Goal: Transaction & Acquisition: Purchase product/service

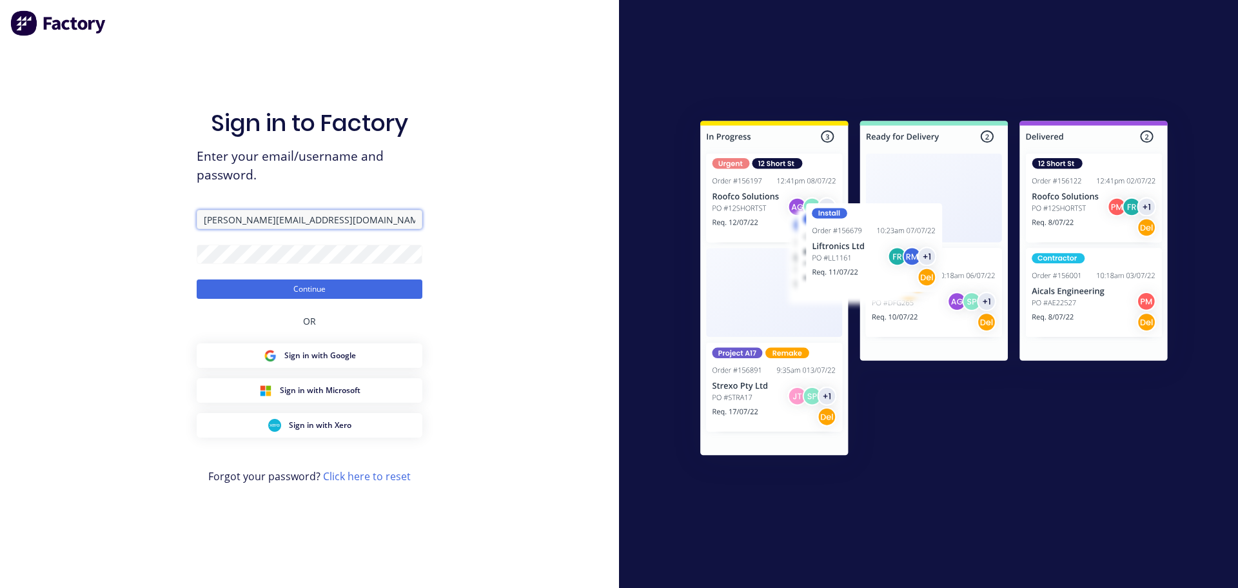
drag, startPoint x: 342, startPoint y: 217, endPoint x: 113, endPoint y: 210, distance: 229.7
click at [113, 210] on div "Sign in to Factory Enter your email/username and password. courtney@fmfabricato…" at bounding box center [309, 294] width 619 height 588
type input "ariana@fmfabricators.com.au"
click at [103, 241] on div "Sign in to Factory Enter your email/username and password. ariana@fmfabricators…" at bounding box center [309, 294] width 619 height 588
click at [197, 279] on button "Continue" at bounding box center [310, 288] width 226 height 19
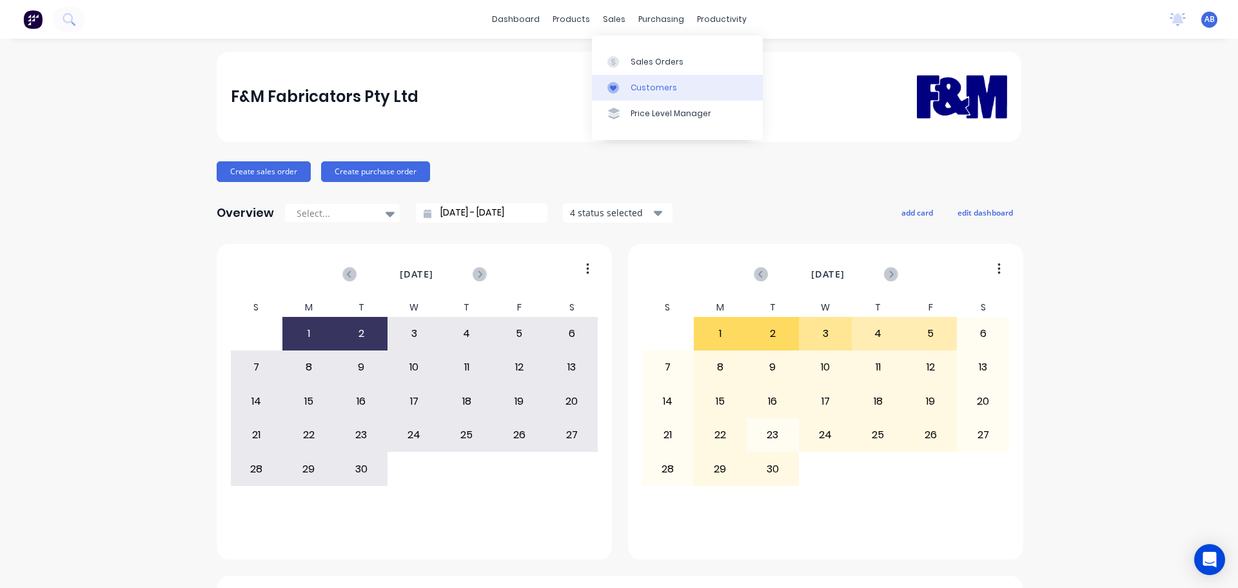
click at [639, 87] on div "Customers" at bounding box center [654, 88] width 46 height 12
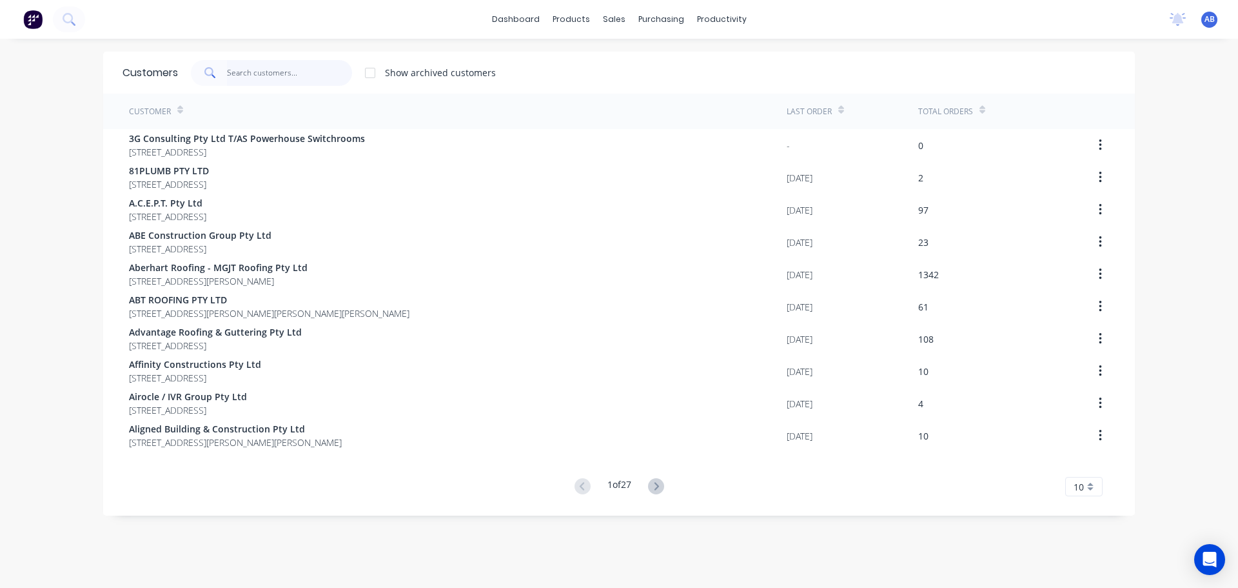
click at [261, 72] on input "text" at bounding box center [290, 73] width 126 height 26
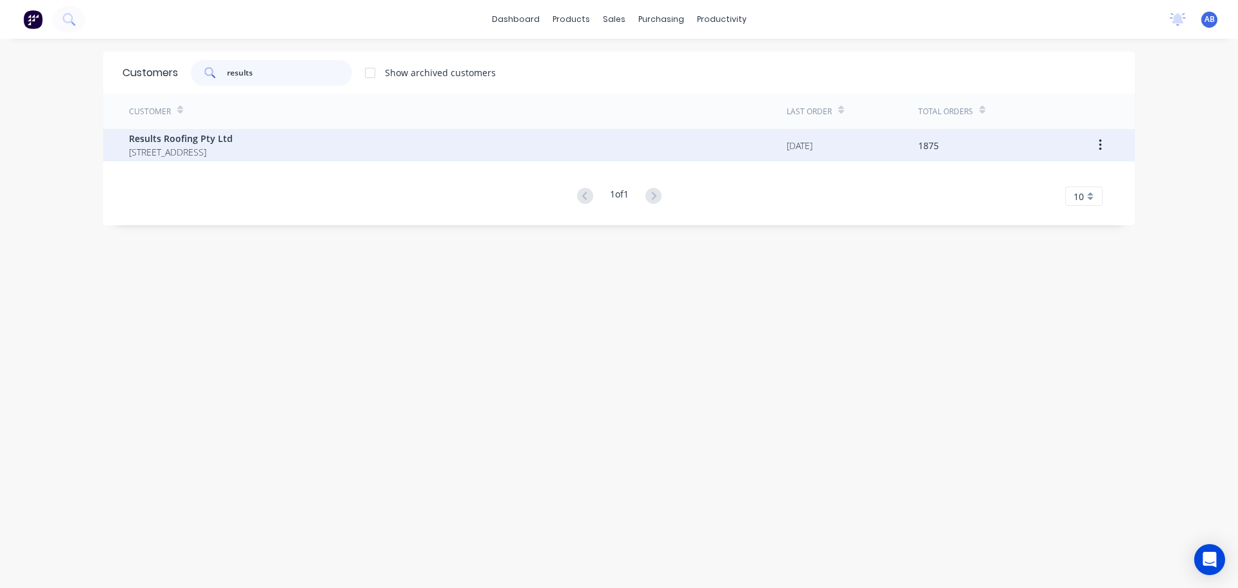
type input "results"
click at [198, 141] on span "Results Roofing Pty Ltd" at bounding box center [181, 139] width 104 height 14
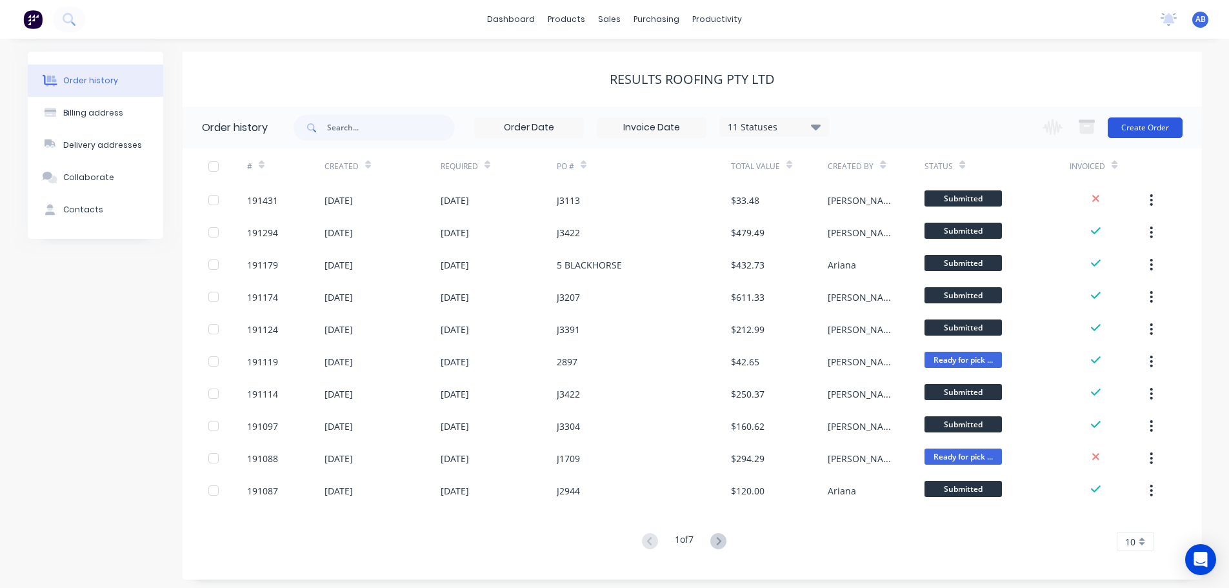
click at [1147, 124] on button "Create Order" at bounding box center [1144, 127] width 75 height 21
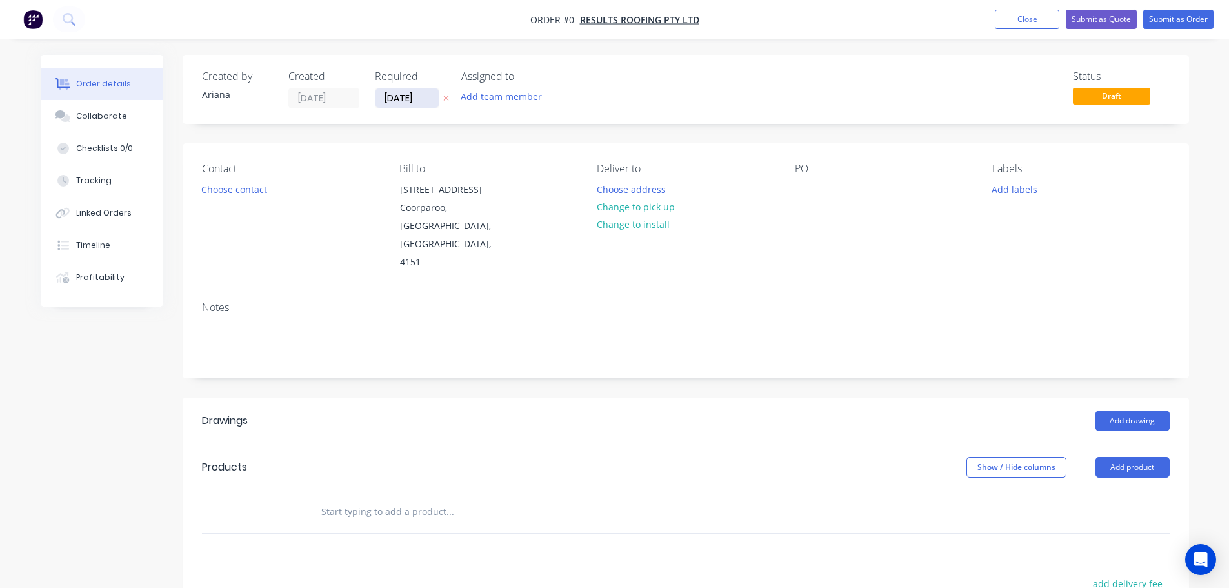
click at [412, 99] on input "[DATE]" at bounding box center [406, 97] width 63 height 19
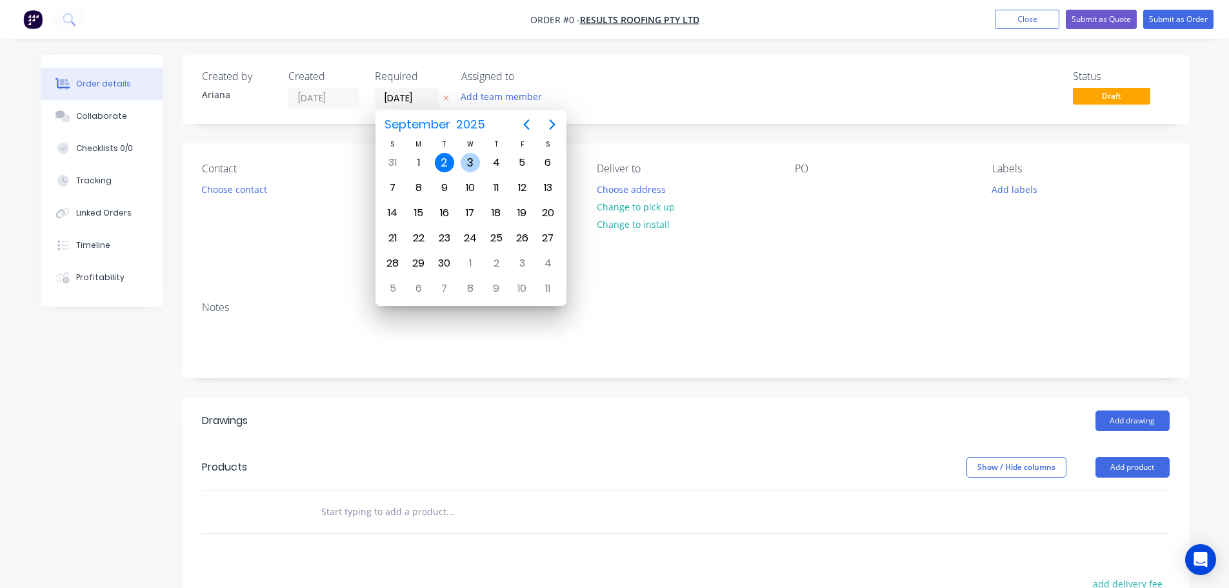
click at [468, 158] on div "3" at bounding box center [469, 162] width 19 height 19
type input "[DATE]"
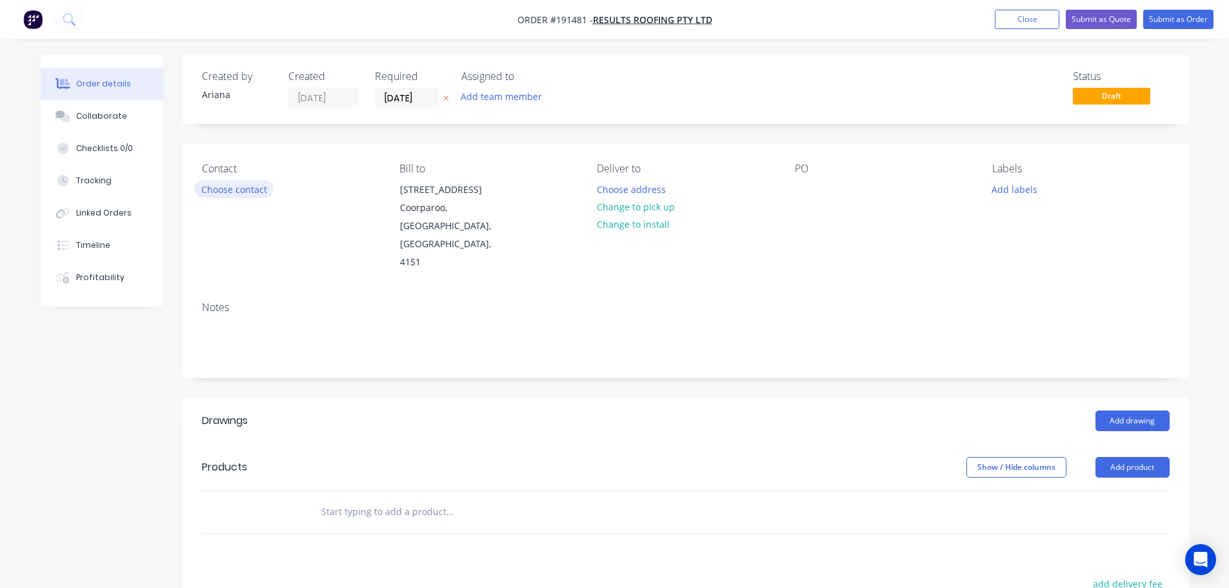
click at [238, 195] on button "Choose contact" at bounding box center [233, 188] width 79 height 17
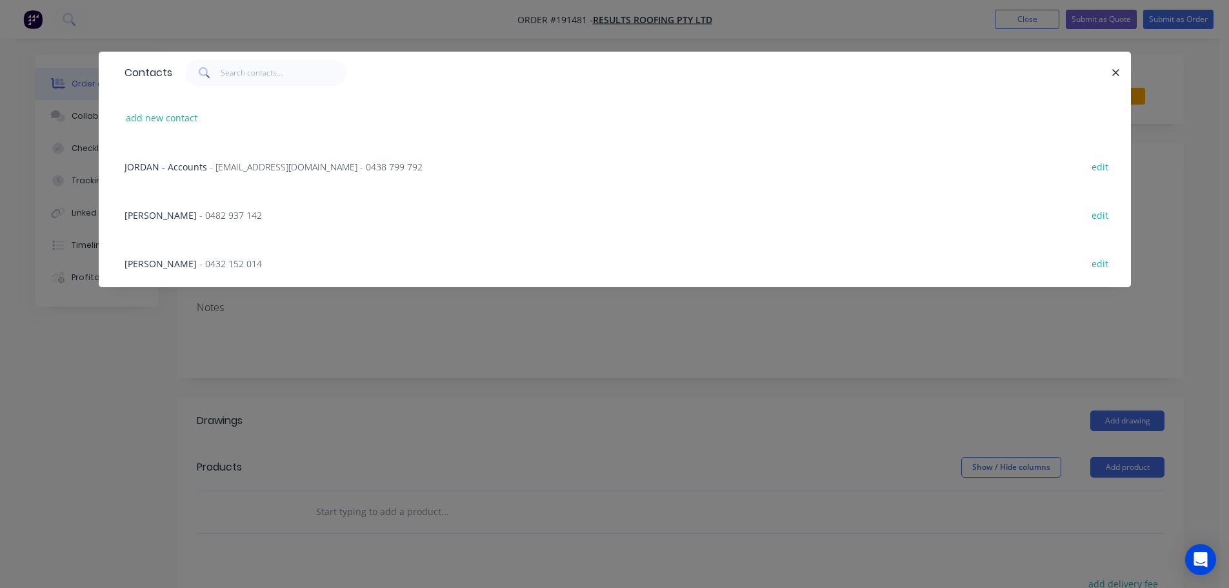
click at [199, 218] on span "- 0482 937 142" at bounding box center [230, 215] width 63 height 12
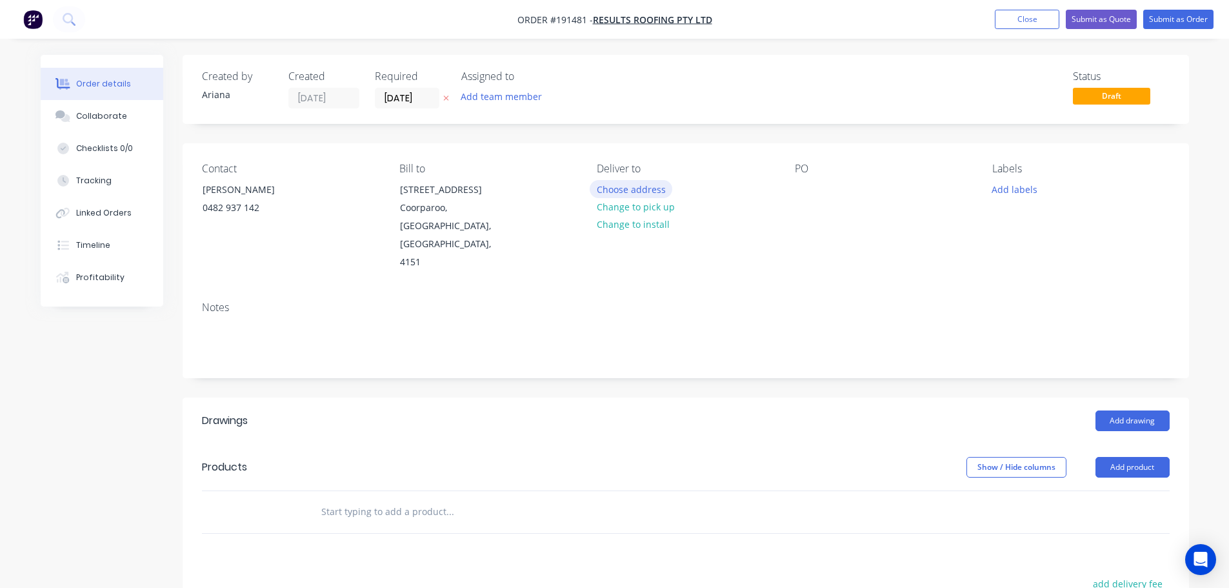
click at [646, 188] on button "Choose address" at bounding box center [630, 188] width 83 height 17
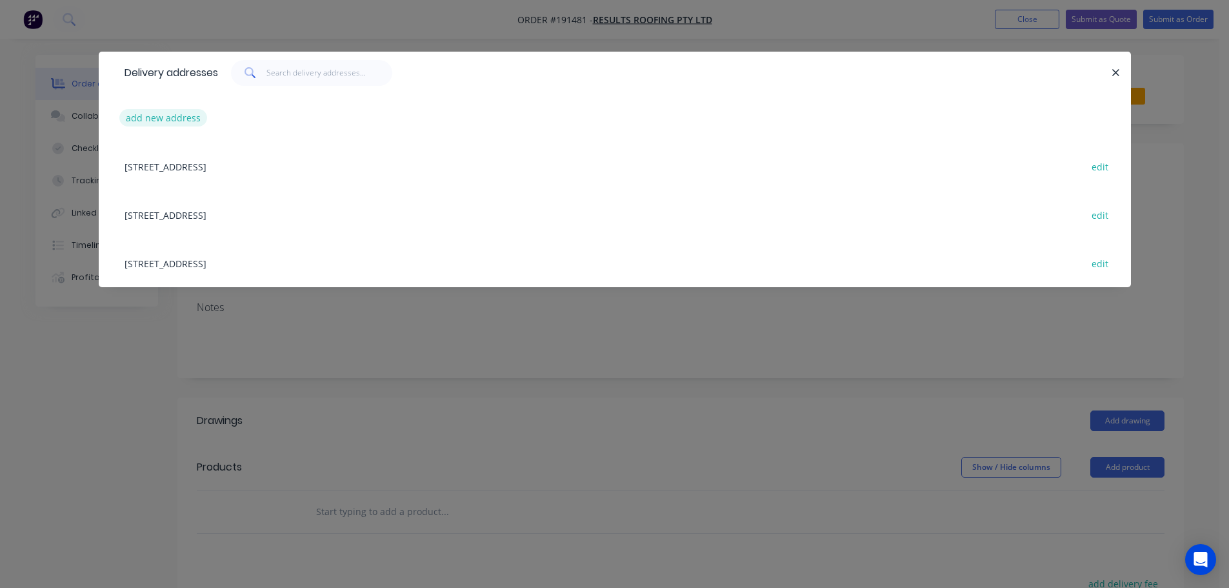
click at [149, 115] on button "add new address" at bounding box center [163, 117] width 88 height 17
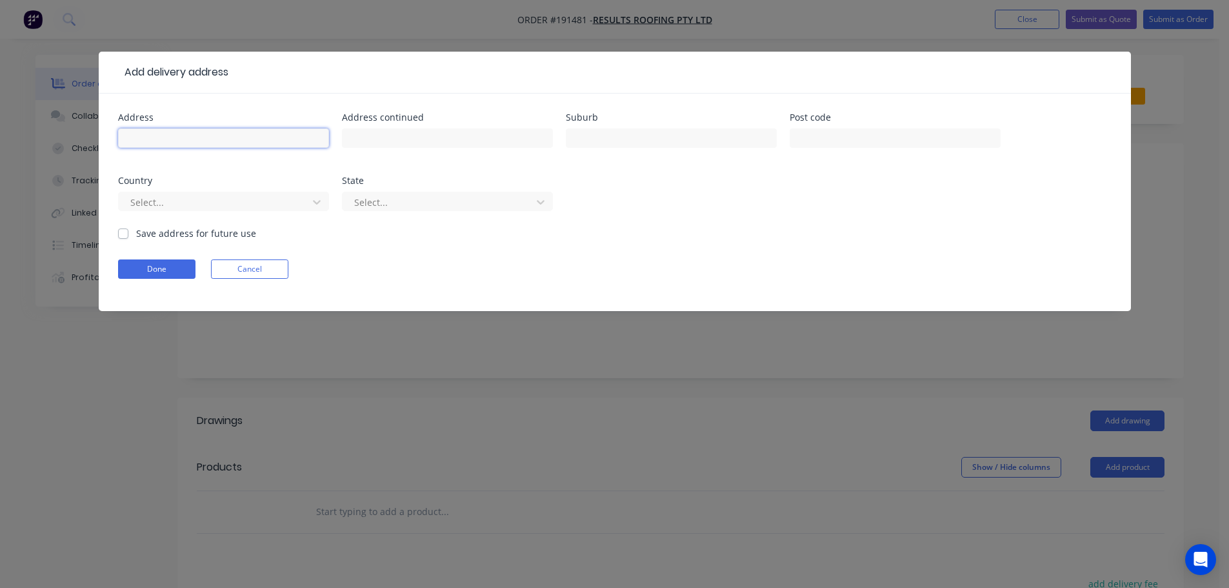
click at [177, 139] on input "text" at bounding box center [223, 137] width 211 height 19
type input "LOT 5 STATION RD"
type input "WOODRIDGE"
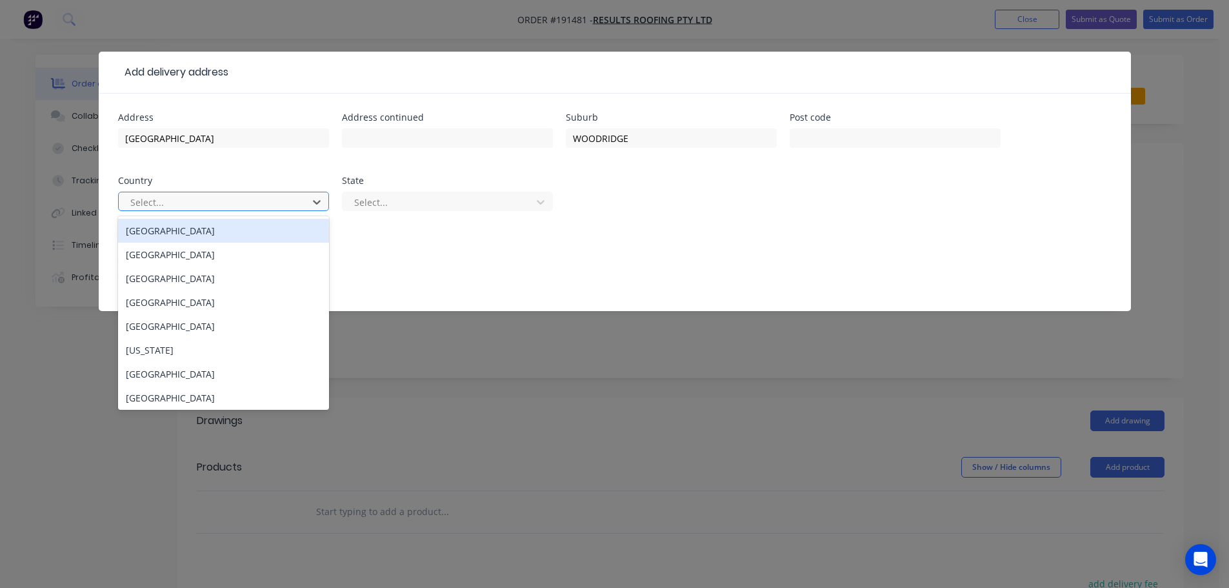
click at [193, 231] on div "Australia" at bounding box center [223, 231] width 211 height 24
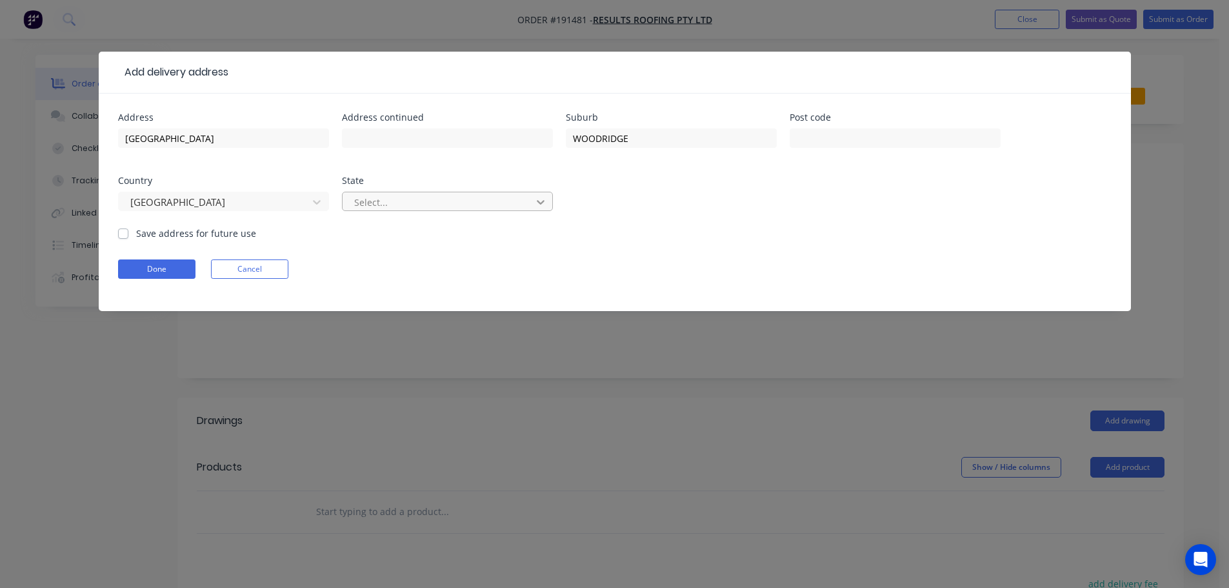
click at [542, 201] on icon at bounding box center [540, 201] width 13 height 13
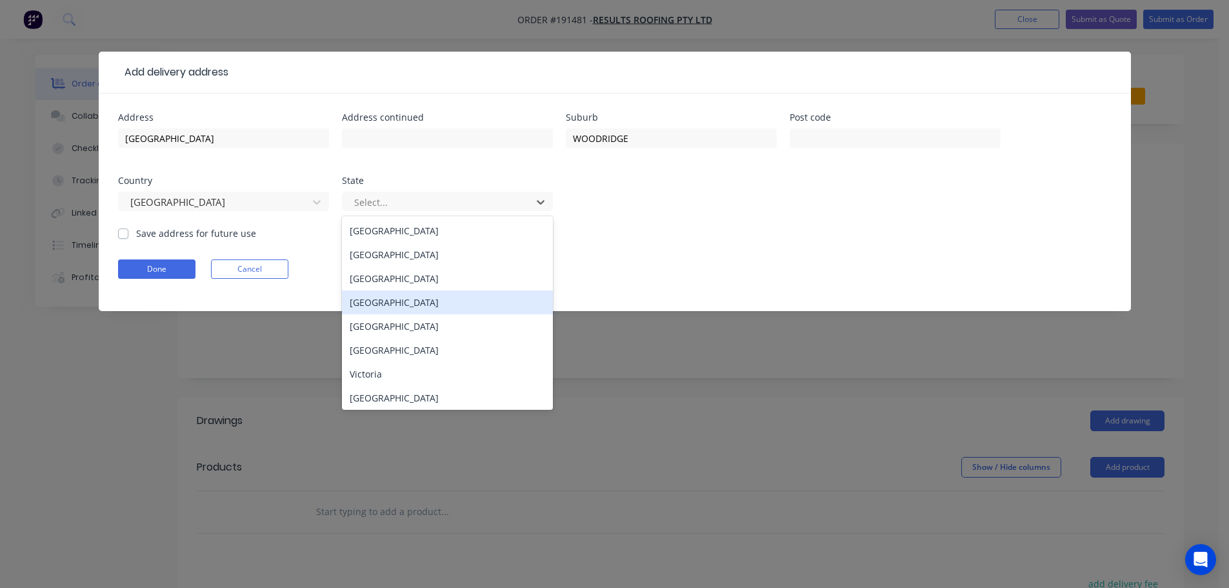
click at [379, 300] on div "Queensland" at bounding box center [447, 302] width 211 height 24
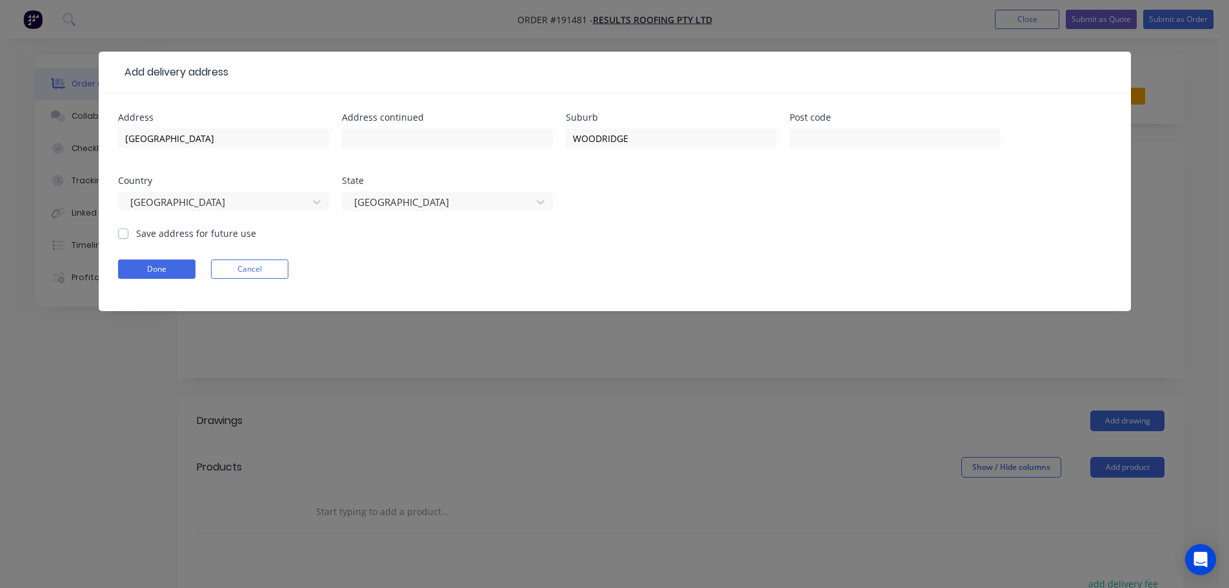
click at [736, 251] on form "Address LOT 5 STATION RD Address continued Suburb WOODRIDGE Post code Country A…" at bounding box center [614, 212] width 993 height 198
click at [159, 267] on button "Done" at bounding box center [156, 268] width 77 height 19
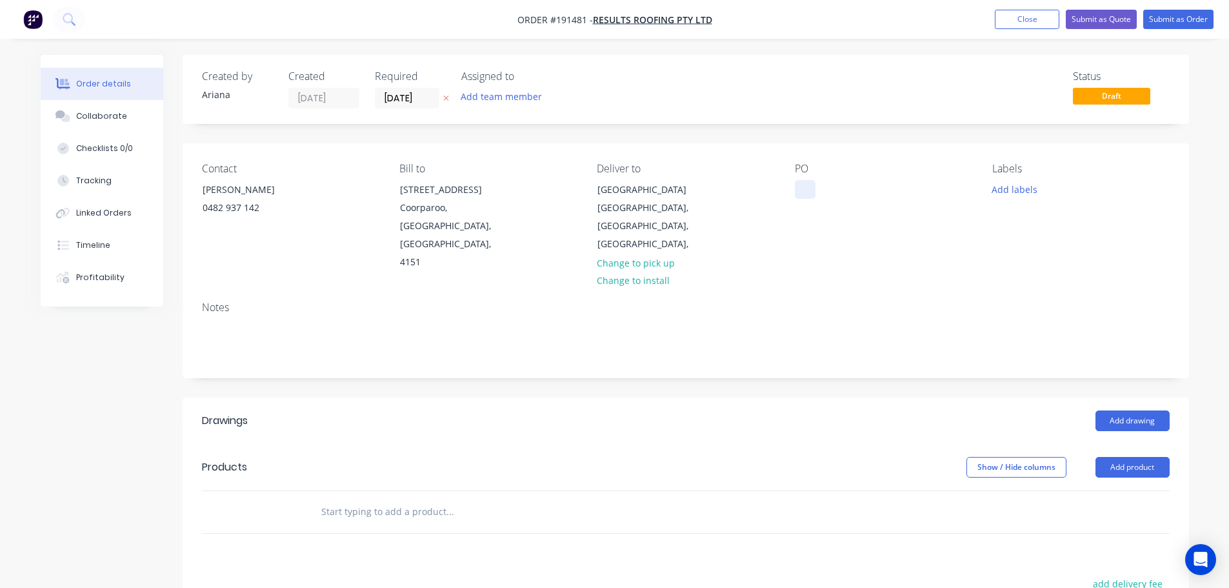
click at [807, 187] on div at bounding box center [805, 189] width 21 height 19
click at [845, 217] on div "PO J3239" at bounding box center [883, 217] width 177 height 109
click at [1131, 457] on button "Add product" at bounding box center [1132, 467] width 74 height 21
click at [1096, 490] on div "Product catalogue" at bounding box center [1107, 499] width 99 height 19
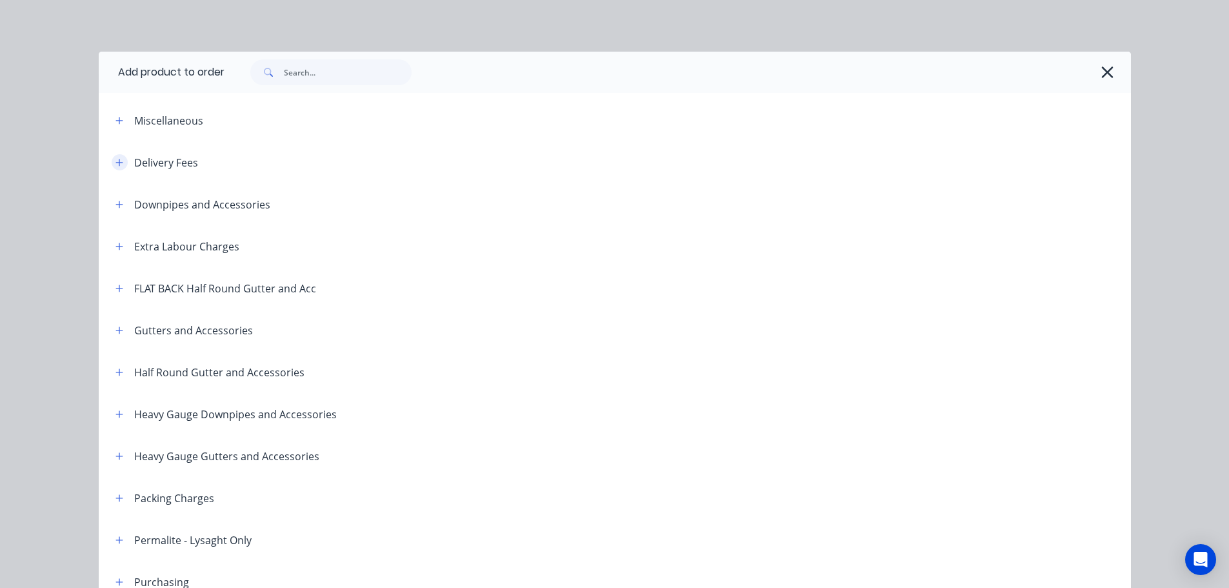
click at [120, 164] on button "button" at bounding box center [120, 162] width 16 height 16
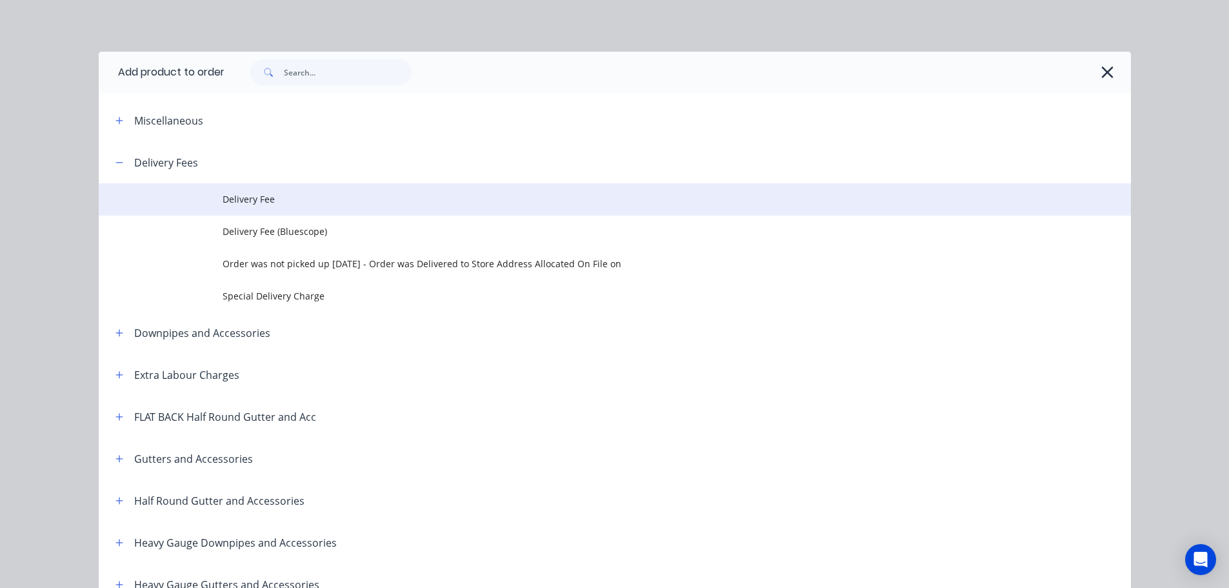
click at [282, 199] on span "Delivery Fee" at bounding box center [585, 199] width 726 height 14
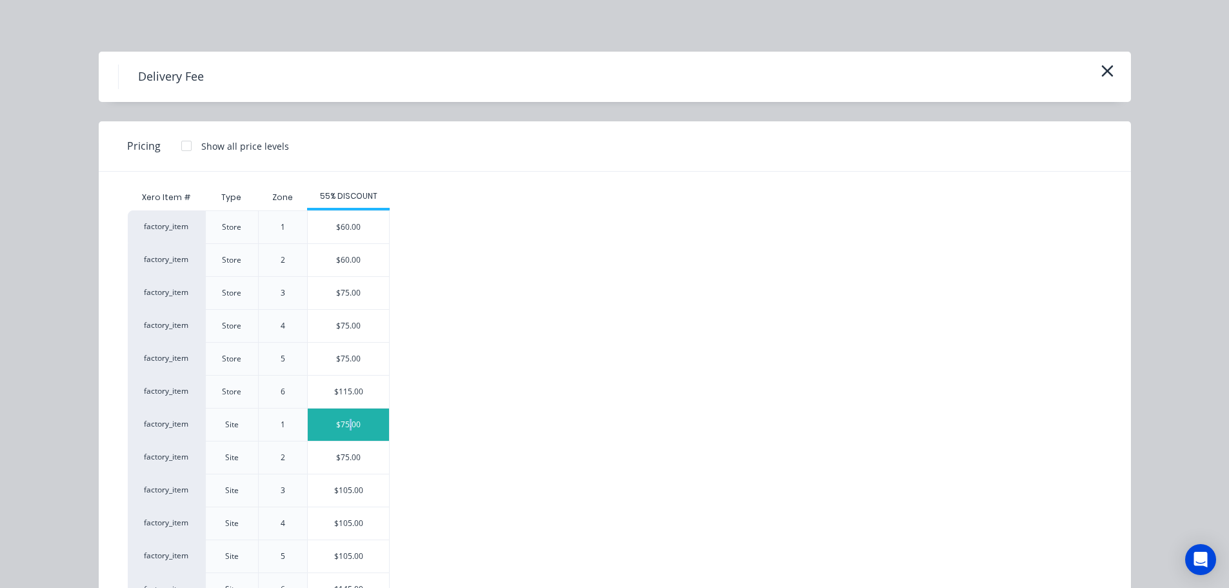
click at [346, 420] on div "$75.00" at bounding box center [348, 424] width 81 height 32
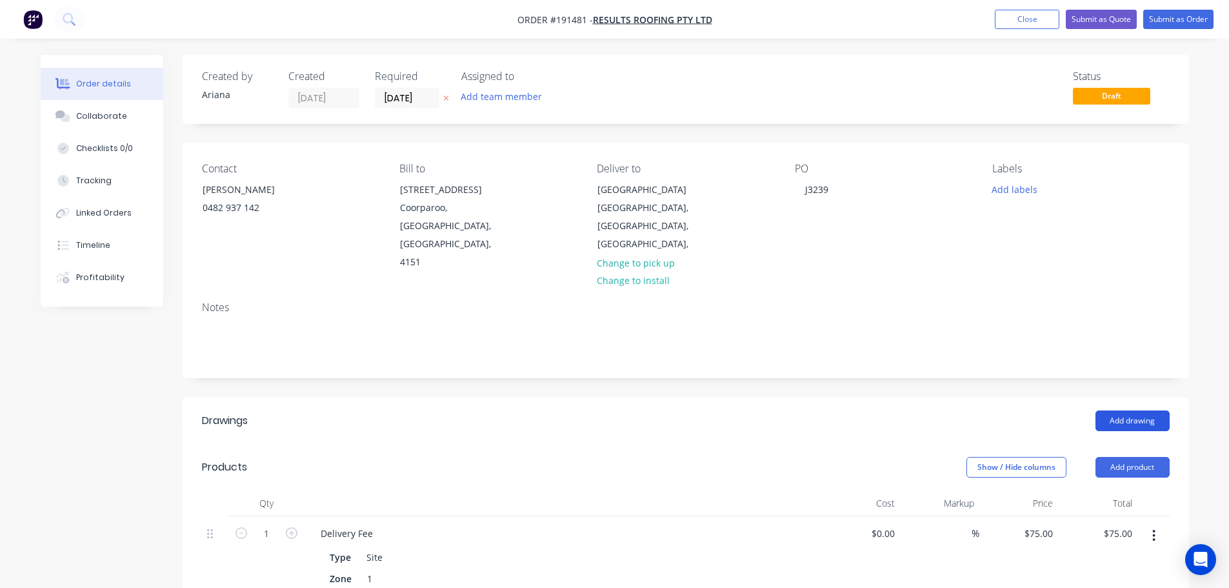
click at [1139, 410] on button "Add drawing" at bounding box center [1132, 420] width 74 height 21
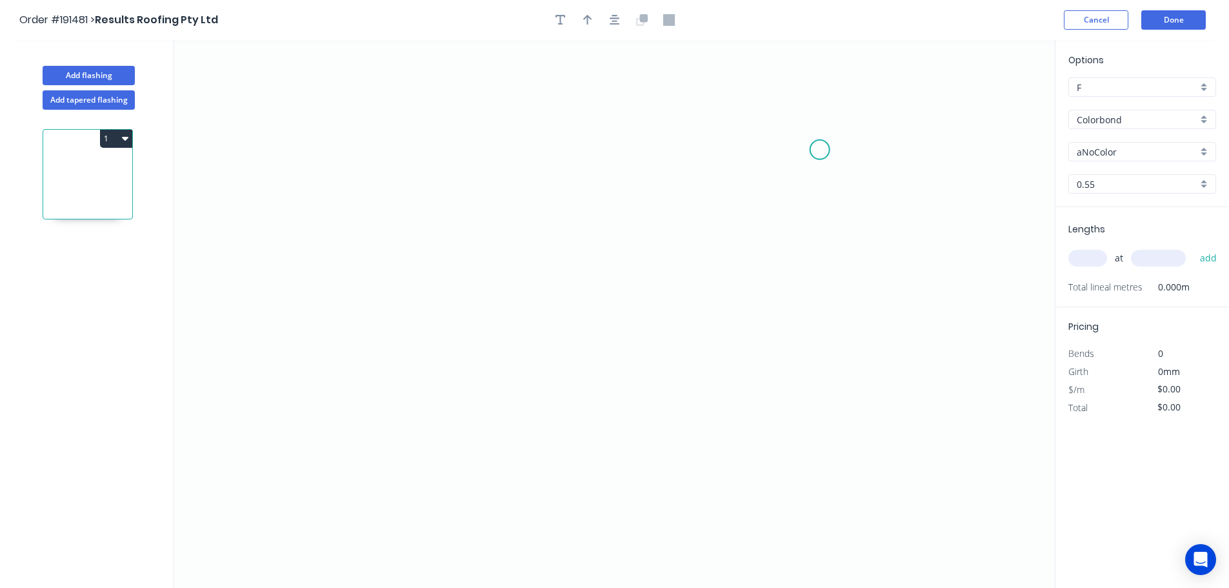
click at [820, 150] on icon "0" at bounding box center [614, 314] width 880 height 548
click at [542, 146] on icon "0" at bounding box center [614, 314] width 880 height 548
click at [547, 281] on icon "0 ?" at bounding box center [614, 314] width 880 height 548
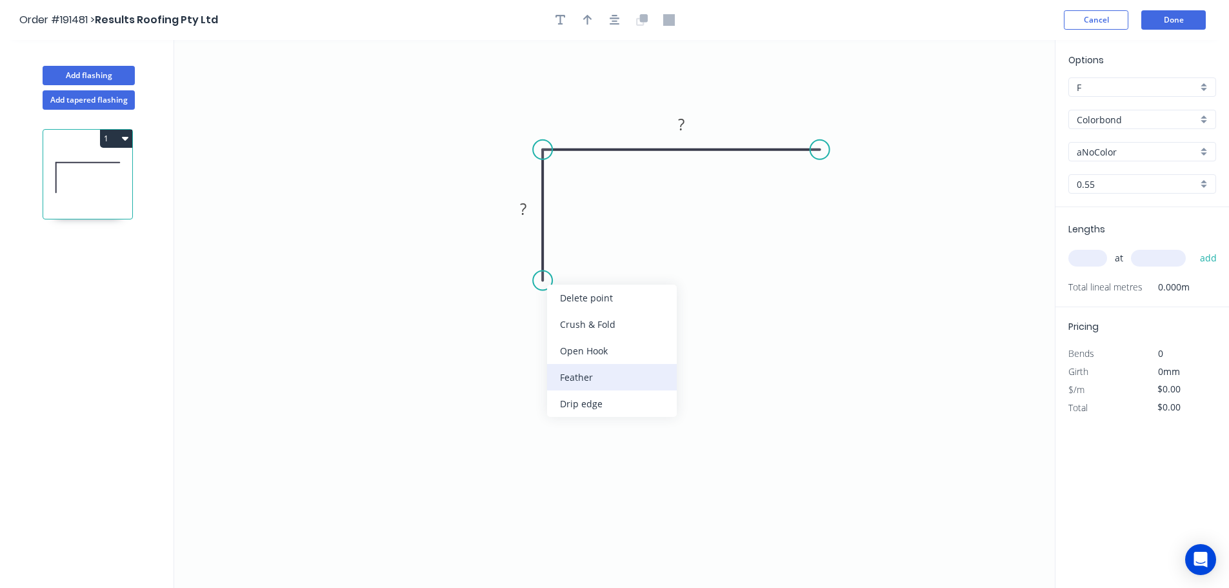
click at [595, 380] on div "Feather" at bounding box center [612, 377] width 130 height 26
click at [522, 260] on tspan "15" at bounding box center [523, 256] width 18 height 21
click at [651, 276] on icon "0 FE 10 ? ?" at bounding box center [614, 314] width 880 height 548
drag, startPoint x: 491, startPoint y: 258, endPoint x: 440, endPoint y: 321, distance: 81.2
click at [440, 321] on rect at bounding box center [464, 320] width 50 height 26
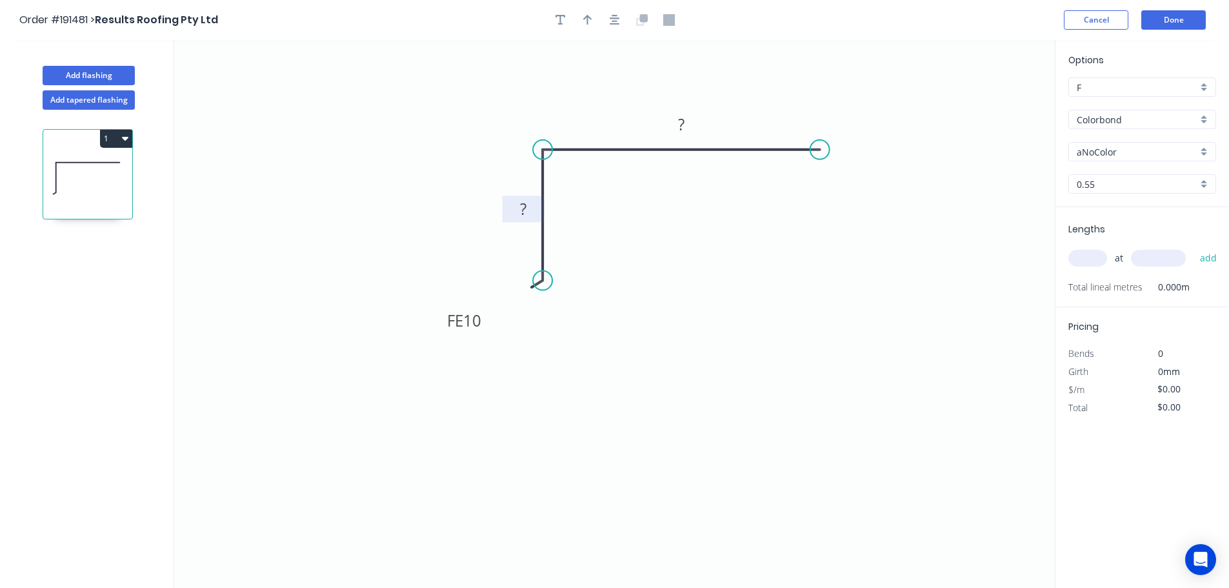
click at [526, 206] on tspan "?" at bounding box center [523, 208] width 6 height 21
click at [613, 215] on icon "0 FE 10 15 47" at bounding box center [614, 314] width 880 height 548
type input "$6.40"
click at [584, 15] on icon "button" at bounding box center [587, 20] width 9 height 12
drag, startPoint x: 988, startPoint y: 101, endPoint x: 713, endPoint y: 277, distance: 326.8
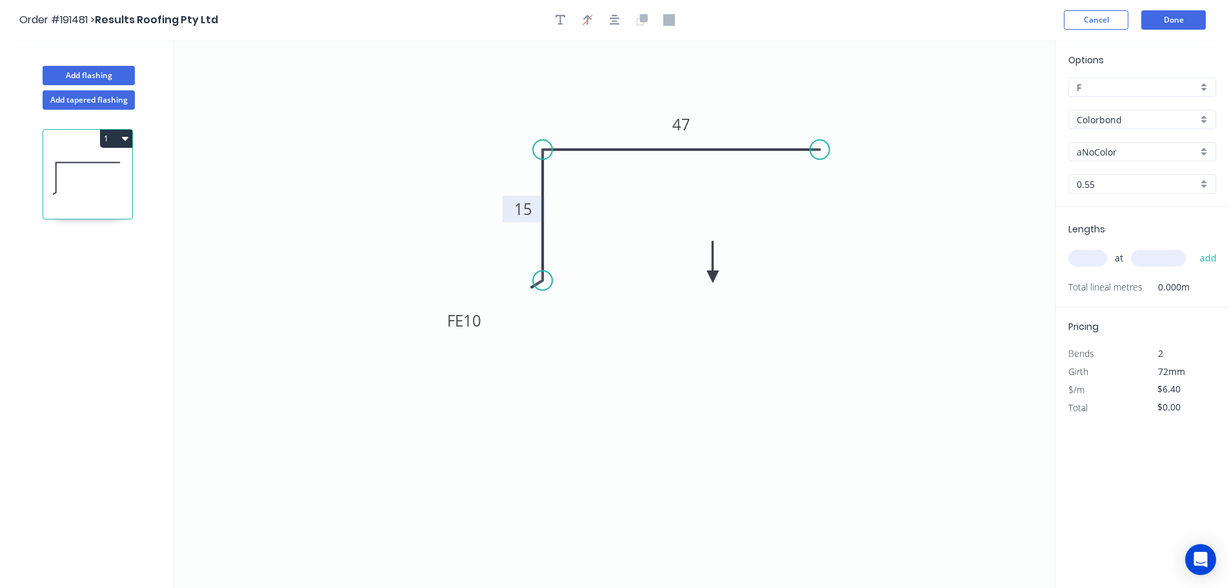
click at [713, 277] on icon at bounding box center [713, 261] width 12 height 41
click at [713, 277] on icon at bounding box center [727, 277] width 41 height 12
click at [1203, 150] on div "aNoColor" at bounding box center [1142, 151] width 148 height 19
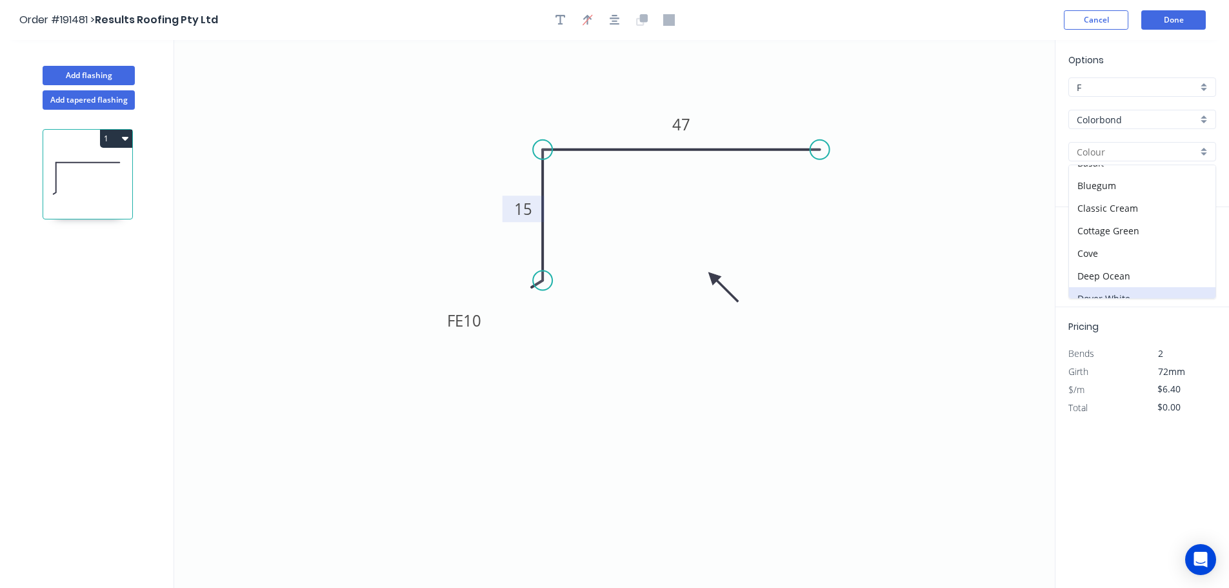
scroll to position [26, 0]
click at [1163, 292] on div "Dover White" at bounding box center [1142, 286] width 146 height 23
type input "Dover White"
click at [1098, 264] on input "text" at bounding box center [1087, 258] width 39 height 17
type input "1"
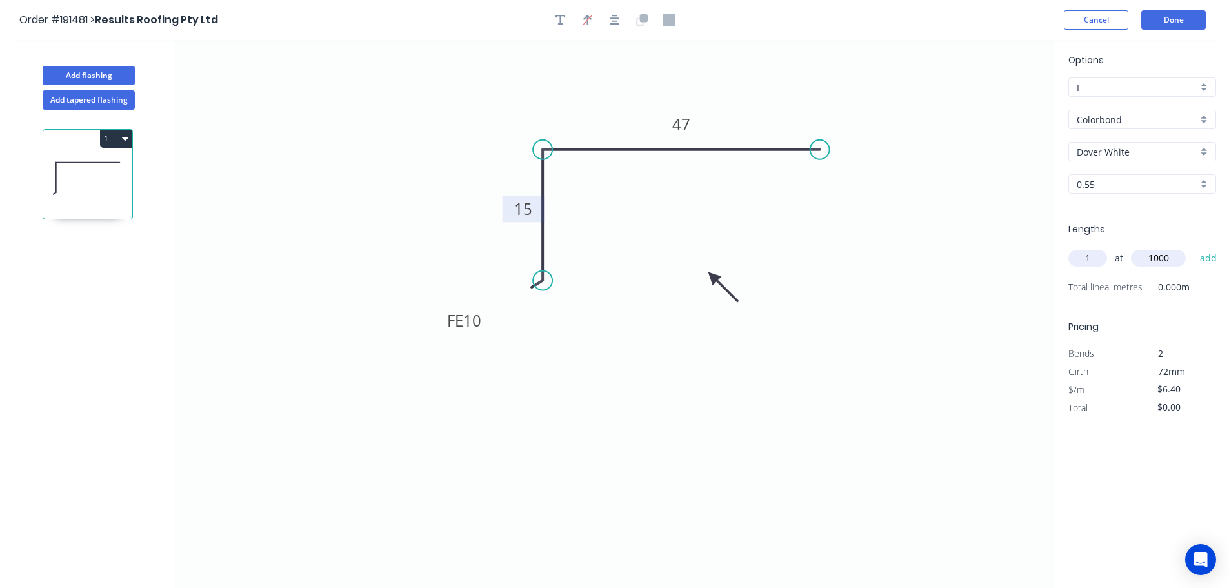
type input "1000"
click at [1193, 247] on button "add" at bounding box center [1208, 258] width 30 height 22
type input "$6.40"
type input "1"
type input "1500"
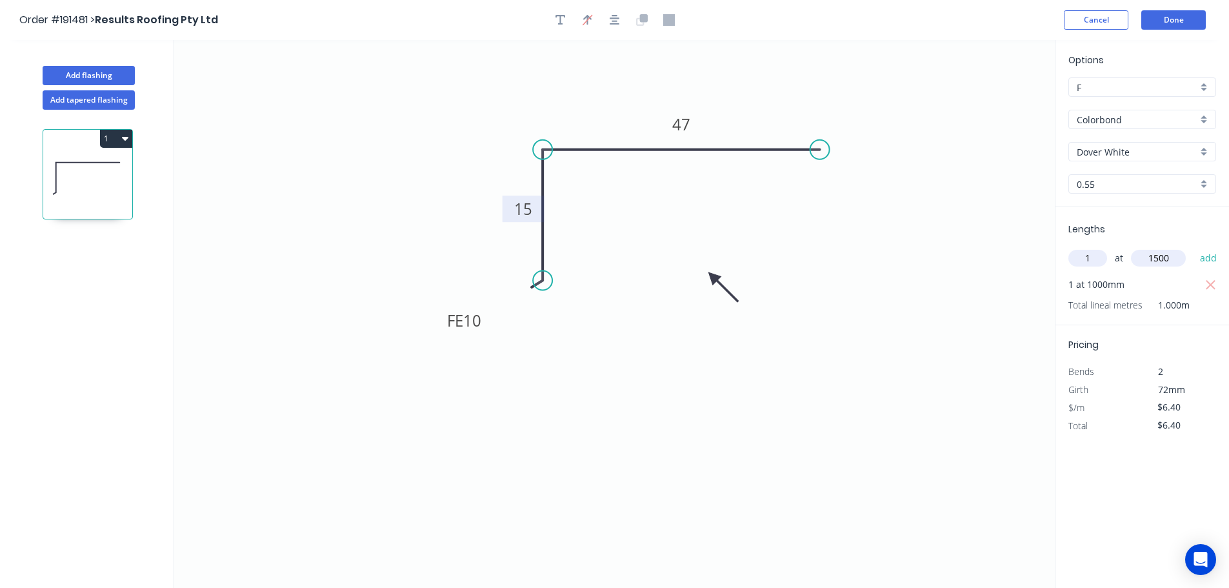
click at [1193, 247] on button "add" at bounding box center [1208, 258] width 30 height 22
type input "$16.00"
type input "1"
type input "1000"
click at [1193, 247] on button "add" at bounding box center [1208, 258] width 30 height 22
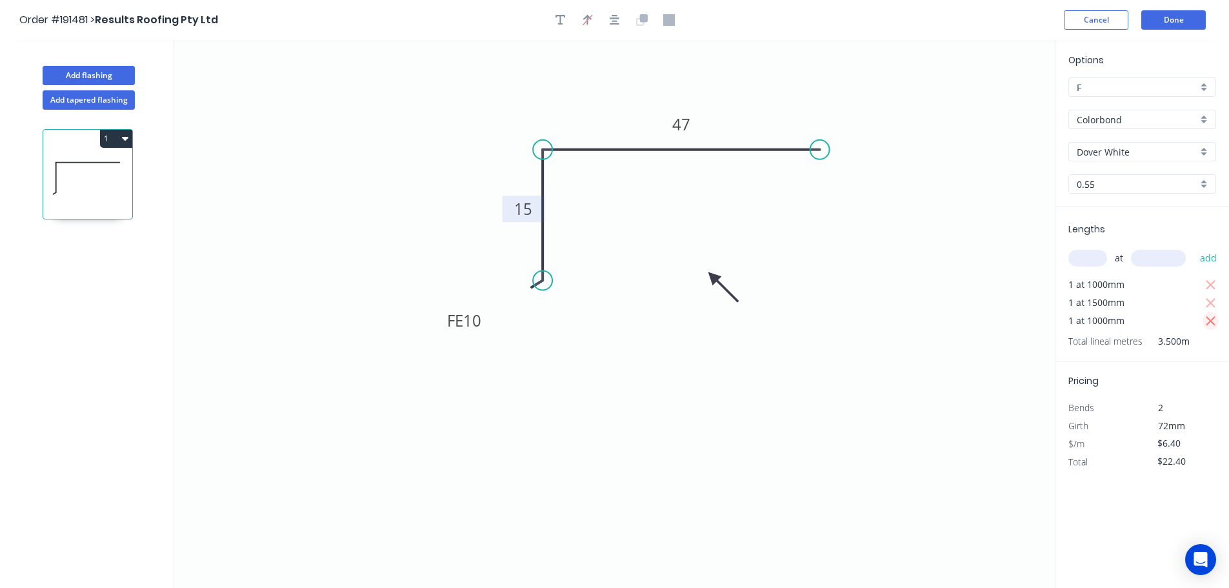
click at [1210, 323] on icon "button" at bounding box center [1211, 320] width 12 height 15
click at [1209, 301] on icon "button" at bounding box center [1210, 303] width 10 height 10
click at [1212, 275] on button "button" at bounding box center [1210, 284] width 16 height 18
type input "$0.00"
click at [1088, 252] on input "text" at bounding box center [1087, 258] width 39 height 17
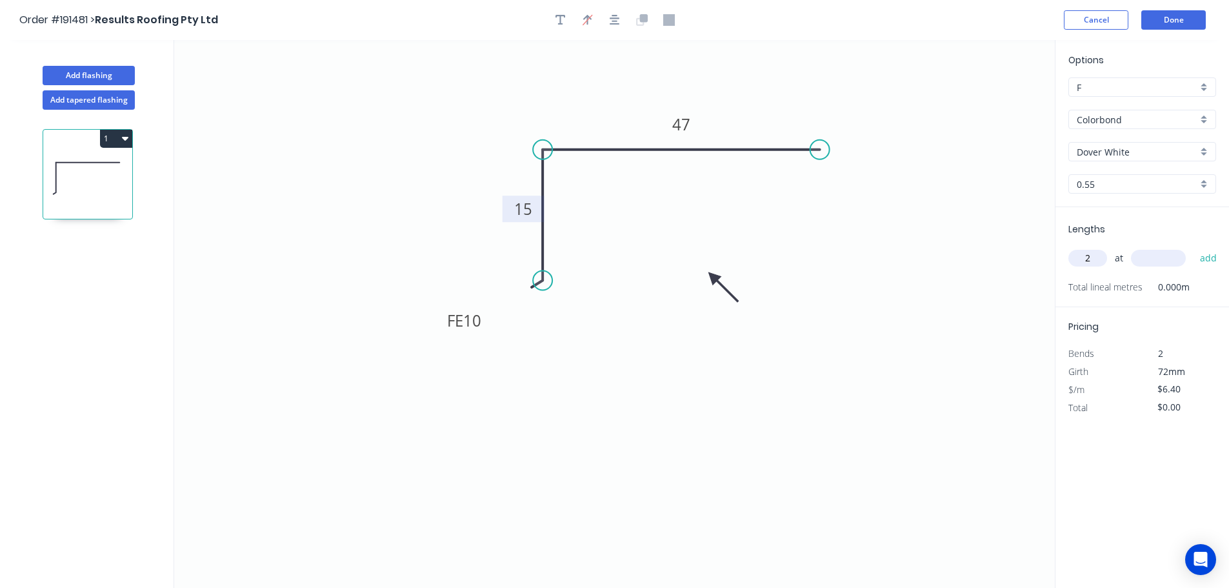
type input "2"
type input "1000"
click at [1193, 247] on button "add" at bounding box center [1208, 258] width 30 height 22
type input "$12.80"
type input "1"
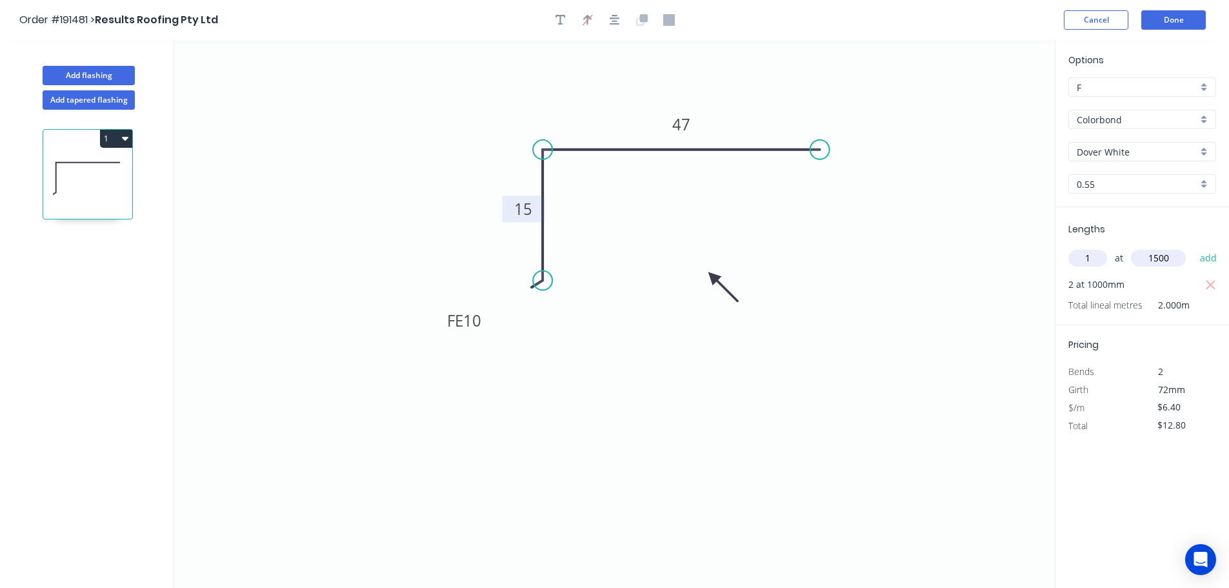
type input "1500"
click at [1193, 247] on button "add" at bounding box center [1208, 258] width 30 height 22
type input "$22.40"
drag, startPoint x: 85, startPoint y: 98, endPoint x: 141, endPoint y: 112, distance: 57.7
click at [86, 98] on button "Add tapered flashing" at bounding box center [89, 99] width 92 height 19
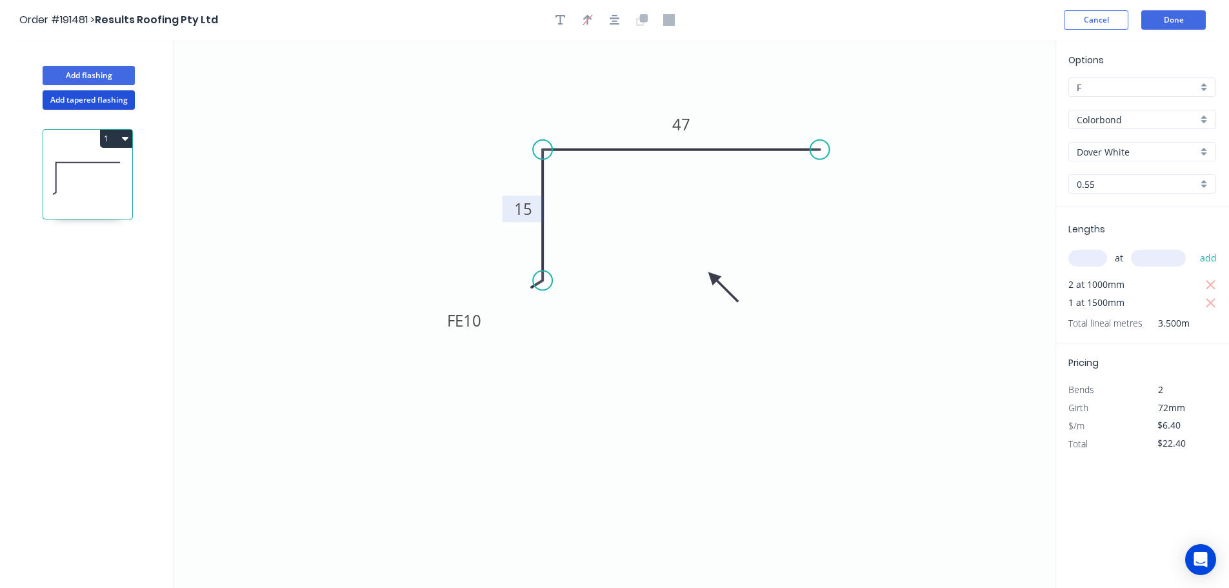
type input "$0.00"
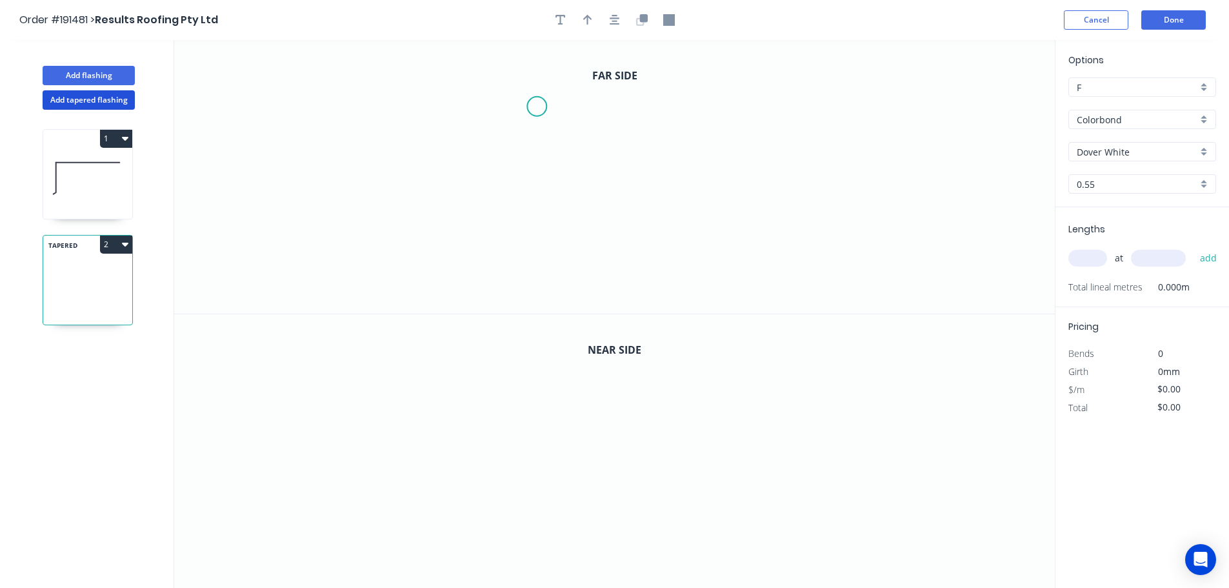
click at [536, 106] on icon "0" at bounding box center [614, 176] width 880 height 273
click at [284, 101] on icon "0" at bounding box center [614, 176] width 880 height 273
click at [283, 203] on icon "0 ?" at bounding box center [614, 176] width 880 height 273
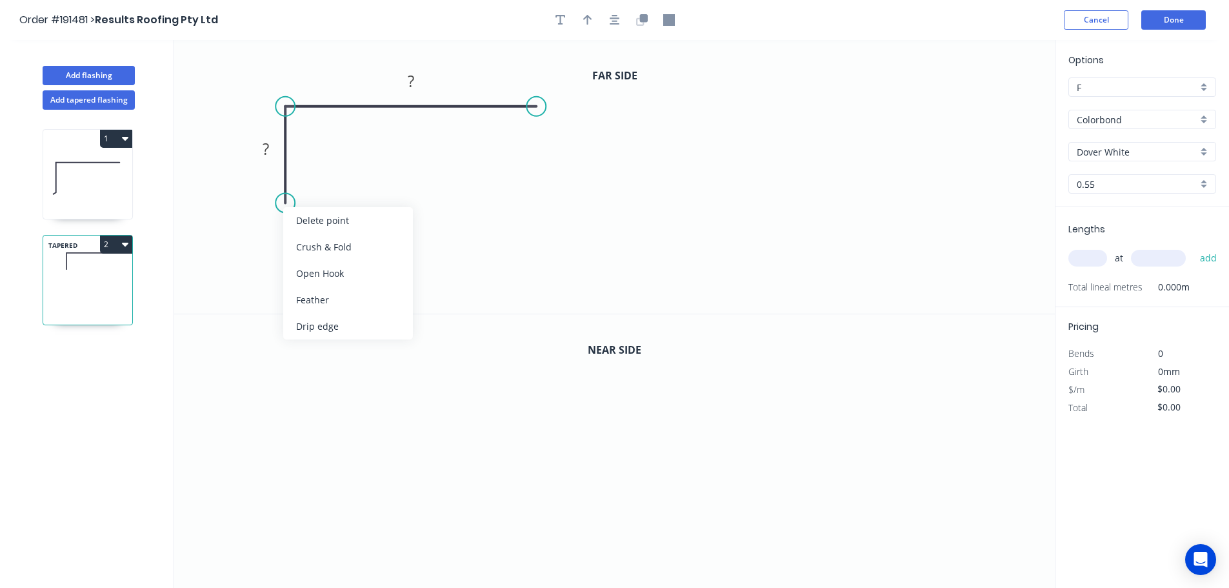
click at [339, 288] on div "Feather" at bounding box center [348, 299] width 130 height 26
click at [267, 182] on tspan "15" at bounding box center [266, 179] width 18 height 21
click at [462, 235] on icon "0 FE 10 ? ?" at bounding box center [614, 176] width 880 height 273
drag, startPoint x: 233, startPoint y: 182, endPoint x: 195, endPoint y: 239, distance: 68.7
click at [195, 239] on rect at bounding box center [219, 236] width 50 height 26
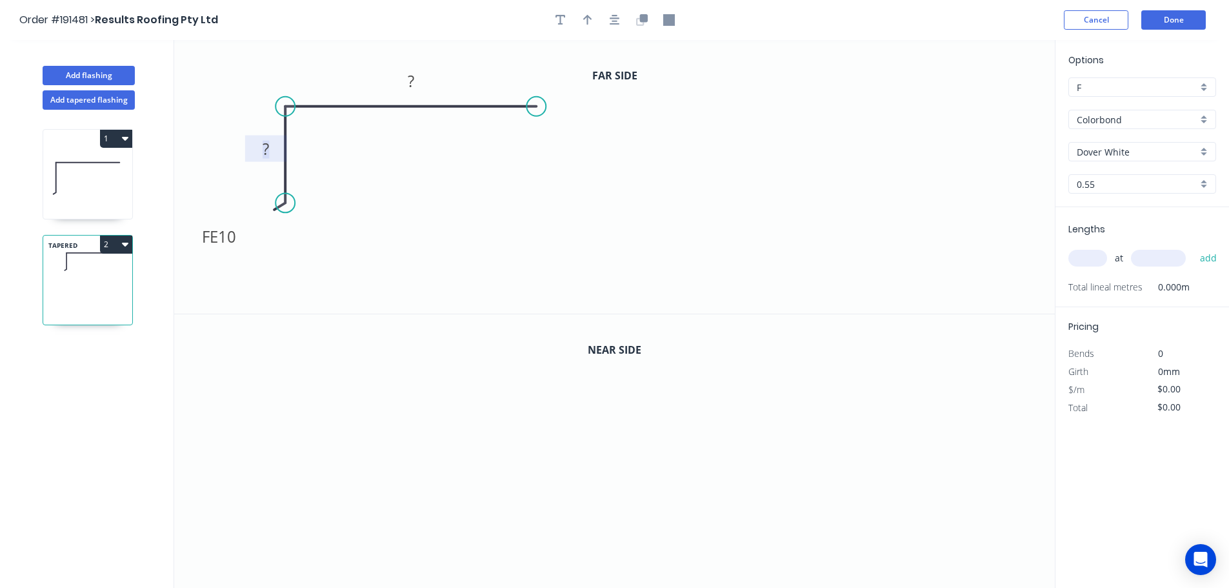
click at [270, 144] on rect at bounding box center [266, 150] width 26 height 18
click at [428, 214] on icon "0 FE 10 15 45" at bounding box center [614, 176] width 880 height 273
click at [588, 21] on icon "button" at bounding box center [587, 20] width 9 height 12
drag, startPoint x: 885, startPoint y: 188, endPoint x: 441, endPoint y: 208, distance: 444.2
click at [441, 208] on icon at bounding box center [442, 193] width 12 height 41
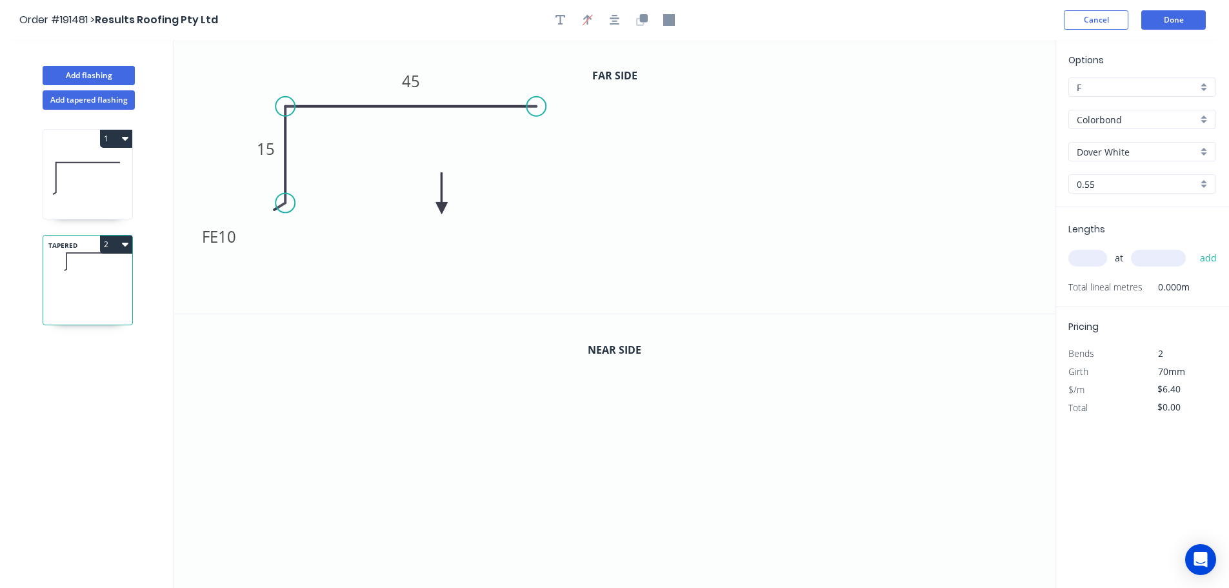
click at [441, 208] on icon at bounding box center [442, 193] width 12 height 41
click at [441, 208] on icon at bounding box center [451, 197] width 37 height 37
click at [441, 208] on icon at bounding box center [456, 208] width 41 height 12
click at [640, 15] on icon "button" at bounding box center [643, 18] width 8 height 8
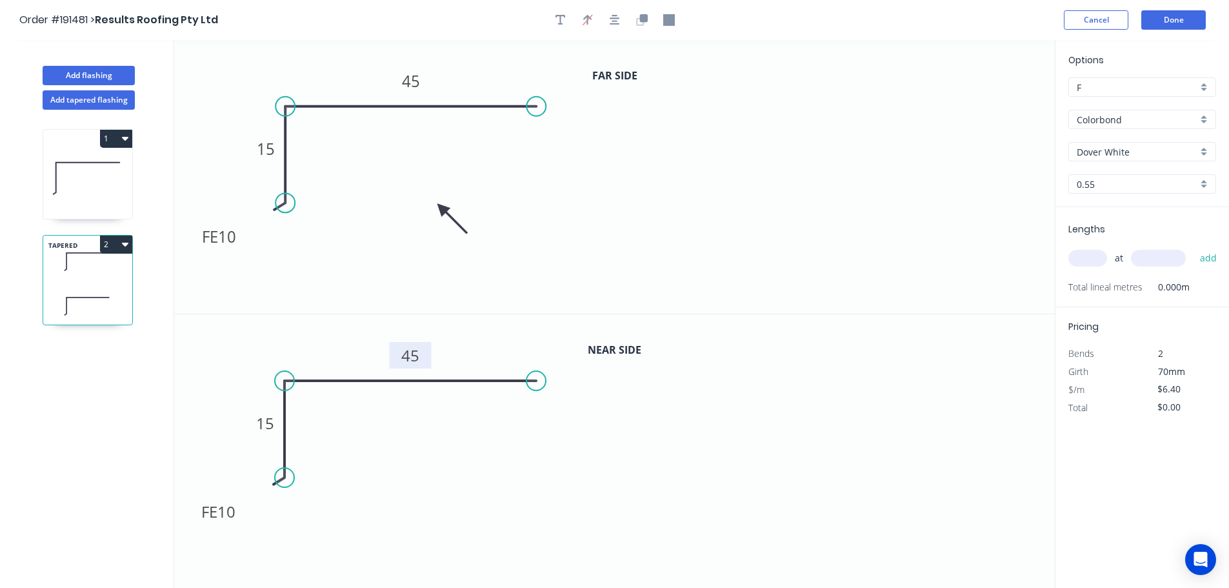
click at [415, 355] on tspan "45" at bounding box center [410, 354] width 18 height 21
click at [627, 208] on icon "0 FE 10 15 45" at bounding box center [614, 176] width 880 height 273
type input "$8.02"
click at [1090, 259] on input "text" at bounding box center [1087, 258] width 39 height 17
type input "1"
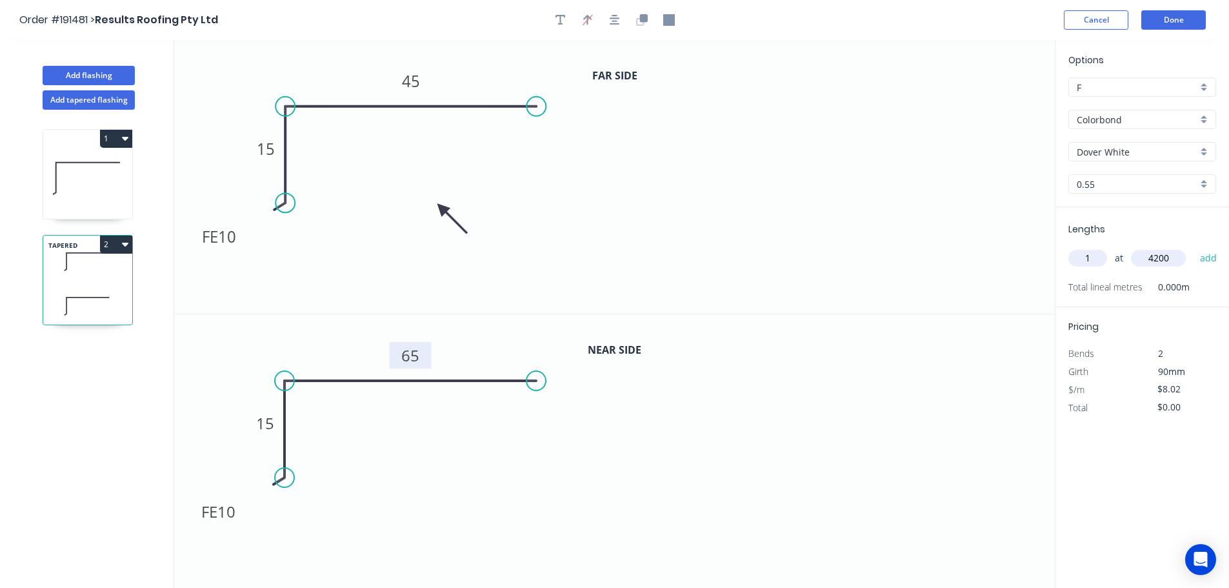
type input "4200"
click at [1193, 247] on button "add" at bounding box center [1208, 258] width 30 height 22
click at [106, 241] on button "2" at bounding box center [116, 244] width 32 height 18
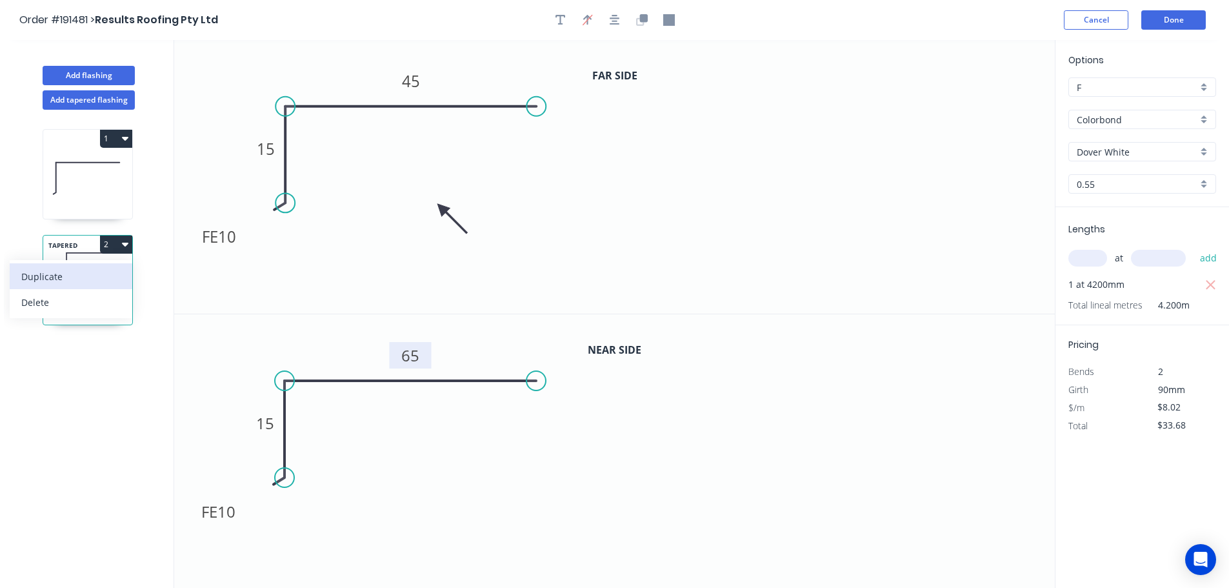
click at [71, 279] on div "Duplicate" at bounding box center [70, 276] width 99 height 19
type input "$0.00"
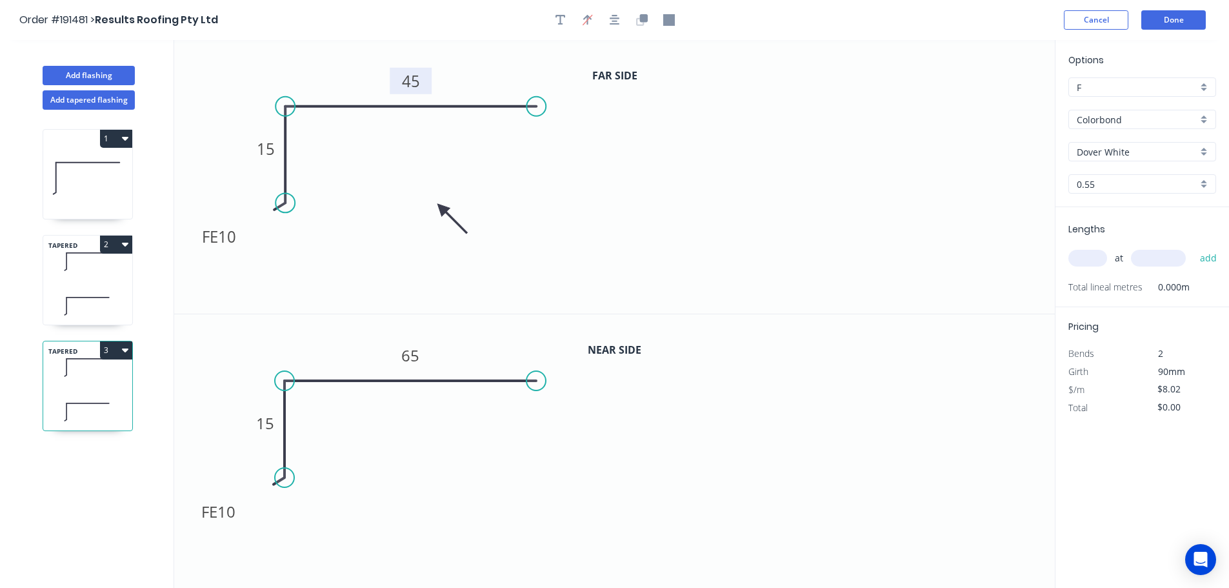
click at [413, 84] on tspan "45" at bounding box center [411, 80] width 18 height 21
click at [411, 356] on tspan "65" at bounding box center [410, 354] width 18 height 21
click at [575, 219] on icon "0 FE 10 15 30" at bounding box center [614, 176] width 880 height 273
click at [1091, 258] on input "text" at bounding box center [1087, 258] width 39 height 17
type input "1"
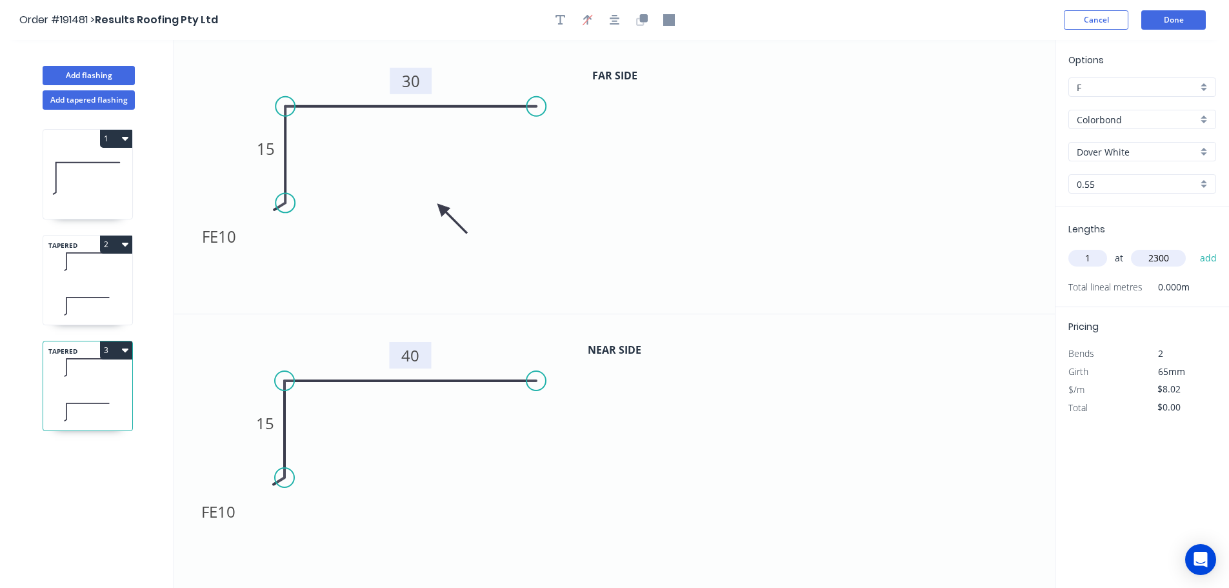
type input "2300"
click at [1193, 247] on button "add" at bounding box center [1208, 258] width 30 height 22
type input "$18.45"
click at [1176, 17] on button "Done" at bounding box center [1173, 19] width 64 height 19
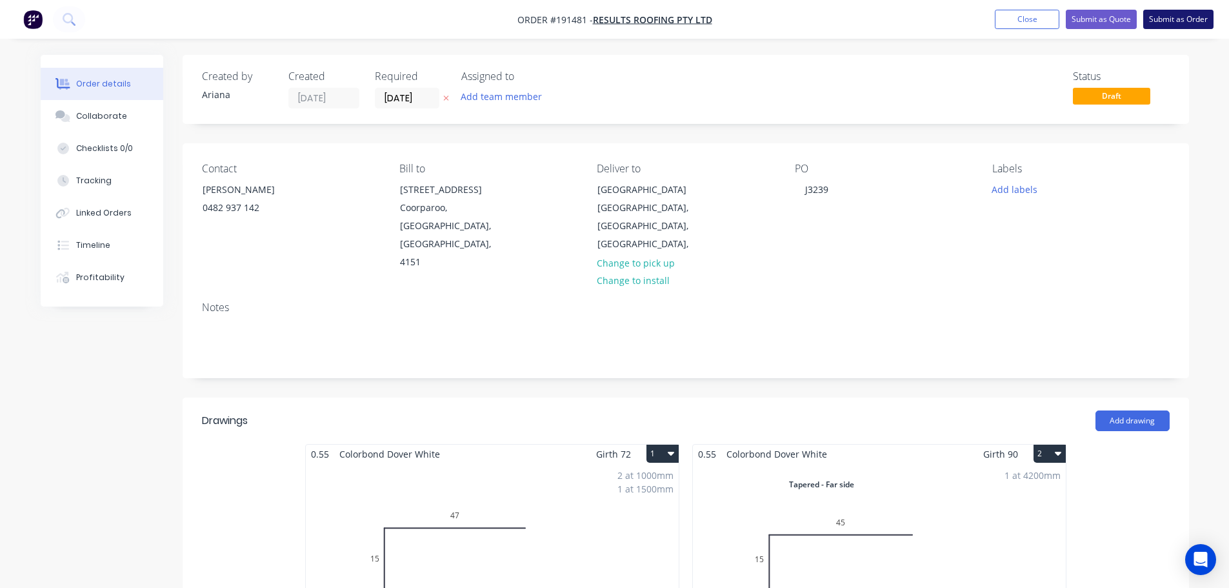
click at [1180, 19] on button "Submit as Order" at bounding box center [1178, 19] width 70 height 19
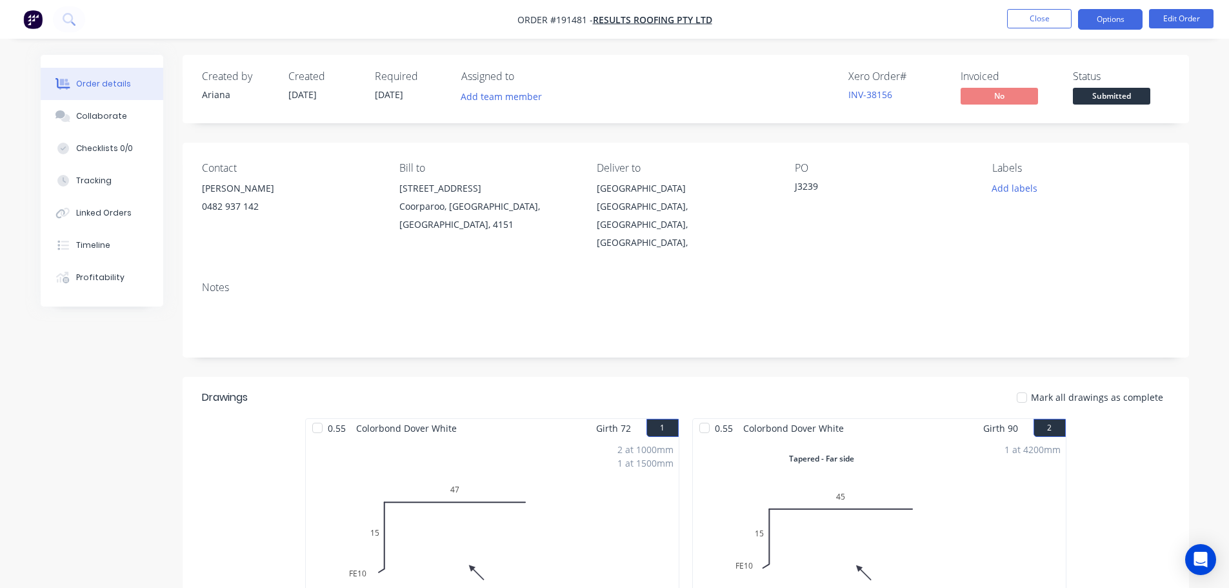
click at [1112, 22] on button "Options" at bounding box center [1110, 19] width 64 height 21
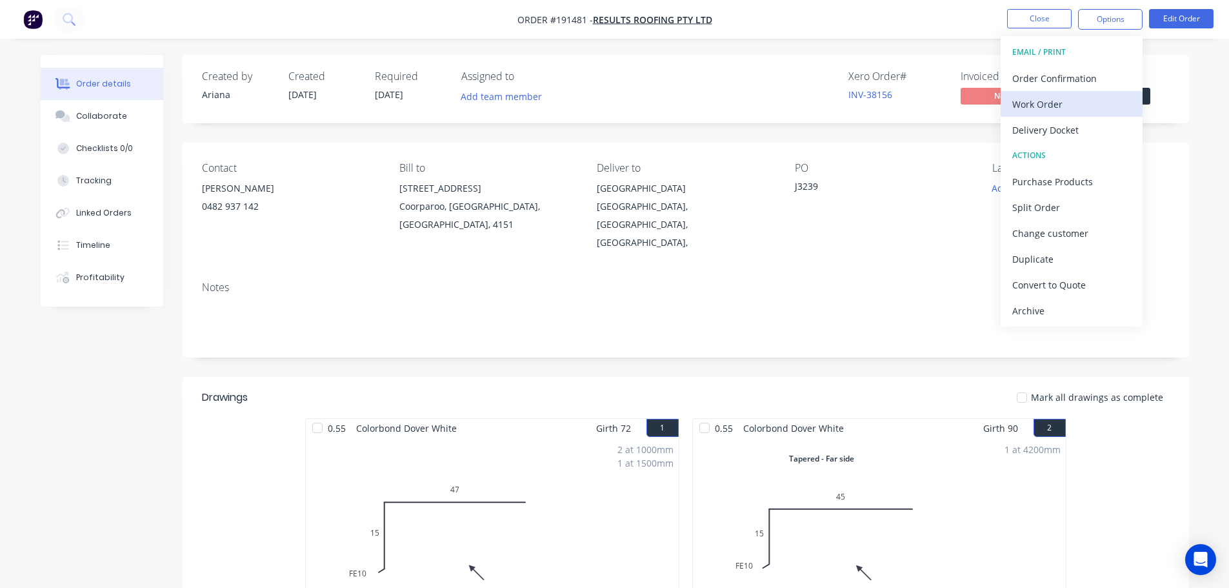
click at [1049, 101] on div "Work Order" at bounding box center [1071, 104] width 119 height 19
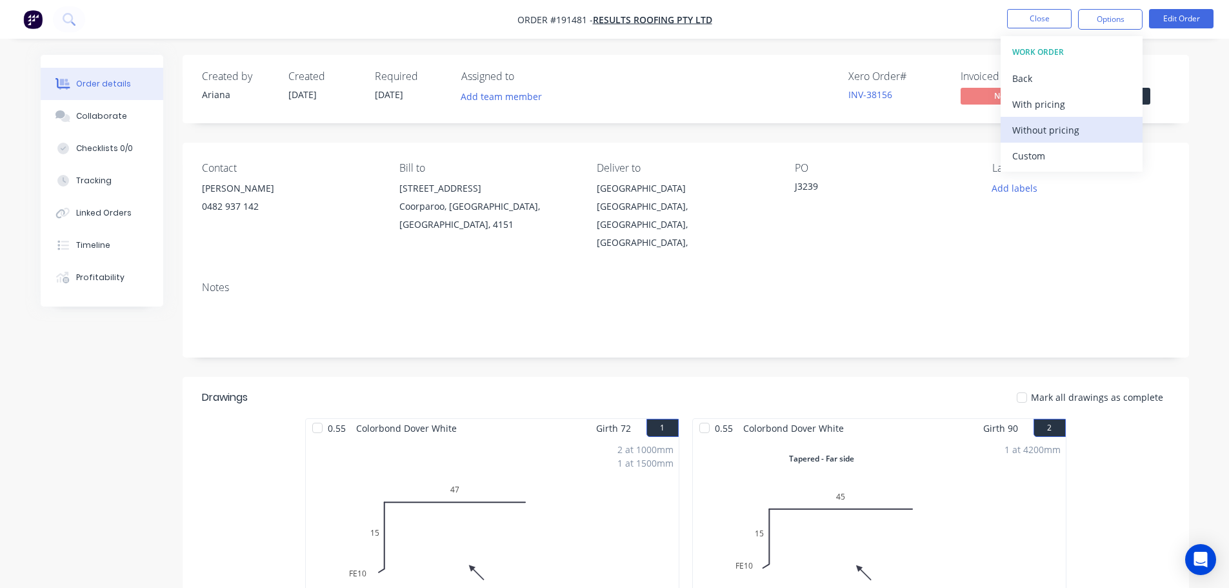
click at [1034, 129] on div "Without pricing" at bounding box center [1071, 130] width 119 height 19
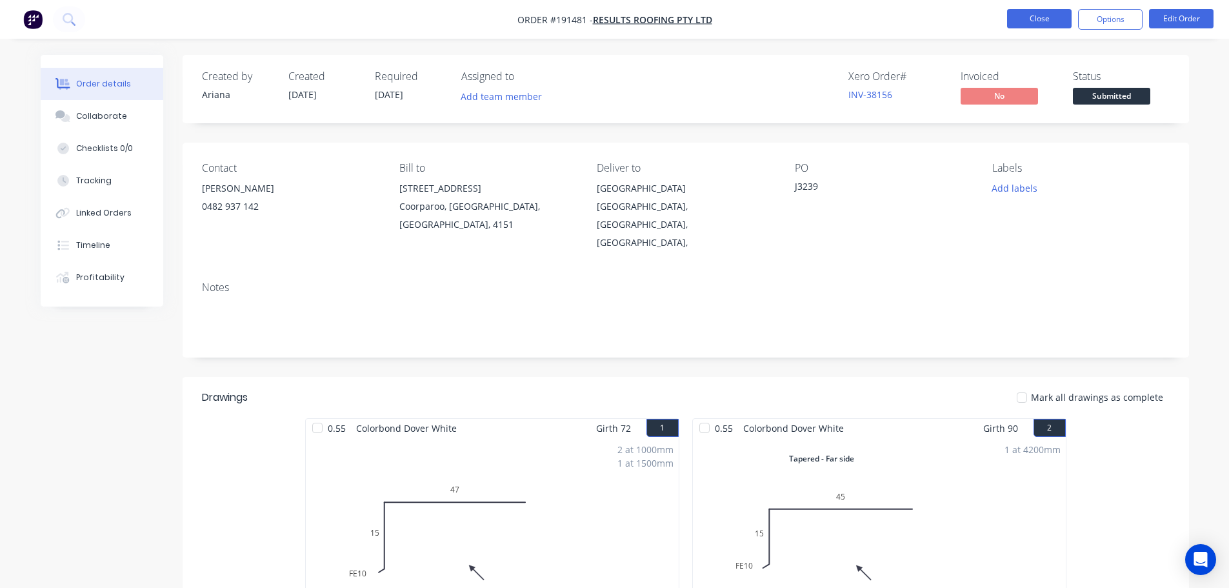
click at [1045, 23] on button "Close" at bounding box center [1039, 18] width 64 height 19
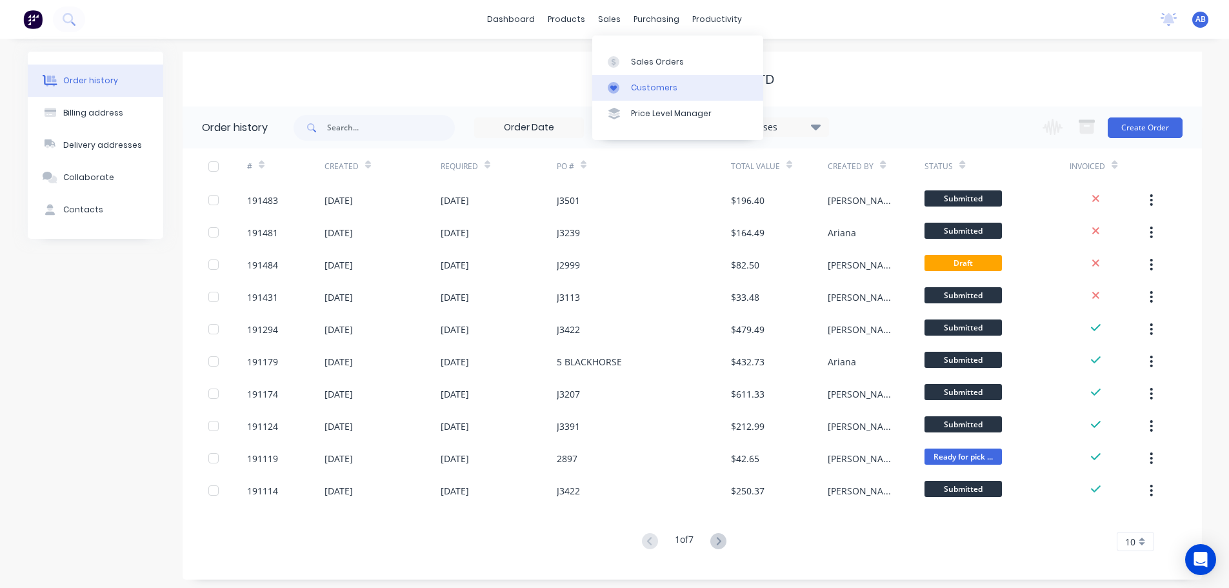
click at [658, 88] on div "Customers" at bounding box center [654, 88] width 46 height 12
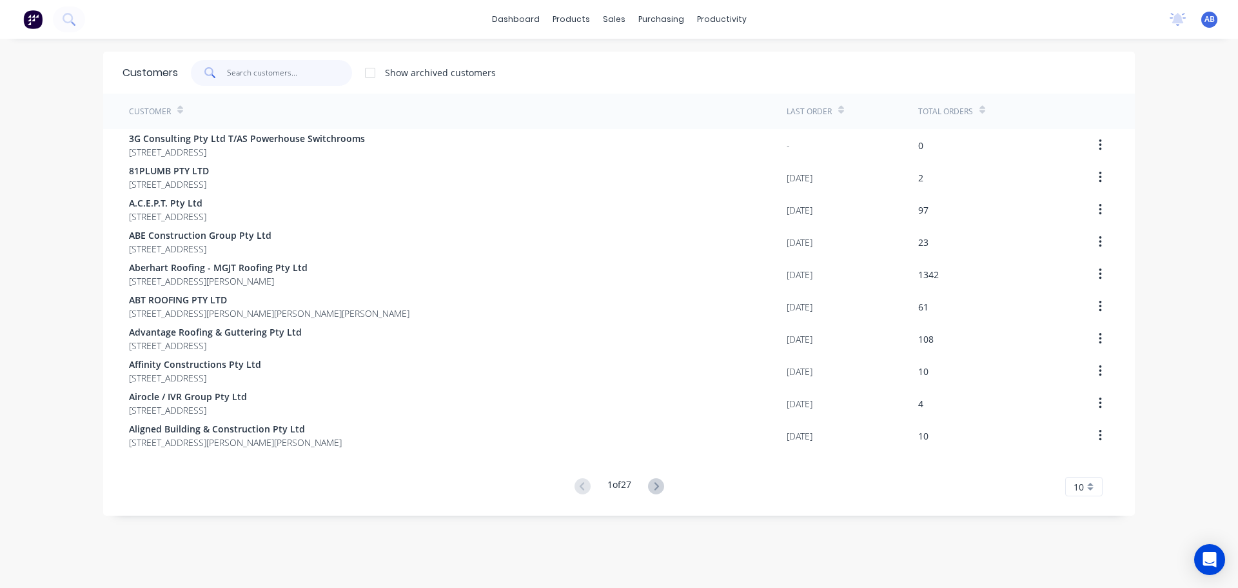
drag, startPoint x: 299, startPoint y: 69, endPoint x: 447, endPoint y: 72, distance: 148.4
click at [301, 69] on input "text" at bounding box center [290, 73] width 126 height 26
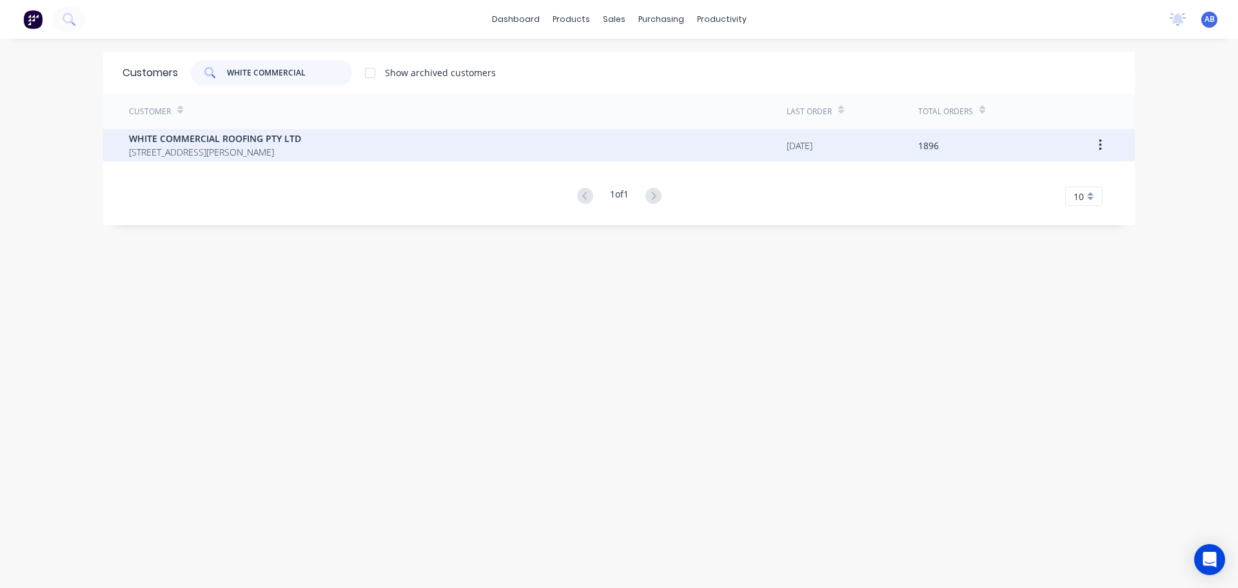
type input "WHITE COMMERCIAL"
click at [204, 148] on span "[STREET_ADDRESS][PERSON_NAME]" at bounding box center [215, 152] width 172 height 14
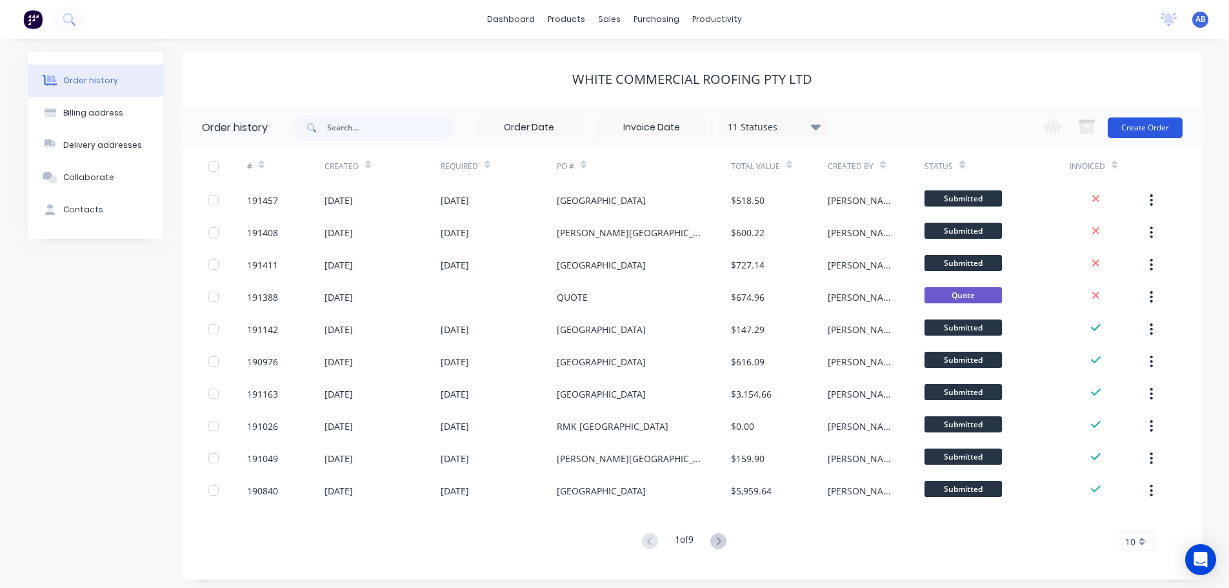
click at [1147, 128] on button "Create Order" at bounding box center [1144, 127] width 75 height 21
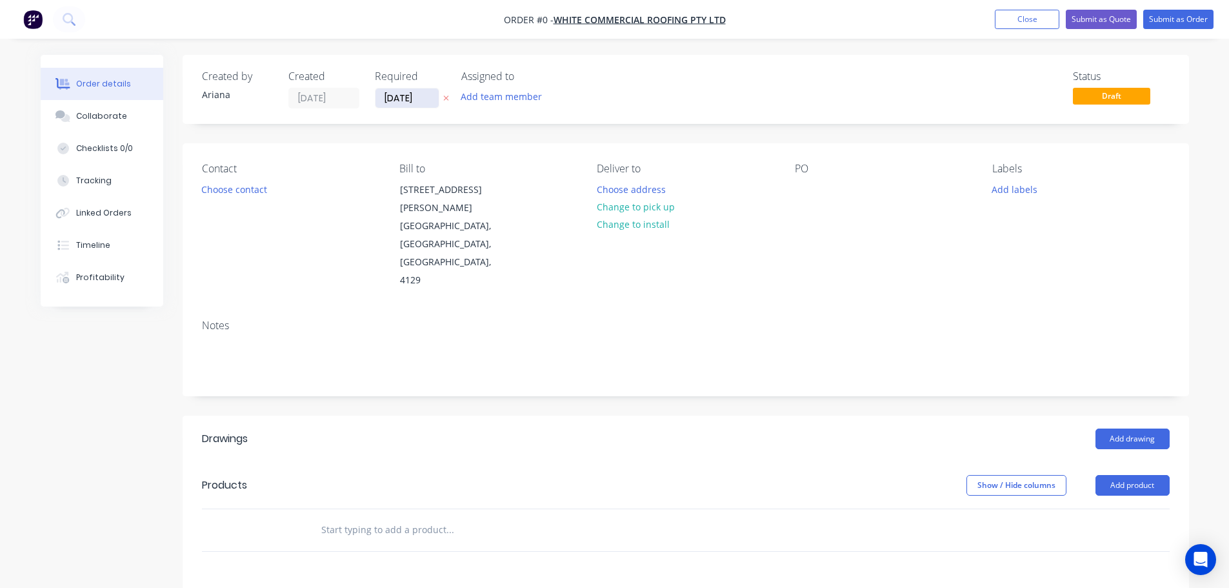
click at [412, 97] on input "[DATE]" at bounding box center [406, 97] width 63 height 19
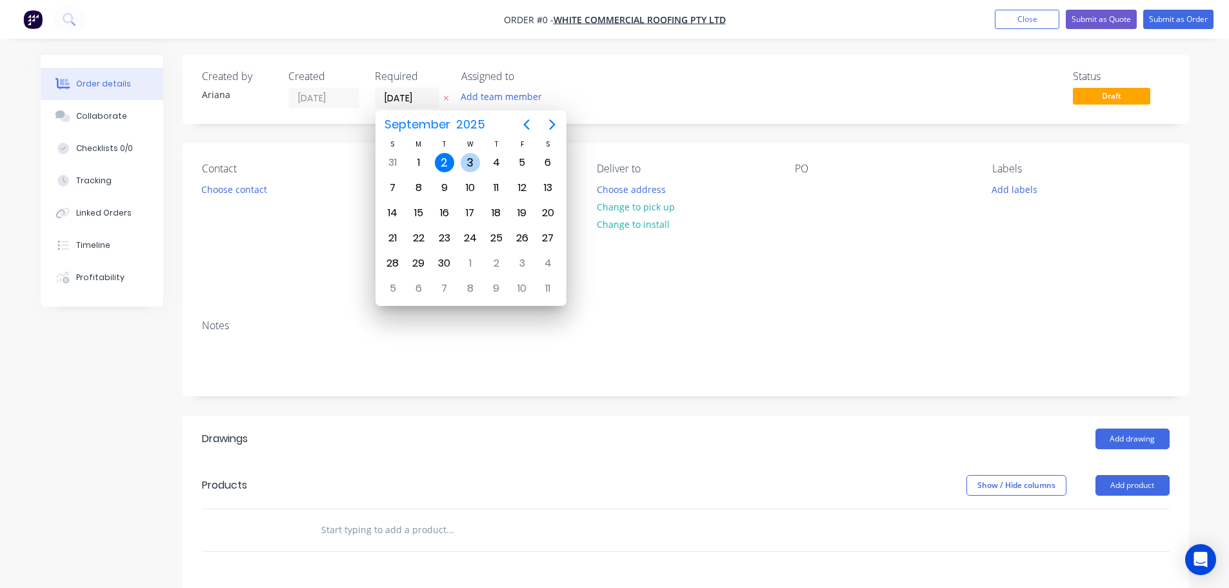
click at [466, 161] on div "3" at bounding box center [469, 162] width 19 height 19
type input "[DATE]"
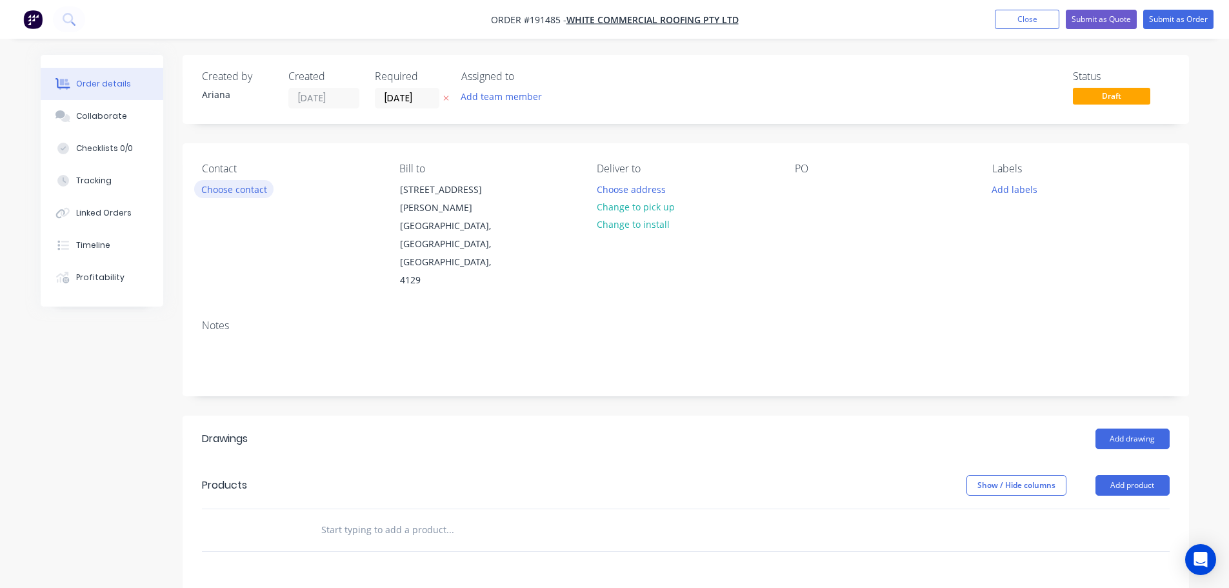
click at [237, 191] on button "Choose contact" at bounding box center [233, 188] width 79 height 17
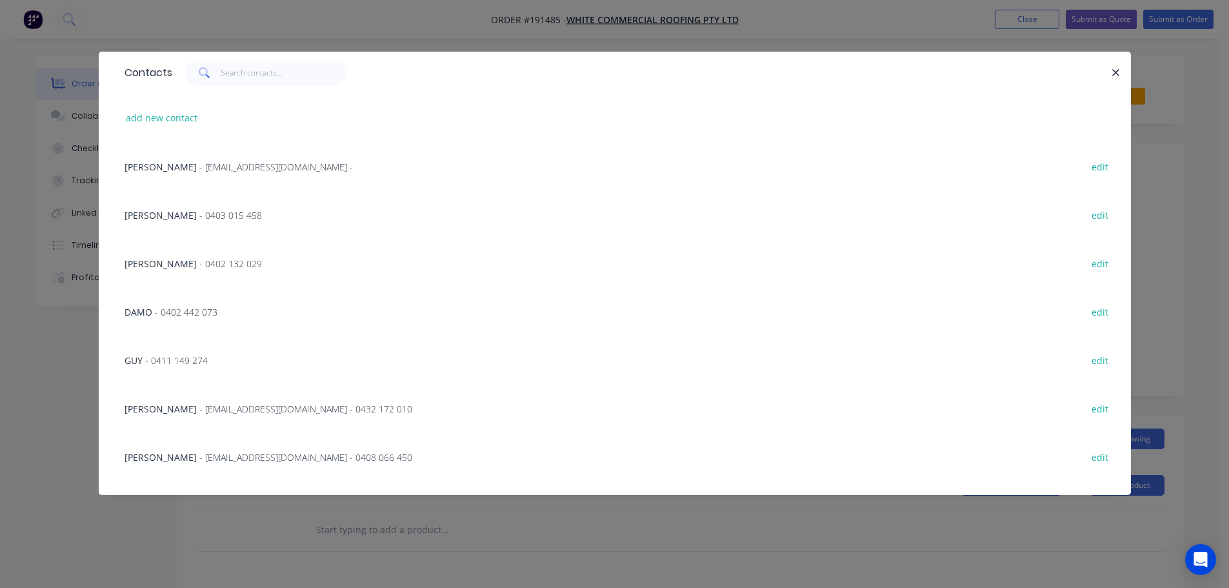
click at [1030, 355] on div "GUY - 0411 149 274 edit" at bounding box center [614, 359] width 993 height 48
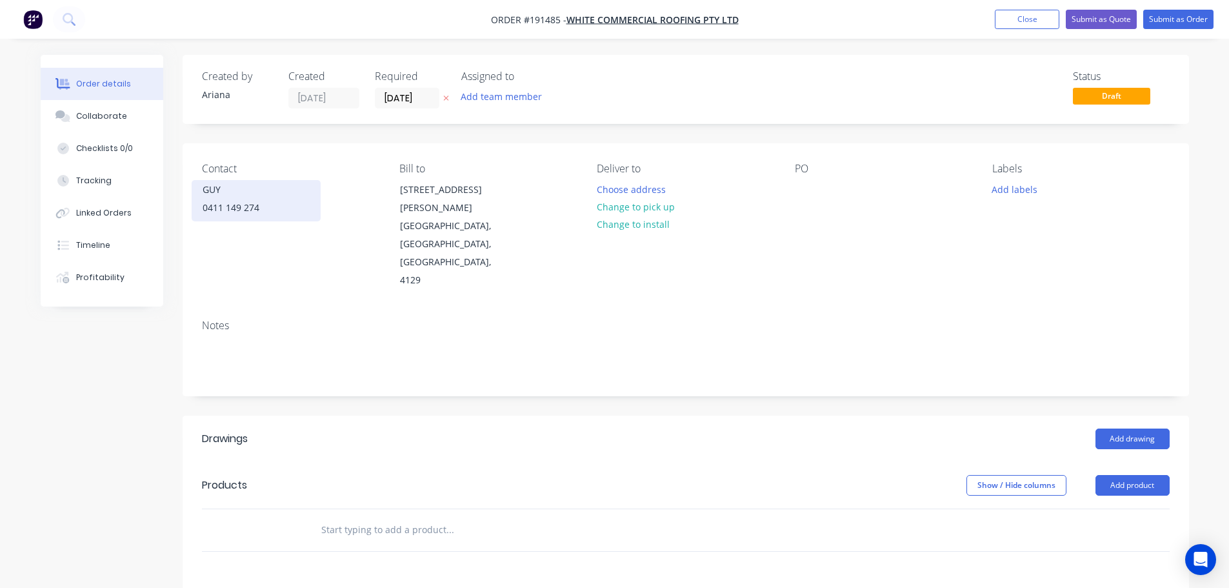
click at [222, 201] on div "0411 149 274" at bounding box center [256, 208] width 107 height 18
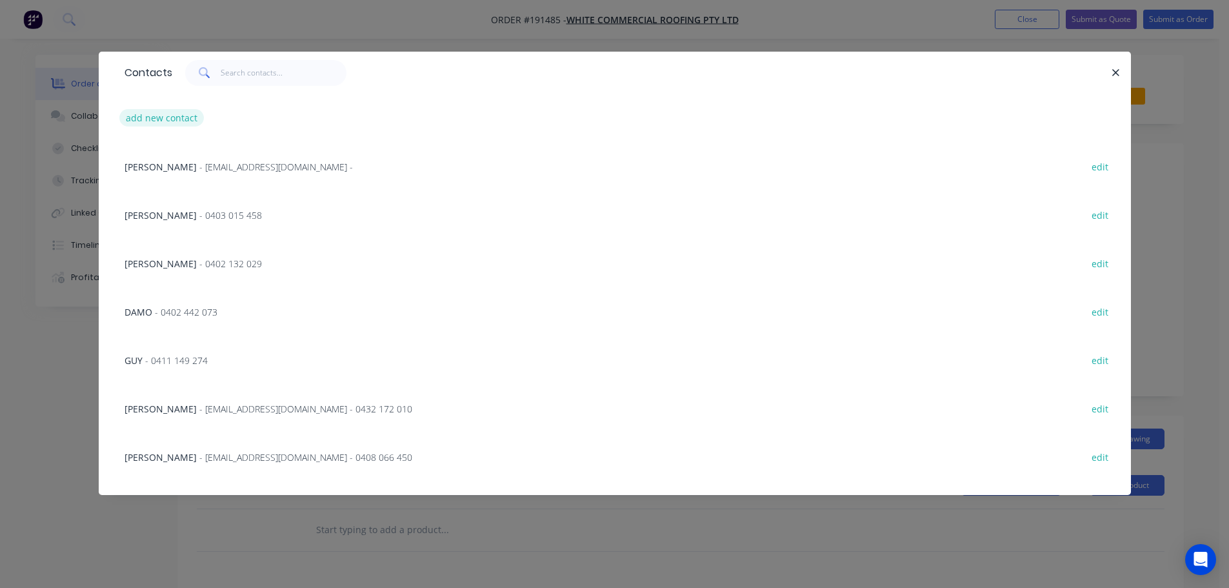
click at [146, 115] on button "add new contact" at bounding box center [161, 117] width 85 height 17
select select "AU"
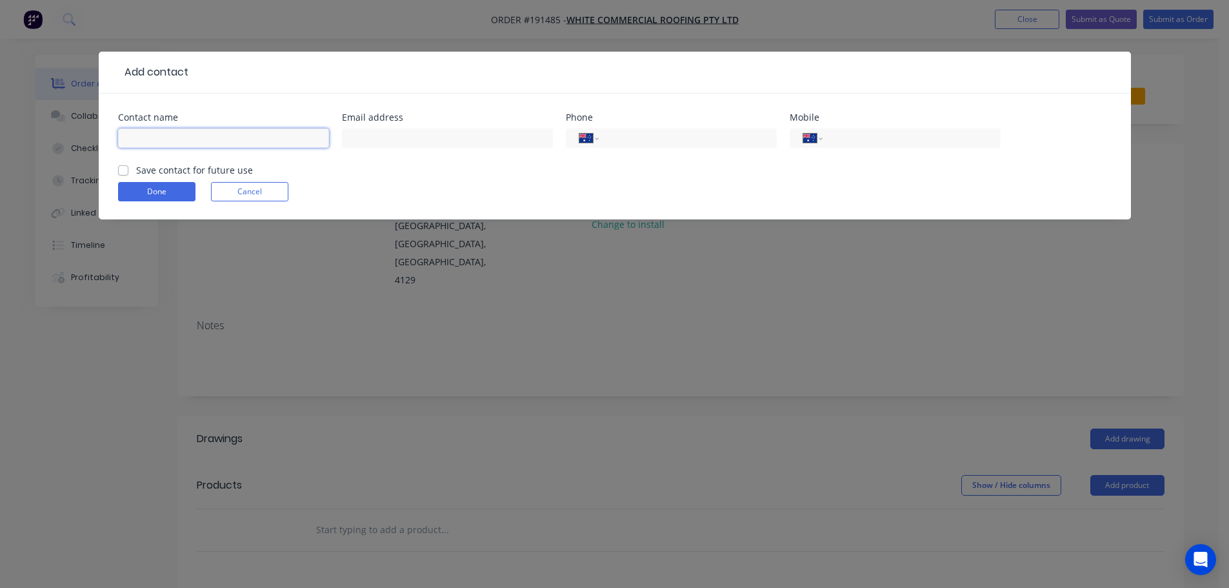
click at [141, 134] on input "text" at bounding box center [223, 137] width 211 height 19
type input "D"
type input "SAM"
click at [860, 133] on input "tel" at bounding box center [908, 138] width 155 height 15
type input "0419 659 996"
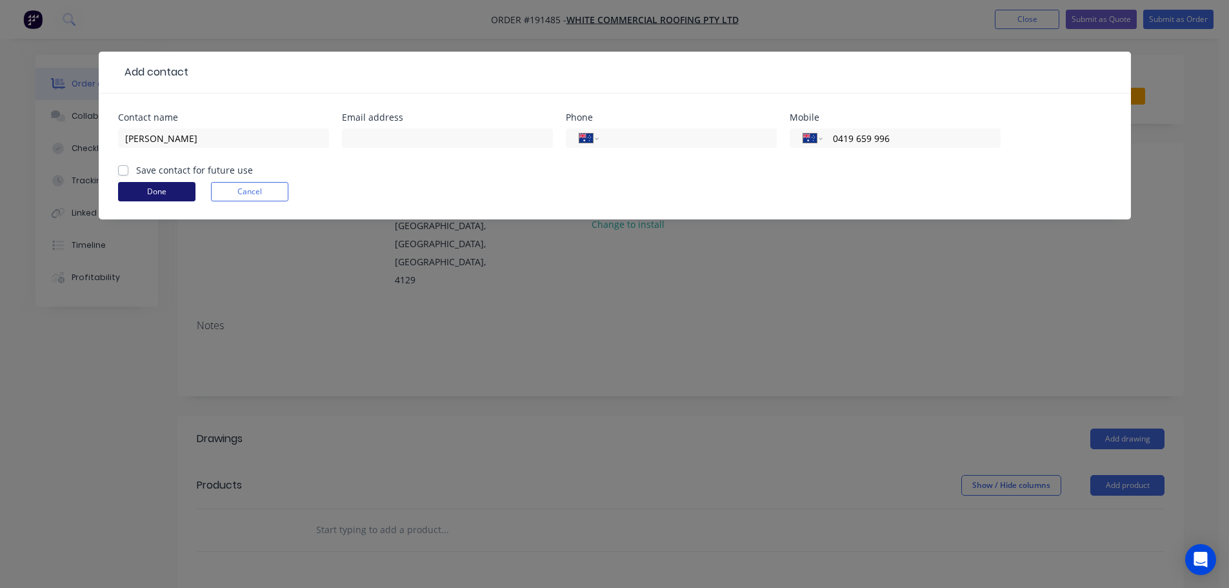
click at [163, 194] on button "Done" at bounding box center [156, 191] width 77 height 19
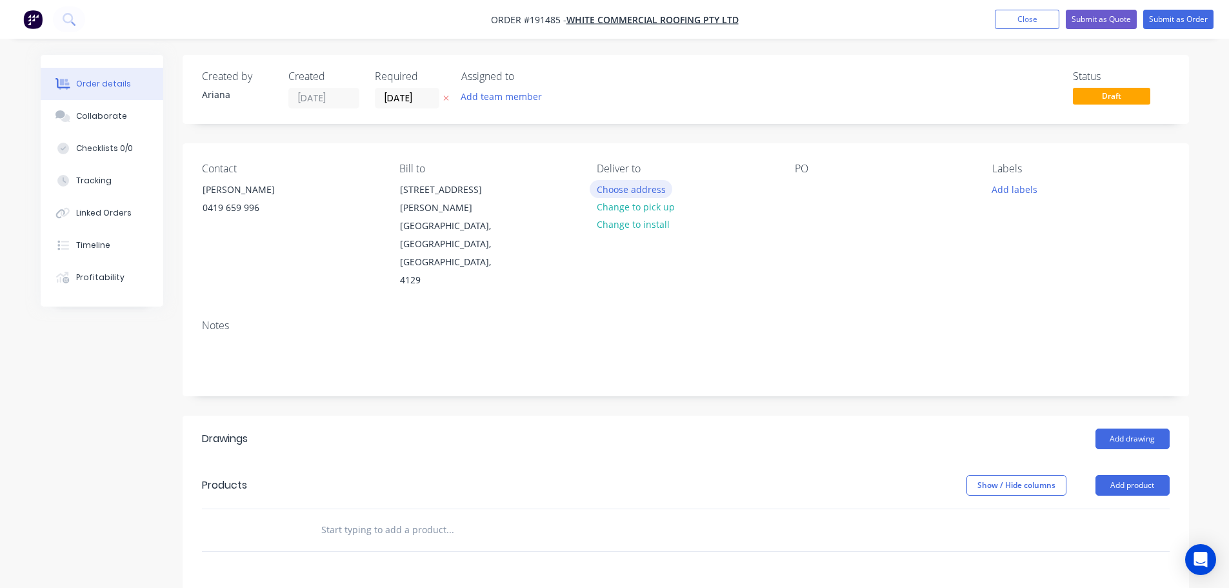
click at [654, 184] on button "Choose address" at bounding box center [630, 188] width 83 height 17
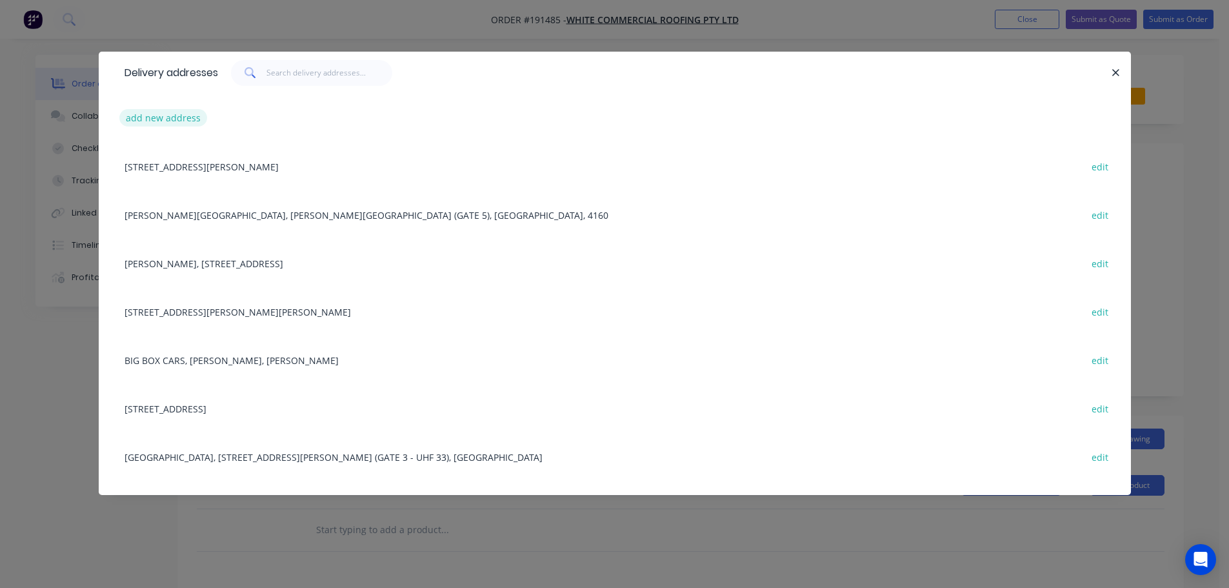
click at [161, 121] on button "add new address" at bounding box center [163, 117] width 88 height 17
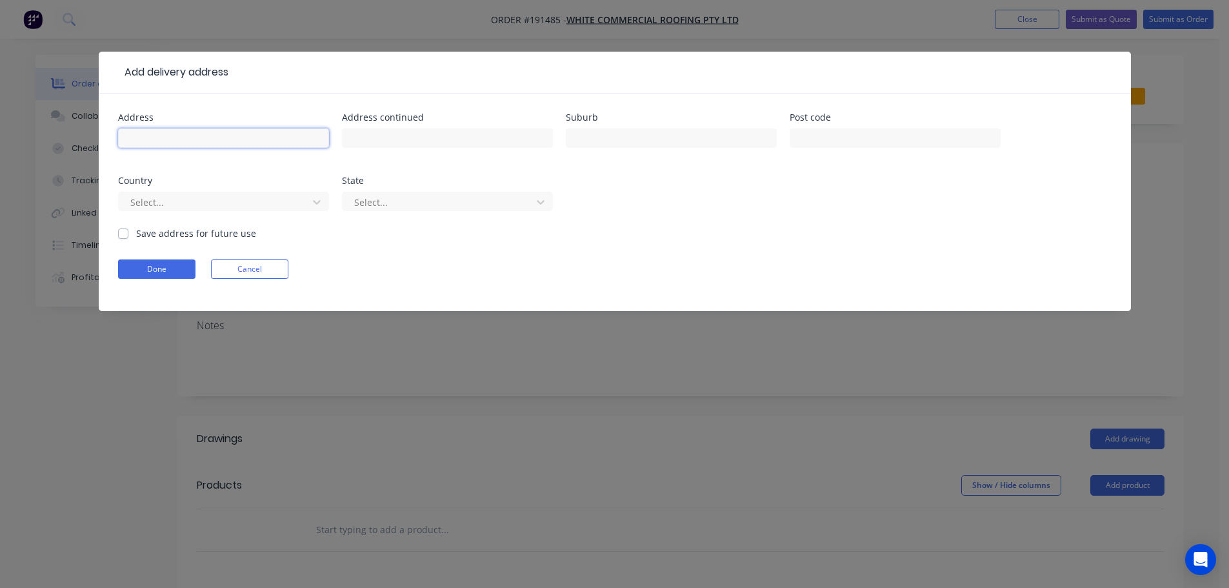
drag, startPoint x: 176, startPoint y: 141, endPoint x: 185, endPoint y: 139, distance: 9.4
click at [176, 141] on input "text" at bounding box center [223, 137] width 211 height 19
type input "ROHRIG OFFICE - 248 ABBOTSFORD RD"
type input "BOWEN HILLS"
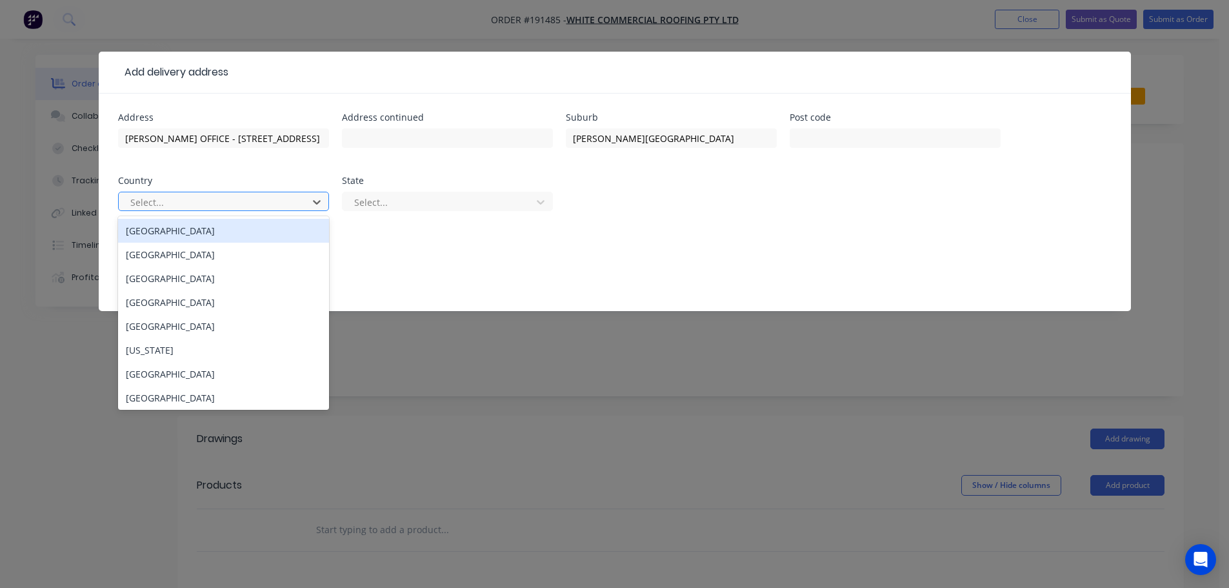
click at [219, 237] on div "Australia" at bounding box center [223, 231] width 211 height 24
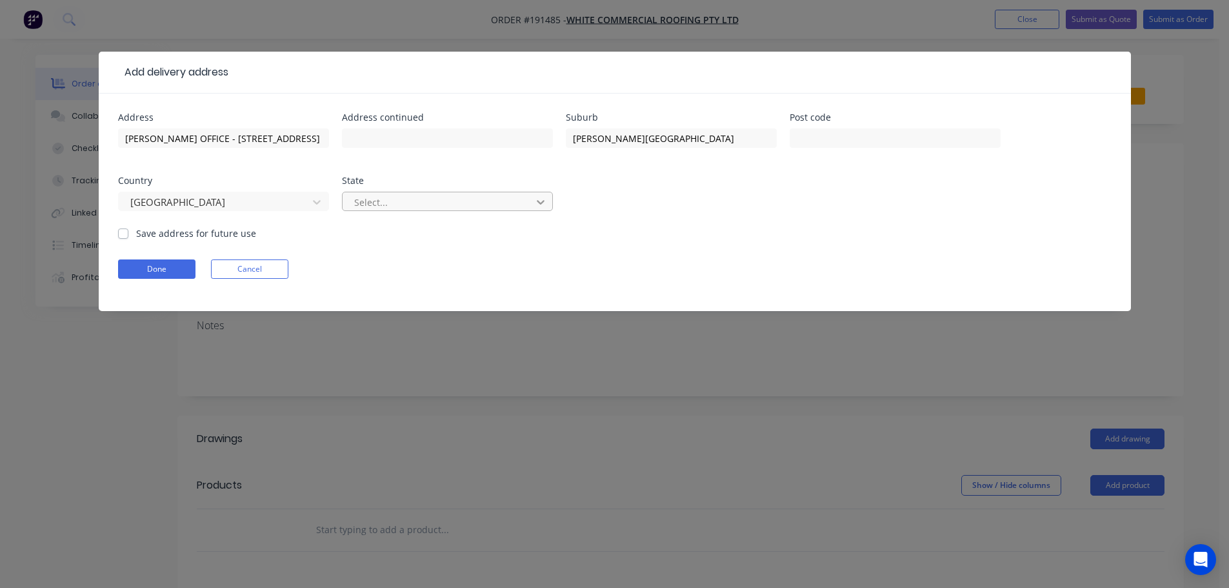
click at [545, 197] on icon at bounding box center [540, 201] width 13 height 13
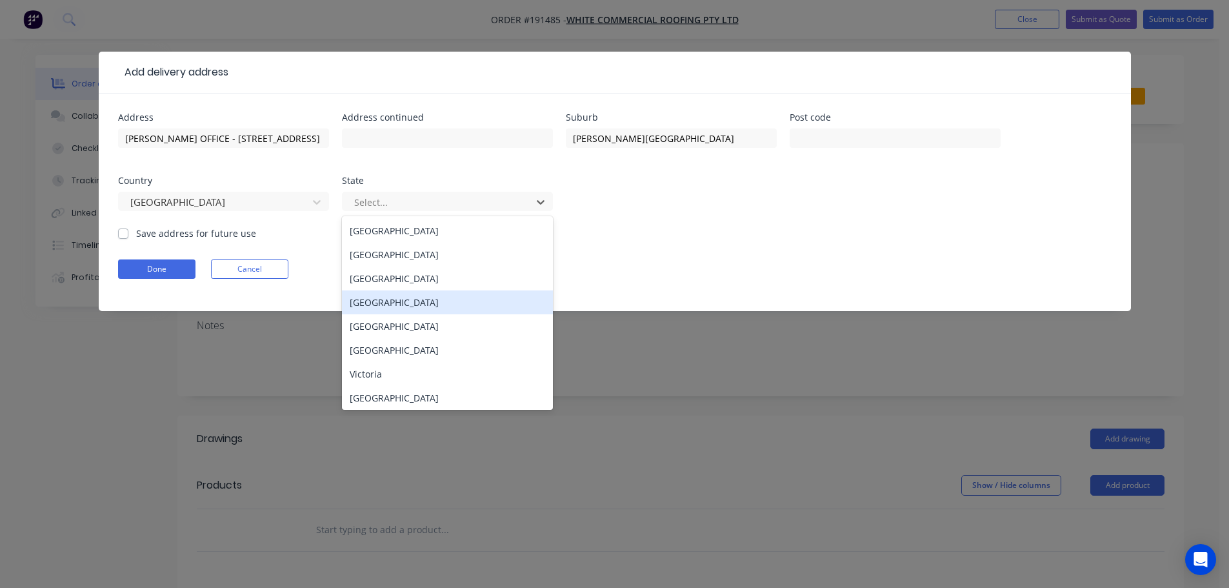
click at [417, 296] on div "Queensland" at bounding box center [447, 302] width 211 height 24
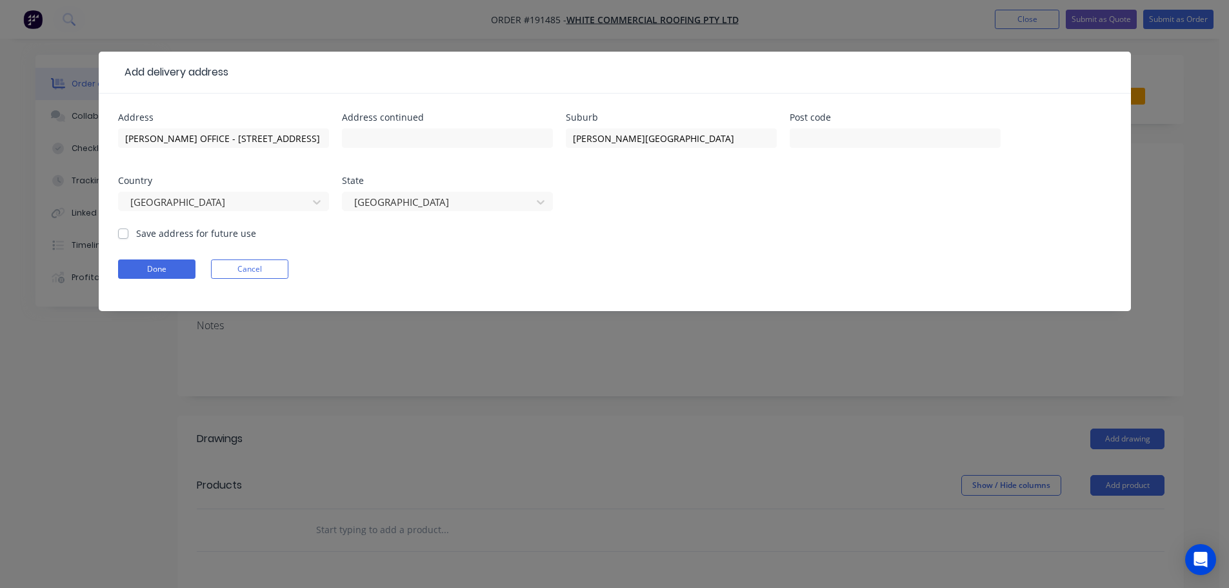
click at [678, 249] on form "Address ROHRIG OFFICE - 248 ABBOTSFORD RD Address continued Suburb BOWEN HILLS …" at bounding box center [614, 212] width 993 height 198
drag, startPoint x: 144, startPoint y: 273, endPoint x: 380, endPoint y: 257, distance: 237.2
click at [144, 273] on button "Done" at bounding box center [156, 268] width 77 height 19
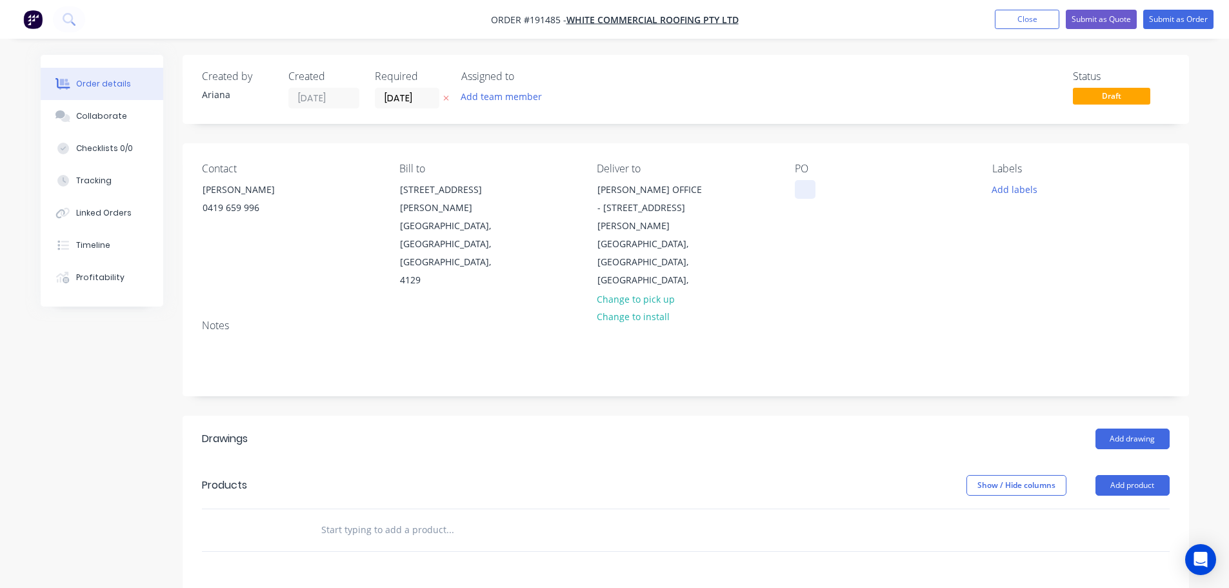
click at [804, 185] on div at bounding box center [805, 189] width 21 height 19
click at [915, 217] on div "PO WR/ROH2" at bounding box center [883, 226] width 177 height 127
click at [1005, 191] on button "Add labels" at bounding box center [1014, 188] width 59 height 17
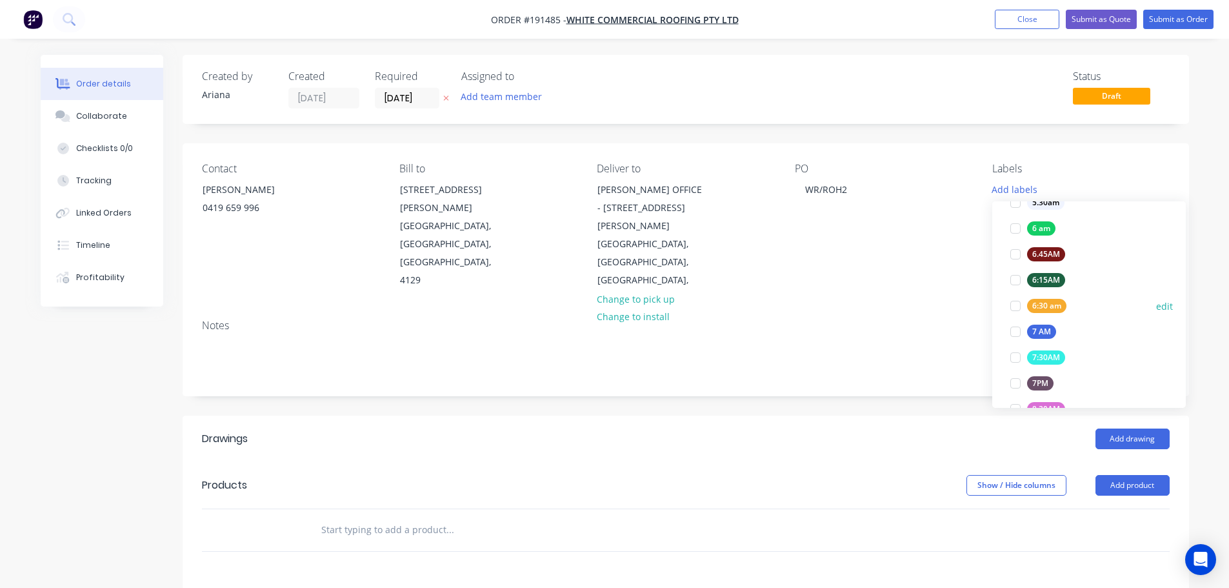
click at [1009, 306] on div at bounding box center [1015, 306] width 26 height 26
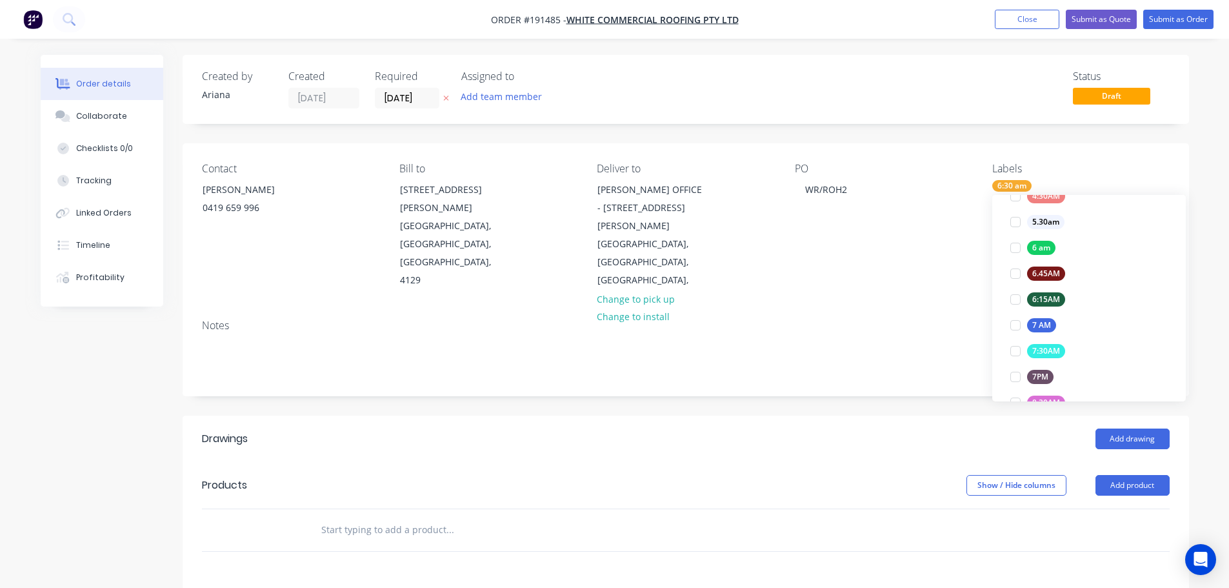
scroll to position [0, 0]
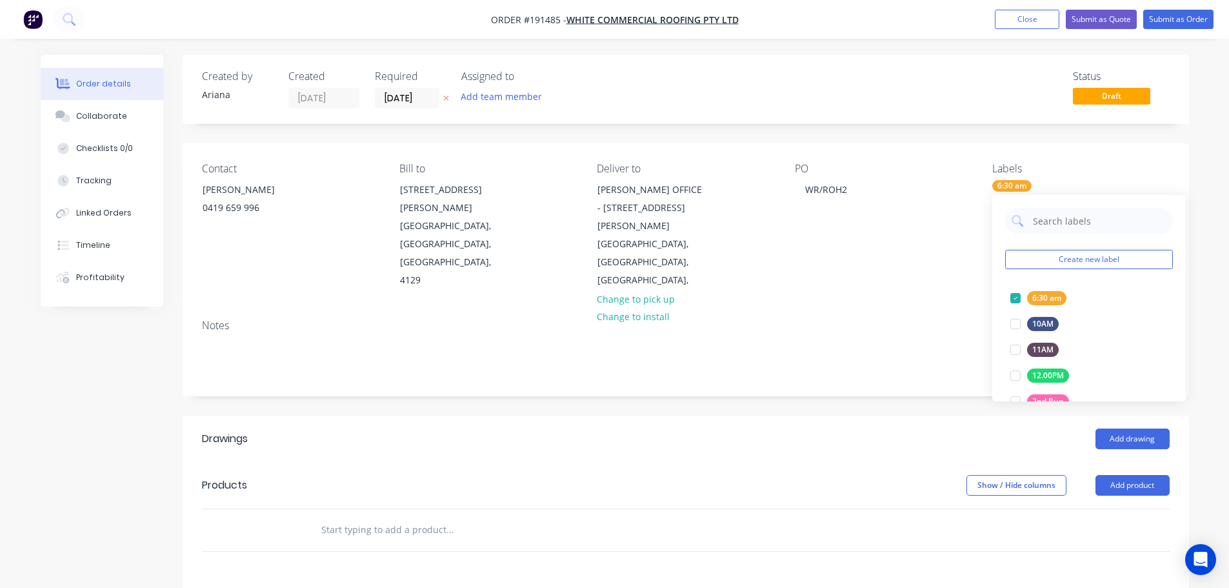
click at [935, 268] on div "Contact SAM 0419 659 996 Bill to 57 Dewar Drive LOGANHOLME, Queensland, Austral…" at bounding box center [686, 226] width 1006 height 166
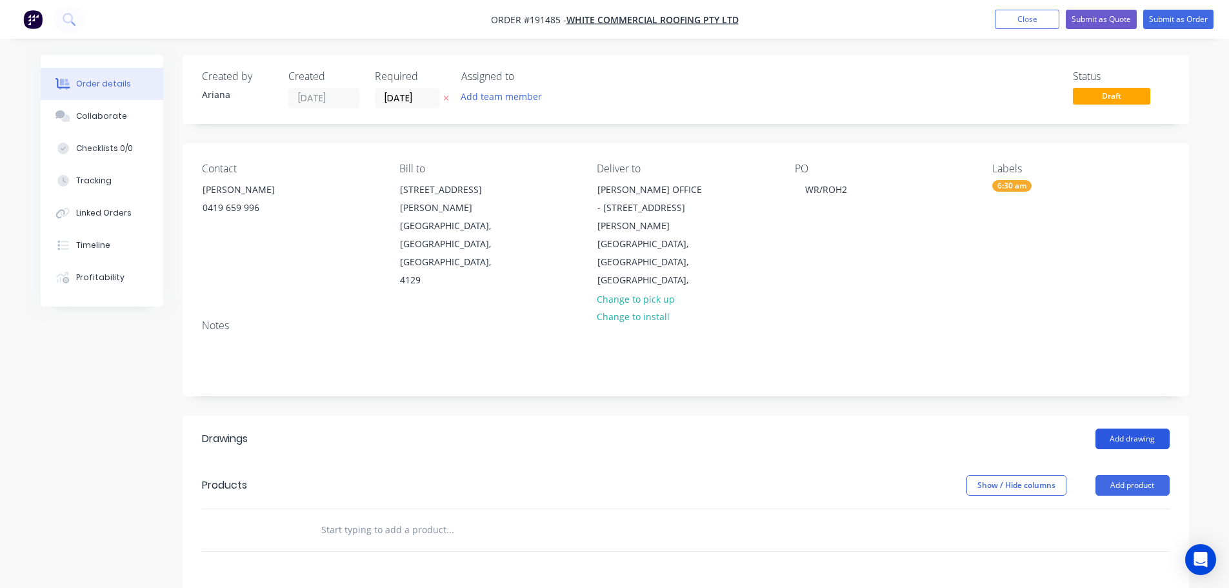
click at [1123, 428] on button "Add drawing" at bounding box center [1132, 438] width 74 height 21
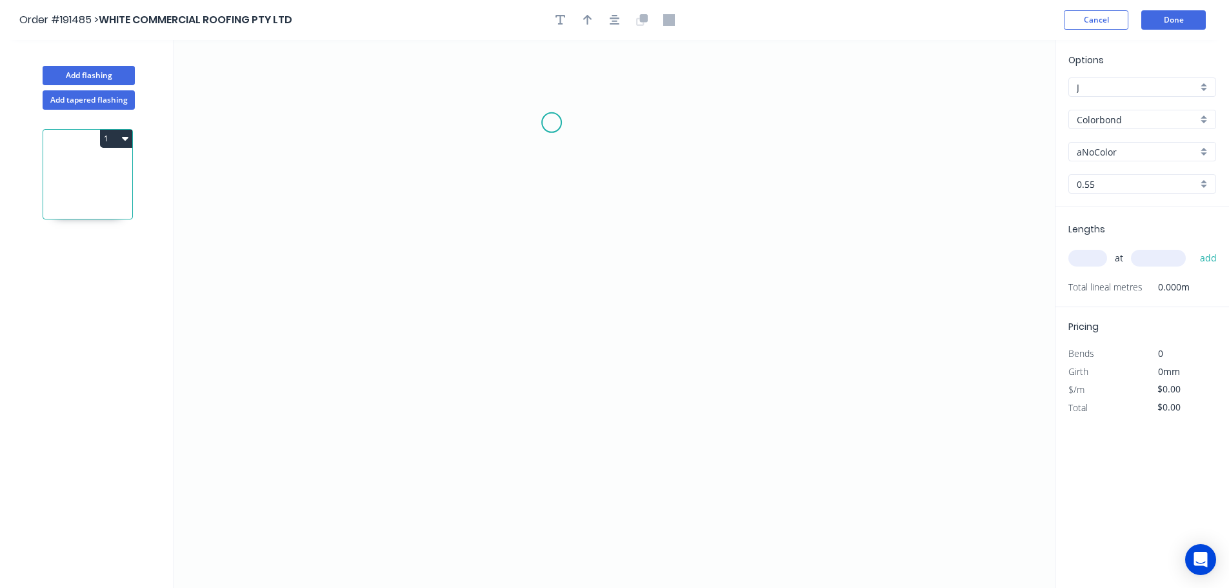
click at [551, 121] on icon "0" at bounding box center [614, 314] width 880 height 548
click at [649, 119] on icon "0" at bounding box center [614, 314] width 880 height 548
click at [659, 509] on icon "0 ?" at bounding box center [614, 314] width 880 height 548
click at [598, 558] on icon "0 ? ?" at bounding box center [614, 314] width 880 height 548
click at [598, 558] on circle at bounding box center [598, 558] width 19 height 19
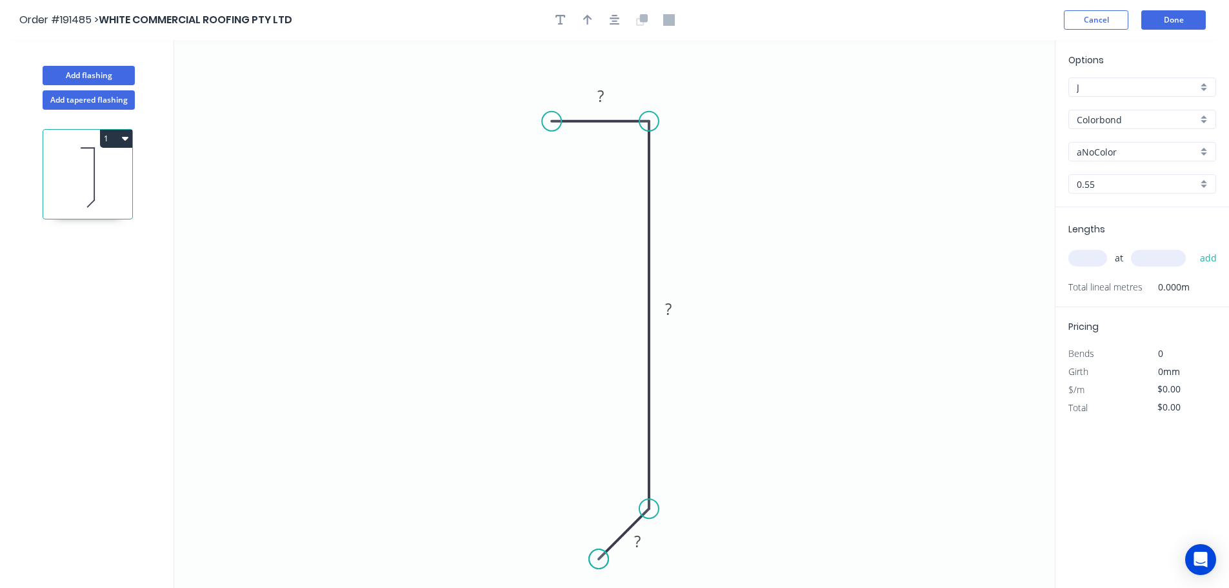
click at [598, 558] on circle at bounding box center [598, 558] width 19 height 19
click at [603, 100] on tspan "?" at bounding box center [600, 95] width 6 height 21
click at [767, 139] on icon "0 20 120 15" at bounding box center [614, 314] width 880 height 548
type input "$7.72"
click at [589, 19] on icon "button" at bounding box center [587, 20] width 9 height 12
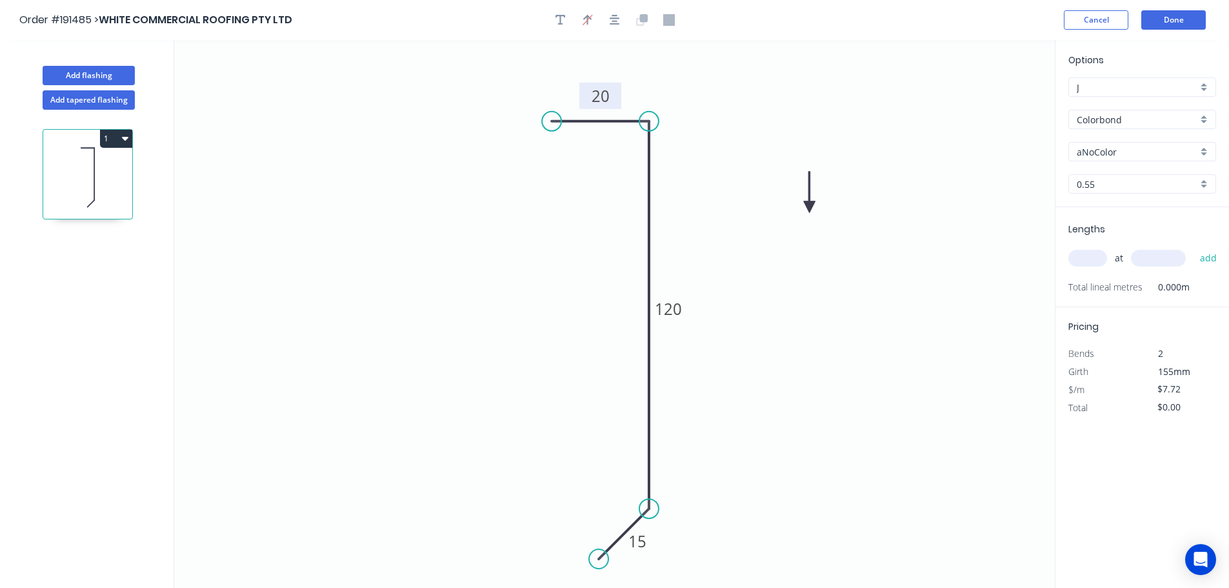
drag, startPoint x: 988, startPoint y: 99, endPoint x: 806, endPoint y: 208, distance: 211.7
click at [806, 208] on icon at bounding box center [810, 192] width 12 height 41
click at [806, 208] on icon at bounding box center [806, 192] width 12 height 41
click at [1205, 146] on div "aNoColor" at bounding box center [1142, 151] width 148 height 19
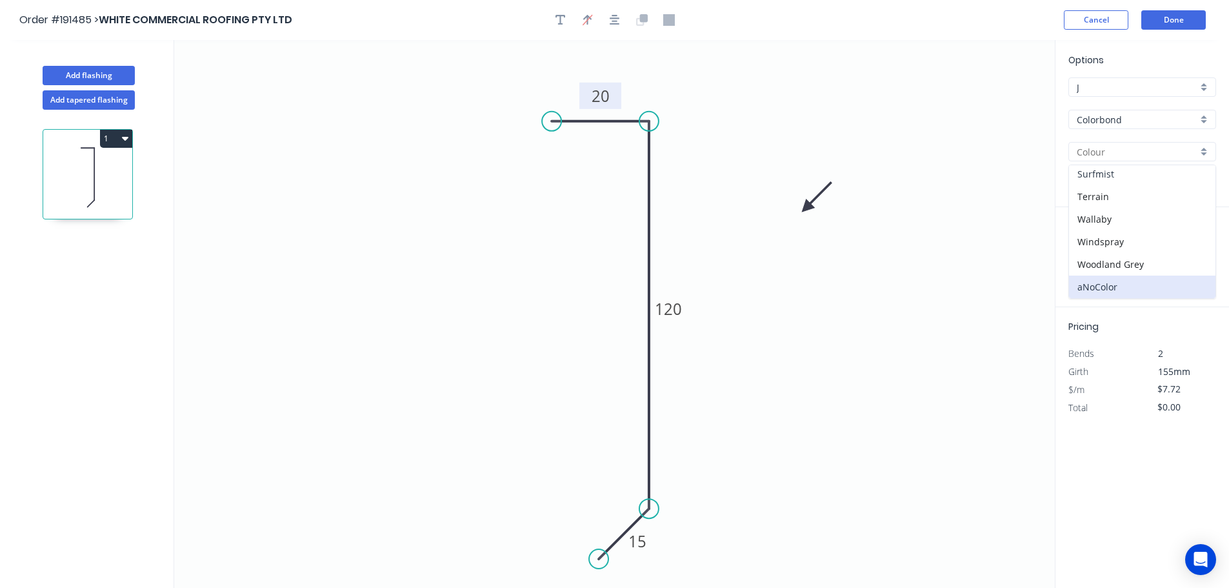
click at [1145, 182] on div "Surfmist" at bounding box center [1142, 174] width 146 height 23
type input "Surfmist"
click at [1096, 259] on input "text" at bounding box center [1087, 258] width 39 height 17
type input "3"
type input "3000"
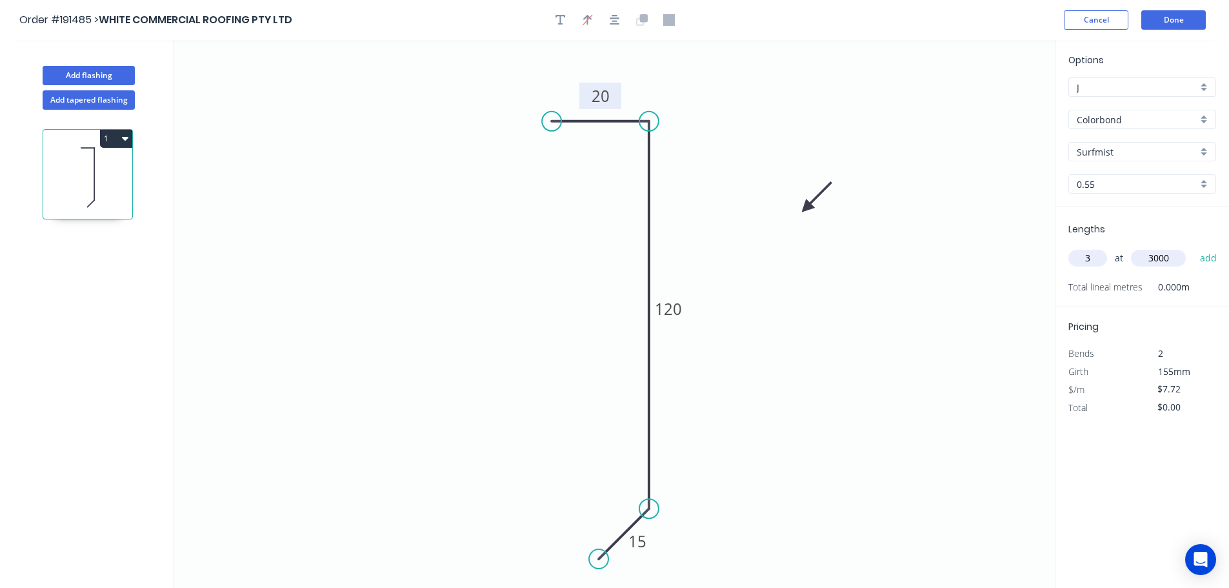
click at [1193, 247] on button "add" at bounding box center [1208, 258] width 30 height 22
type input "$69.48"
click at [969, 294] on icon "0 20 120 15" at bounding box center [614, 314] width 880 height 548
click at [1187, 17] on button "Done" at bounding box center [1173, 19] width 64 height 19
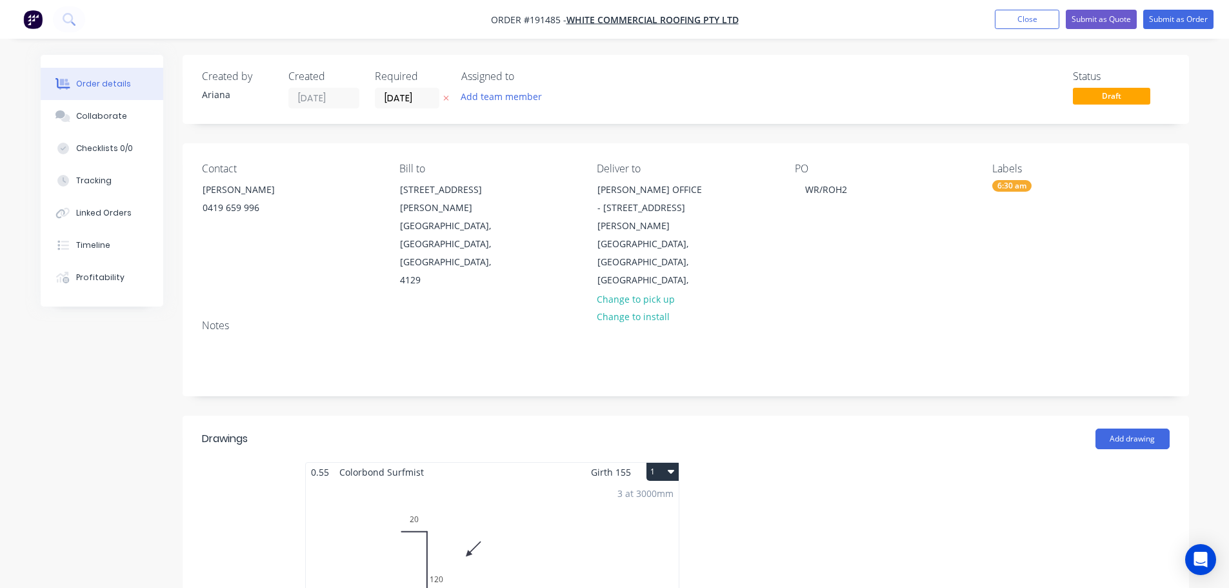
click at [657, 462] on button "1" at bounding box center [662, 471] width 32 height 18
click at [648, 493] on div "Use larger box size" at bounding box center [617, 502] width 99 height 19
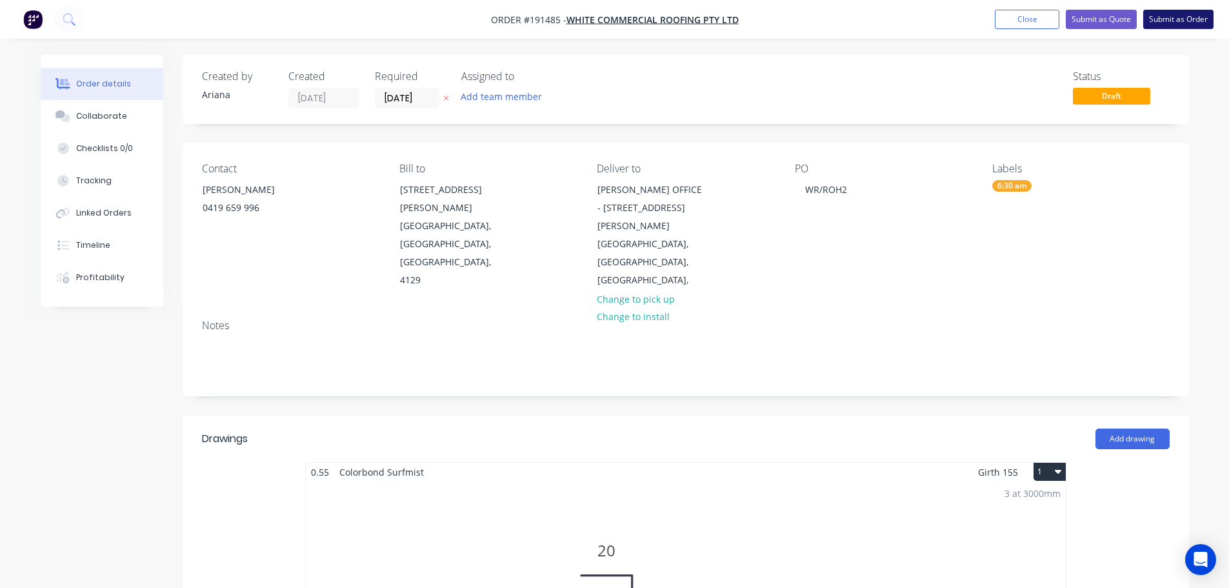
click at [1193, 21] on button "Submit as Order" at bounding box center [1178, 19] width 70 height 19
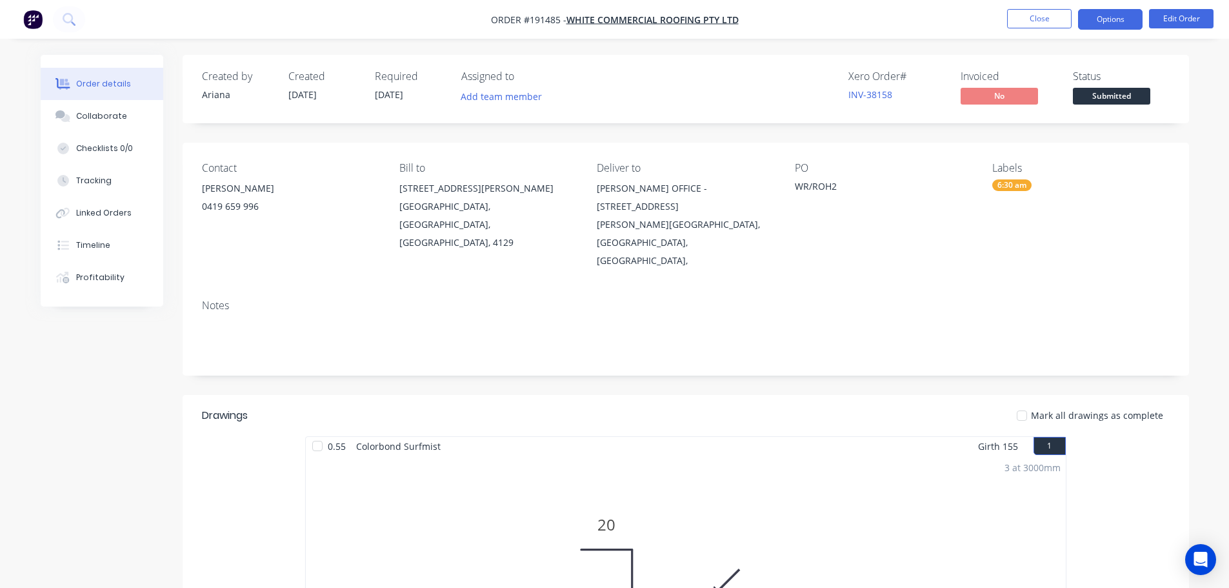
click at [1106, 14] on button "Options" at bounding box center [1110, 19] width 64 height 21
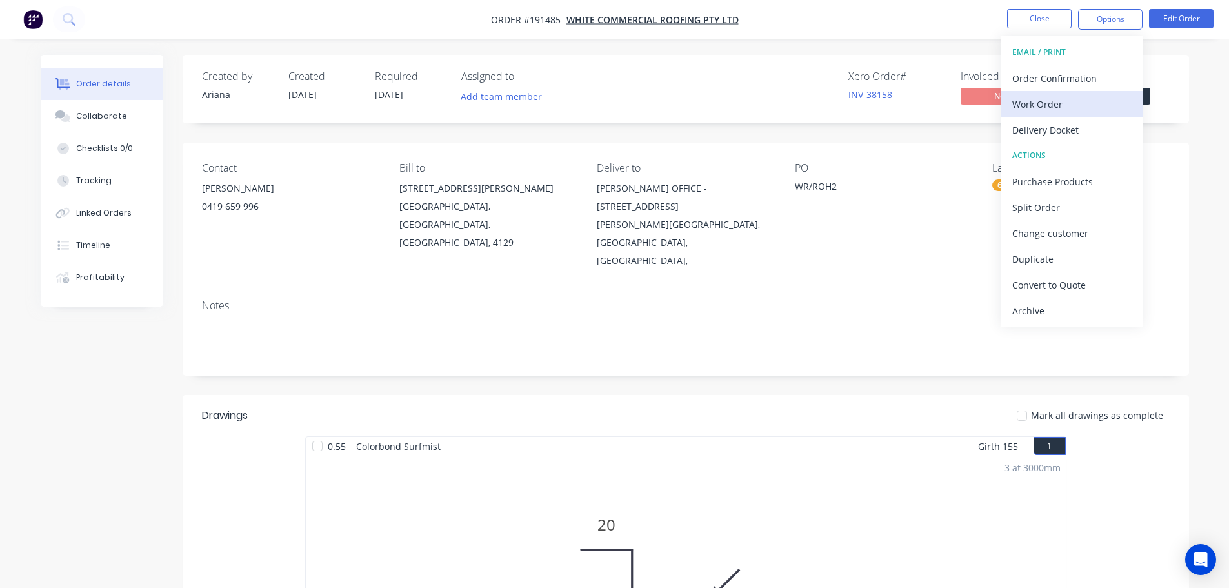
click at [1055, 98] on div "Work Order" at bounding box center [1071, 104] width 119 height 19
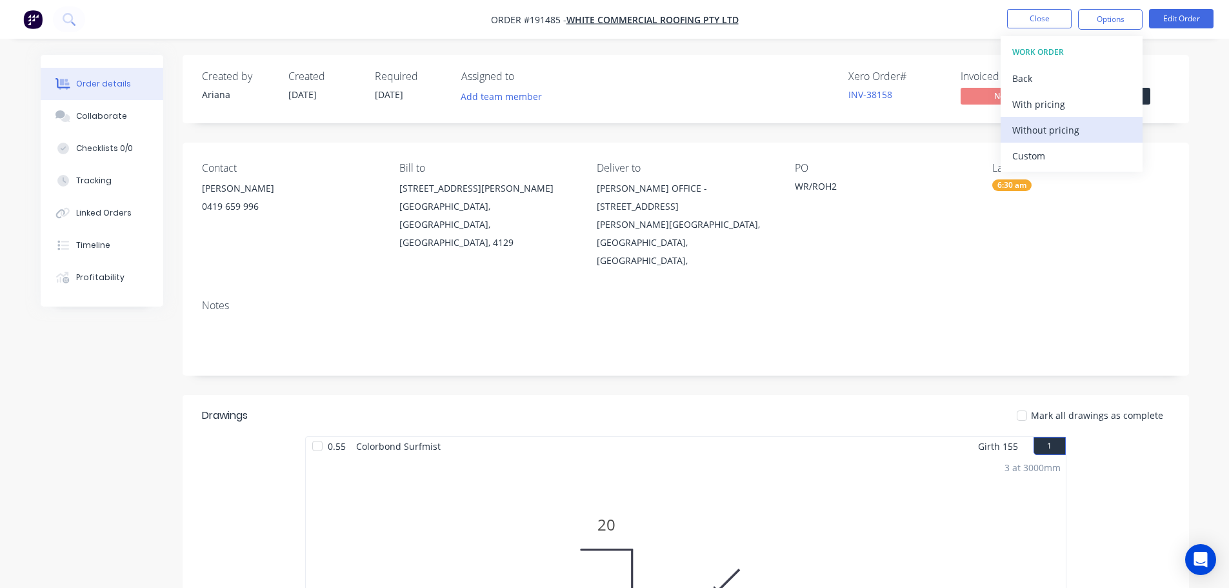
click at [1037, 132] on div "Without pricing" at bounding box center [1071, 130] width 119 height 19
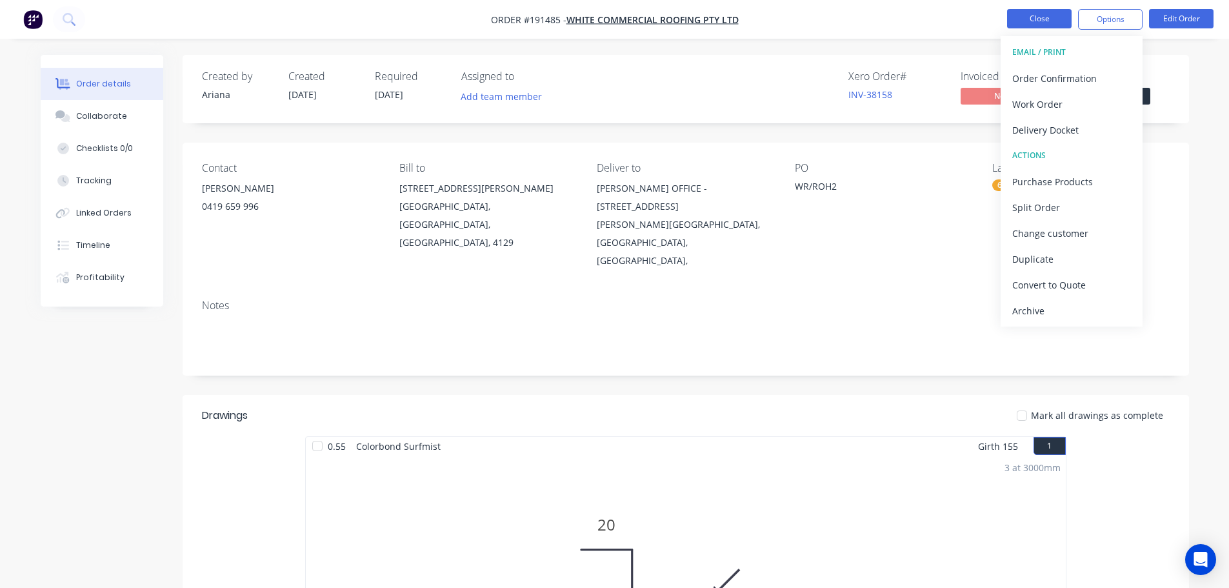
click at [1037, 18] on button "Close" at bounding box center [1039, 18] width 64 height 19
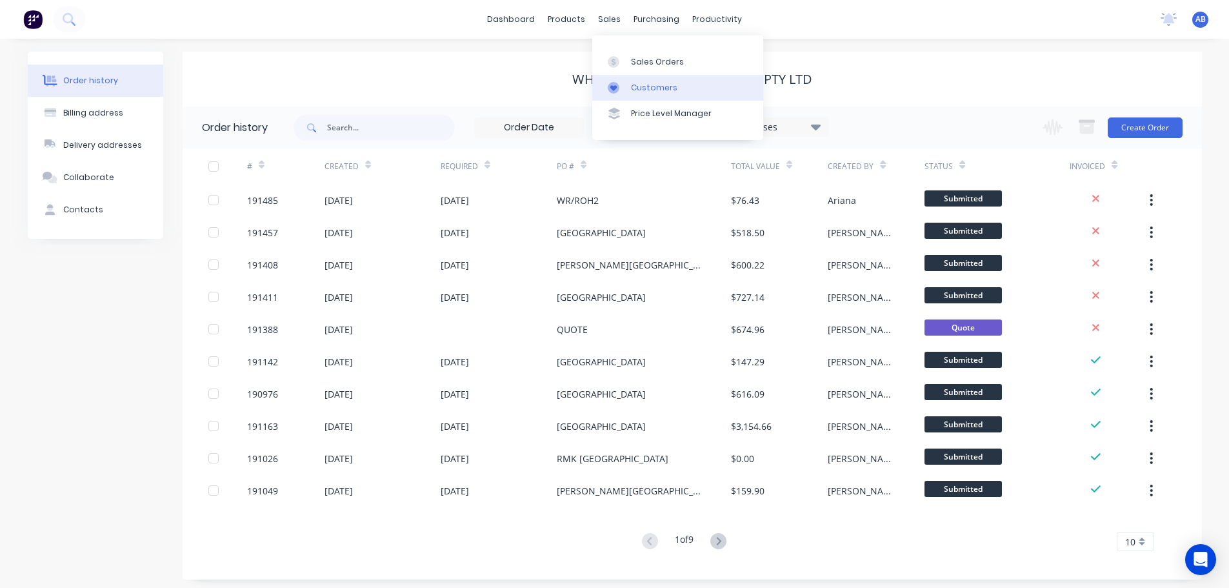
click at [640, 85] on div "Customers" at bounding box center [654, 88] width 46 height 12
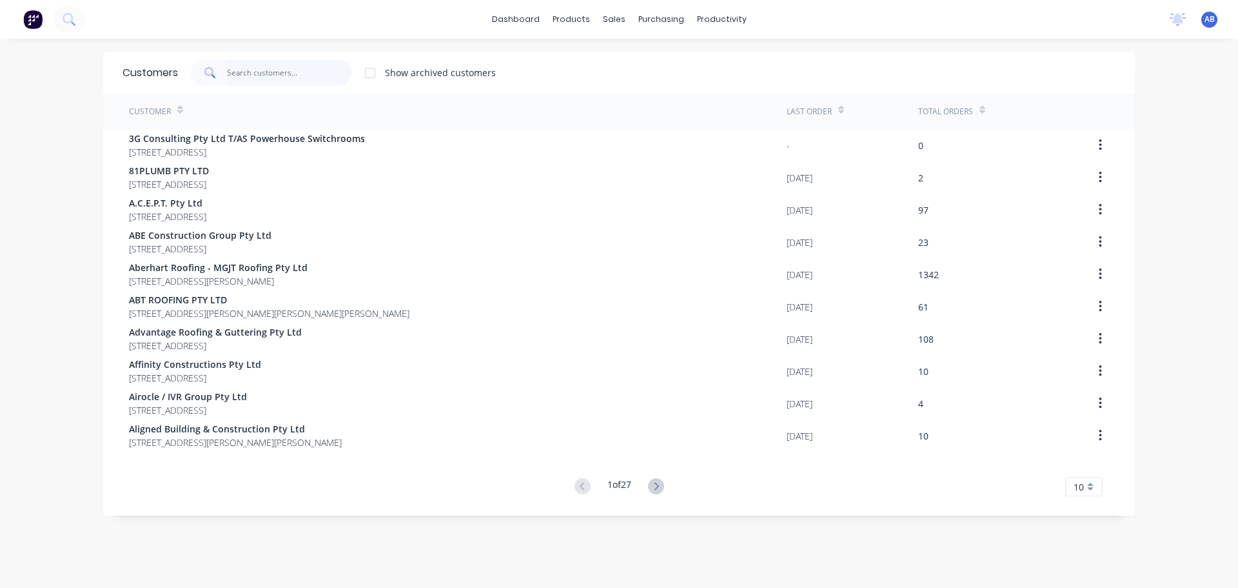
click at [280, 79] on input "text" at bounding box center [290, 73] width 126 height 26
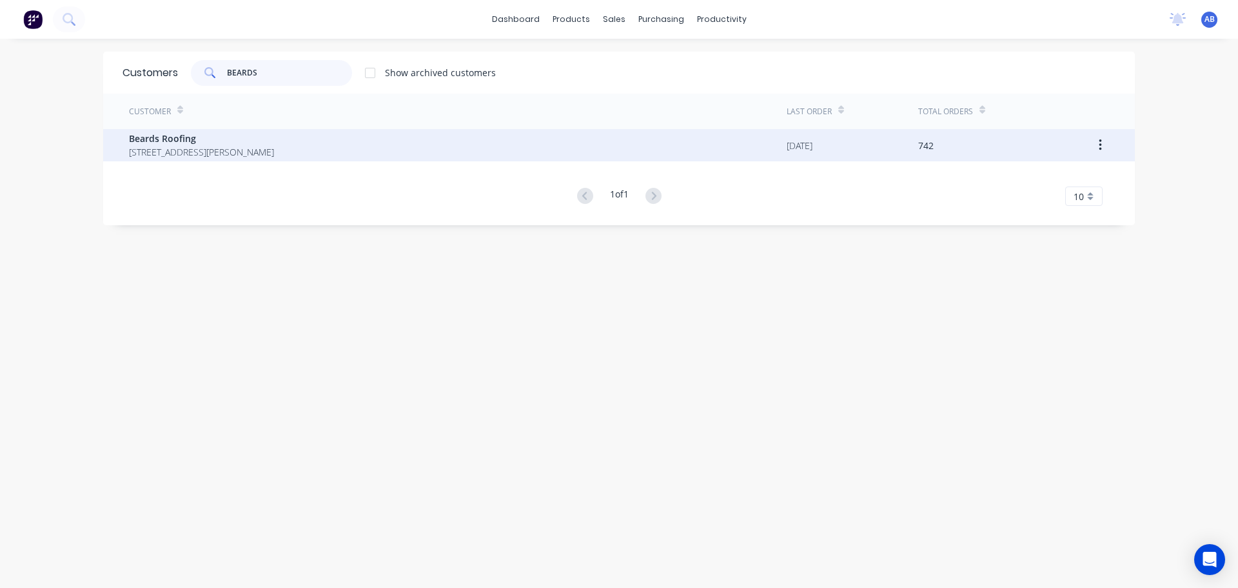
type input "BEARDS"
click at [242, 150] on span "73 Snook Street Clontarf Queensland Australia 4019" at bounding box center [201, 152] width 145 height 14
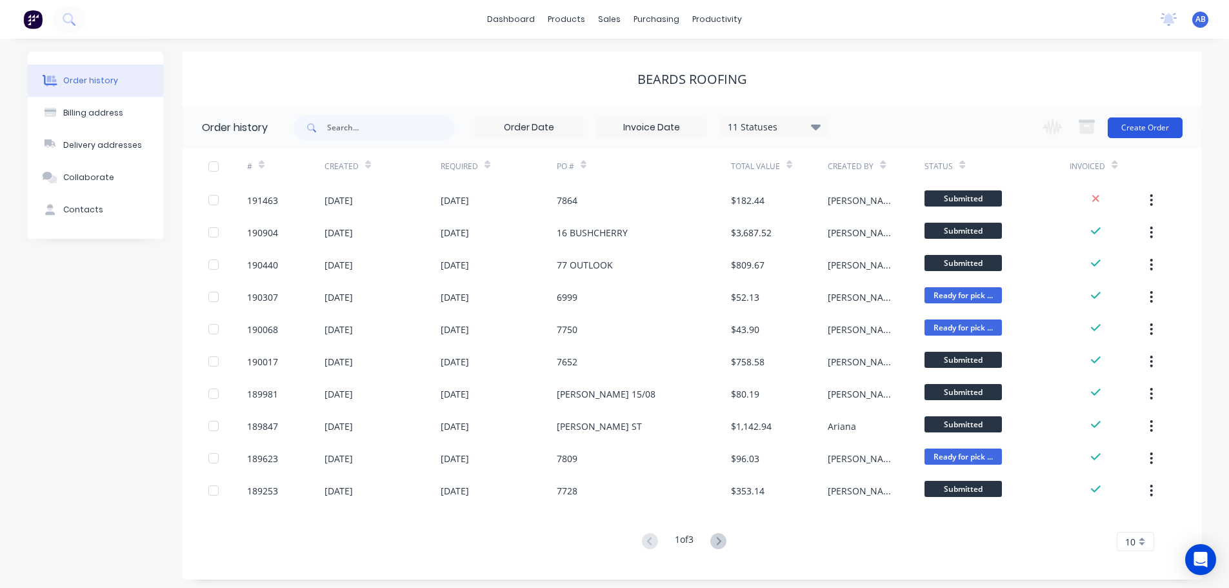
click at [1129, 127] on button "Create Order" at bounding box center [1144, 127] width 75 height 21
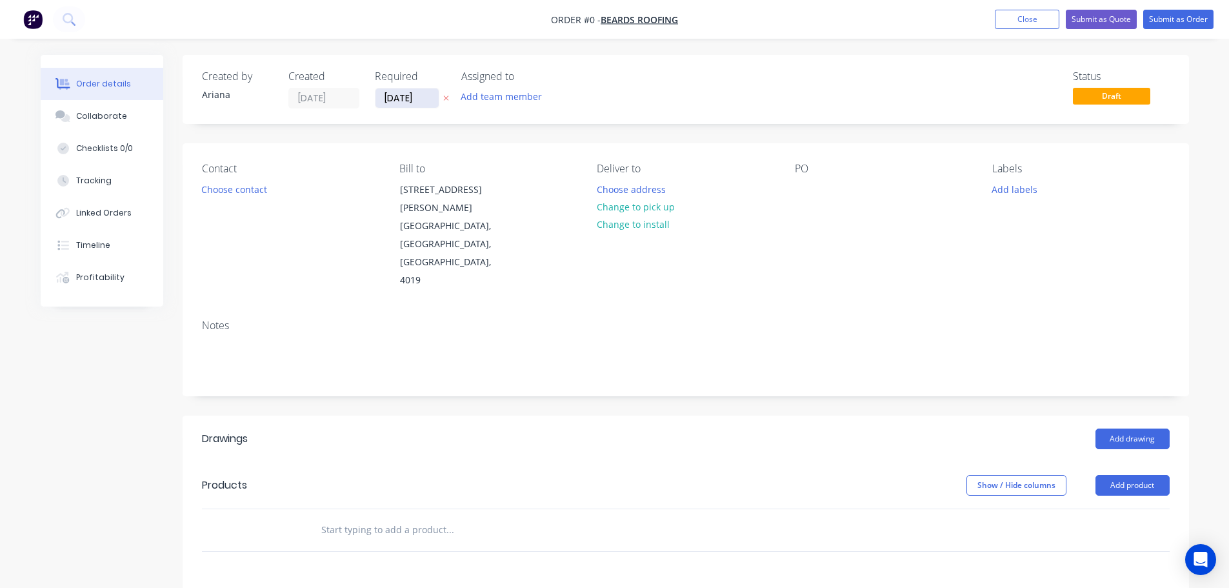
click at [412, 97] on input "[DATE]" at bounding box center [406, 97] width 63 height 19
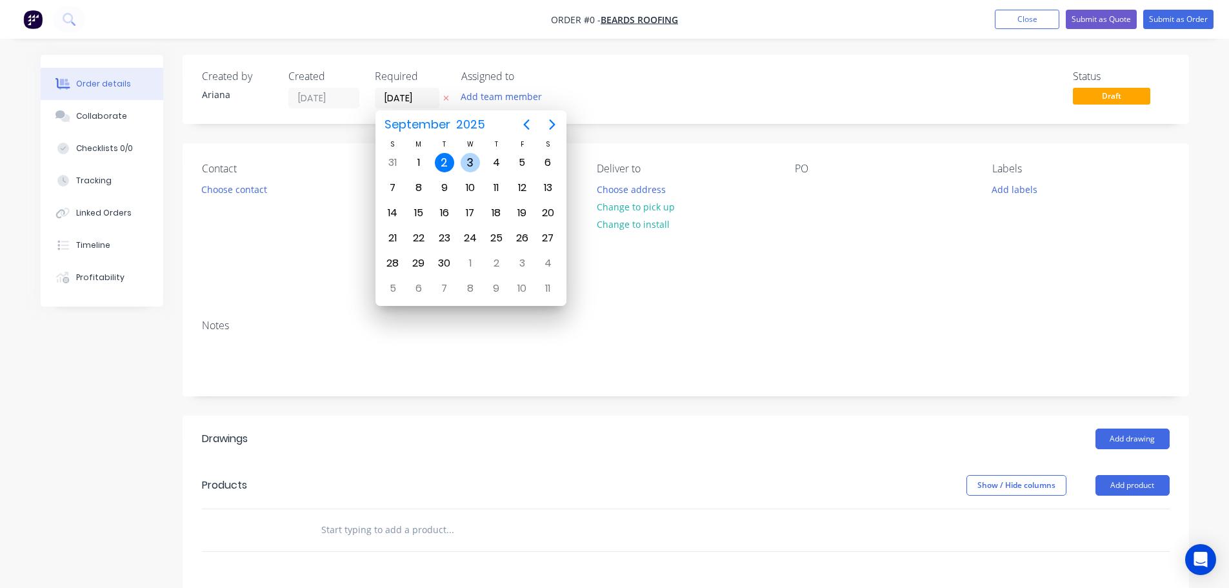
click at [464, 156] on div "3" at bounding box center [469, 162] width 19 height 19
type input "[DATE]"
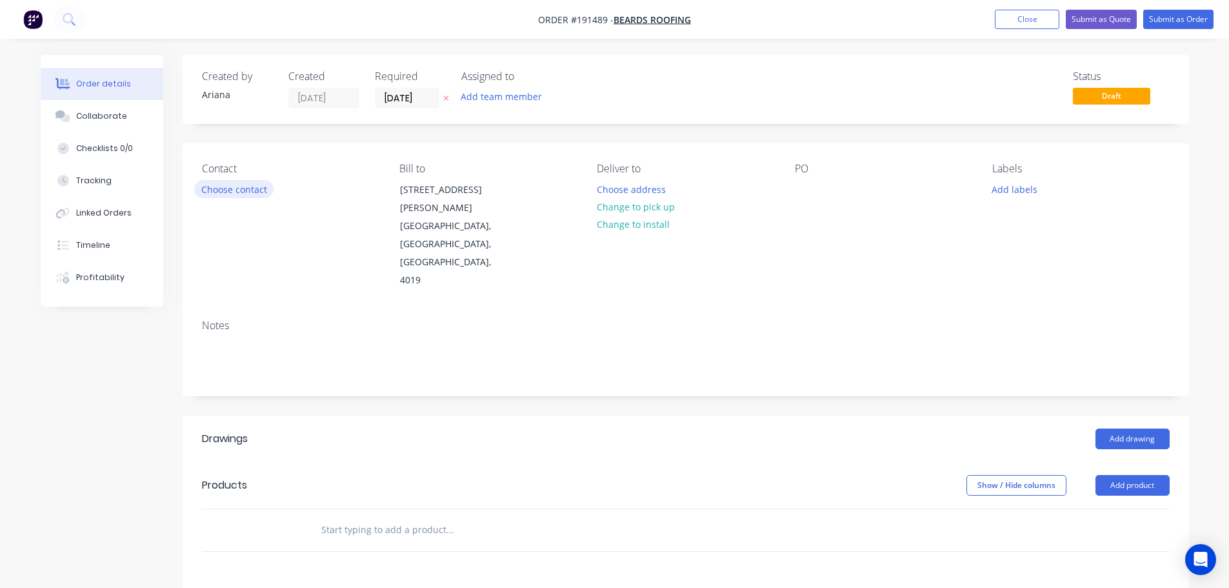
click at [232, 192] on button "Choose contact" at bounding box center [233, 188] width 79 height 17
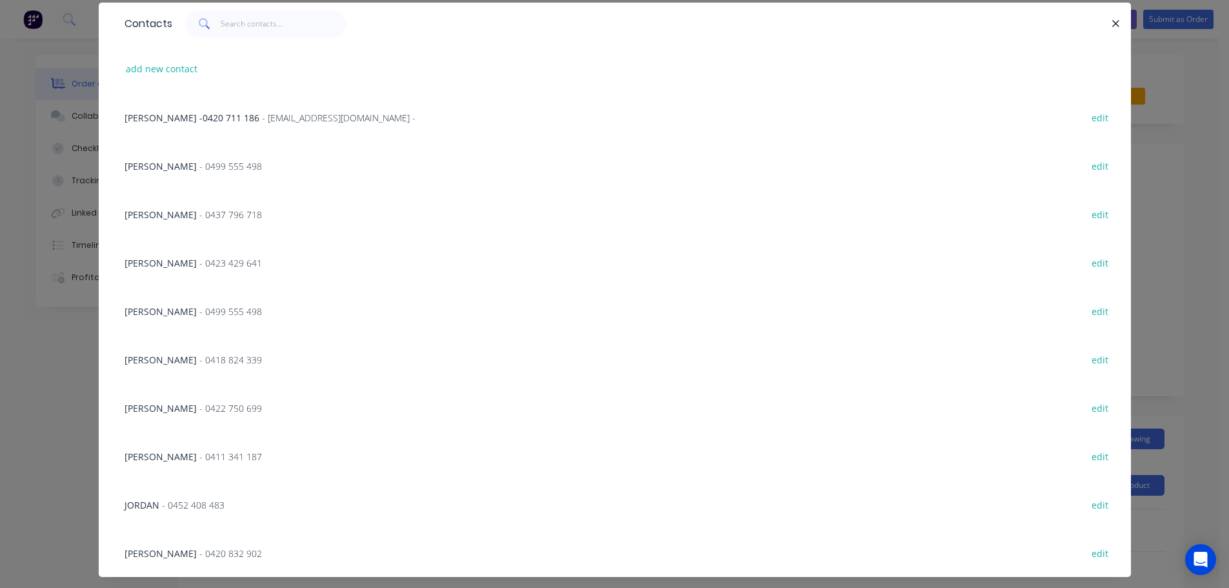
scroll to position [75, 0]
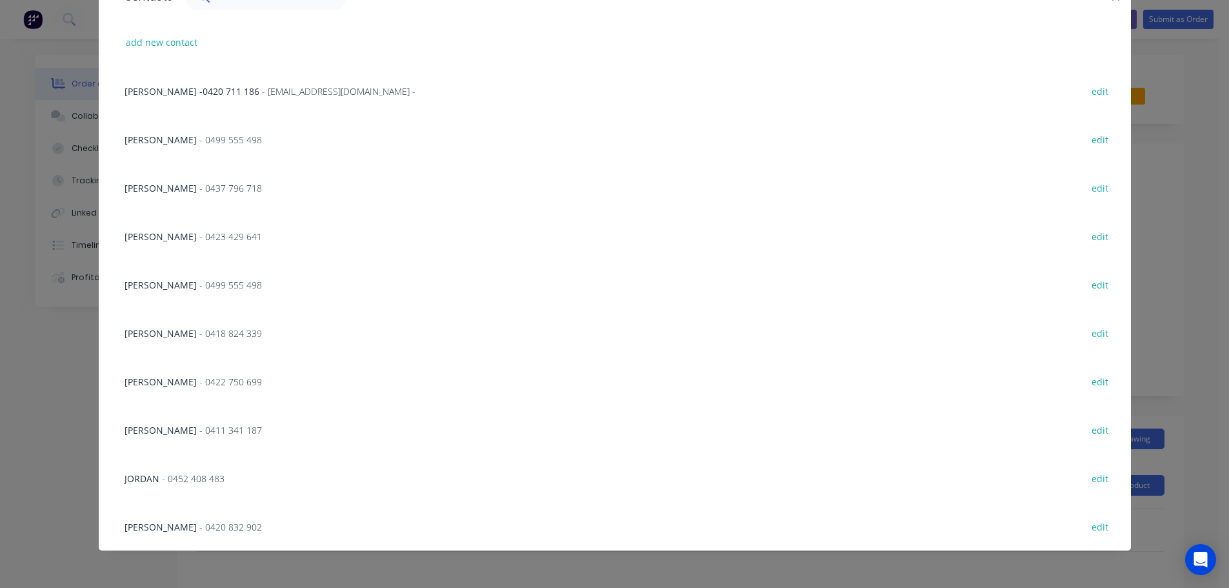
click at [145, 524] on span "IAN WASLEY" at bounding box center [160, 526] width 72 height 12
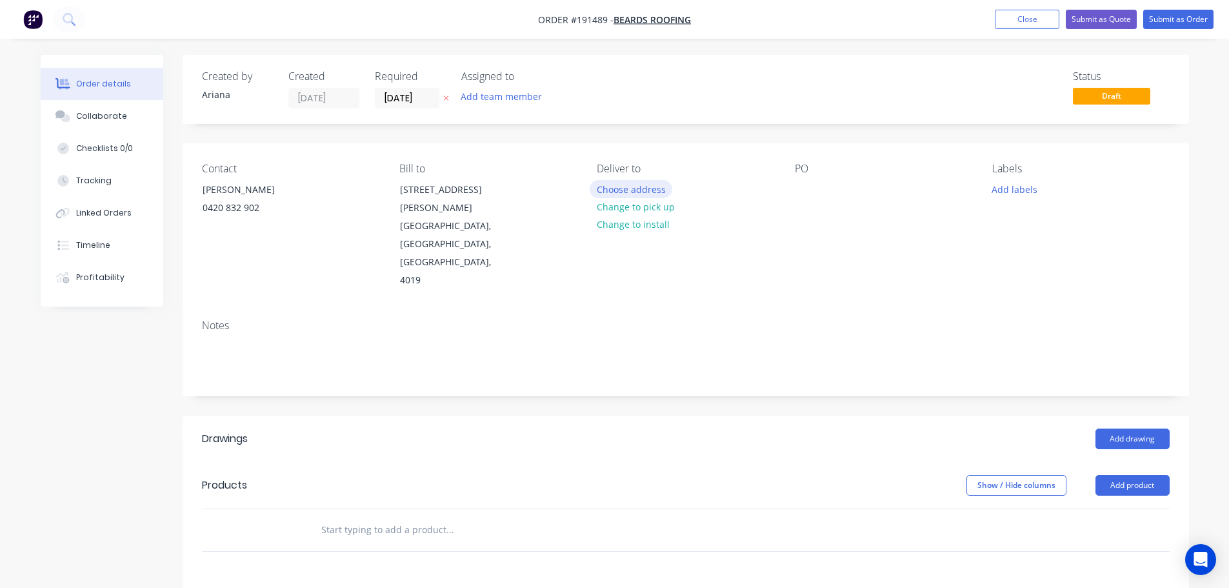
click at [633, 190] on button "Choose address" at bounding box center [630, 188] width 83 height 17
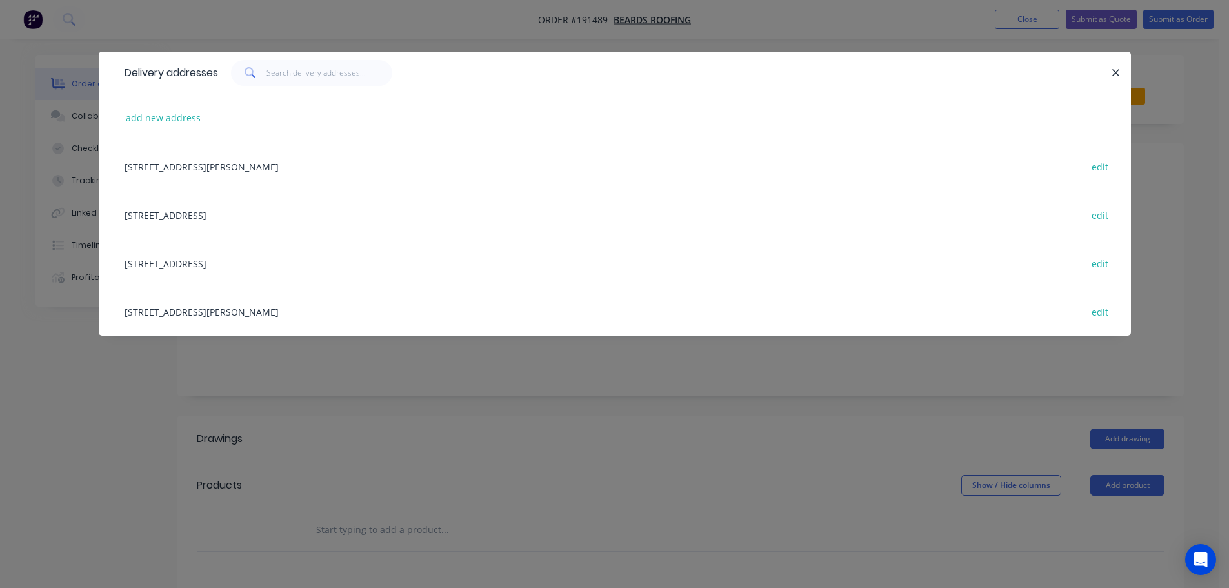
click at [230, 308] on div "73 SNOOK ST (STORE), CLONTARF, Queensland, Australia, 4019 edit" at bounding box center [614, 311] width 993 height 48
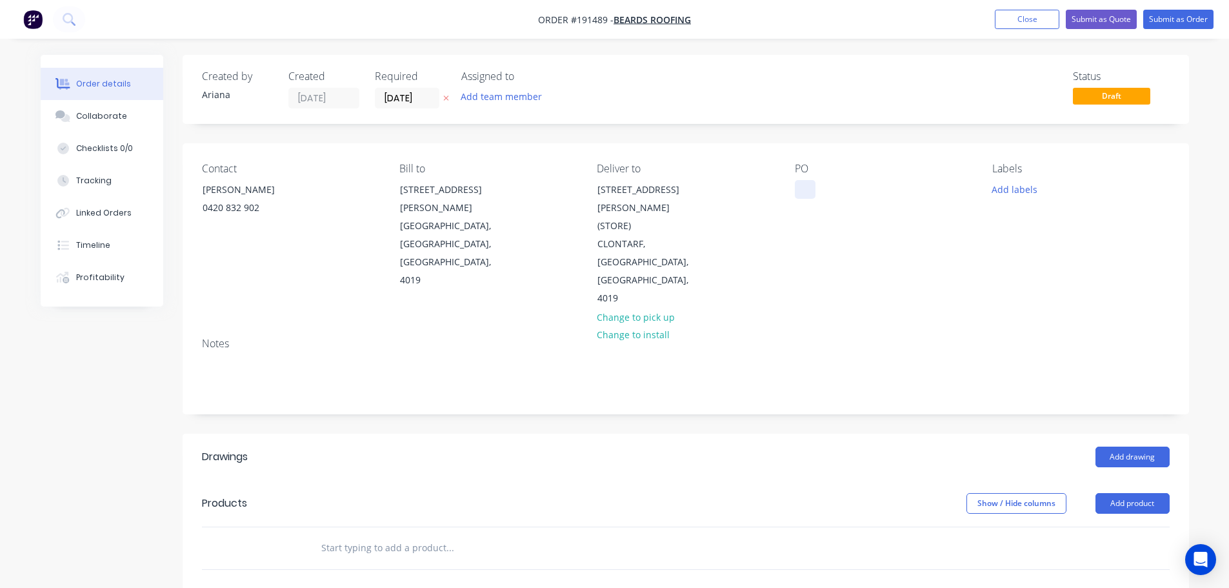
click at [802, 189] on div at bounding box center [805, 189] width 21 height 19
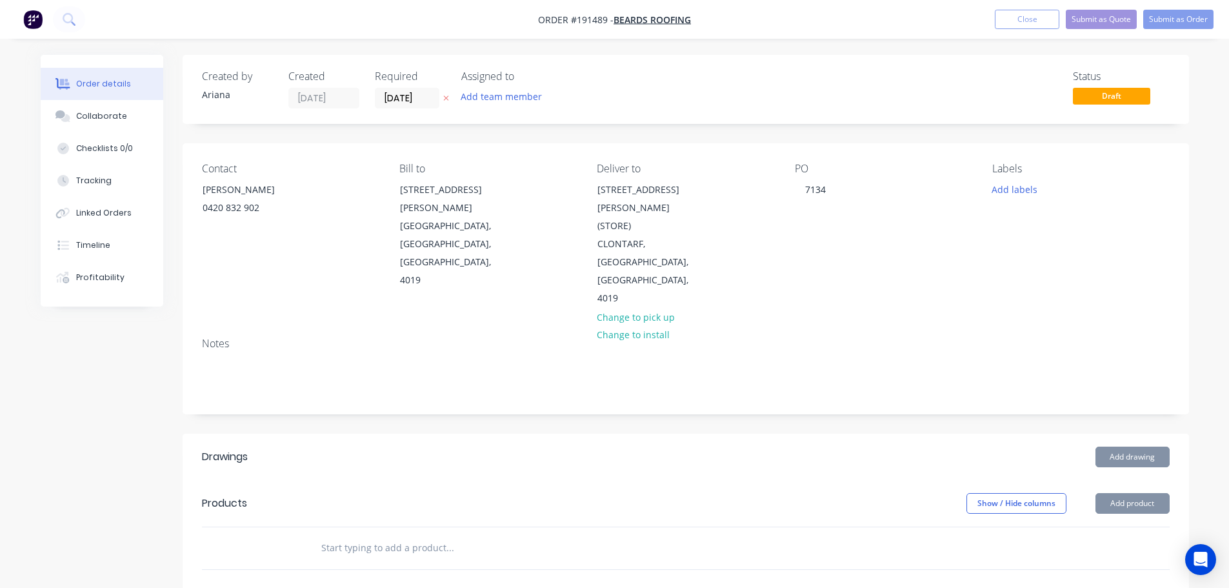
click at [858, 226] on div "PO 7134" at bounding box center [883, 235] width 177 height 145
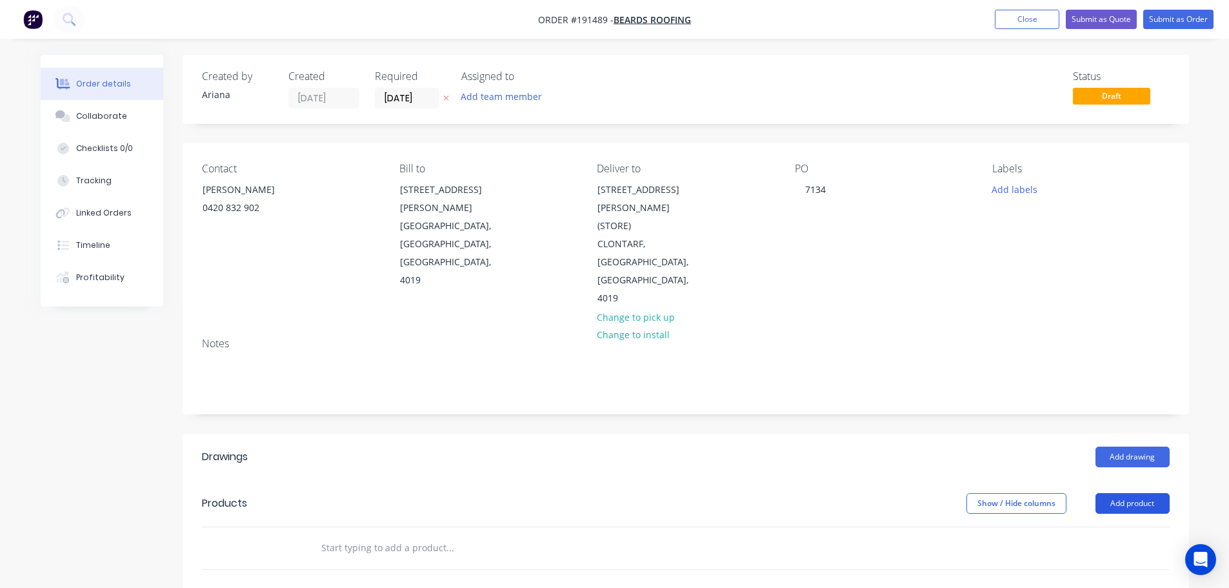
click at [1129, 493] on button "Add product" at bounding box center [1132, 503] width 74 height 21
click at [1111, 526] on div "Product catalogue" at bounding box center [1107, 535] width 99 height 19
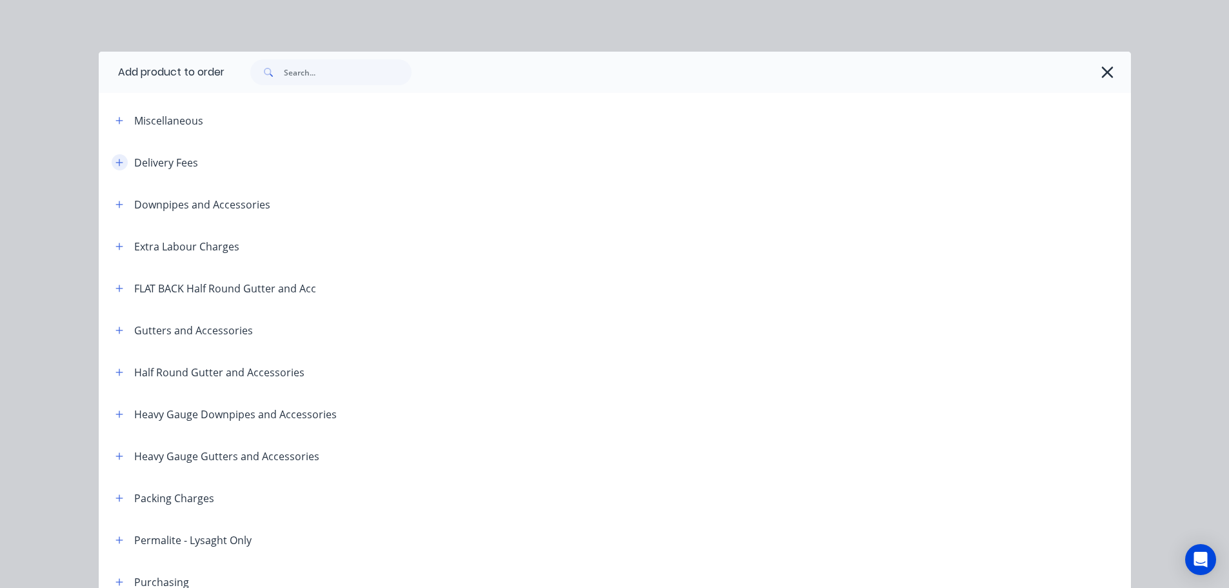
click at [115, 158] on icon "button" at bounding box center [119, 162] width 8 height 9
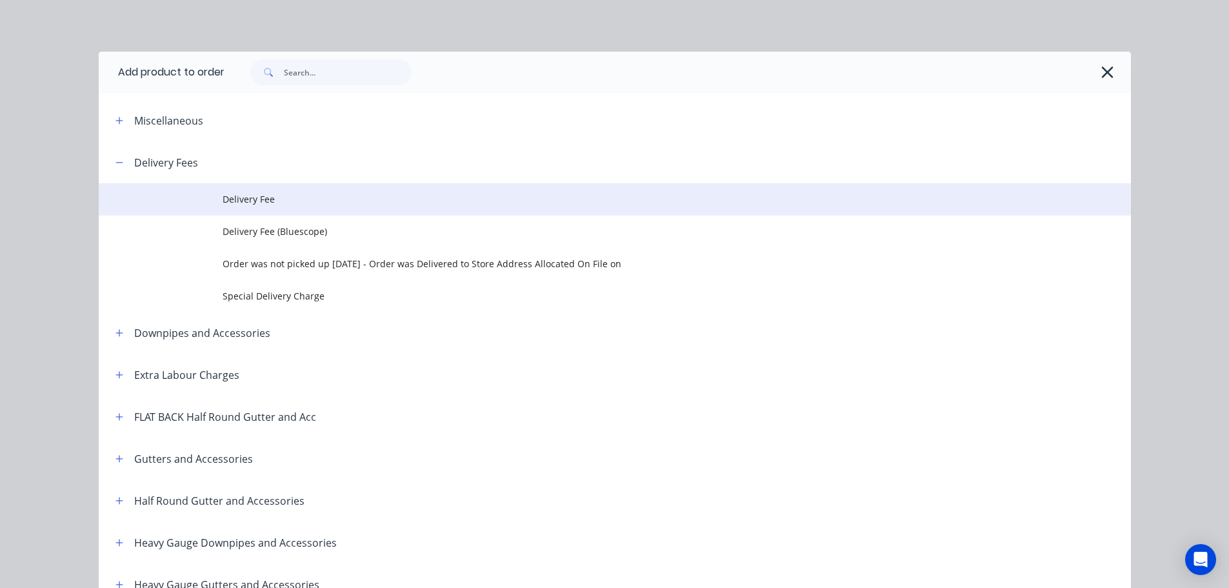
click at [253, 204] on span "Delivery Fee" at bounding box center [585, 199] width 726 height 14
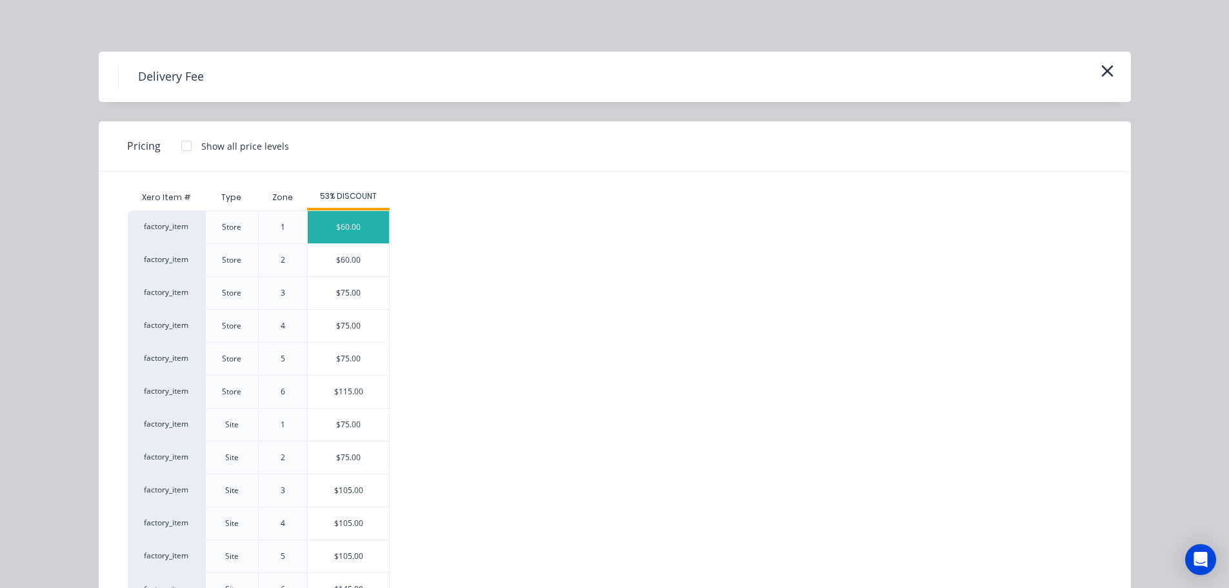
click at [348, 231] on div "$60.00" at bounding box center [348, 227] width 81 height 32
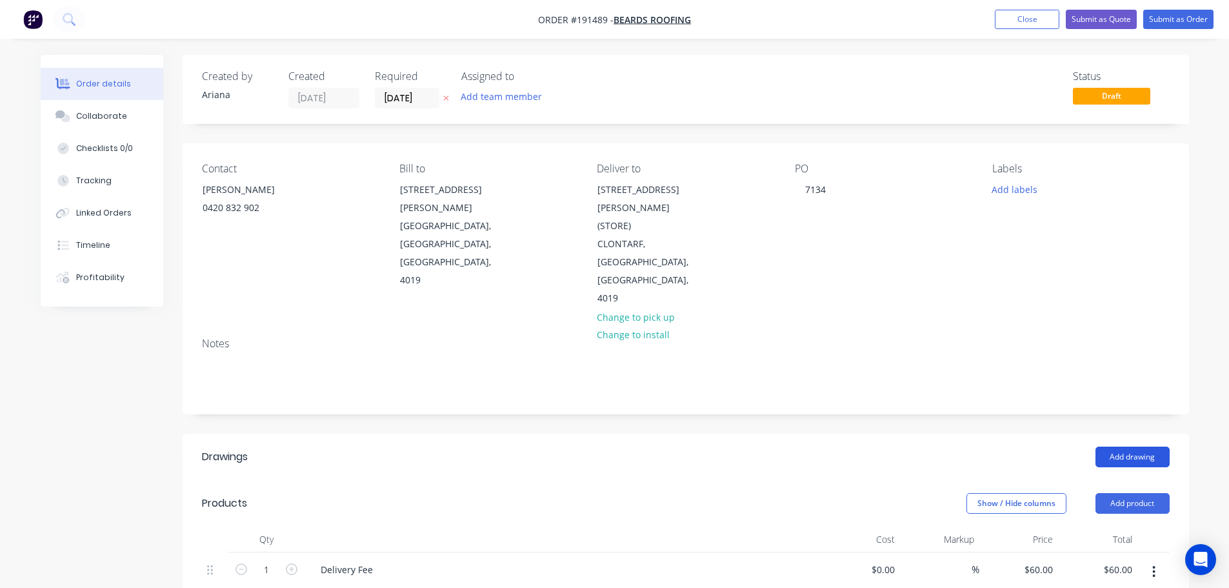
click at [1136, 446] on button "Add drawing" at bounding box center [1132, 456] width 74 height 21
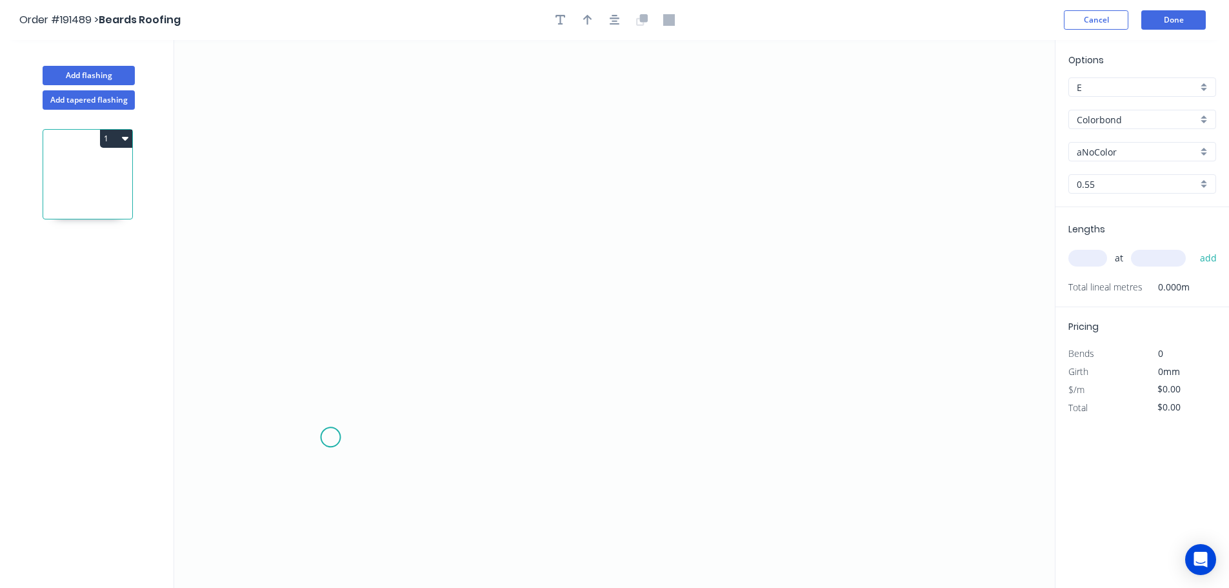
click at [331, 437] on icon "0" at bounding box center [614, 314] width 880 height 548
click at [371, 369] on icon at bounding box center [351, 402] width 41 height 68
click at [910, 356] on icon "0 ?" at bounding box center [614, 314] width 880 height 548
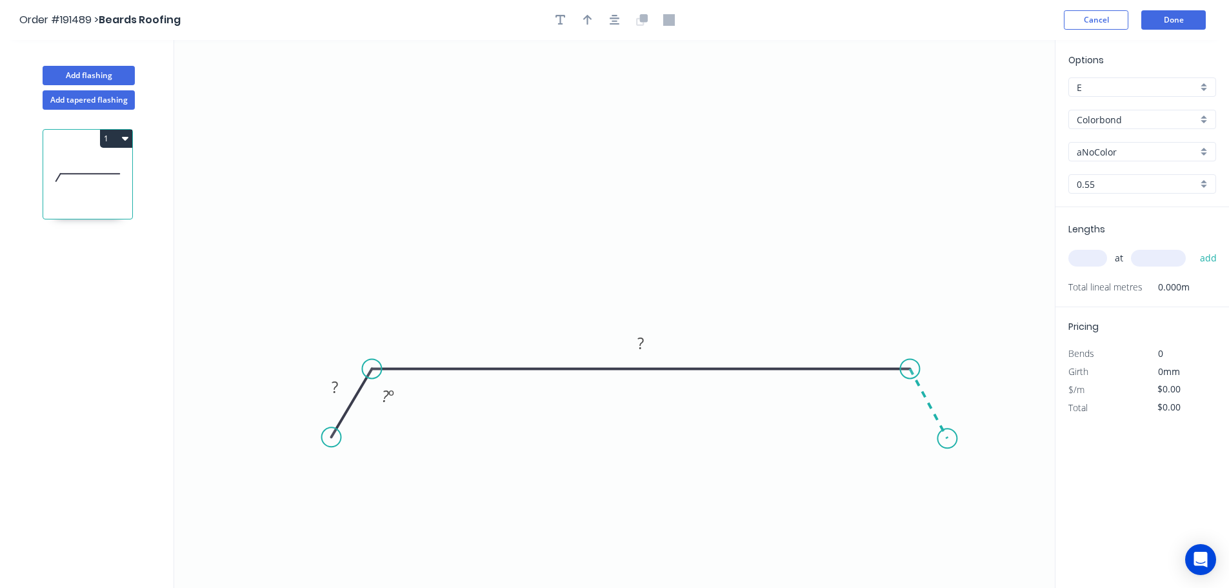
click at [947, 439] on icon "0 ? ? ? º" at bounding box center [614, 314] width 880 height 548
click at [947, 439] on circle at bounding box center [946, 437] width 19 height 19
click at [417, 439] on div "Hide angle" at bounding box center [451, 437] width 130 height 26
click at [923, 450] on div "Hide angle" at bounding box center [961, 441] width 130 height 26
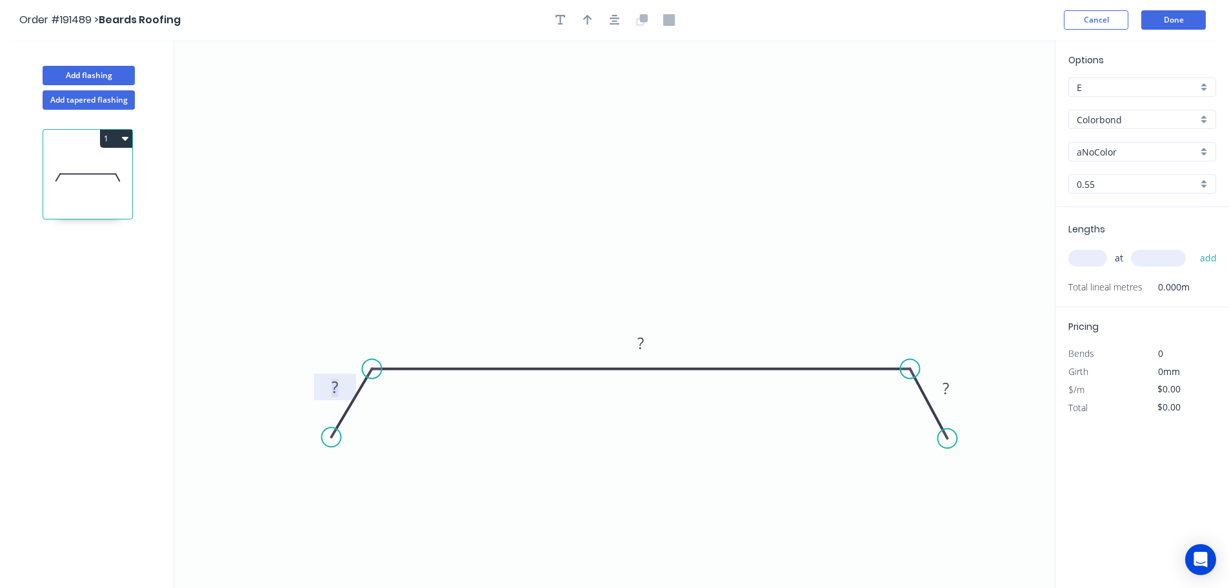
click at [335, 382] on tspan "?" at bounding box center [334, 386] width 6 height 21
click at [637, 261] on icon "0 40 740 40" at bounding box center [614, 314] width 880 height 548
type input "$26.18"
click at [585, 19] on icon "button" at bounding box center [587, 20] width 9 height 10
drag, startPoint x: 989, startPoint y: 104, endPoint x: 677, endPoint y: 192, distance: 324.0
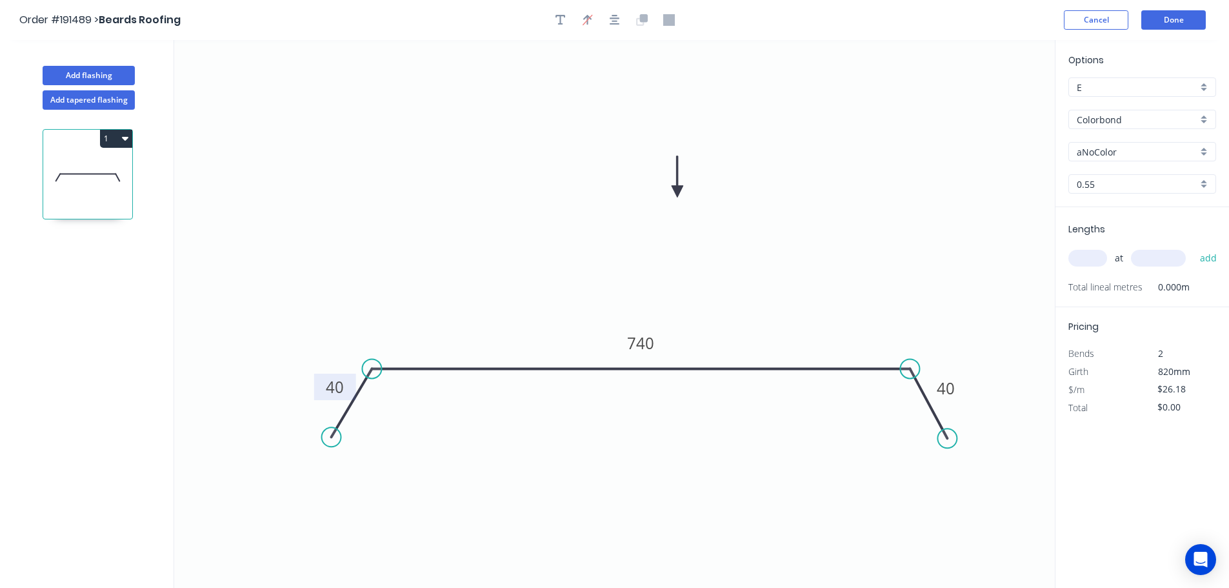
click at [677, 192] on icon at bounding box center [677, 176] width 12 height 41
click at [1205, 148] on div "aNoColor" at bounding box center [1142, 151] width 148 height 19
click at [1138, 244] on div "Monument" at bounding box center [1142, 246] width 146 height 23
type input "Monument"
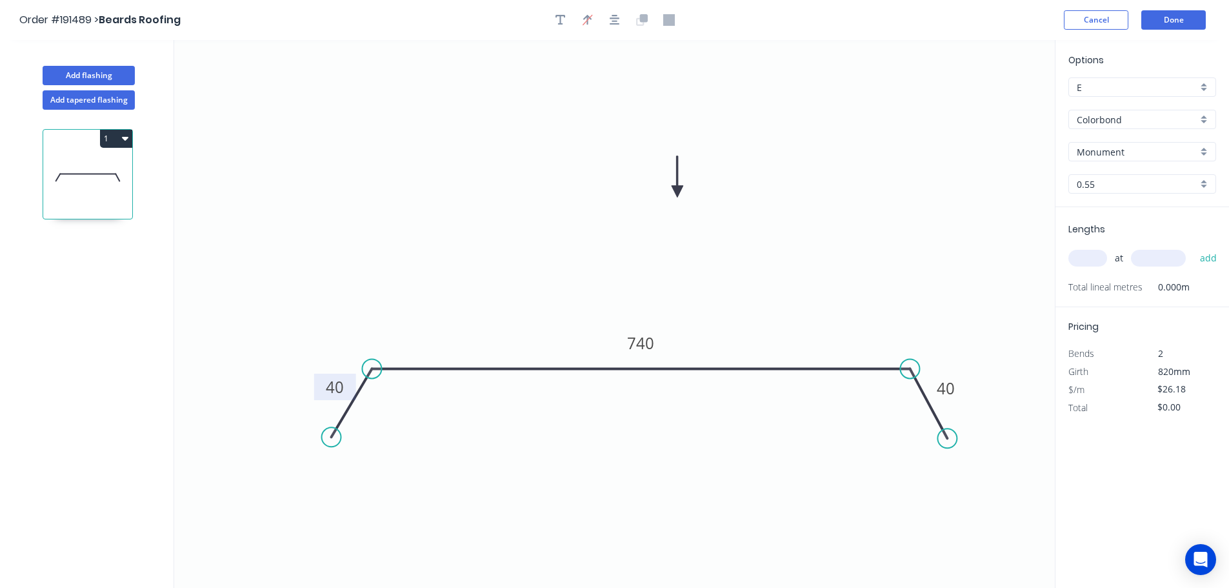
click at [1091, 259] on input "text" at bounding box center [1087, 258] width 39 height 17
type input "1"
type input "2000"
click at [1193, 247] on button "add" at bounding box center [1208, 258] width 30 height 22
type input "$52.36"
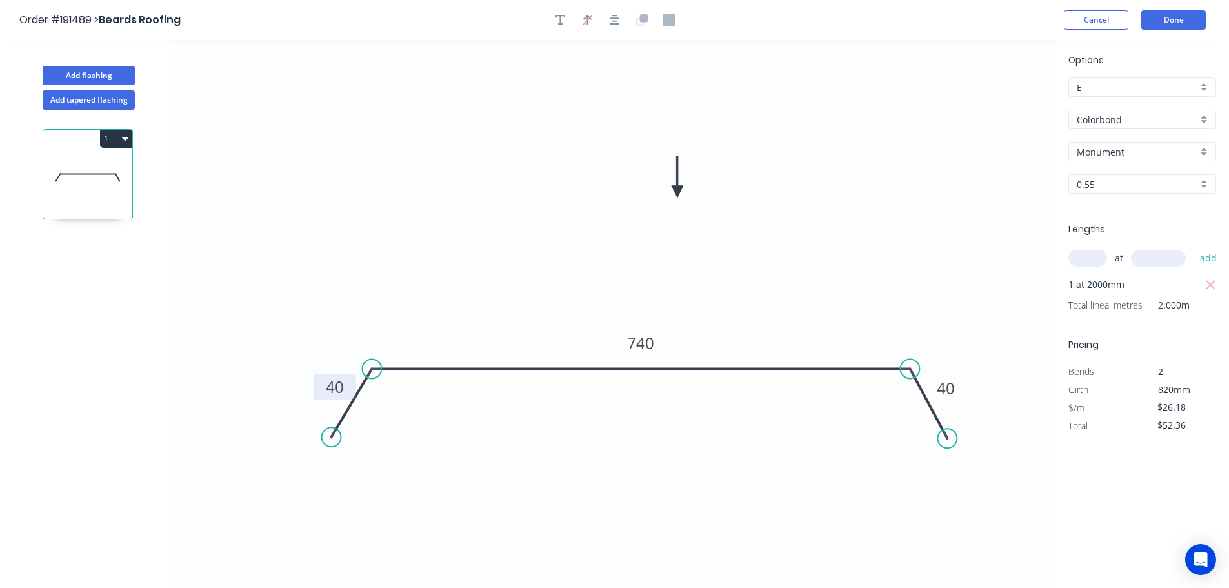
click at [942, 210] on icon "0 40 740 40" at bounding box center [614, 314] width 880 height 548
click at [1182, 19] on button "Done" at bounding box center [1173, 19] width 64 height 19
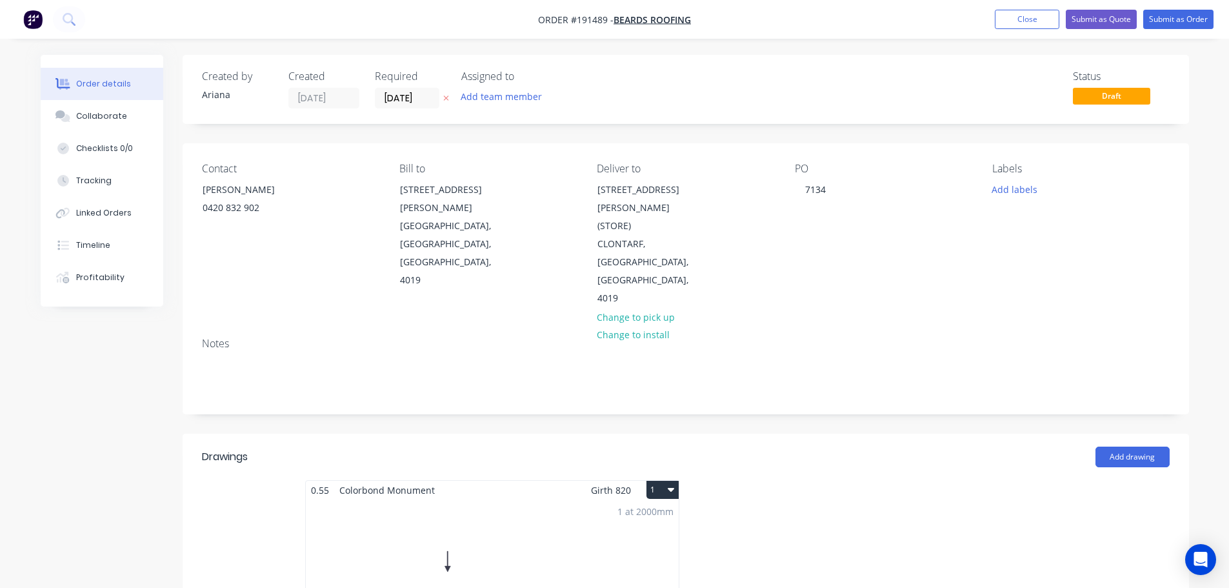
click at [666, 480] on button "1" at bounding box center [662, 489] width 32 height 18
click at [647, 511] on div "Use larger box size" at bounding box center [617, 520] width 99 height 19
click at [1169, 20] on button "Submit as Order" at bounding box center [1178, 19] width 70 height 19
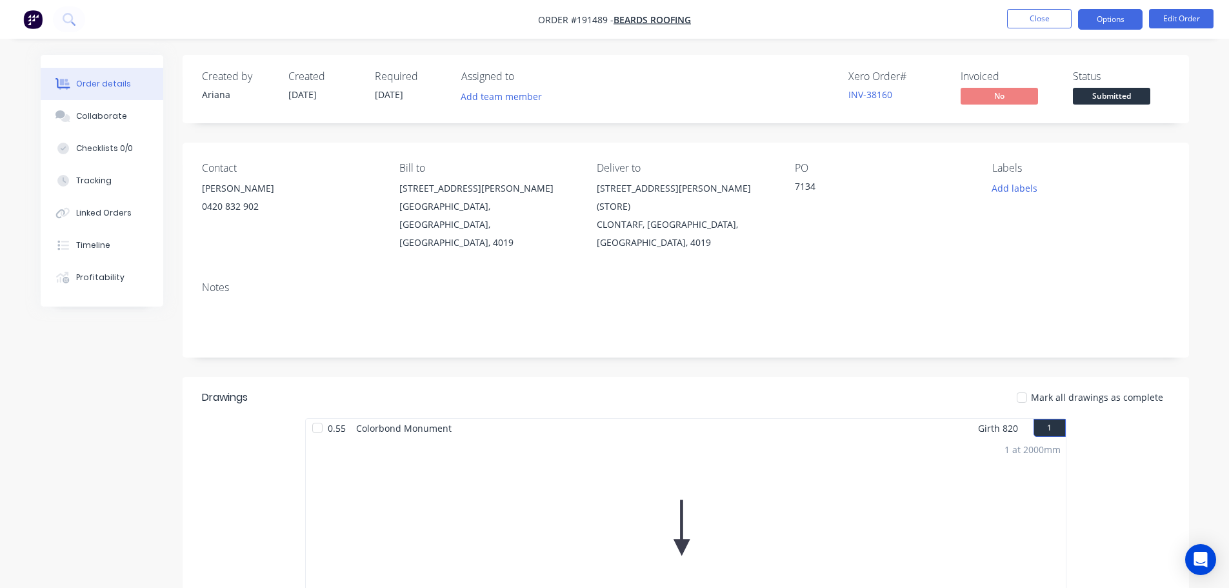
click at [1109, 18] on button "Options" at bounding box center [1110, 19] width 64 height 21
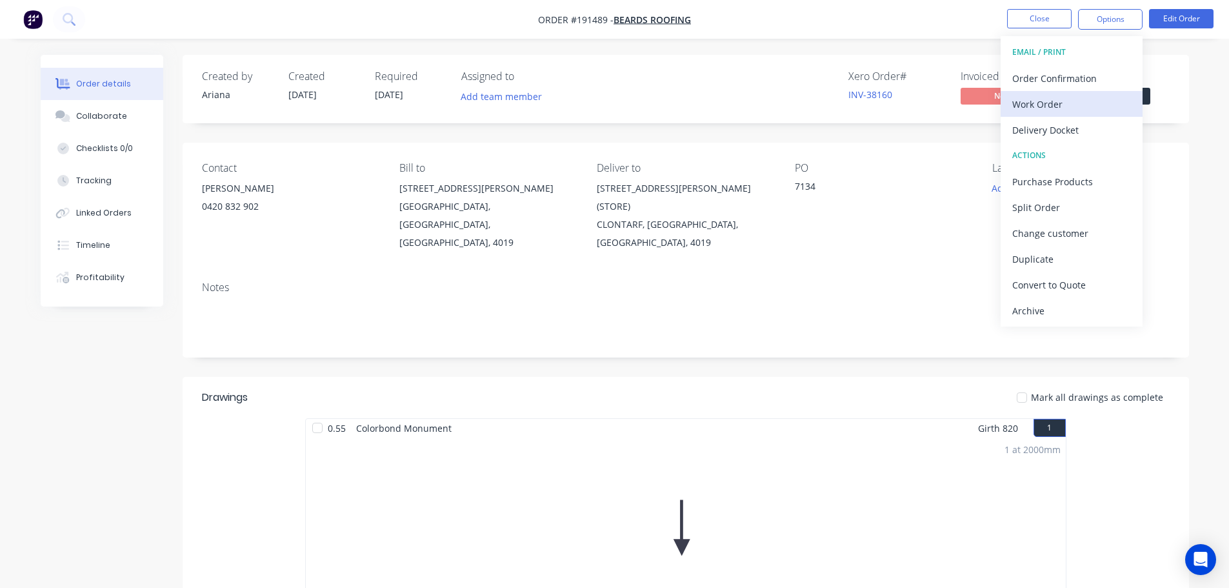
click at [1058, 99] on div "Work Order" at bounding box center [1071, 104] width 119 height 19
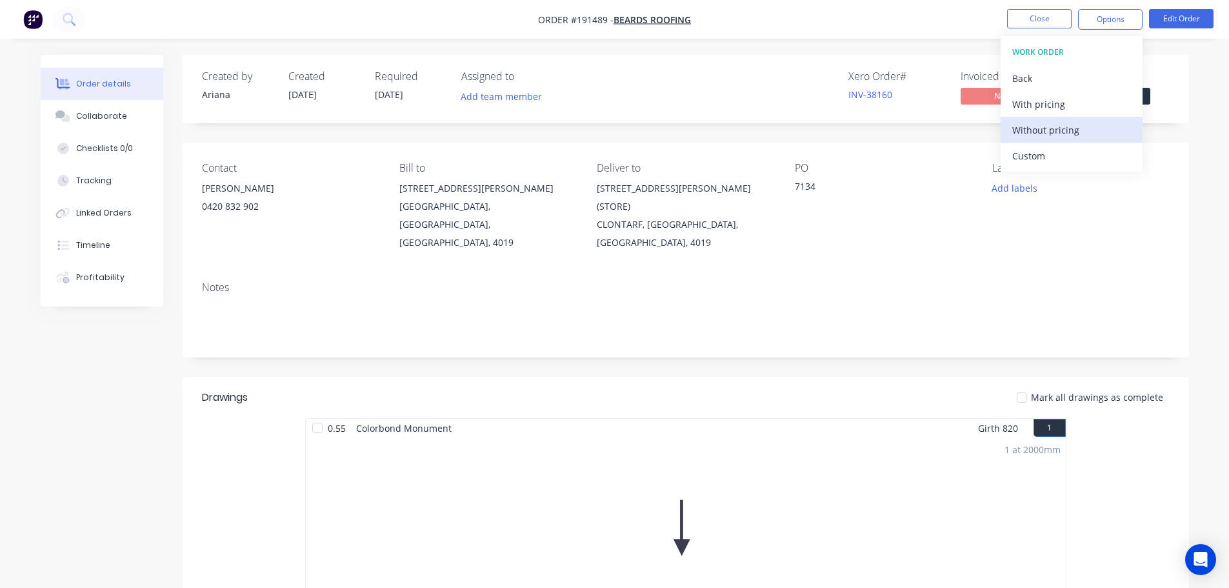
click at [1038, 124] on div "Without pricing" at bounding box center [1071, 130] width 119 height 19
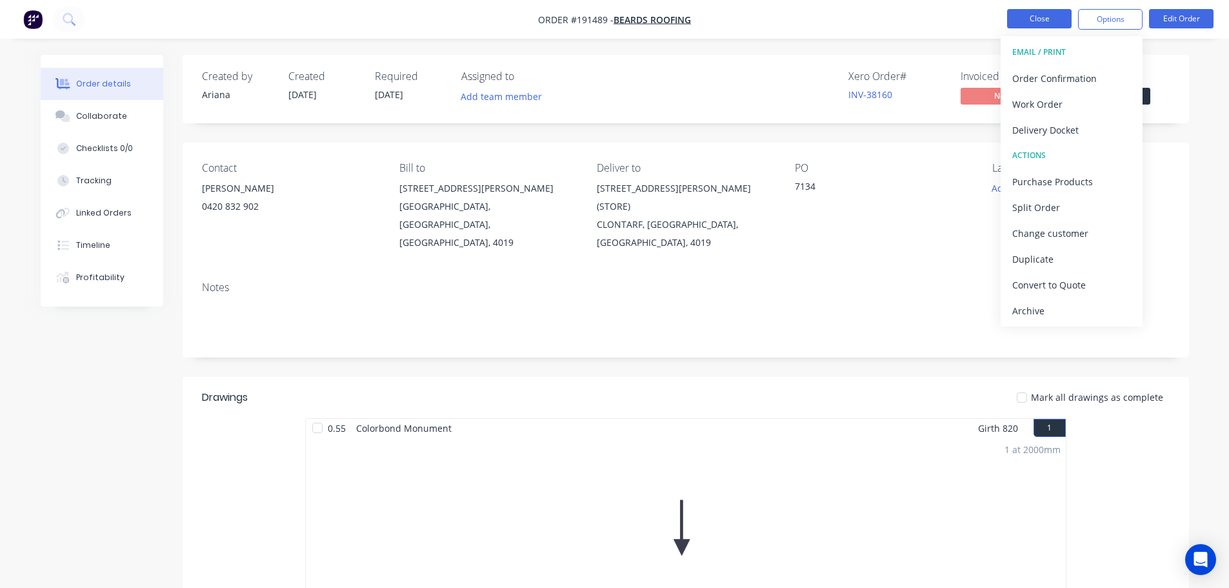
click at [1036, 17] on button "Close" at bounding box center [1039, 18] width 64 height 19
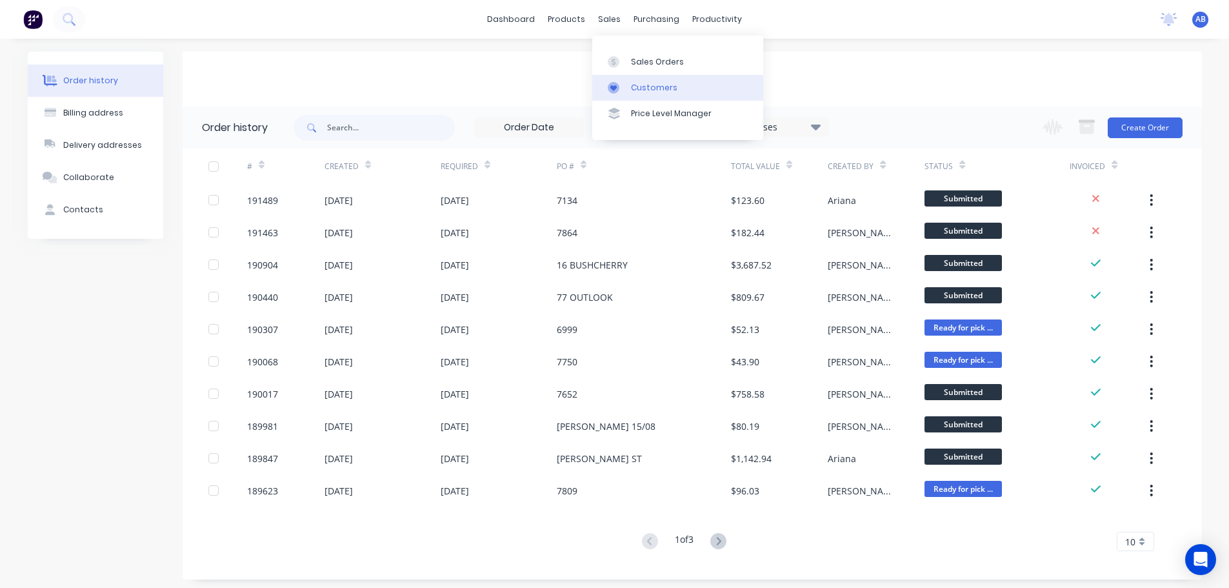
click at [645, 86] on div "Customers" at bounding box center [654, 88] width 46 height 12
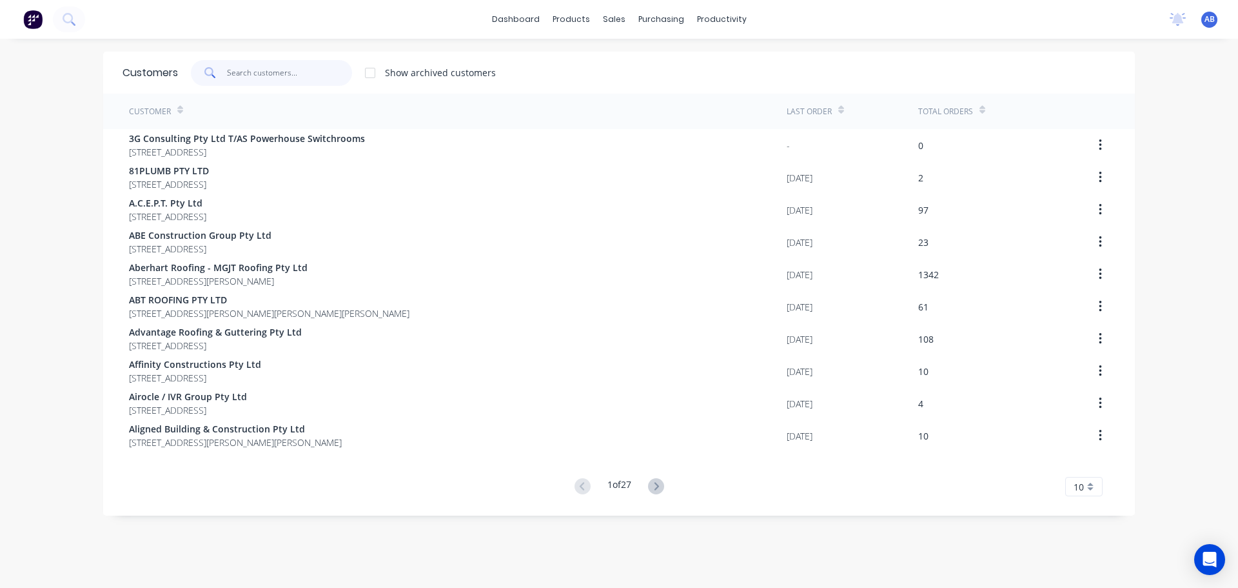
drag, startPoint x: 270, startPoint y: 70, endPoint x: 284, endPoint y: 63, distance: 16.2
click at [270, 70] on input "text" at bounding box center [290, 73] width 126 height 26
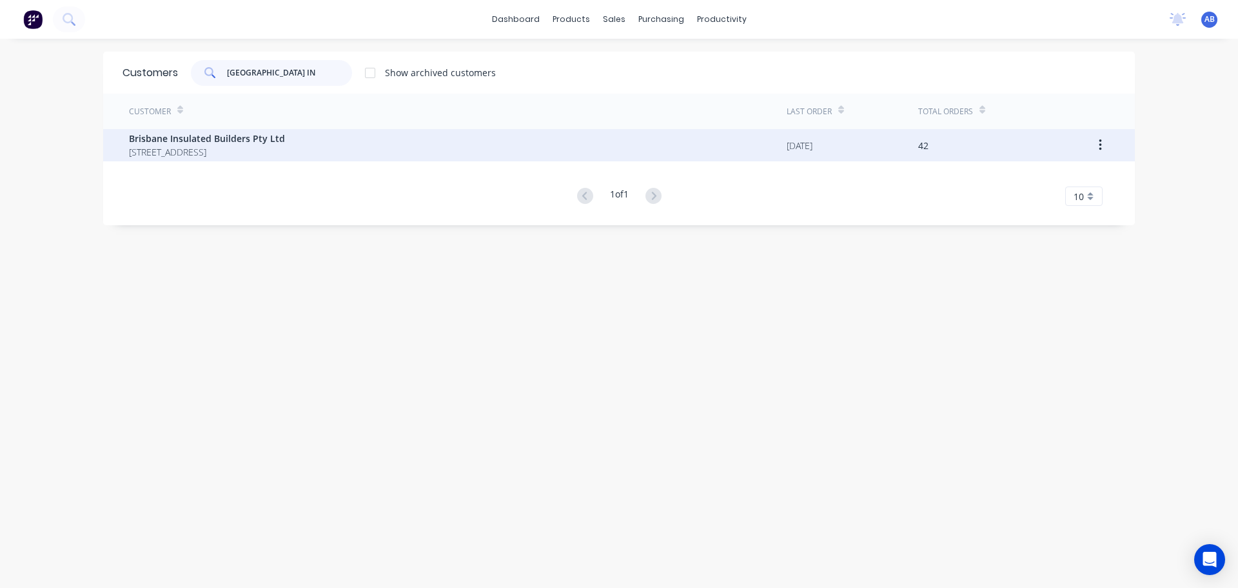
type input "[GEOGRAPHIC_DATA] IN"
click at [188, 145] on span "[STREET_ADDRESS]" at bounding box center [207, 152] width 156 height 14
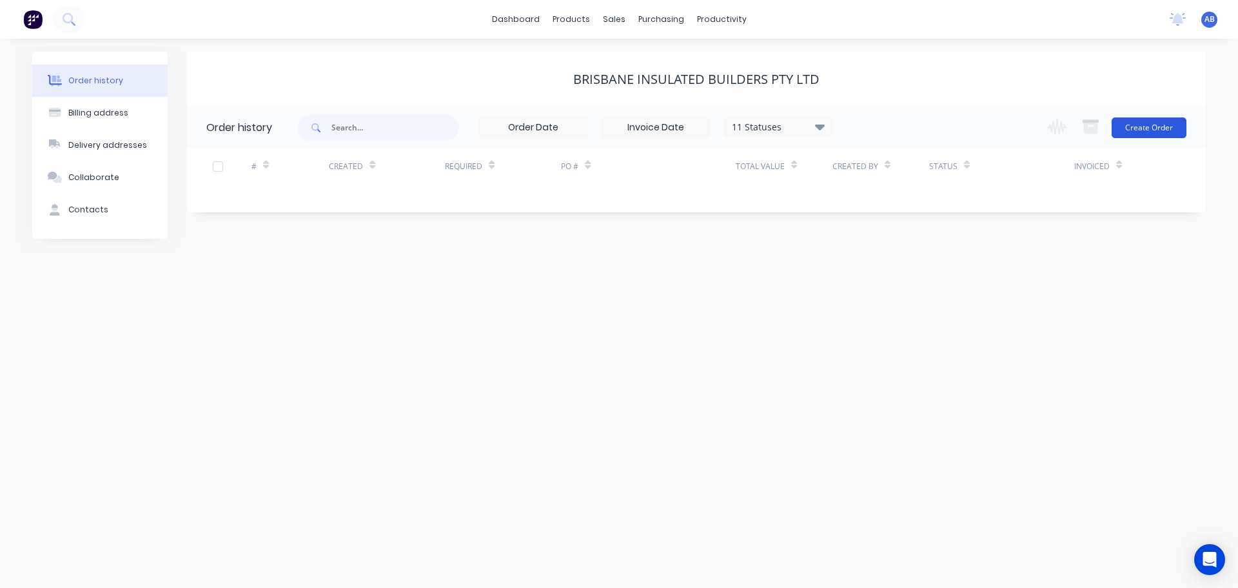
click at [1151, 132] on button "Create Order" at bounding box center [1149, 127] width 75 height 21
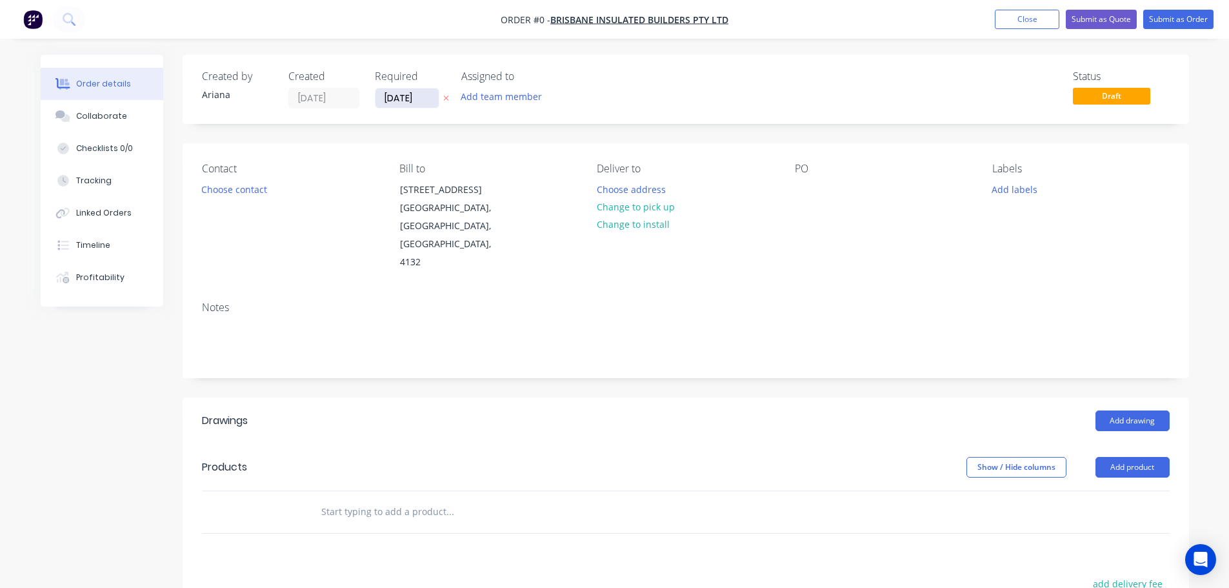
click at [415, 101] on input "[DATE]" at bounding box center [406, 97] width 63 height 19
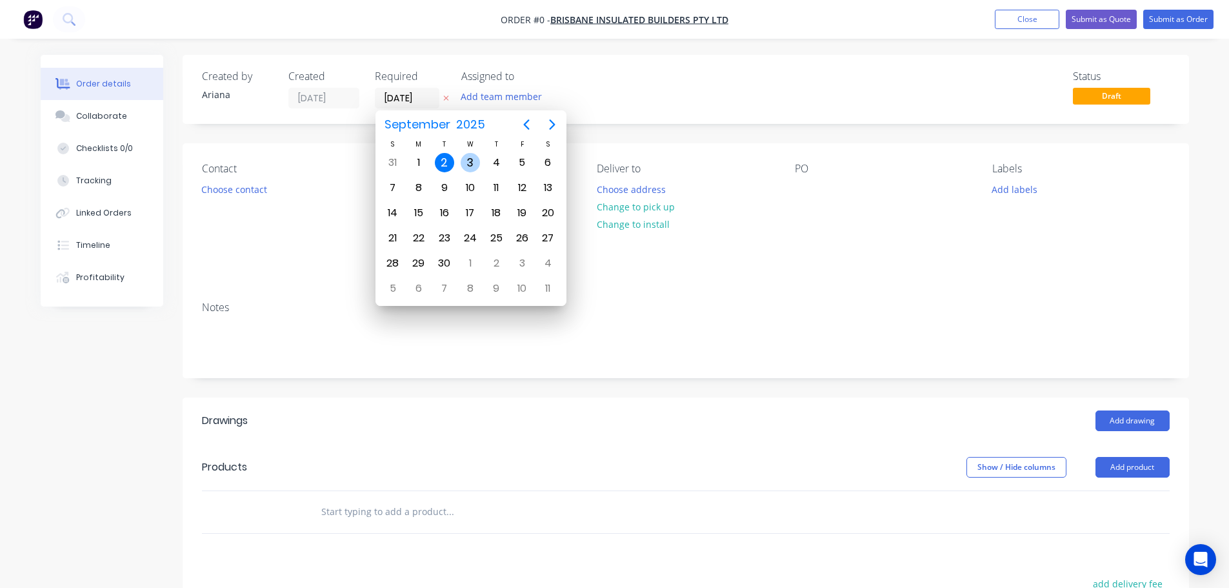
click at [468, 156] on div "3" at bounding box center [469, 162] width 19 height 19
type input "[DATE]"
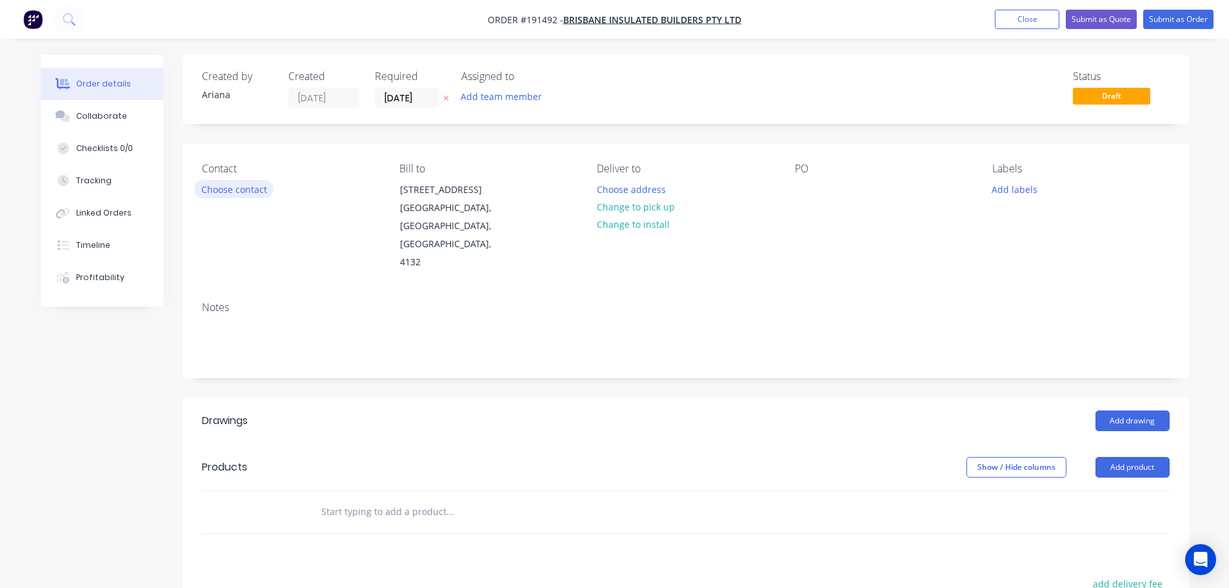
click at [236, 192] on button "Choose contact" at bounding box center [233, 188] width 79 height 17
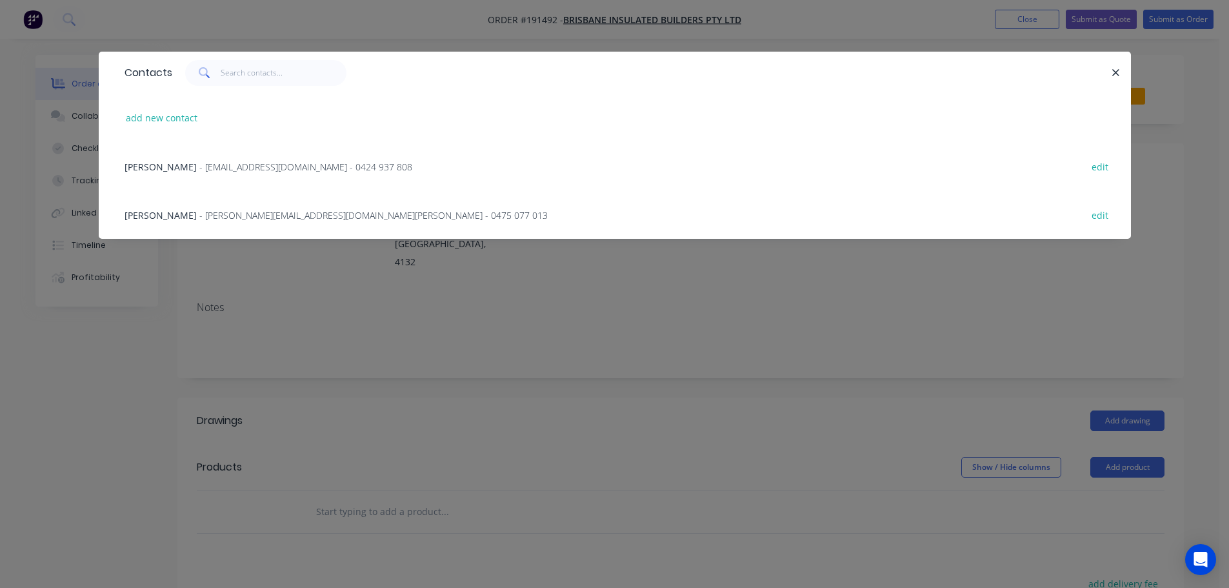
click at [337, 213] on span "- [PERSON_NAME][EMAIL_ADDRESS][DOMAIN_NAME][PERSON_NAME] - 0475 077 013" at bounding box center [373, 215] width 348 height 12
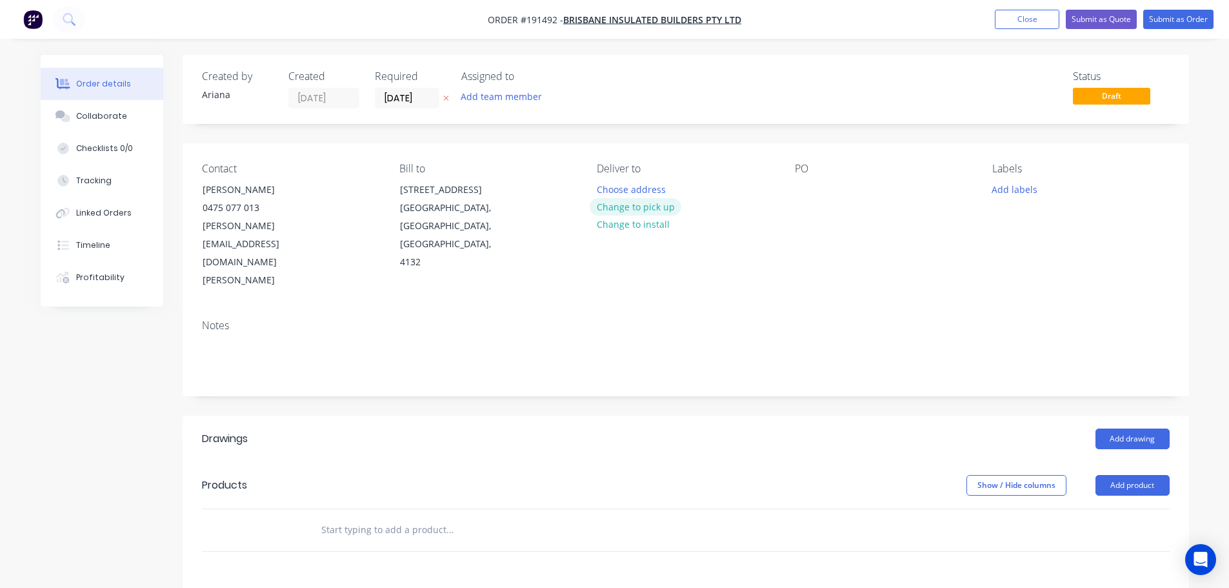
click at [628, 206] on button "Change to pick up" at bounding box center [635, 206] width 92 height 17
click at [611, 184] on div at bounding box center [607, 189] width 21 height 19
click at [750, 235] on div "Pick up 7AM Change to delivery Change to install" at bounding box center [685, 226] width 177 height 127
click at [802, 184] on div at bounding box center [805, 189] width 21 height 19
click at [960, 226] on div "PO SINNAMON/TEWANTIN" at bounding box center [883, 226] width 177 height 127
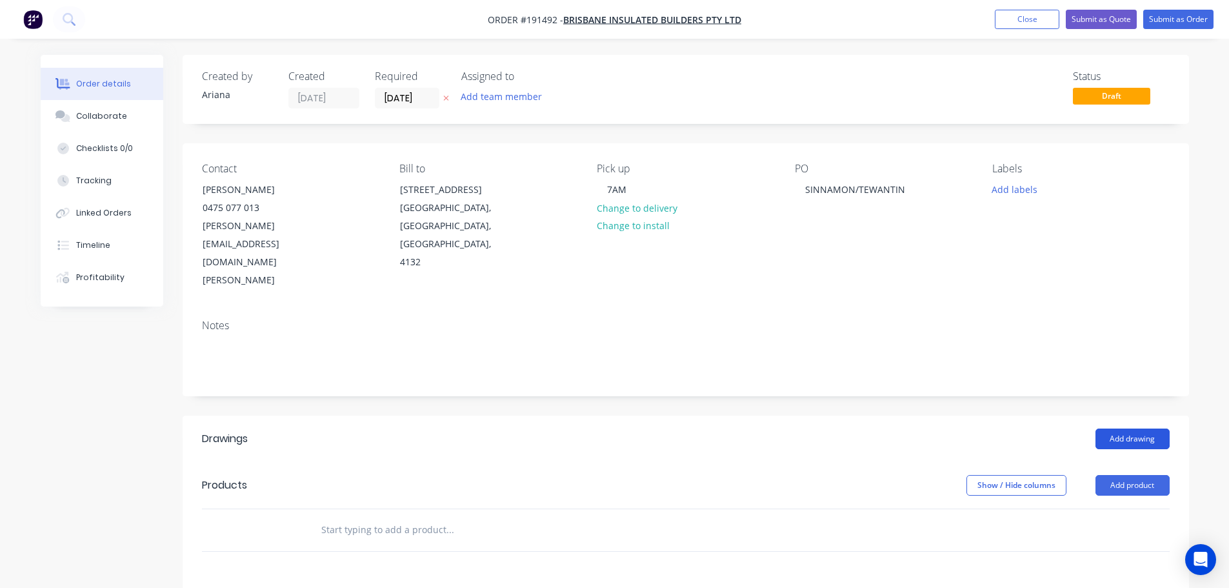
click at [1130, 428] on button "Add drawing" at bounding box center [1132, 438] width 74 height 21
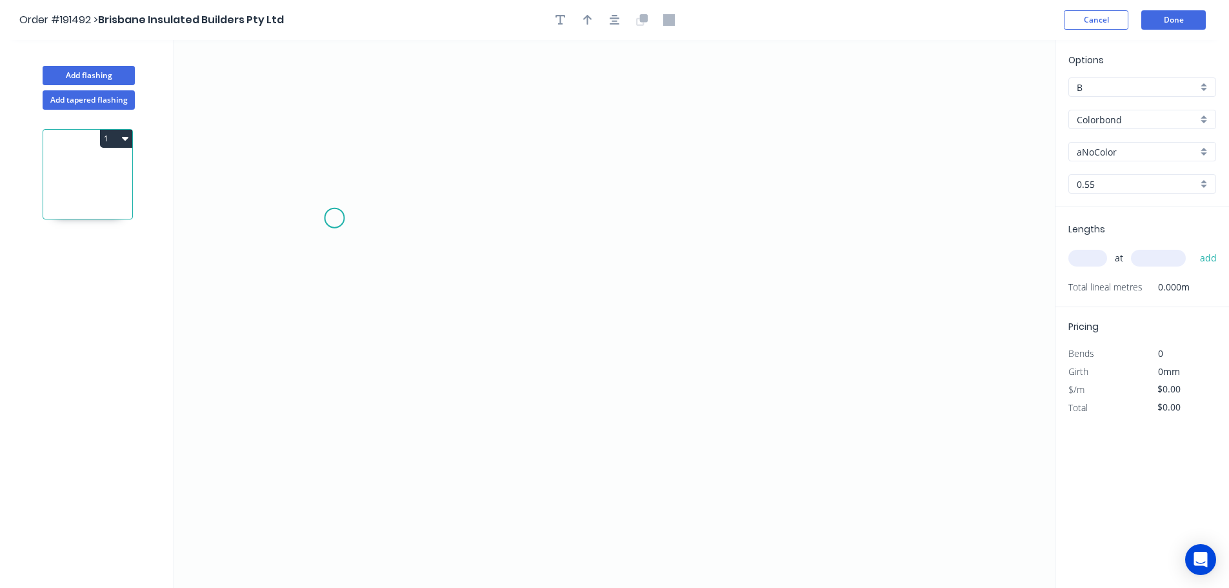
click at [334, 218] on icon "0" at bounding box center [614, 314] width 880 height 548
click at [533, 417] on icon "0" at bounding box center [614, 314] width 880 height 548
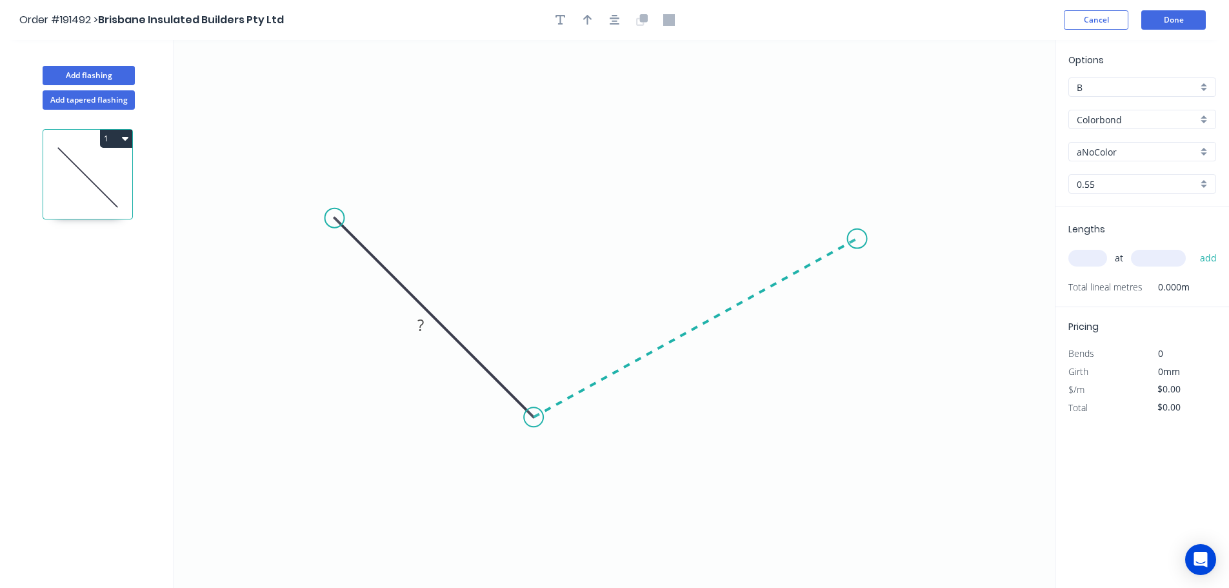
click at [857, 239] on icon "0 ?" at bounding box center [614, 314] width 880 height 548
click at [857, 239] on circle at bounding box center [856, 238] width 19 height 19
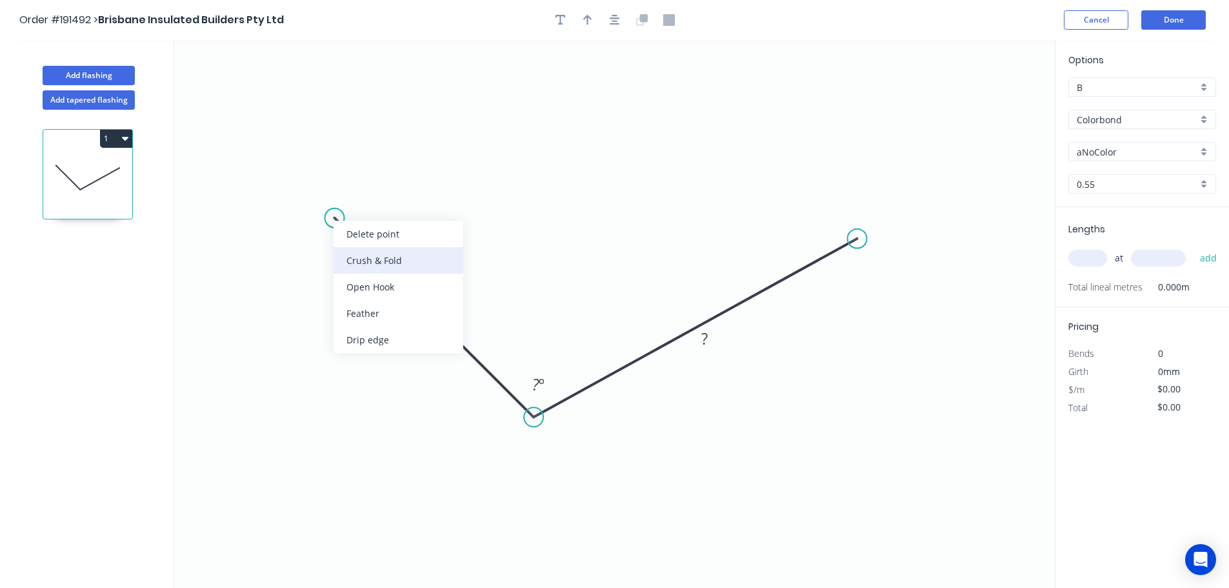
click at [368, 258] on div "Crush & Fold" at bounding box center [398, 260] width 130 height 26
click at [375, 205] on tspan "10" at bounding box center [375, 203] width 18 height 21
click at [416, 176] on icon "0 CF 15 ? ? ? º" at bounding box center [614, 314] width 880 height 548
drag, startPoint x: 390, startPoint y: 202, endPoint x: 291, endPoint y: 182, distance: 100.0
click at [291, 182] on rect at bounding box center [276, 186] width 52 height 26
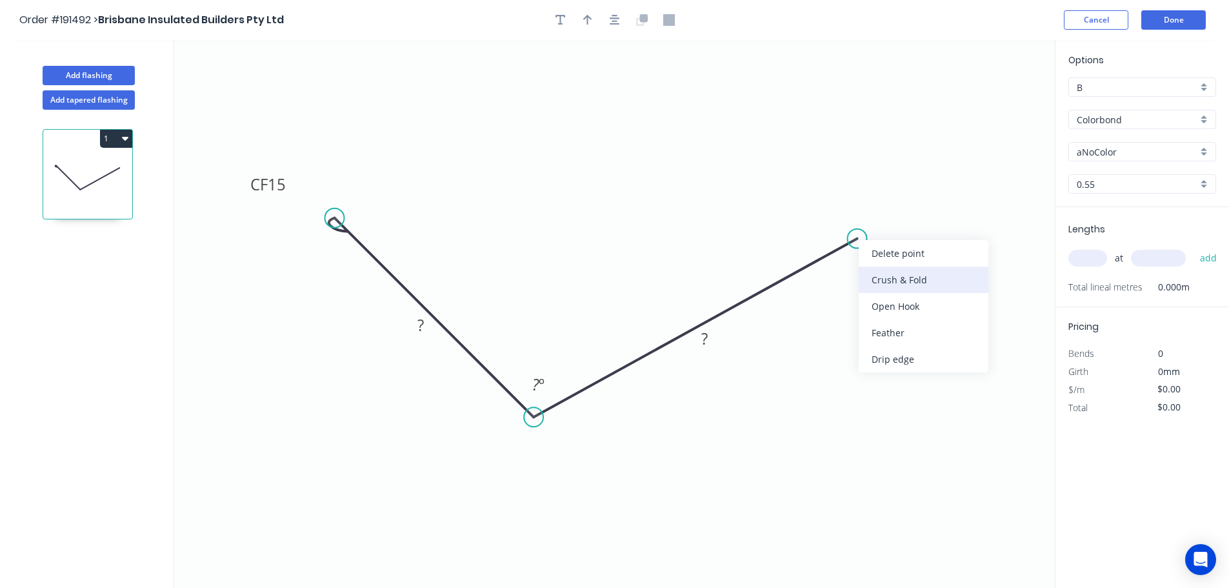
click at [902, 273] on div "Crush & Fold" at bounding box center [923, 279] width 130 height 26
click at [903, 275] on div "Flip bend" at bounding box center [921, 278] width 130 height 26
click at [896, 251] on tspan "10" at bounding box center [894, 247] width 18 height 21
click at [931, 294] on icon "0 CF 15 ? CF 15 ? ? º" at bounding box center [614, 314] width 880 height 548
drag, startPoint x: 909, startPoint y: 252, endPoint x: 969, endPoint y: 210, distance: 73.2
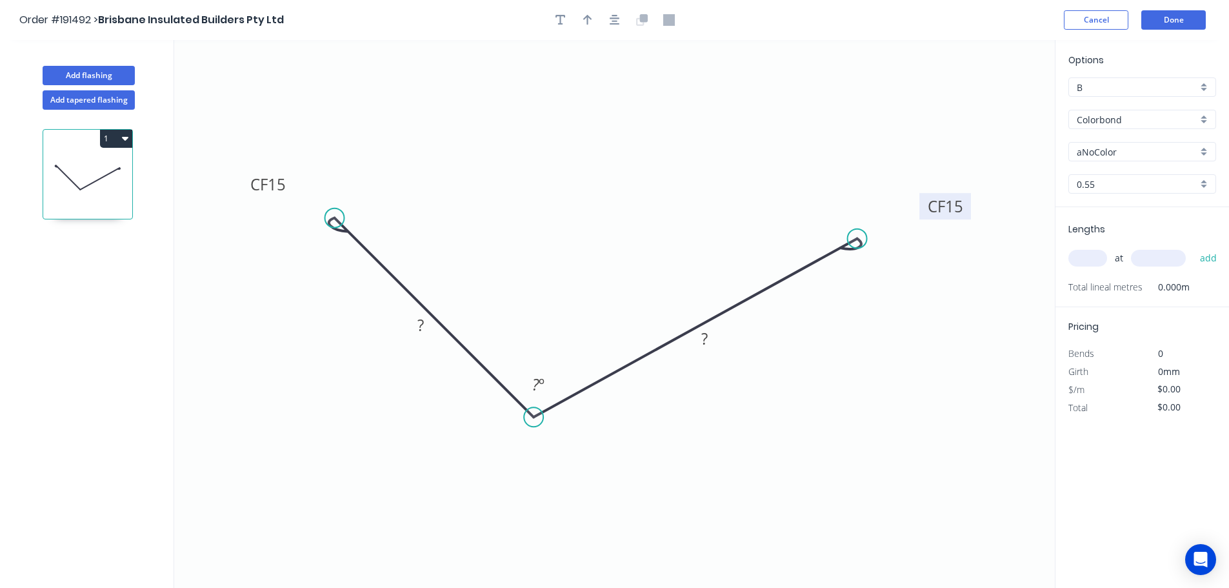
click at [969, 210] on rect at bounding box center [945, 206] width 52 height 26
click at [423, 327] on tspan "?" at bounding box center [420, 324] width 6 height 21
click at [642, 132] on icon "0 CF 15 35 CF 15 35 135 º" at bounding box center [614, 314] width 880 height 548
type input "$11.77"
click at [583, 15] on icon "button" at bounding box center [587, 20] width 9 height 12
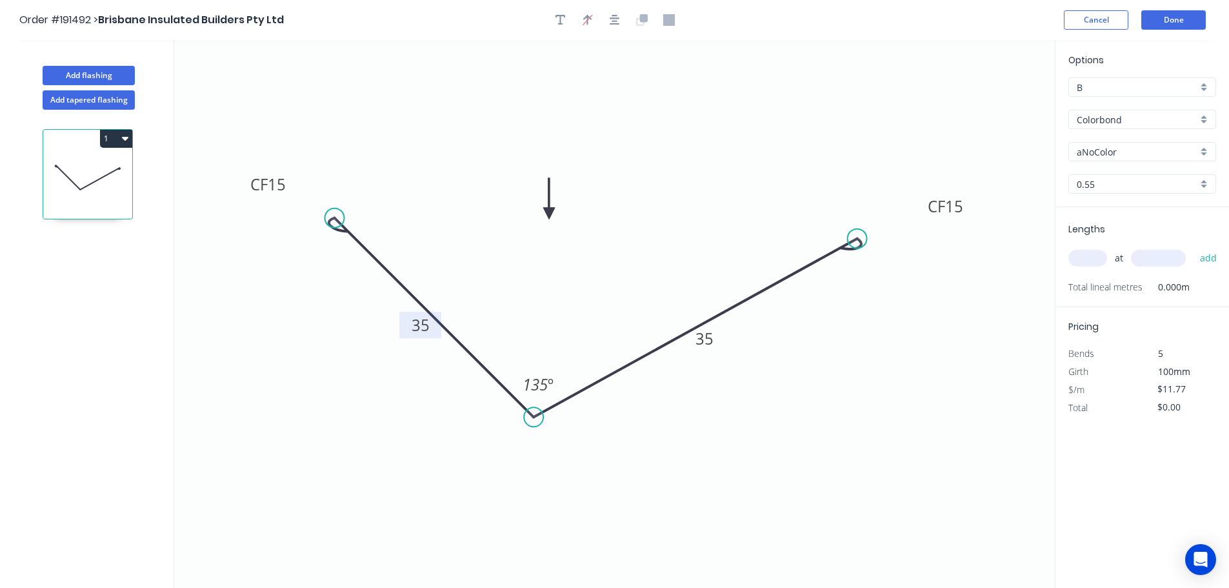
drag, startPoint x: 988, startPoint y: 99, endPoint x: 549, endPoint y: 213, distance: 453.8
click at [549, 213] on icon at bounding box center [549, 198] width 12 height 41
click at [1204, 151] on div "aNoColor" at bounding box center [1142, 151] width 148 height 19
click at [1139, 177] on div "Surfmist" at bounding box center [1142, 174] width 146 height 23
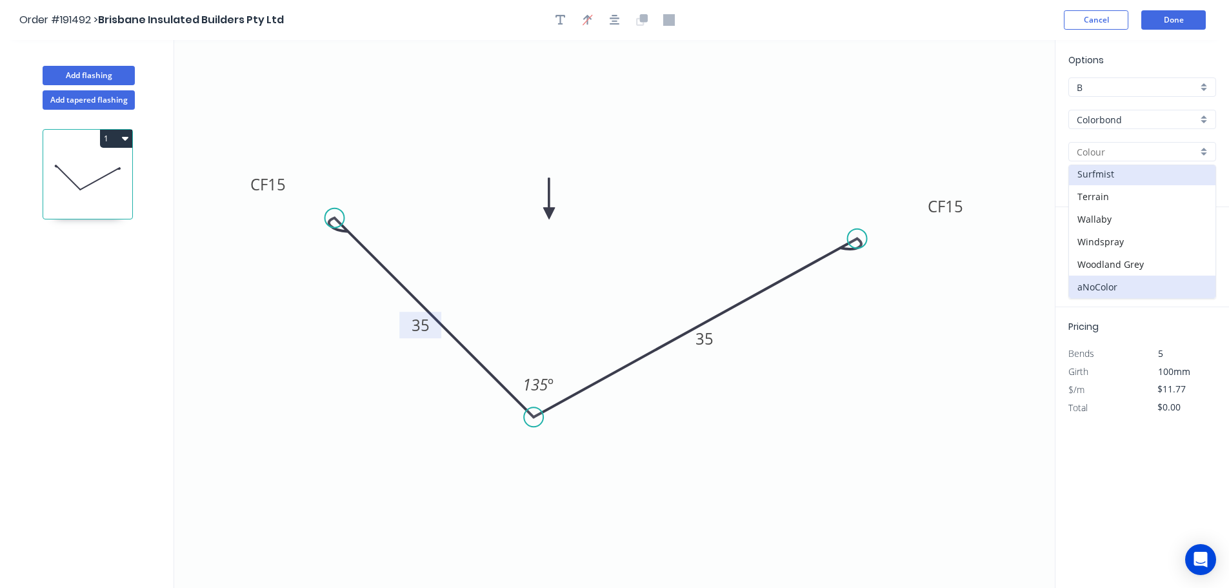
type input "Surfmist"
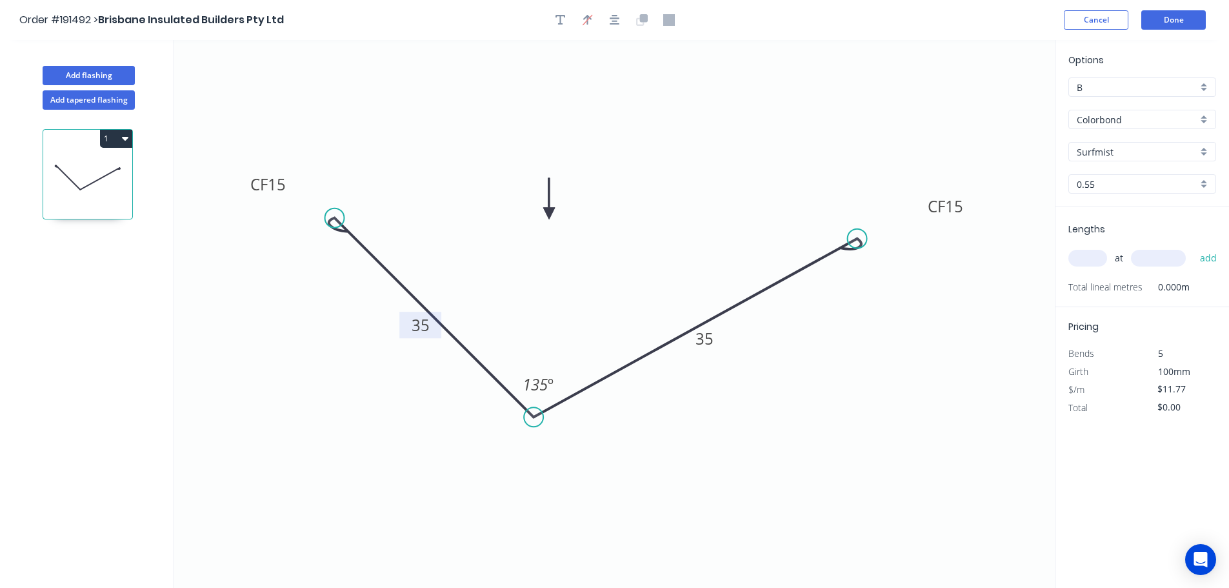
click at [1094, 255] on input "text" at bounding box center [1087, 258] width 39 height 17
type input "4"
type input "2800"
click at [1193, 247] on button "add" at bounding box center [1208, 258] width 30 height 22
type input "$131.82"
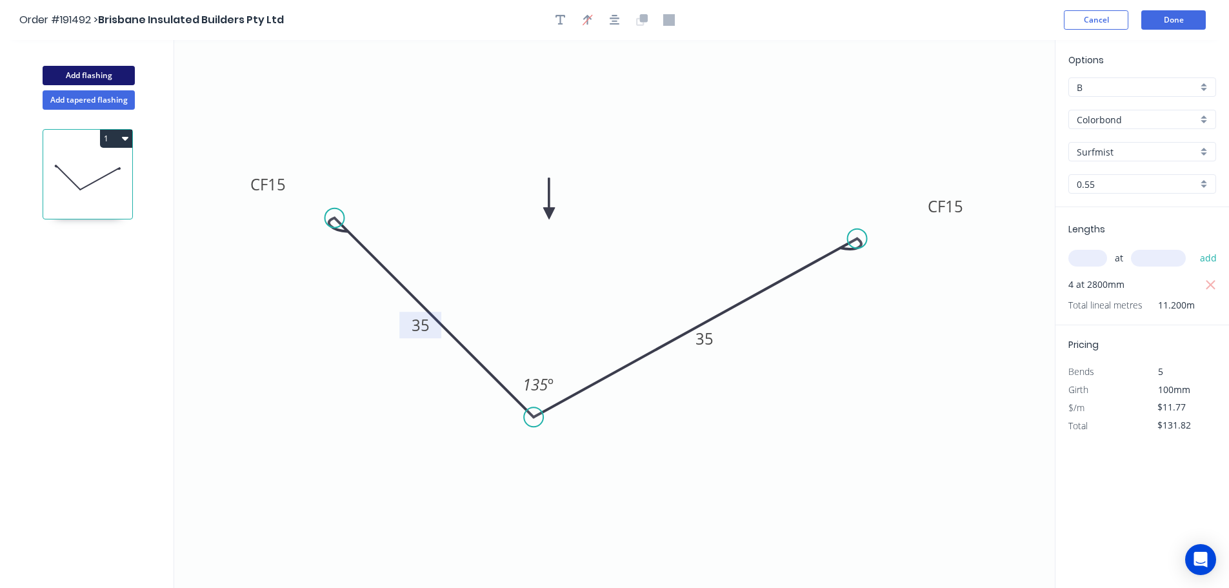
click at [90, 73] on button "Add flashing" at bounding box center [89, 75] width 92 height 19
type input "$0.00"
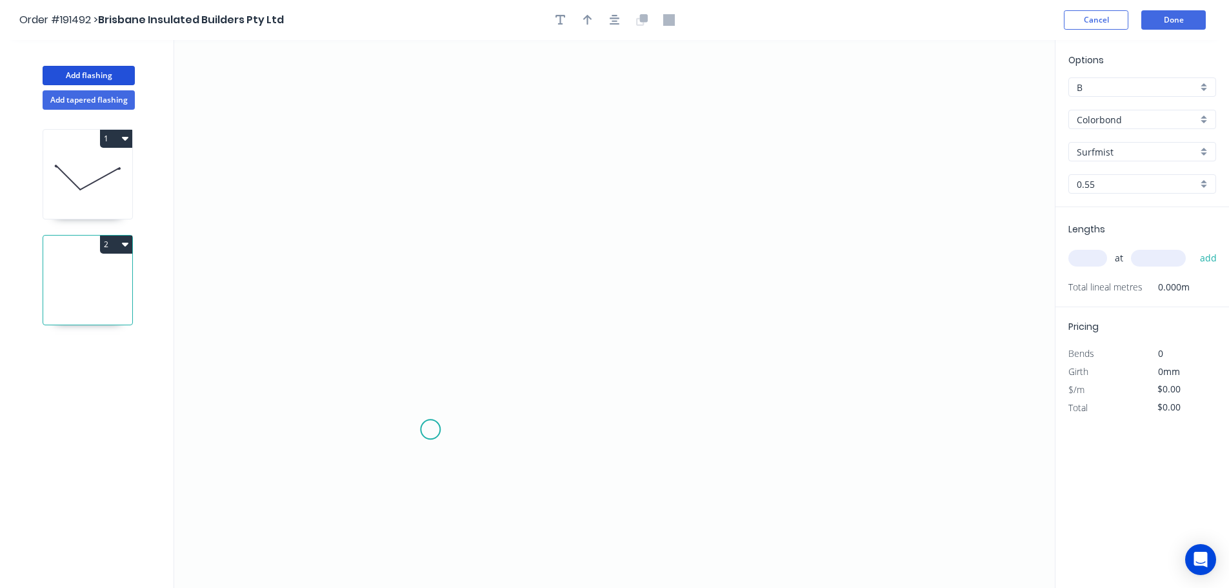
click at [430, 430] on icon "0" at bounding box center [614, 314] width 880 height 548
click at [427, 253] on icon "0" at bounding box center [614, 314] width 880 height 548
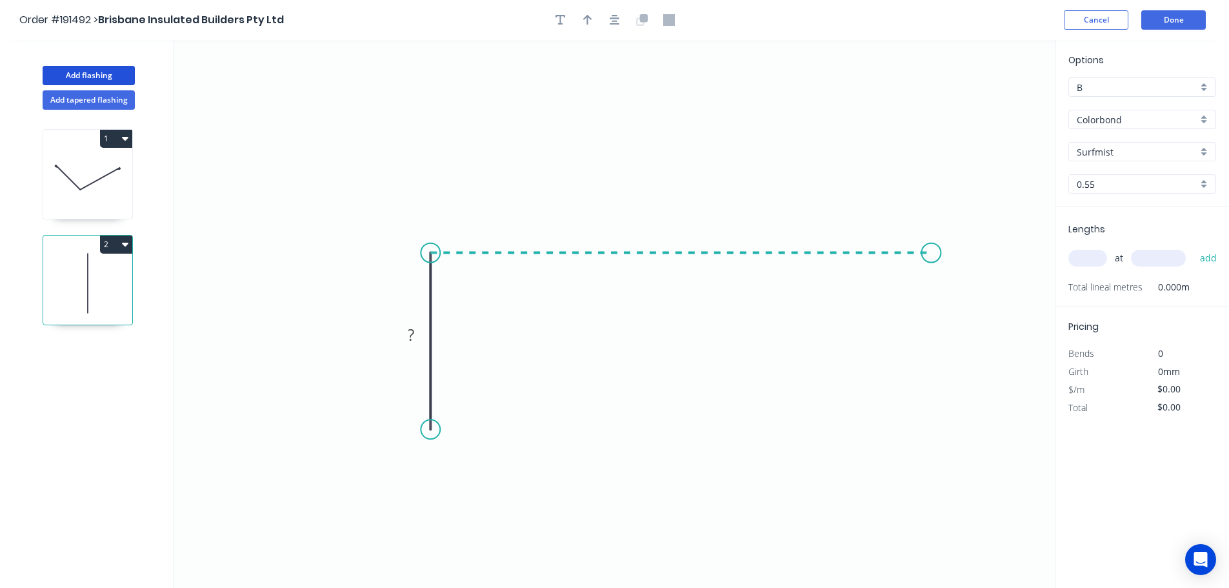
click at [931, 255] on icon "0 ?" at bounding box center [614, 314] width 880 height 548
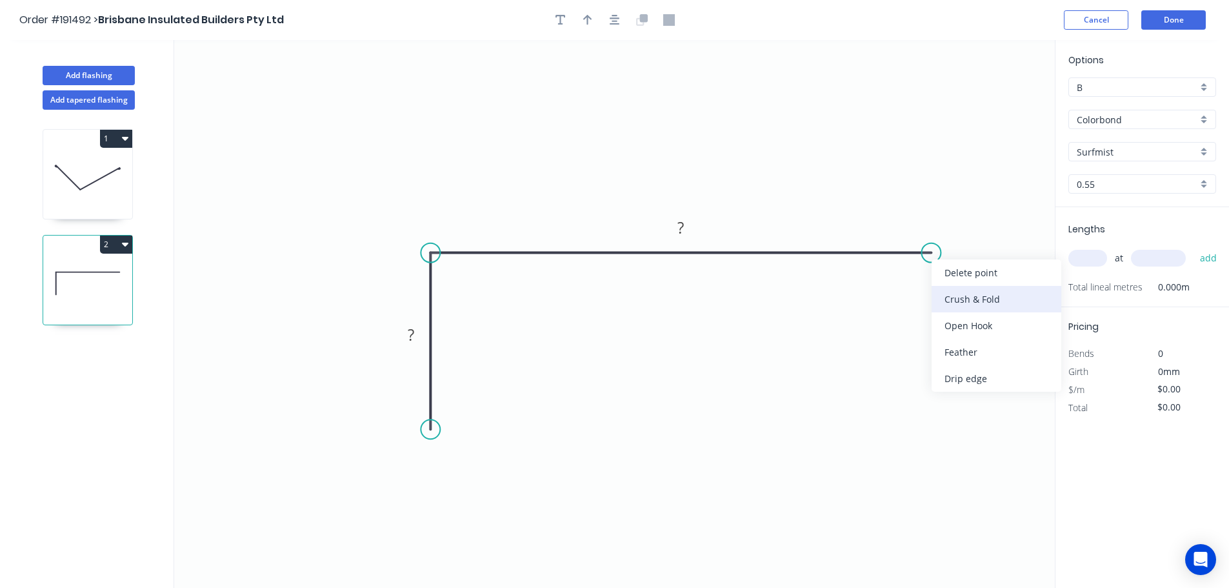
click at [996, 293] on div "Crush & Fold" at bounding box center [996, 299] width 130 height 26
click at [958, 219] on tspan "10" at bounding box center [956, 218] width 18 height 21
click at [978, 197] on icon "0 ? CF 15 ?" at bounding box center [614, 314] width 880 height 548
drag, startPoint x: 969, startPoint y: 220, endPoint x: 1011, endPoint y: 205, distance: 44.5
click at [1011, 205] on rect at bounding box center [990, 204] width 52 height 26
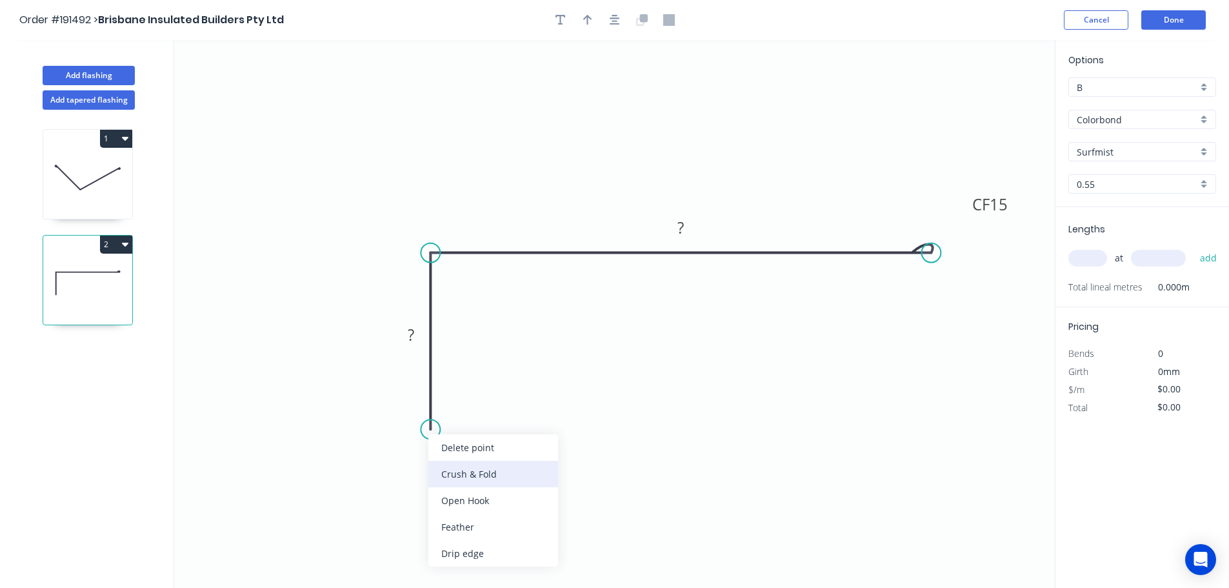
click at [448, 471] on div "Crush & Fold" at bounding box center [493, 473] width 130 height 26
click at [447, 464] on div "Flip bend" at bounding box center [498, 469] width 130 height 26
click at [471, 404] on tspan "10" at bounding box center [466, 405] width 18 height 21
click at [527, 411] on icon "0 CF 15 ? CF 15 ?" at bounding box center [614, 314] width 880 height 548
drag, startPoint x: 478, startPoint y: 410, endPoint x: 378, endPoint y: 490, distance: 128.4
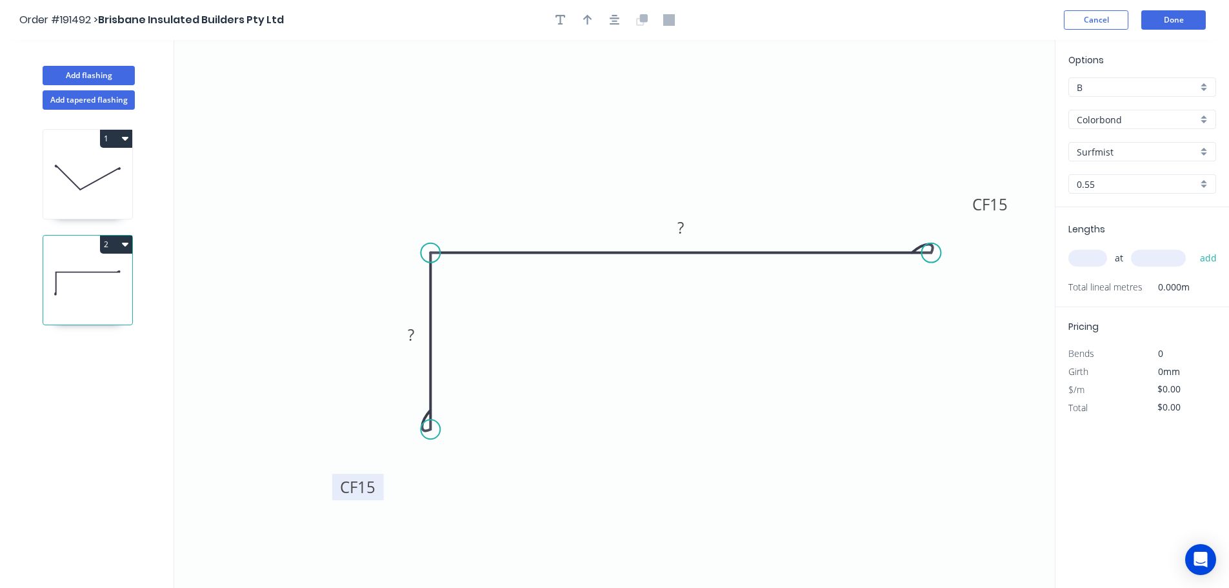
click at [378, 490] on rect at bounding box center [358, 486] width 52 height 26
click at [417, 335] on rect at bounding box center [411, 335] width 26 height 18
click at [520, 361] on icon "0 CF 15 40 CF 15 120" at bounding box center [614, 314] width 880 height 548
type input "$14.54"
click at [588, 16] on icon "button" at bounding box center [587, 20] width 9 height 10
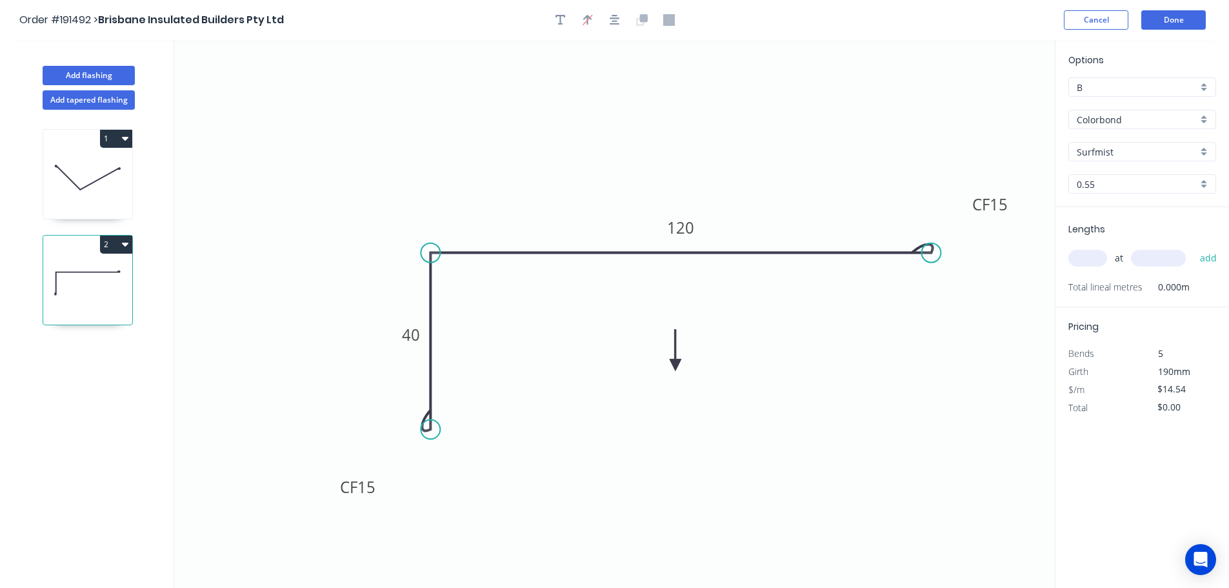
drag, startPoint x: 989, startPoint y: 102, endPoint x: 675, endPoint y: 365, distance: 409.2
click at [675, 365] on icon at bounding box center [675, 349] width 12 height 41
click at [675, 365] on icon at bounding box center [689, 365] width 41 height 12
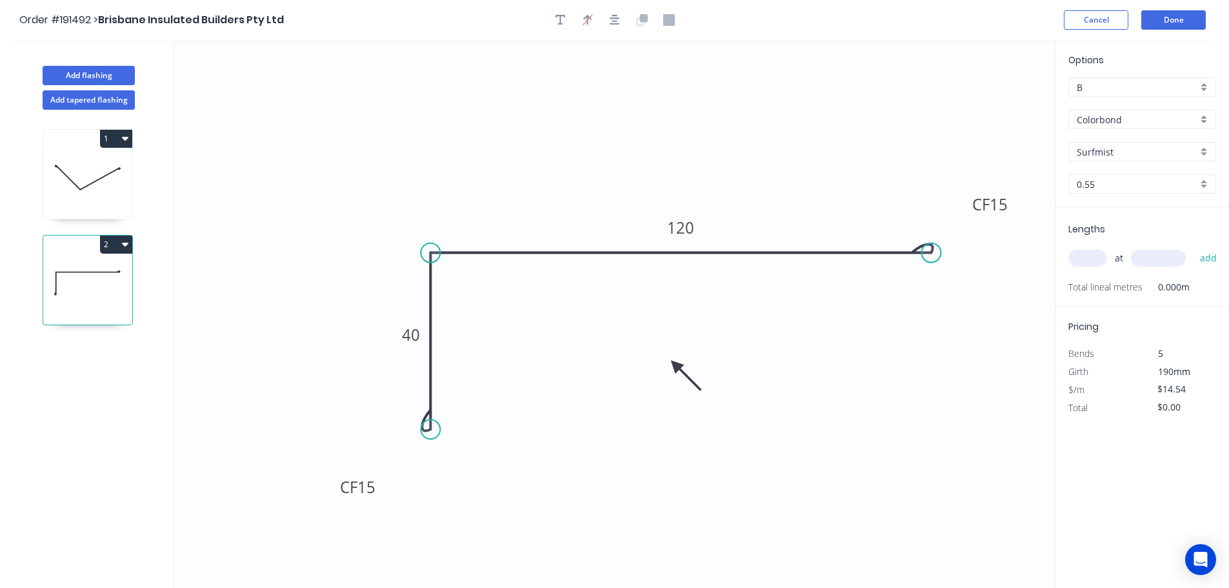
click at [675, 365] on icon at bounding box center [685, 375] width 37 height 37
click at [1091, 255] on input "text" at bounding box center [1087, 258] width 39 height 17
type input "2"
type input "2700"
click at [1193, 247] on button "add" at bounding box center [1208, 258] width 30 height 22
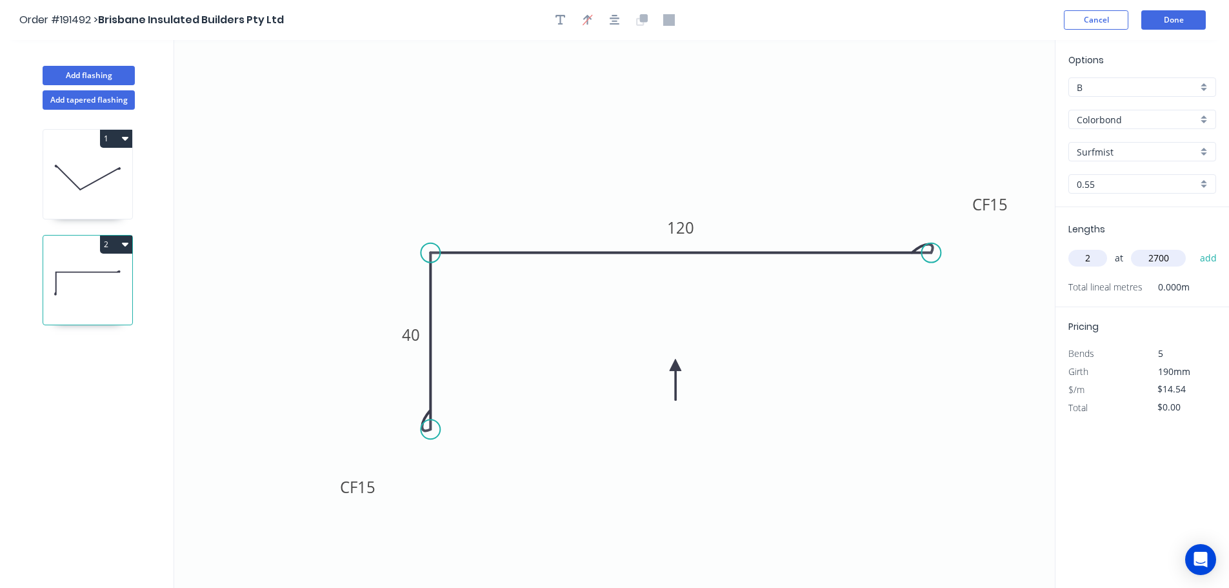
type input "$78.52"
click at [1169, 16] on button "Done" at bounding box center [1173, 19] width 64 height 19
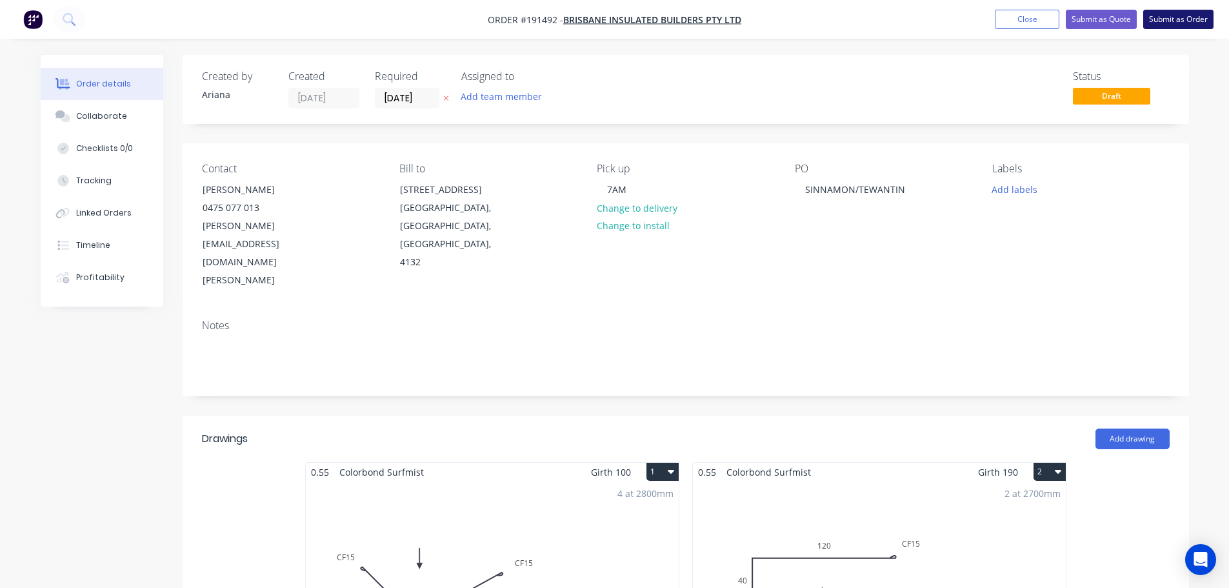
click at [1160, 18] on button "Submit as Order" at bounding box center [1178, 19] width 70 height 19
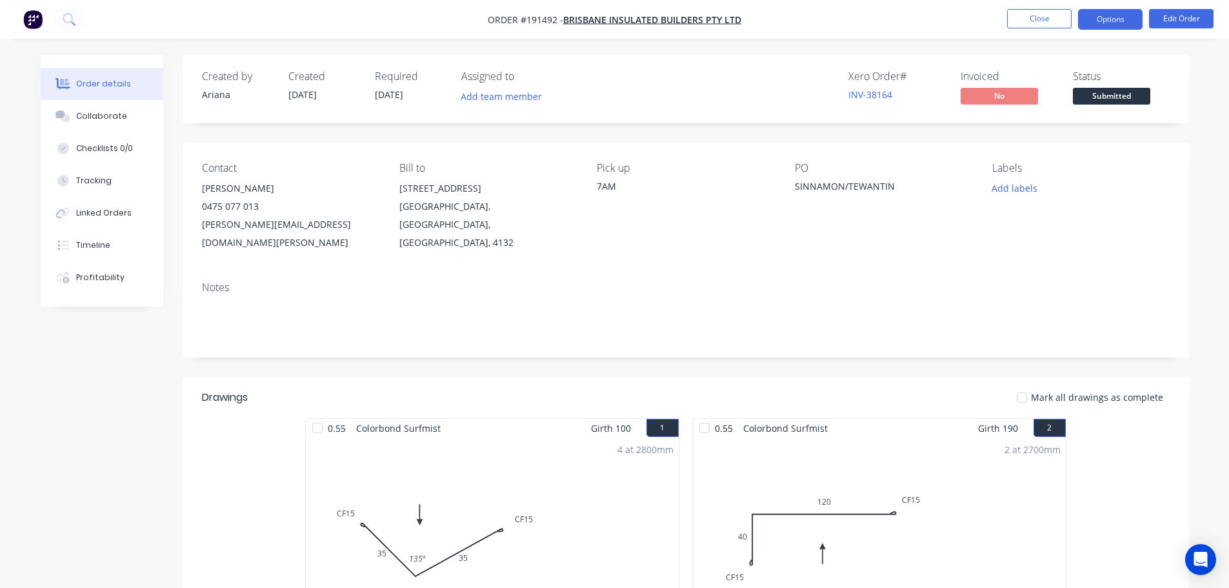
click at [1116, 23] on button "Options" at bounding box center [1110, 19] width 64 height 21
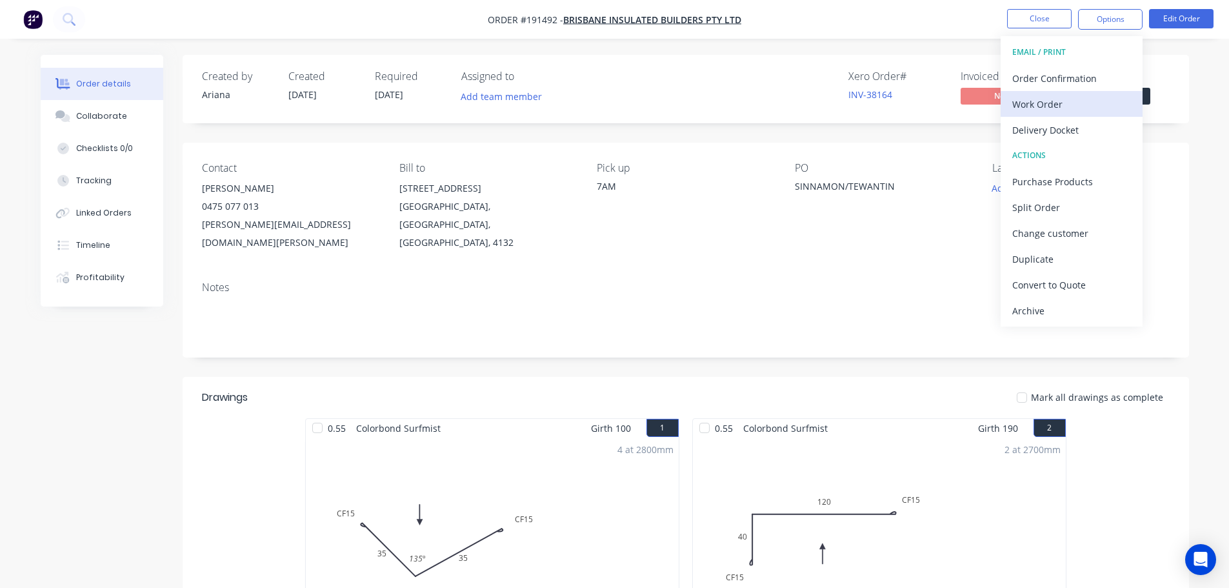
click at [1055, 98] on div "Work Order" at bounding box center [1071, 104] width 119 height 19
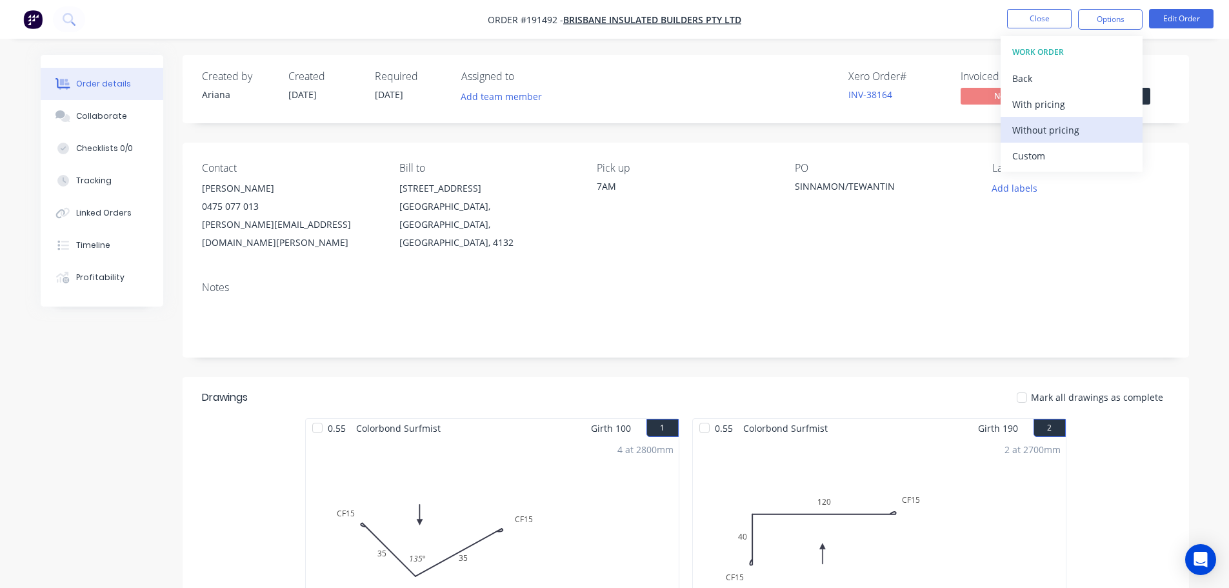
click at [1039, 131] on div "Without pricing" at bounding box center [1071, 130] width 119 height 19
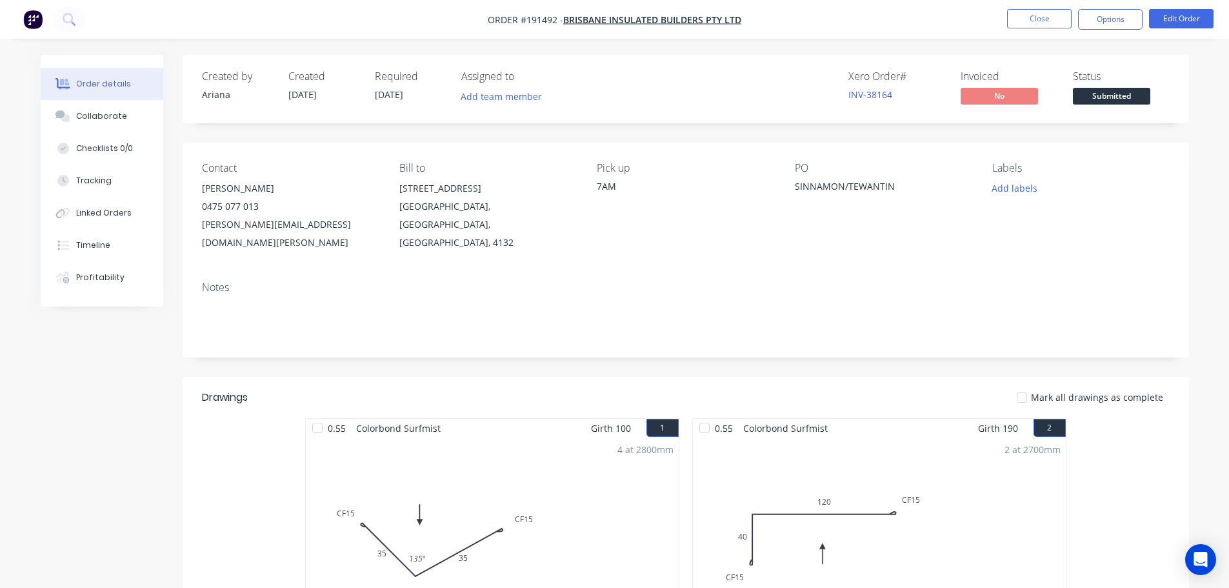
click at [808, 16] on nav "Order #191492 - Brisbane Insulated Builders Pty Ltd Close Options Edit Order" at bounding box center [614, 19] width 1229 height 39
click at [1023, 20] on button "Close" at bounding box center [1039, 18] width 64 height 19
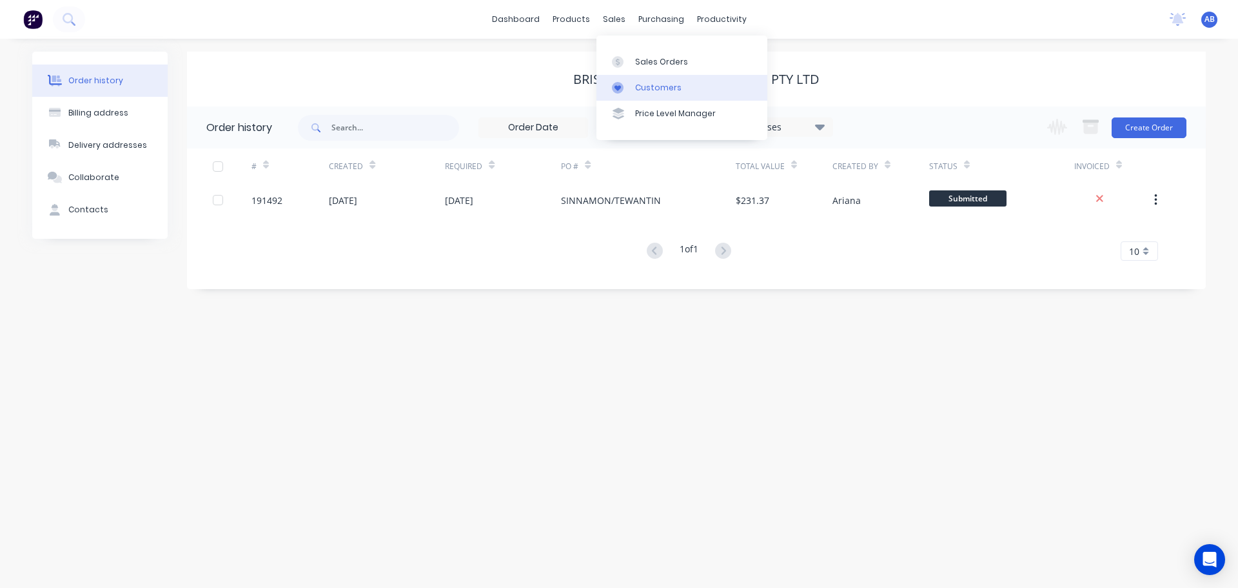
click at [647, 87] on div "Customers" at bounding box center [658, 88] width 46 height 12
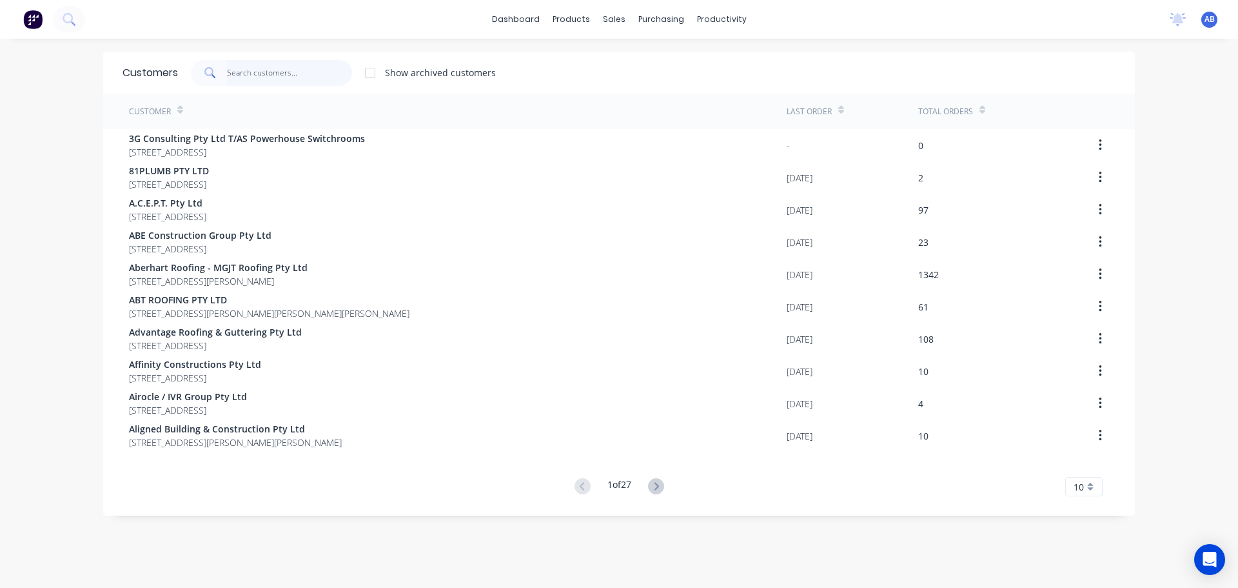
click at [301, 69] on input "text" at bounding box center [290, 73] width 126 height 26
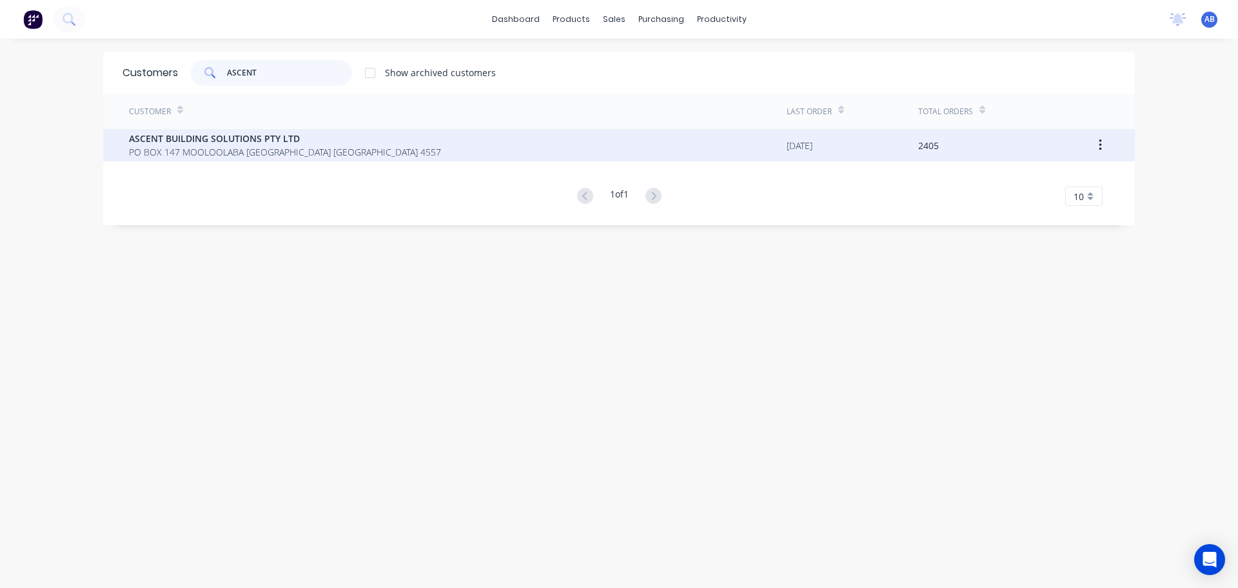
type input "ASCENT"
click at [178, 134] on span "ASCENT BUILDING SOLUTIONS PTY LTD" at bounding box center [285, 139] width 312 height 14
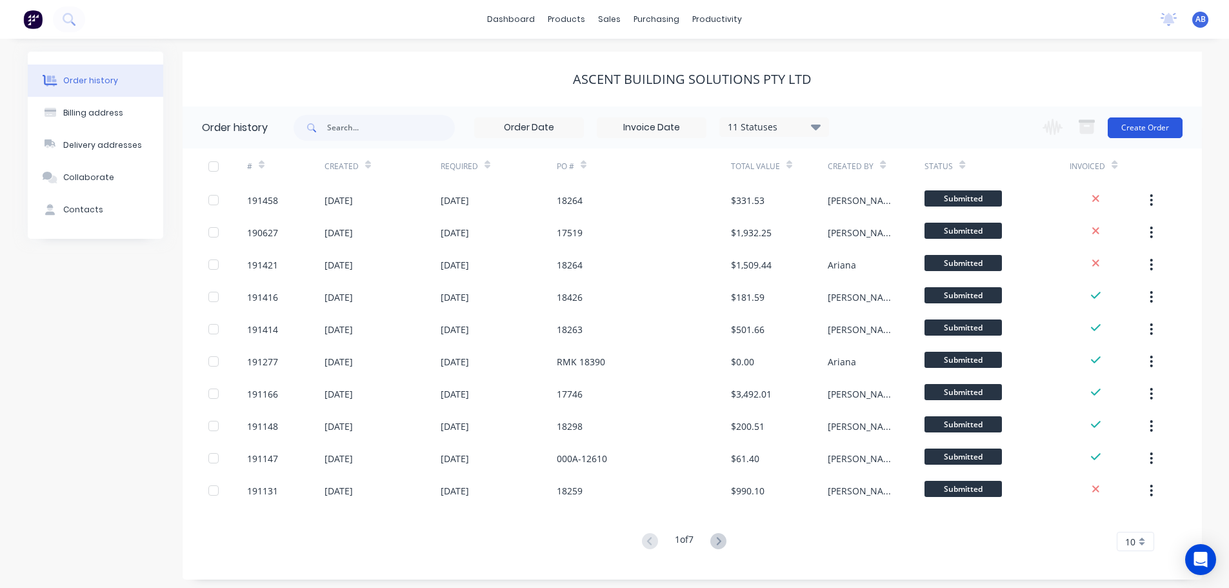
click at [1151, 124] on button "Create Order" at bounding box center [1144, 127] width 75 height 21
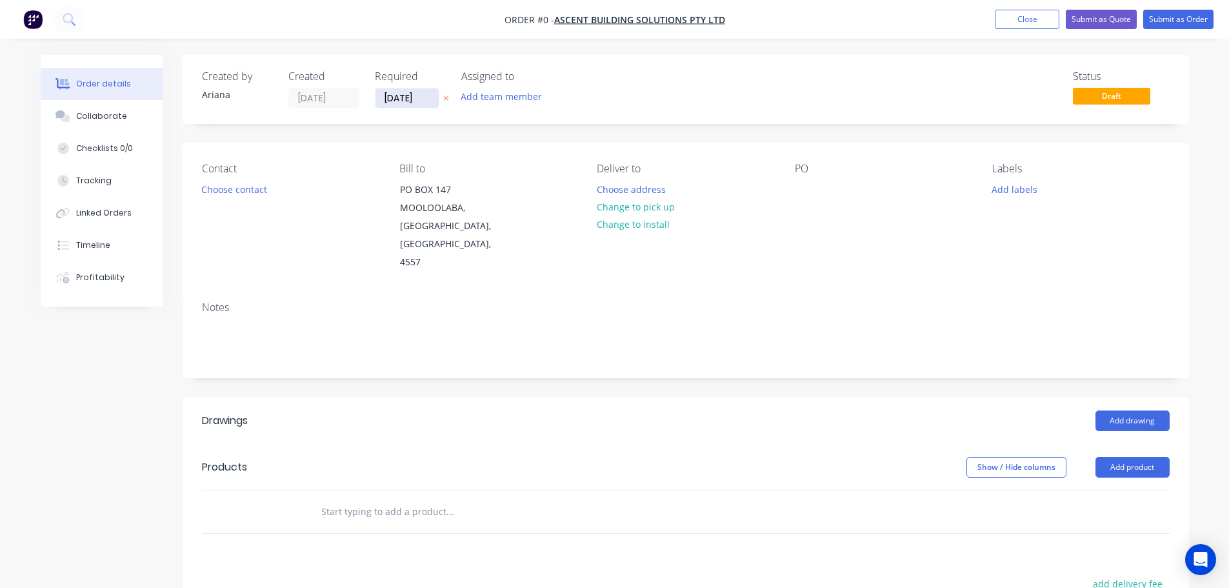
click at [402, 101] on input "[DATE]" at bounding box center [406, 97] width 63 height 19
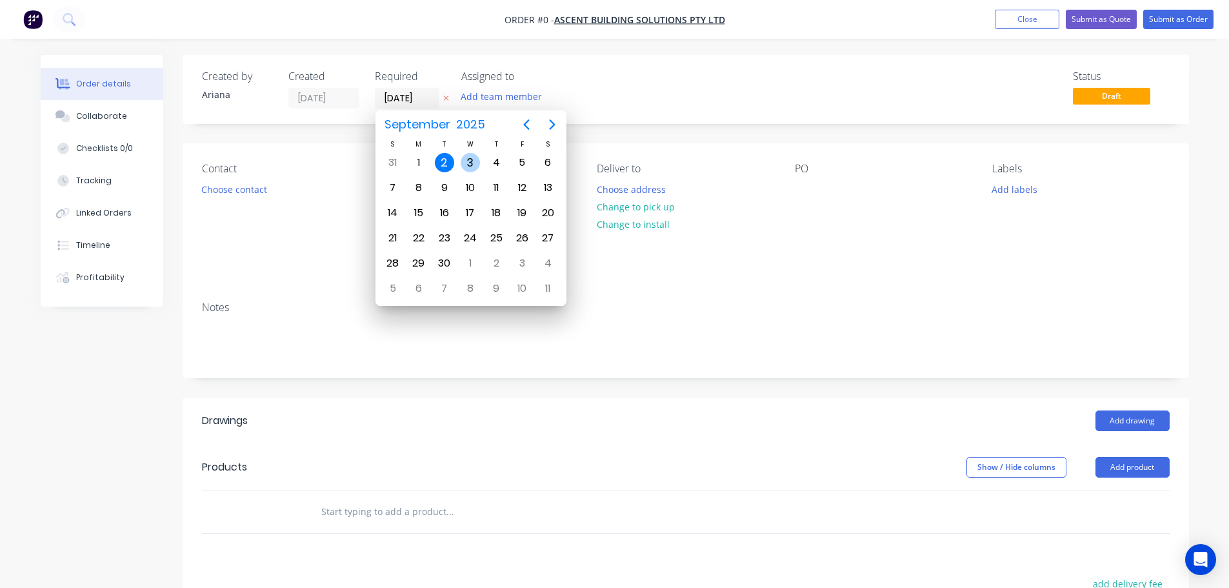
click at [471, 160] on div "3" at bounding box center [469, 162] width 19 height 19
type input "[DATE]"
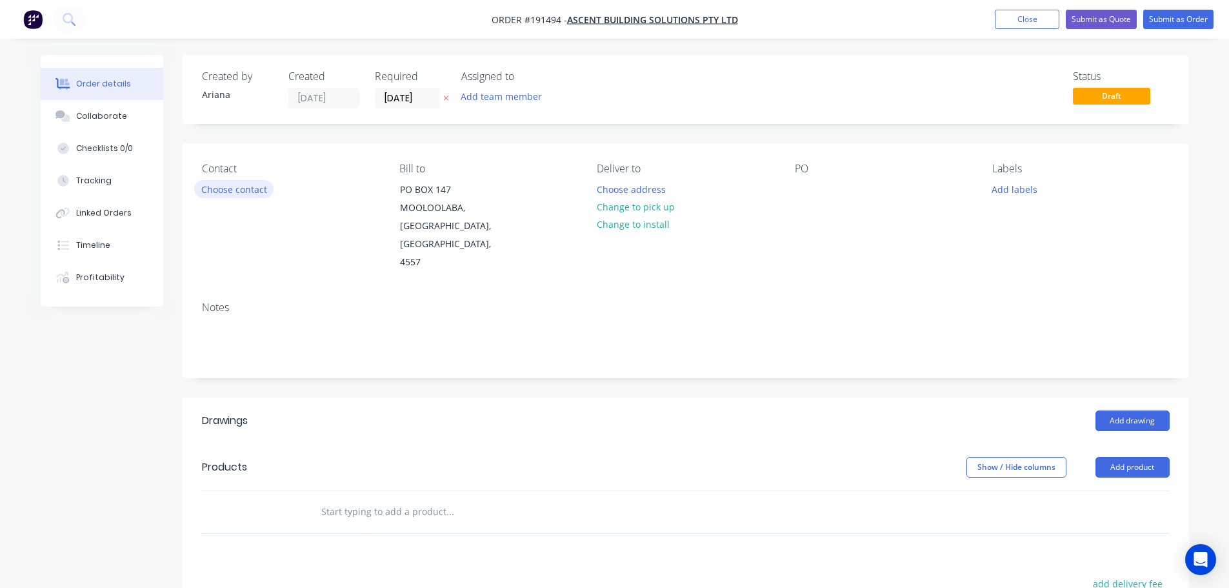
click at [242, 188] on button "Choose contact" at bounding box center [233, 188] width 79 height 17
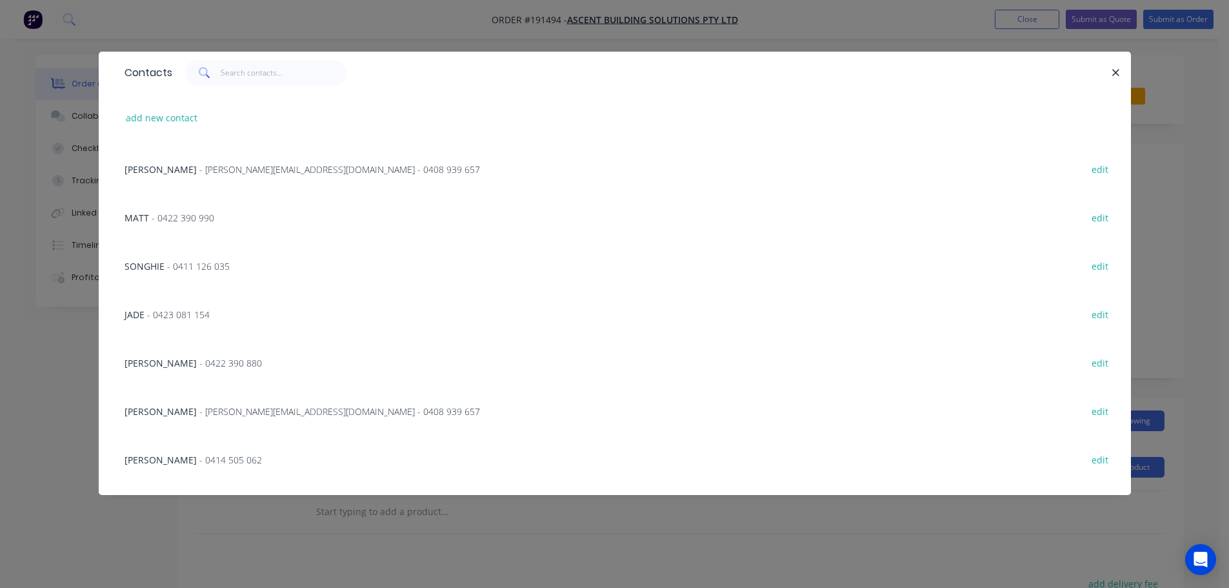
scroll to position [194, 0]
click at [246, 408] on span "- ken@ascentonline.com.au - 0408 939 657" at bounding box center [339, 408] width 281 height 12
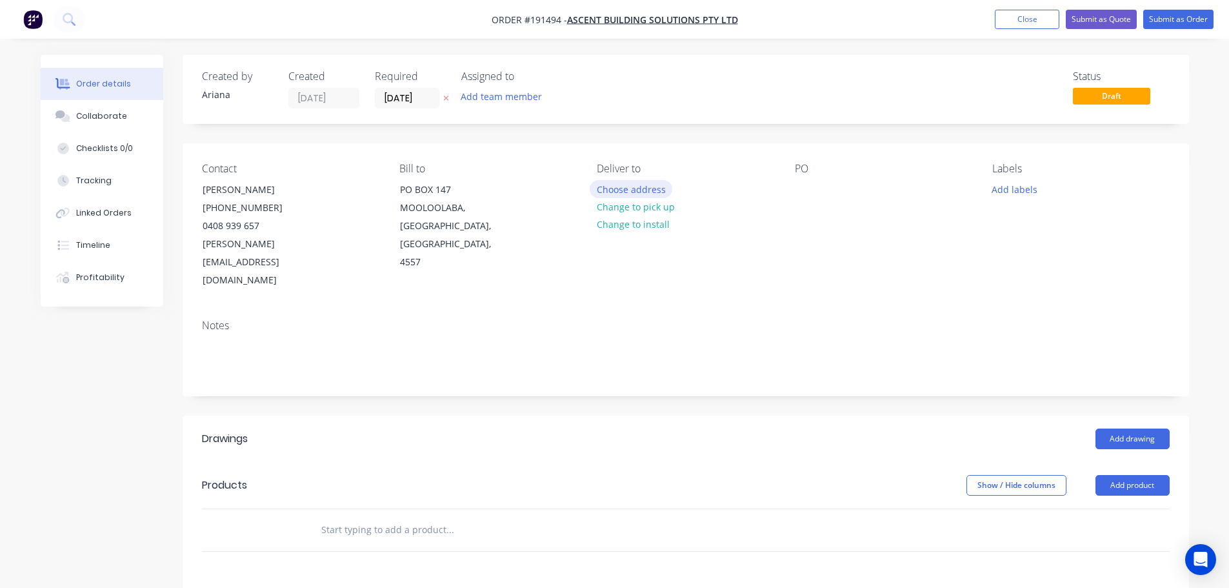
click at [637, 190] on button "Choose address" at bounding box center [630, 188] width 83 height 17
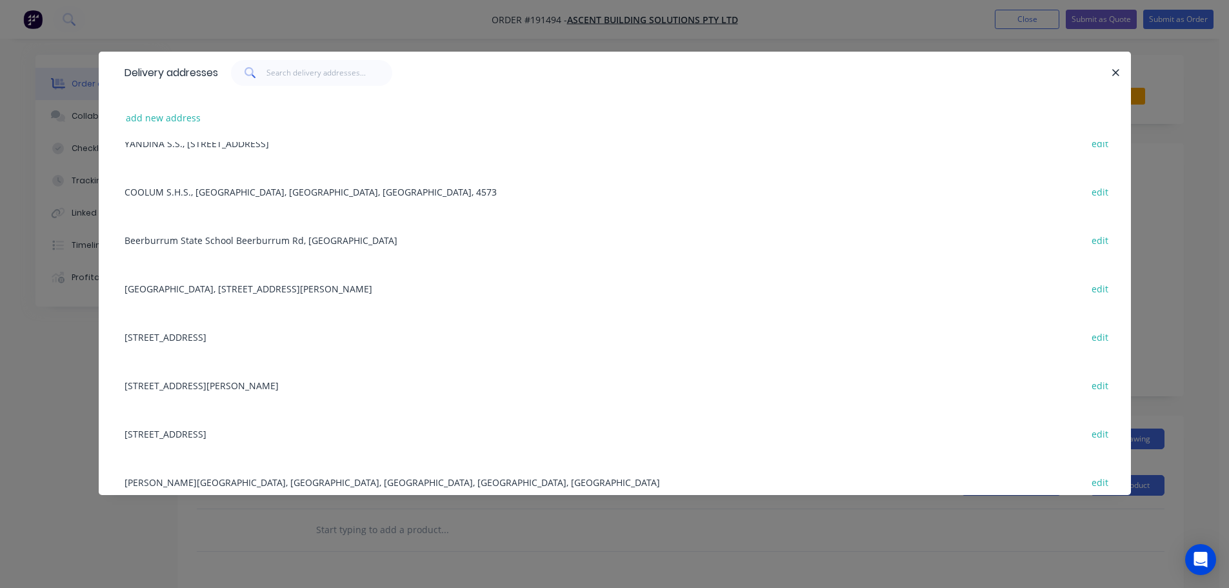
scroll to position [475, 0]
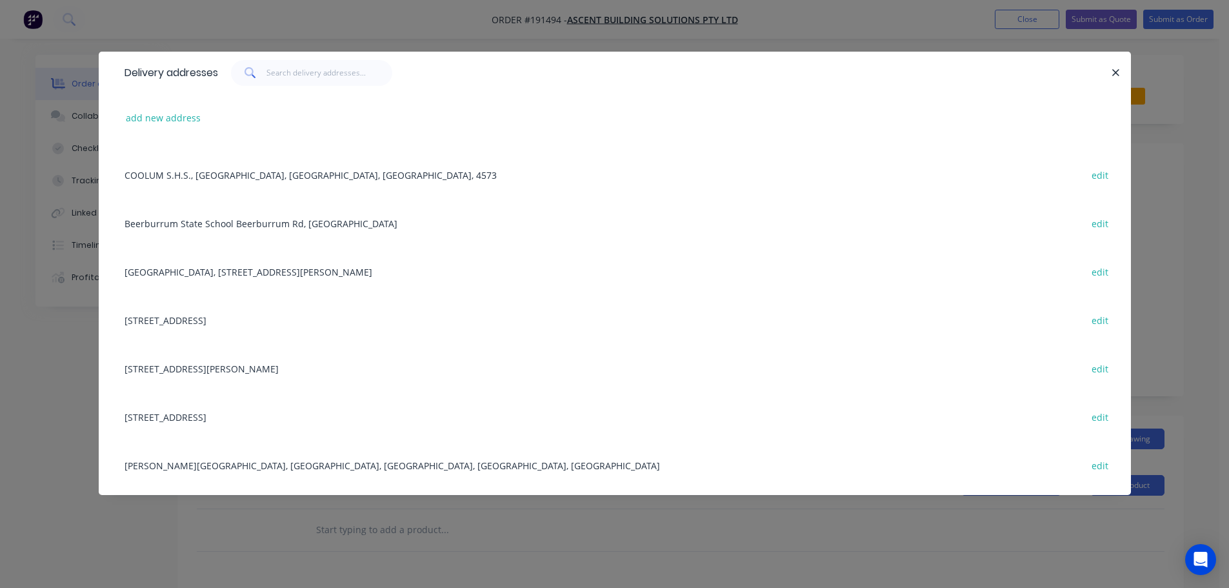
click at [289, 319] on div "57 CALOUNDRA ST, (STORE), LANDSBOROUGH, Queensland, Australia edit" at bounding box center [614, 319] width 993 height 48
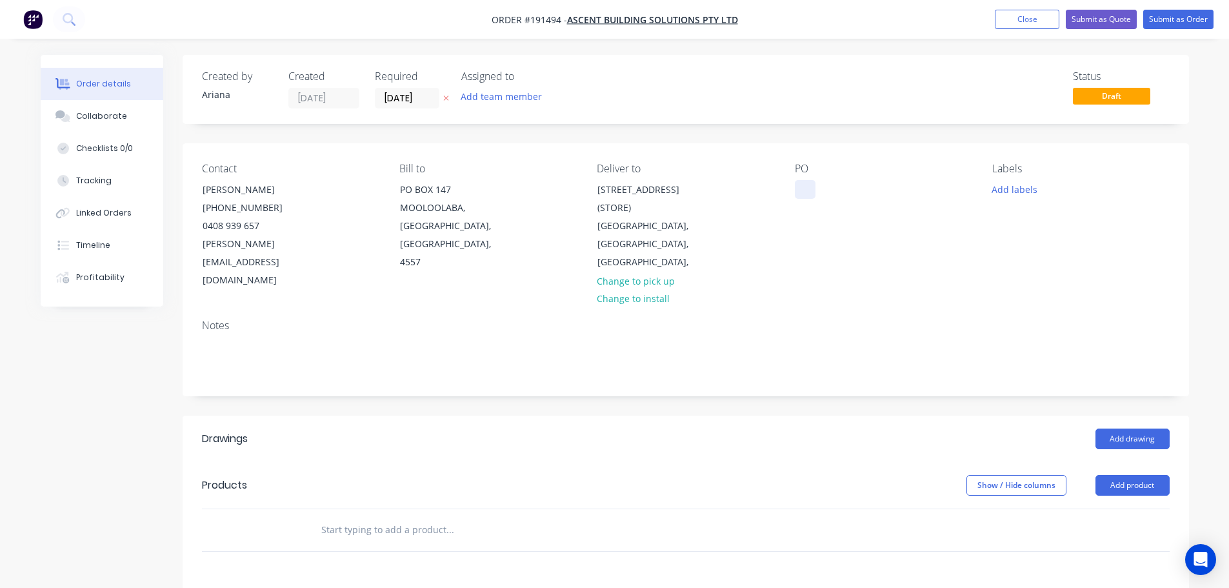
click at [805, 188] on div at bounding box center [805, 189] width 21 height 19
click at [917, 250] on div "PO 000A 12620" at bounding box center [883, 226] width 177 height 127
click at [1132, 428] on button "Add drawing" at bounding box center [1132, 438] width 74 height 21
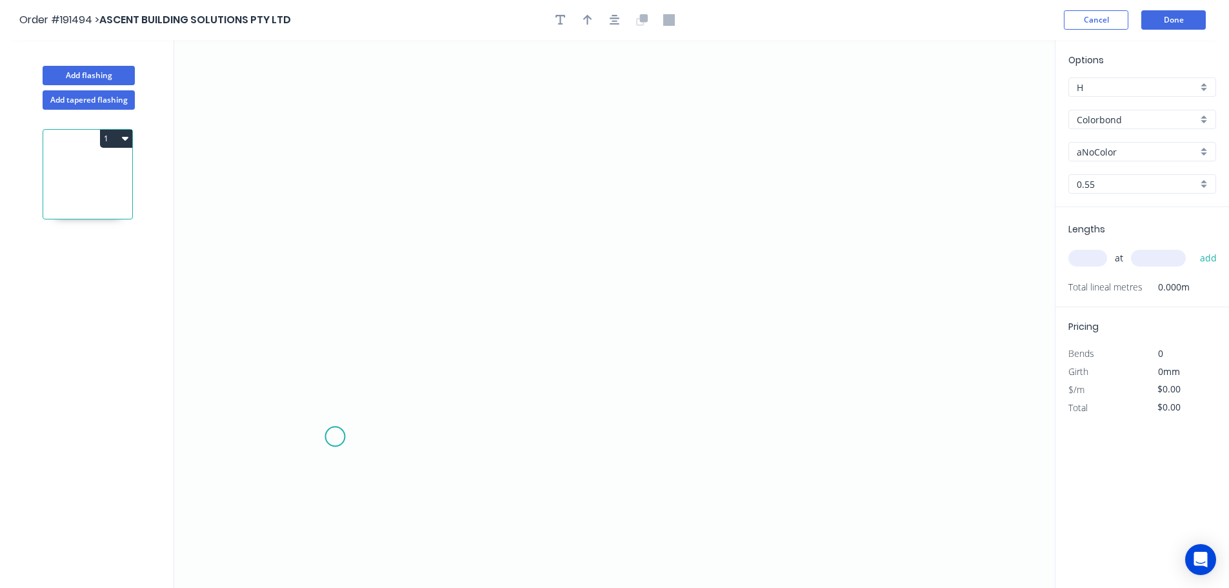
click at [335, 437] on icon "0" at bounding box center [614, 314] width 880 height 548
click at [429, 435] on icon "0" at bounding box center [614, 314] width 880 height 548
click at [423, 230] on icon "0 ?" at bounding box center [614, 314] width 880 height 548
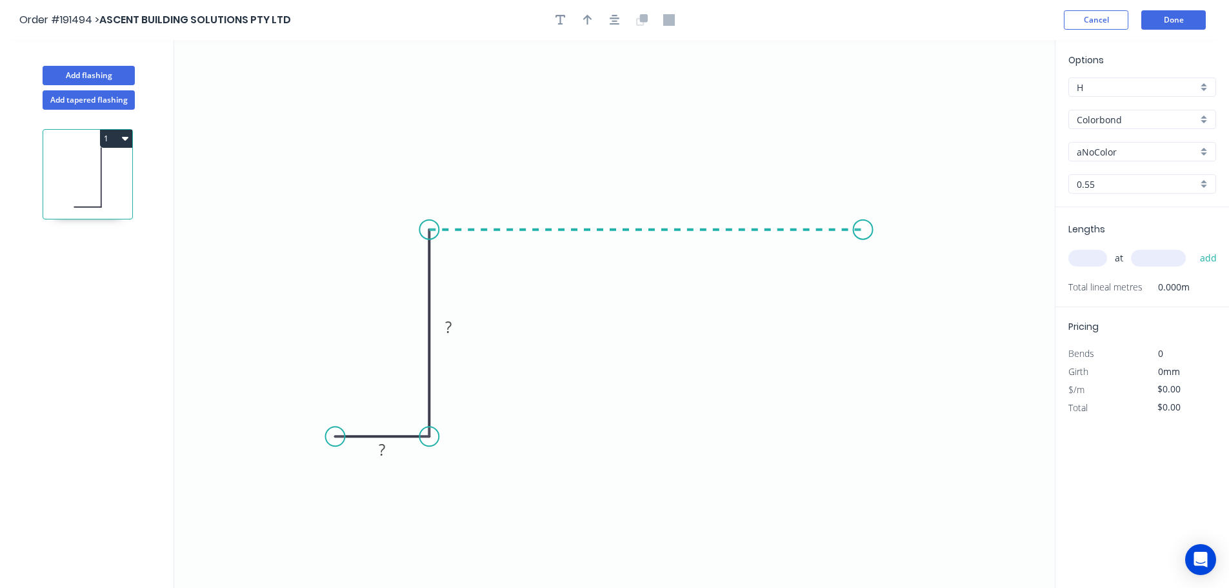
click at [863, 226] on icon "0 ? ?" at bounding box center [614, 314] width 880 height 548
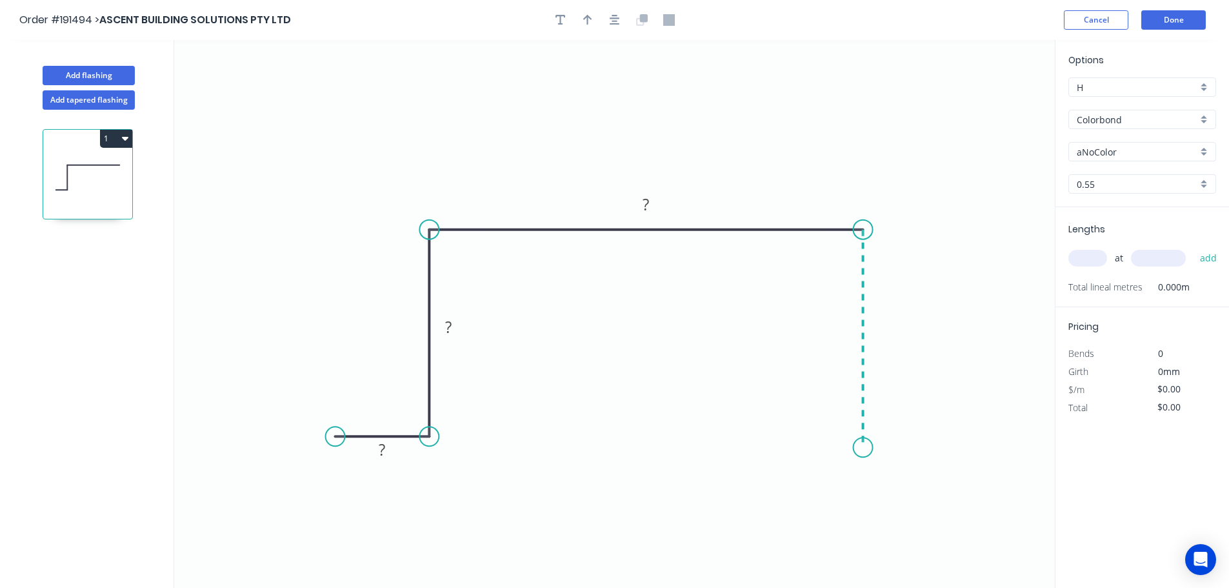
click at [865, 448] on icon "0 ? ? ?" at bounding box center [614, 314] width 880 height 548
click at [943, 451] on icon "0 ? ? ? ?" at bounding box center [614, 314] width 880 height 548
click at [943, 451] on circle at bounding box center [942, 446] width 19 height 19
click at [386, 451] on rect at bounding box center [382, 450] width 26 height 18
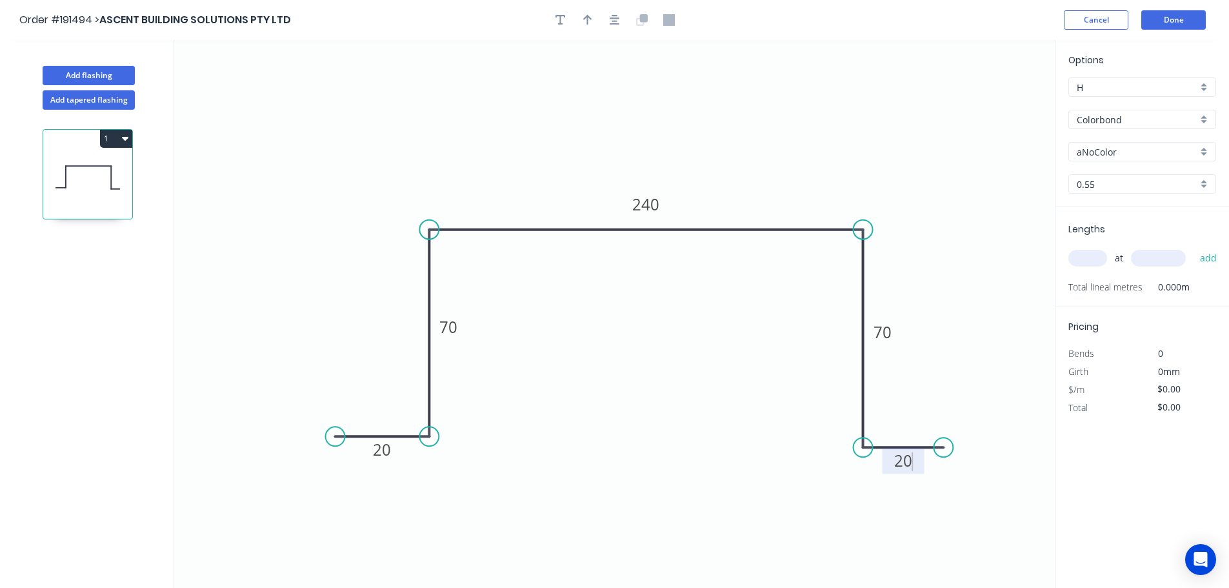
click at [657, 359] on icon "0 20 70 240 70 20" at bounding box center [614, 314] width 880 height 548
type input "$15.59"
click at [583, 19] on icon "button" at bounding box center [587, 20] width 9 height 12
drag, startPoint x: 991, startPoint y: 102, endPoint x: 746, endPoint y: 144, distance: 248.7
click at [746, 144] on icon at bounding box center [744, 128] width 12 height 41
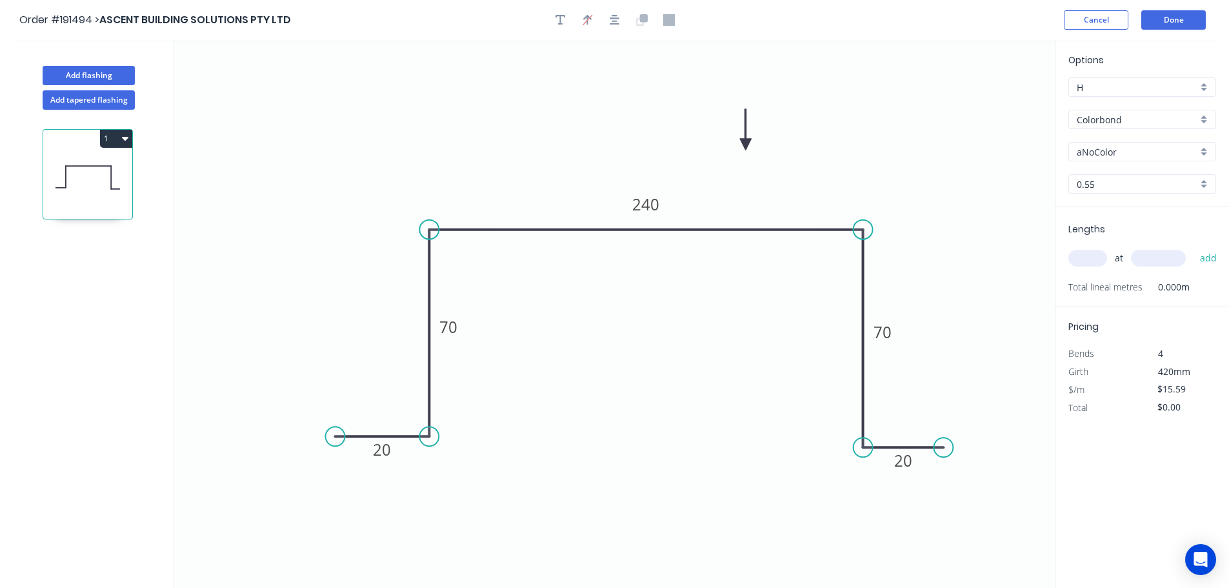
click at [1202, 116] on div "Colorbond" at bounding box center [1142, 119] width 148 height 19
click at [1150, 222] on div "Galvabond" at bounding box center [1142, 223] width 146 height 23
type input "Galvabond"
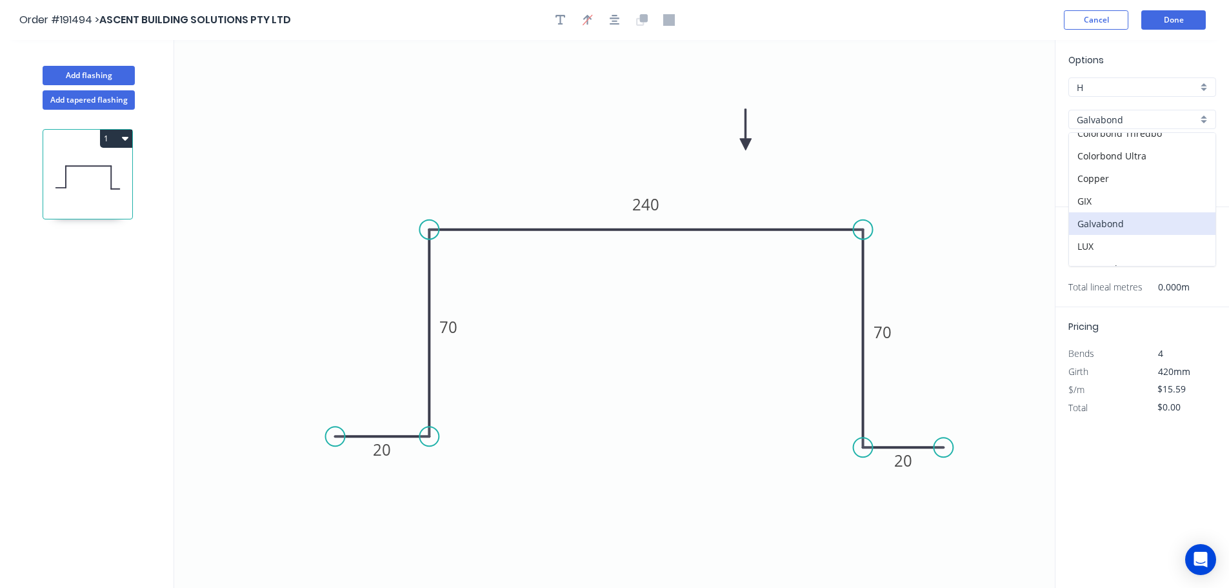
type input "$16.22"
click at [1201, 182] on div "0.55" at bounding box center [1142, 183] width 148 height 19
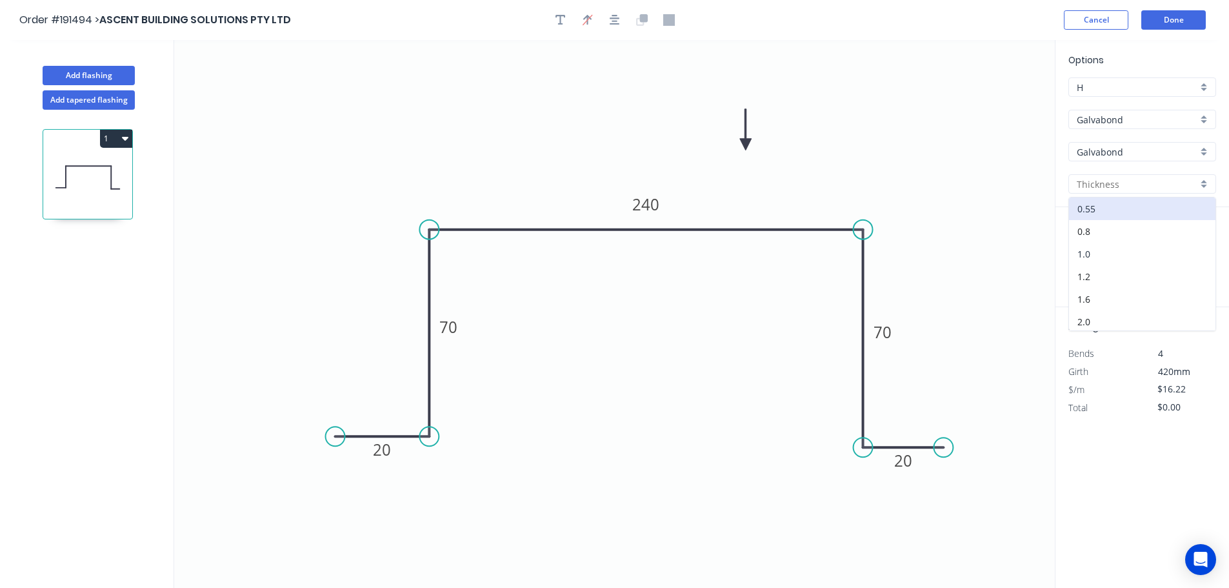
click at [1089, 250] on div "1.0" at bounding box center [1142, 253] width 146 height 23
type input "1.0"
type input "$26.32"
click at [1091, 257] on input "text" at bounding box center [1087, 258] width 39 height 17
type input "1"
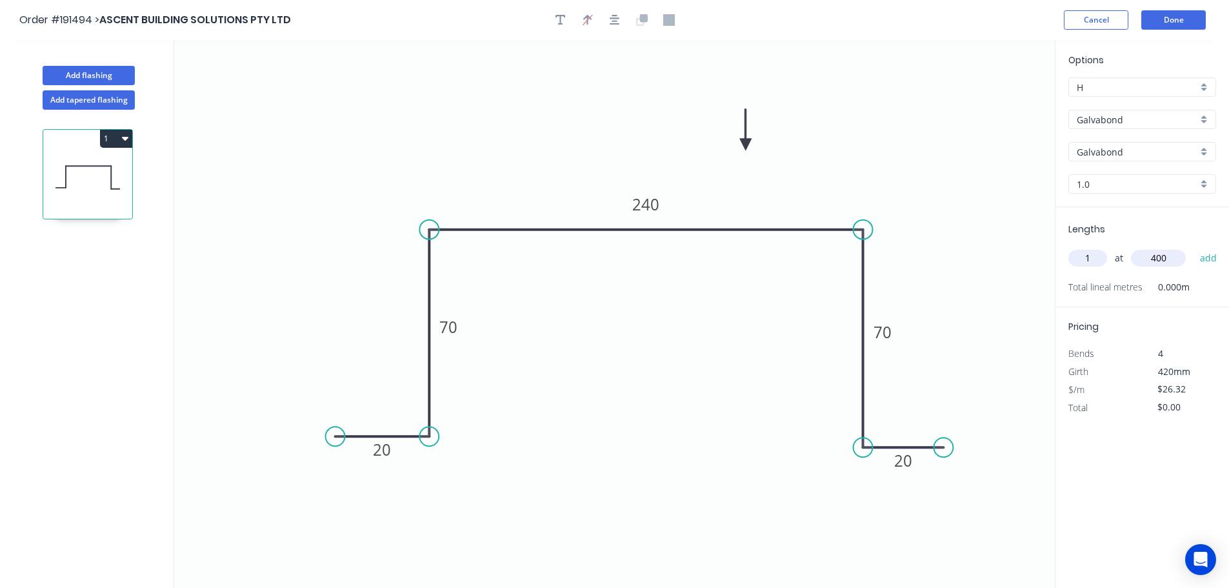
type input "400"
click at [1193, 247] on button "add" at bounding box center [1208, 258] width 30 height 22
click at [124, 139] on icon "button" at bounding box center [125, 139] width 6 height 4
click at [99, 170] on div "Duplicate" at bounding box center [70, 170] width 99 height 19
type input "$0.00"
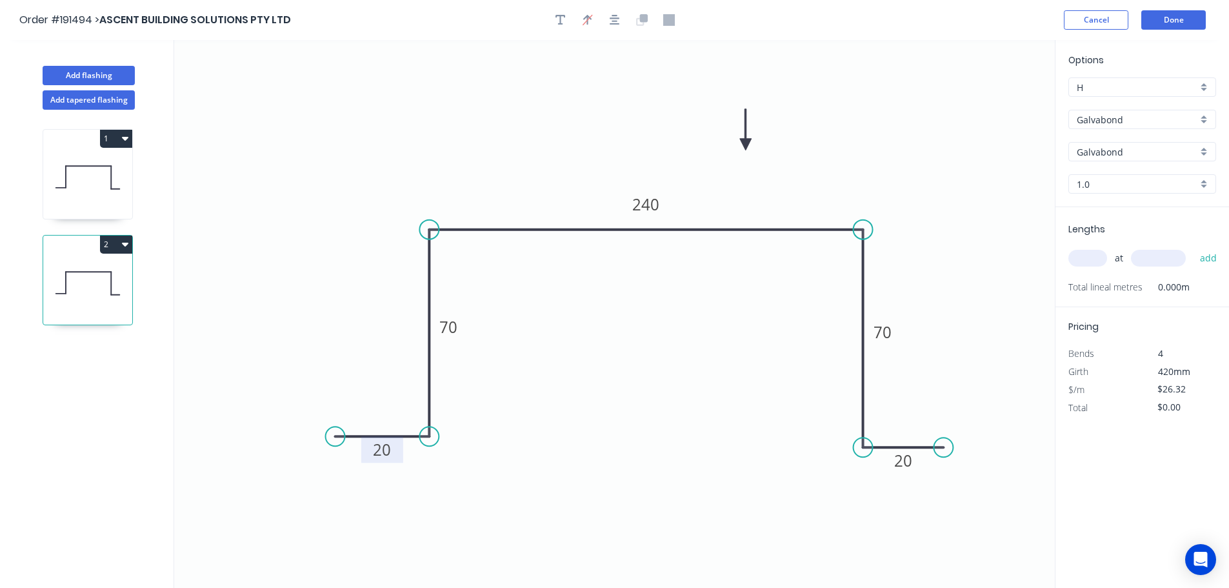
click at [386, 453] on tspan "20" at bounding box center [382, 449] width 18 height 21
type input "$45.83"
click at [627, 413] on icon "0 30 200 450 200 30" at bounding box center [614, 314] width 880 height 548
click at [1096, 258] on input "text" at bounding box center [1087, 258] width 39 height 17
type input "1"
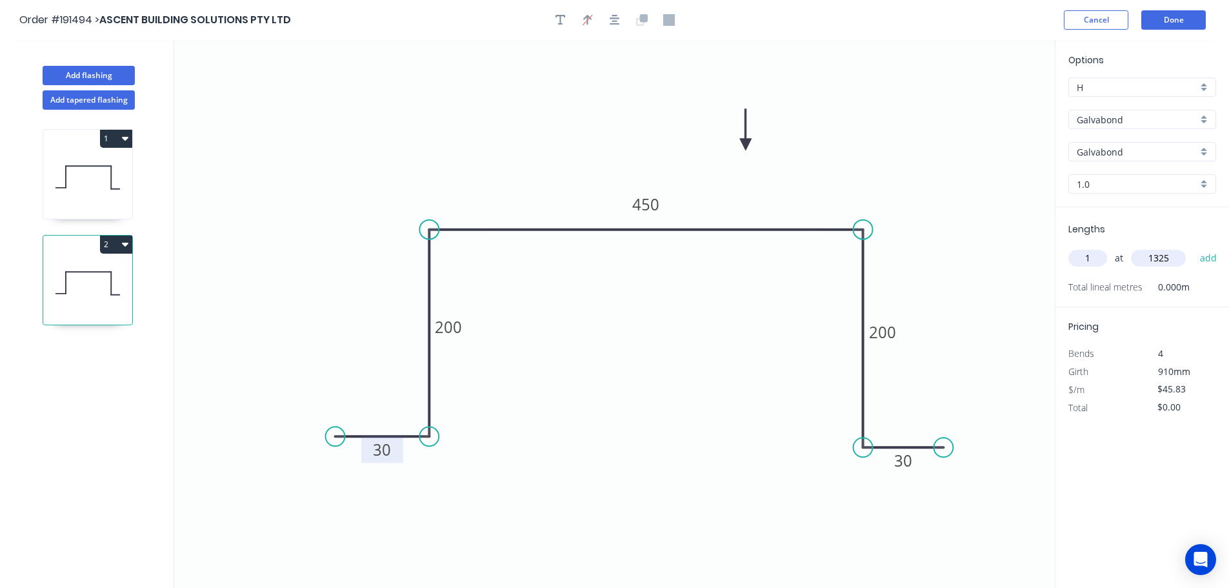
type input "1325"
click at [1193, 247] on button "add" at bounding box center [1208, 258] width 30 height 22
type input "$60.72"
click at [1176, 22] on button "Done" at bounding box center [1173, 19] width 64 height 19
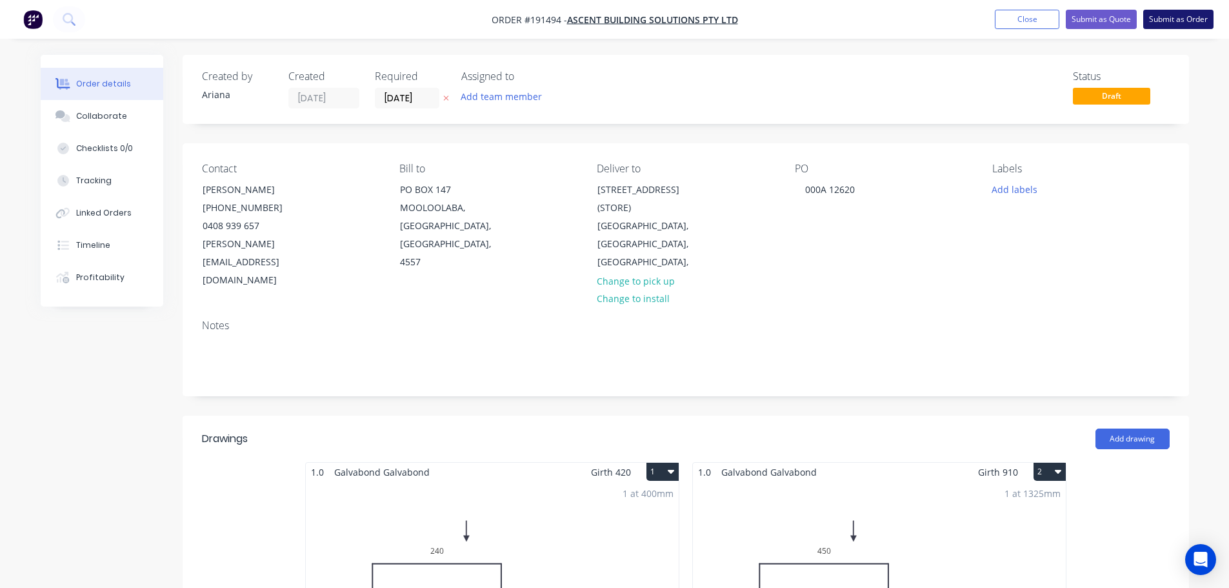
click at [1167, 20] on button "Submit as Order" at bounding box center [1178, 19] width 70 height 19
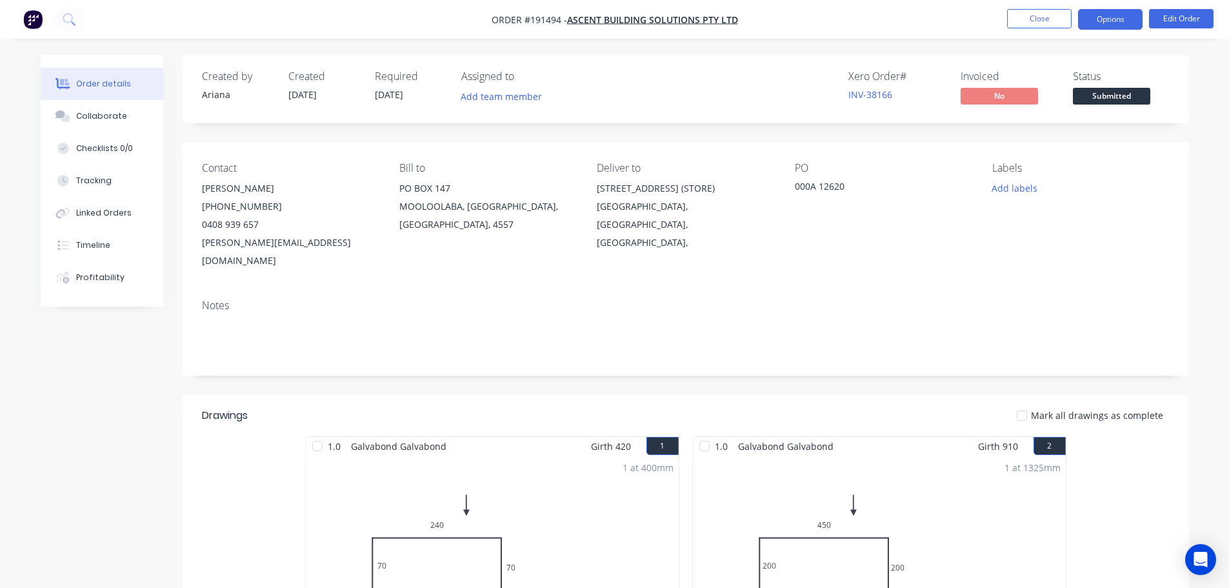
click at [1100, 17] on button "Options" at bounding box center [1110, 19] width 64 height 21
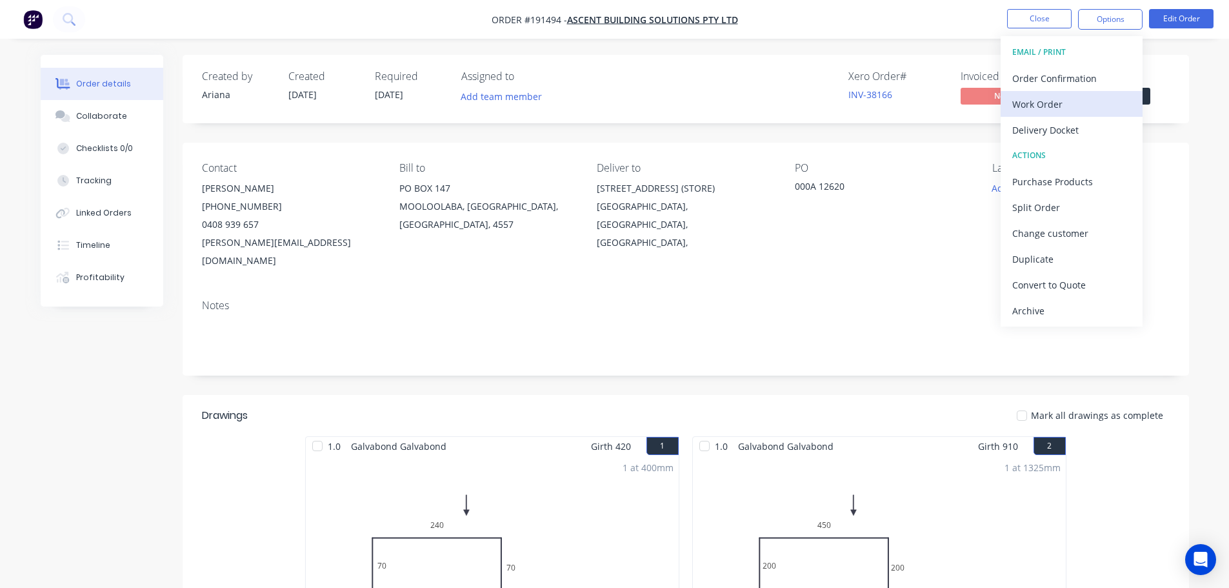
click at [1047, 99] on div "Work Order" at bounding box center [1071, 104] width 119 height 19
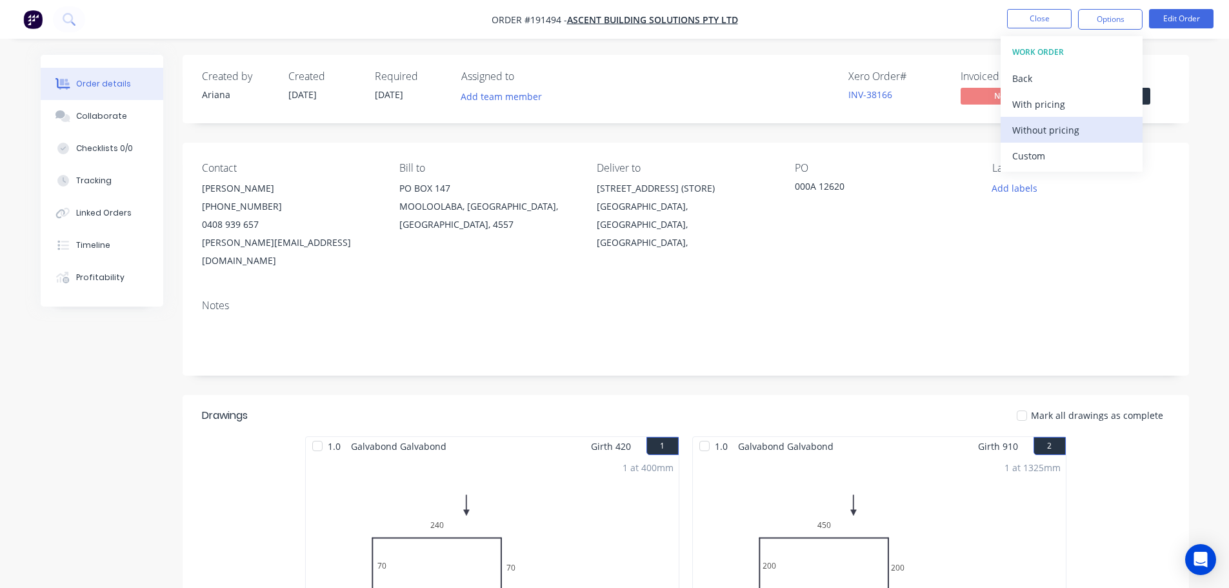
click at [1031, 130] on div "Without pricing" at bounding box center [1071, 130] width 119 height 19
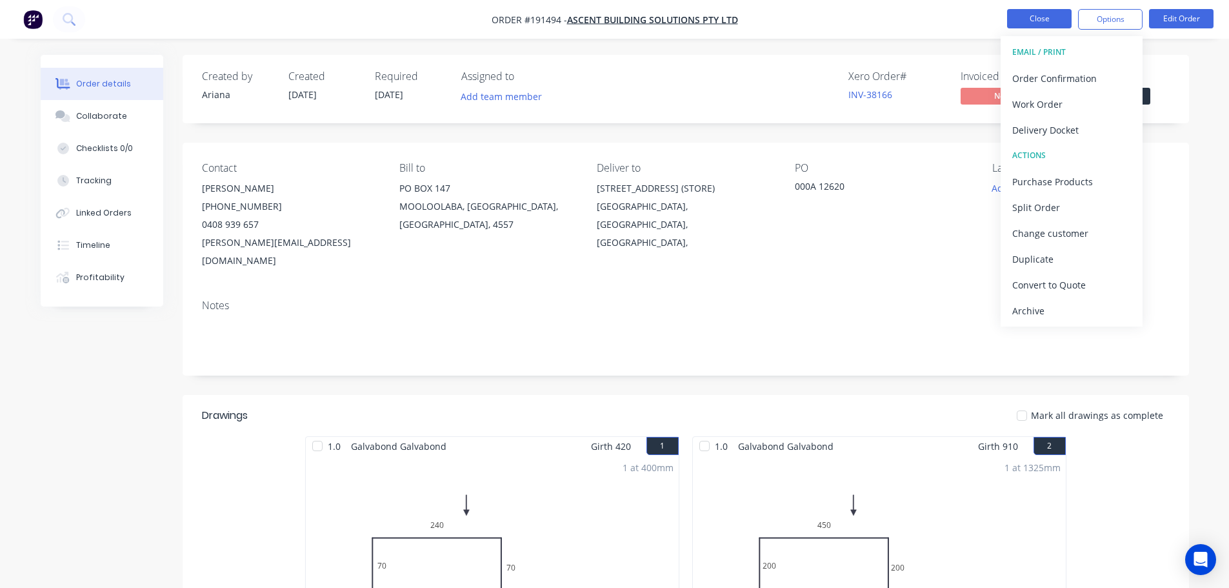
click at [1027, 18] on button "Close" at bounding box center [1039, 18] width 64 height 19
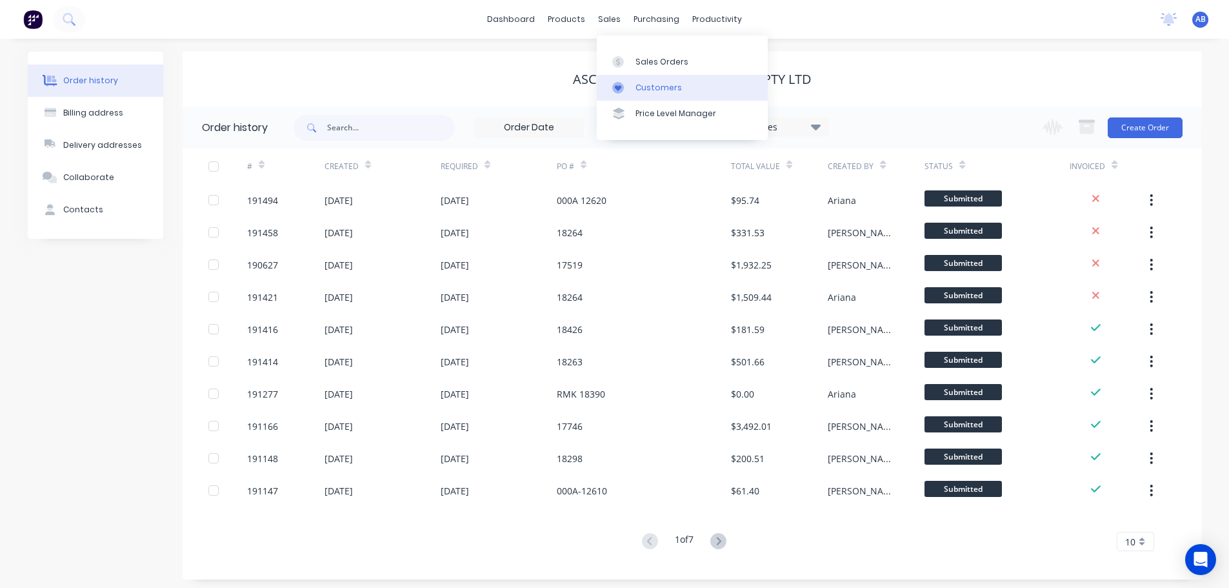
click at [644, 79] on link "Customers" at bounding box center [682, 88] width 171 height 26
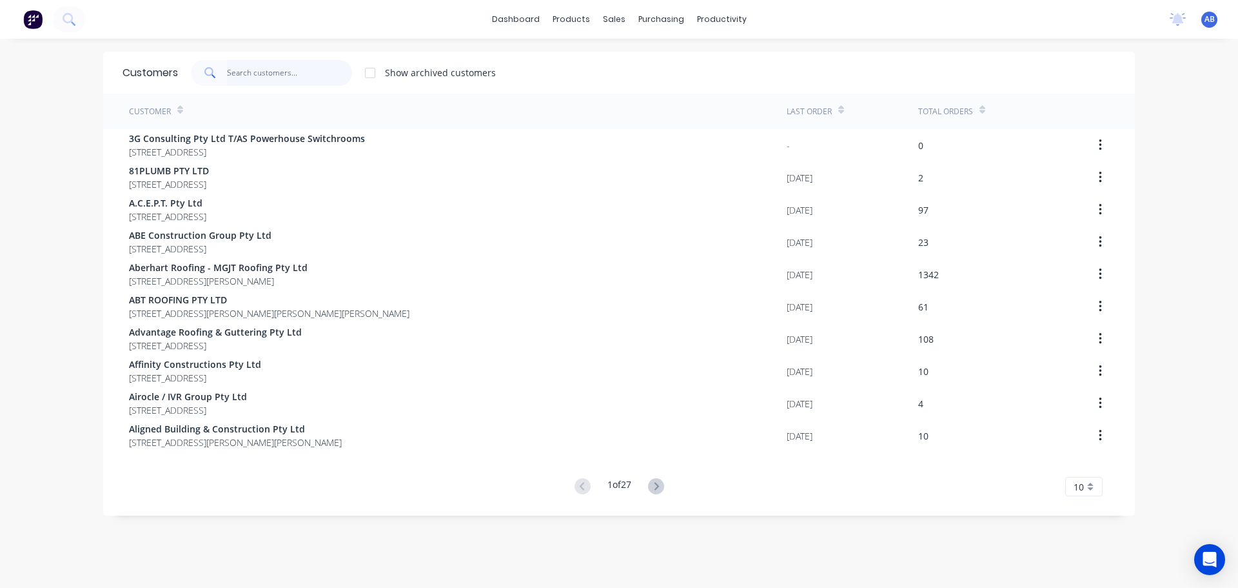
click at [261, 70] on input "text" at bounding box center [290, 73] width 126 height 26
type input "F"
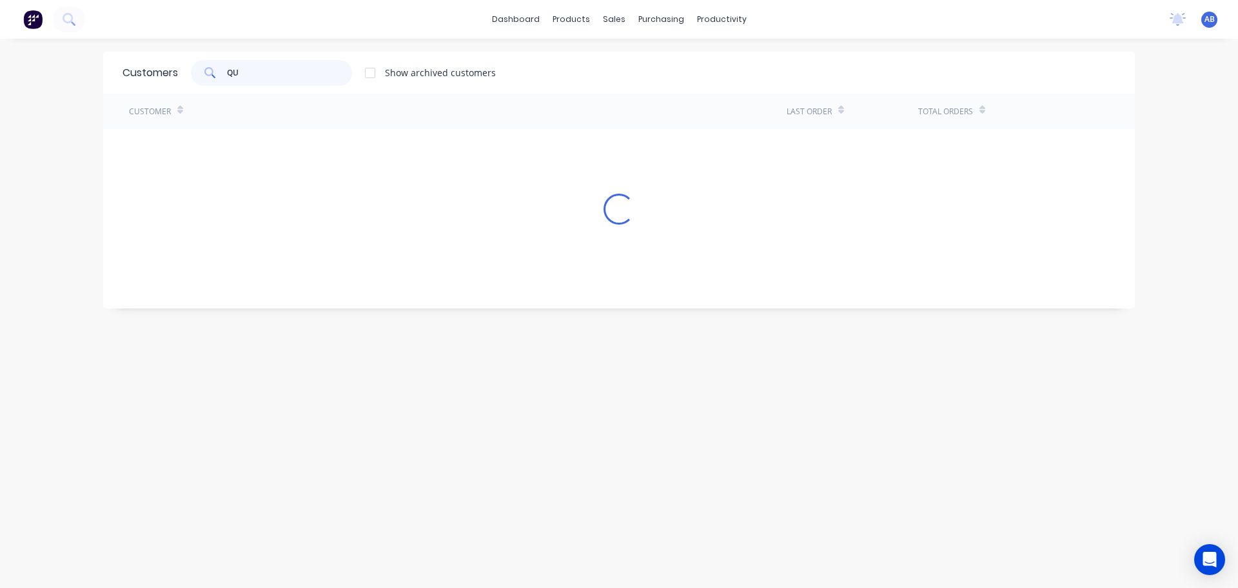
type input "Q"
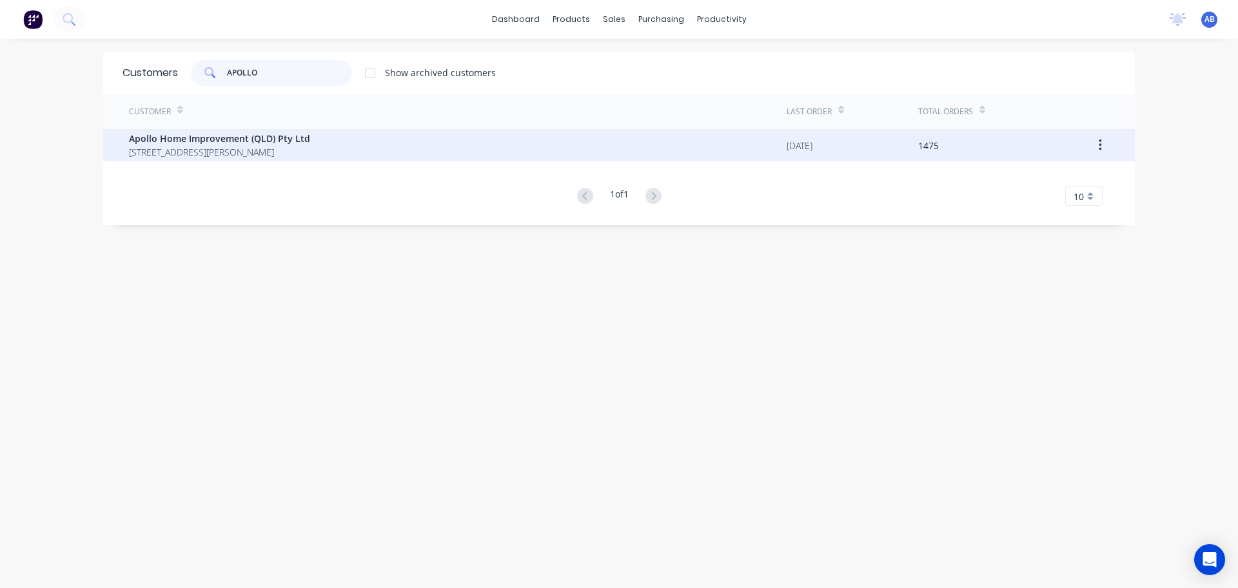
type input "APOLLO"
click at [204, 152] on span "[STREET_ADDRESS][PERSON_NAME]" at bounding box center [219, 152] width 181 height 14
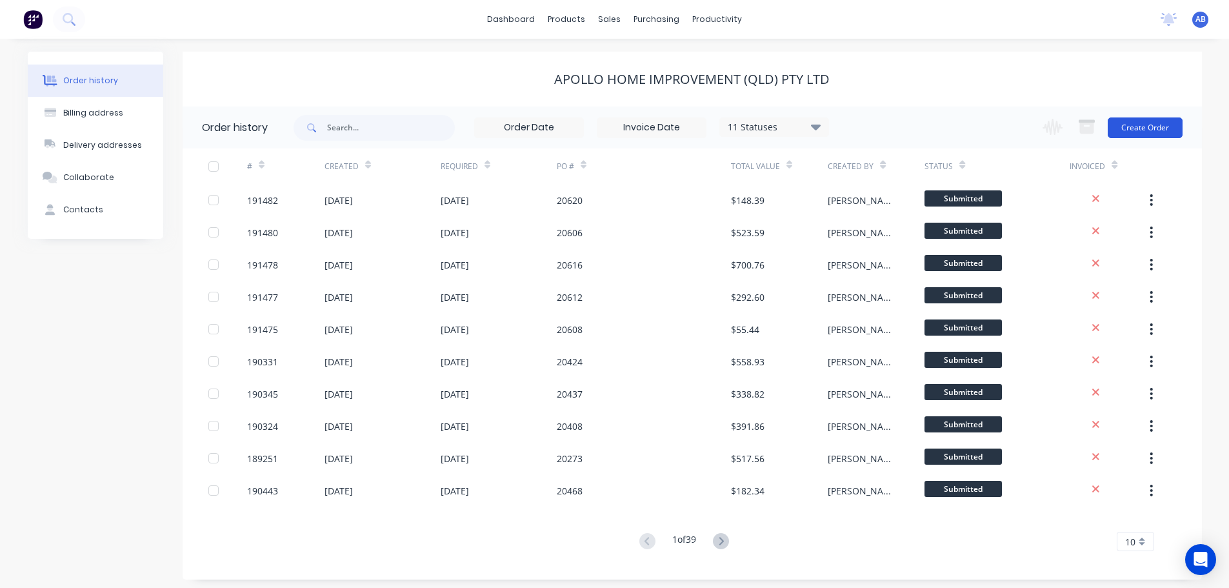
click at [1149, 134] on button "Create Order" at bounding box center [1144, 127] width 75 height 21
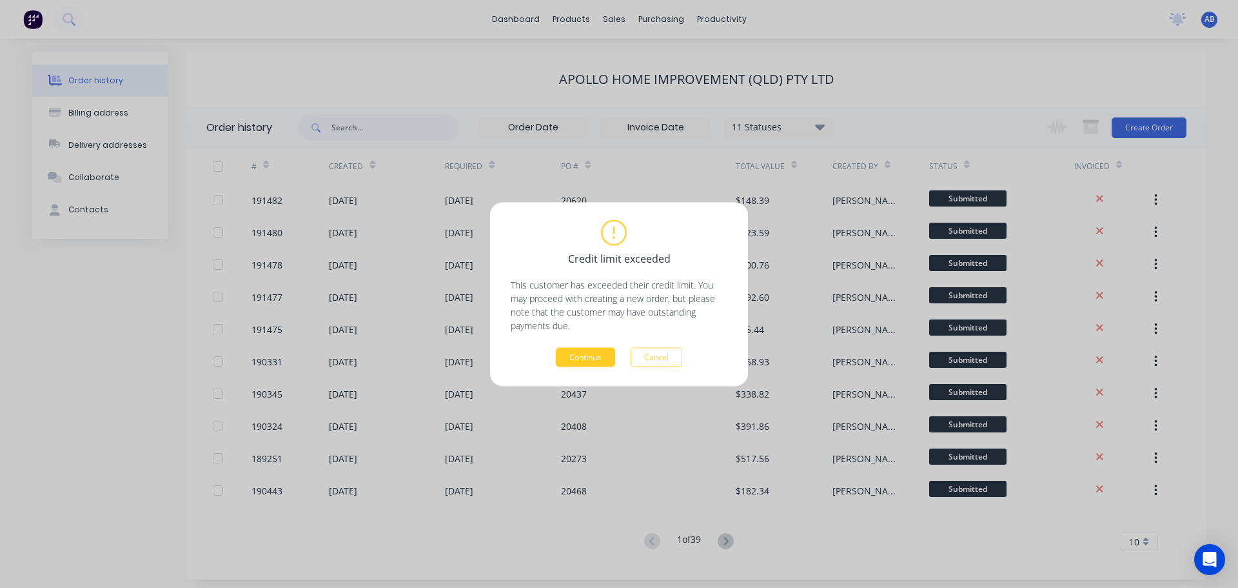
click at [578, 359] on button "Continue" at bounding box center [585, 356] width 59 height 19
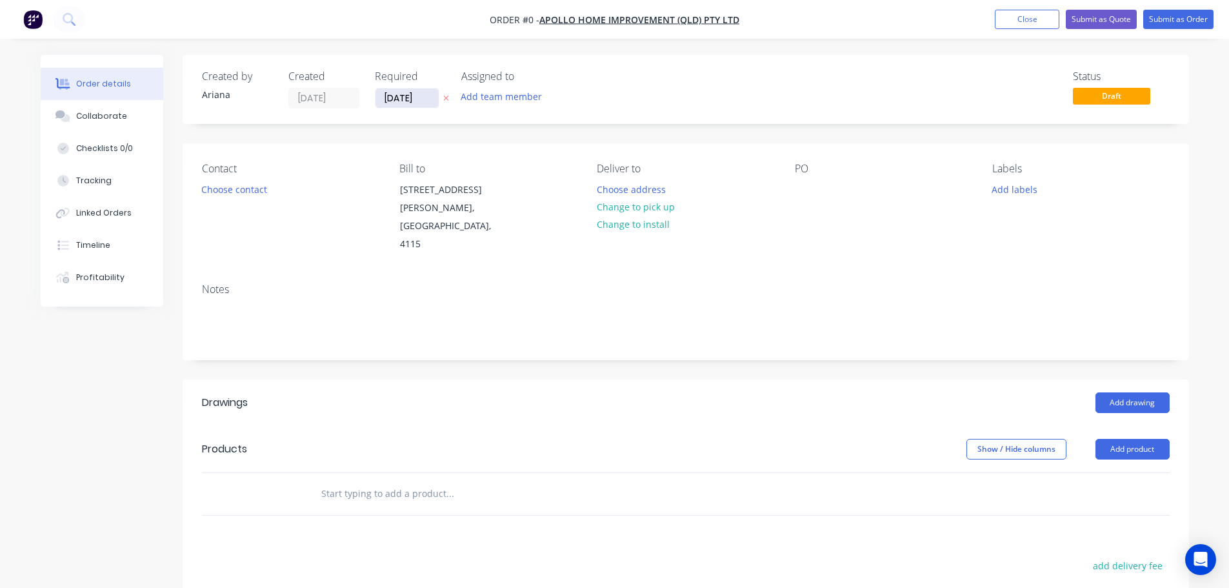
click at [411, 98] on input "[DATE]" at bounding box center [406, 97] width 63 height 19
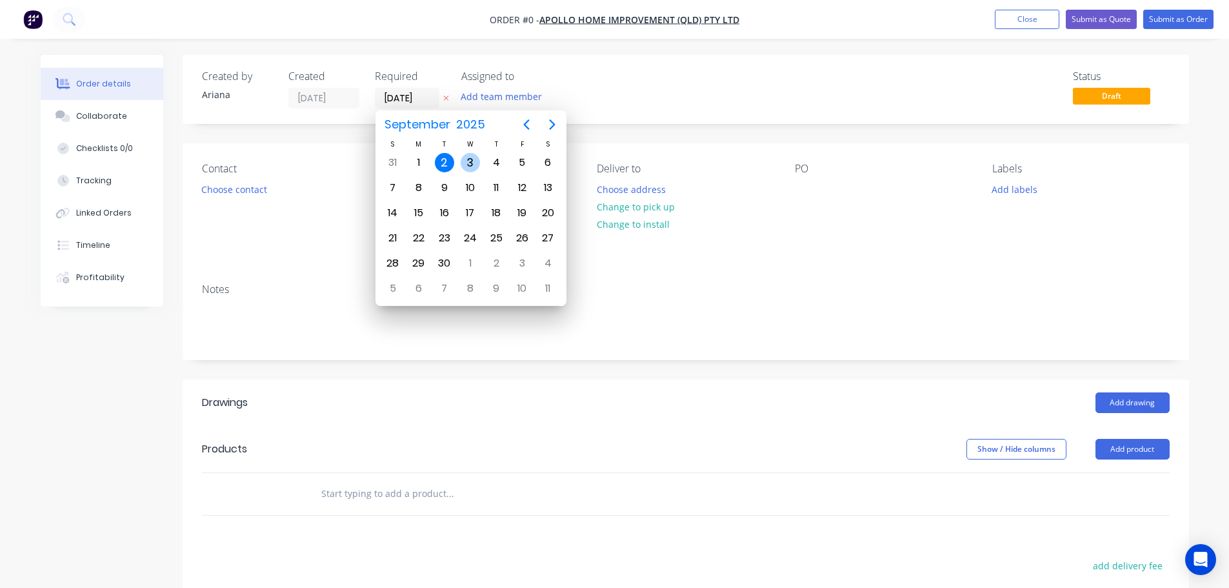
click at [473, 157] on div "3" at bounding box center [469, 162] width 19 height 19
type input "03/09/25"
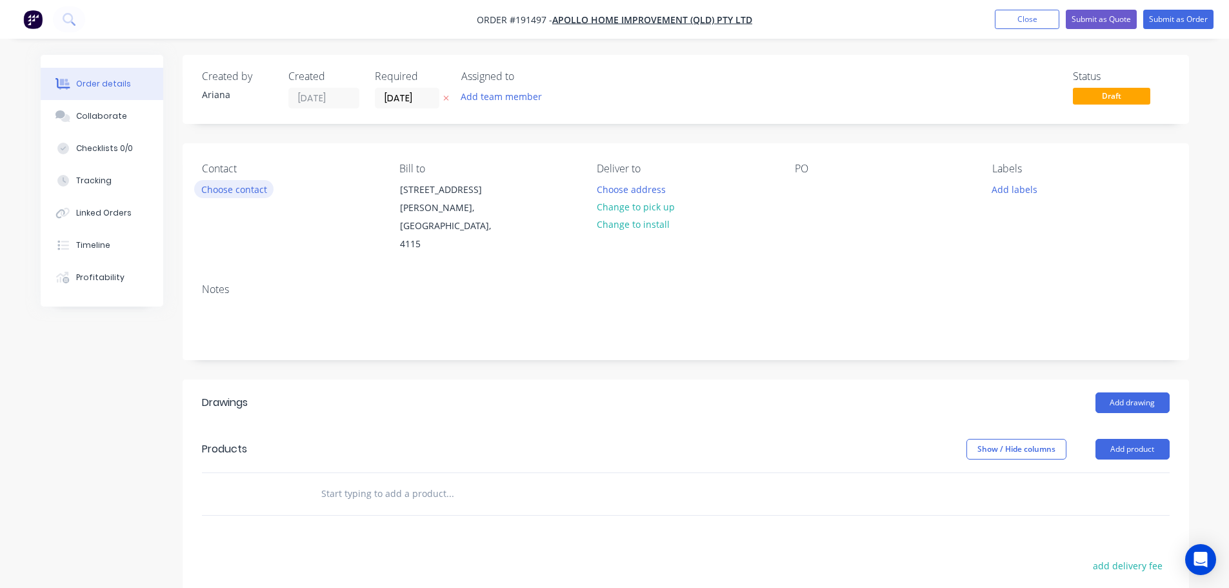
click at [228, 190] on button "Choose contact" at bounding box center [233, 188] width 79 height 17
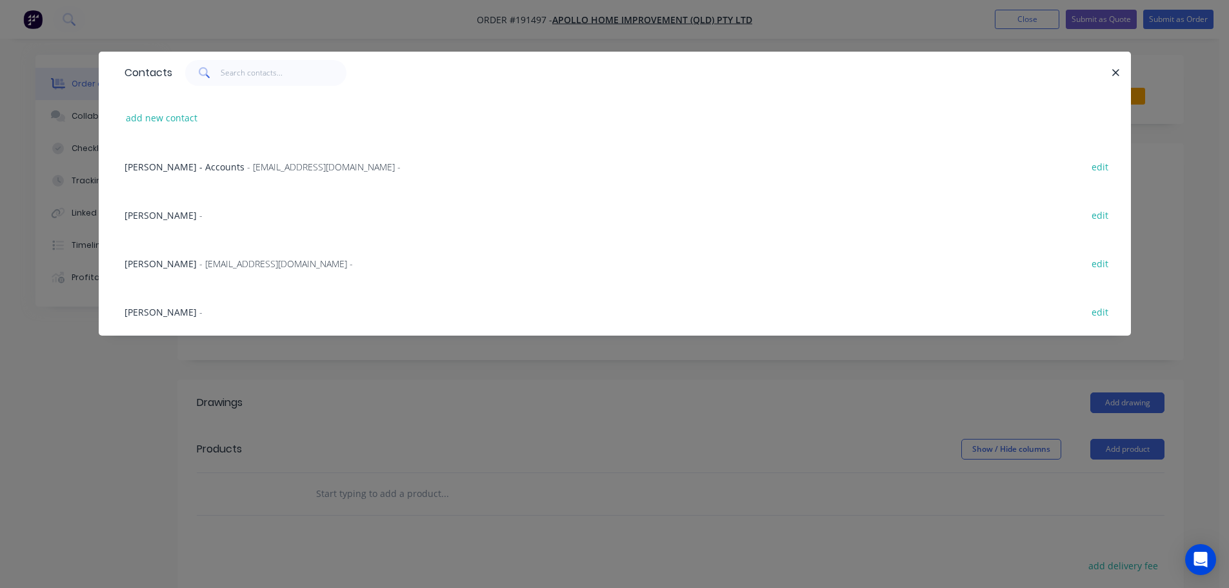
click at [163, 265] on span "Marie Defty" at bounding box center [160, 263] width 72 height 12
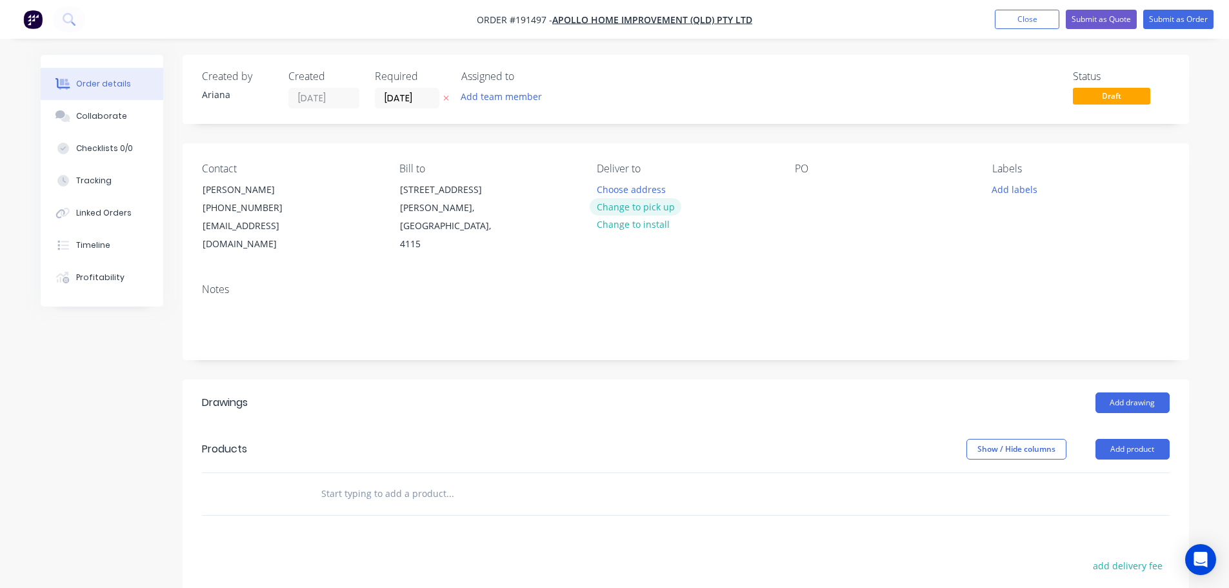
click at [616, 209] on button "Change to pick up" at bounding box center [635, 206] width 92 height 17
click at [614, 184] on div at bounding box center [607, 189] width 21 height 19
click at [785, 230] on div "Contact Marie Defty (07) 3086 6060 maried@apollopatios.com.au Bill to 29 Corymb…" at bounding box center [686, 208] width 1006 height 130
click at [804, 188] on div at bounding box center [805, 189] width 21 height 19
click at [899, 215] on div "PO 20631" at bounding box center [883, 208] width 177 height 91
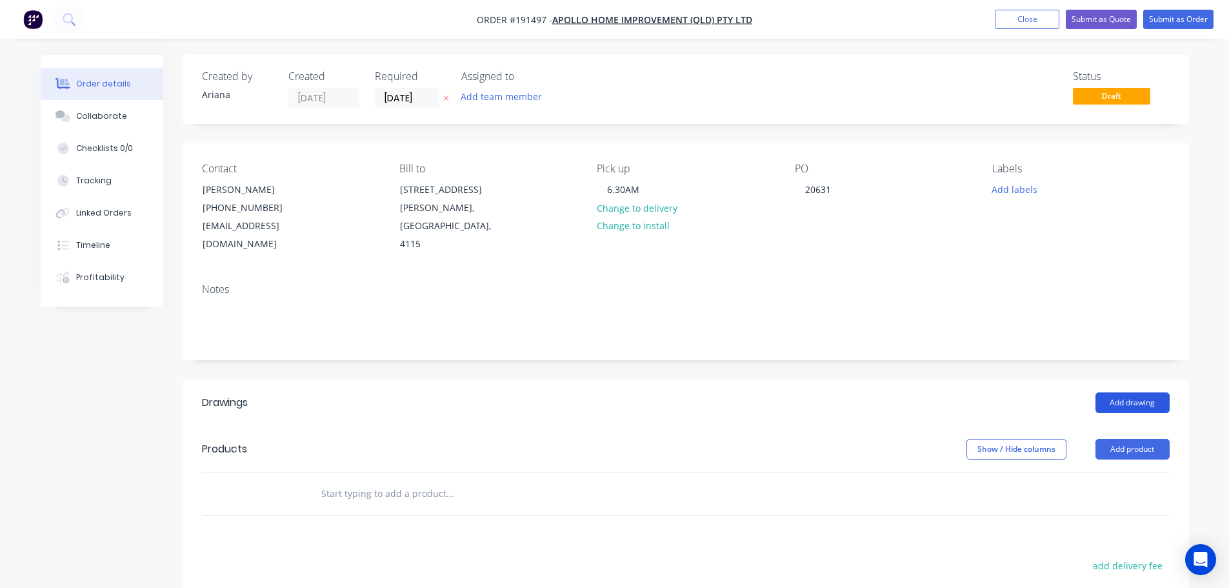
click at [1128, 392] on button "Add drawing" at bounding box center [1132, 402] width 74 height 21
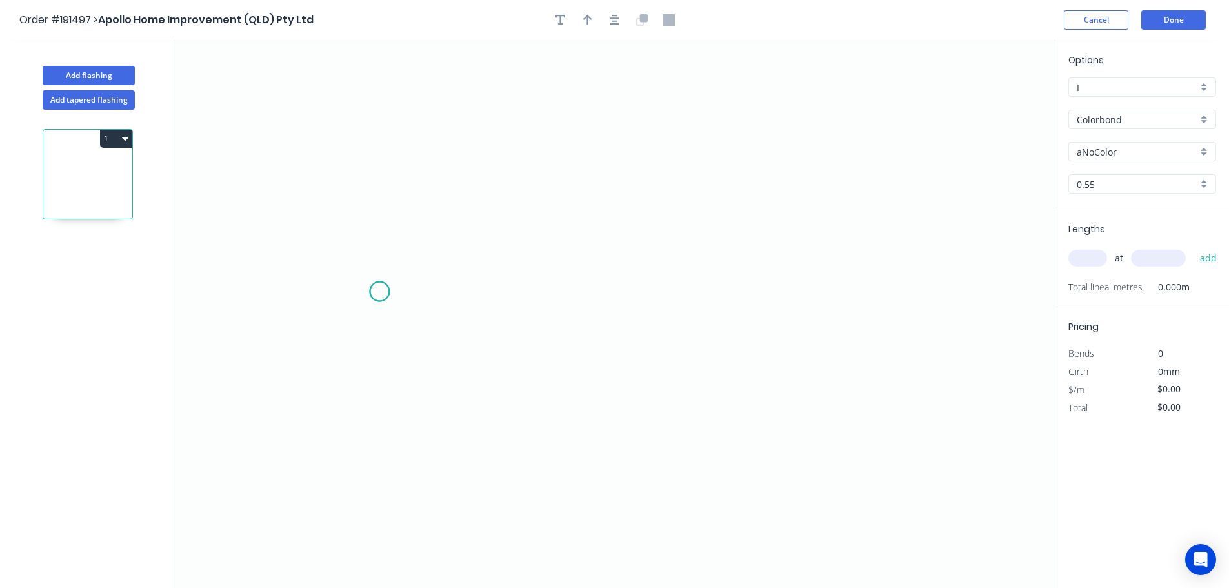
click at [379, 291] on icon "0" at bounding box center [614, 314] width 880 height 548
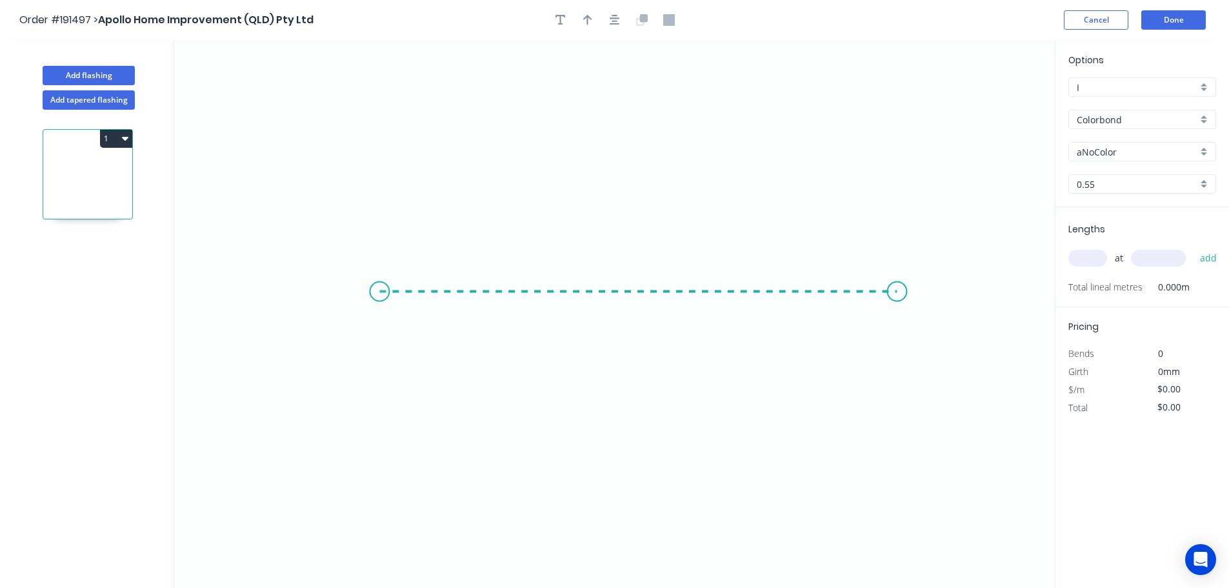
click at [897, 290] on icon "0" at bounding box center [614, 314] width 880 height 548
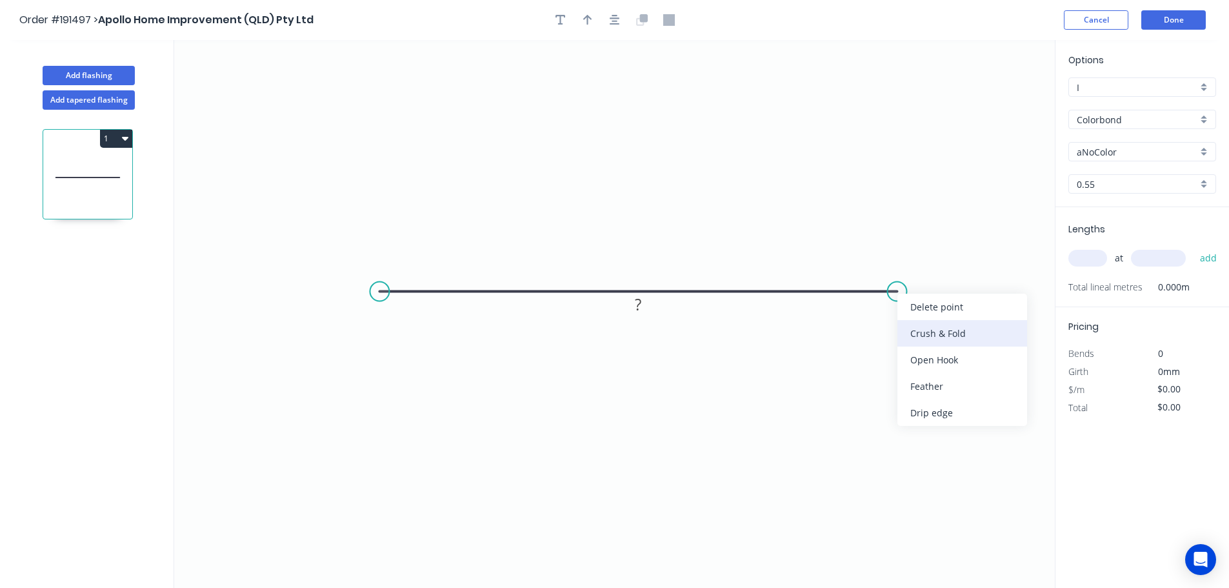
click at [962, 330] on div "Crush & Fold" at bounding box center [962, 333] width 130 height 26
click at [924, 257] on tspan "10" at bounding box center [922, 257] width 18 height 21
click at [997, 242] on icon "0 CF 20 ?" at bounding box center [614, 314] width 880 height 548
drag, startPoint x: 932, startPoint y: 260, endPoint x: 968, endPoint y: 215, distance: 57.3
click at [968, 215] on rect at bounding box center [950, 216] width 52 height 26
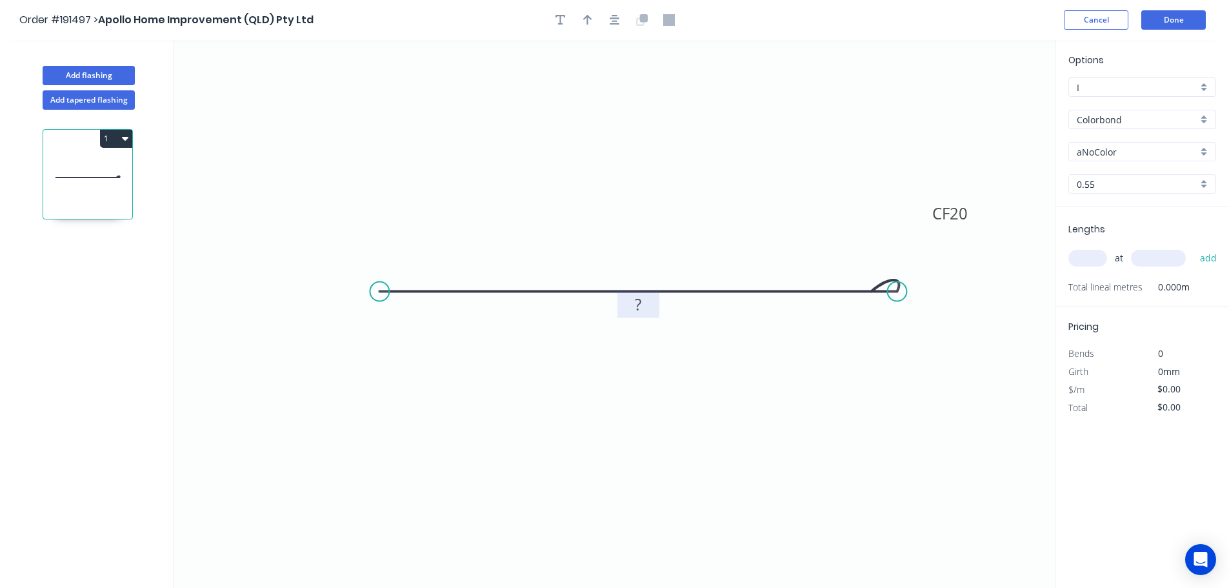
click at [638, 308] on tspan "?" at bounding box center [638, 303] width 6 height 21
click at [658, 357] on icon "0 CF 20 70" at bounding box center [614, 314] width 880 height 548
type input "$5.97"
click at [584, 18] on icon "button" at bounding box center [587, 20] width 9 height 10
drag, startPoint x: 990, startPoint y: 104, endPoint x: 729, endPoint y: 399, distance: 393.4
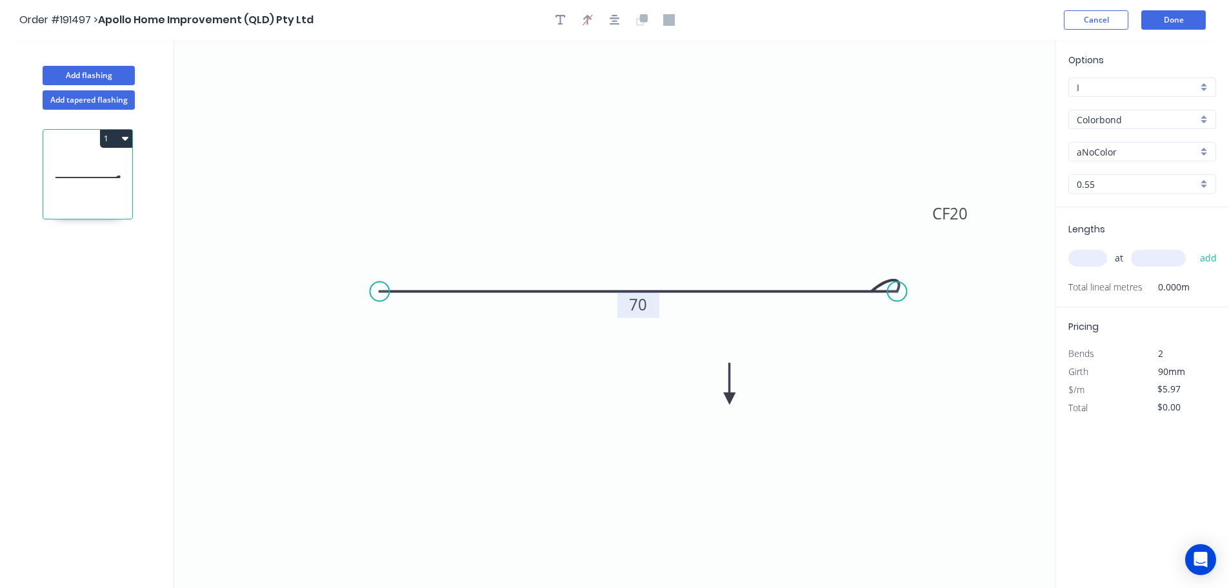
click at [729, 399] on icon at bounding box center [730, 382] width 12 height 41
click at [729, 399] on icon at bounding box center [739, 387] width 37 height 37
click at [729, 399] on icon at bounding box center [744, 398] width 41 height 12
click at [1200, 148] on div "aNoColor" at bounding box center [1142, 151] width 148 height 19
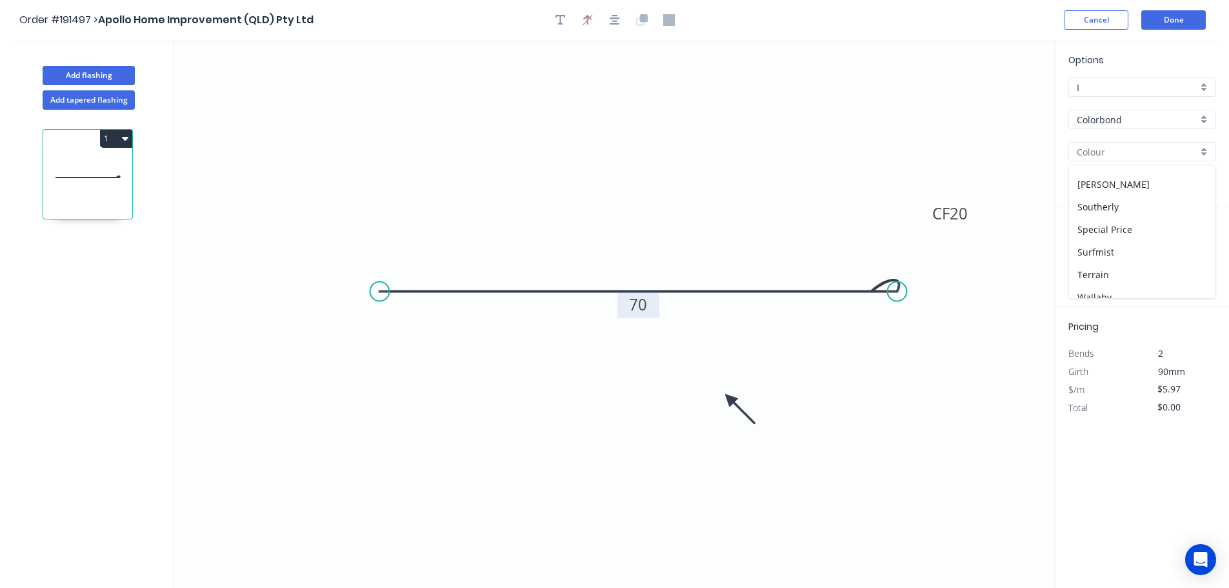
scroll to position [499, 0]
click at [1171, 179] on div "Surfmist" at bounding box center [1142, 174] width 146 height 23
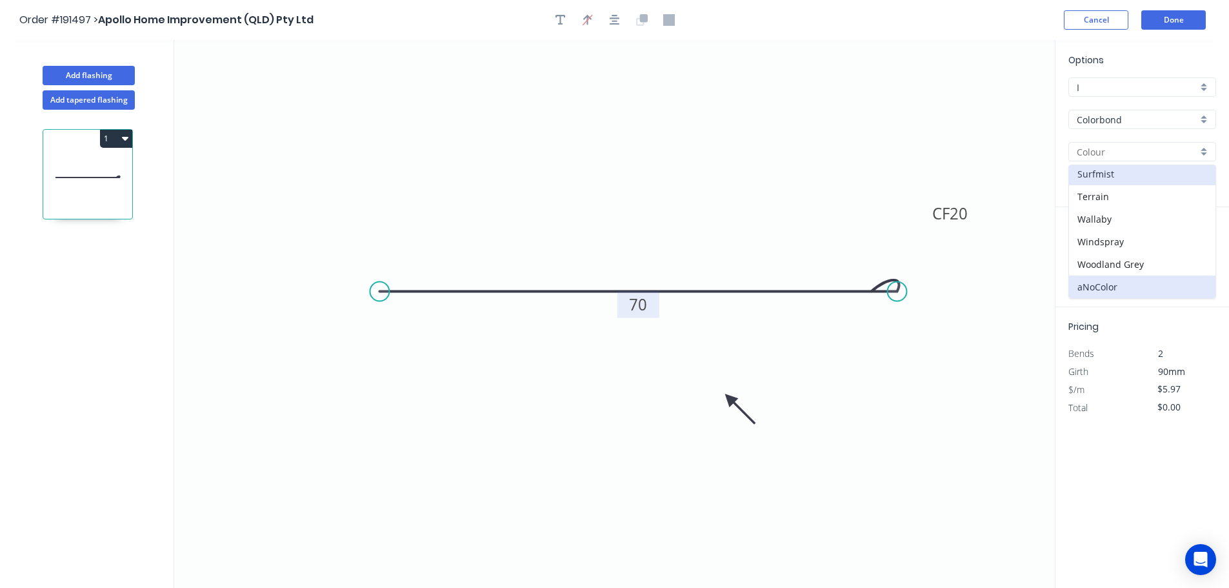
type input "Surfmist"
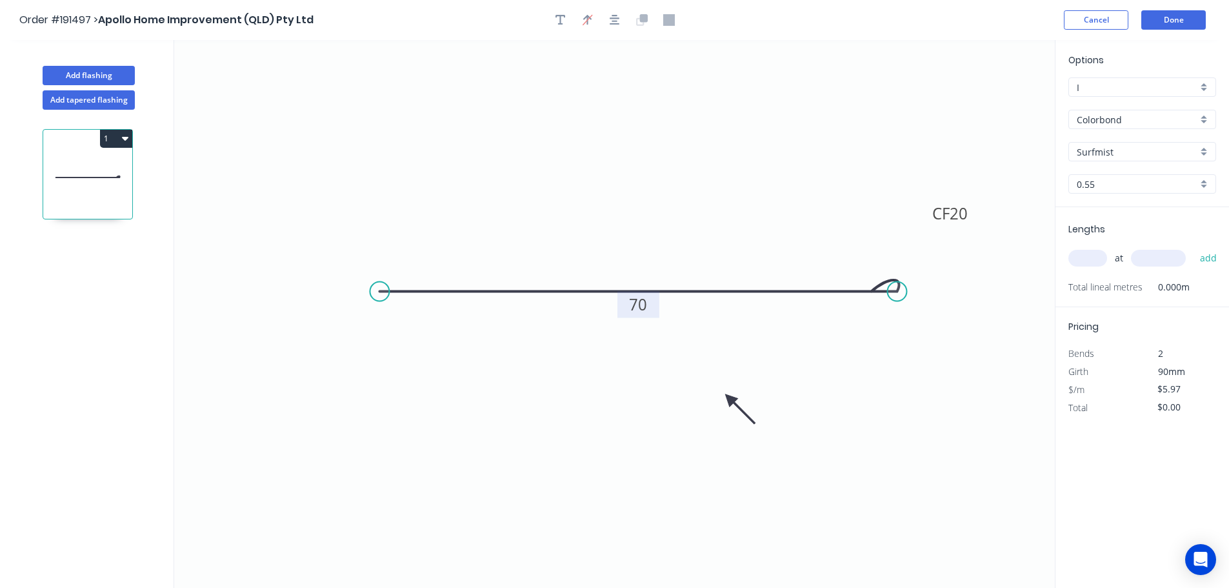
click at [1203, 183] on div "0.55" at bounding box center [1142, 183] width 148 height 19
click at [1088, 250] on div "1.2" at bounding box center [1142, 253] width 146 height 23
type input "1.2"
type input "$10.09"
click at [1089, 252] on input "text" at bounding box center [1087, 258] width 39 height 17
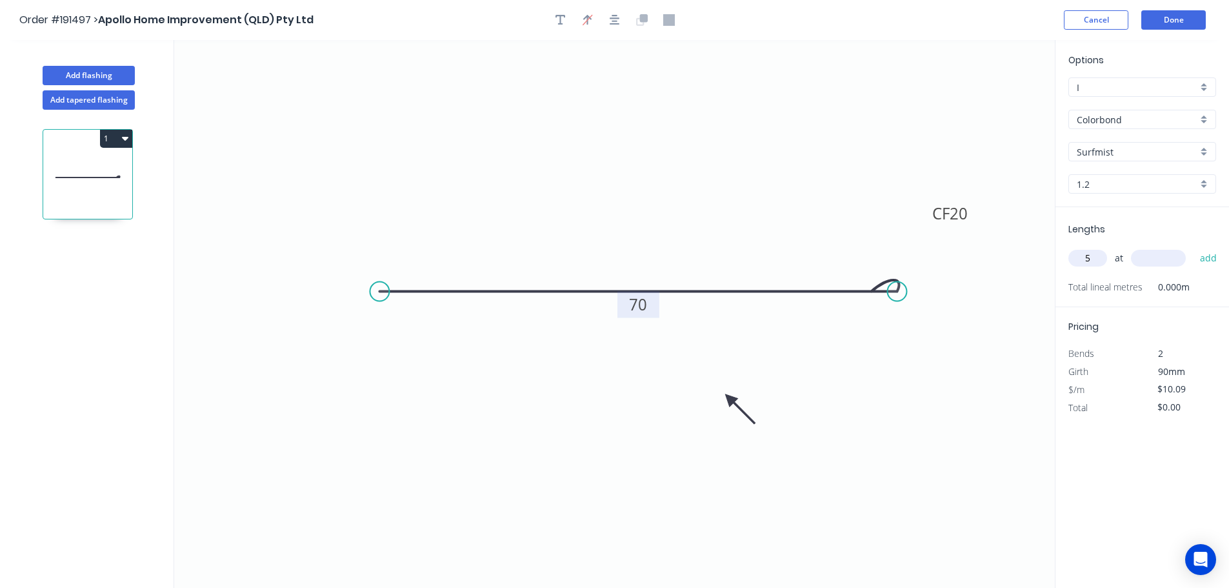
type input "5"
type input "2400"
click at [1193, 247] on button "add" at bounding box center [1208, 258] width 30 height 22
type input "$121.08"
click at [1171, 27] on button "Done" at bounding box center [1173, 19] width 64 height 19
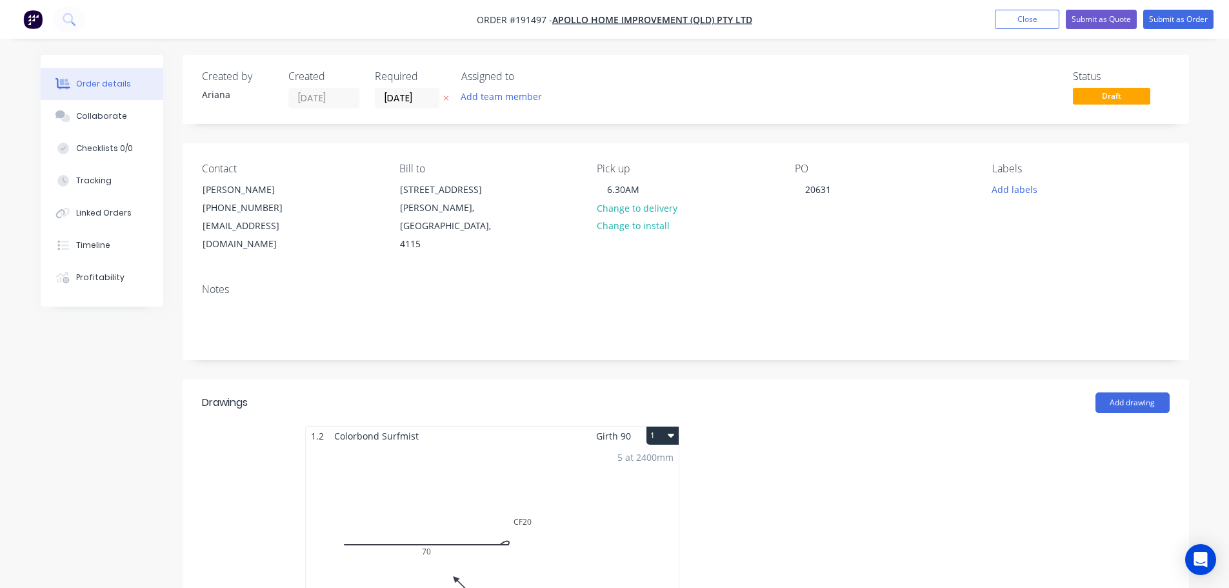
drag, startPoint x: 658, startPoint y: 419, endPoint x: 651, endPoint y: 426, distance: 10.5
click at [658, 426] on button "1" at bounding box center [662, 435] width 32 height 18
click at [630, 457] on div "Use larger box size" at bounding box center [617, 466] width 99 height 19
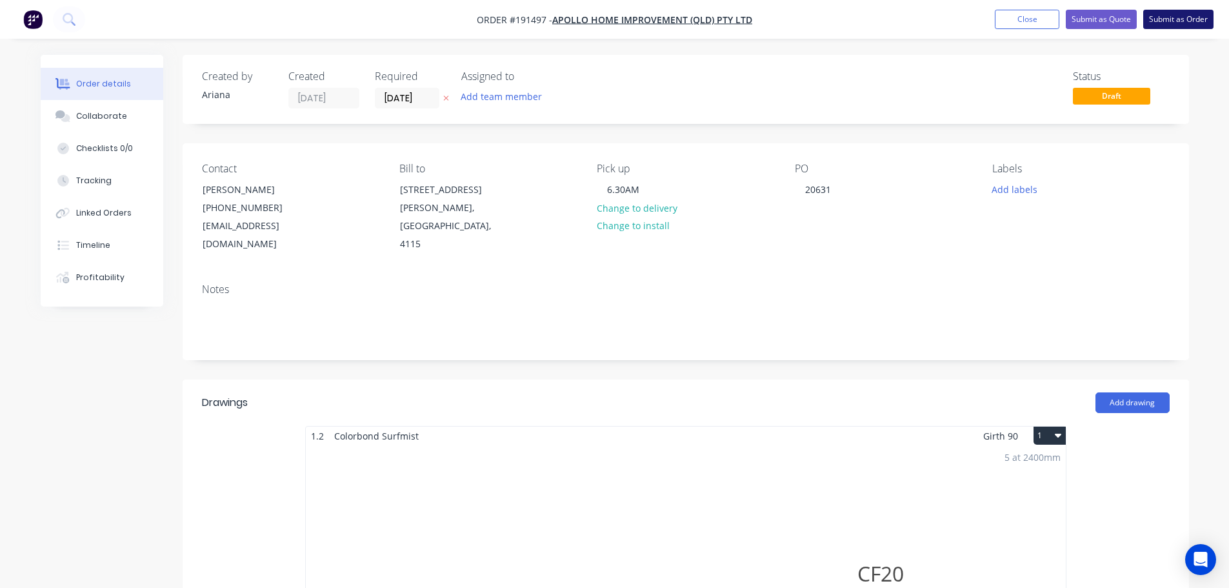
click at [1176, 19] on button "Submit as Order" at bounding box center [1178, 19] width 70 height 19
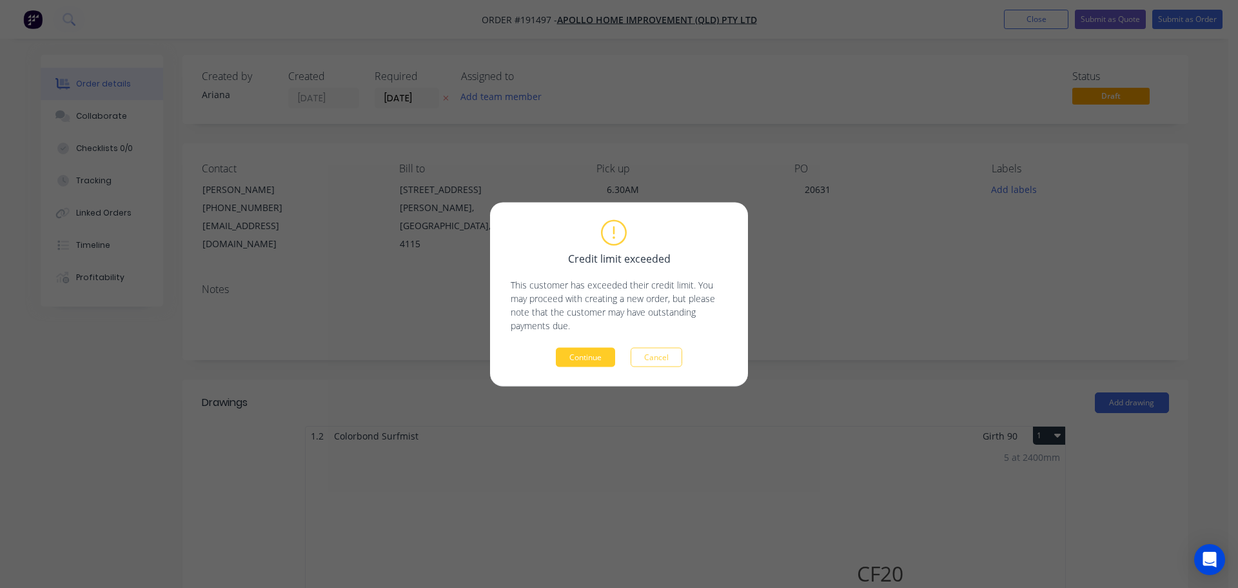
click at [584, 362] on button "Continue" at bounding box center [585, 356] width 59 height 19
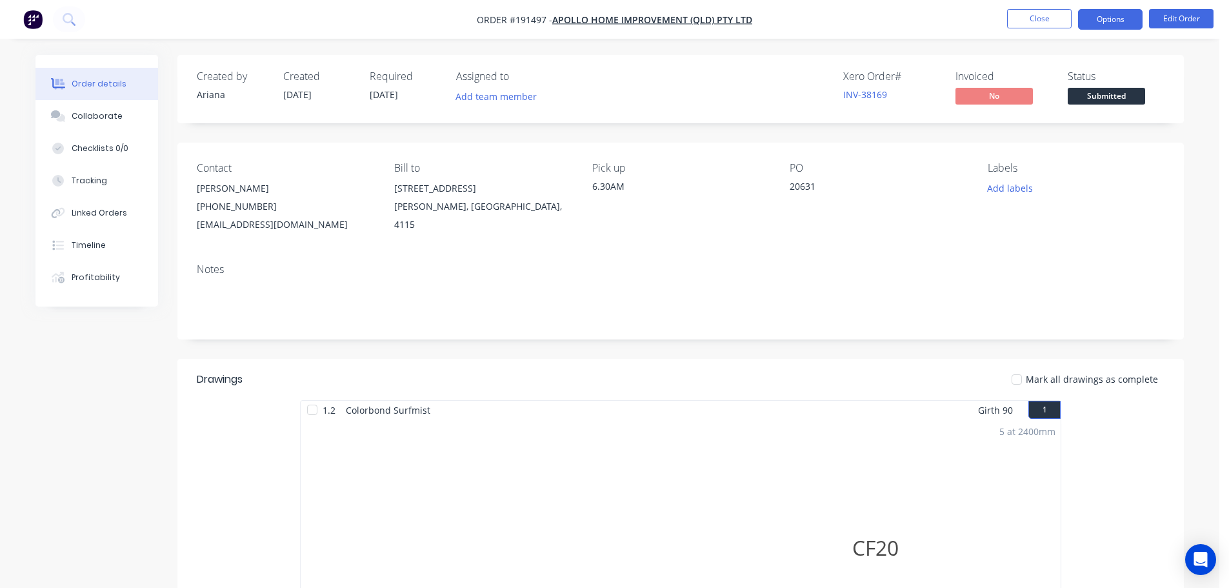
click at [1107, 17] on button "Options" at bounding box center [1110, 19] width 64 height 21
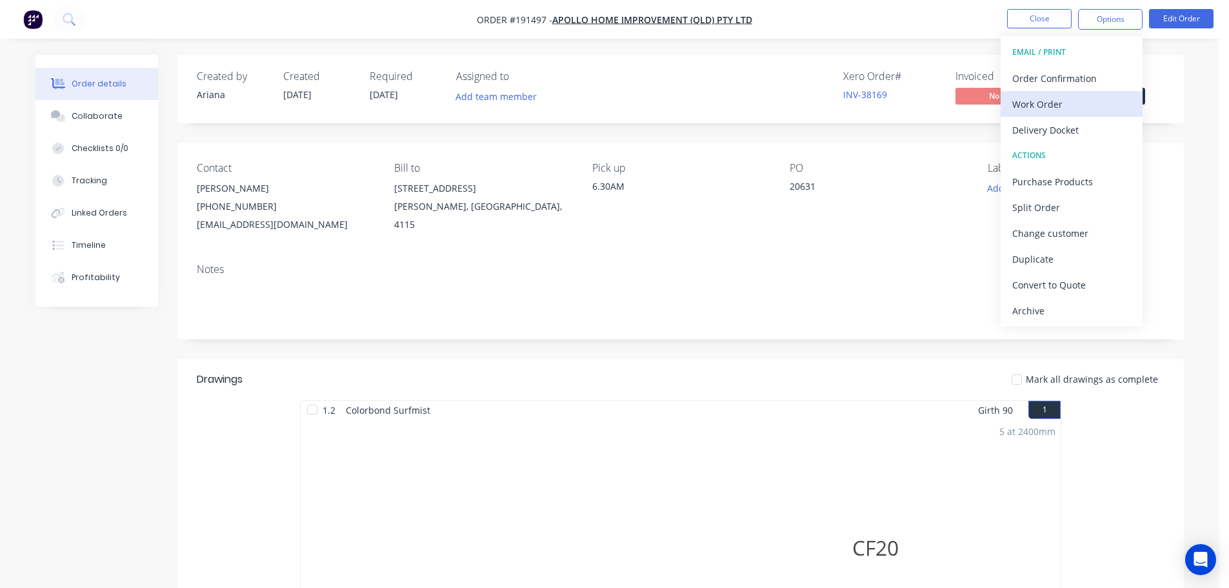
click at [1081, 99] on div "Work Order" at bounding box center [1071, 104] width 119 height 19
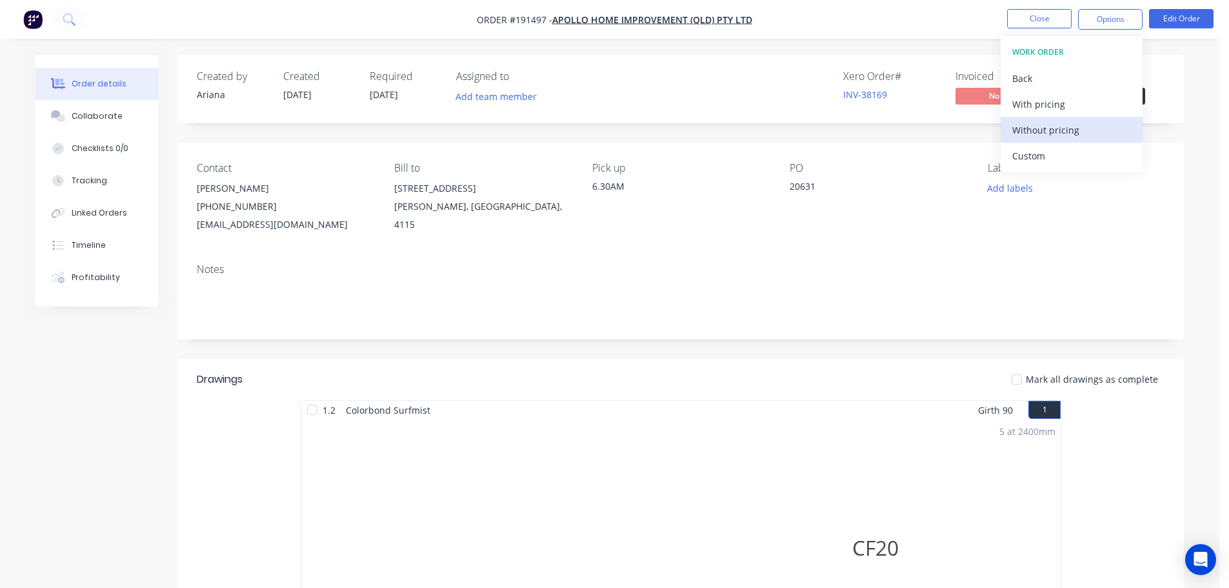
click at [1058, 127] on div "Without pricing" at bounding box center [1071, 130] width 119 height 19
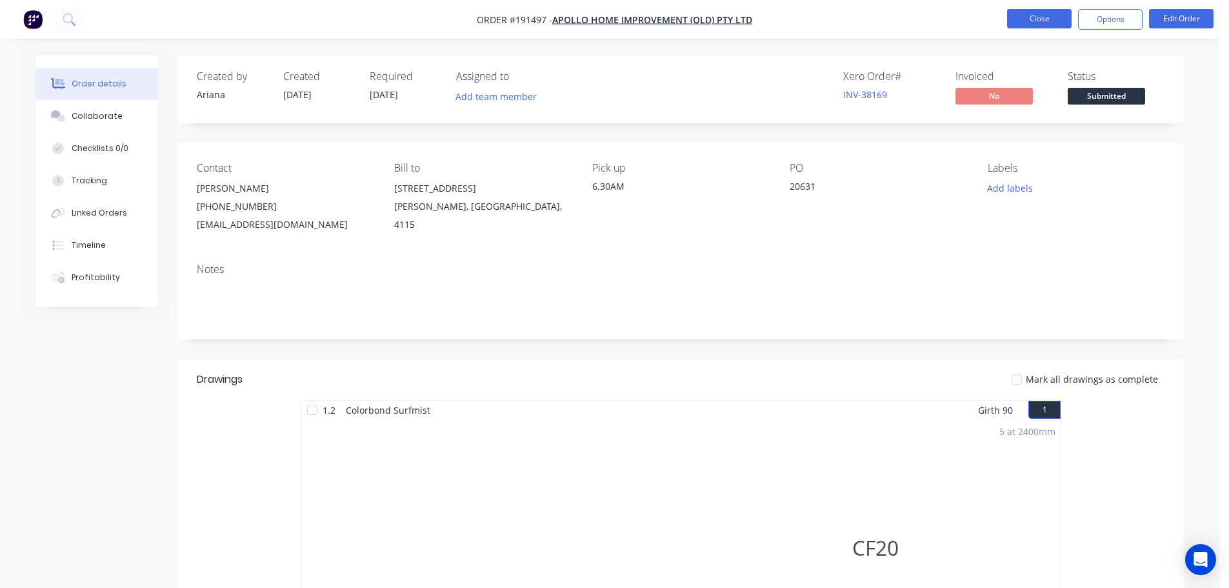
click at [1036, 19] on button "Close" at bounding box center [1039, 18] width 64 height 19
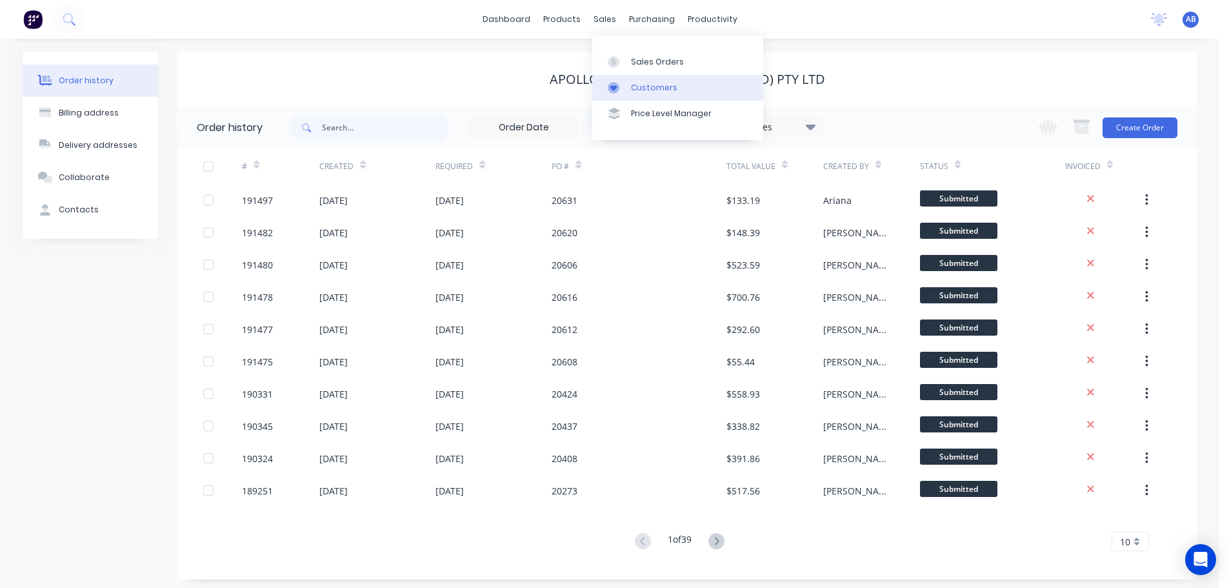
click at [634, 86] on div "Customers" at bounding box center [654, 88] width 46 height 12
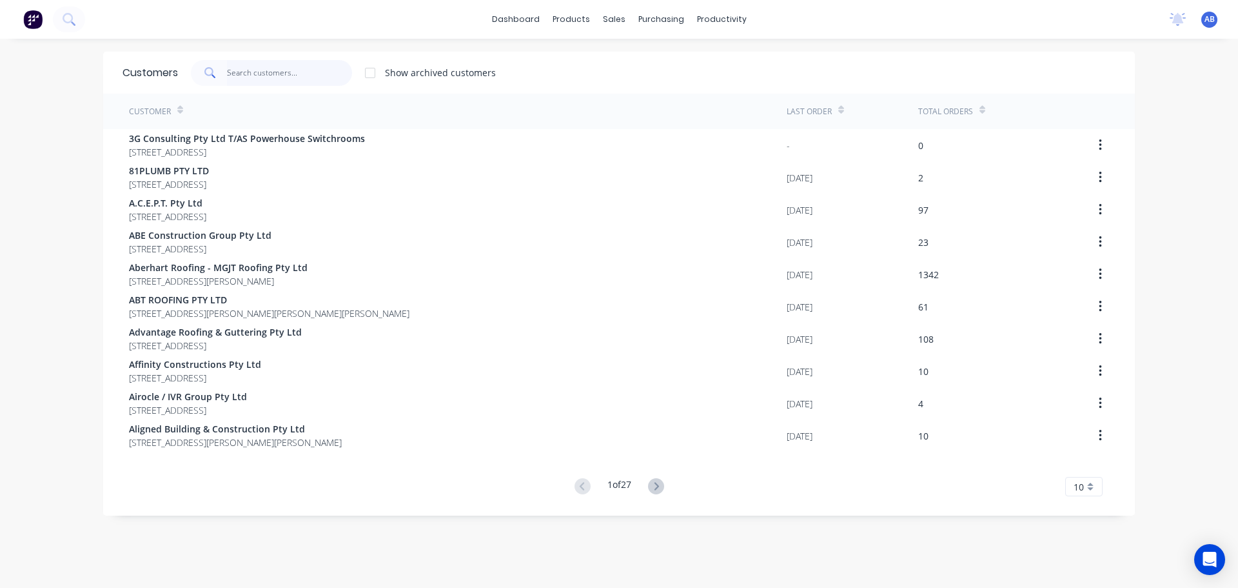
click at [297, 74] on input "text" at bounding box center [290, 73] width 126 height 26
type input "F"
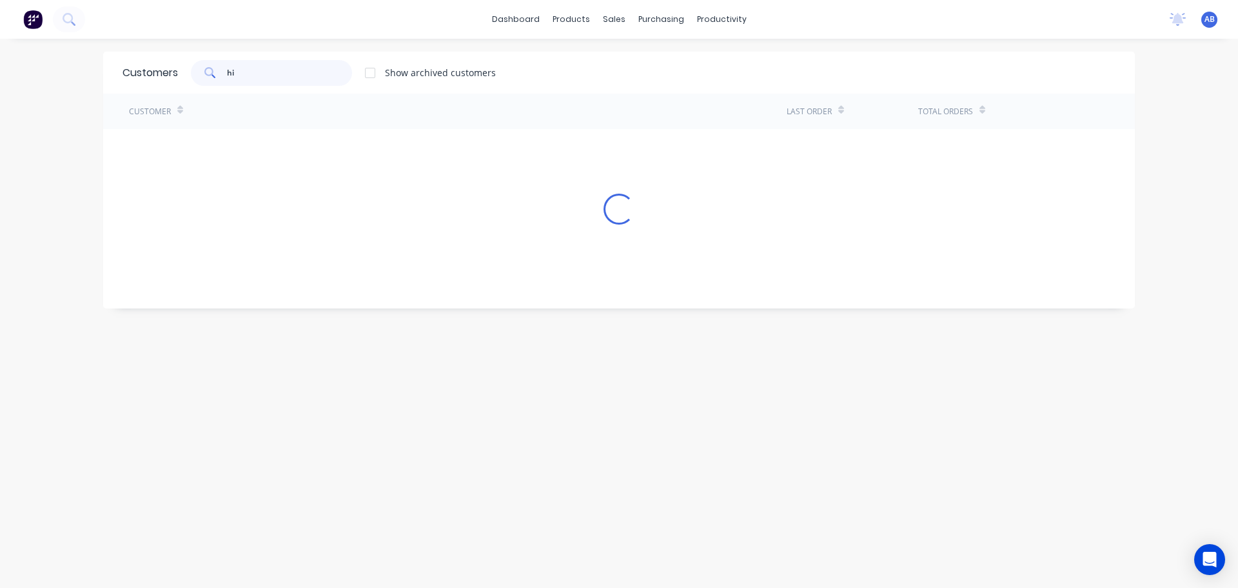
type input "h"
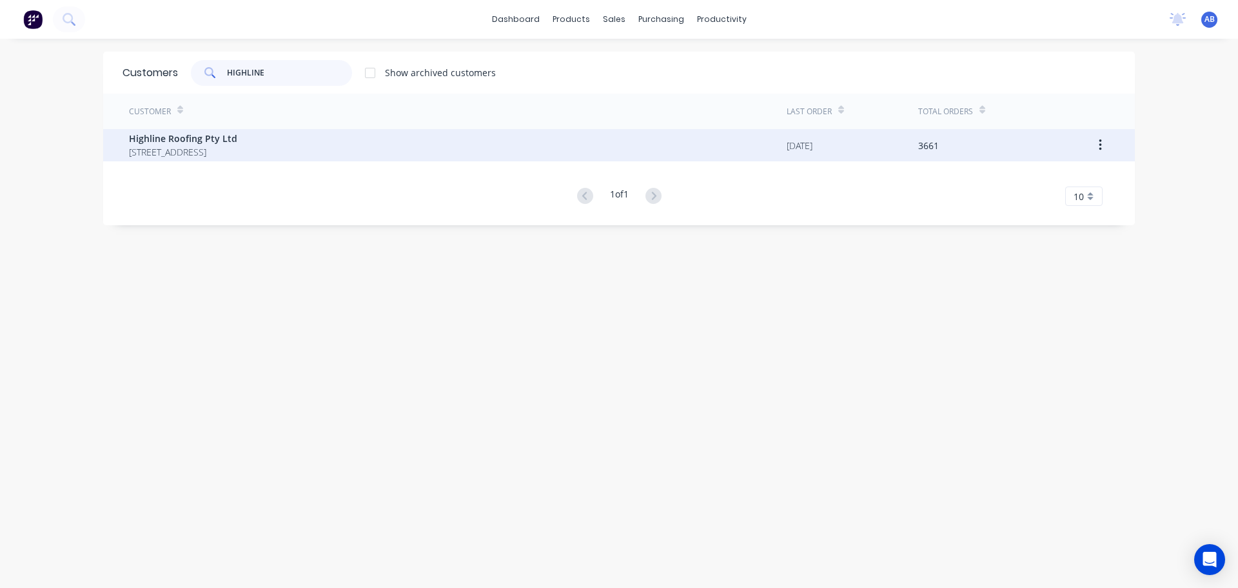
type input "HIGHLINE"
click at [219, 148] on span "PO BOX 232 WEST BURLEIGH Queensland Australia 4219" at bounding box center [183, 152] width 108 height 14
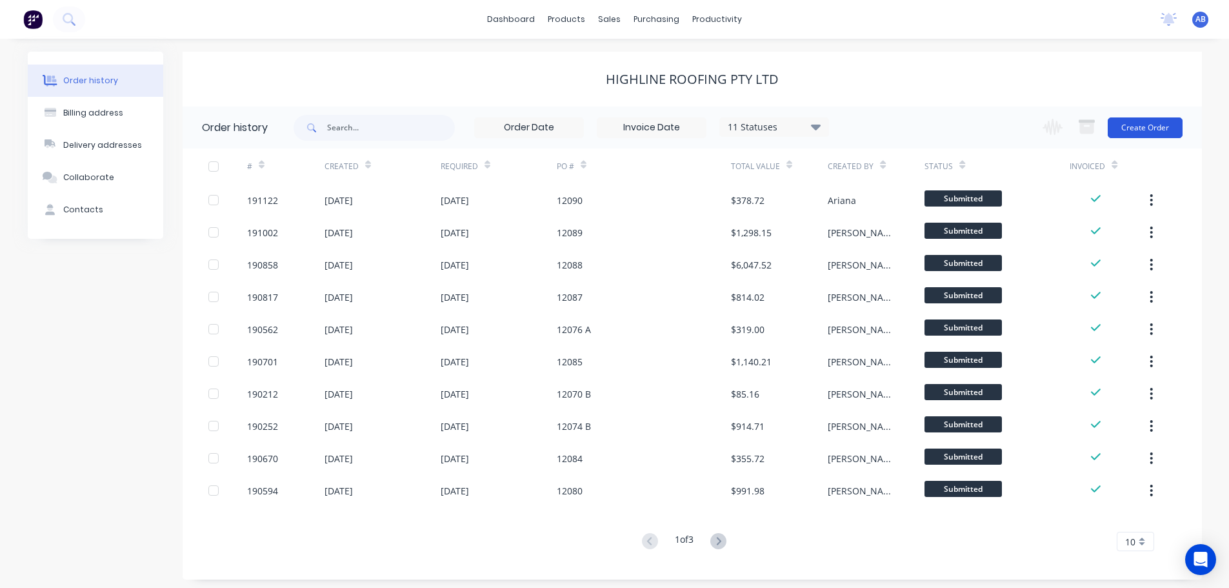
click at [1139, 125] on button "Create Order" at bounding box center [1144, 127] width 75 height 21
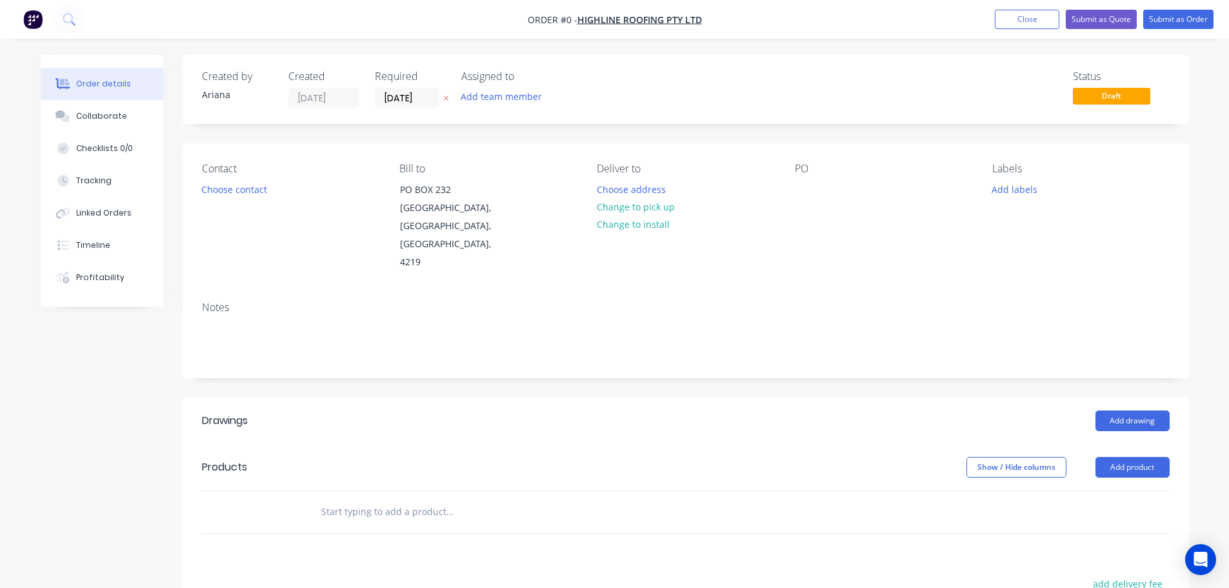
click at [667, 91] on div "Status Draft" at bounding box center [879, 89] width 579 height 38
click at [404, 98] on input "[DATE]" at bounding box center [406, 97] width 63 height 19
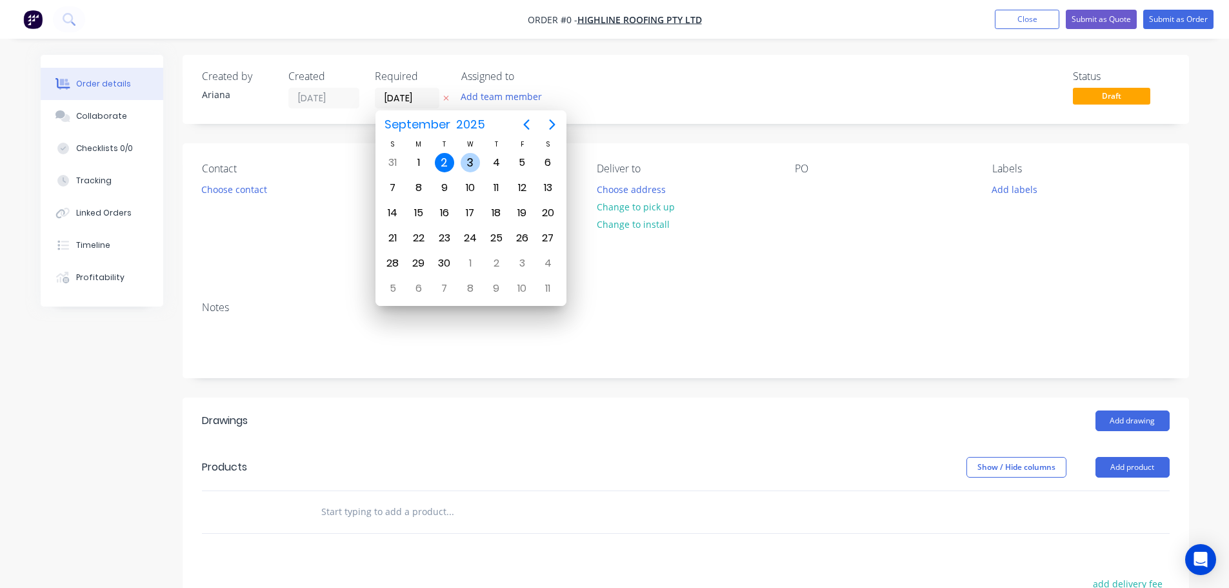
click at [468, 156] on div "3" at bounding box center [469, 162] width 19 height 19
type input "03/09/25"
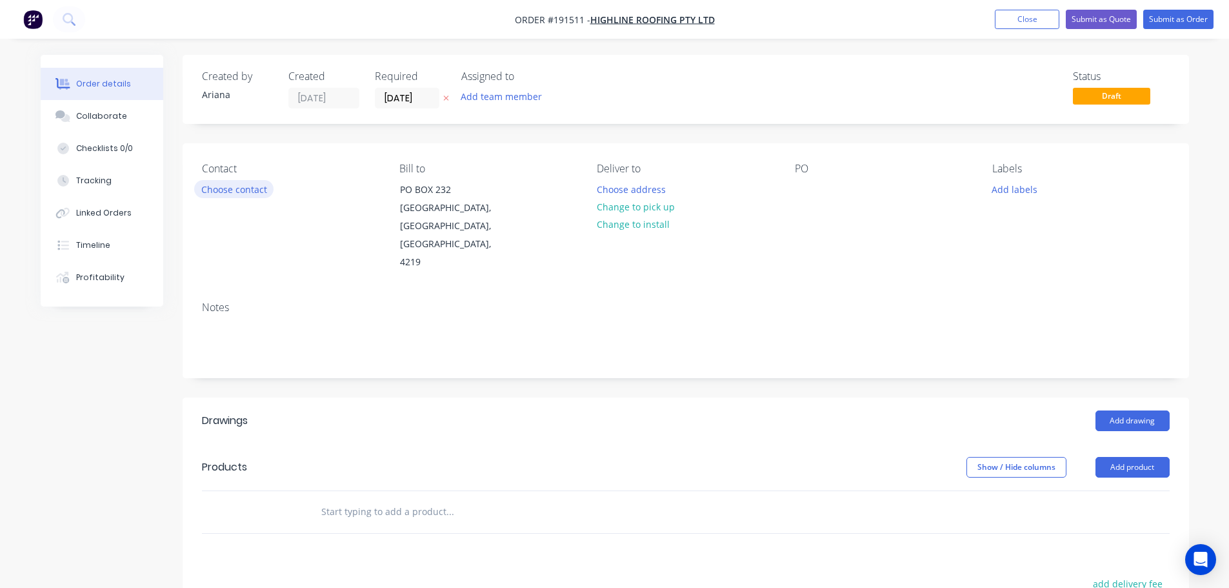
click at [239, 188] on button "Choose contact" at bounding box center [233, 188] width 79 height 17
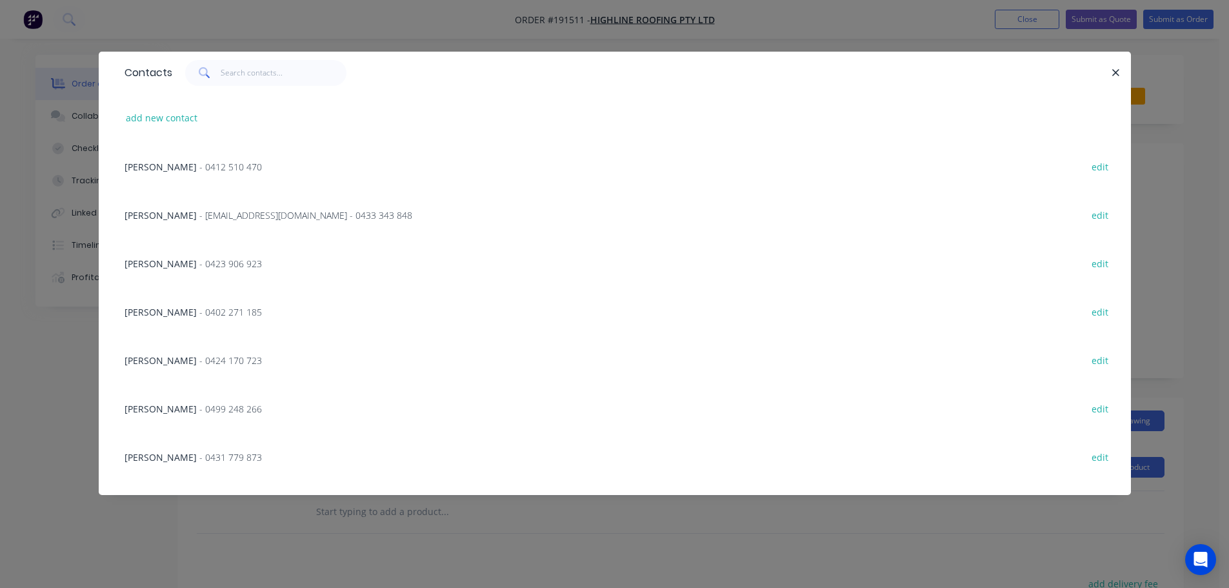
click at [199, 263] on span "- 0423 906 923" at bounding box center [230, 263] width 63 height 12
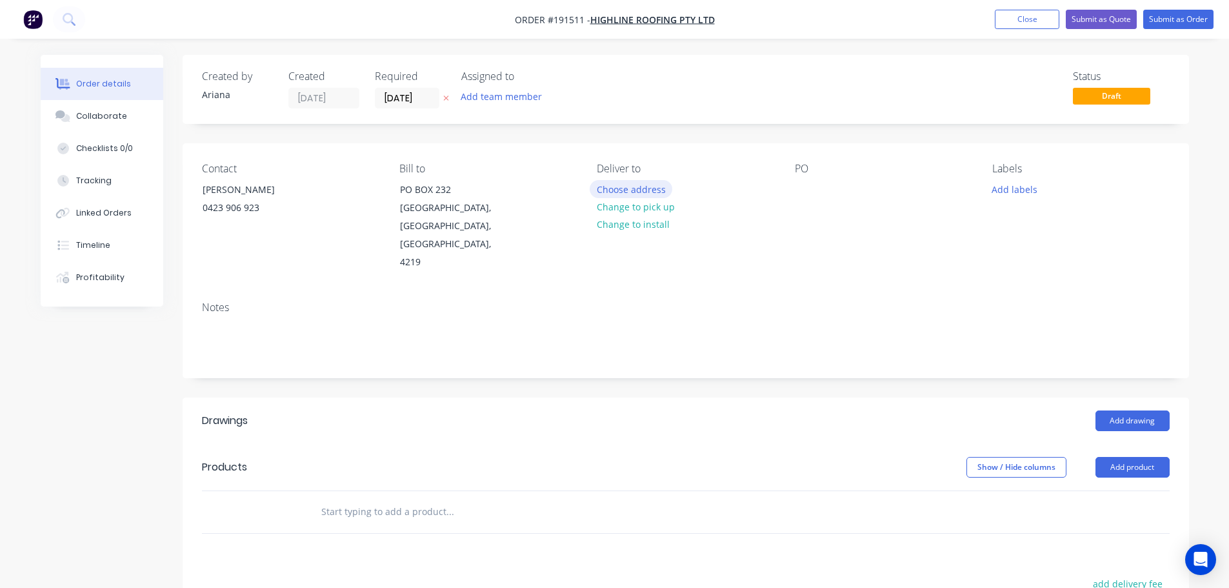
click at [618, 184] on button "Choose address" at bounding box center [630, 188] width 83 height 17
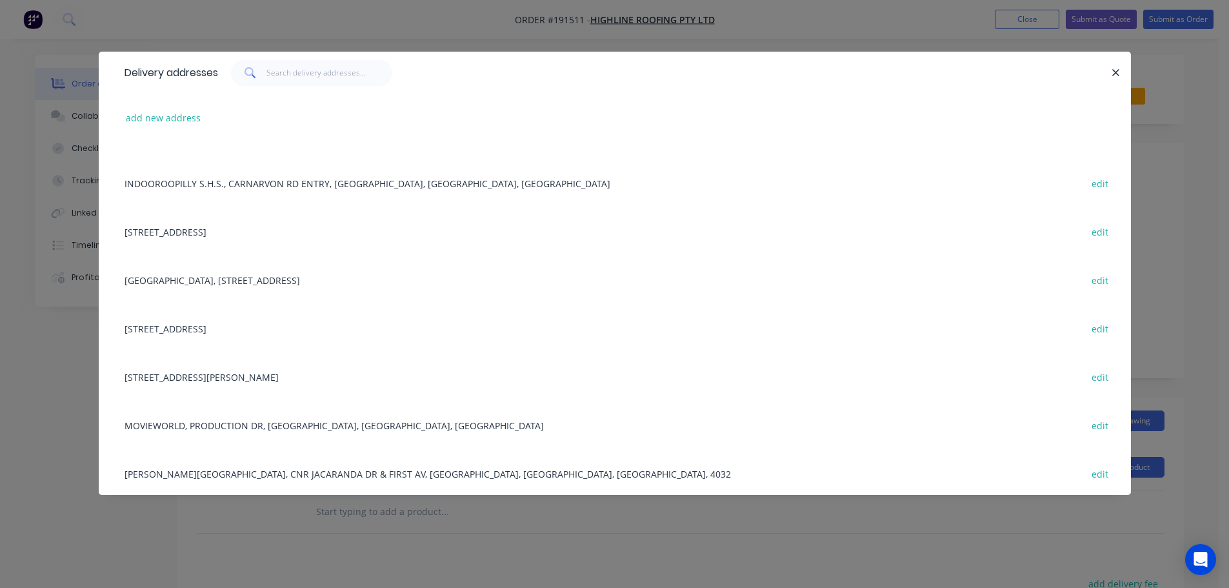
scroll to position [228, 0]
click at [228, 372] on div "153 BURNSIDE RD, STAPYLTON, Queensland, Australia, 4207 edit" at bounding box center [614, 374] width 993 height 48
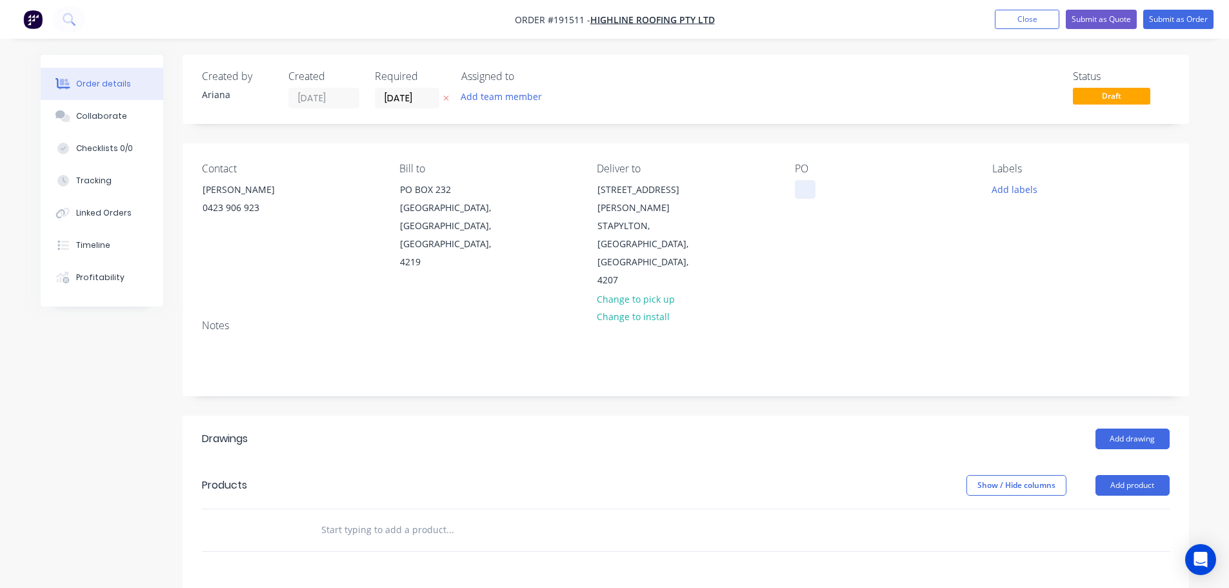
click at [805, 190] on div at bounding box center [805, 189] width 21 height 19
click at [898, 233] on div "PO 12092" at bounding box center [883, 226] width 177 height 127
click at [1020, 186] on button "Add labels" at bounding box center [1014, 188] width 59 height 17
click at [1014, 264] on div at bounding box center [1015, 268] width 26 height 26
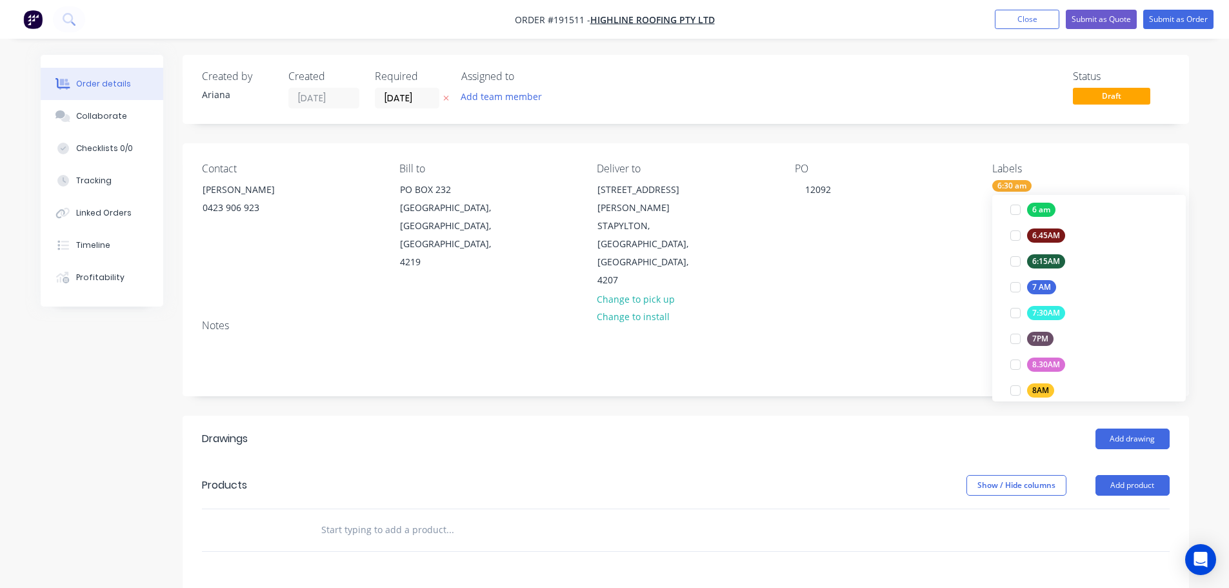
scroll to position [37, 0]
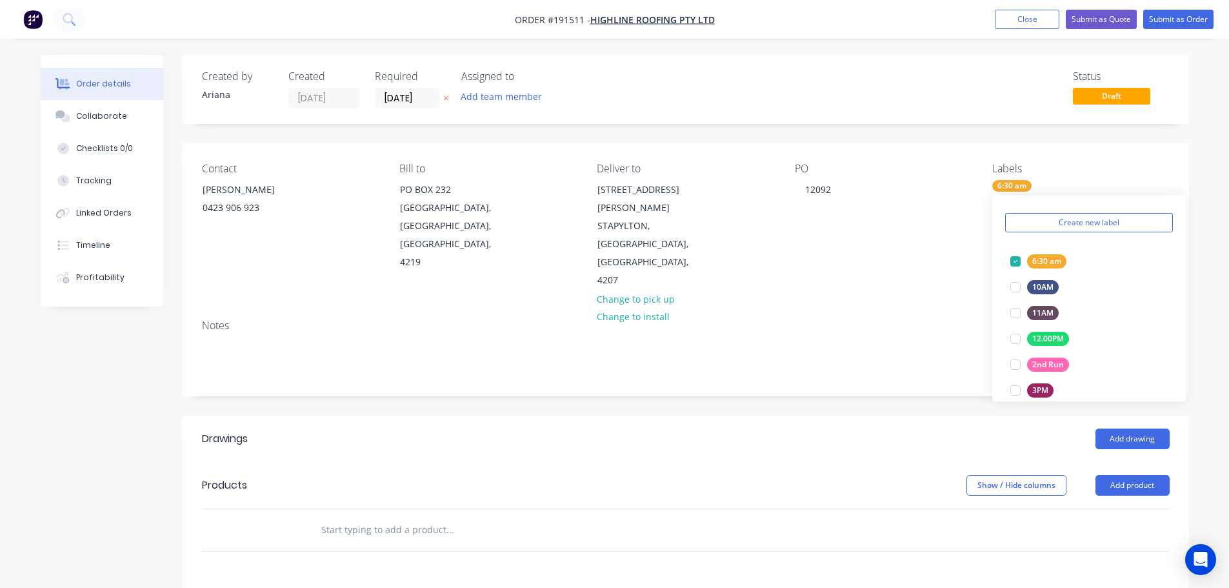
click at [926, 262] on div "Contact JOSH 0423 906 923 Bill to PO BOX 232 WEST BURLEIGH, Queensland, Austral…" at bounding box center [686, 226] width 1006 height 166
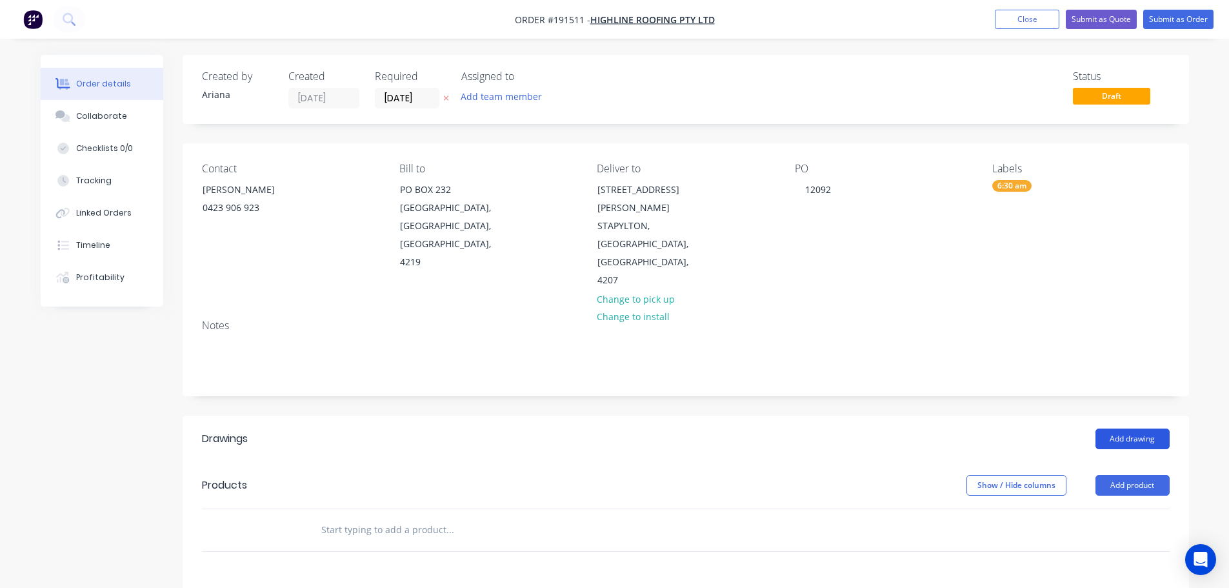
click at [1119, 428] on button "Add drawing" at bounding box center [1132, 438] width 74 height 21
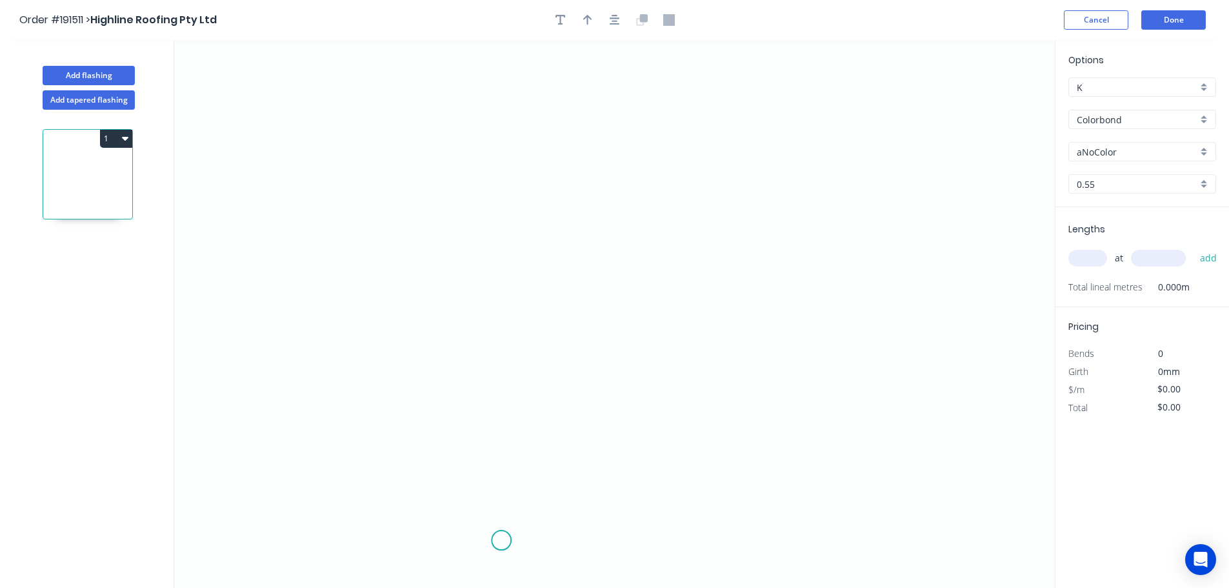
click at [501, 540] on icon "0" at bounding box center [614, 314] width 880 height 548
click at [500, 284] on icon "0" at bounding box center [614, 314] width 880 height 548
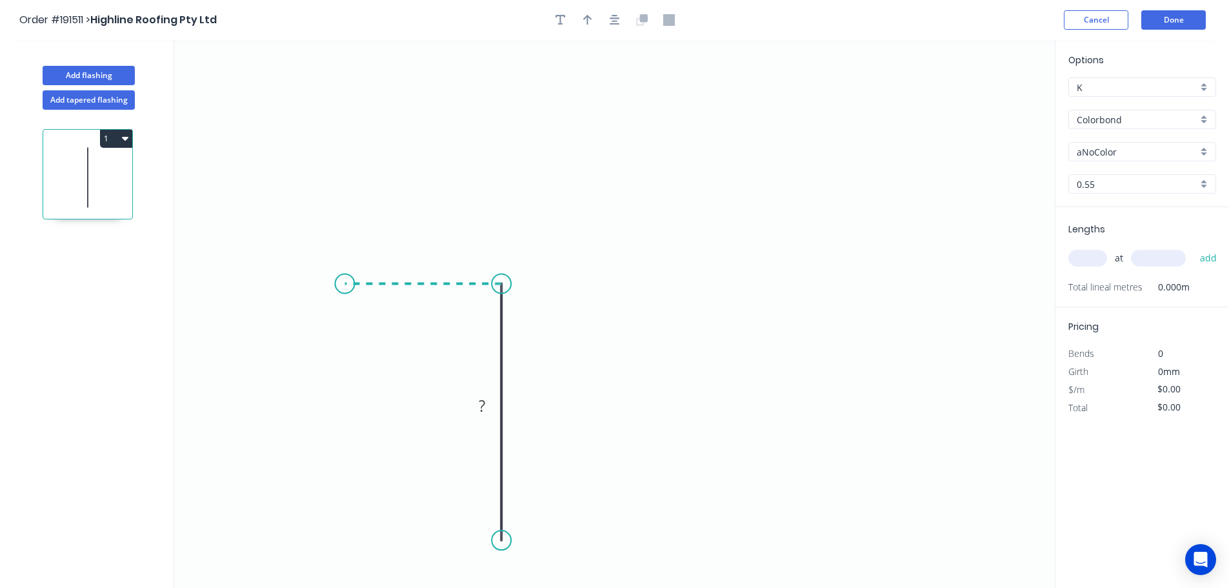
click at [344, 270] on icon "0 ?" at bounding box center [614, 314] width 880 height 548
click at [349, 128] on icon "0 ? ?" at bounding box center [614, 314] width 880 height 548
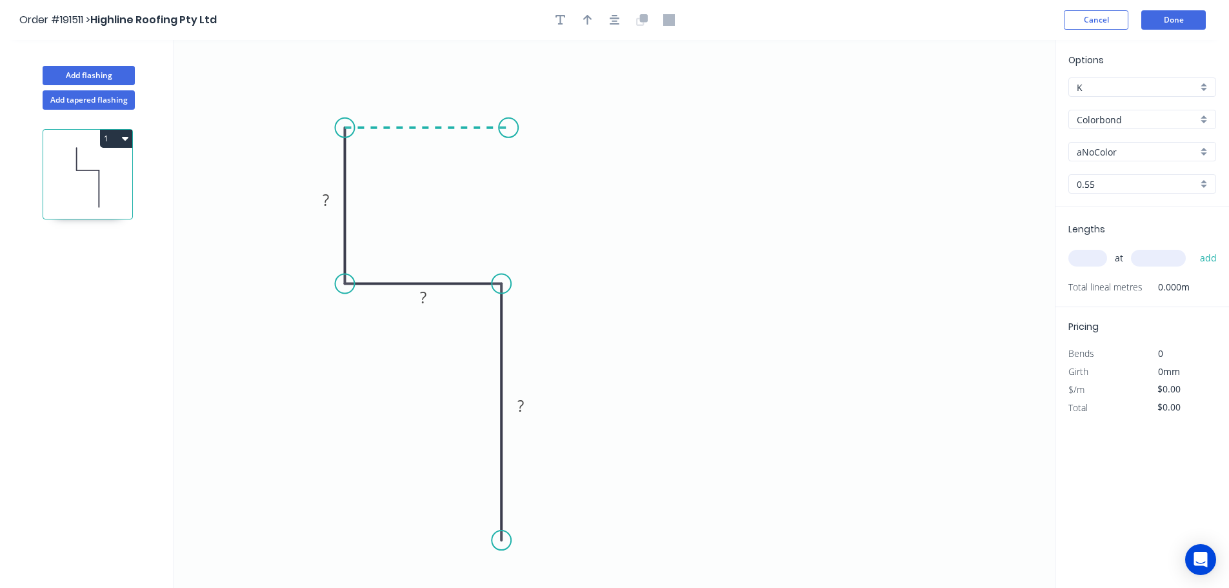
click at [508, 133] on icon "0 ? ? ?" at bounding box center [614, 314] width 880 height 548
click at [504, 262] on icon "0 ? ? ? ?" at bounding box center [614, 314] width 880 height 548
click at [504, 262] on circle at bounding box center [508, 261] width 19 height 19
drag, startPoint x: 508, startPoint y: 259, endPoint x: 508, endPoint y: 272, distance: 12.9
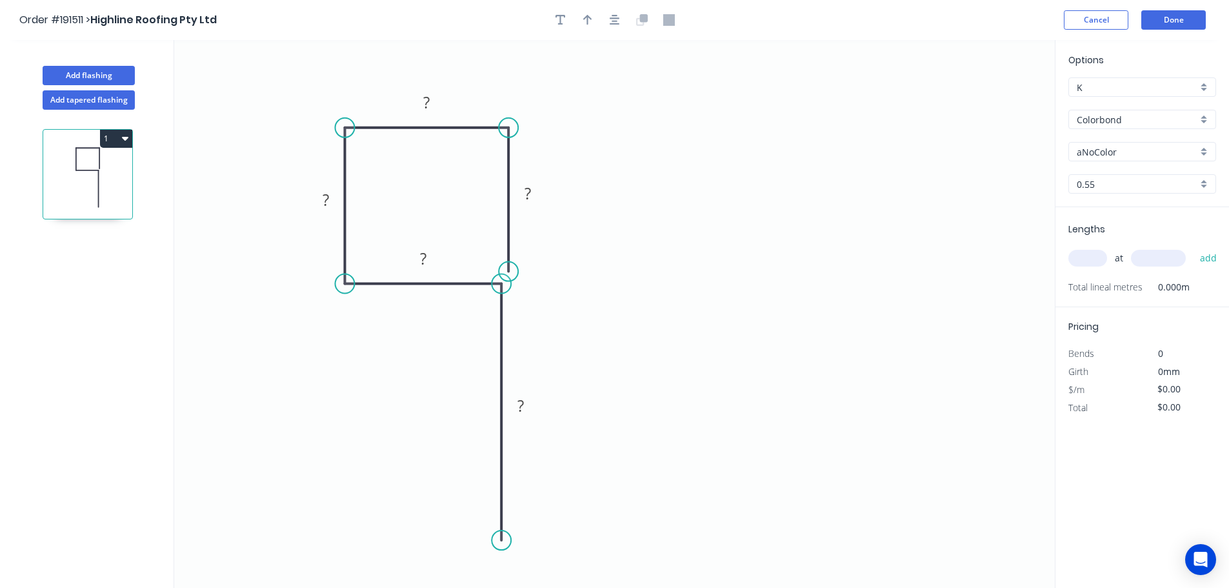
click at [508, 272] on circle at bounding box center [508, 271] width 19 height 19
click at [835, 286] on icon "0 ? ? ? ? ?" at bounding box center [614, 314] width 880 height 548
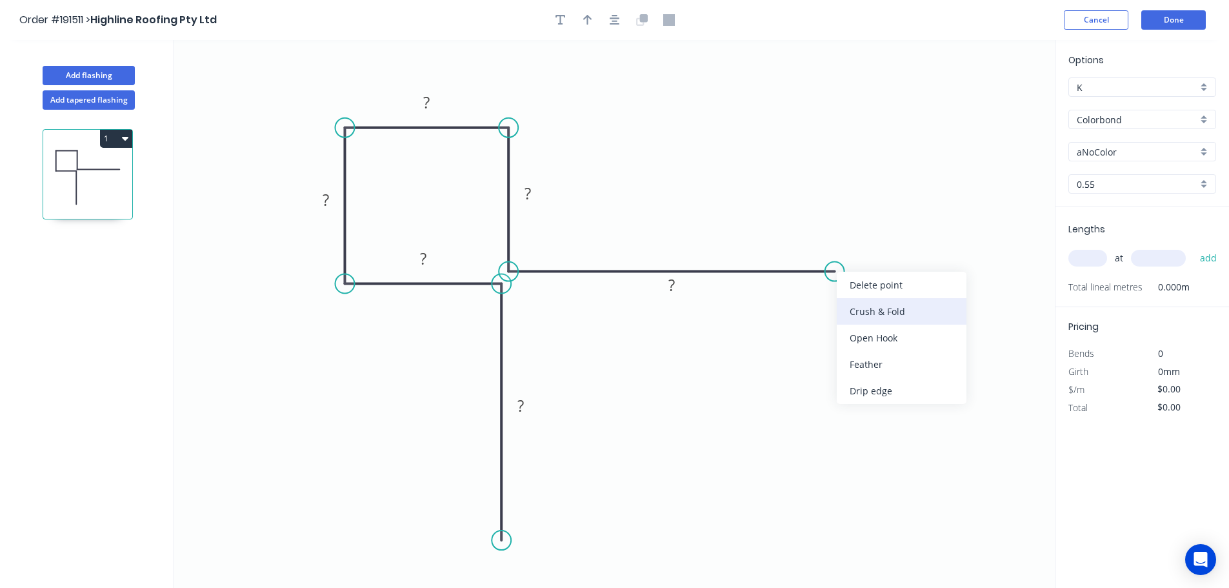
click at [895, 310] on div "Crush & Fold" at bounding box center [901, 311] width 130 height 26
click at [864, 237] on tspan "10" at bounding box center [860, 237] width 18 height 21
click at [889, 248] on icon "0 ? ? ? ? ? CF 15 ?" at bounding box center [614, 314] width 880 height 548
drag, startPoint x: 876, startPoint y: 237, endPoint x: 907, endPoint y: 235, distance: 31.0
click at [907, 235] on rect at bounding box center [882, 235] width 52 height 26
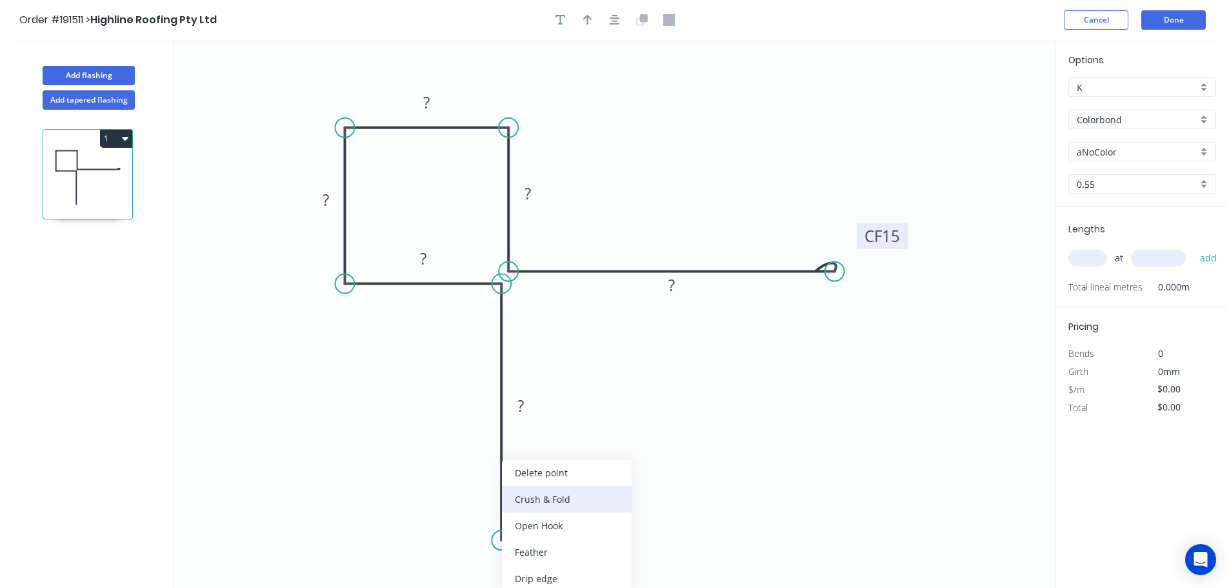
click at [568, 494] on div "Crush & Fold" at bounding box center [567, 499] width 130 height 26
click at [548, 555] on div "Flip bend" at bounding box center [570, 551] width 130 height 26
click at [543, 516] on tspan "10" at bounding box center [537, 516] width 18 height 21
click at [584, 513] on icon "0 CF 15 ? ? ? ? ? CF 15 ?" at bounding box center [614, 314] width 880 height 548
drag, startPoint x: 548, startPoint y: 520, endPoint x: 447, endPoint y: 560, distance: 108.6
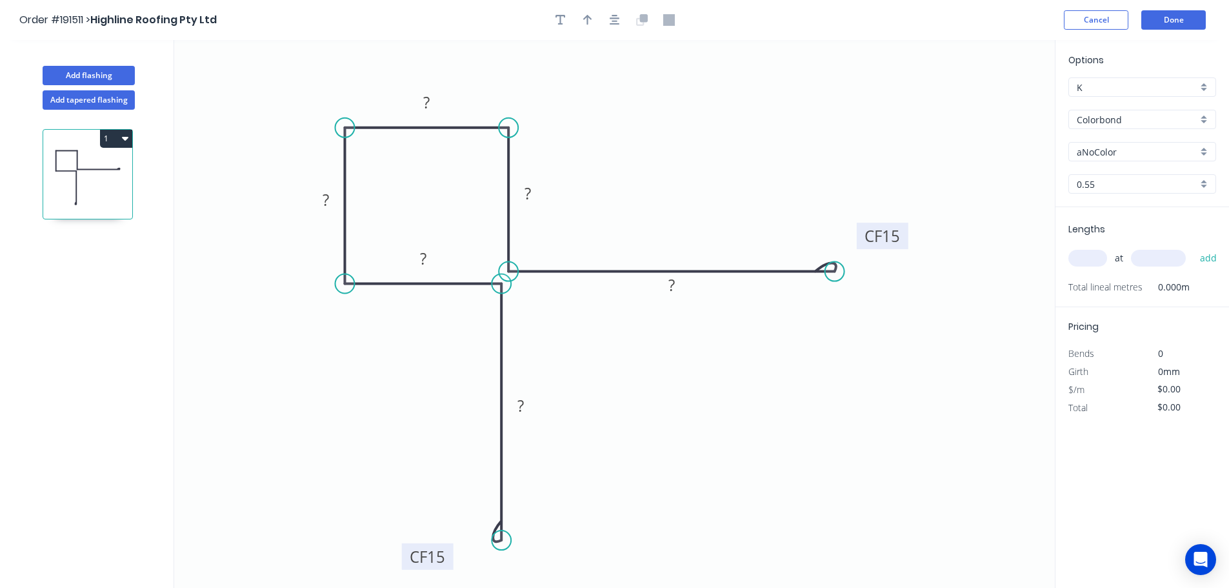
click at [447, 560] on rect at bounding box center [428, 556] width 52 height 26
click at [523, 405] on tspan "?" at bounding box center [520, 405] width 6 height 21
drag, startPoint x: 568, startPoint y: 391, endPoint x: 578, endPoint y: 371, distance: 23.1
click at [569, 391] on icon "0 CF 15 120 ? ? ? ? CF 15 ?" at bounding box center [614, 314] width 880 height 548
click at [677, 283] on rect at bounding box center [671, 286] width 26 height 18
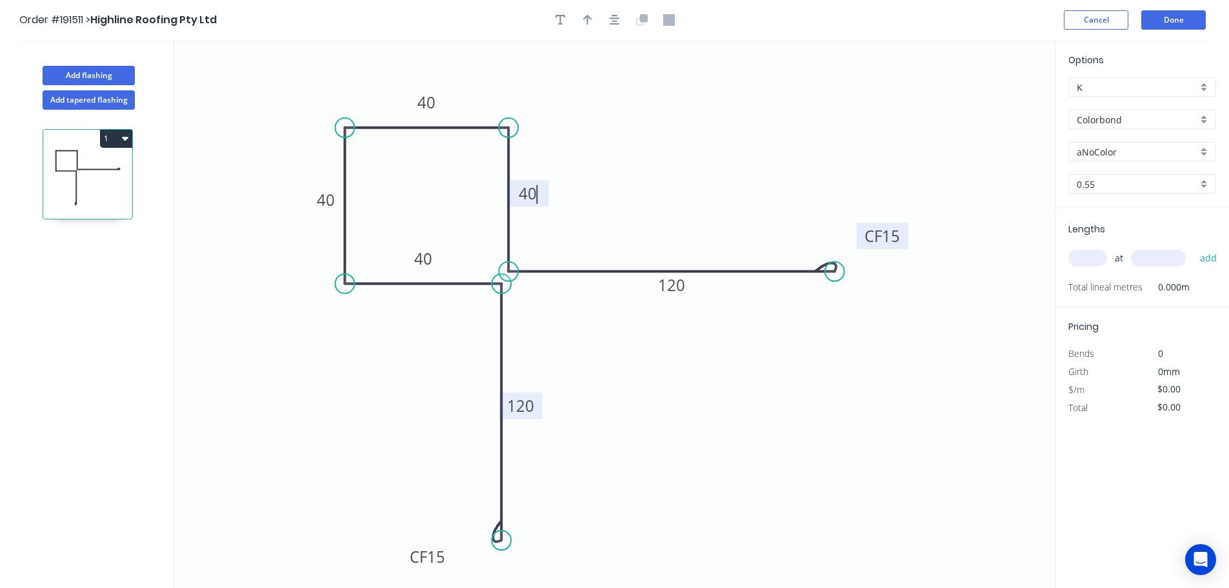
click at [881, 366] on icon "0 CF 15 120 40 40 40 40 CF 15 120" at bounding box center [614, 314] width 880 height 548
type input "$18.10"
click at [586, 16] on icon "button" at bounding box center [587, 20] width 9 height 10
drag, startPoint x: 989, startPoint y: 102, endPoint x: 627, endPoint y: 110, distance: 361.9
click at [627, 110] on icon at bounding box center [628, 94] width 12 height 41
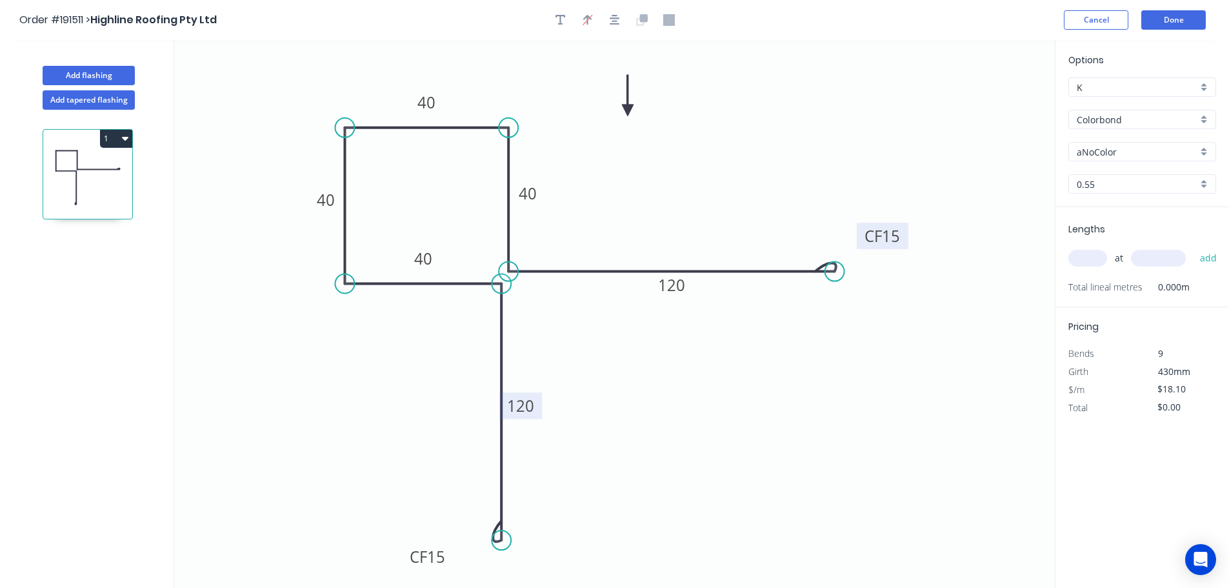
click at [627, 110] on icon at bounding box center [628, 95] width 12 height 41
click at [1203, 148] on div "aNoColor" at bounding box center [1142, 151] width 148 height 19
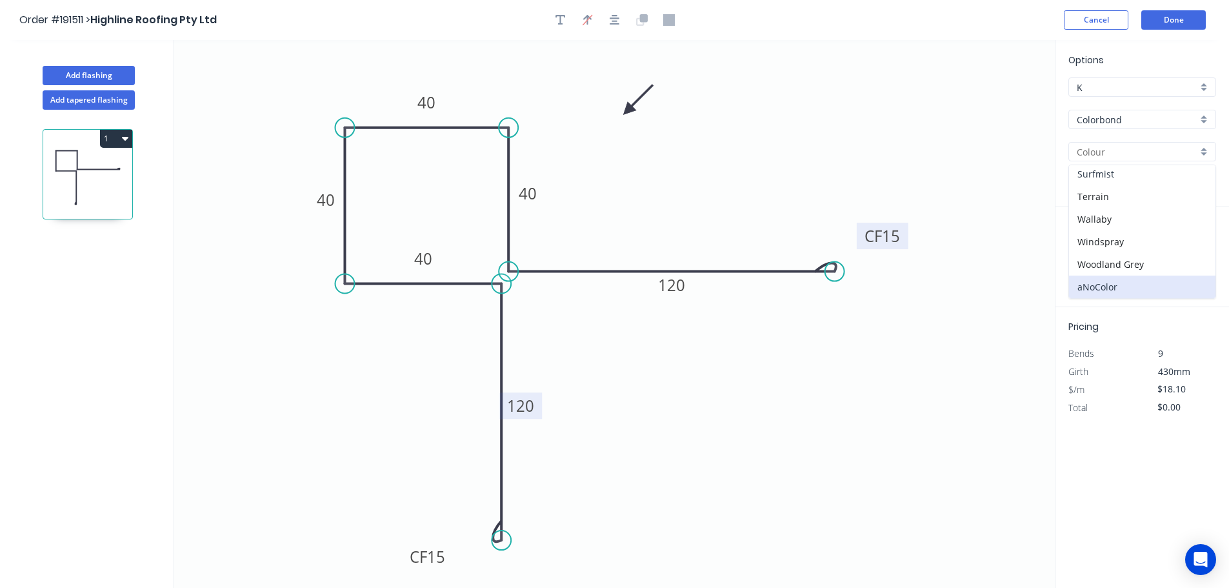
click at [1137, 175] on div "Surfmist" at bounding box center [1142, 174] width 146 height 23
type input "Surfmist"
click at [1094, 261] on input "text" at bounding box center [1087, 258] width 39 height 17
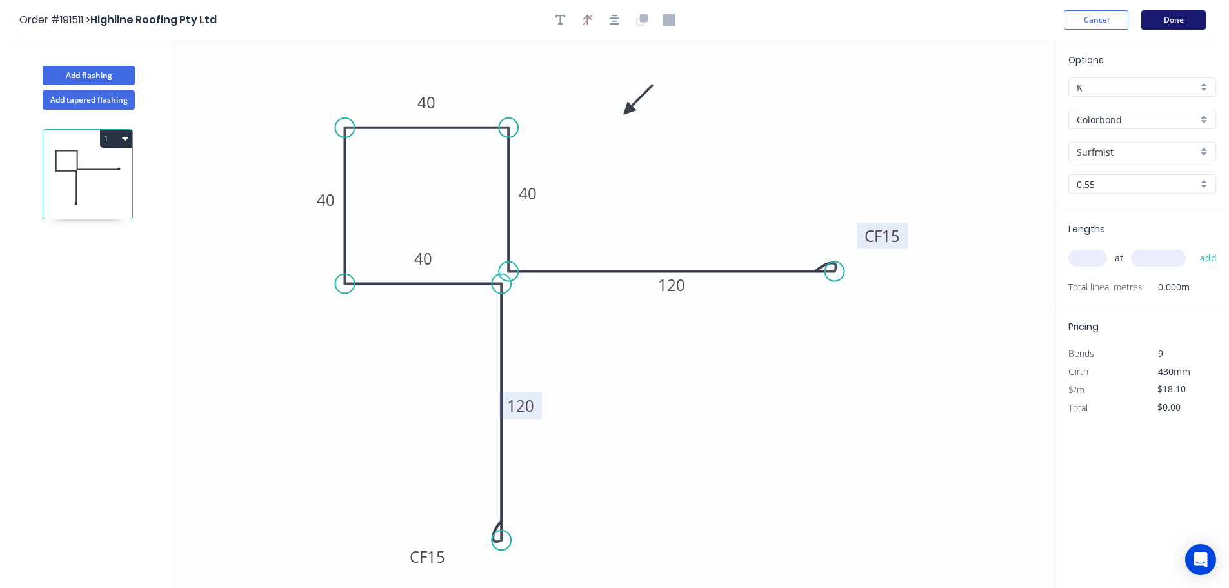
click at [1171, 22] on button "Done" at bounding box center [1173, 19] width 64 height 19
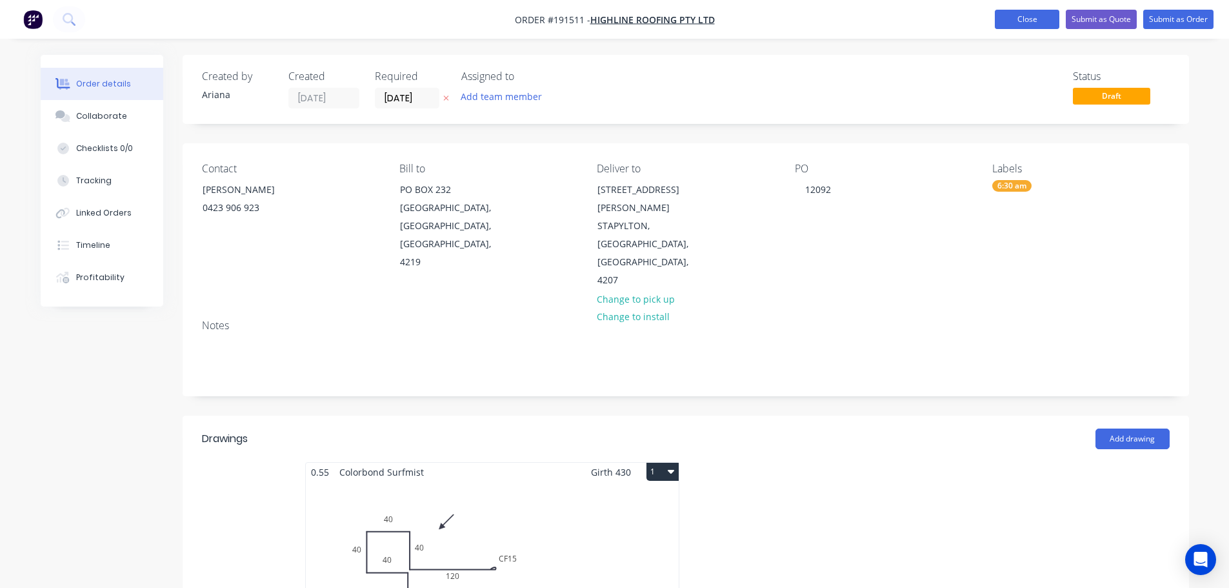
click at [1025, 22] on button "Close" at bounding box center [1026, 19] width 64 height 19
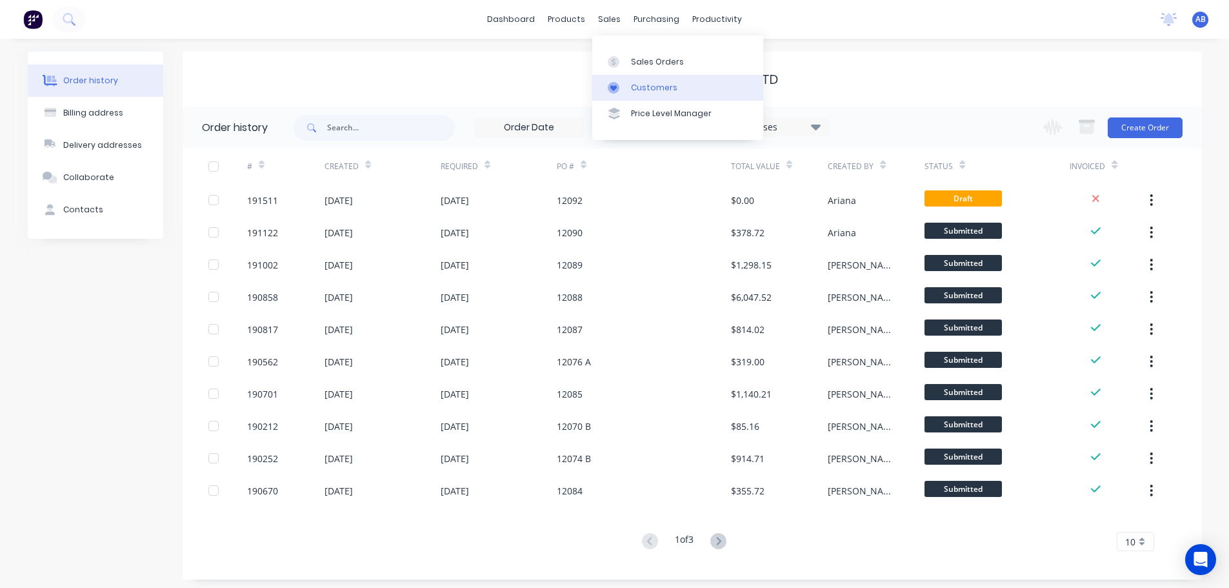
click at [648, 88] on div "Customers" at bounding box center [654, 88] width 46 height 12
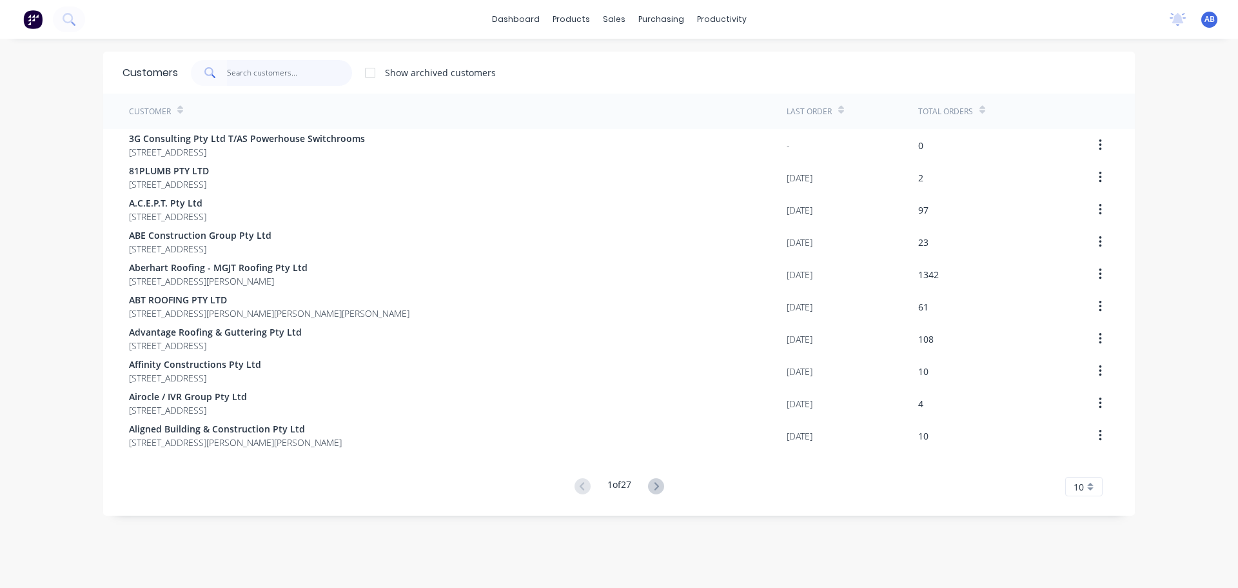
click at [280, 71] on input "text" at bounding box center [290, 73] width 126 height 26
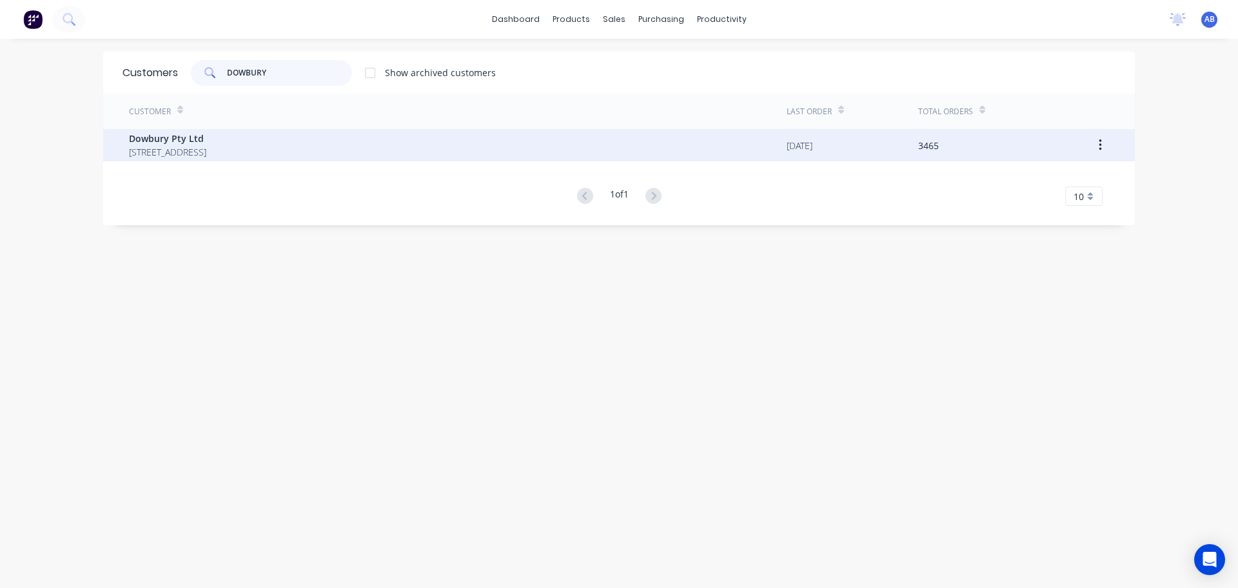
type input "DOWBURY"
click at [206, 149] on span "[STREET_ADDRESS]" at bounding box center [167, 152] width 77 height 14
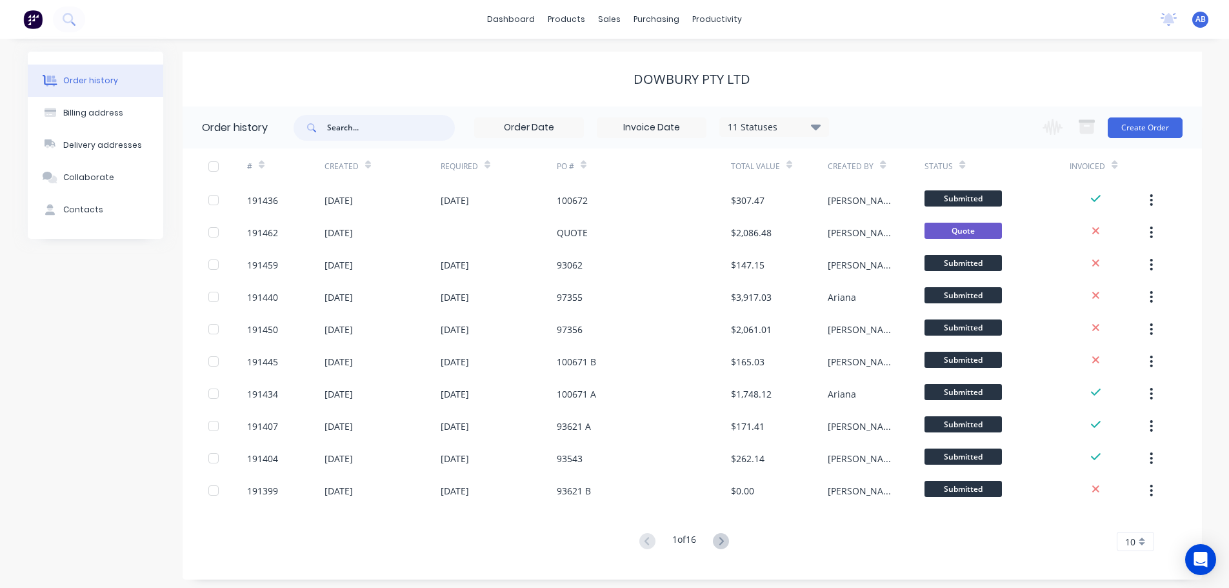
click at [390, 132] on input "text" at bounding box center [391, 128] width 128 height 26
type input "93060"
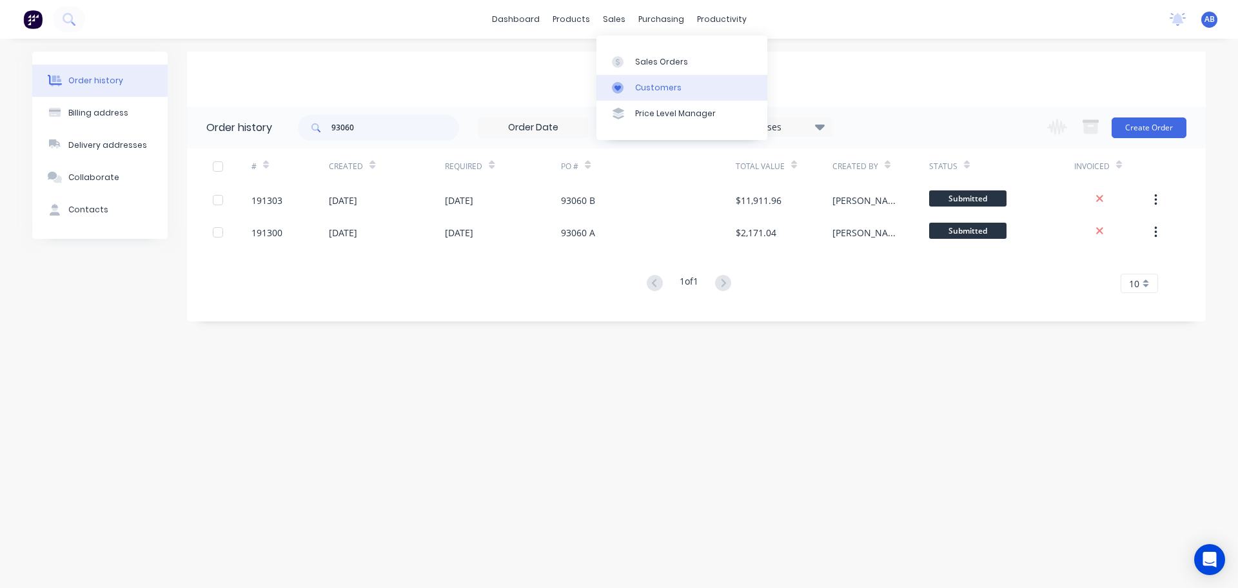
click at [649, 82] on div "Customers" at bounding box center [658, 88] width 46 height 12
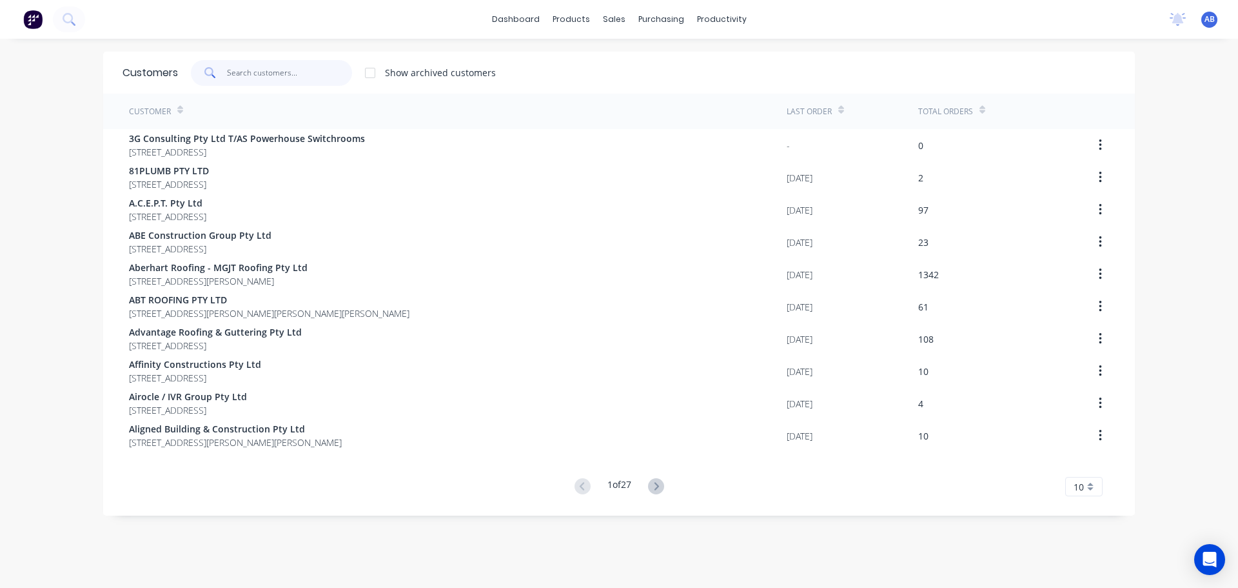
click at [277, 77] on input "text" at bounding box center [290, 73] width 126 height 26
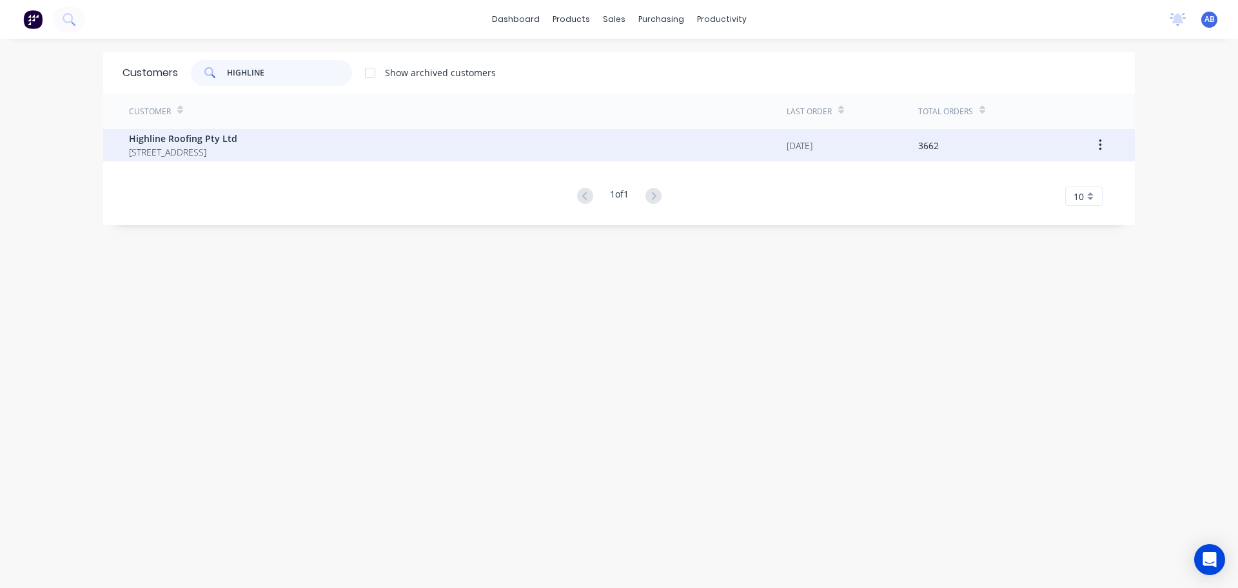
type input "HIGHLINE"
click at [210, 148] on span "[STREET_ADDRESS]" at bounding box center [183, 152] width 108 height 14
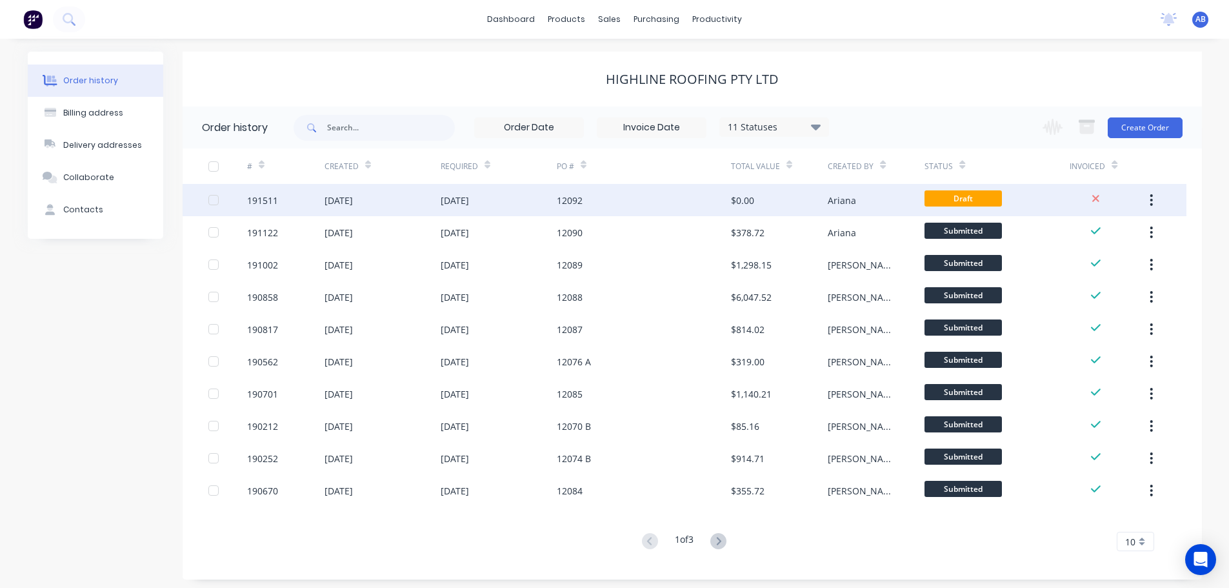
click at [595, 198] on div "12092" at bounding box center [644, 200] width 174 height 32
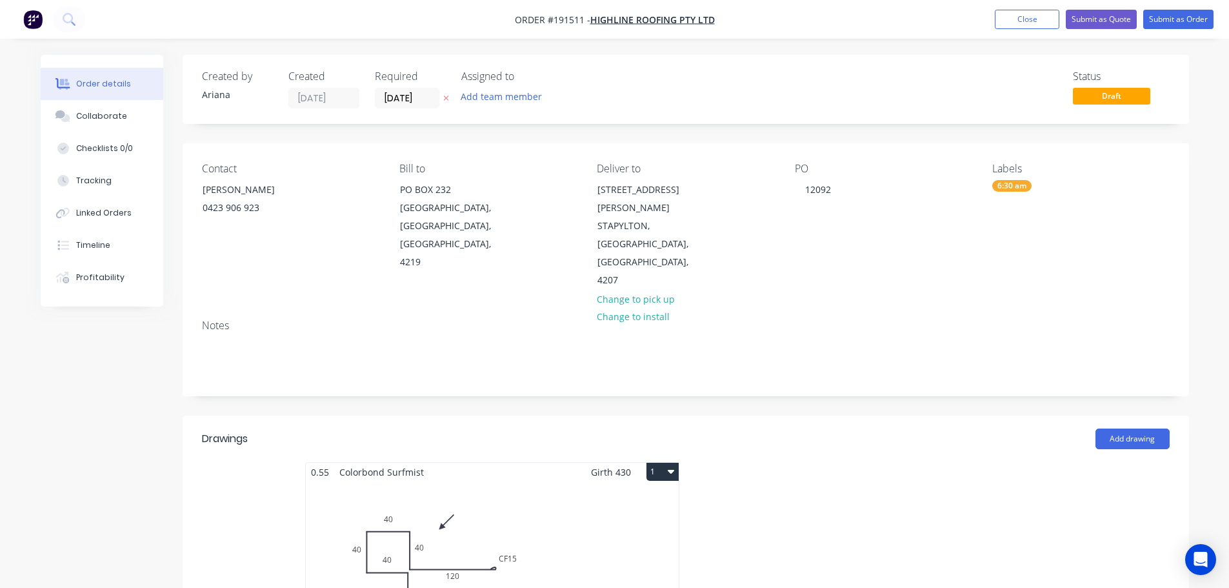
click at [582, 512] on div "Total lm $/M Total 0m $18.10 $0.00" at bounding box center [492, 579] width 373 height 197
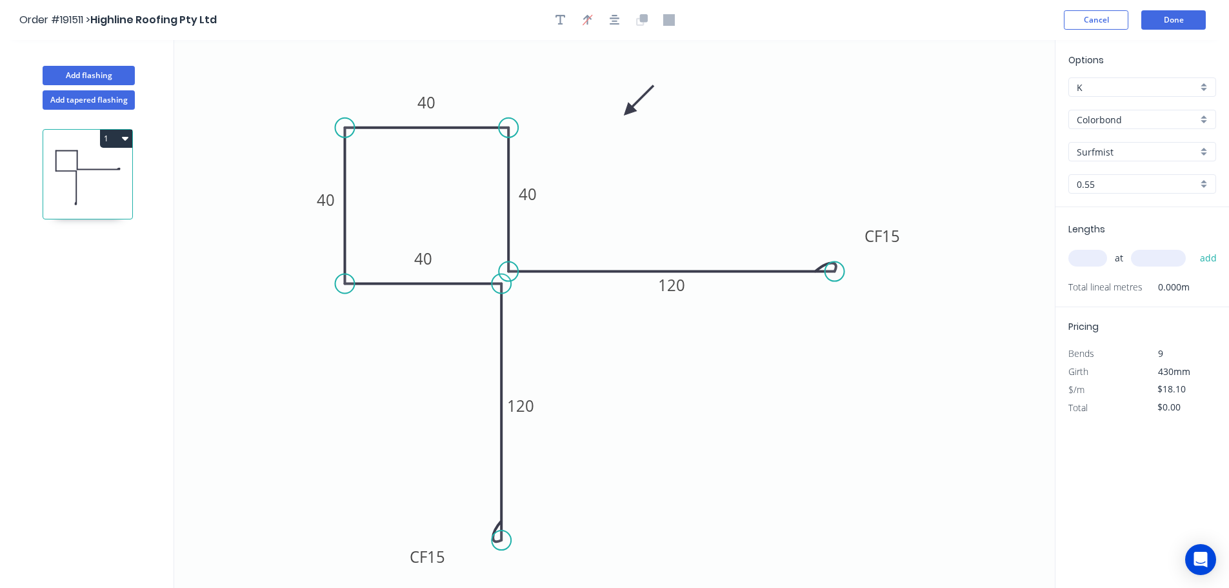
click at [1089, 256] on input "text" at bounding box center [1087, 258] width 39 height 17
type input "6"
type input "3600"
click at [1193, 247] on button "add" at bounding box center [1208, 258] width 30 height 22
type input "$390.96"
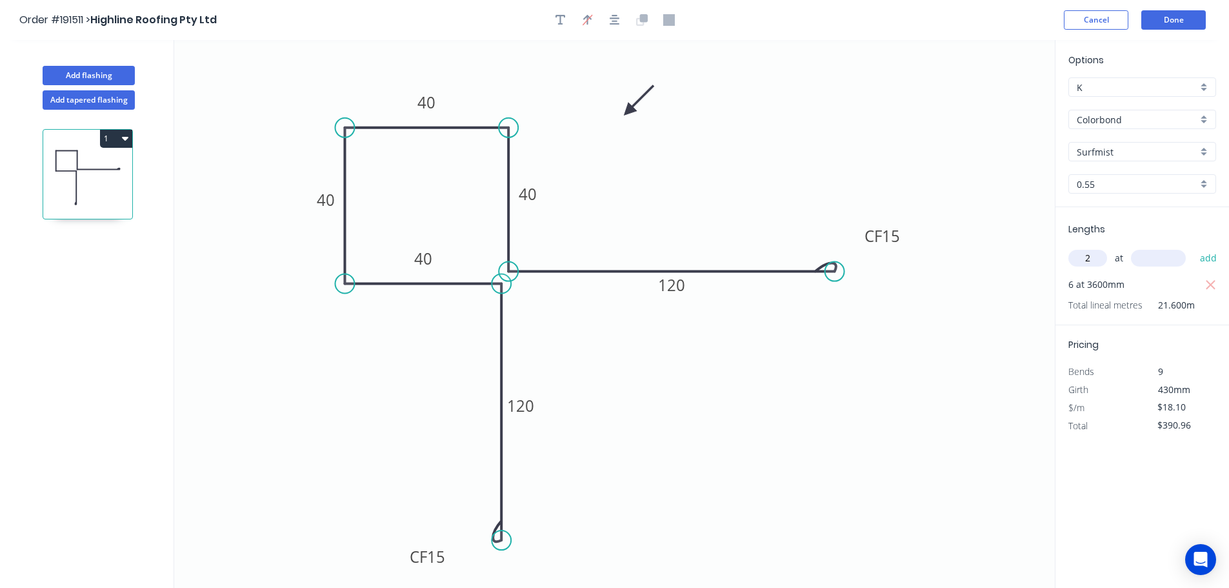
type input "2"
type input "3200"
click at [1193, 247] on button "add" at bounding box center [1208, 258] width 30 height 22
type input "$506.80"
click at [90, 72] on button "Add flashing" at bounding box center [89, 75] width 92 height 19
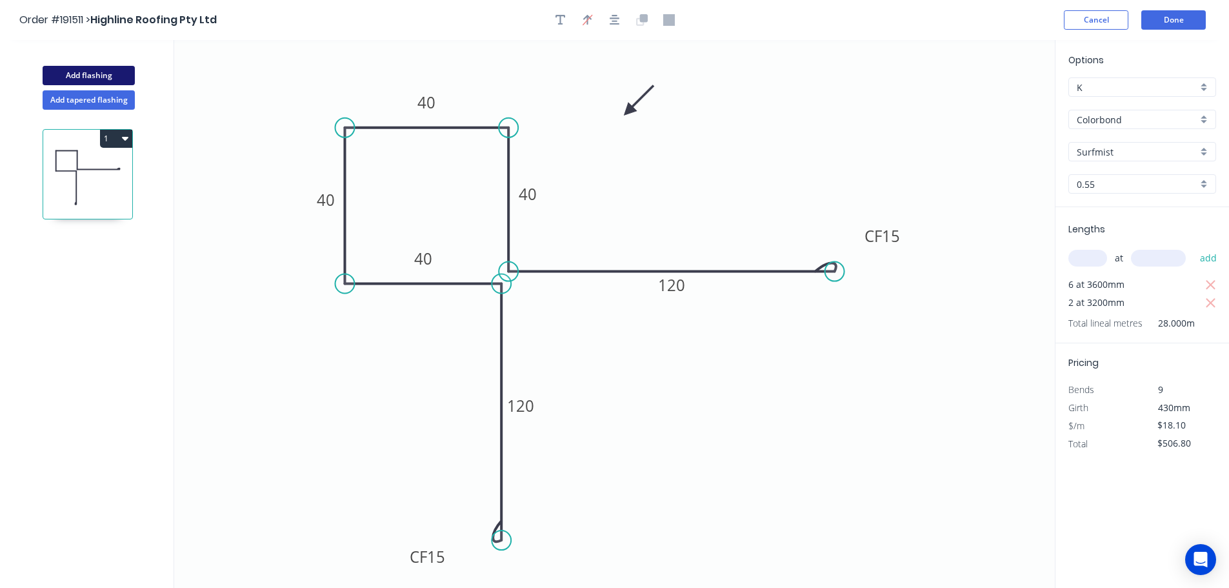
type input "$0.00"
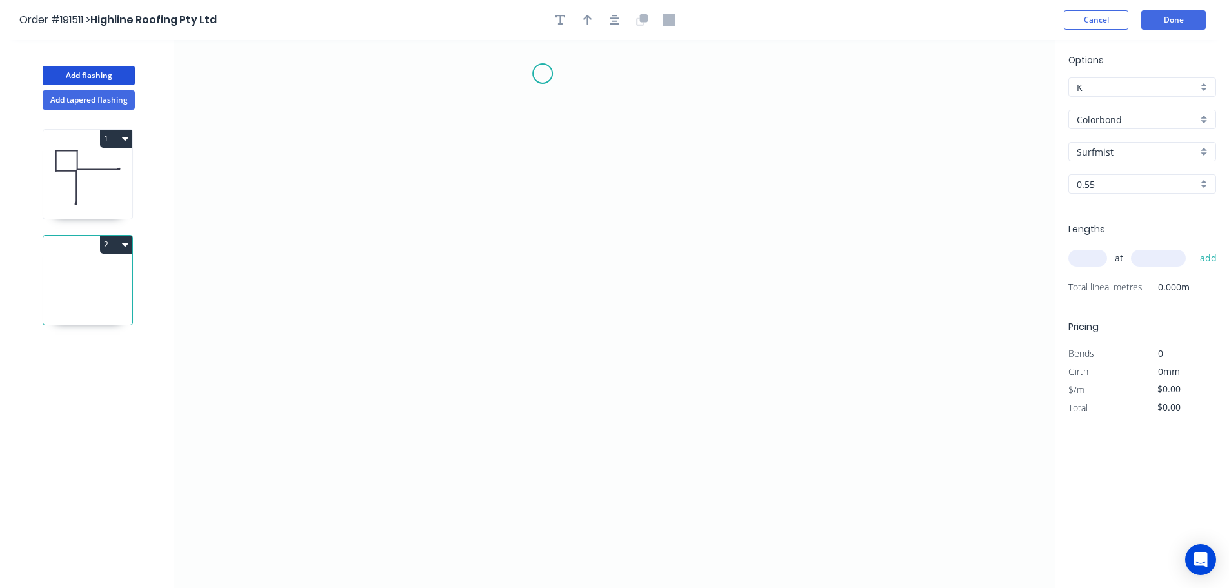
click at [542, 74] on icon "0" at bounding box center [614, 314] width 880 height 548
click at [546, 220] on icon "0" at bounding box center [614, 314] width 880 height 548
click at [707, 224] on icon "0 ?" at bounding box center [614, 314] width 880 height 548
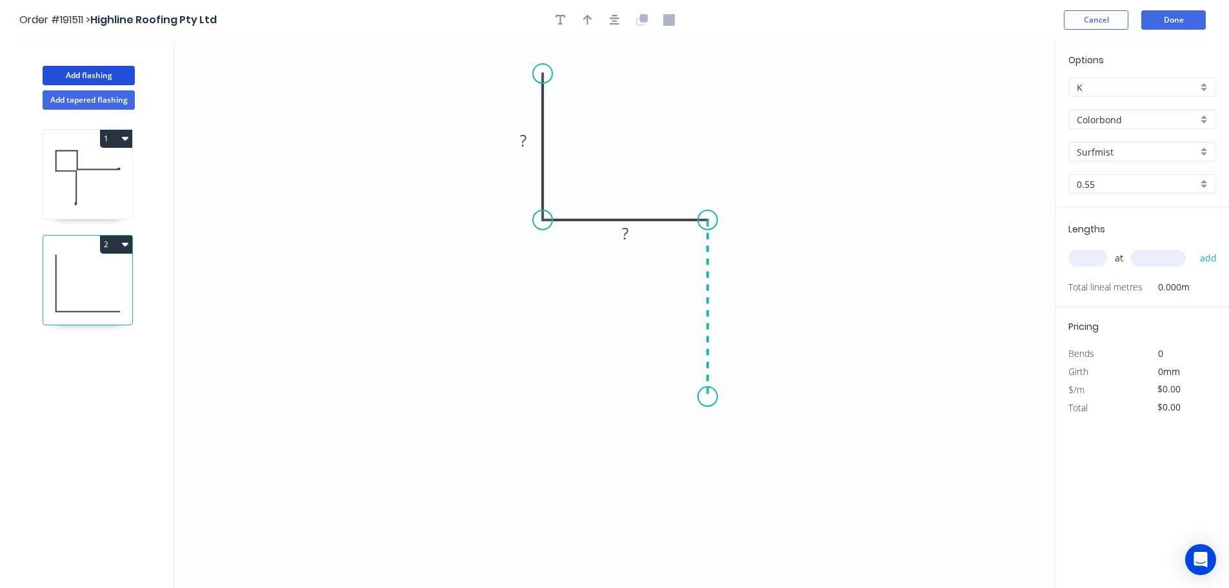
click at [707, 397] on icon "0 ? ?" at bounding box center [614, 314] width 880 height 548
click at [537, 366] on icon "0 ? ? ?" at bounding box center [614, 314] width 880 height 548
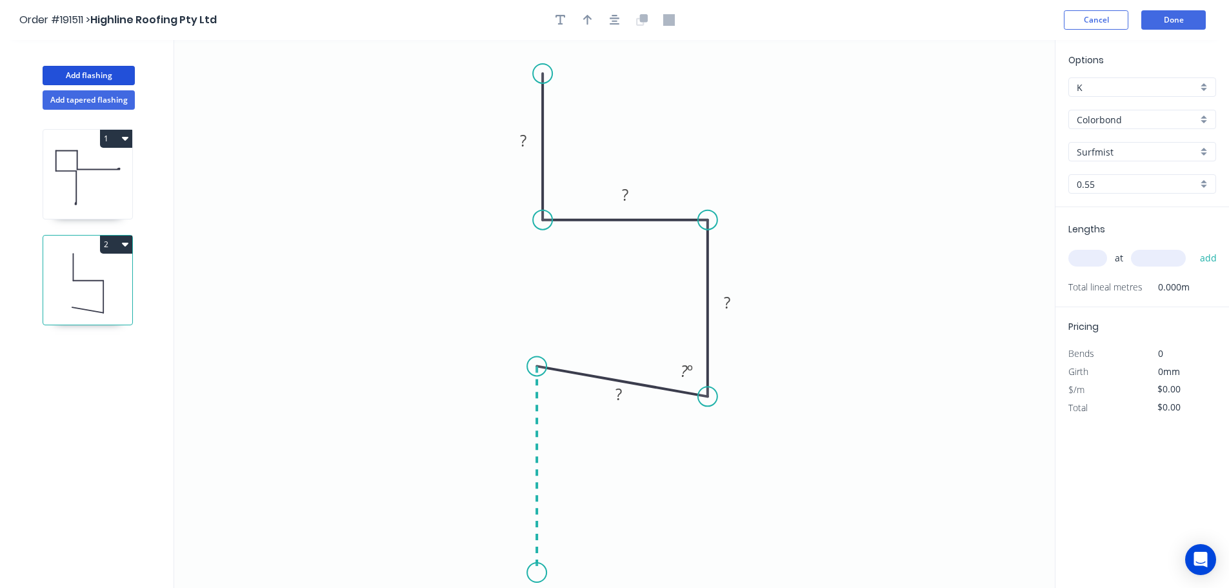
click at [547, 573] on icon "0 ? ? ? ? ? º" at bounding box center [614, 314] width 880 height 548
click at [546, 573] on circle at bounding box center [536, 571] width 19 height 19
click at [526, 139] on tspan "?" at bounding box center [523, 140] width 6 height 21
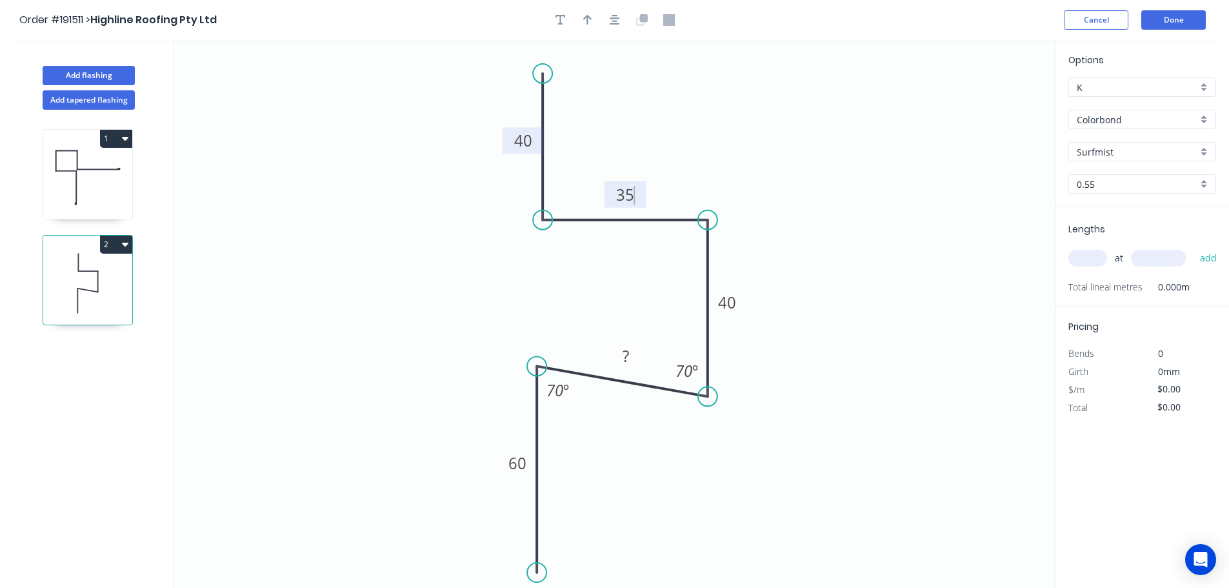
click at [911, 164] on icon "0 60 ? 40 35 40 70 º 70 º" at bounding box center [614, 314] width 880 height 548
click at [588, 17] on icon "button" at bounding box center [587, 20] width 9 height 10
drag, startPoint x: 991, startPoint y: 98, endPoint x: 865, endPoint y: 153, distance: 137.2
click at [865, 153] on icon "0 60 ? 40 35 40 70 º 70 º" at bounding box center [614, 314] width 880 height 548
drag, startPoint x: 988, startPoint y: 99, endPoint x: 805, endPoint y: 180, distance: 200.4
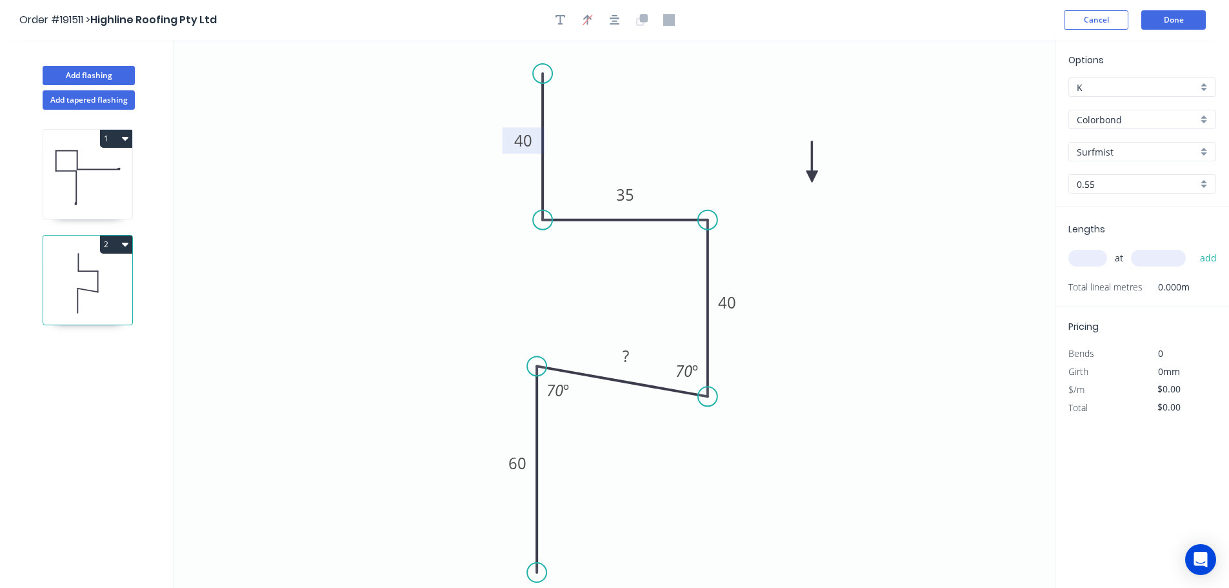
click at [806, 180] on icon at bounding box center [812, 161] width 12 height 41
click at [805, 180] on icon at bounding box center [805, 164] width 12 height 41
drag, startPoint x: 640, startPoint y: 357, endPoint x: 609, endPoint y: 339, distance: 35.3
click at [609, 339] on rect at bounding box center [595, 337] width 42 height 26
click at [1095, 257] on input "text" at bounding box center [1087, 258] width 39 height 17
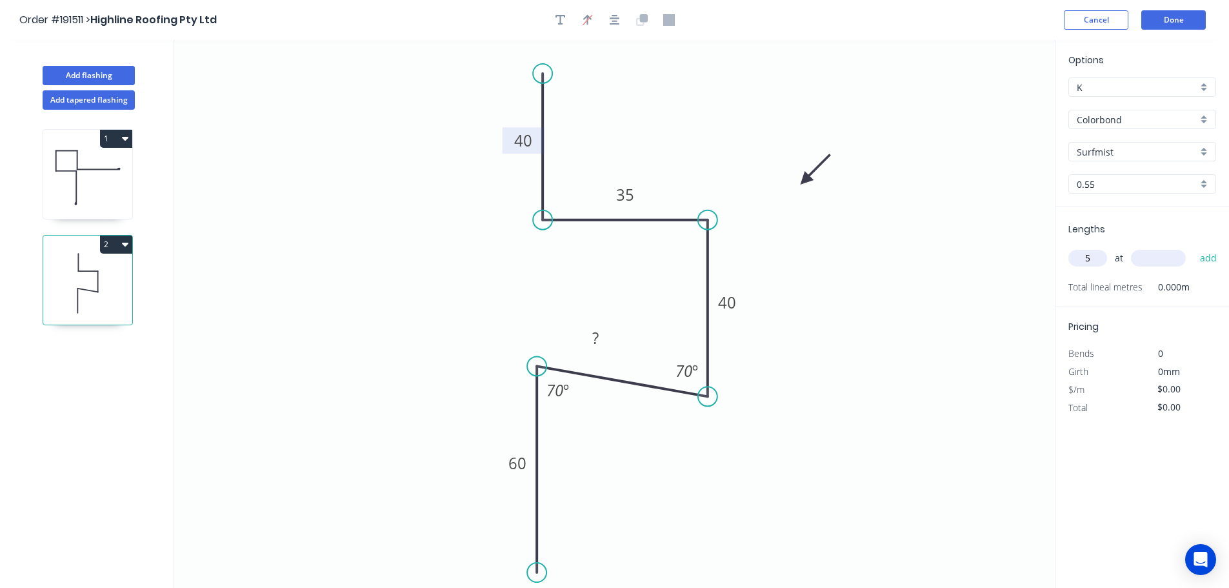
type input "5"
type input "3600"
click at [1193, 247] on button "add" at bounding box center [1208, 258] width 30 height 22
type input "2"
type input "3640"
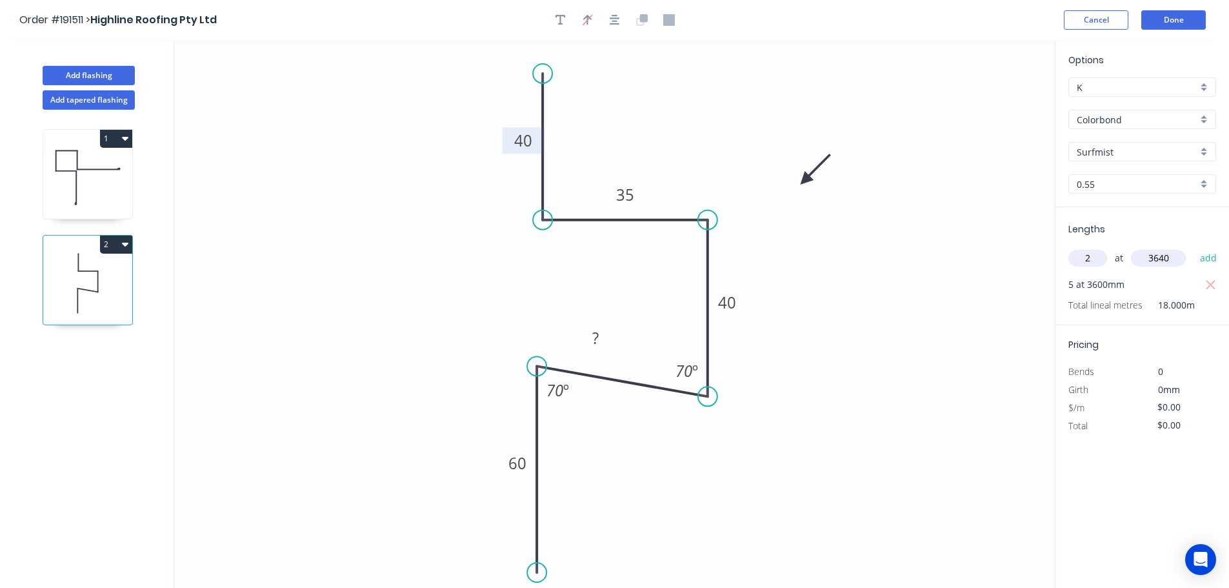
click at [1193, 247] on button "add" at bounding box center [1208, 258] width 30 height 22
type input "2"
click at [1171, 261] on input "text" at bounding box center [1158, 258] width 55 height 17
type input "5000"
click at [1193, 247] on button "add" at bounding box center [1208, 258] width 30 height 22
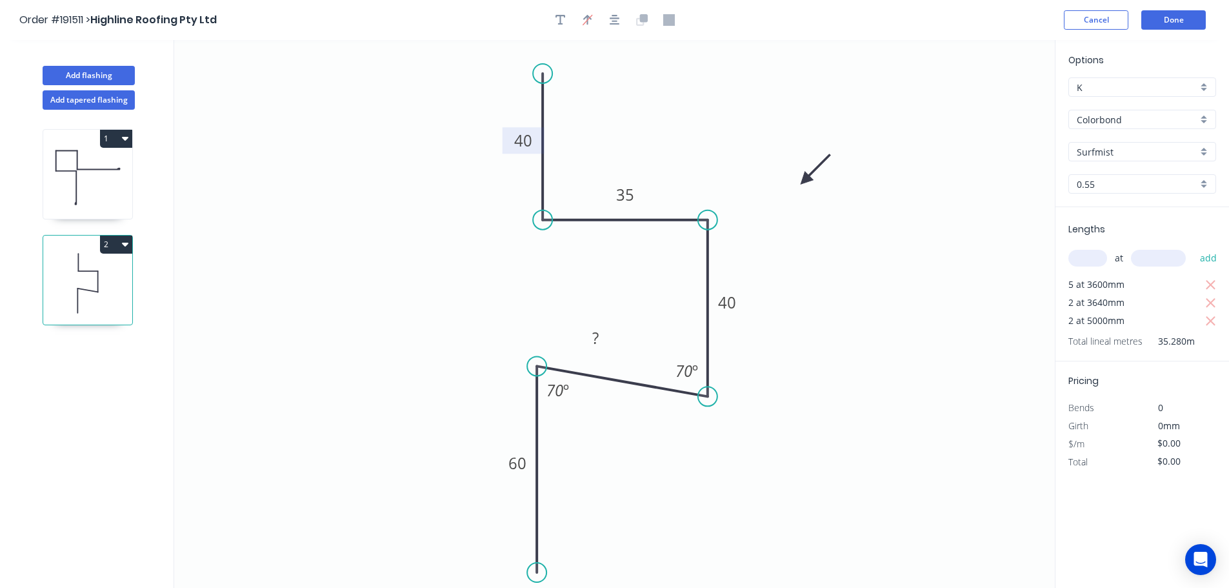
click at [119, 245] on button "2" at bounding box center [116, 244] width 32 height 18
click at [92, 275] on div "Duplicate" at bounding box center [70, 276] width 99 height 19
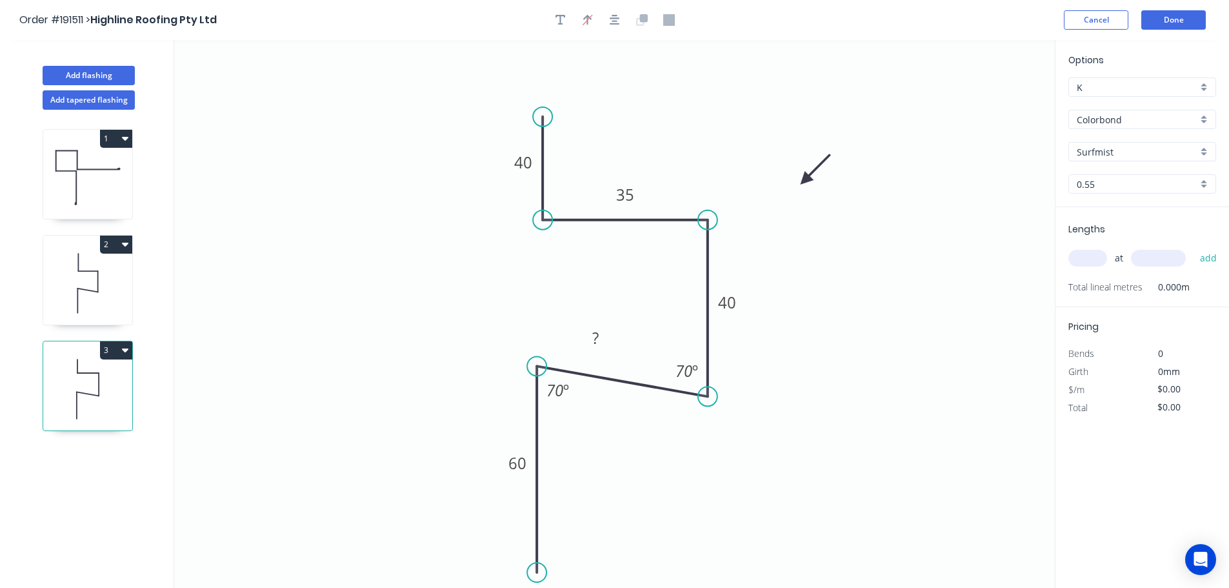
drag, startPoint x: 542, startPoint y: 73, endPoint x: 539, endPoint y: 117, distance: 43.9
click at [539, 117] on circle at bounding box center [542, 116] width 19 height 19
click at [530, 163] on tspan "40" at bounding box center [523, 162] width 18 height 21
click at [629, 192] on tspan "35" at bounding box center [625, 194] width 18 height 21
click at [664, 161] on icon "0 60 ? 40 25 10 70 º 70 º" at bounding box center [614, 314] width 880 height 548
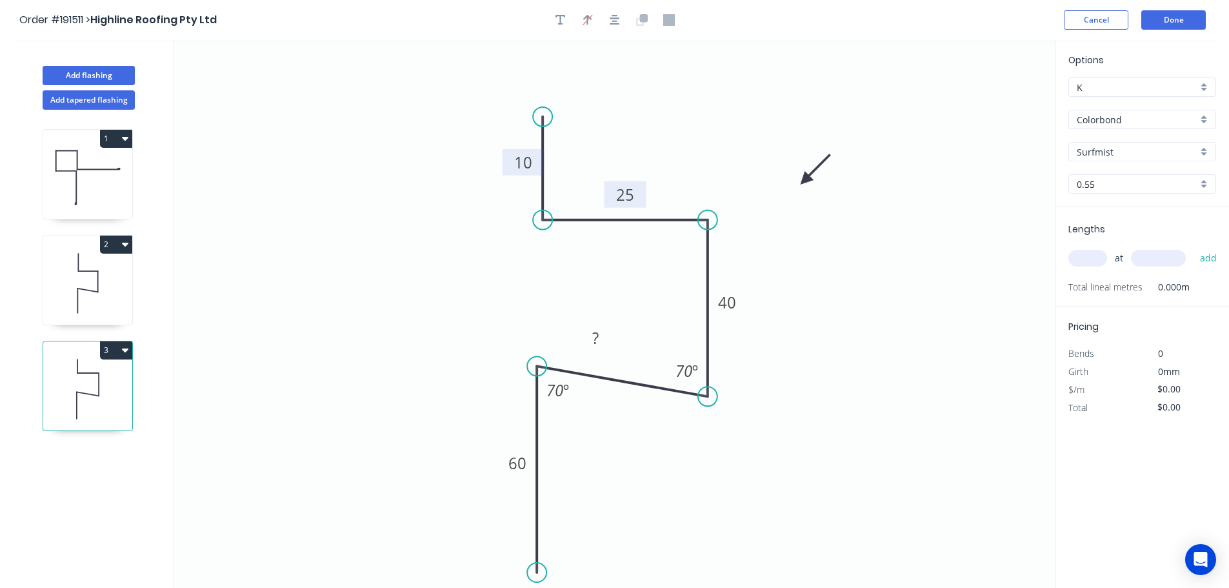
click at [1098, 255] on input "text" at bounding box center [1087, 258] width 39 height 17
type input "7"
click at [1148, 255] on input "text" at bounding box center [1158, 258] width 55 height 17
type input "2000"
click at [1193, 247] on button "add" at bounding box center [1208, 258] width 30 height 22
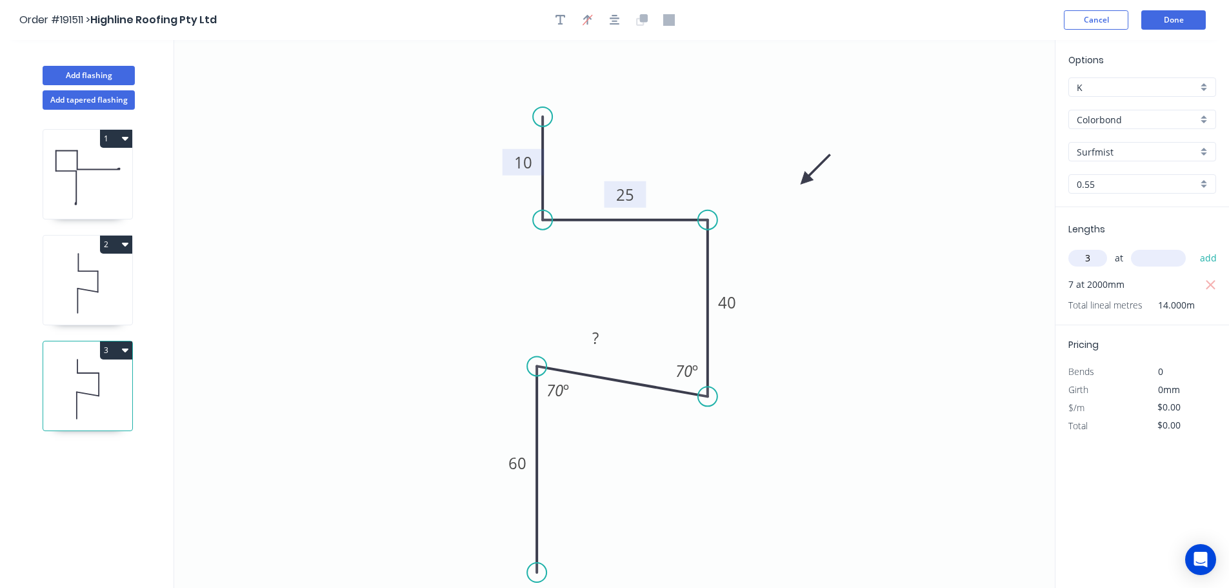
type input "3"
click at [1148, 255] on input "text" at bounding box center [1158, 258] width 55 height 17
type input "1000"
click at [1193, 247] on button "add" at bounding box center [1208, 258] width 30 height 22
click at [95, 277] on icon at bounding box center [87, 283] width 89 height 83
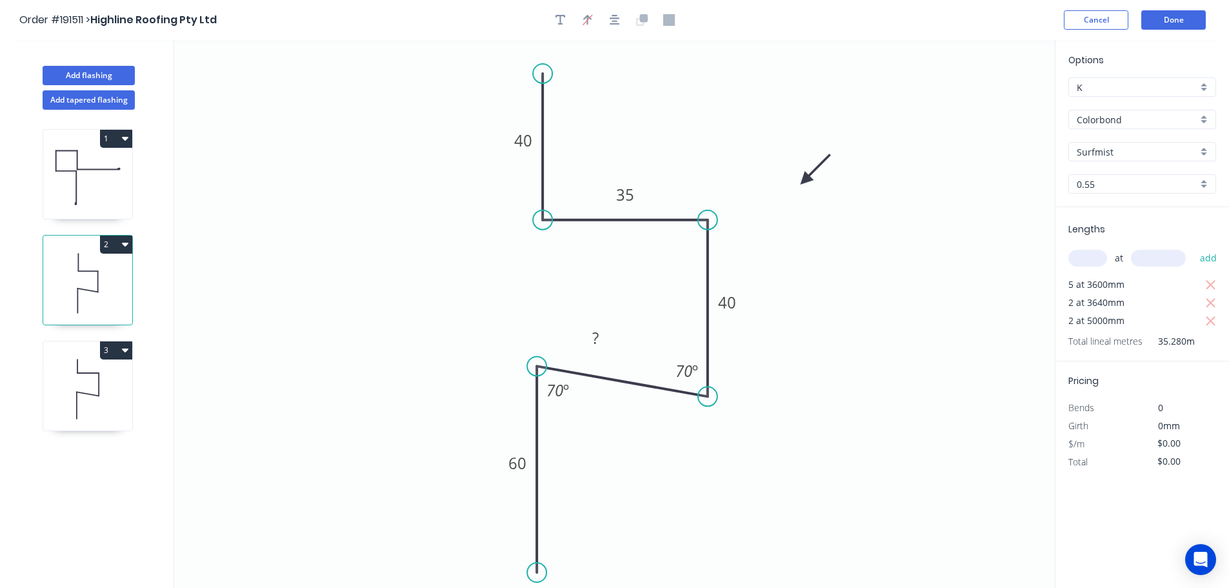
click at [117, 243] on button "2" at bounding box center [116, 244] width 32 height 18
click at [95, 272] on div "Duplicate" at bounding box center [70, 276] width 99 height 19
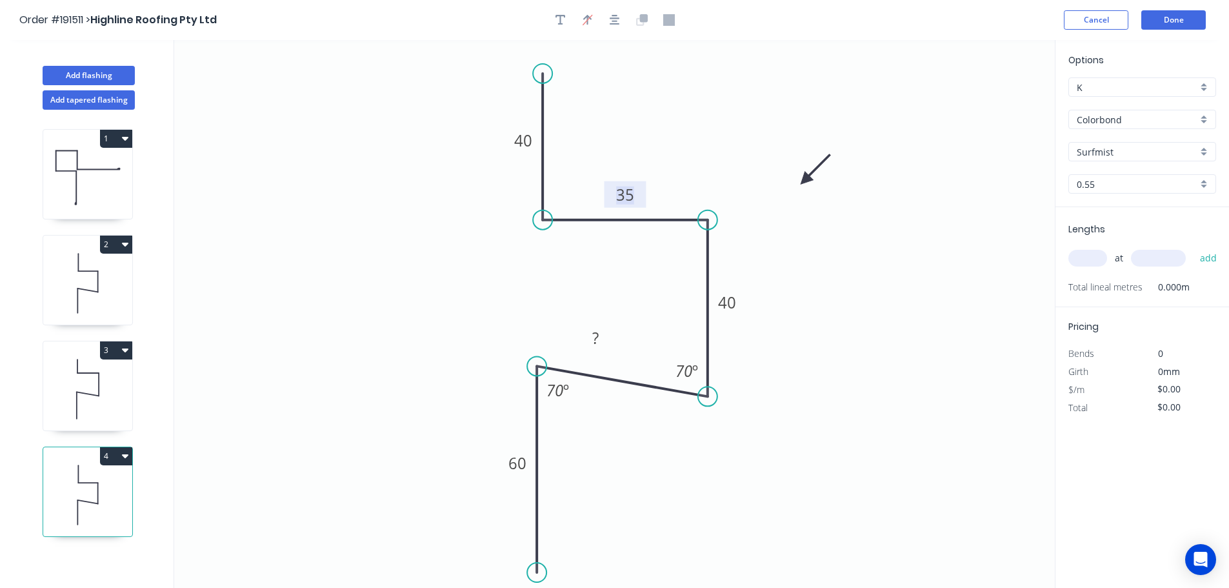
click at [626, 196] on tspan "35" at bounding box center [625, 194] width 18 height 21
click at [765, 264] on icon "0 60 ? 40 30 40 70 º 70 º" at bounding box center [614, 314] width 880 height 548
click at [1096, 259] on input "text" at bounding box center [1087, 258] width 39 height 17
type input "2"
click at [1172, 260] on input "text" at bounding box center [1158, 258] width 55 height 17
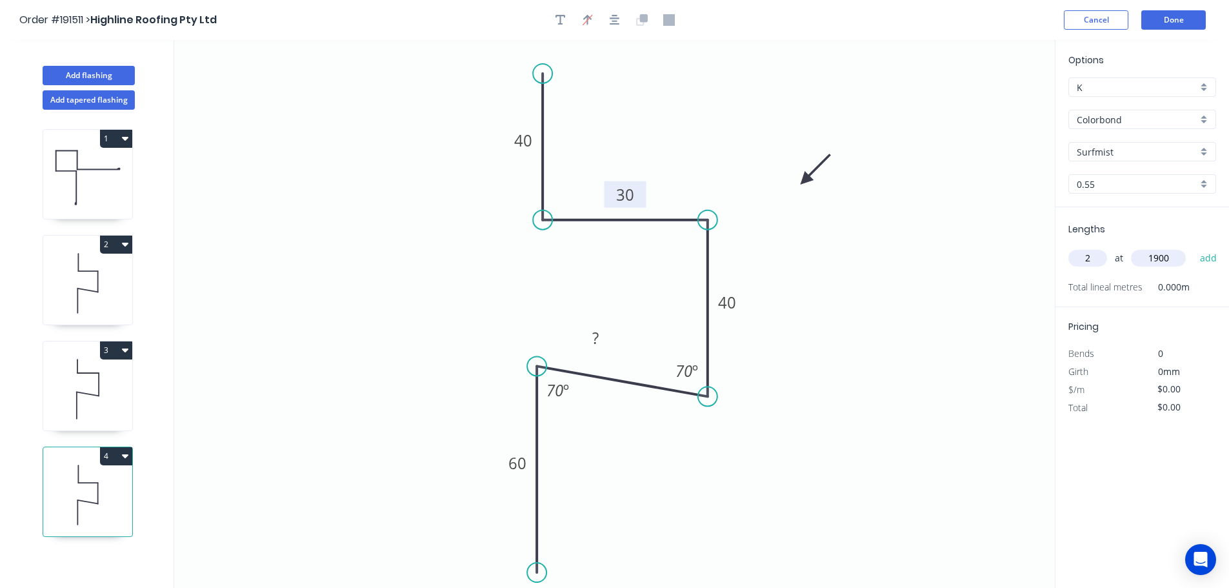
type input "1900"
click at [1193, 247] on button "add" at bounding box center [1208, 258] width 30 height 22
click at [88, 77] on button "Add flashing" at bounding box center [89, 75] width 92 height 19
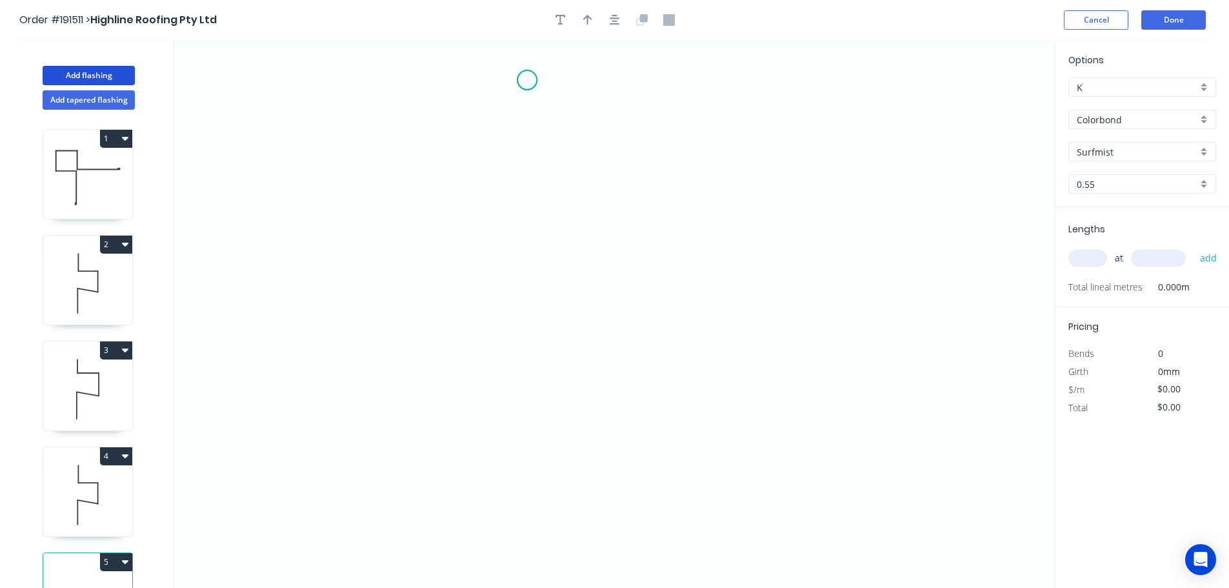
click at [527, 80] on icon "0" at bounding box center [614, 314] width 880 height 548
click at [522, 232] on icon "0" at bounding box center [614, 314] width 880 height 548
click at [681, 223] on icon "0 ?" at bounding box center [614, 314] width 880 height 548
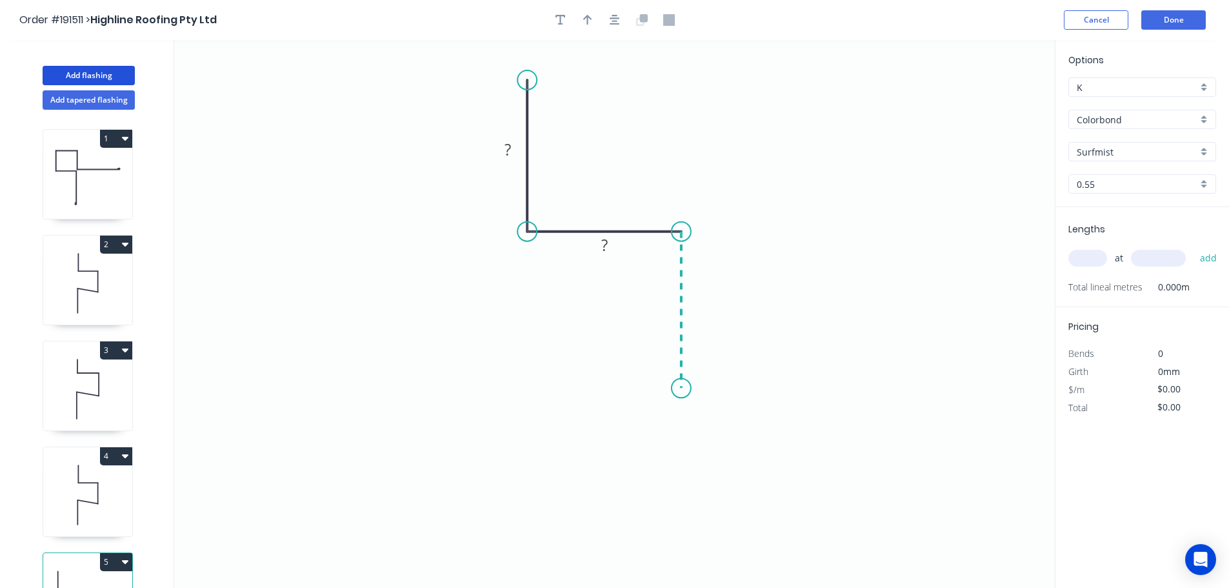
click at [678, 388] on icon "0 ? ?" at bounding box center [614, 314] width 880 height 548
click at [531, 387] on icon "0 ? ? ?" at bounding box center [614, 314] width 880 height 548
click at [530, 564] on icon "0 ? ? ? ?" at bounding box center [614, 314] width 880 height 548
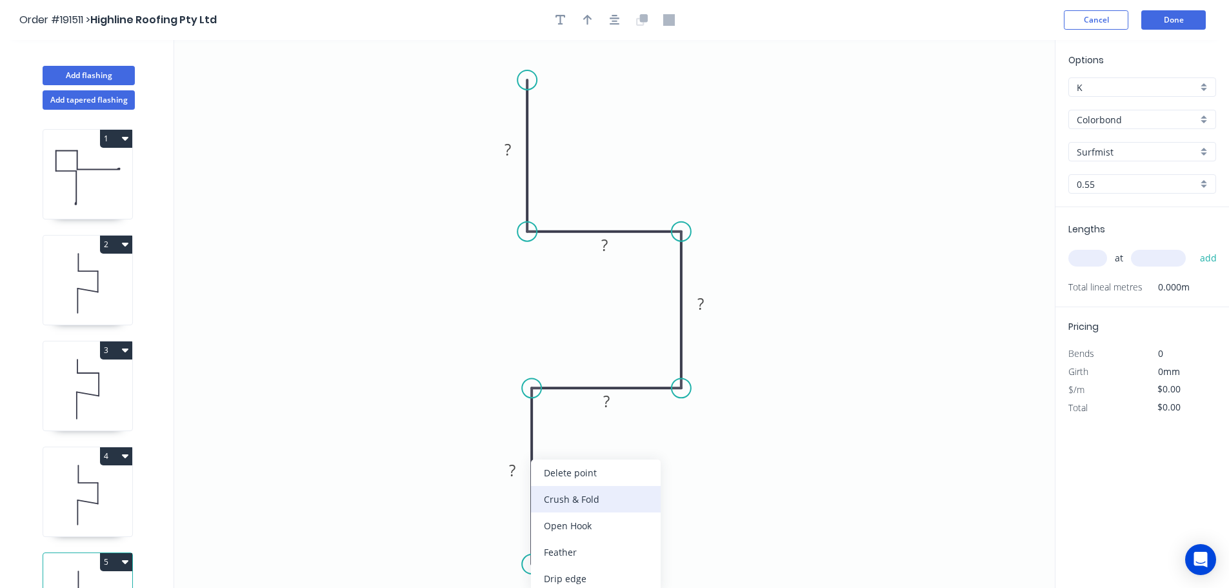
click at [596, 501] on div "Crush & Fold" at bounding box center [596, 499] width 130 height 26
click at [517, 544] on tspan "10" at bounding box center [513, 540] width 18 height 21
click at [637, 515] on icon "0 ? ? ? ? CF 15 ?" at bounding box center [614, 314] width 880 height 548
drag, startPoint x: 480, startPoint y: 542, endPoint x: 584, endPoint y: 569, distance: 107.3
click at [584, 569] on rect at bounding box center [608, 568] width 52 height 26
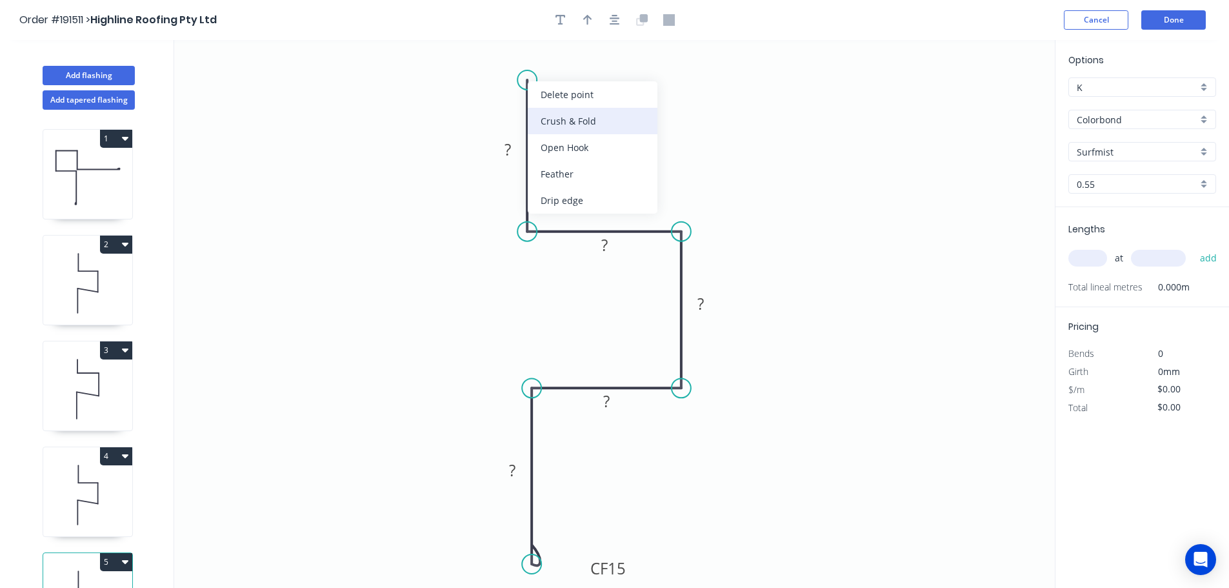
click at [570, 119] on div "Crush & Fold" at bounding box center [593, 121] width 130 height 26
click at [568, 118] on div "Flip bend" at bounding box center [594, 123] width 130 height 26
click at [566, 57] on tspan "10" at bounding box center [563, 56] width 18 height 21
click at [622, 87] on icon "0 CF 15 ? ? ? ? CF 15 ?" at bounding box center [614, 314] width 880 height 548
drag, startPoint x: 578, startPoint y: 61, endPoint x: 624, endPoint y: 61, distance: 46.4
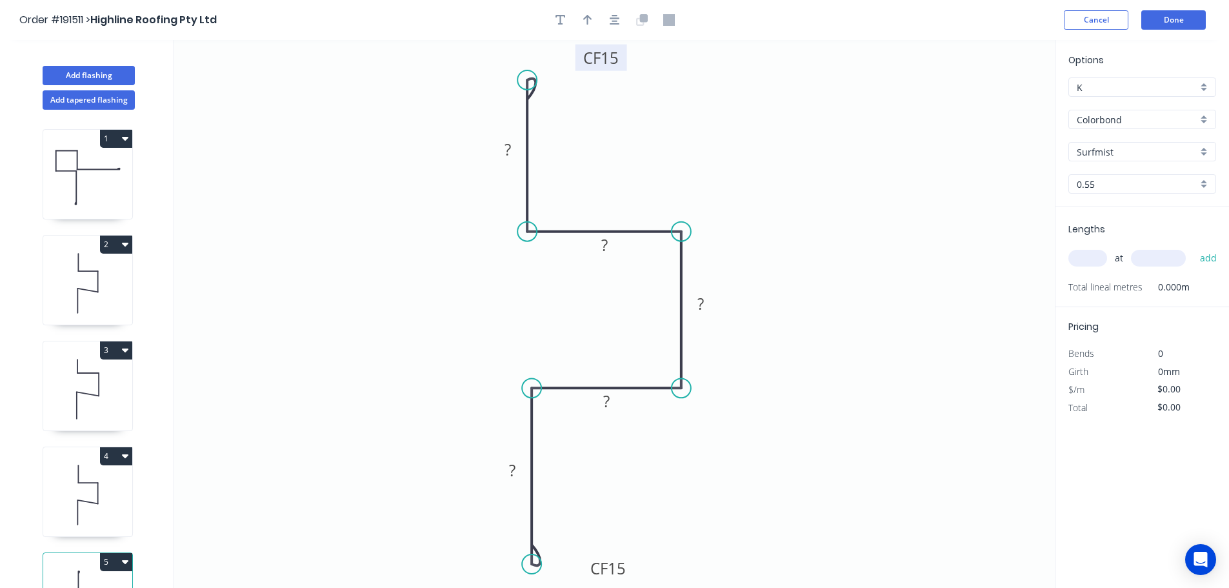
click at [624, 61] on rect at bounding box center [601, 57] width 52 height 26
click at [508, 151] on tspan "?" at bounding box center [507, 149] width 6 height 21
click at [771, 163] on icon "0 CF 15 40 30 40 30 CF 15 60" at bounding box center [614, 314] width 880 height 548
type input "$13.70"
click at [587, 21] on icon "button" at bounding box center [587, 20] width 9 height 10
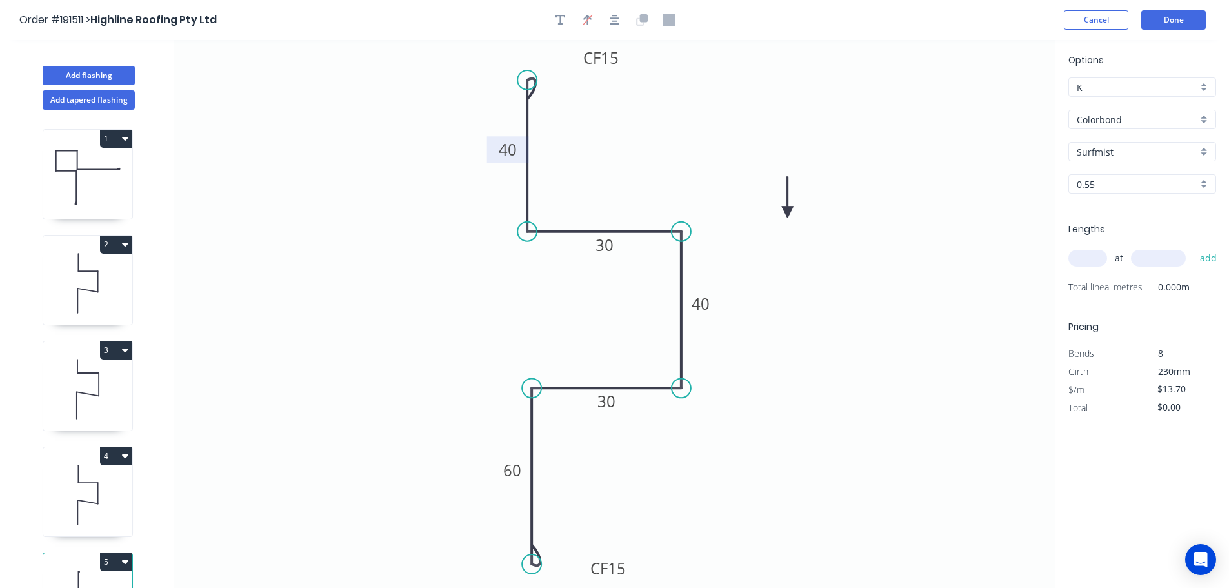
drag, startPoint x: 989, startPoint y: 101, endPoint x: 784, endPoint y: 213, distance: 234.0
click at [784, 213] on icon at bounding box center [788, 197] width 12 height 41
click at [784, 213] on icon at bounding box center [784, 197] width 12 height 41
click at [1094, 255] on input "text" at bounding box center [1087, 258] width 39 height 17
type input "10"
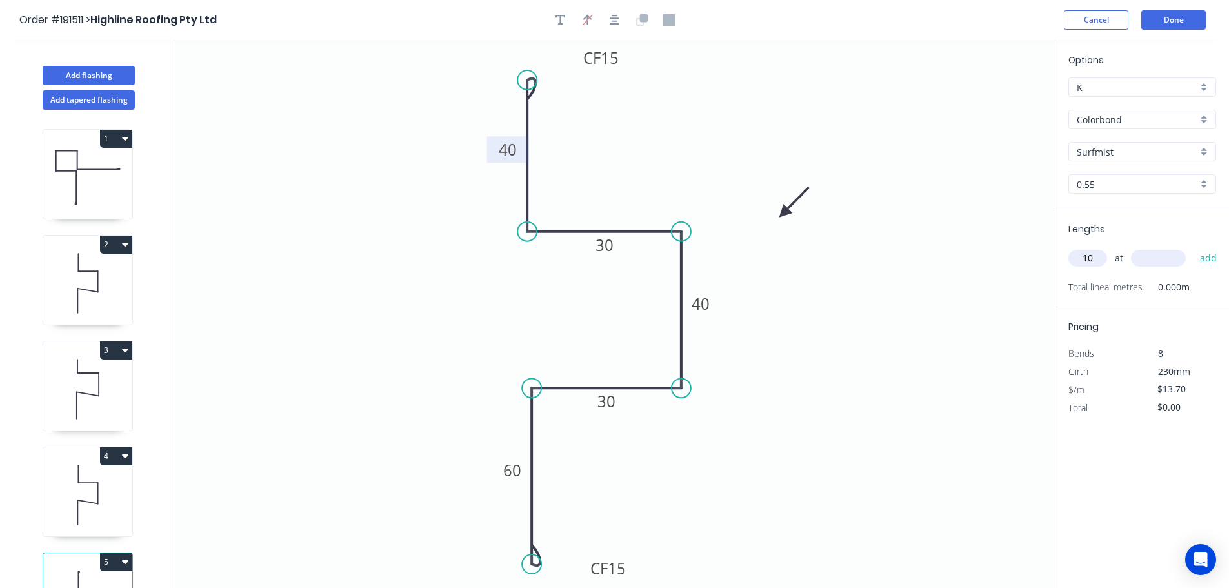
click at [1167, 261] on input "text" at bounding box center [1158, 258] width 55 height 17
type input "3200"
click at [1193, 247] on button "add" at bounding box center [1208, 258] width 30 height 22
type input "$438.40"
type input "10"
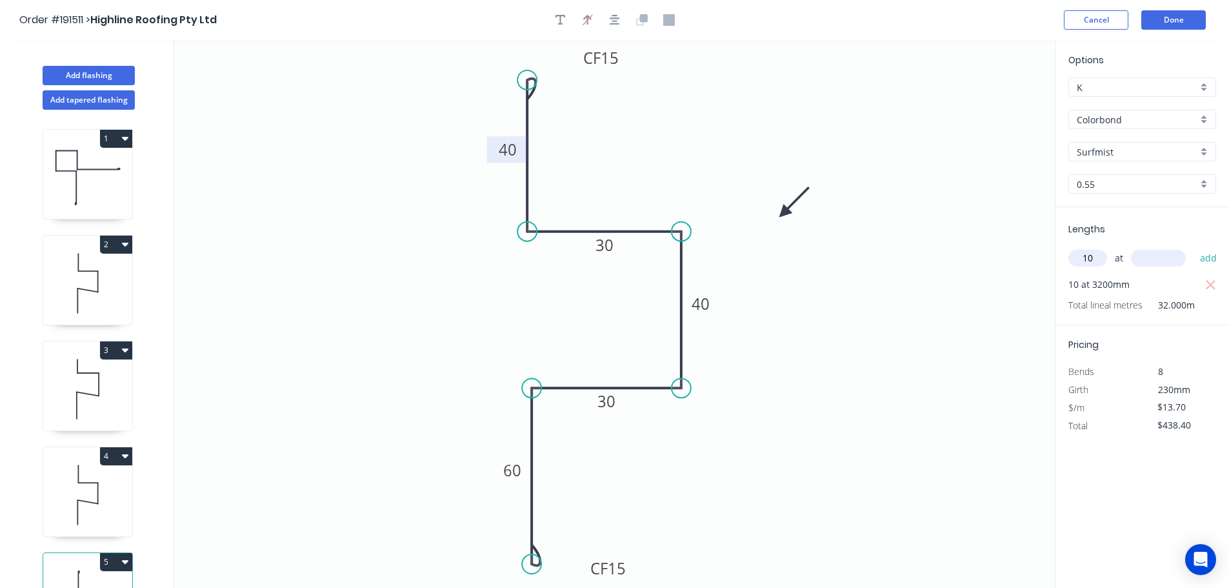
click at [1158, 255] on input "text" at bounding box center [1158, 258] width 55 height 17
type input "2420"
click at [1193, 247] on button "add" at bounding box center [1208, 258] width 30 height 22
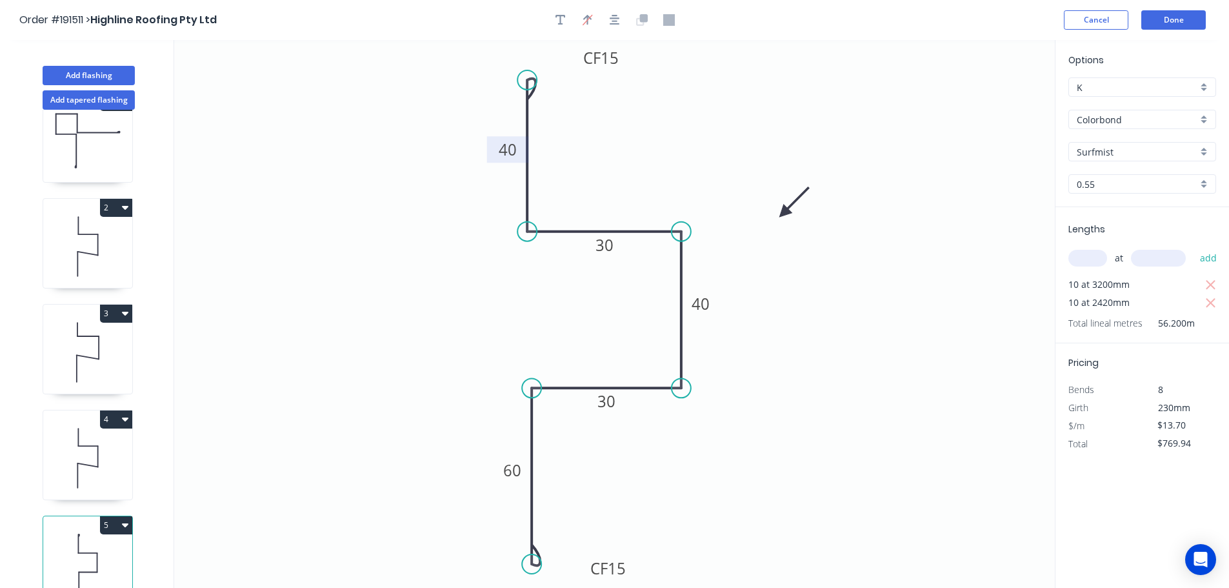
scroll to position [56, 0]
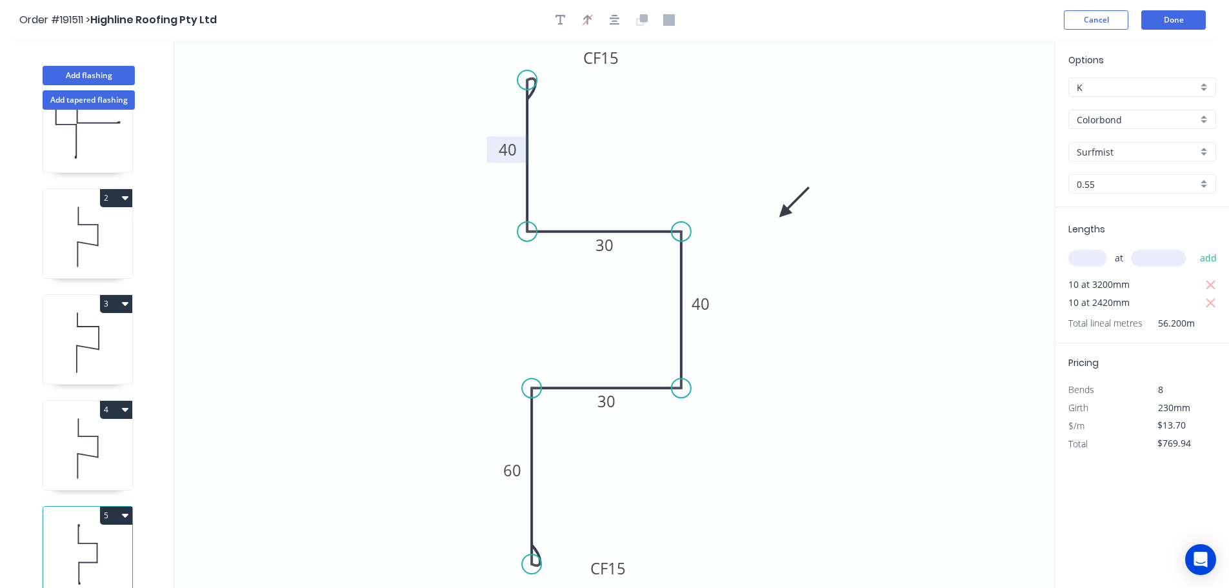
click at [115, 506] on button "5" at bounding box center [116, 515] width 32 height 18
click at [78, 538] on div "Duplicate" at bounding box center [70, 547] width 99 height 19
type input "$0.00"
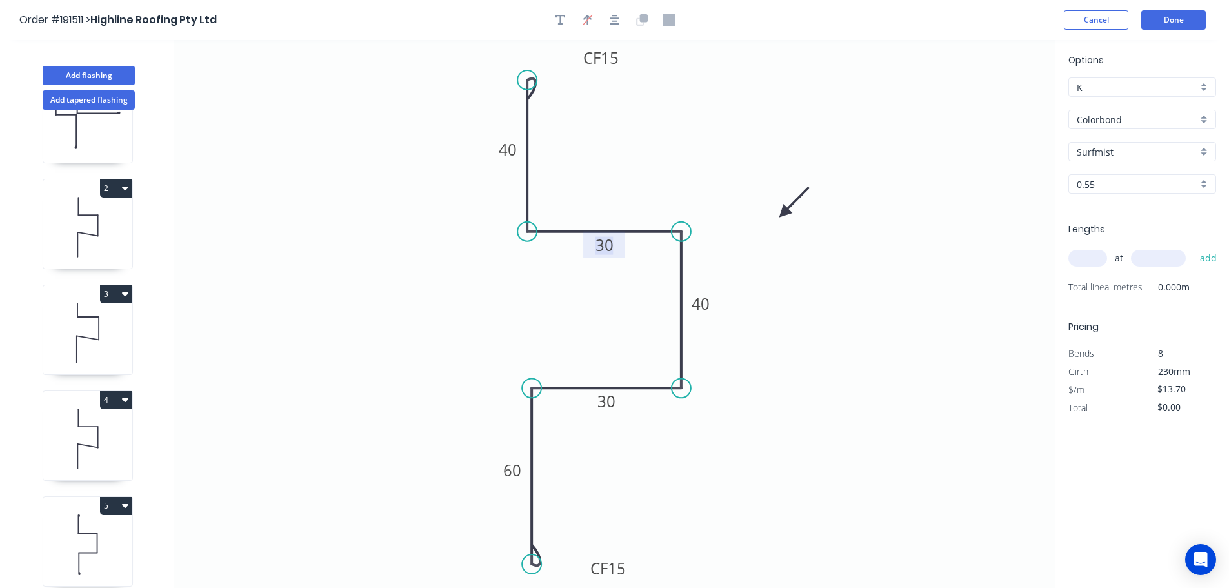
click at [609, 248] on tspan "30" at bounding box center [604, 244] width 18 height 21
click at [608, 401] on tspan "30" at bounding box center [606, 400] width 18 height 21
click at [1090, 255] on input "text" at bounding box center [1087, 258] width 39 height 17
type input "10"
click at [1167, 261] on input "text" at bounding box center [1158, 258] width 55 height 17
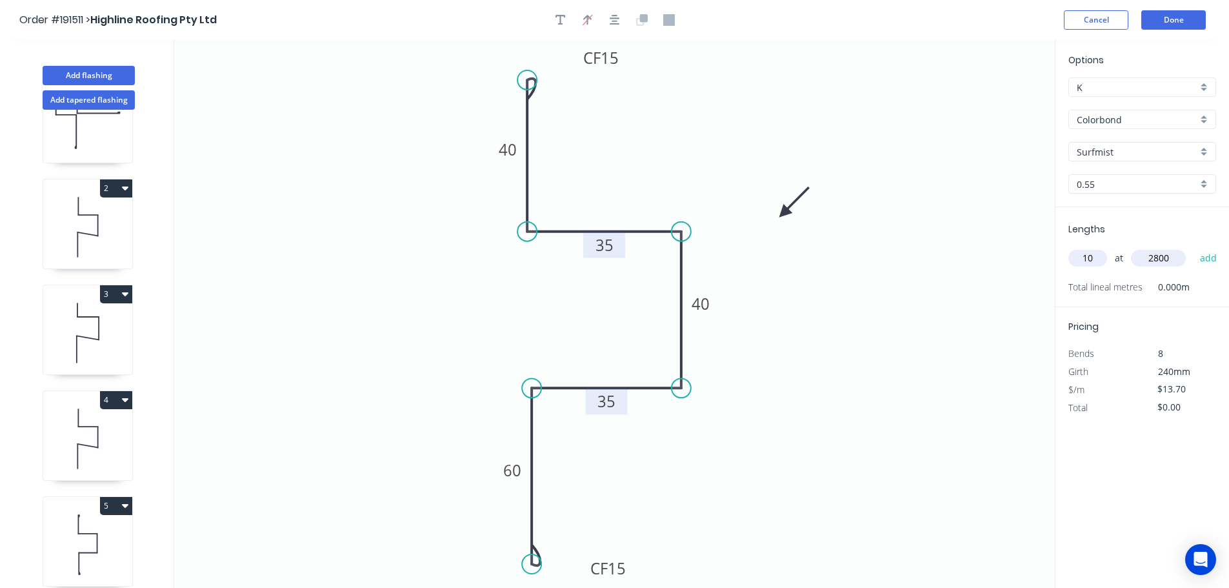
type input "2800"
click at [1193, 247] on button "add" at bounding box center [1208, 258] width 30 height 22
type input "$383.60"
click at [103, 72] on button "Add flashing" at bounding box center [89, 75] width 92 height 19
type input "$0.00"
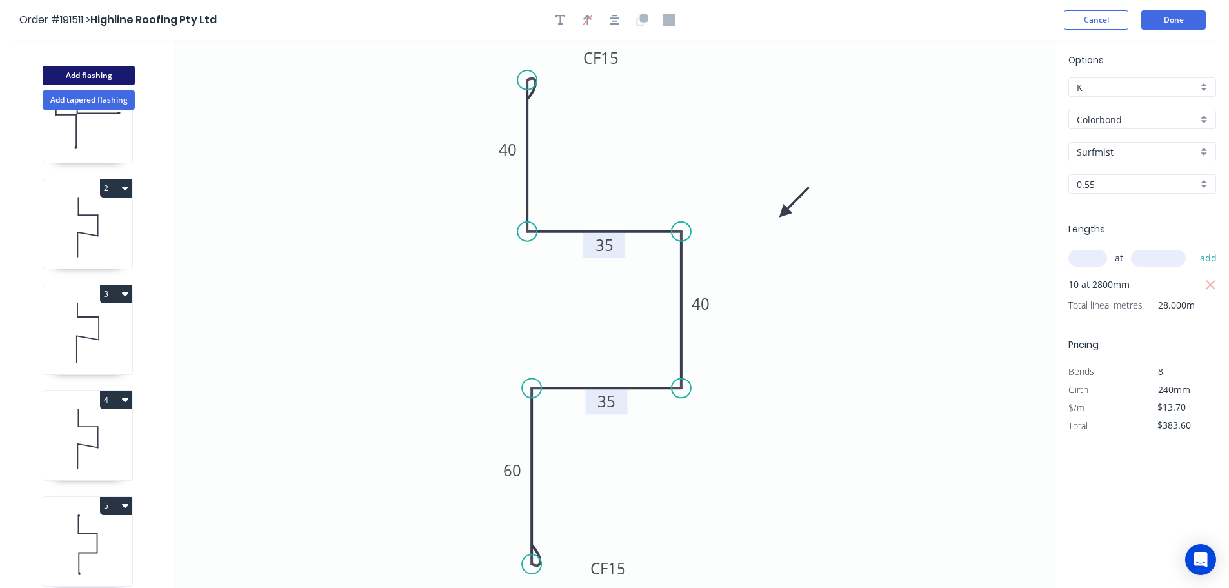
type input "$0.00"
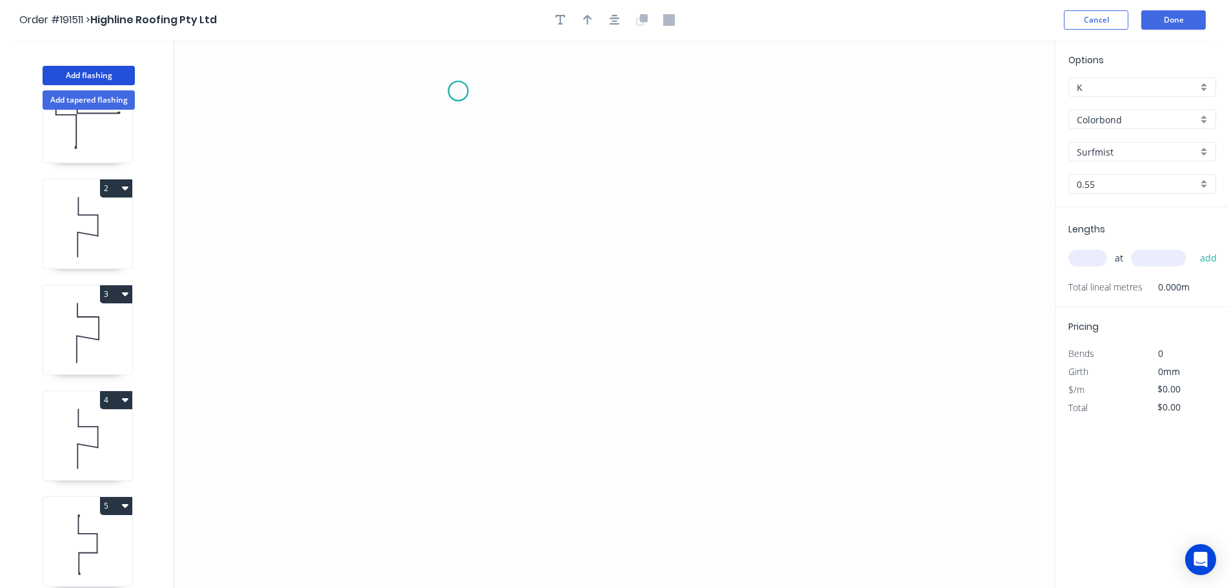
click at [458, 91] on icon "0" at bounding box center [614, 314] width 880 height 548
click at [495, 387] on icon "0" at bounding box center [614, 314] width 880 height 548
click at [722, 395] on icon "0 ?" at bounding box center [614, 314] width 880 height 548
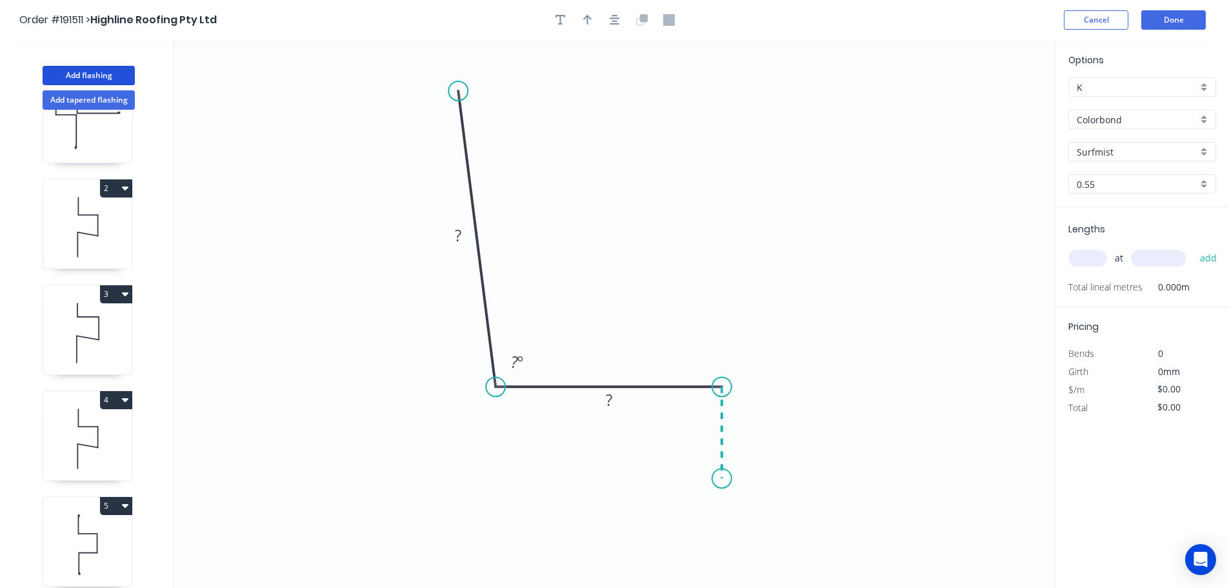
click at [718, 479] on icon "0 ? ? ? º" at bounding box center [614, 314] width 880 height 548
click at [783, 497] on div "Crush & Fold" at bounding box center [783, 499] width 130 height 26
click at [760, 513] on div "Flip bend" at bounding box center [786, 521] width 130 height 26
click at [762, 457] on tspan "10" at bounding box center [758, 454] width 18 height 21
click at [784, 460] on icon "0 ? ? CF 15 ? ? º" at bounding box center [614, 314] width 880 height 548
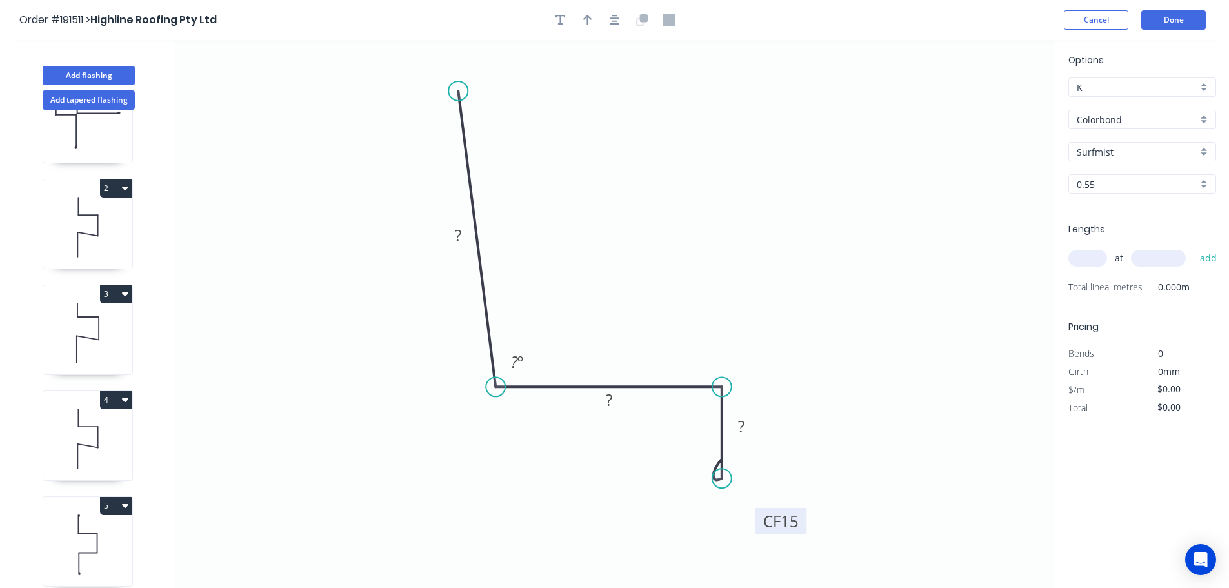
drag, startPoint x: 771, startPoint y: 460, endPoint x: 803, endPoint y: 526, distance: 73.6
click at [803, 526] on rect at bounding box center [781, 521] width 52 height 26
click at [459, 233] on tspan "?" at bounding box center [458, 234] width 6 height 21
click at [634, 194] on icon "0 100 50 CF 15 15 93 º" at bounding box center [614, 314] width 880 height 548
type input "$8.97"
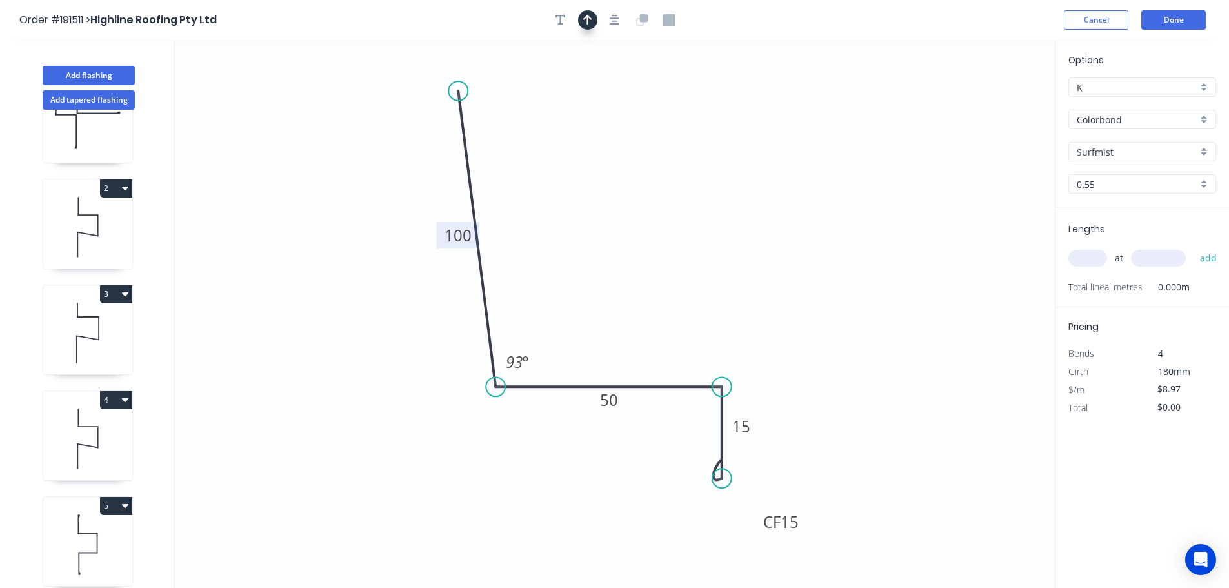
click at [586, 18] on icon "button" at bounding box center [587, 20] width 9 height 10
drag, startPoint x: 986, startPoint y: 104, endPoint x: 624, endPoint y: 217, distance: 379.8
click at [624, 217] on icon at bounding box center [624, 202] width 12 height 41
click at [1089, 255] on input "text" at bounding box center [1087, 258] width 39 height 17
type input "12"
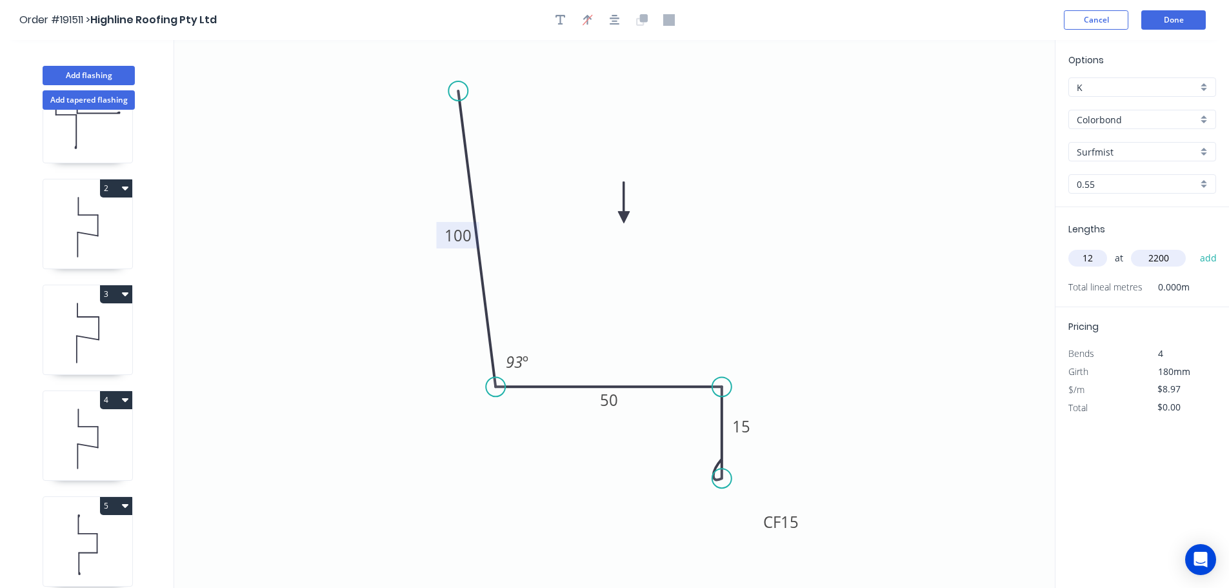
type input "2200"
click at [1193, 247] on button "add" at bounding box center [1208, 258] width 30 height 22
type input "$236.81"
type input "3"
type input "1100"
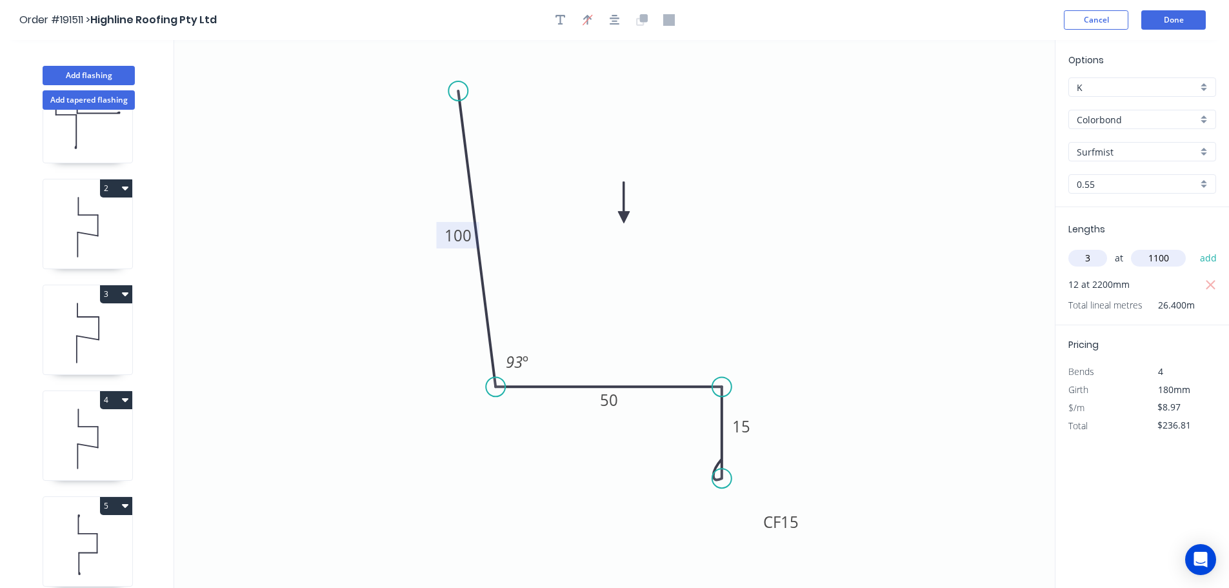
click at [1193, 247] on button "add" at bounding box center [1208, 258] width 30 height 22
type input "$266.41"
click at [55, 73] on button "Add flashing" at bounding box center [89, 75] width 92 height 19
type input "$0.00"
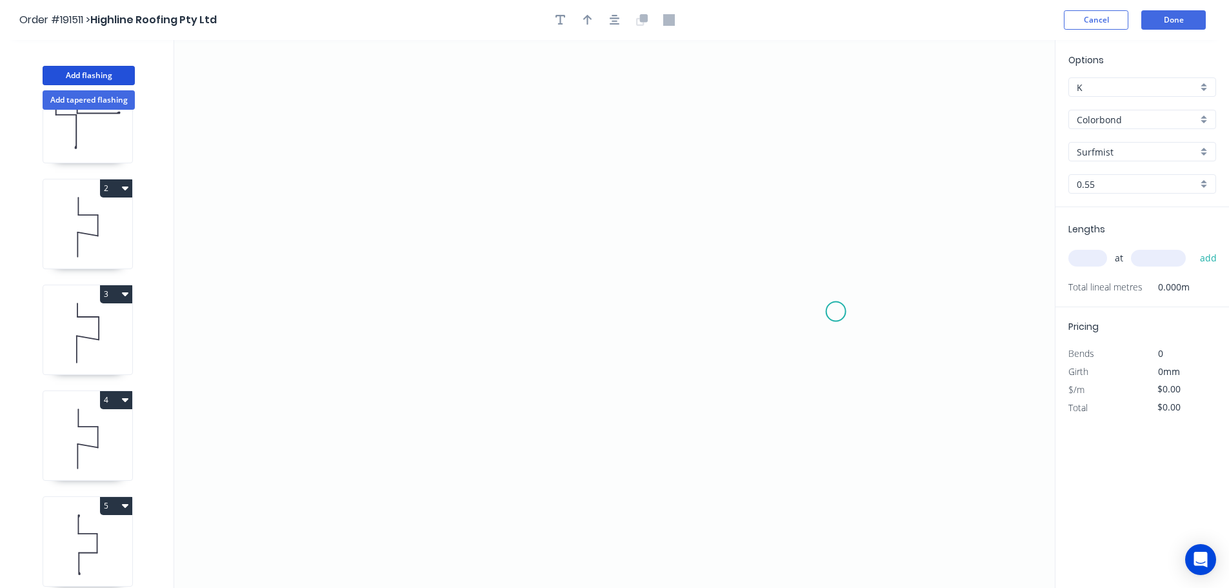
click at [836, 310] on icon "0" at bounding box center [614, 314] width 880 height 548
click at [857, 106] on icon "0" at bounding box center [614, 314] width 880 height 548
click at [680, 100] on icon "0 ?" at bounding box center [614, 314] width 880 height 548
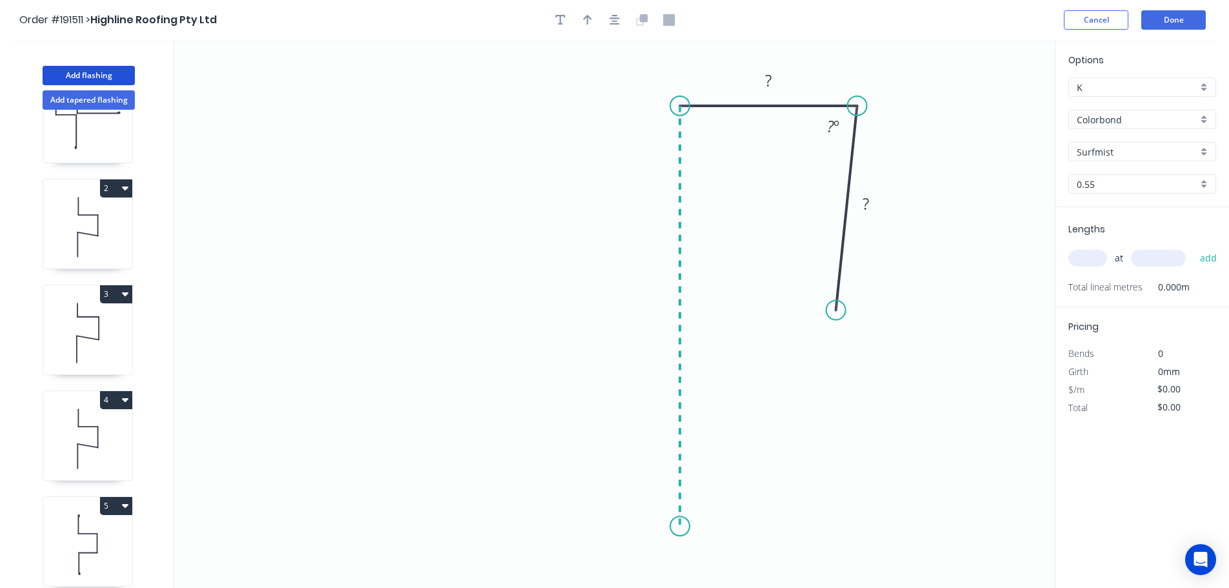
click at [670, 526] on icon "0 ? ? ? º" at bounding box center [614, 314] width 880 height 548
click at [670, 526] on circle at bounding box center [679, 525] width 19 height 19
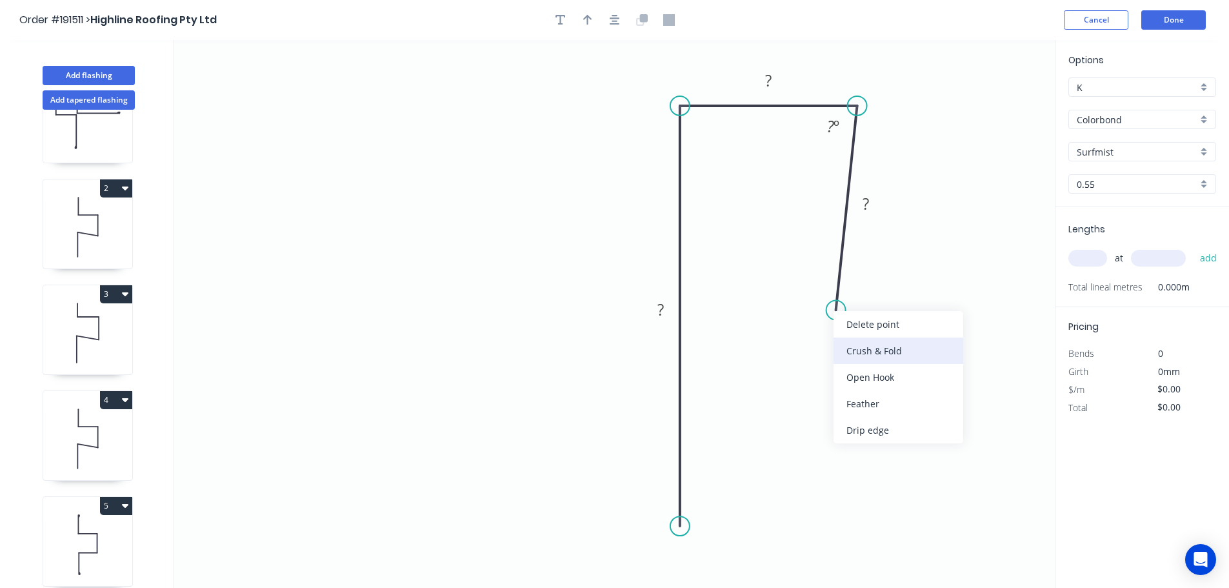
click at [855, 341] on div "Crush & Fold" at bounding box center [898, 350] width 130 height 26
click at [861, 353] on div "Flip bend" at bounding box center [903, 354] width 130 height 26
click at [880, 293] on tspan "10" at bounding box center [873, 289] width 18 height 21
click at [915, 320] on icon "0 ? ? CF 15 ? ? º" at bounding box center [614, 314] width 880 height 548
drag, startPoint x: 885, startPoint y: 297, endPoint x: 893, endPoint y: 378, distance: 81.7
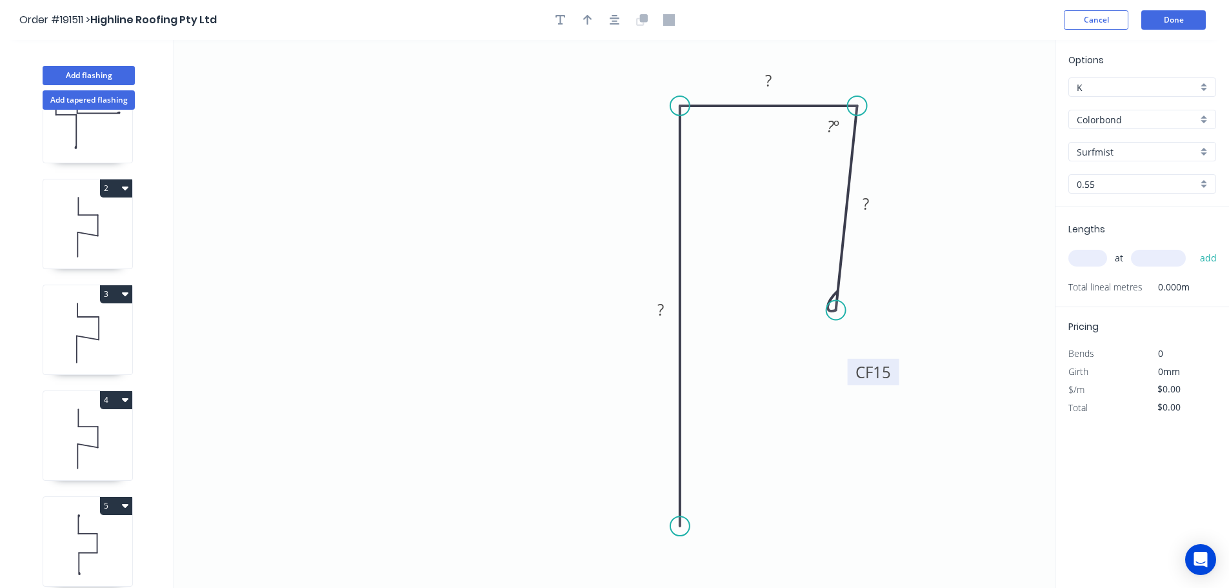
click at [893, 378] on rect at bounding box center [873, 372] width 52 height 26
click at [664, 308] on rect at bounding box center [660, 311] width 26 height 18
click at [745, 214] on icon "0 120 18 CF 15 80 87 º" at bounding box center [614, 314] width 880 height 548
type input "$10.82"
click at [588, 17] on icon "button" at bounding box center [587, 20] width 9 height 10
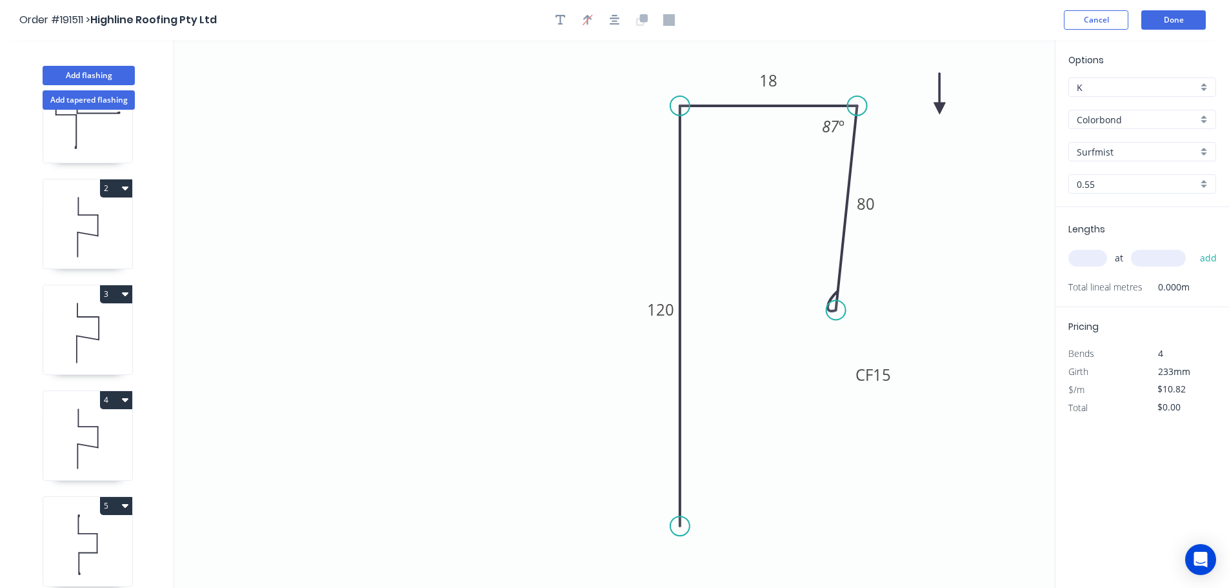
drag, startPoint x: 991, startPoint y: 102, endPoint x: 940, endPoint y: 108, distance: 51.4
click at [940, 108] on icon at bounding box center [939, 93] width 12 height 41
click at [1094, 255] on input "text" at bounding box center [1087, 258] width 39 height 17
type input "2"
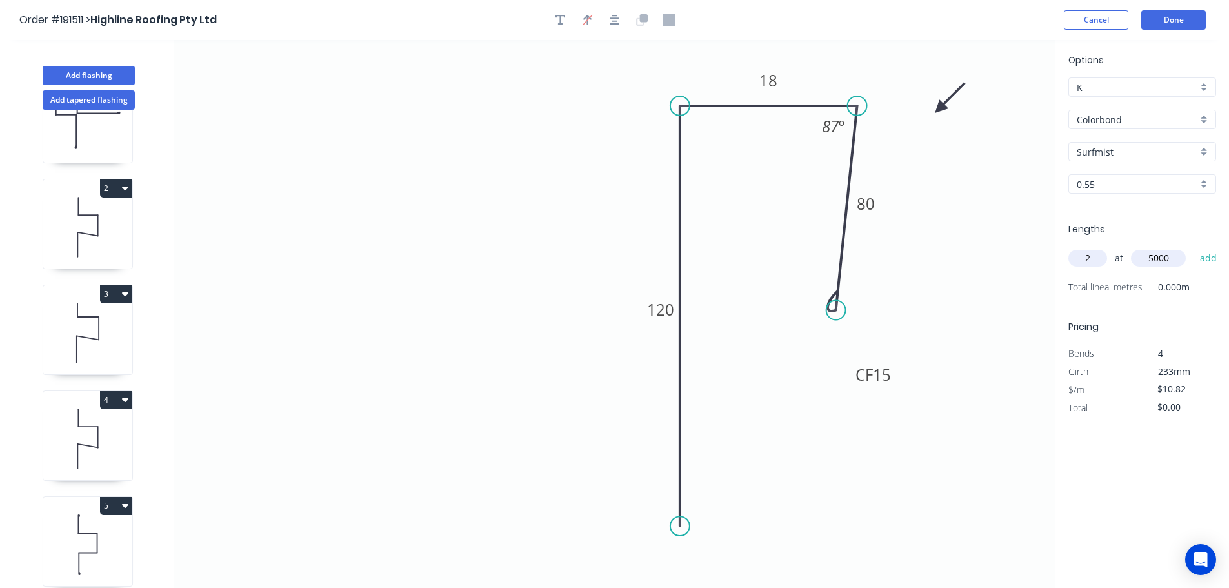
type input "5000"
click at [1193, 247] on button "add" at bounding box center [1208, 258] width 30 height 22
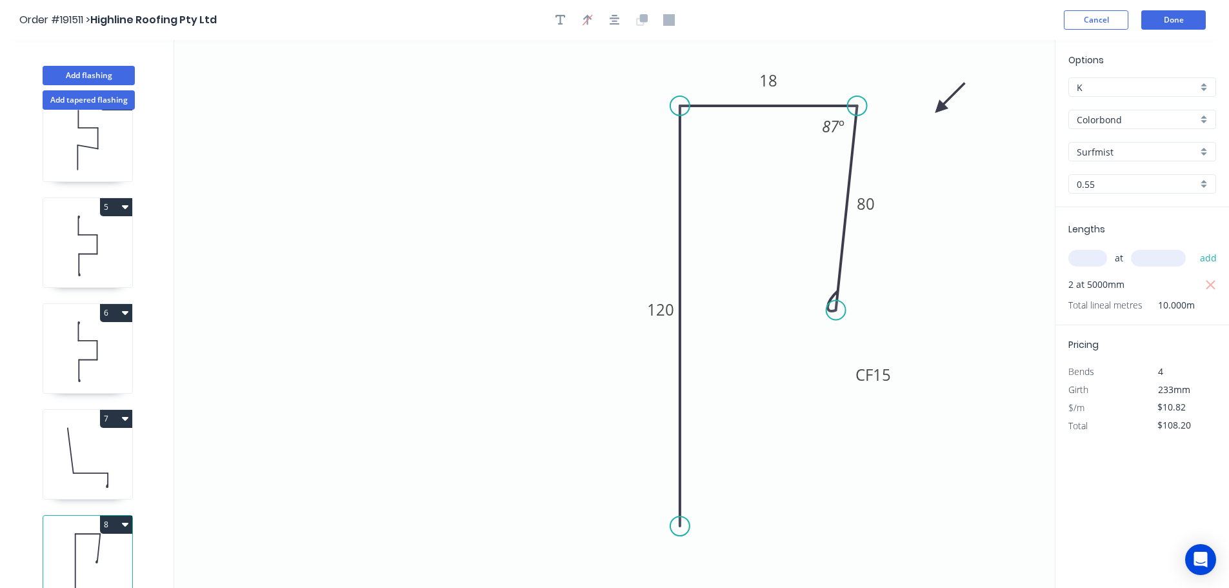
scroll to position [373, 0]
click at [114, 508] on button "8" at bounding box center [116, 515] width 32 height 18
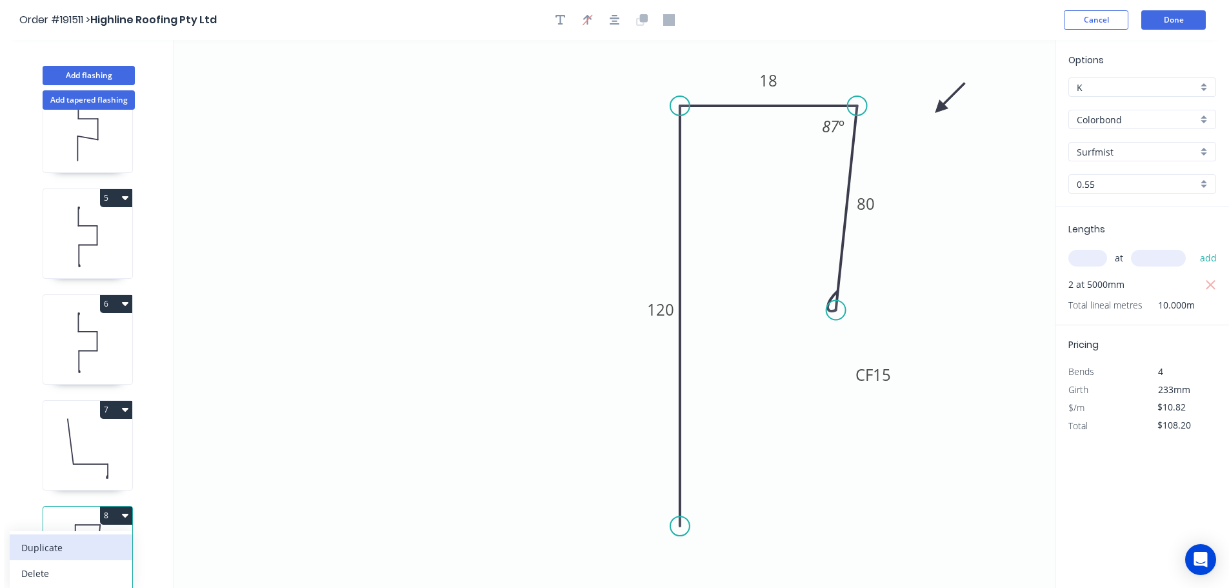
click at [99, 539] on div "Duplicate" at bounding box center [70, 547] width 99 height 19
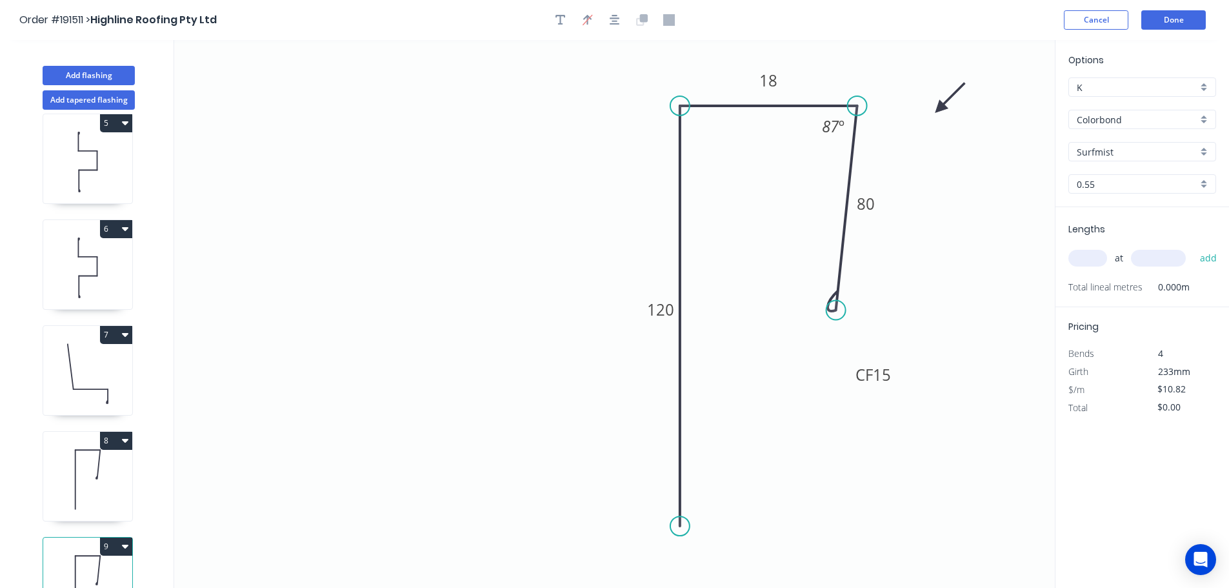
scroll to position [479, 0]
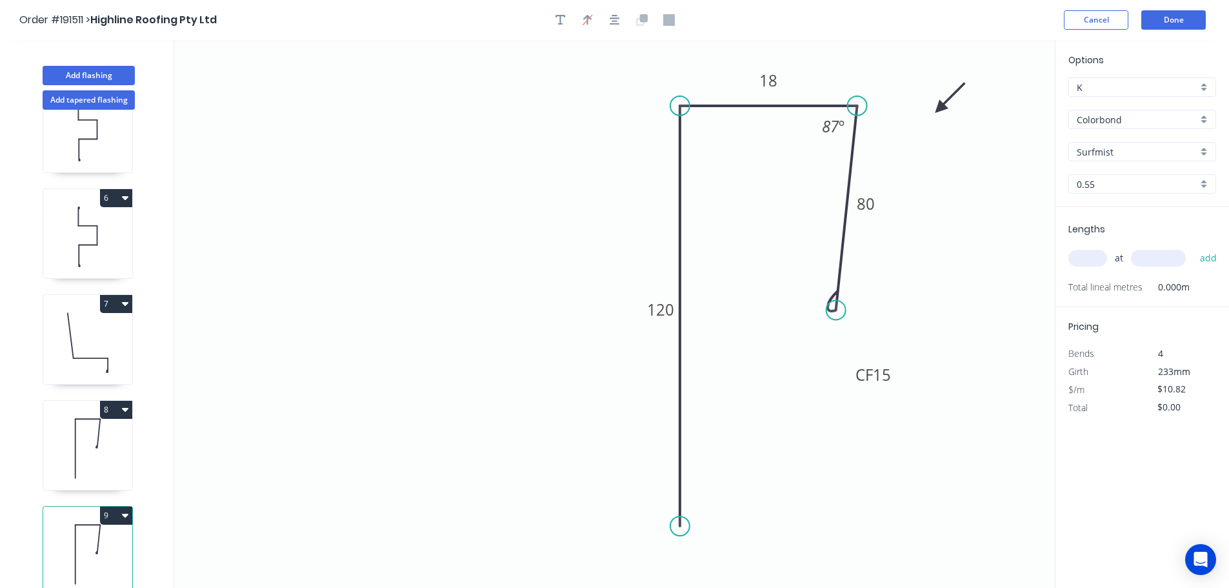
click at [110, 453] on icon at bounding box center [87, 448] width 89 height 83
click at [104, 549] on icon at bounding box center [87, 554] width 89 height 83
type input "$0.00"
click at [869, 208] on tspan "80" at bounding box center [865, 203] width 18 height 21
click at [947, 235] on icon "0 120 18 CF 15 60 87 º" at bounding box center [614, 314] width 880 height 548
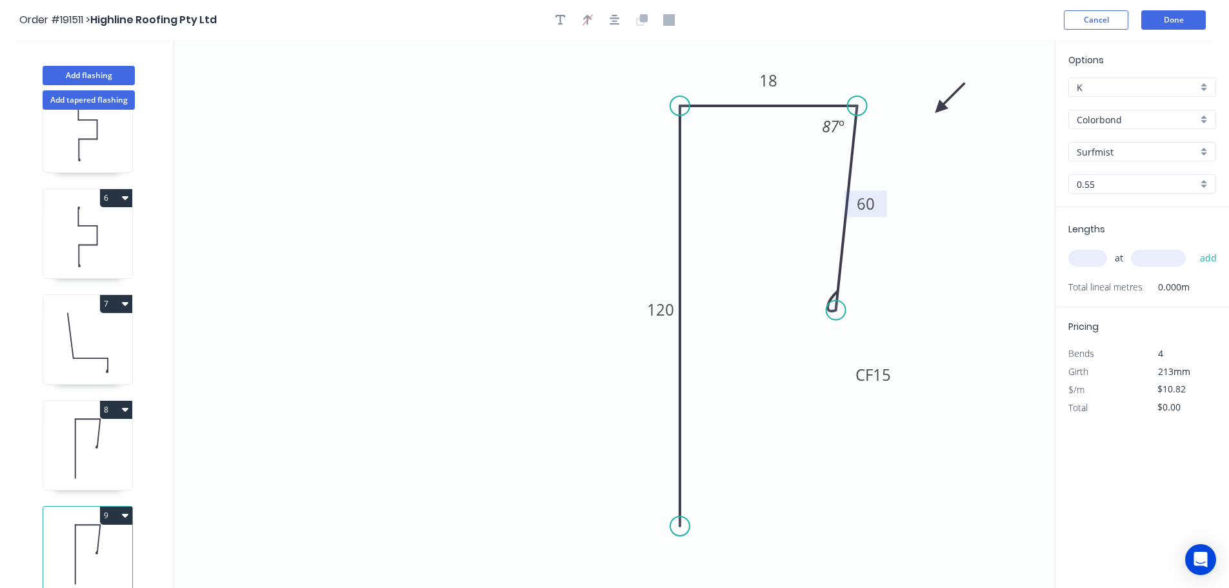
click at [1097, 257] on input "text" at bounding box center [1087, 258] width 39 height 17
type input "14"
click at [1149, 256] on input "text" at bounding box center [1158, 258] width 55 height 17
type input "3800"
click at [1193, 247] on button "add" at bounding box center [1208, 258] width 30 height 22
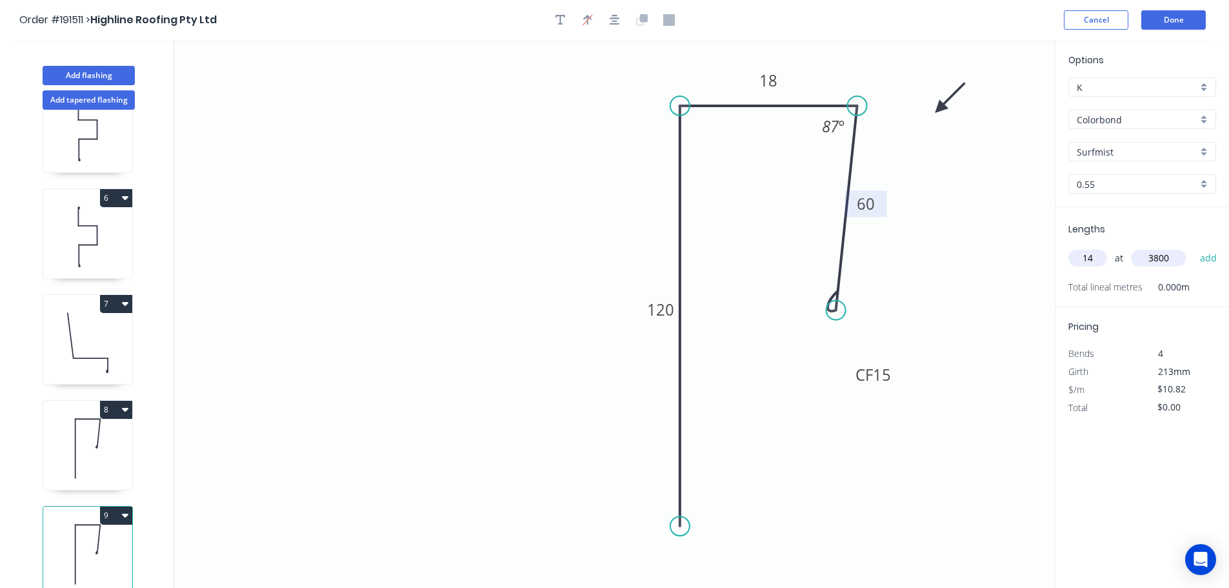
type input "$575.62"
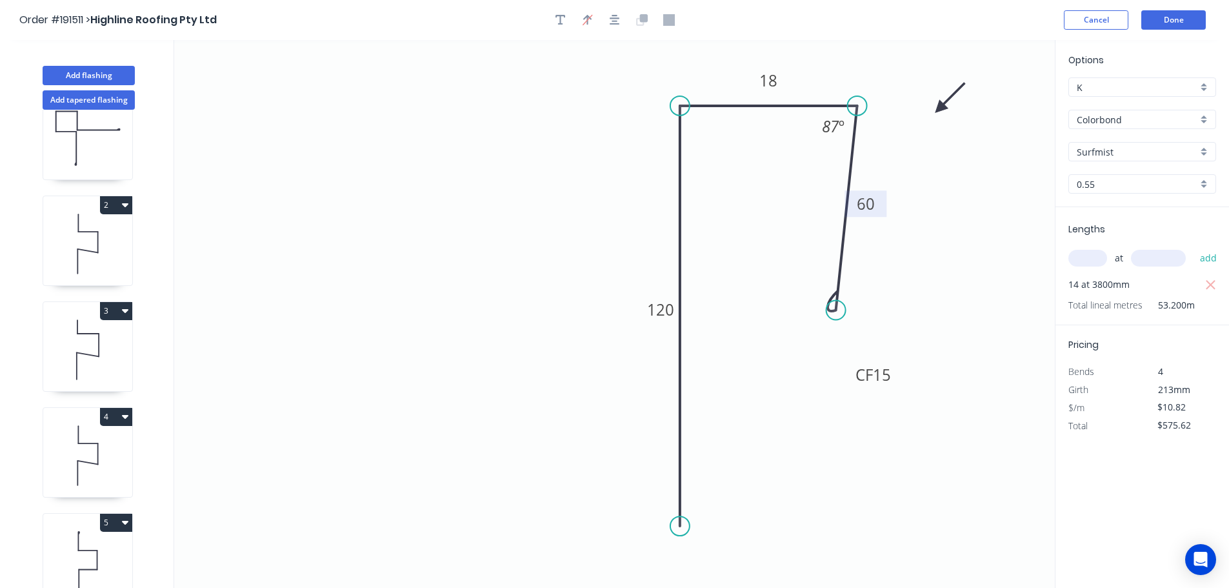
scroll to position [0, 0]
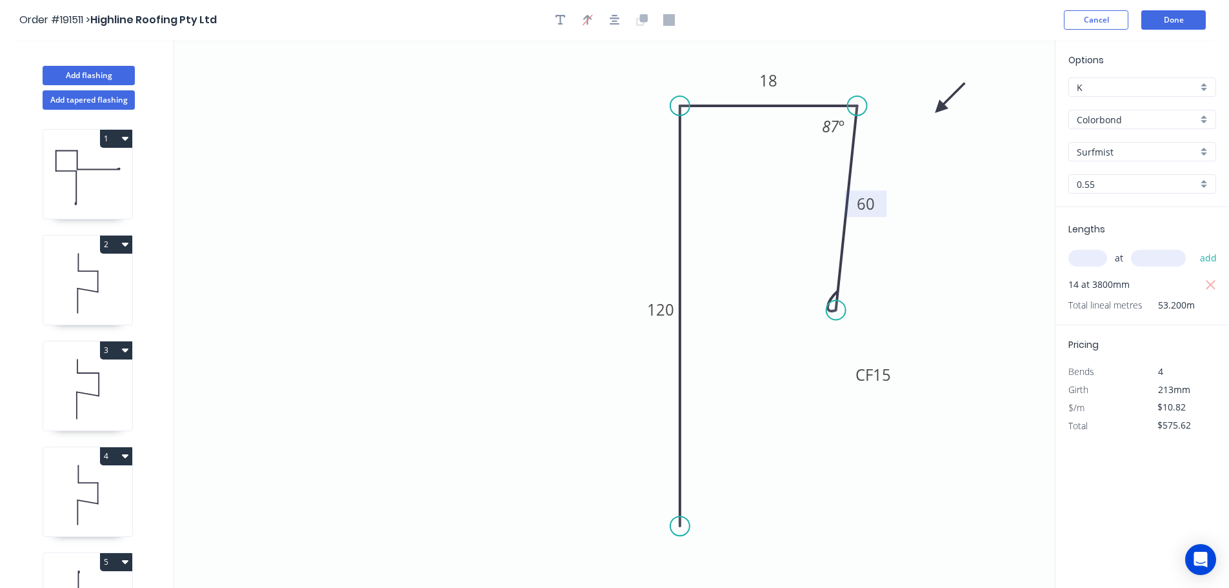
click at [112, 283] on icon at bounding box center [87, 283] width 89 height 83
type input "$0.00"
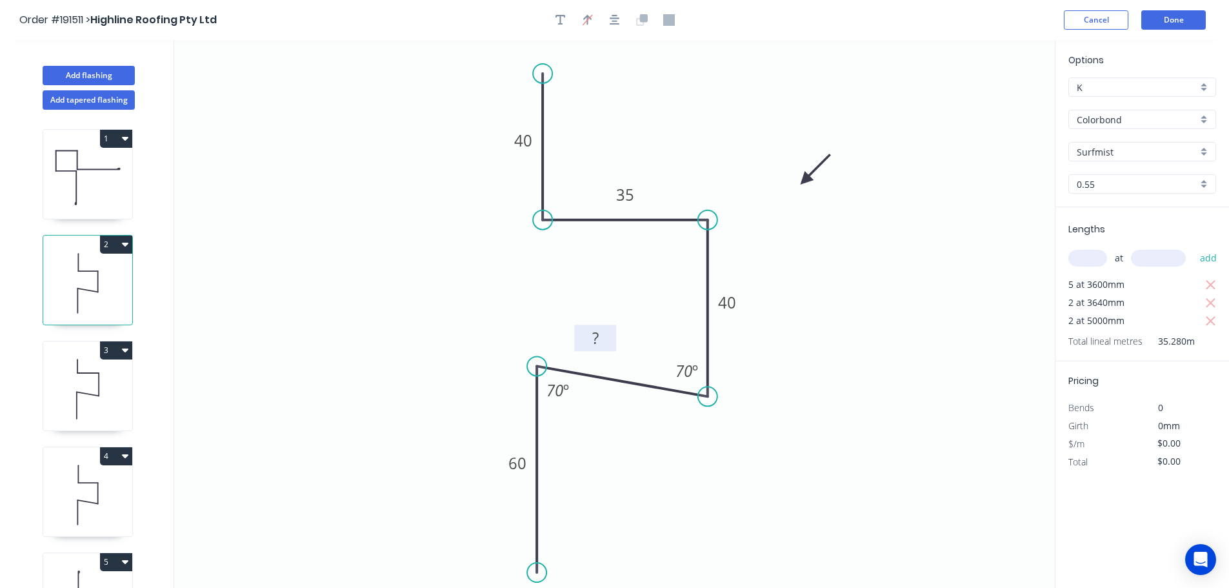
click at [597, 338] on tspan "?" at bounding box center [595, 337] width 6 height 21
click at [723, 477] on icon "0 60 37 40 35 40 70 º 70 º" at bounding box center [614, 314] width 880 height 548
type input "$10.82"
type input "$381.73"
click at [103, 364] on icon at bounding box center [87, 389] width 89 height 83
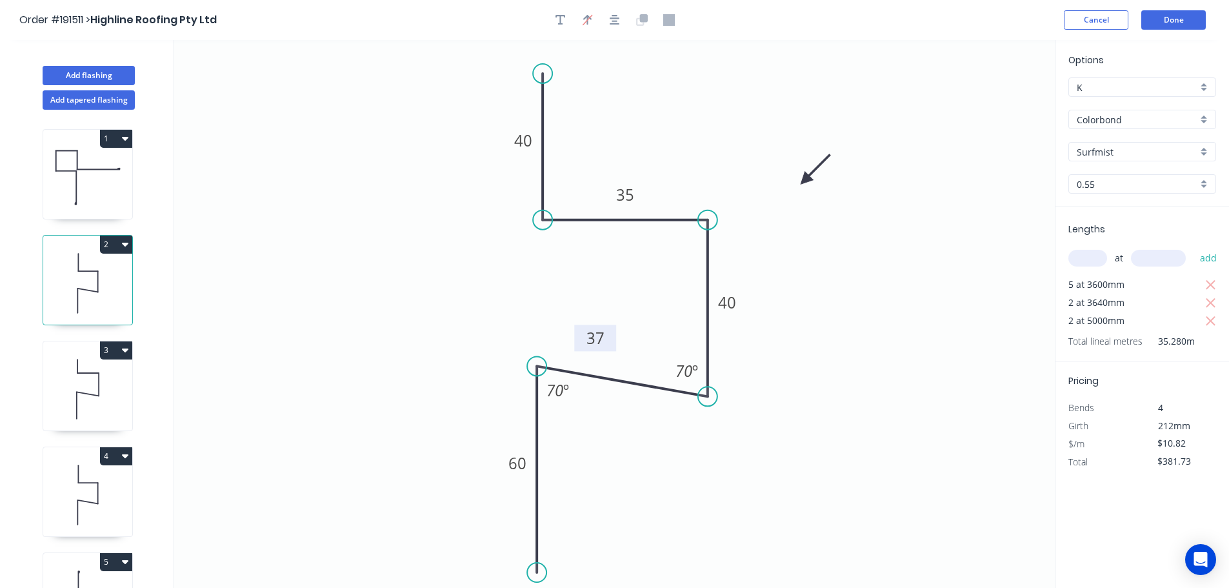
type input "$0.00"
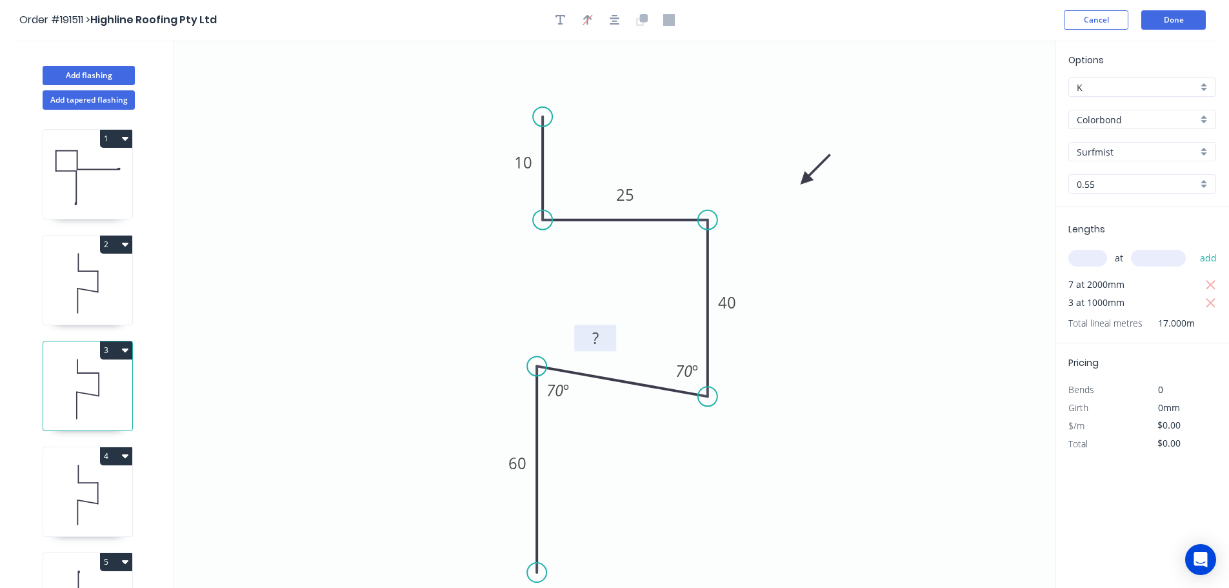
click at [598, 333] on rect at bounding box center [595, 339] width 26 height 18
drag, startPoint x: 86, startPoint y: 476, endPoint x: 140, endPoint y: 468, distance: 54.1
click at [87, 476] on icon at bounding box center [87, 494] width 89 height 83
type input "$0.00"
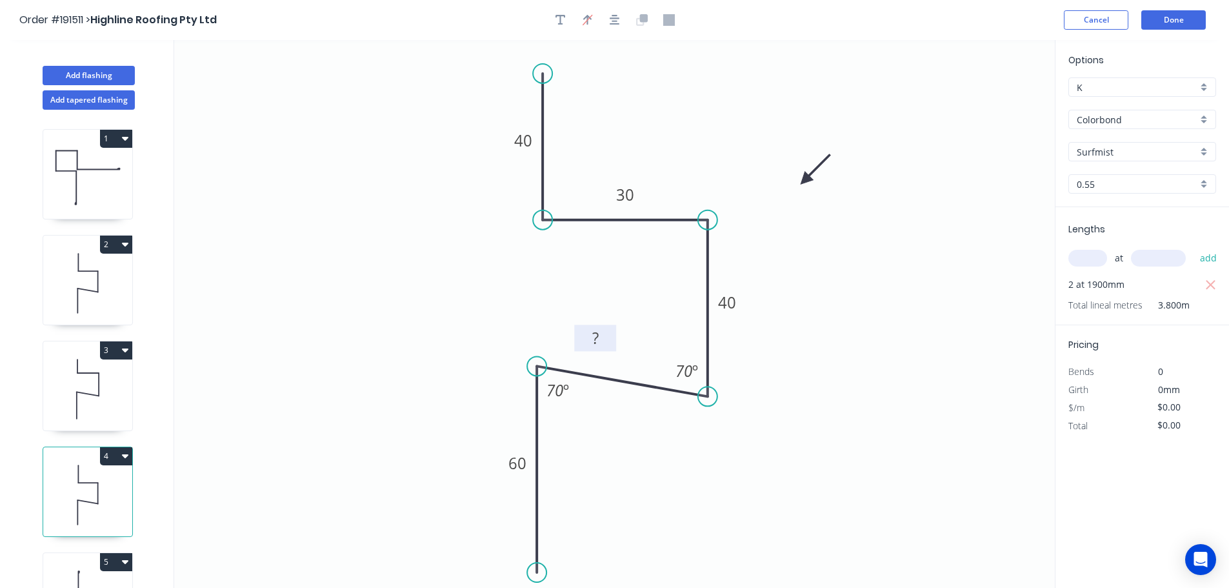
click at [597, 332] on tspan "?" at bounding box center [595, 337] width 6 height 21
click at [782, 489] on icon "0 60 32 40 30 40 70 º 70 º" at bounding box center [614, 314] width 880 height 548
type input "$10.82"
type input "$41.12"
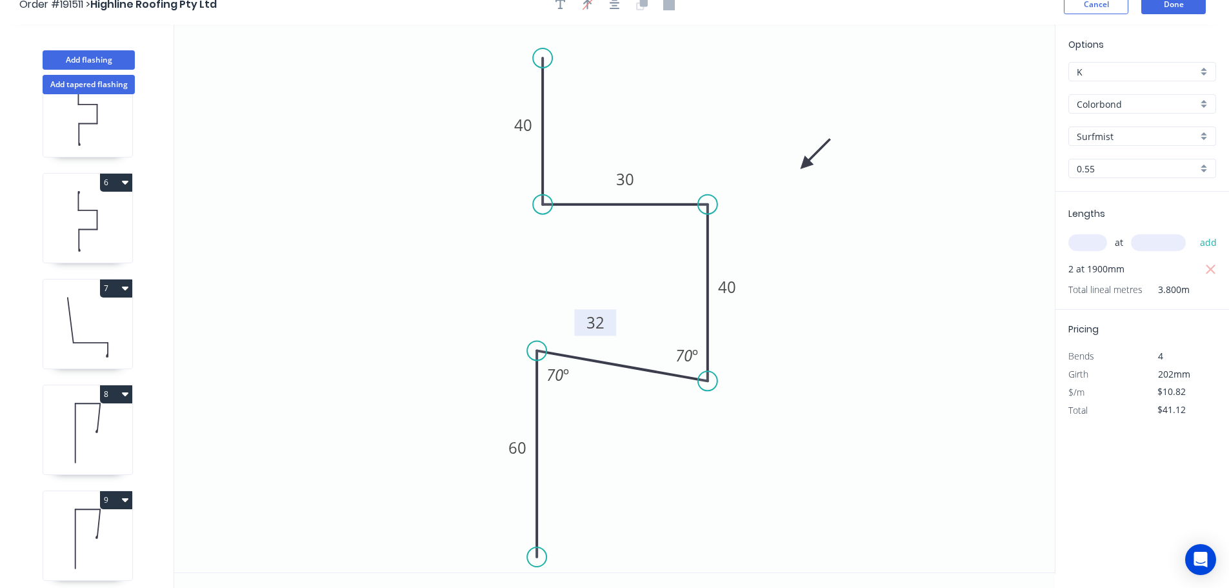
scroll to position [24, 0]
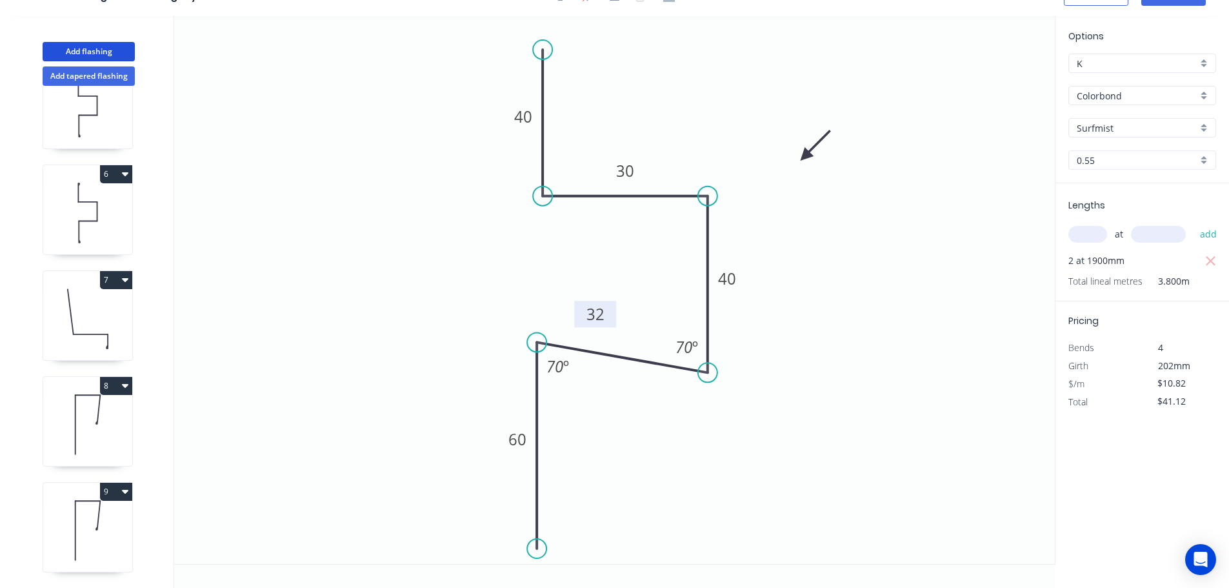
drag, startPoint x: 86, startPoint y: 50, endPoint x: 133, endPoint y: 64, distance: 49.2
click at [87, 50] on button "Add flashing" at bounding box center [89, 51] width 92 height 19
type input "$0.00"
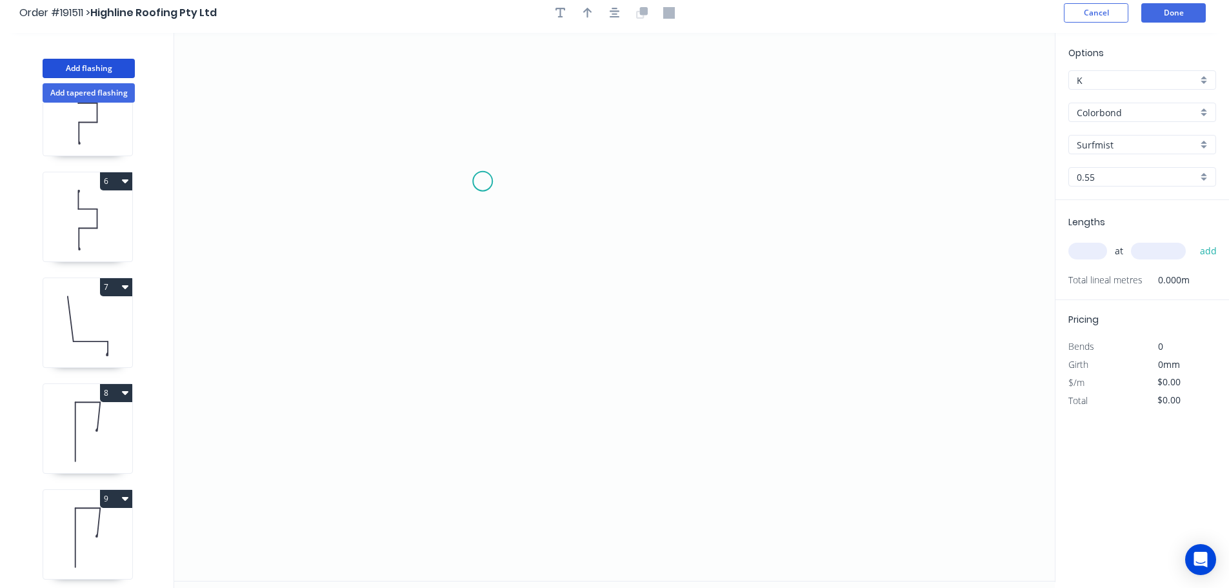
scroll to position [0, 0]
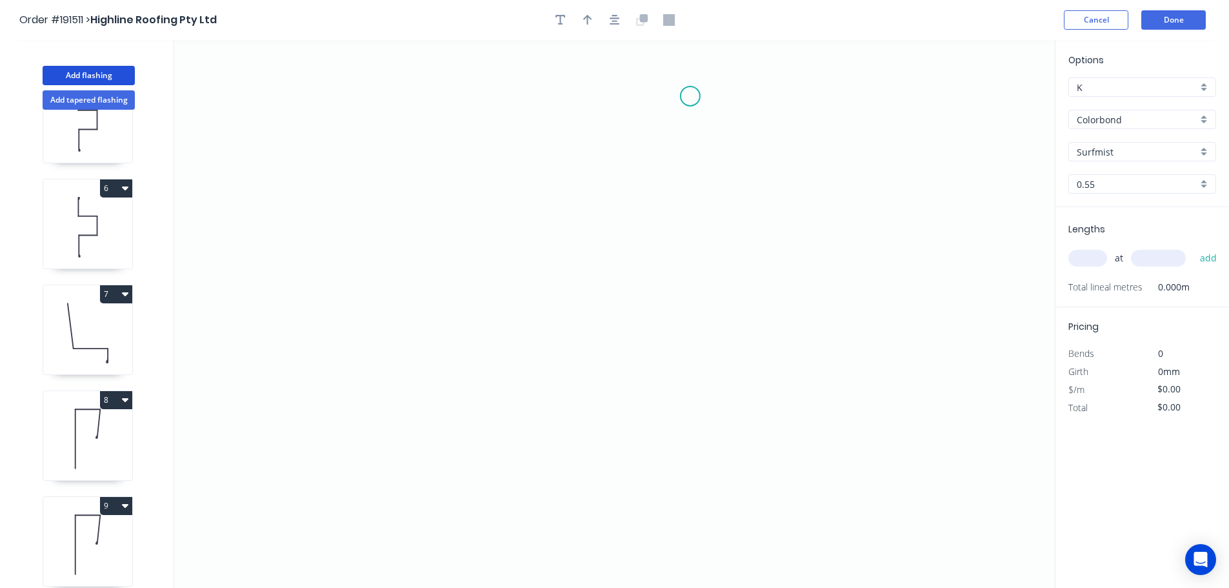
click at [690, 96] on icon "0" at bounding box center [614, 314] width 880 height 548
click at [696, 403] on icon "0" at bounding box center [614, 314] width 880 height 548
click at [826, 413] on icon "0 ?" at bounding box center [614, 314] width 880 height 548
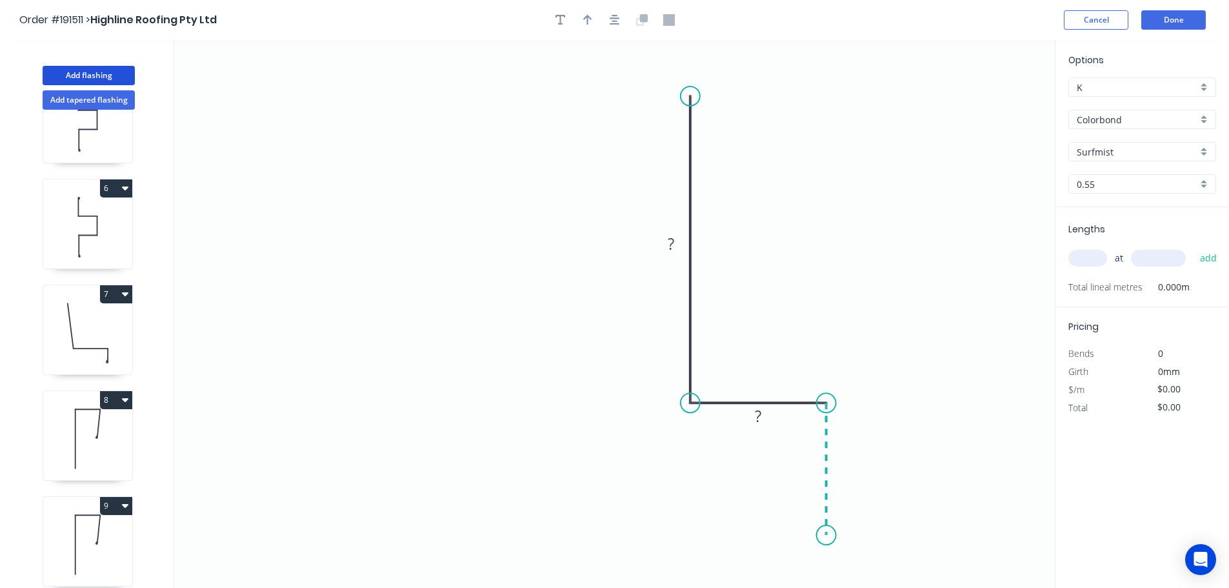
click at [823, 535] on icon "0 ? ?" at bounding box center [614, 314] width 880 height 548
click at [520, 528] on icon "0 ? ? ?" at bounding box center [614, 314] width 880 height 548
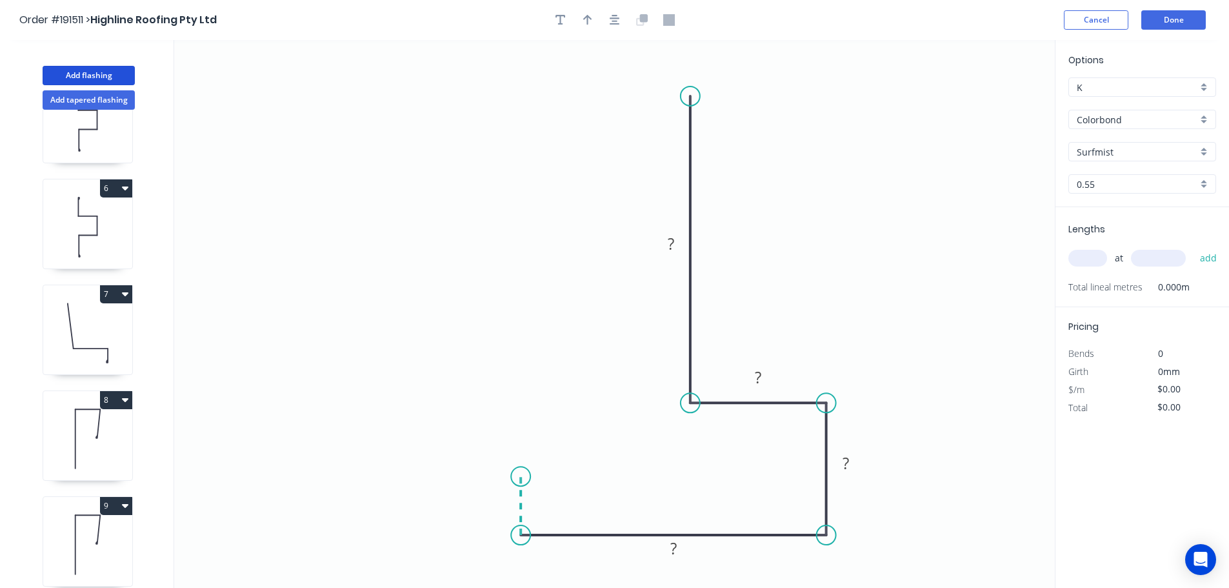
click at [520, 477] on icon "0 ? ? ? ?" at bounding box center [614, 314] width 880 height 548
click at [520, 477] on circle at bounding box center [520, 475] width 19 height 19
click at [501, 495] on tspan "?" at bounding box center [501, 499] width 6 height 21
click at [858, 236] on icon "0 10 80 40 40 100" at bounding box center [614, 314] width 880 height 548
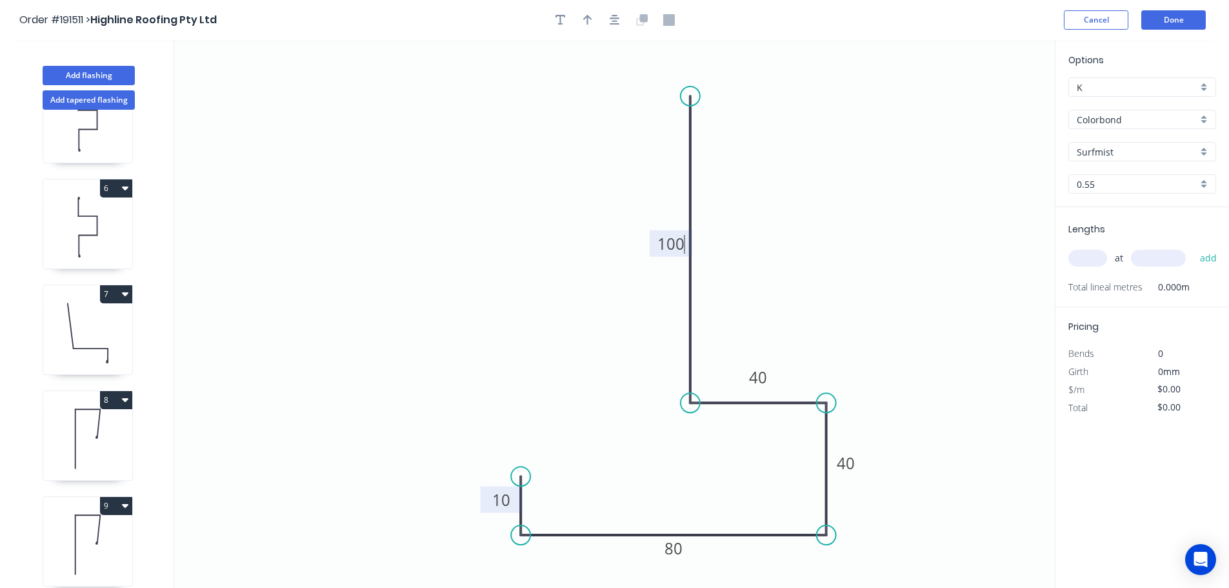
type input "$10.82"
click at [583, 15] on icon "button" at bounding box center [587, 20] width 9 height 12
drag, startPoint x: 990, startPoint y: 100, endPoint x: 841, endPoint y: 217, distance: 189.3
click at [844, 217] on icon at bounding box center [850, 199] width 12 height 41
click at [840, 217] on icon at bounding box center [841, 201] width 12 height 41
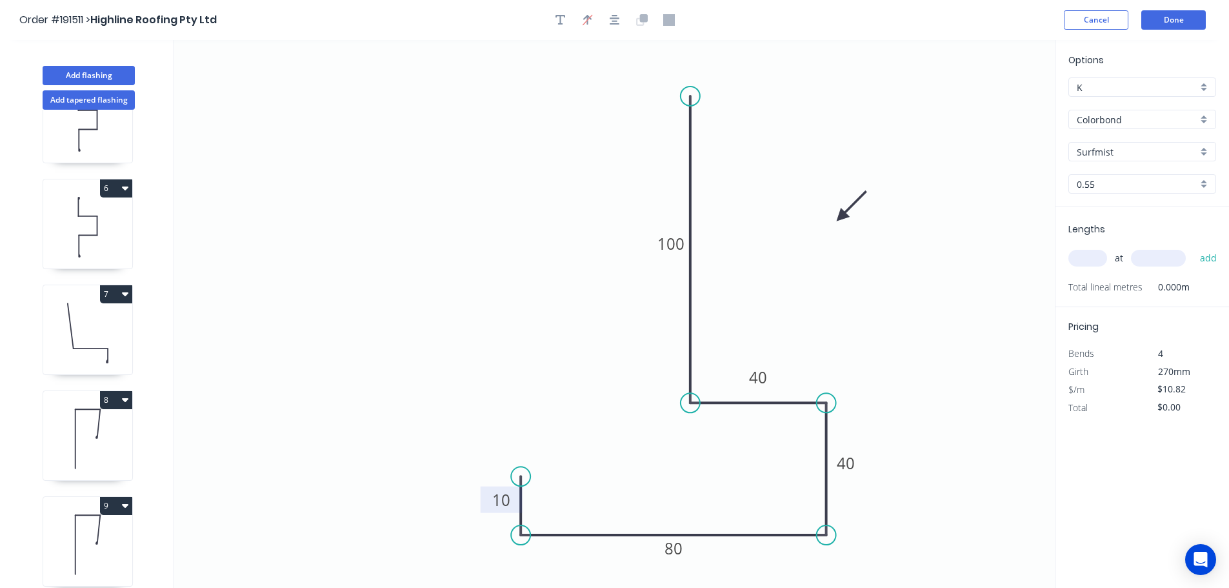
click at [1092, 257] on input "text" at bounding box center [1087, 258] width 39 height 17
type input "5"
type input "3600"
click at [1193, 247] on button "add" at bounding box center [1208, 258] width 30 height 22
type input "$194.76"
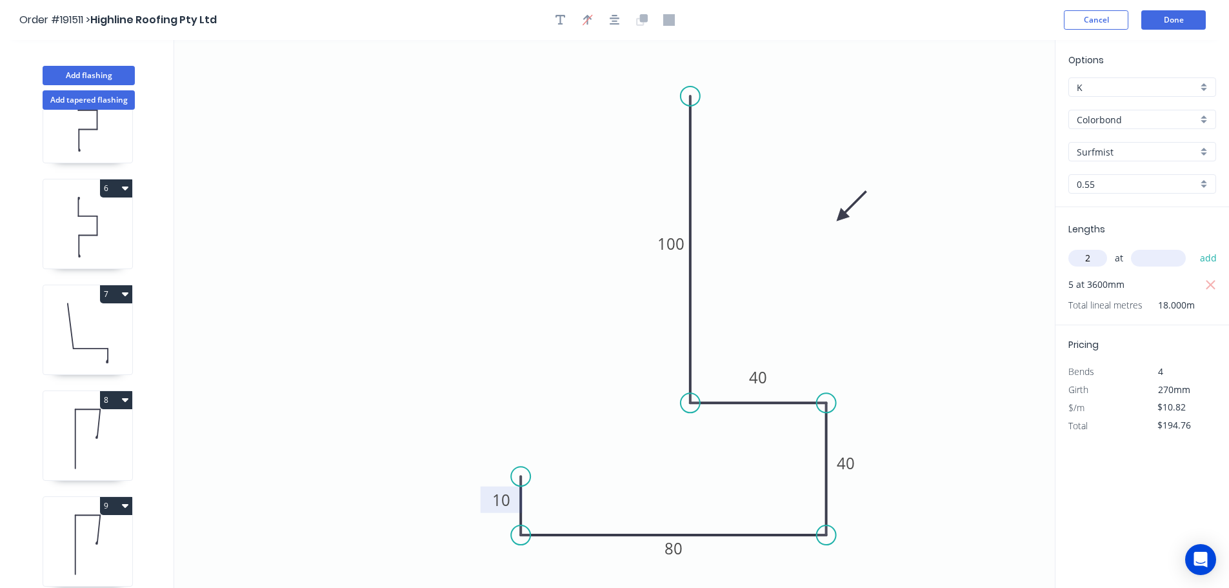
type input "2"
type input "3640"
click at [1193, 247] on button "add" at bounding box center [1208, 258] width 30 height 22
type input "$273.53"
type input "2"
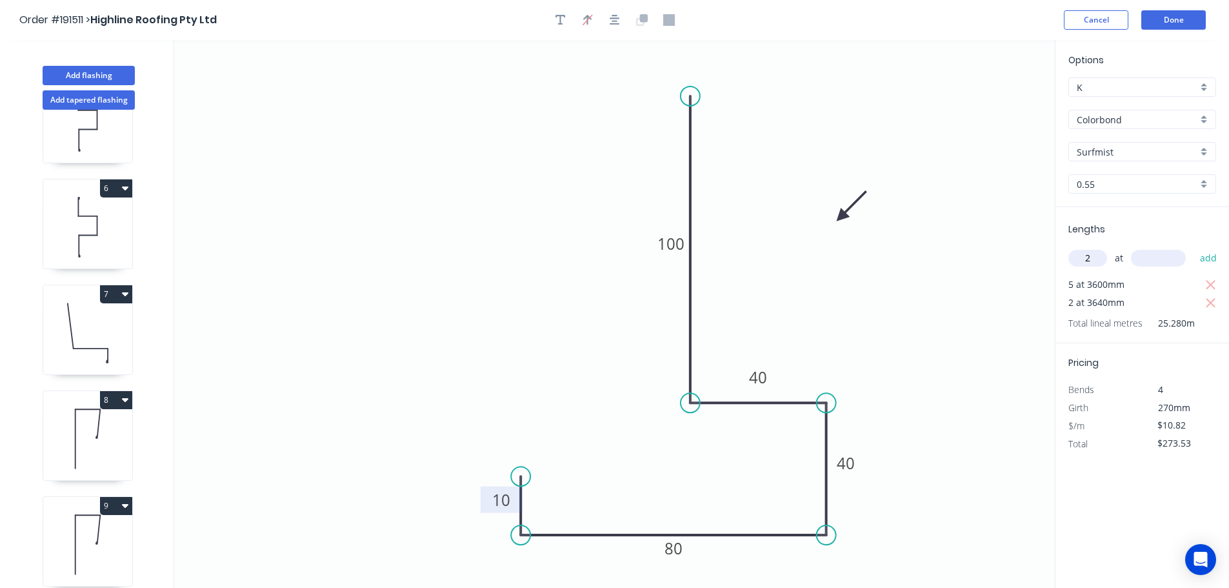
click at [1171, 257] on input "text" at bounding box center [1158, 258] width 55 height 17
type input "5000"
click at [1193, 247] on button "add" at bounding box center [1208, 258] width 30 height 22
type input "$381.73"
click at [83, 74] on button "Add flashing" at bounding box center [89, 75] width 92 height 19
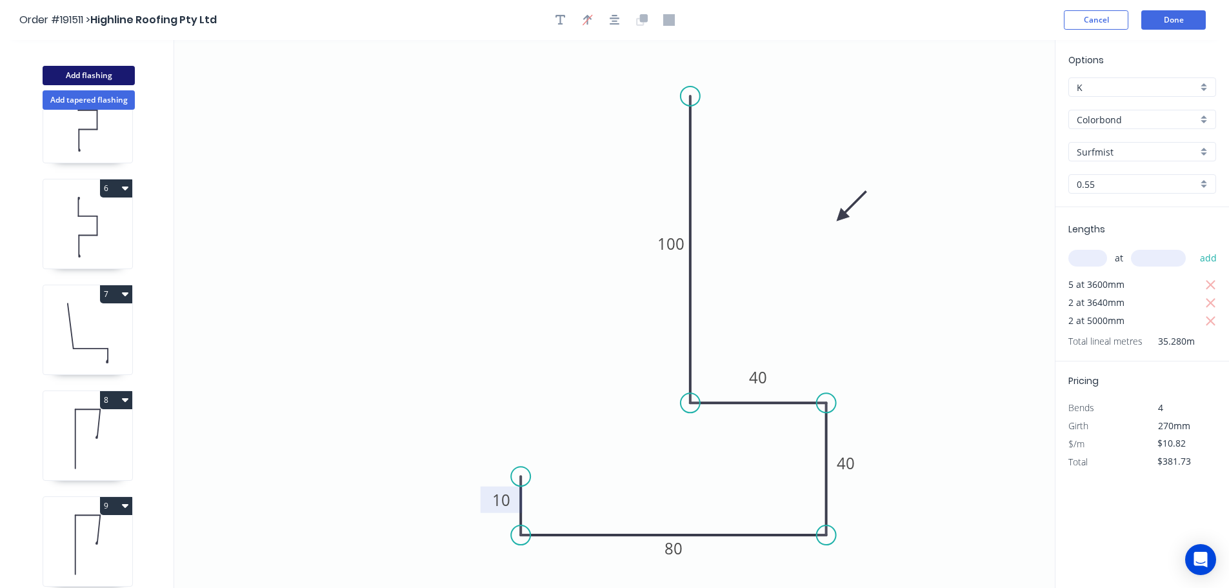
type input "$0.00"
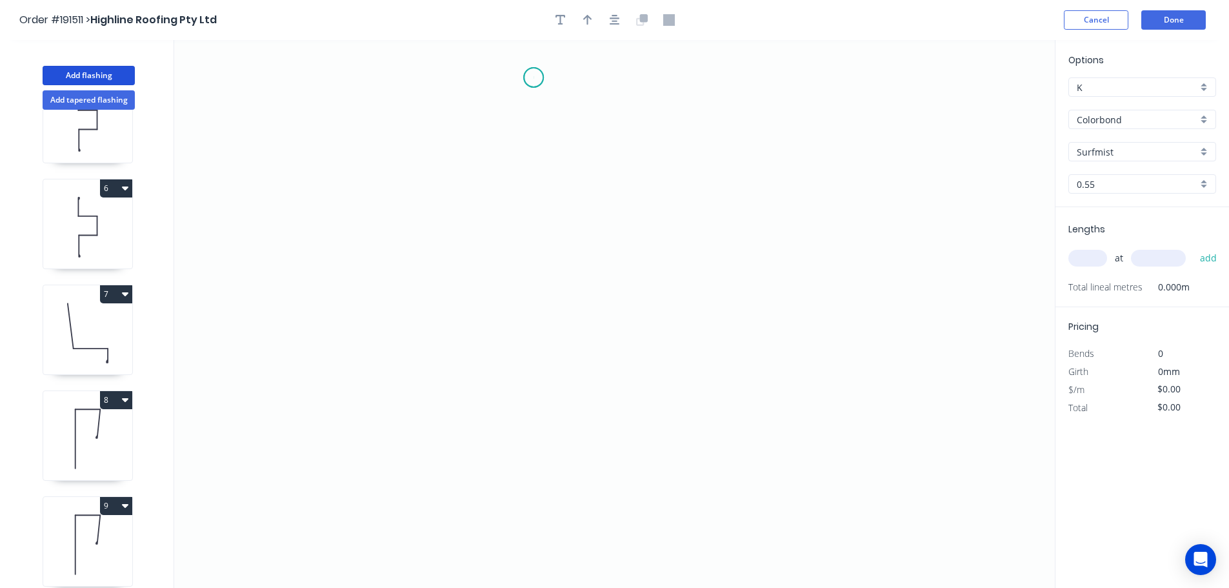
click at [533, 77] on icon "0" at bounding box center [614, 314] width 880 height 548
click at [533, 374] on icon "0" at bounding box center [614, 314] width 880 height 548
click at [690, 370] on icon "0 ?" at bounding box center [614, 314] width 880 height 548
click at [687, 466] on icon "0 ? ?" at bounding box center [614, 314] width 880 height 548
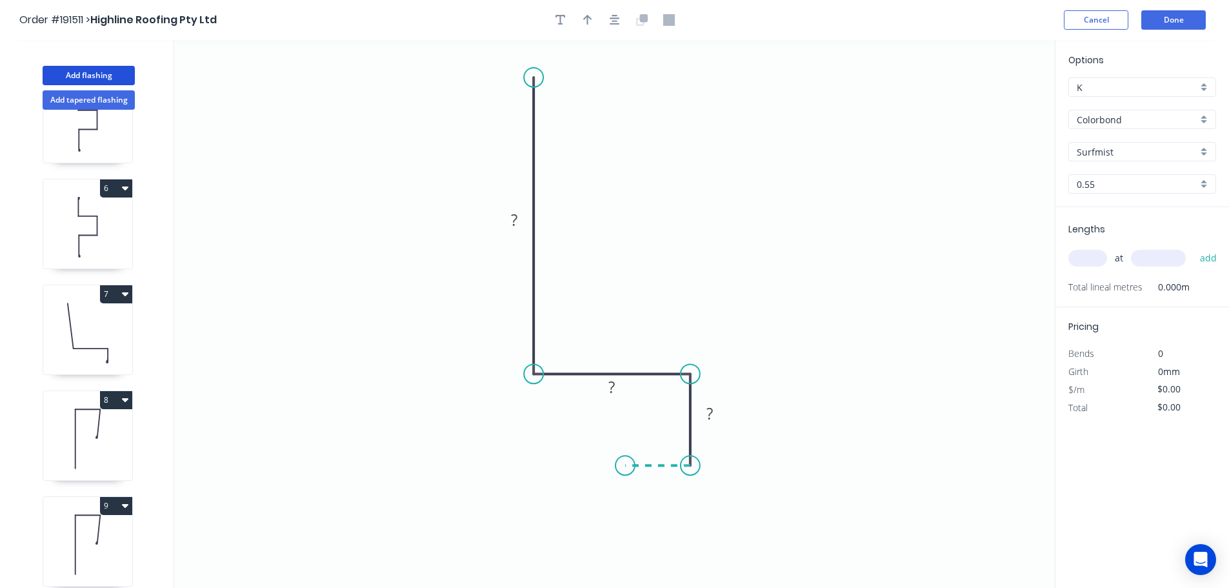
click at [625, 465] on icon at bounding box center [657, 465] width 65 height 0
click at [625, 466] on circle at bounding box center [624, 464] width 19 height 19
click at [515, 217] on tspan "?" at bounding box center [514, 219] width 6 height 21
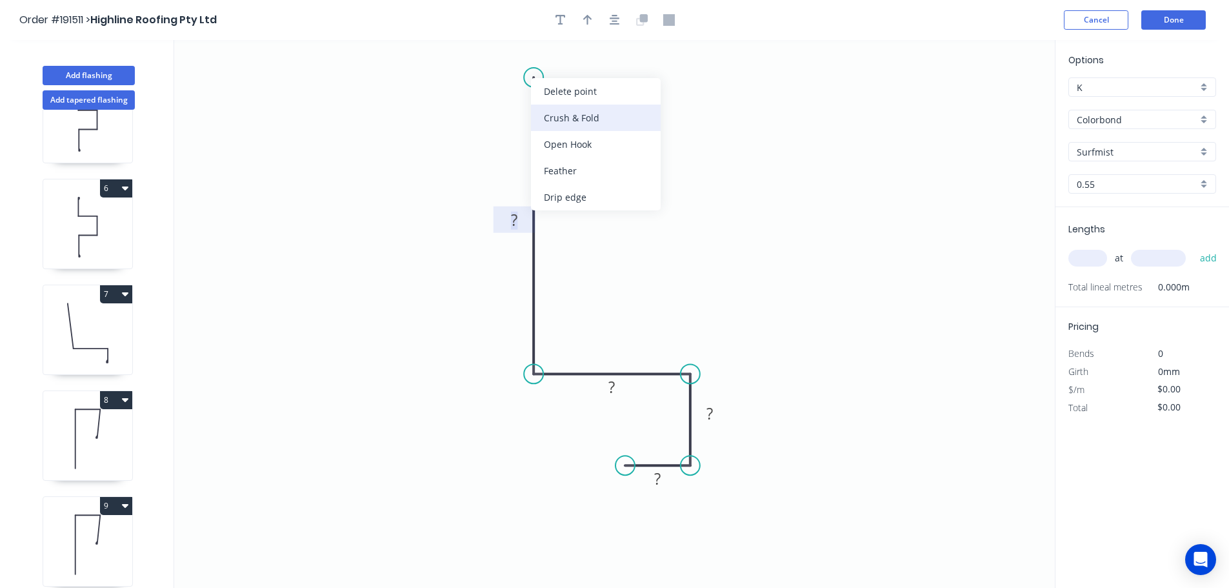
click at [581, 115] on div "Crush & Fold" at bounding box center [596, 117] width 130 height 26
click at [567, 112] on div "Flip bend" at bounding box center [598, 120] width 130 height 26
click at [575, 55] on tspan "10" at bounding box center [569, 54] width 18 height 21
click at [665, 110] on icon "0 CF 15 ? ? ? ?" at bounding box center [614, 314] width 880 height 548
drag, startPoint x: 580, startPoint y: 57, endPoint x: 625, endPoint y: 63, distance: 44.9
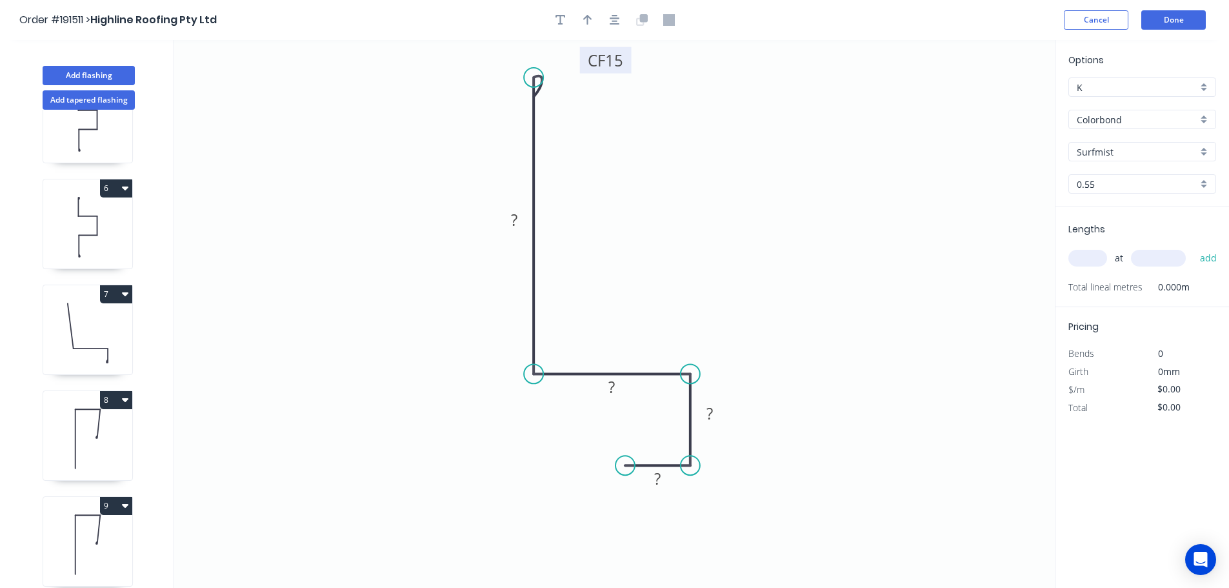
click at [625, 63] on rect at bounding box center [606, 60] width 52 height 26
click at [519, 222] on rect at bounding box center [514, 221] width 26 height 18
click at [695, 176] on icon "0 CF 15 120 30 18 10" at bounding box center [614, 314] width 880 height 548
type input "$9.69"
click at [581, 16] on button "button" at bounding box center [587, 19] width 19 height 19
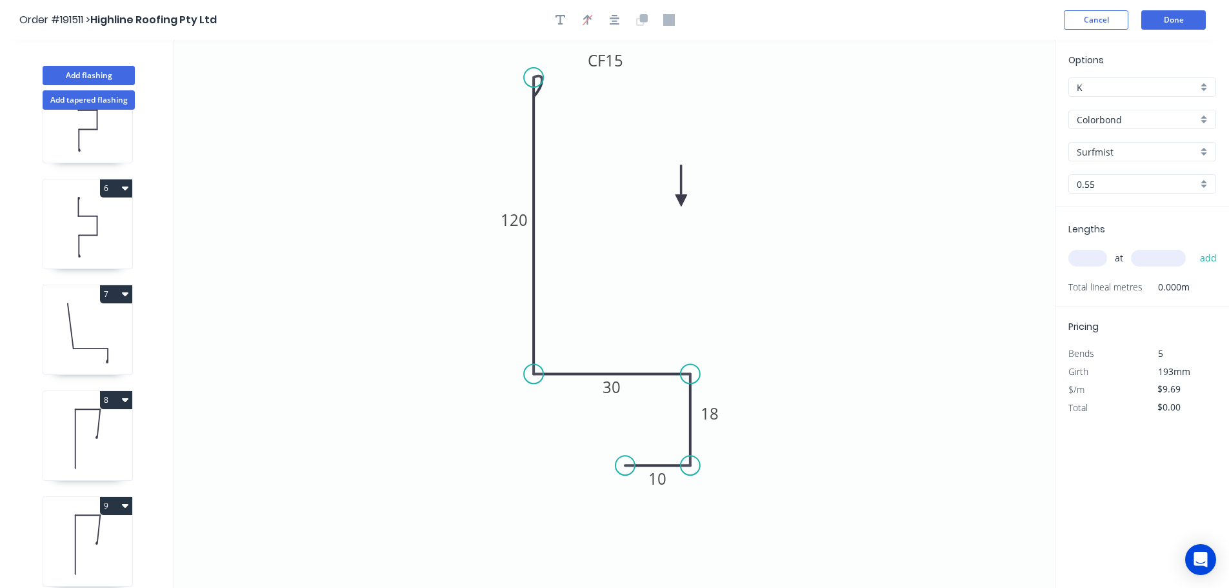
drag, startPoint x: 846, startPoint y: 157, endPoint x: 675, endPoint y: 202, distance: 176.6
click at [675, 202] on icon at bounding box center [681, 185] width 12 height 41
click at [675, 202] on icon at bounding box center [675, 186] width 12 height 41
click at [1094, 256] on input "text" at bounding box center [1087, 258] width 39 height 17
type input "6"
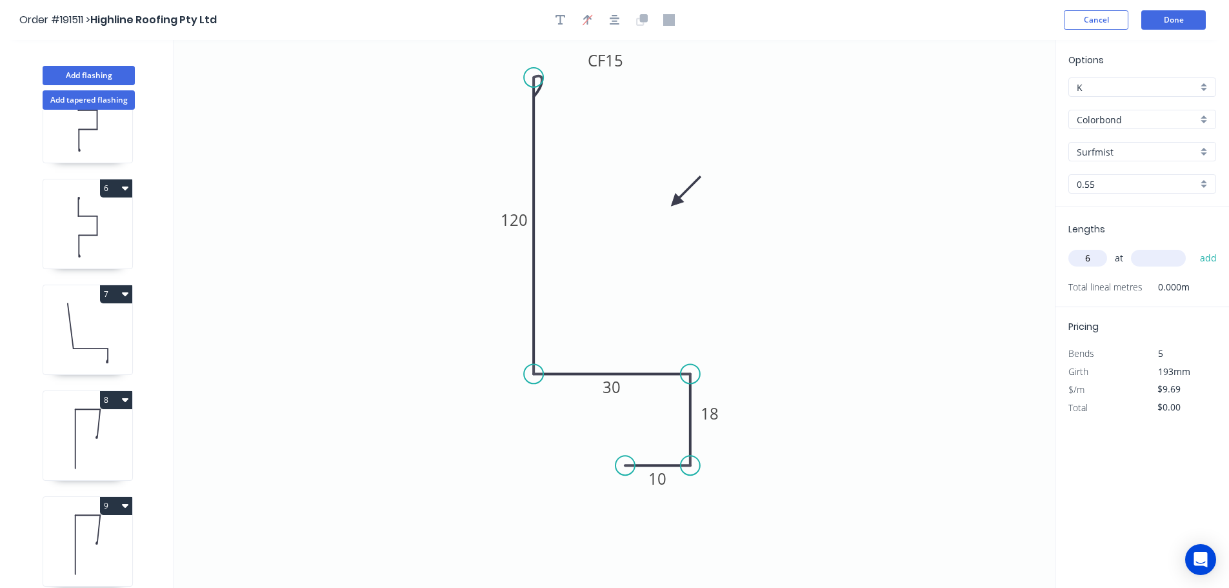
click at [1160, 259] on input "text" at bounding box center [1158, 258] width 55 height 17
type input "2420"
click at [1193, 247] on button "add" at bounding box center [1208, 258] width 30 height 22
type input "$140.70"
type input "6"
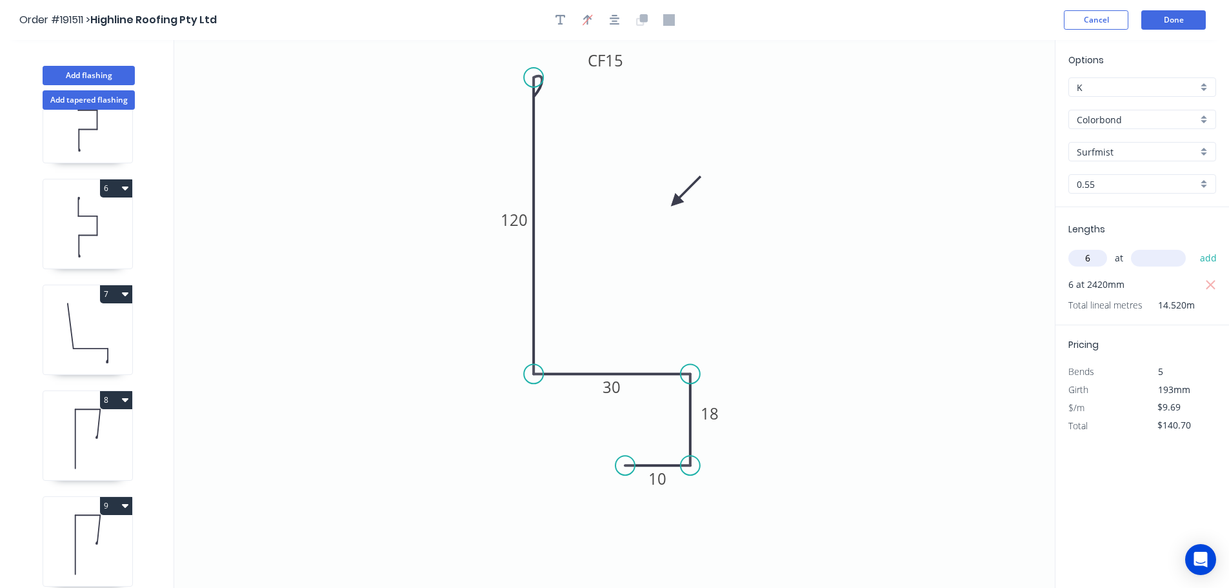
click at [1169, 258] on input "text" at bounding box center [1158, 258] width 55 height 17
type input "3200"
click at [1193, 247] on button "add" at bounding box center [1208, 258] width 30 height 22
type input "$326.75"
type input "6"
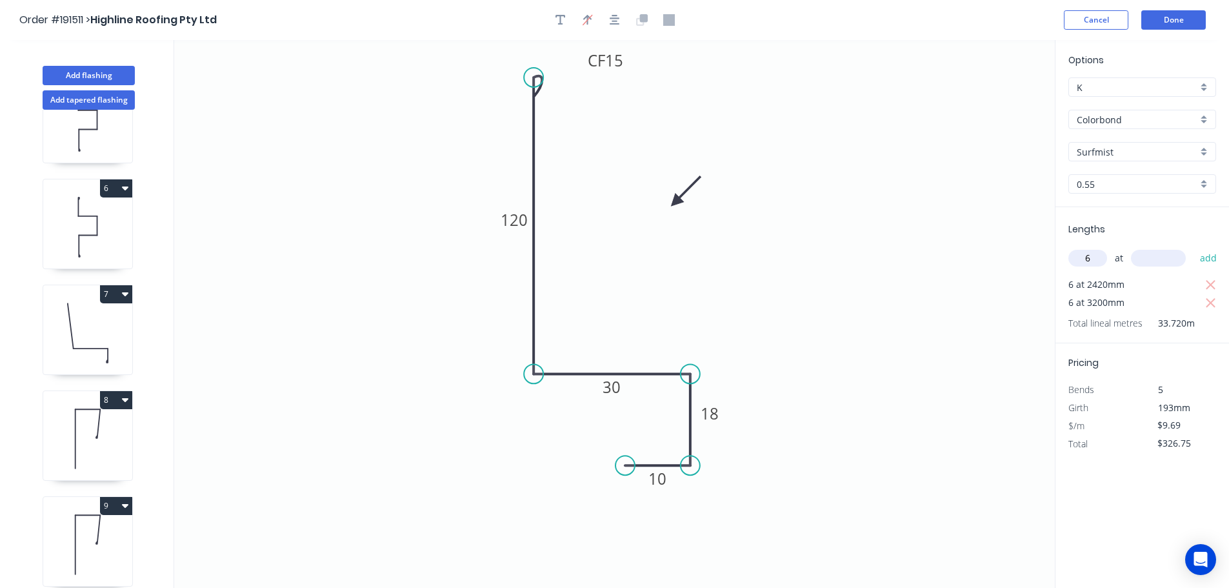
click at [1160, 258] on input "text" at bounding box center [1158, 258] width 55 height 17
type input "2800"
click at [1193, 247] on button "add" at bounding box center [1208, 258] width 30 height 22
type input "$489.54"
type input "2"
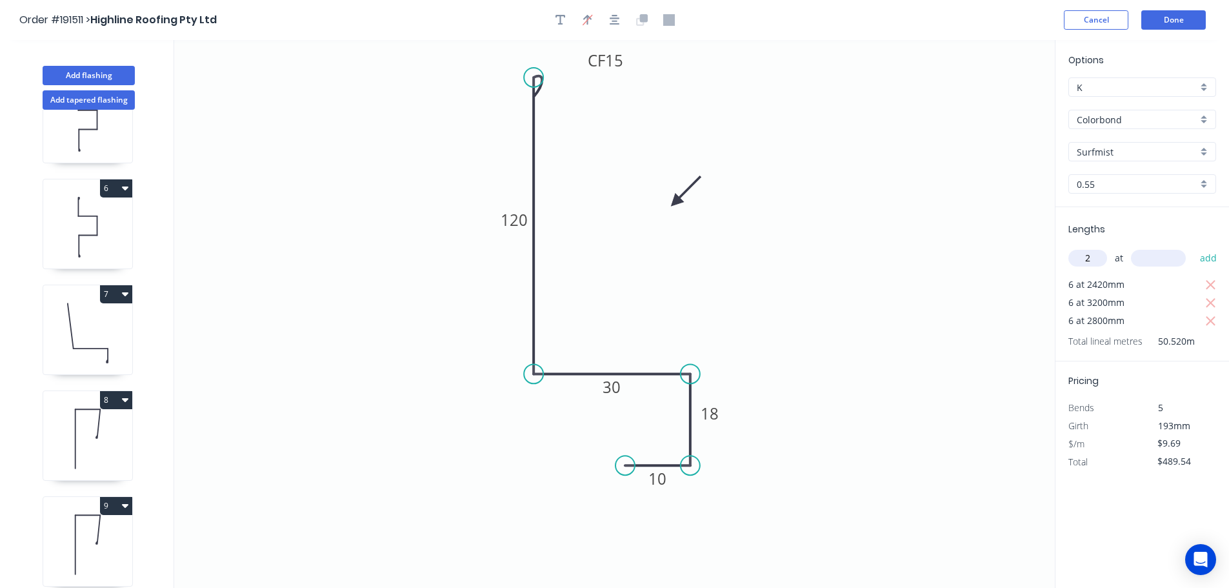
click at [1167, 259] on input "text" at bounding box center [1158, 258] width 55 height 17
type input "3600"
click at [1193, 247] on button "add" at bounding box center [1208, 258] width 30 height 22
type input "$559.31"
click at [1185, 21] on button "Done" at bounding box center [1173, 19] width 64 height 19
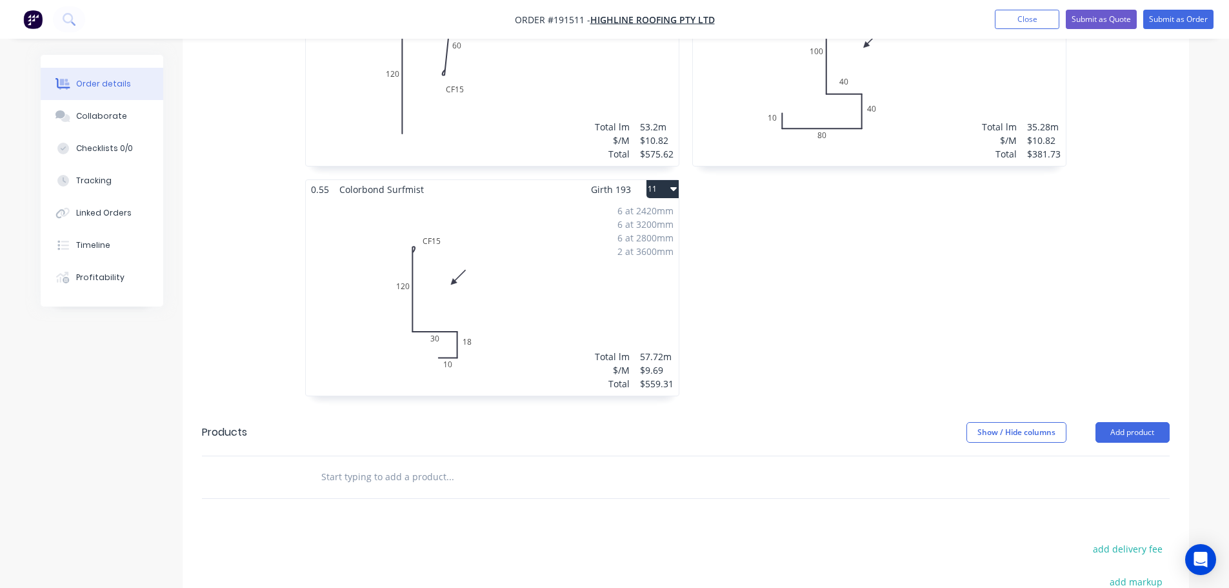
scroll to position [1505, 0]
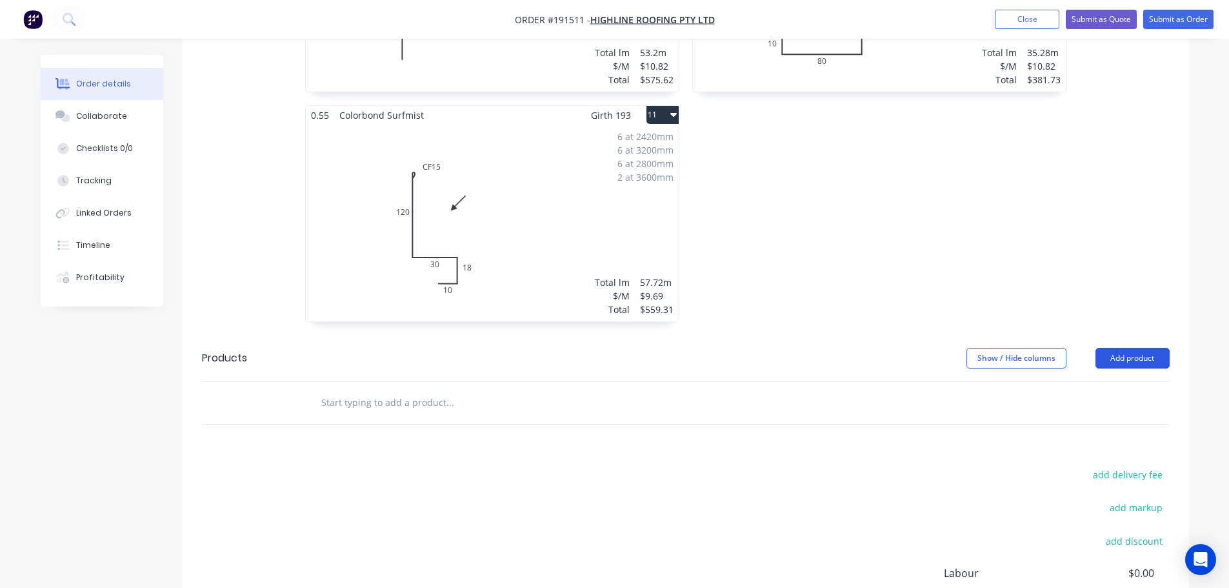
click at [1118, 348] on button "Add product" at bounding box center [1132, 358] width 74 height 21
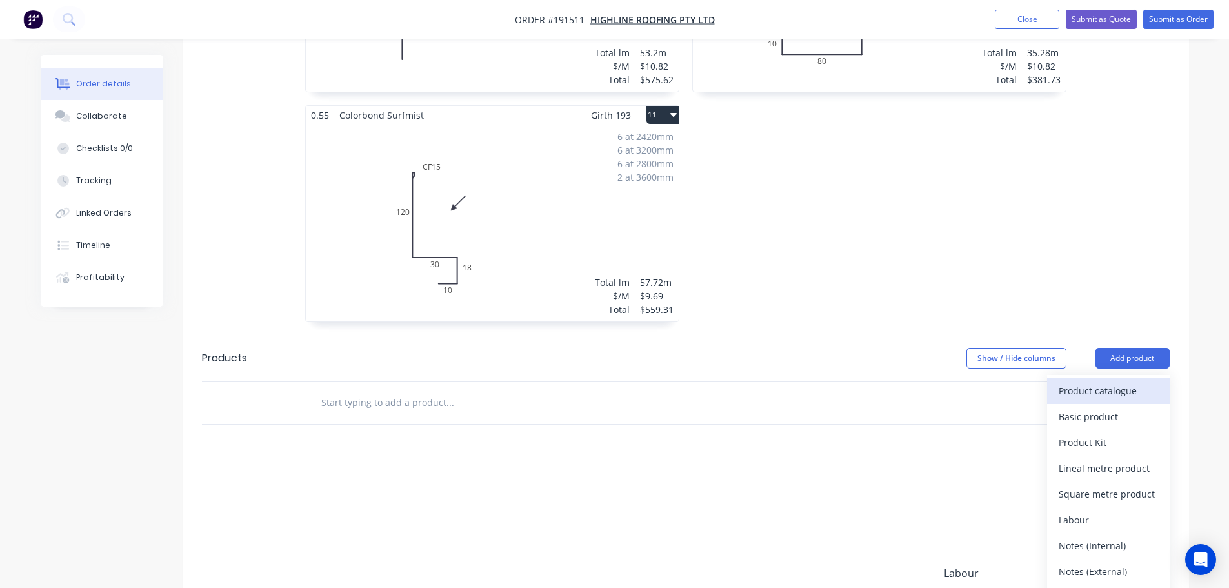
click at [1094, 381] on div "Product catalogue" at bounding box center [1107, 390] width 99 height 19
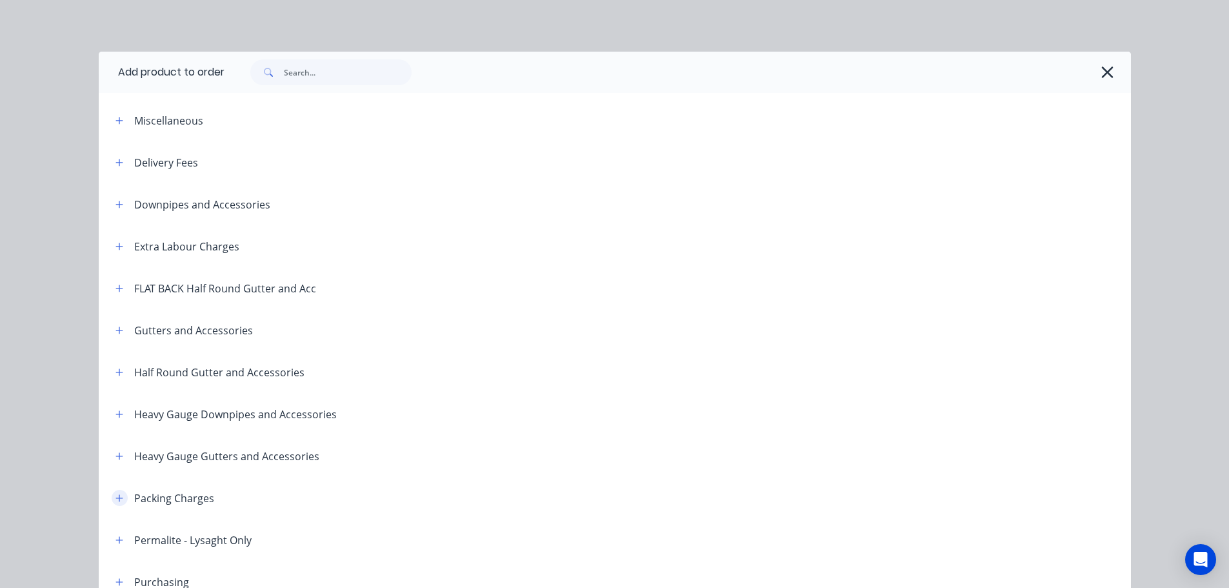
click at [112, 492] on button "button" at bounding box center [120, 497] width 16 height 16
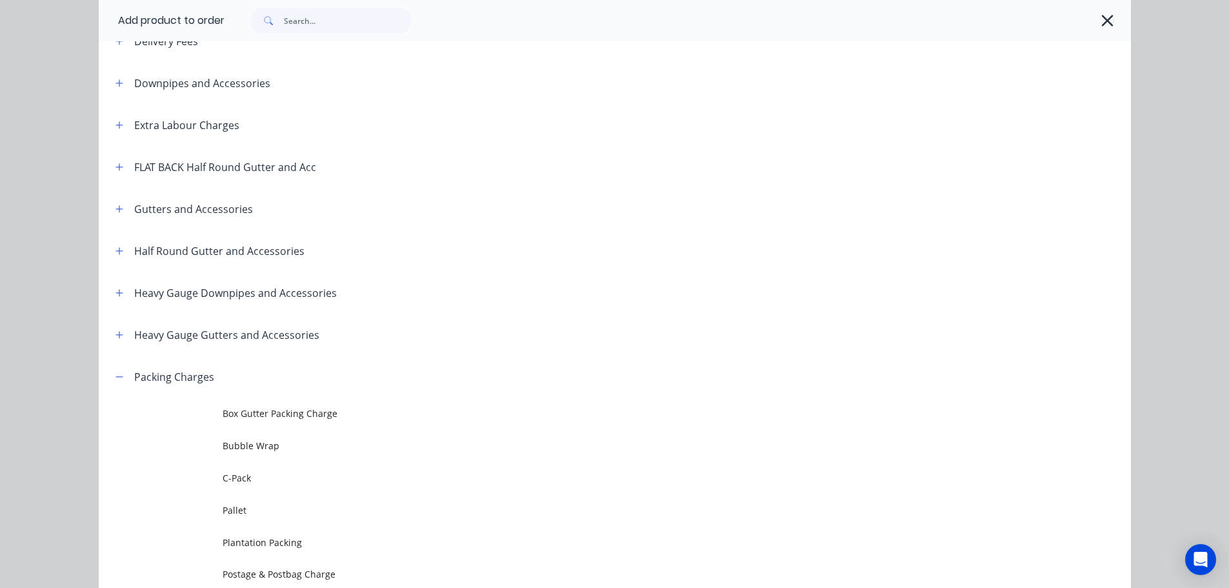
scroll to position [150, 0]
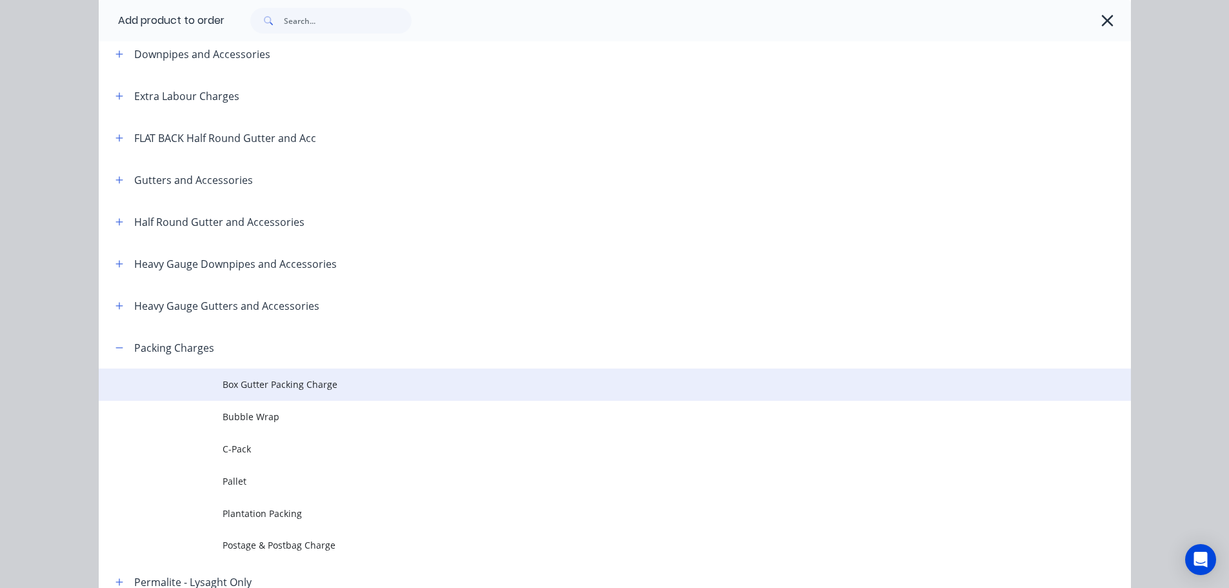
click at [310, 381] on span "Box Gutter Packing Charge" at bounding box center [585, 384] width 726 height 14
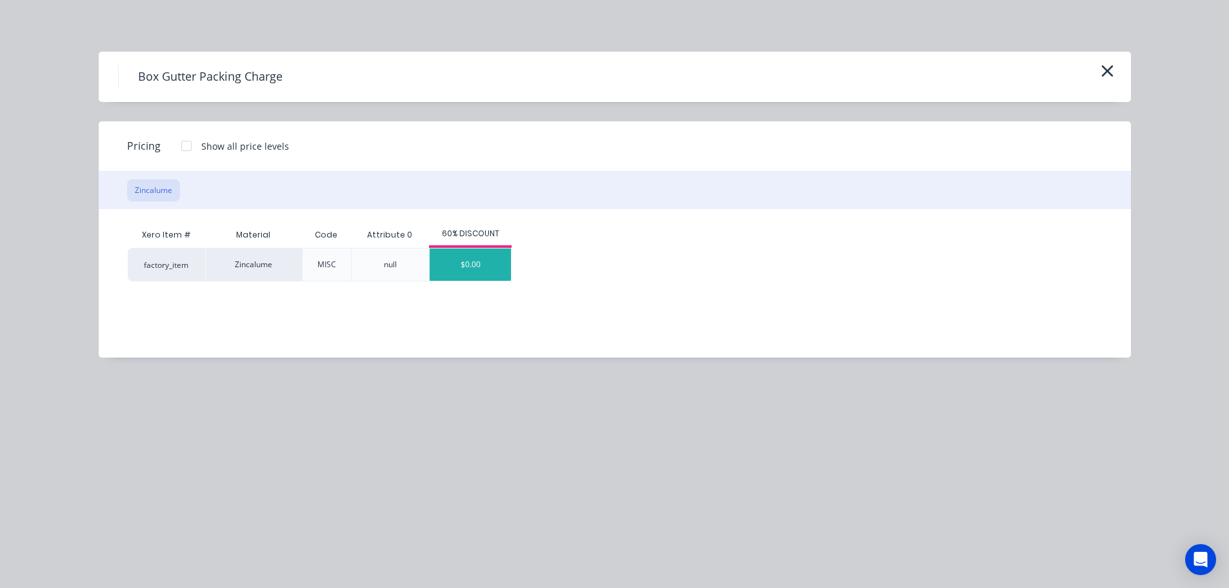
click at [472, 261] on div "$0.00" at bounding box center [470, 264] width 81 height 32
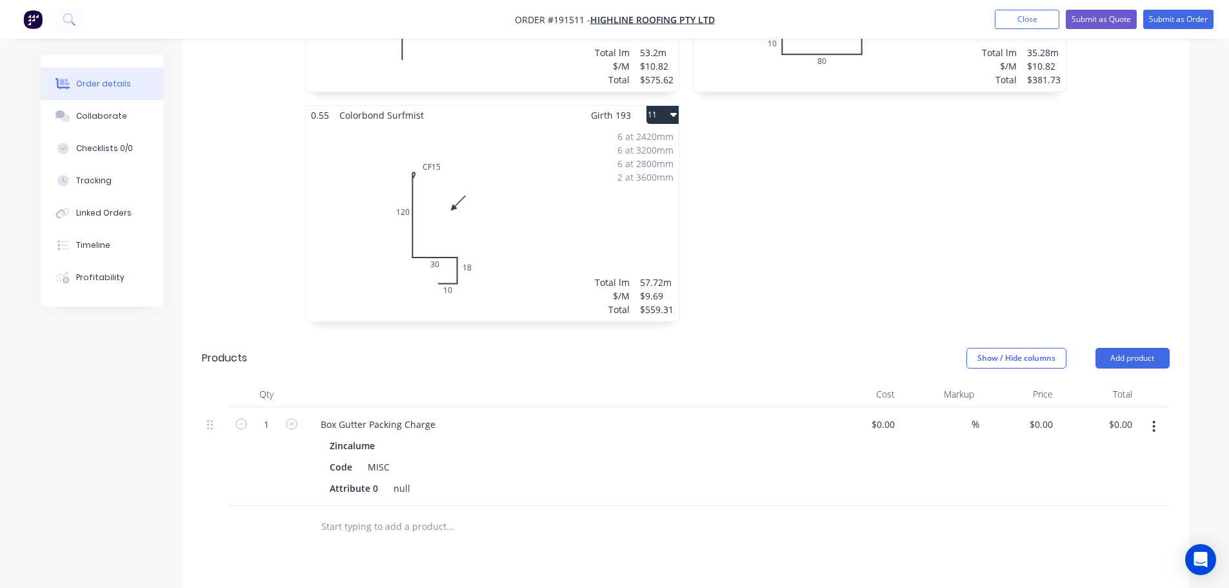
click at [374, 436] on div "Zincalume" at bounding box center [355, 445] width 50 height 19
click at [375, 436] on div "Zincalume" at bounding box center [355, 445] width 50 height 19
click at [523, 235] on div "6 at 2420mm 6 at 3200mm 6 at 2800mm 2 at 3600mm Total lm $/M Total 57.72m $9.69…" at bounding box center [492, 222] width 373 height 197
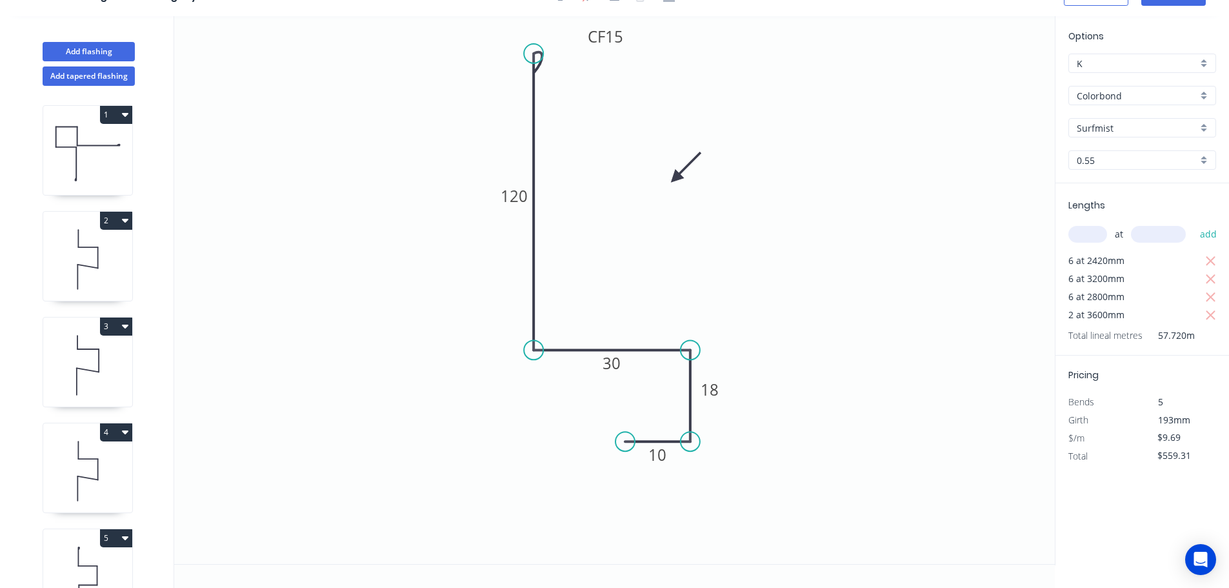
scroll to position [691, 0]
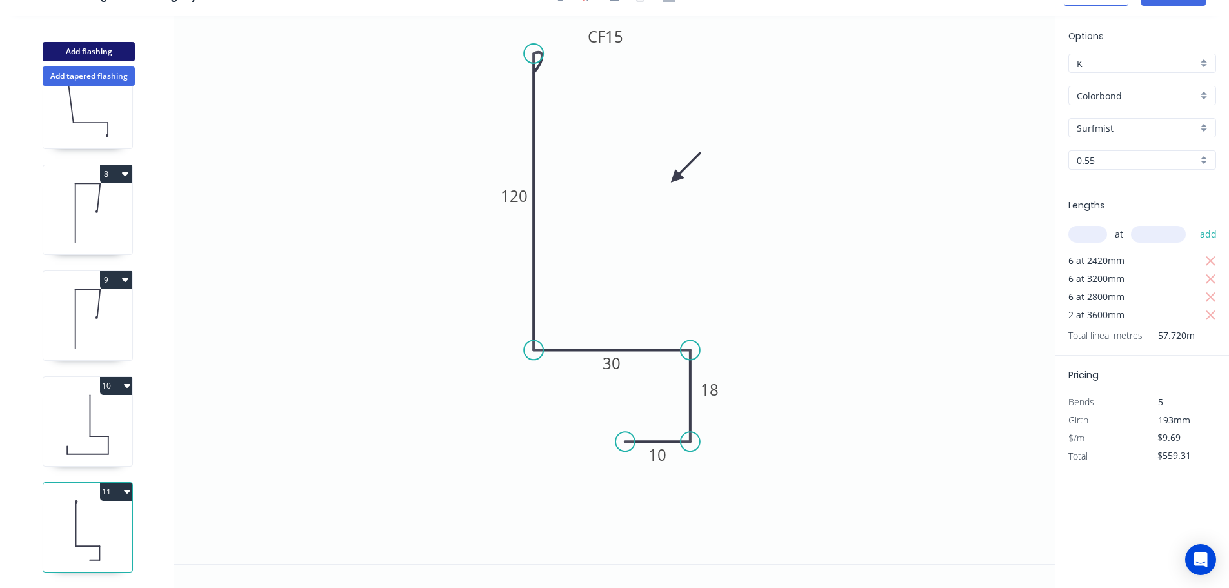
click at [87, 49] on button "Add flashing" at bounding box center [89, 51] width 92 height 19
type input "$0.00"
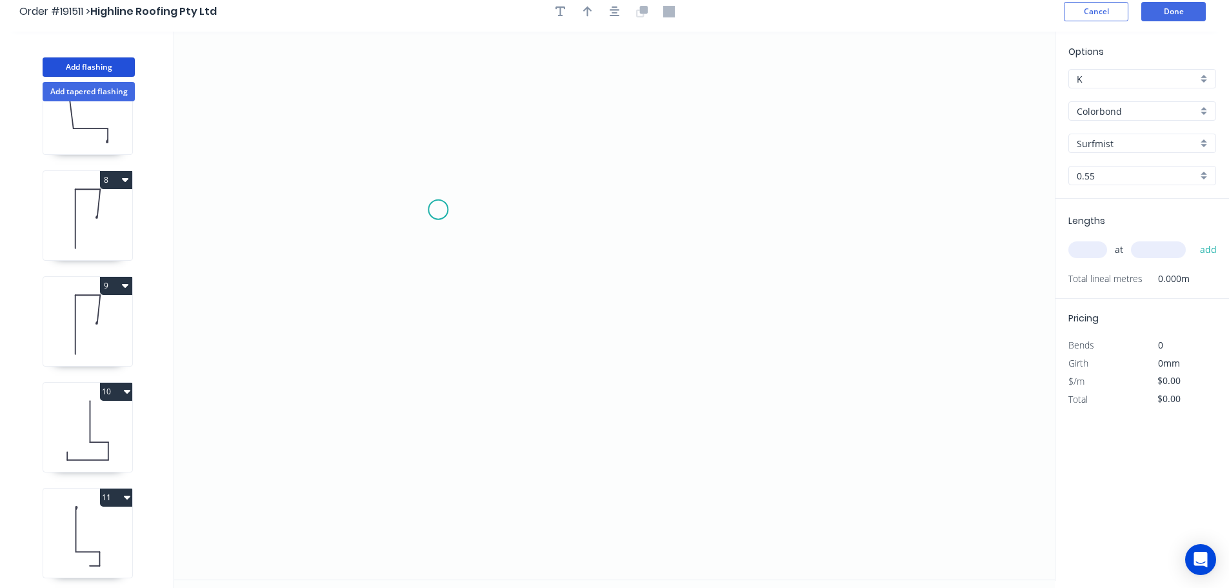
scroll to position [0, 0]
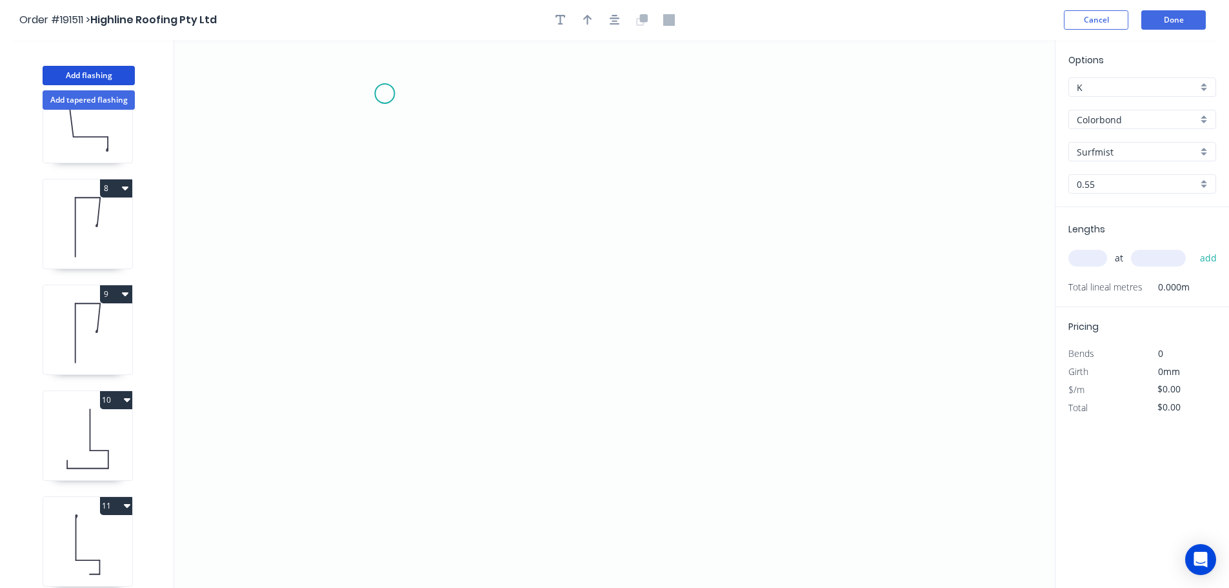
click at [384, 94] on icon "0" at bounding box center [614, 314] width 880 height 548
click at [380, 361] on icon "0" at bounding box center [614, 314] width 880 height 548
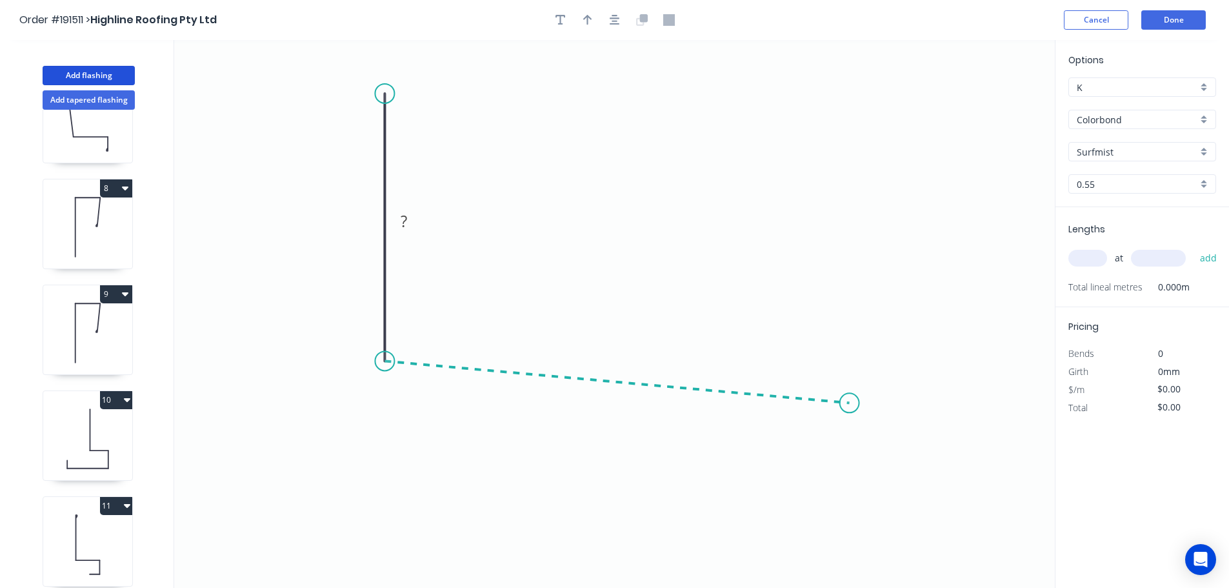
click at [849, 403] on icon "0 ?" at bounding box center [614, 314] width 880 height 548
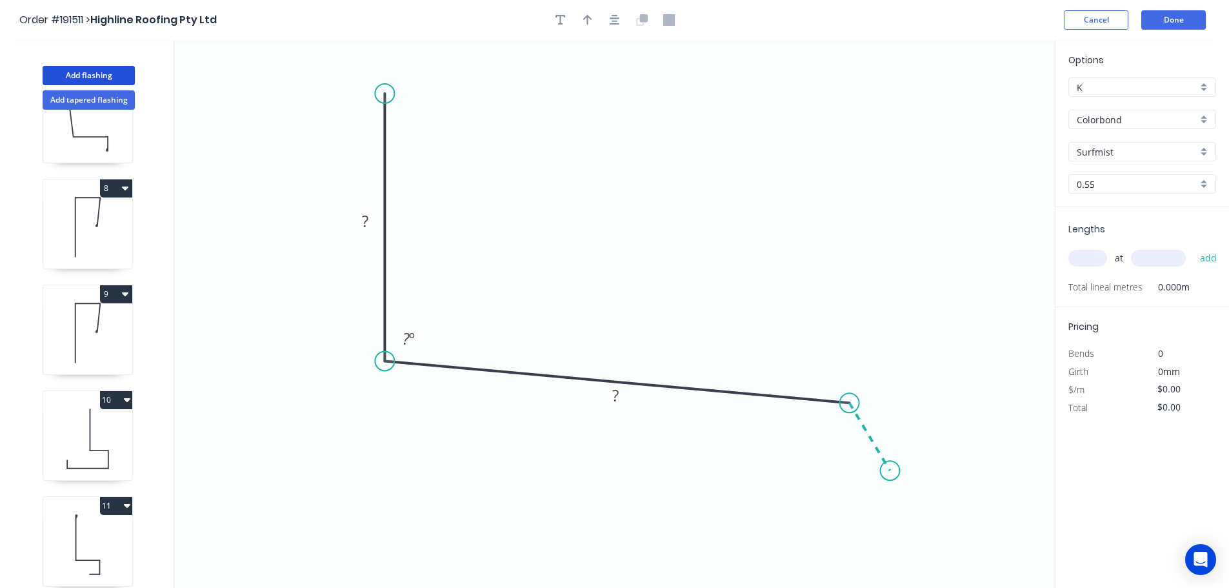
click at [890, 471] on icon "0 ? ? ? º" at bounding box center [614, 314] width 880 height 548
click at [890, 471] on circle at bounding box center [889, 469] width 19 height 19
click at [369, 217] on rect at bounding box center [365, 222] width 26 height 18
click at [515, 217] on icon "0 100 250 25 93 º 120 º" at bounding box center [614, 314] width 880 height 548
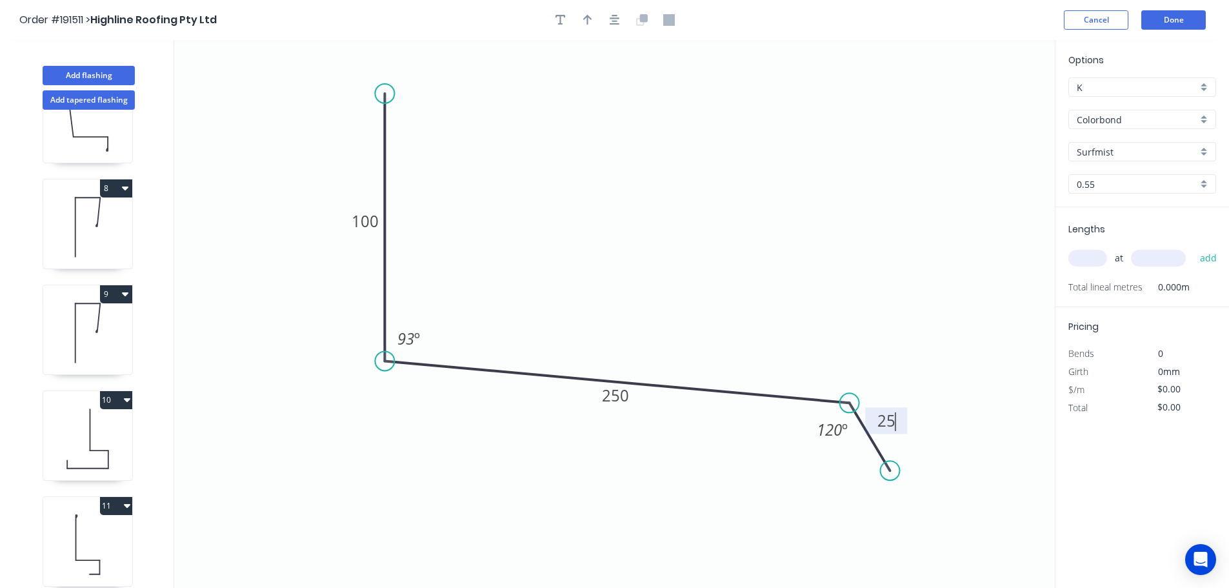
type input "$11.22"
click at [586, 17] on icon "button" at bounding box center [587, 20] width 9 height 10
drag, startPoint x: 990, startPoint y: 105, endPoint x: 617, endPoint y: 197, distance: 384.0
click at [617, 197] on icon at bounding box center [617, 182] width 12 height 41
click at [1089, 259] on input "text" at bounding box center [1087, 258] width 39 height 17
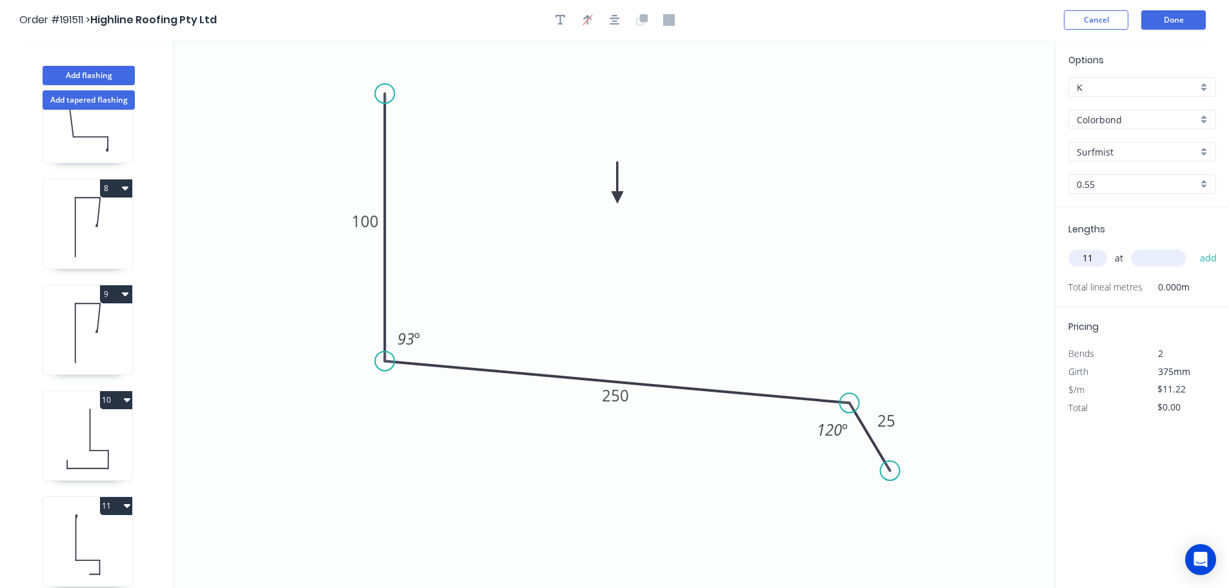
type input "11"
type input "3600"
click at [1193, 247] on button "add" at bounding box center [1208, 258] width 30 height 22
type input "$444.31"
type input "4"
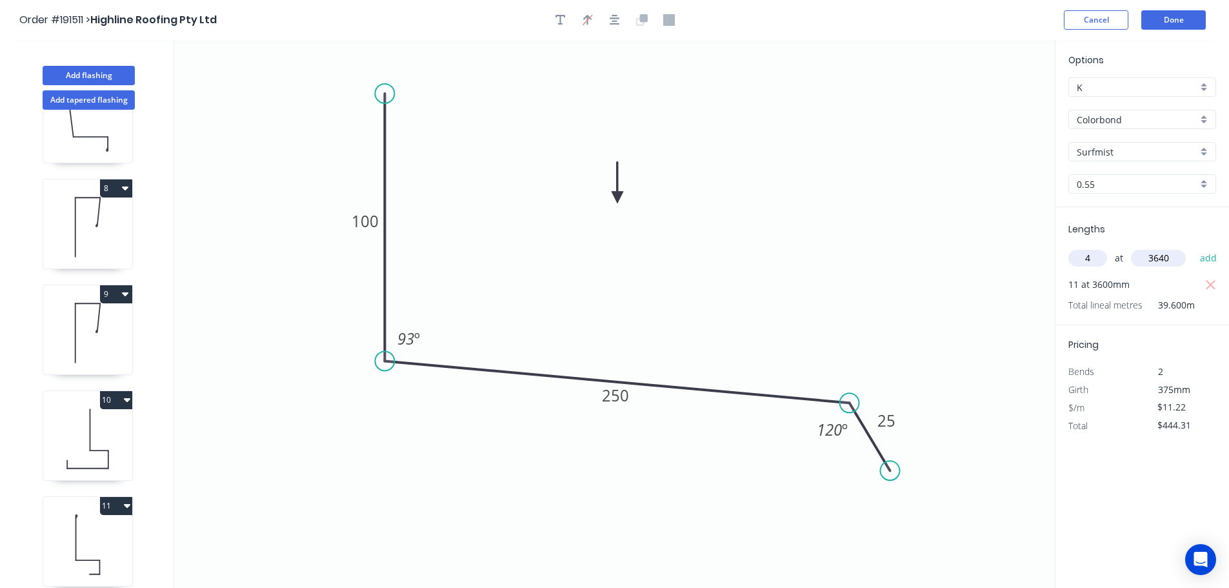
type input "3640"
click at [1193, 247] on button "add" at bounding box center [1208, 258] width 30 height 22
type input "$607.68"
click at [1174, 23] on button "Done" at bounding box center [1173, 19] width 64 height 19
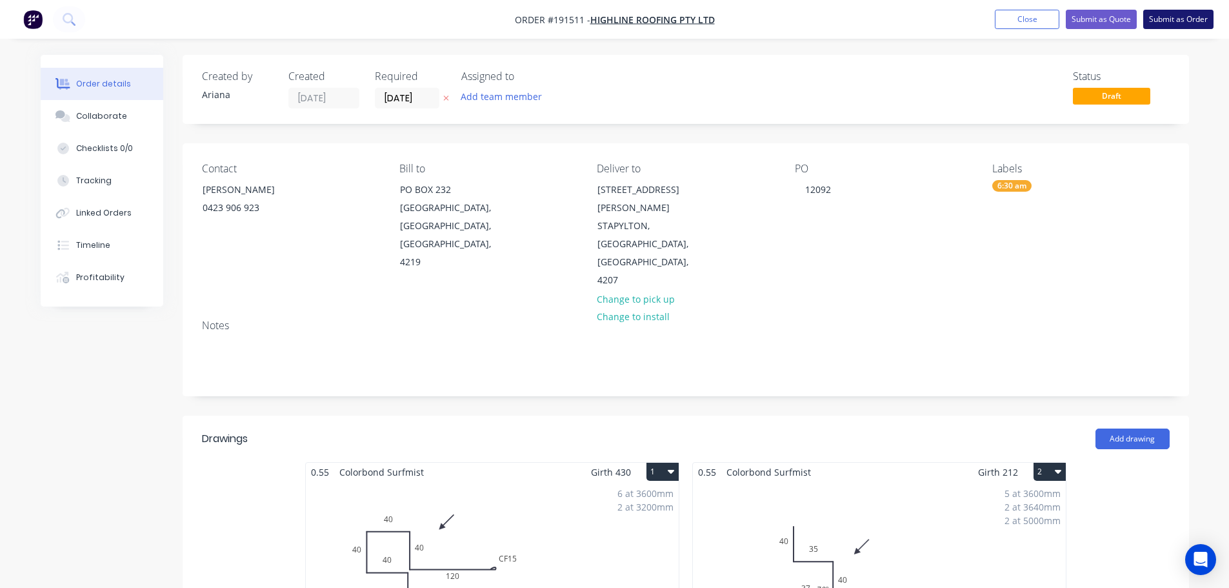
click at [1167, 21] on button "Submit as Order" at bounding box center [1178, 19] width 70 height 19
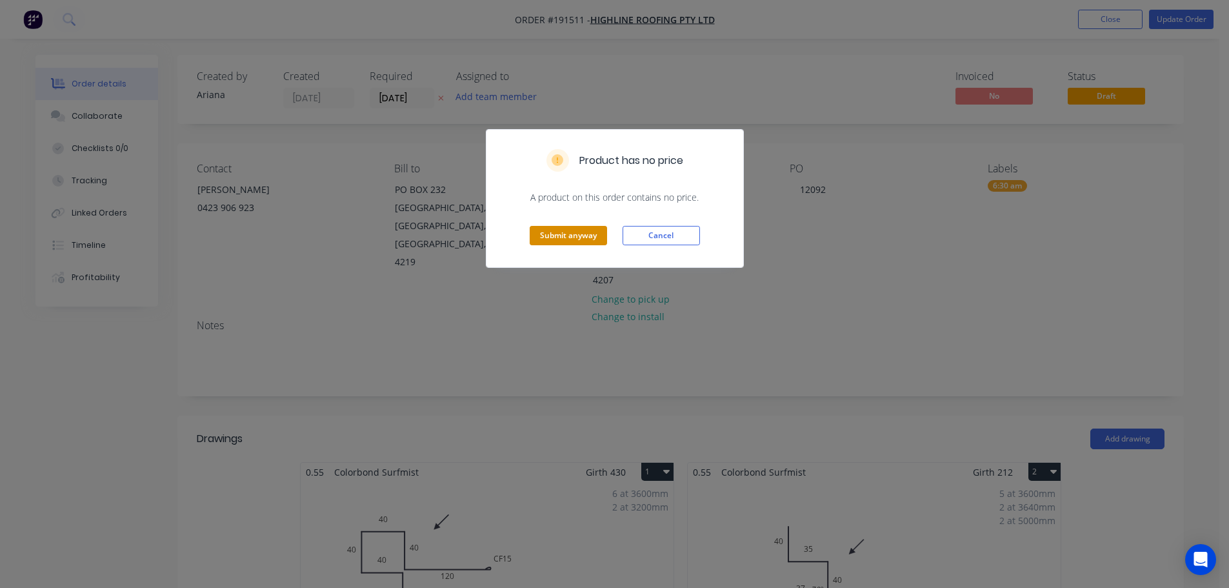
click at [569, 235] on button "Submit anyway" at bounding box center [567, 235] width 77 height 19
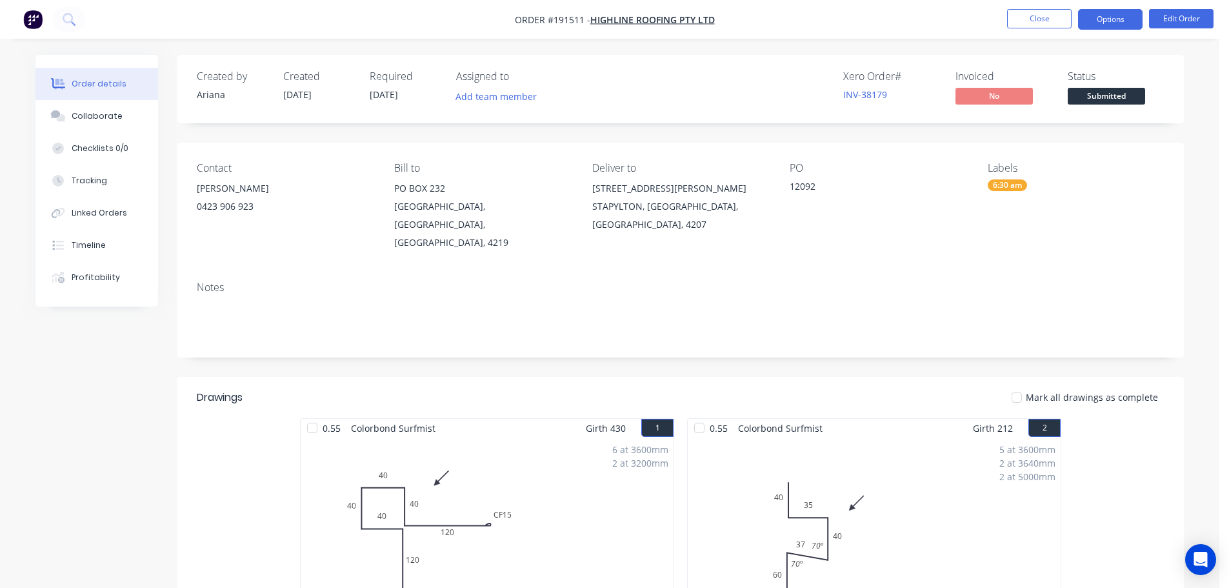
click at [1094, 21] on button "Options" at bounding box center [1110, 19] width 64 height 21
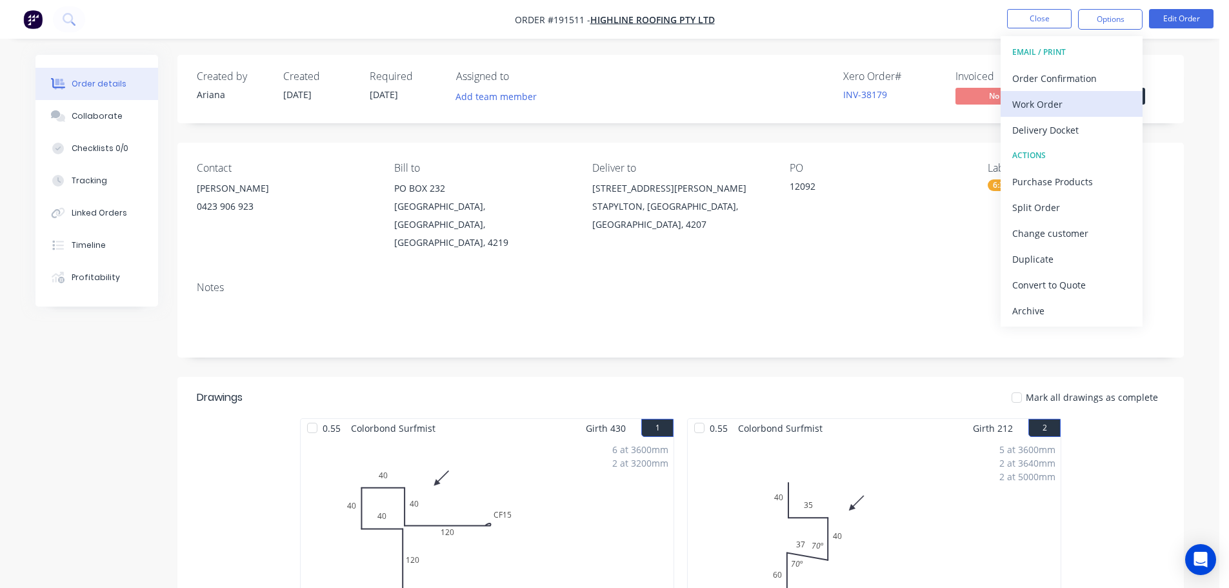
click at [1038, 100] on div "Work Order" at bounding box center [1071, 104] width 119 height 19
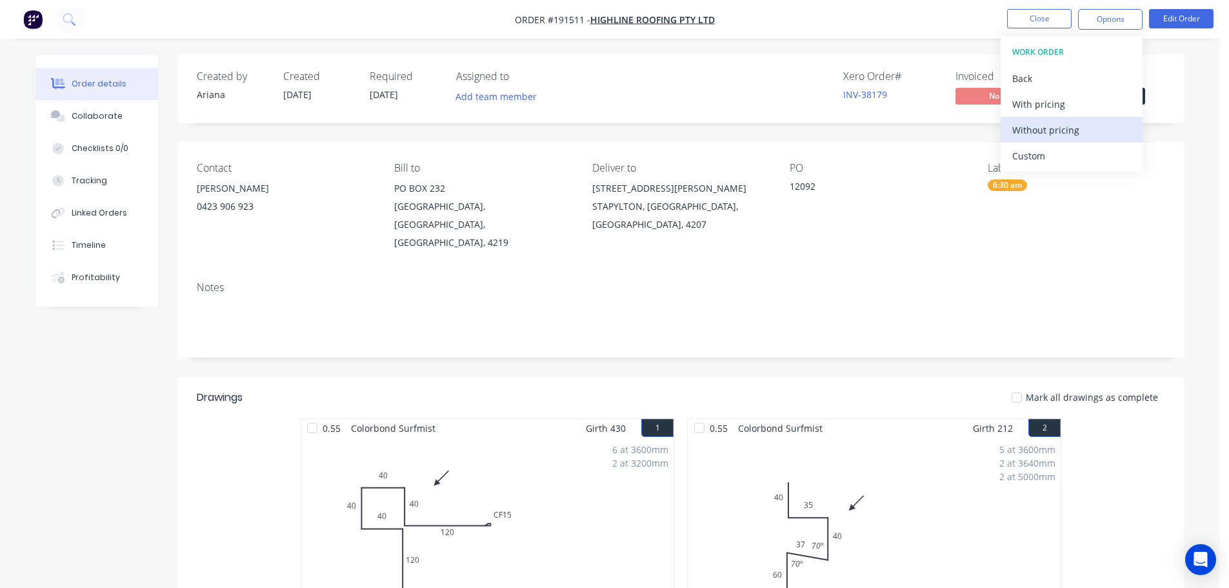
click at [1022, 129] on div "Without pricing" at bounding box center [1071, 130] width 119 height 19
click at [903, 12] on nav "Order #191511 - Highline Roofing Pty Ltd Close Options EMAIL / PRINT Order Conf…" at bounding box center [614, 19] width 1229 height 39
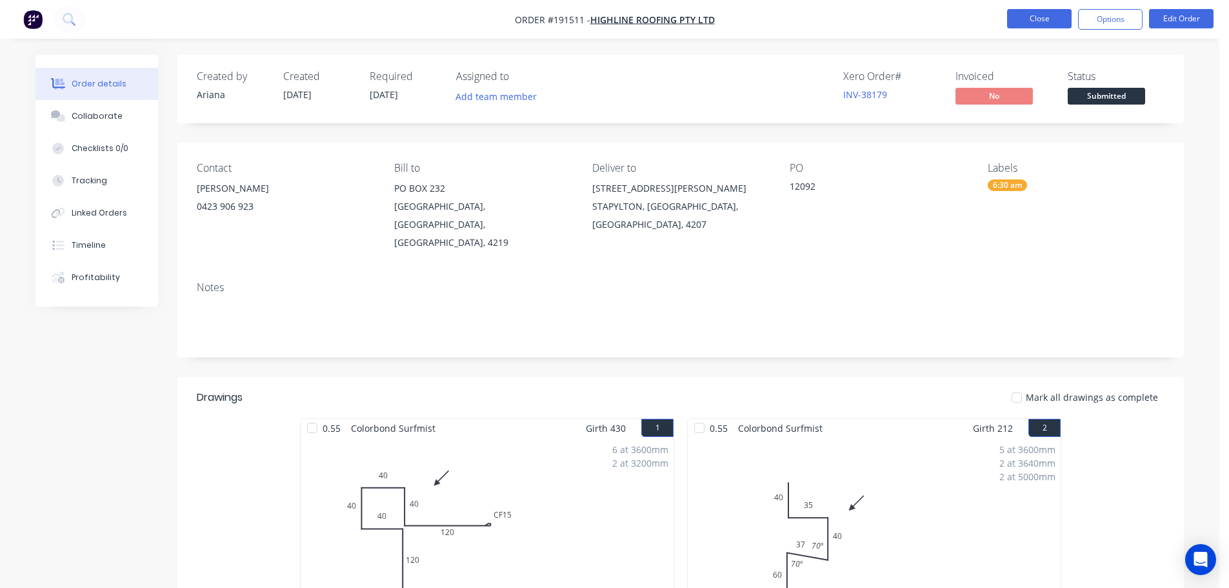
click at [1025, 17] on button "Close" at bounding box center [1039, 18] width 64 height 19
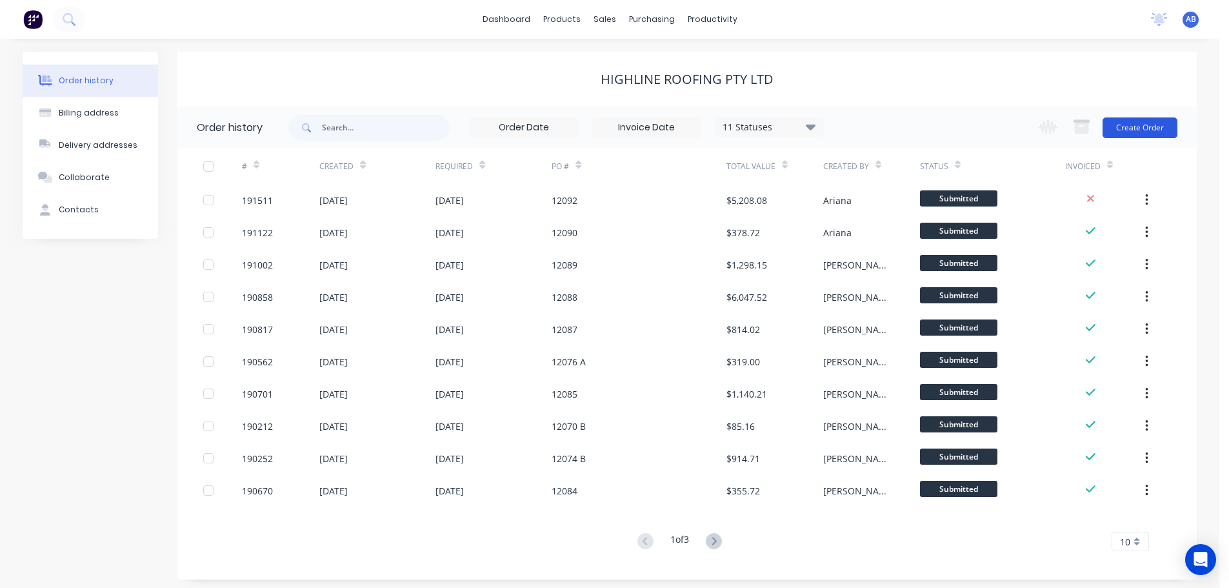
click at [1151, 126] on button "Create Order" at bounding box center [1139, 127] width 75 height 21
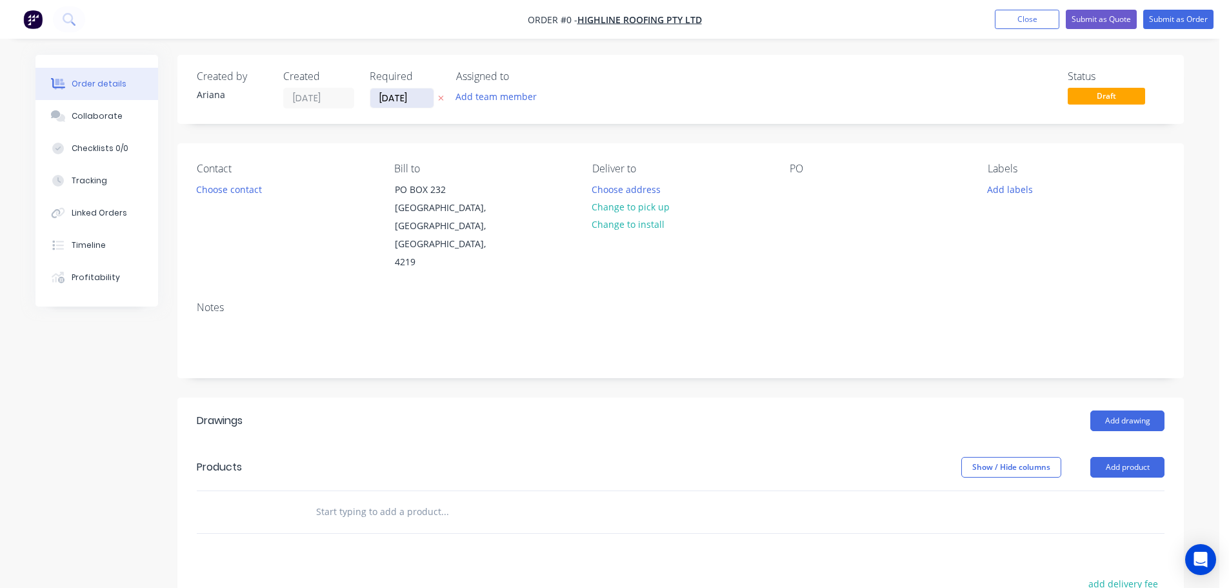
click at [411, 103] on input "[DATE]" at bounding box center [401, 97] width 63 height 19
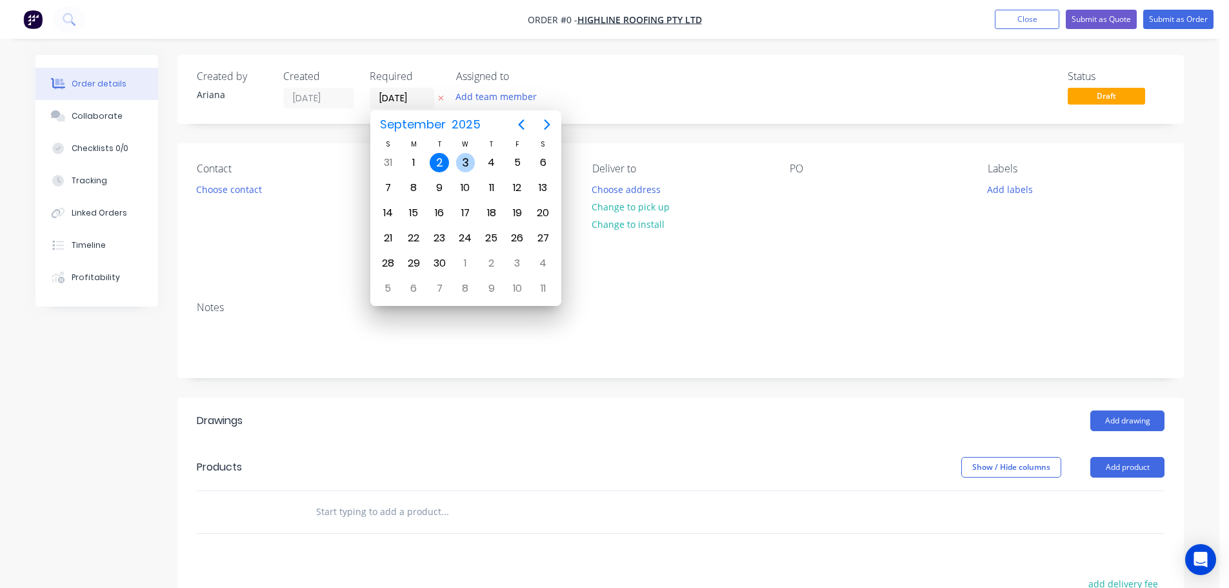
click at [466, 159] on div "3" at bounding box center [465, 162] width 19 height 19
type input "03/09/25"
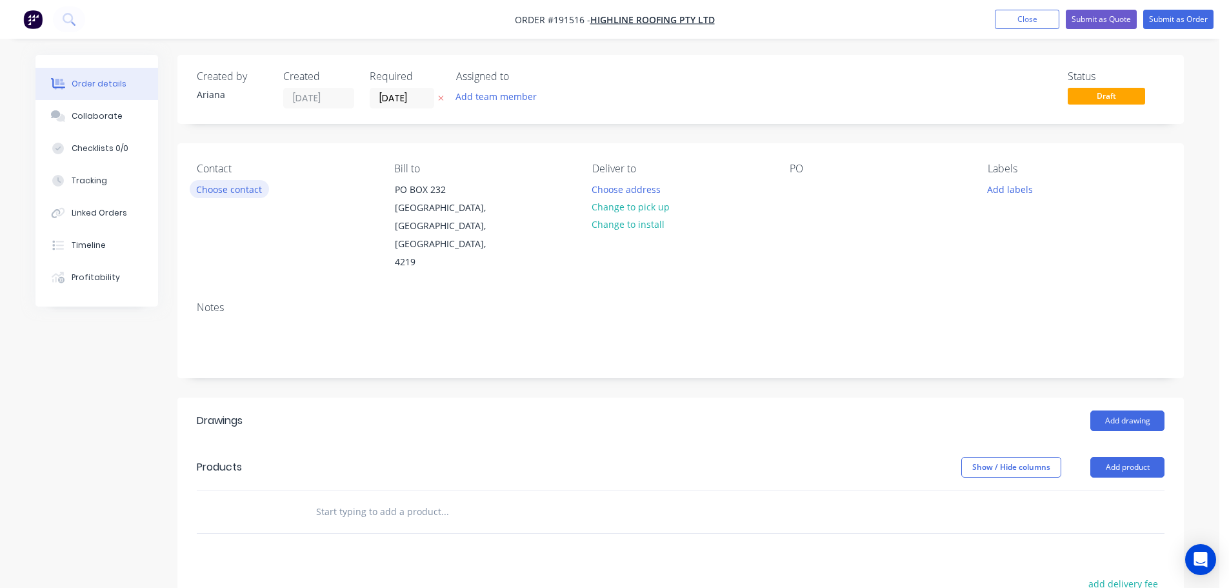
click at [237, 191] on button "Choose contact" at bounding box center [229, 188] width 79 height 17
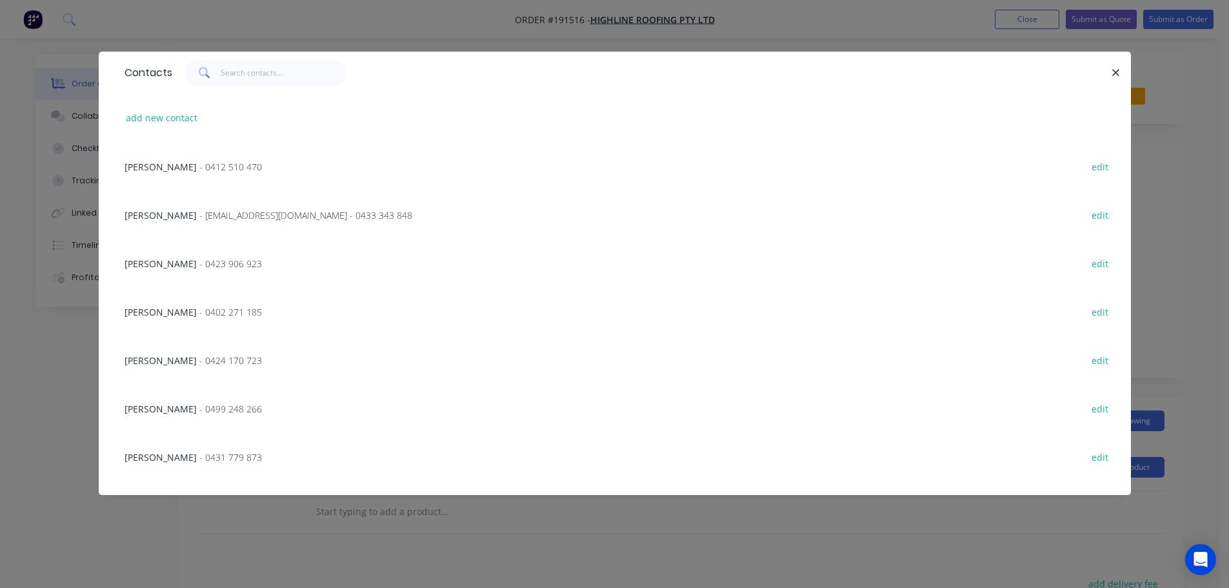
click at [199, 259] on span "- 0423 906 923" at bounding box center [230, 263] width 63 height 12
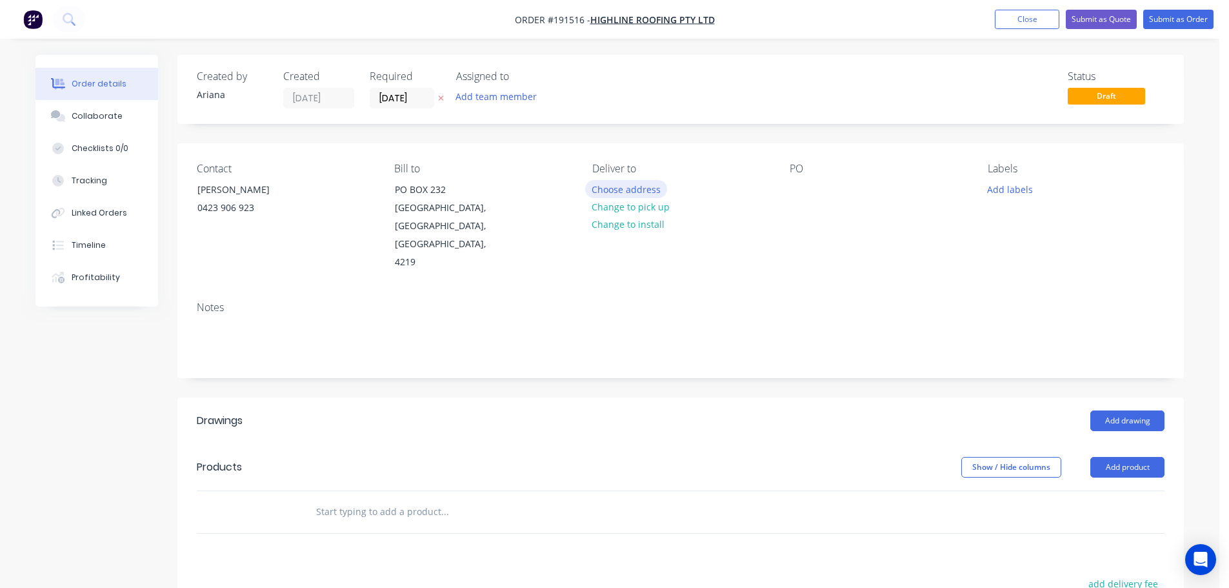
click at [642, 190] on button "Choose address" at bounding box center [626, 188] width 83 height 17
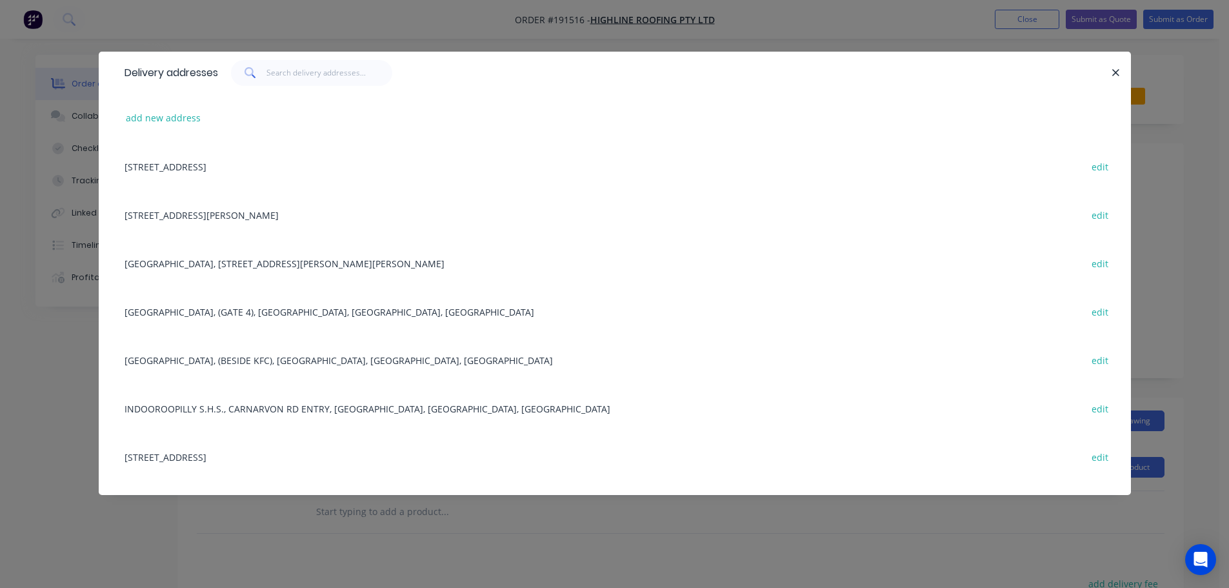
click at [264, 217] on div "282 Ritchie Rd, PALLARA, Queensland, Australia edit" at bounding box center [614, 214] width 993 height 48
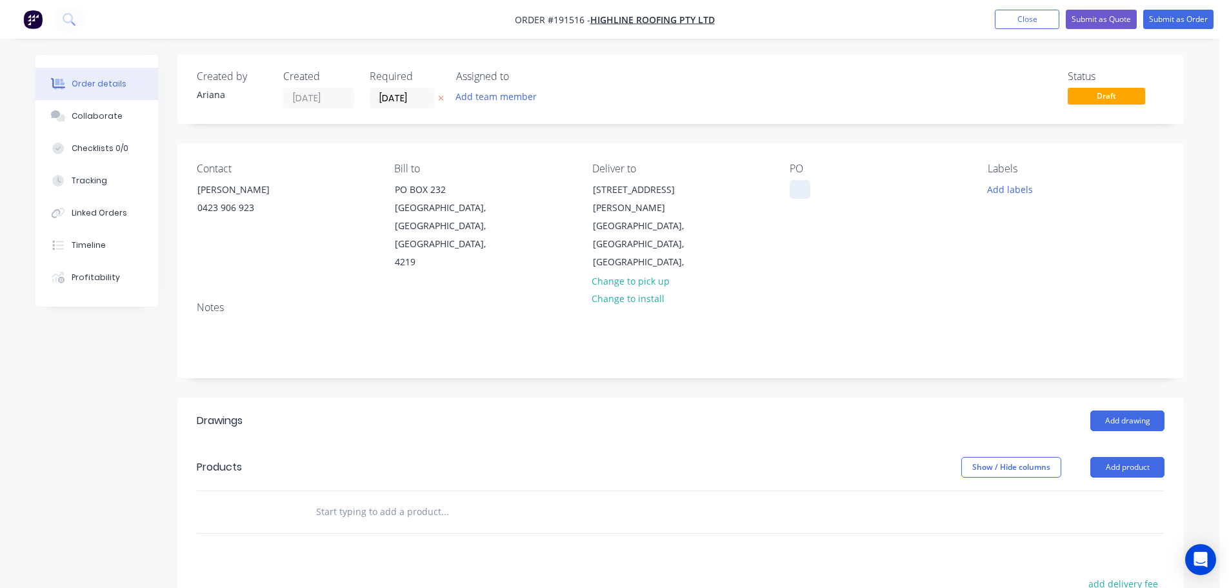
click at [801, 184] on div at bounding box center [799, 189] width 21 height 19
click at [891, 217] on div "PO 12095" at bounding box center [877, 217] width 177 height 109
click at [1014, 190] on button "Add labels" at bounding box center [1009, 188] width 59 height 17
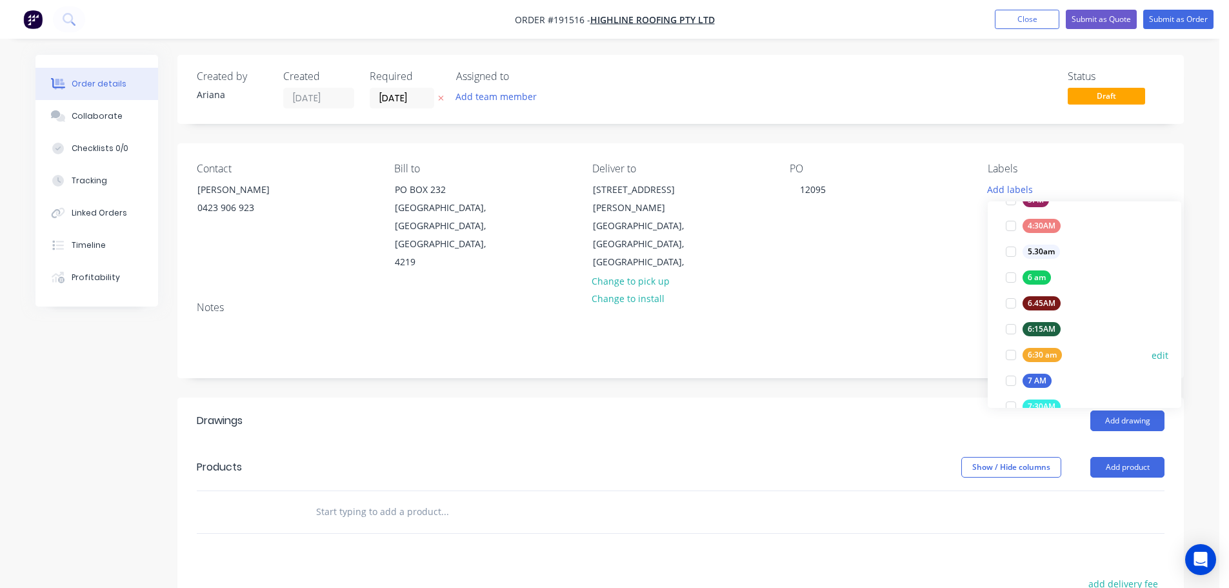
click at [1009, 353] on div at bounding box center [1011, 355] width 26 height 26
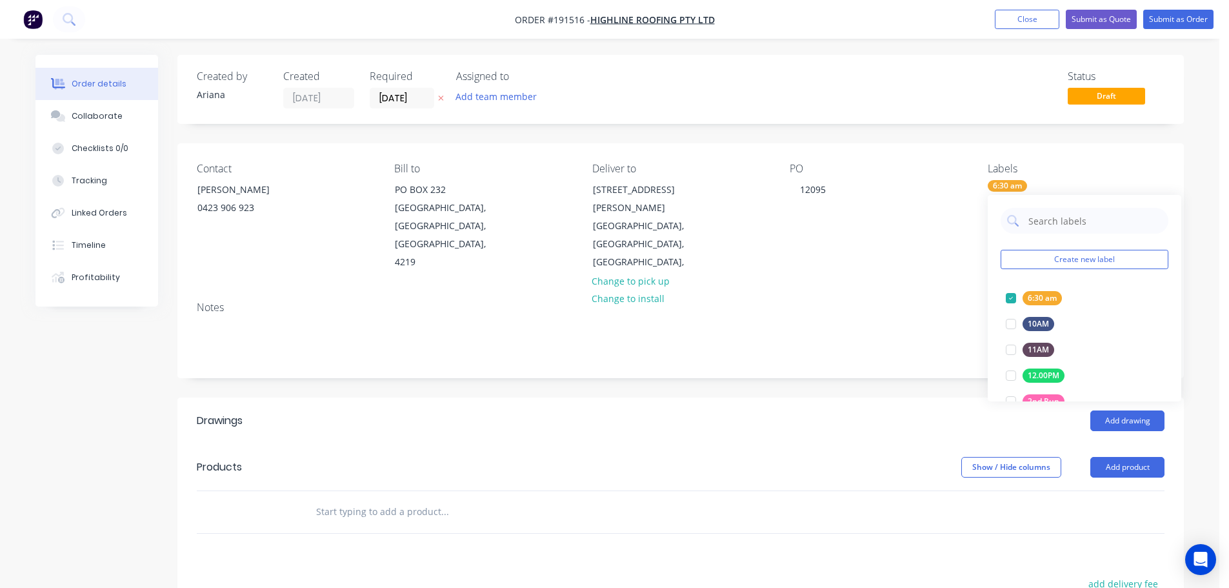
click at [935, 301] on div "Notes" at bounding box center [680, 307] width 967 height 12
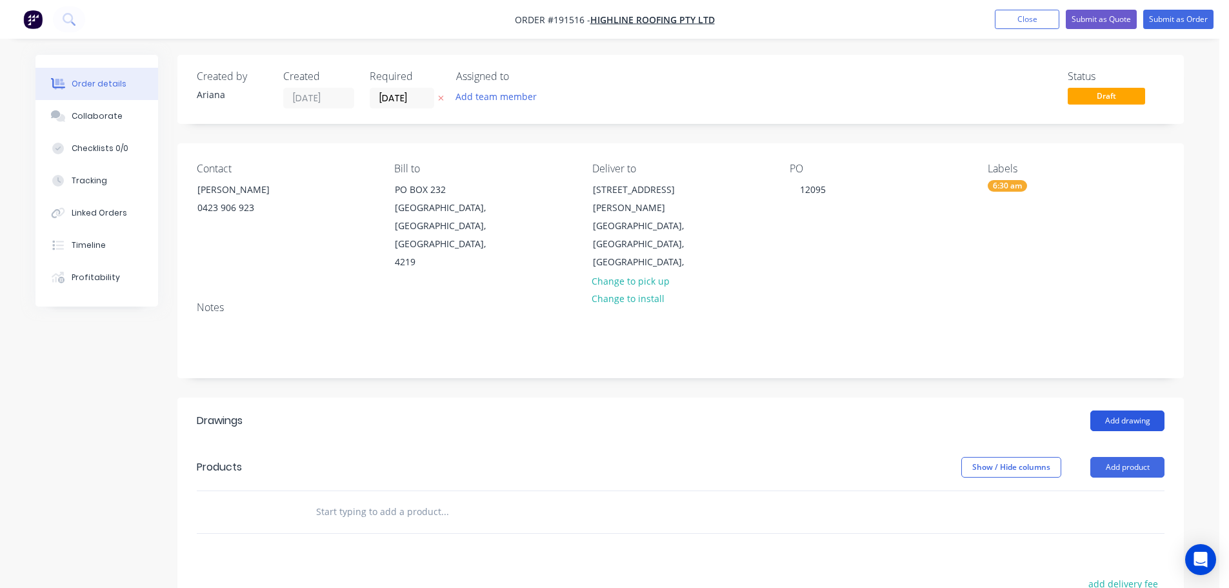
click at [1124, 410] on button "Add drawing" at bounding box center [1127, 420] width 74 height 21
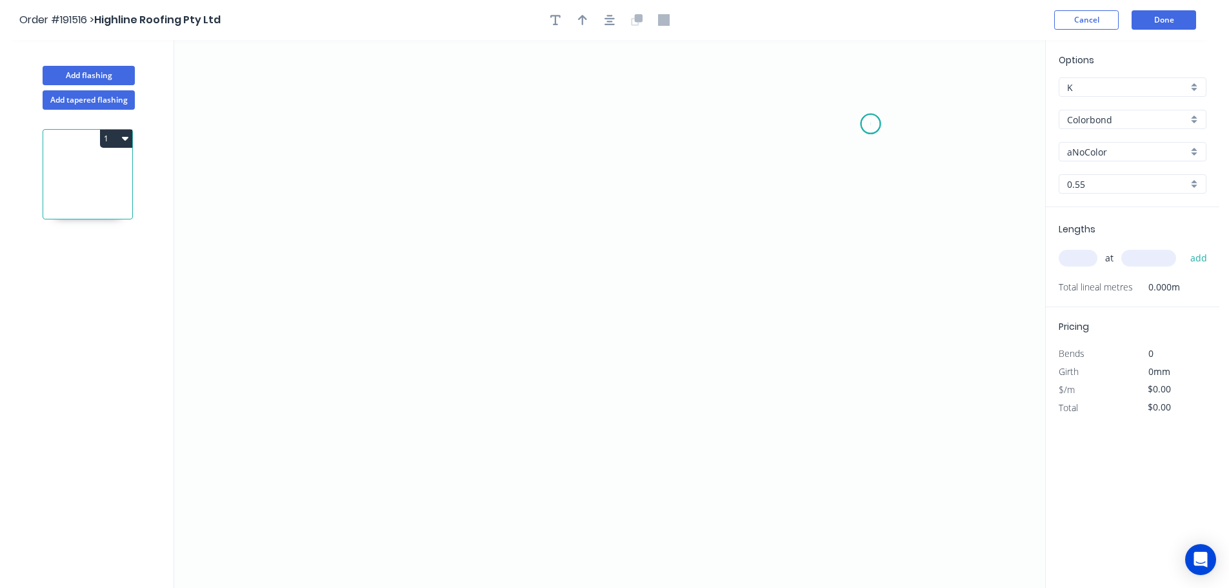
click at [871, 124] on icon "0" at bounding box center [609, 314] width 871 height 548
click at [867, 208] on icon "0" at bounding box center [609, 314] width 871 height 548
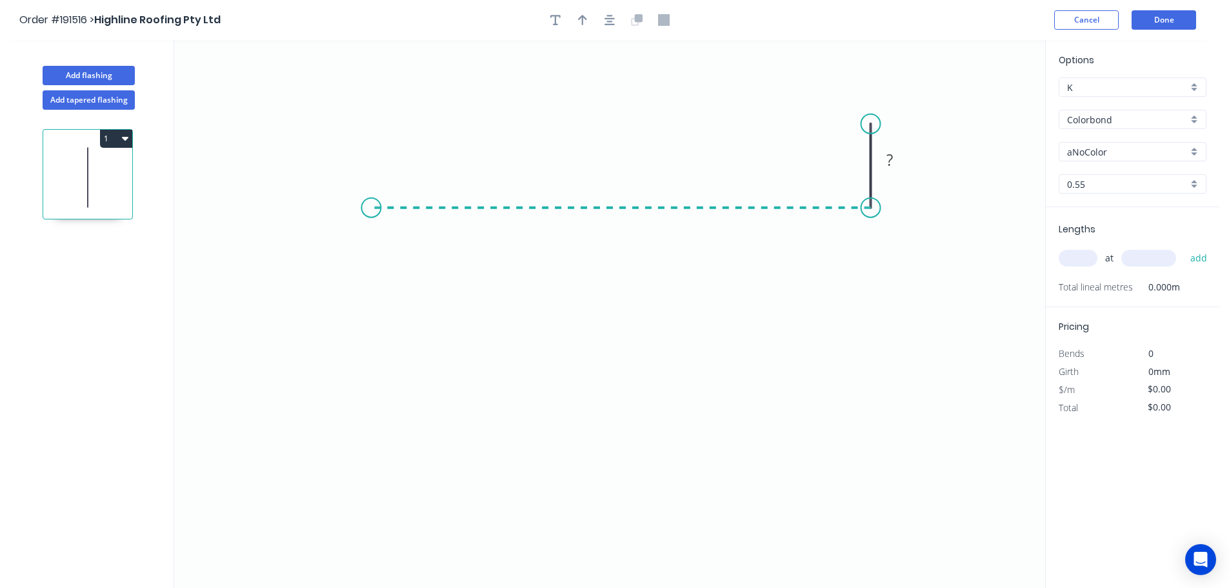
click at [371, 168] on icon "0 ?" at bounding box center [609, 314] width 871 height 548
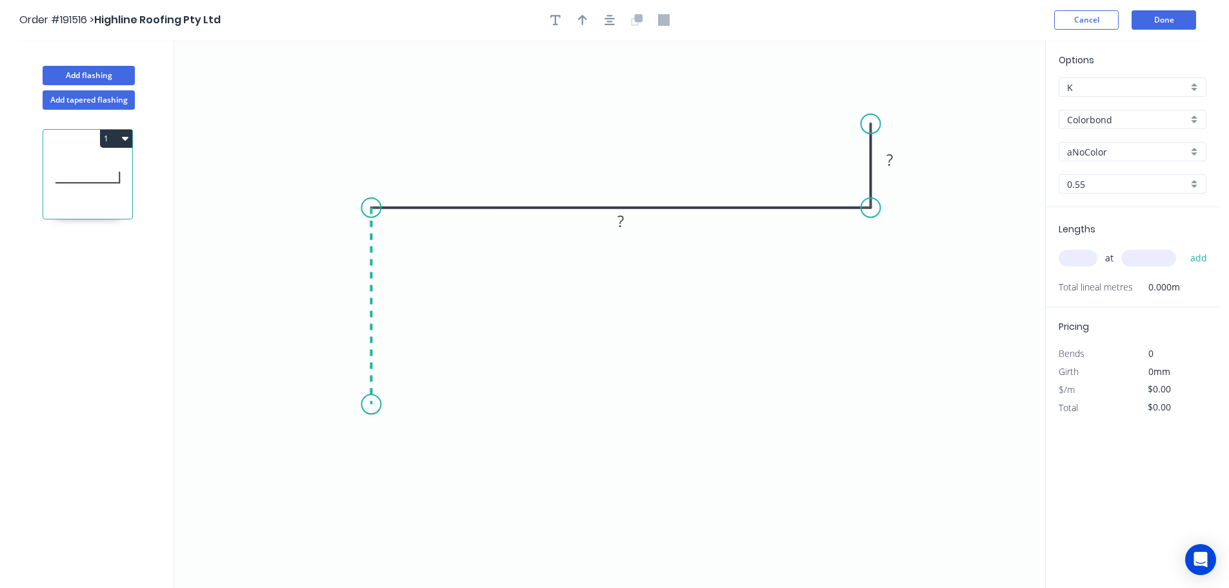
click at [361, 404] on icon "0 ? ?" at bounding box center [609, 314] width 871 height 548
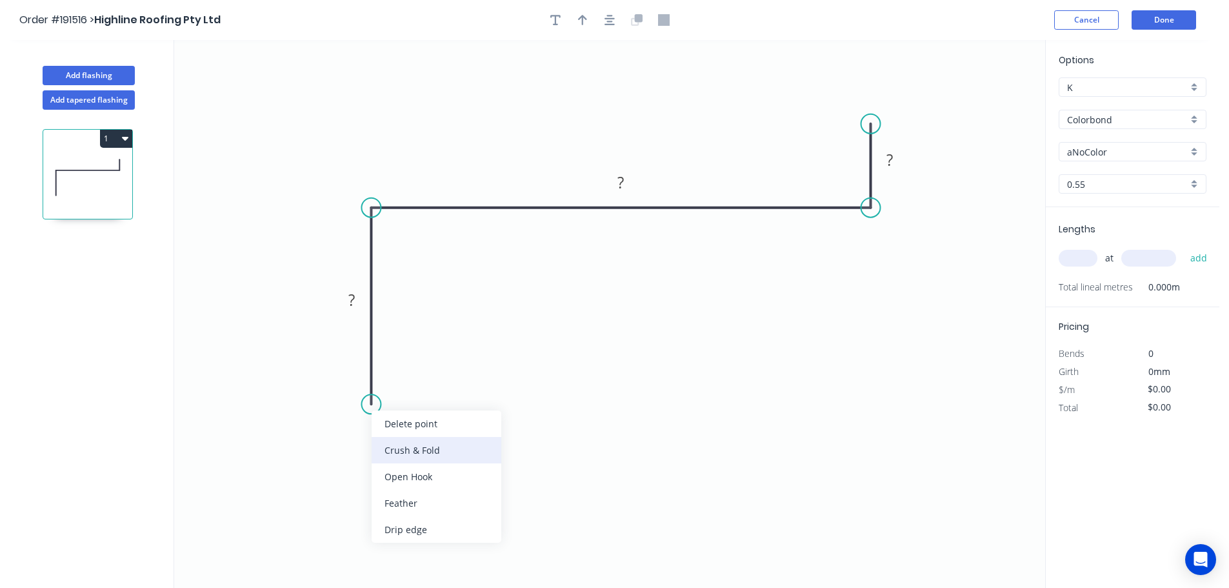
click at [446, 443] on div "Crush & Fold" at bounding box center [436, 450] width 130 height 26
click at [357, 381] on tspan "10" at bounding box center [352, 380] width 18 height 21
click at [506, 400] on icon "0 CF 15 ? ? ?" at bounding box center [609, 314] width 871 height 548
drag, startPoint x: 319, startPoint y: 384, endPoint x: 395, endPoint y: 457, distance: 105.4
click at [395, 457] on rect at bounding box center [420, 453] width 52 height 26
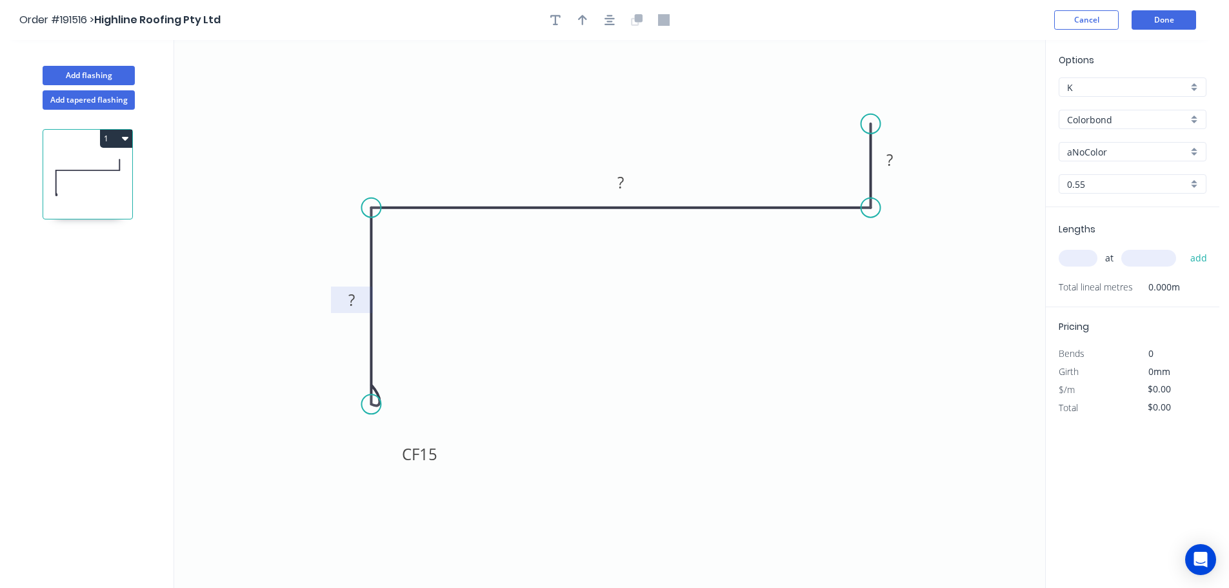
click at [355, 296] on rect at bounding box center [352, 300] width 26 height 18
click at [586, 298] on icon "0 CF 15 60 160 15" at bounding box center [609, 314] width 871 height 548
type input "$10.82"
click at [584, 21] on icon "button" at bounding box center [582, 20] width 9 height 12
drag, startPoint x: 980, startPoint y: 101, endPoint x: 680, endPoint y: 108, distance: 300.0
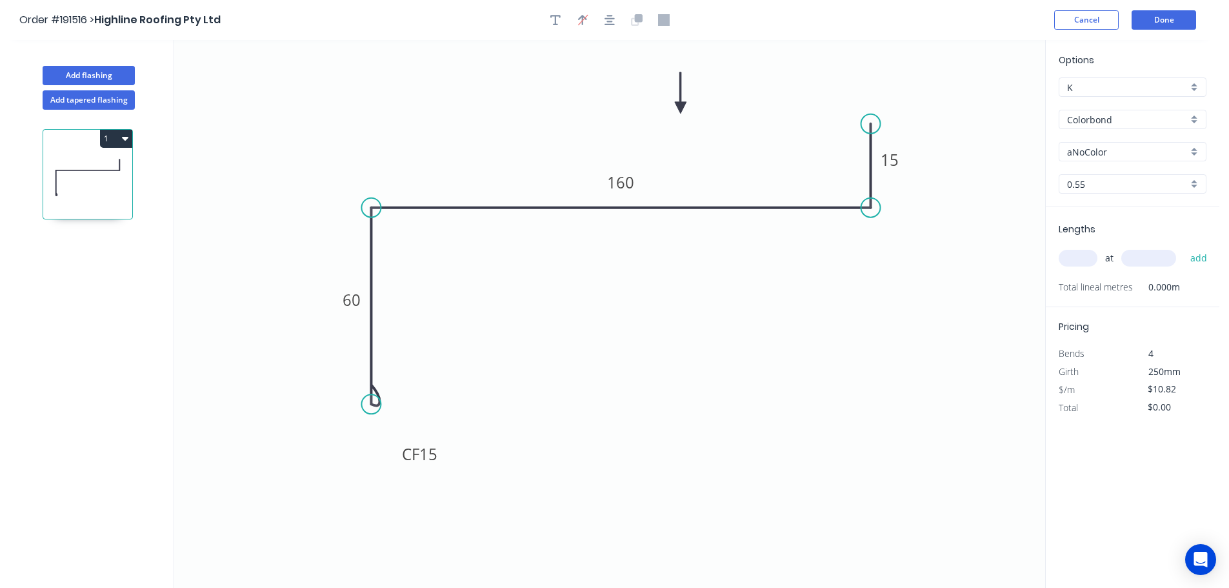
click at [680, 108] on icon at bounding box center [681, 92] width 12 height 41
click at [1192, 148] on div "aNoColor" at bounding box center [1132, 151] width 148 height 19
click at [1112, 286] on div "Deep Ocean" at bounding box center [1132, 289] width 146 height 23
type input "Deep Ocean"
click at [1083, 261] on input "text" at bounding box center [1077, 258] width 39 height 17
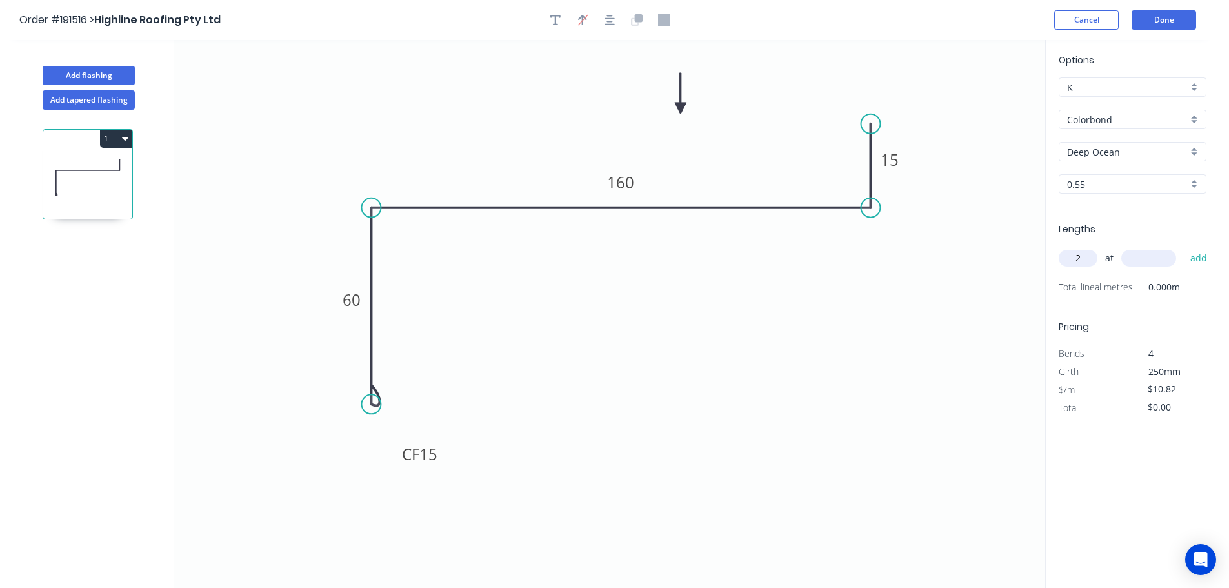
type input "2"
type input "2500"
click at [1183, 247] on button "add" at bounding box center [1198, 258] width 30 height 22
type input "$54.10"
type input "2"
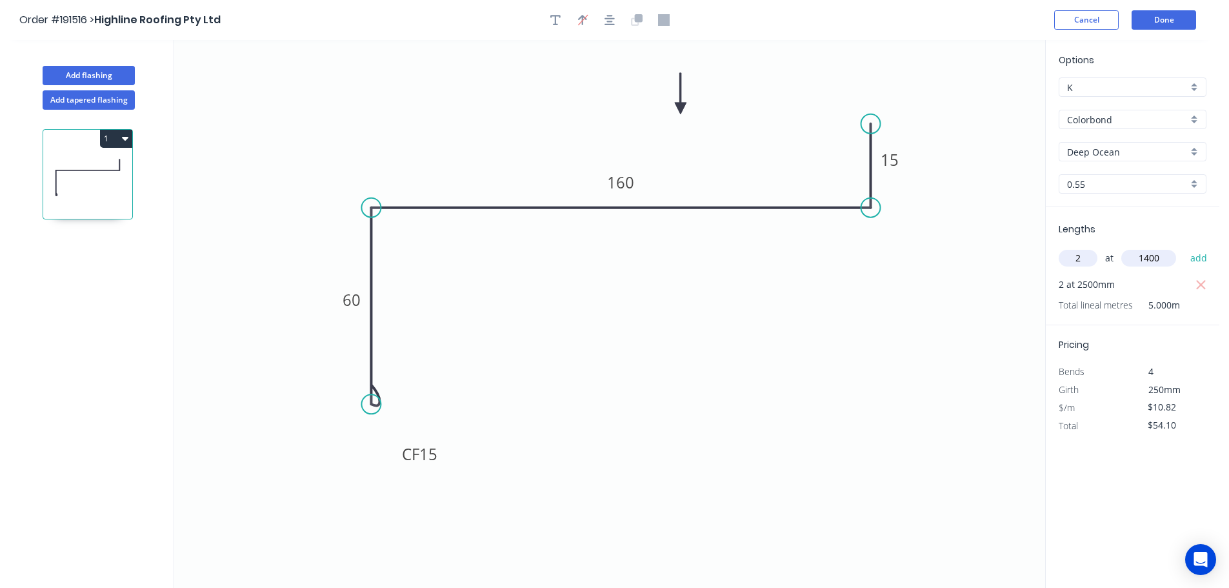
type input "1400"
click at [1183, 247] on button "add" at bounding box center [1198, 258] width 30 height 22
click at [116, 138] on button "1" at bounding box center [116, 139] width 32 height 18
click at [95, 173] on div "Duplicate" at bounding box center [70, 170] width 99 height 19
type input "$0.00"
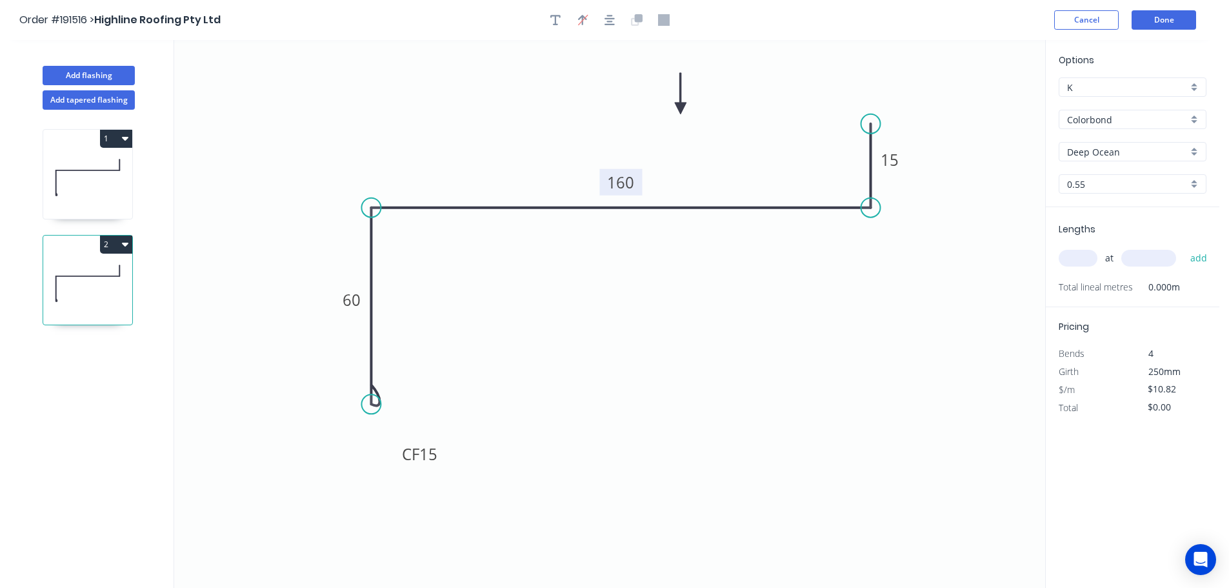
click at [627, 184] on tspan "160" at bounding box center [620, 182] width 27 height 21
click at [637, 299] on icon "0 CF 15 60 165 15" at bounding box center [609, 314] width 871 height 548
click at [1078, 259] on input "text" at bounding box center [1077, 258] width 39 height 17
type input "2"
type input "2500"
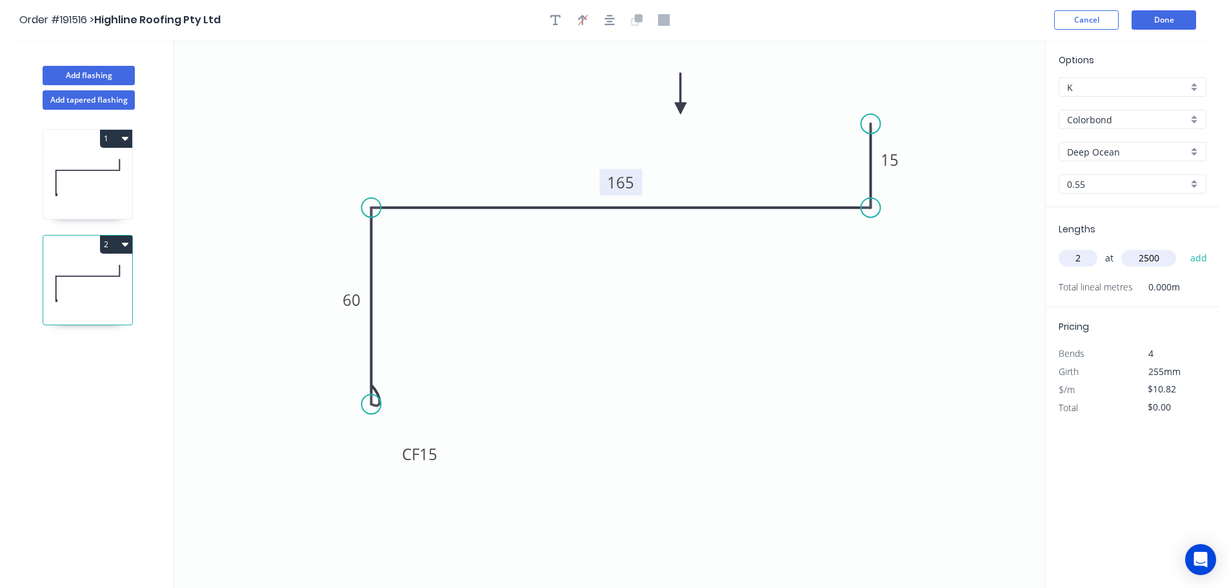
click at [1183, 247] on button "add" at bounding box center [1198, 258] width 30 height 22
type input "$54.10"
type input "2"
type input "1400"
click at [1183, 247] on button "add" at bounding box center [1198, 258] width 30 height 22
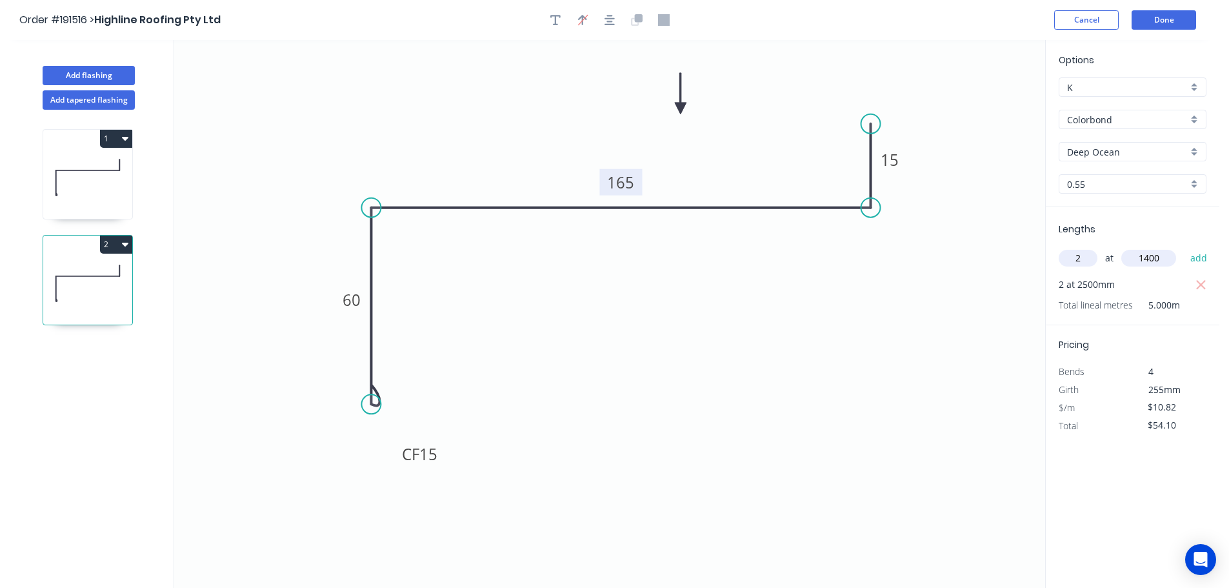
type input "$84.40"
click at [92, 76] on button "Add flashing" at bounding box center [89, 75] width 92 height 19
type input "$0.00"
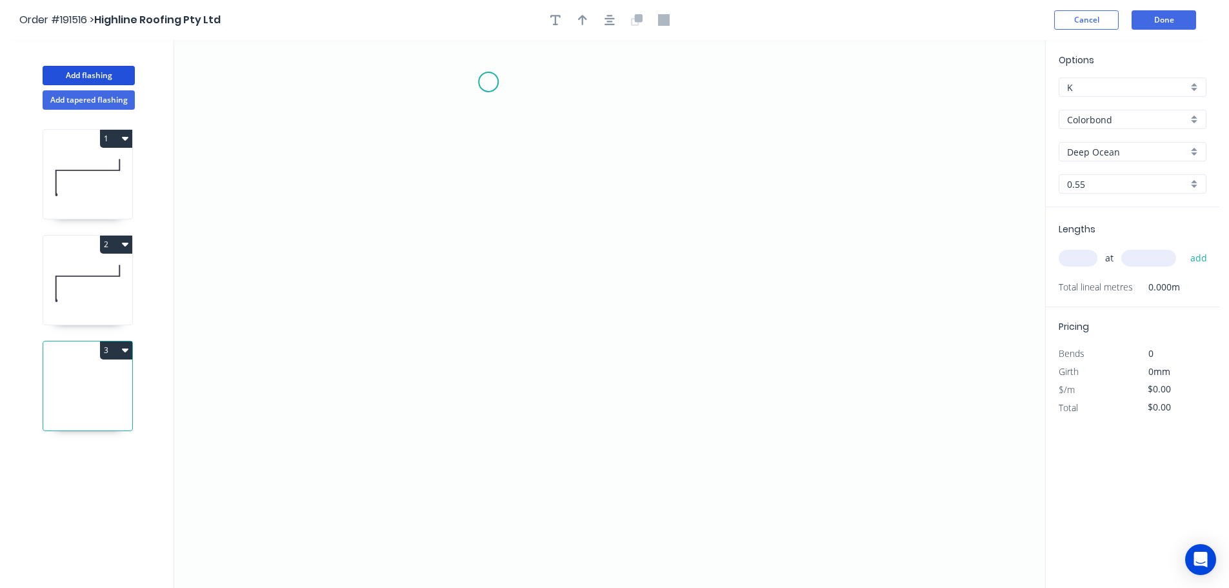
click at [488, 82] on icon "0" at bounding box center [609, 314] width 871 height 548
click at [492, 342] on icon "0" at bounding box center [609, 314] width 871 height 548
click at [587, 339] on icon "0 ?" at bounding box center [609, 314] width 871 height 548
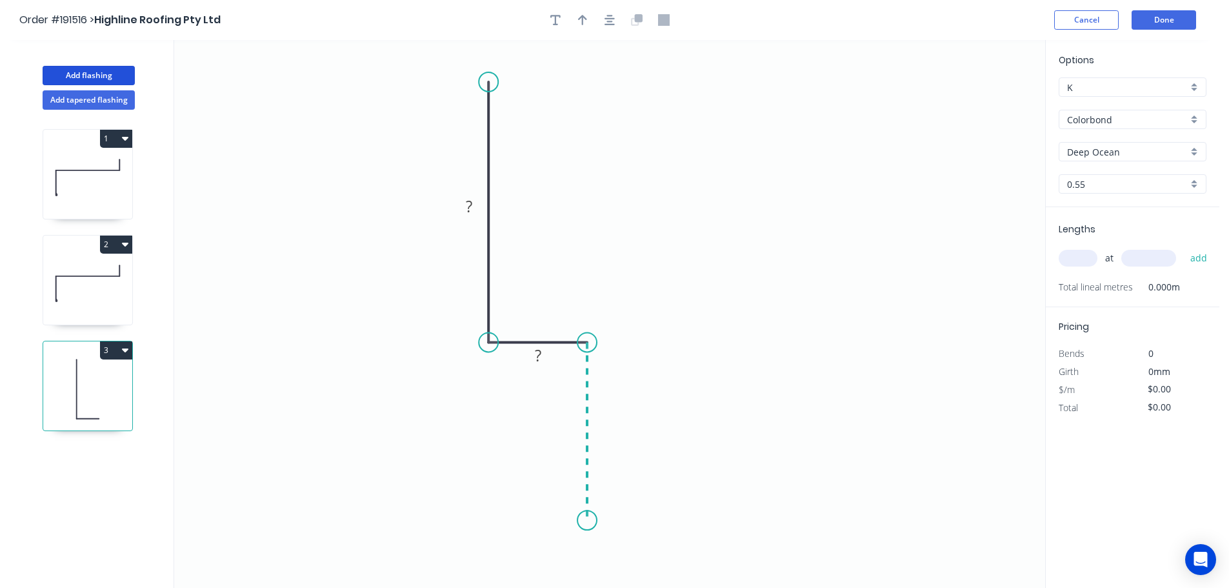
click at [580, 520] on icon "0 ? ?" at bounding box center [609, 314] width 871 height 548
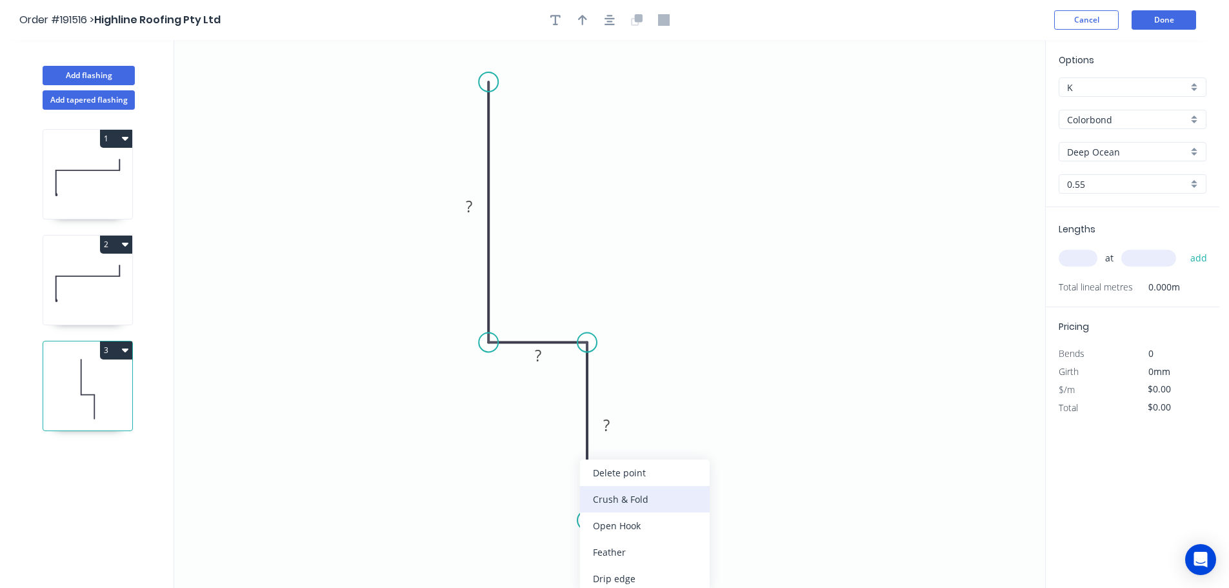
click at [634, 502] on div "Crush & Fold" at bounding box center [645, 499] width 130 height 26
click at [641, 548] on div "Flip bend" at bounding box center [658, 551] width 130 height 26
click at [629, 502] on tspan "10" at bounding box center [623, 496] width 18 height 21
click at [635, 457] on icon "0 ? ? CF 15 ?" at bounding box center [609, 314] width 871 height 548
drag, startPoint x: 633, startPoint y: 498, endPoint x: 541, endPoint y: 566, distance: 114.4
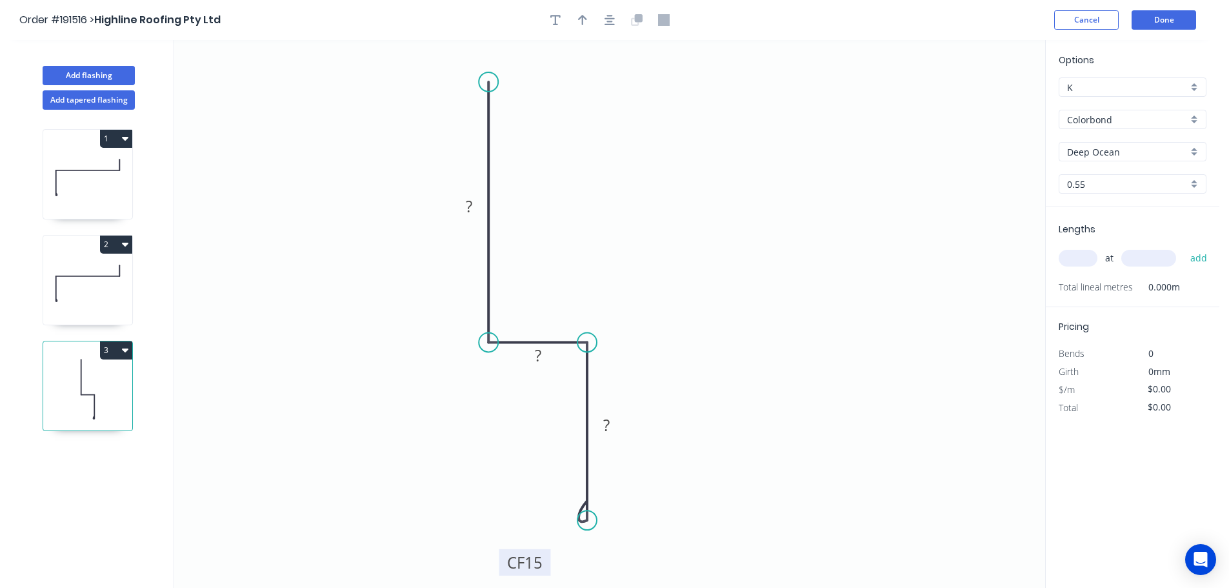
click at [541, 566] on rect at bounding box center [525, 562] width 52 height 26
click at [471, 205] on tspan "?" at bounding box center [469, 205] width 6 height 21
click at [614, 202] on icon "0 100 15 CF 15 50" at bounding box center [609, 314] width 871 height 548
type input "$8.97"
click at [580, 17] on icon "button" at bounding box center [582, 20] width 9 height 10
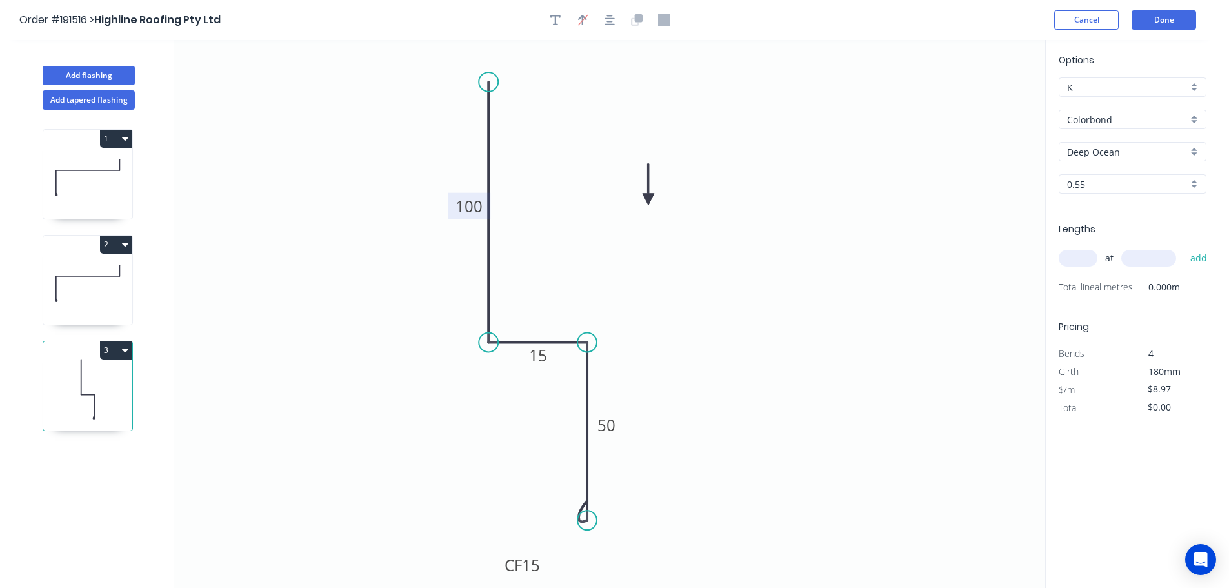
drag, startPoint x: 978, startPoint y: 103, endPoint x: 648, endPoint y: 199, distance: 344.1
click at [648, 199] on icon at bounding box center [648, 184] width 12 height 41
click at [1088, 256] on input "text" at bounding box center [1077, 258] width 39 height 17
type input "3"
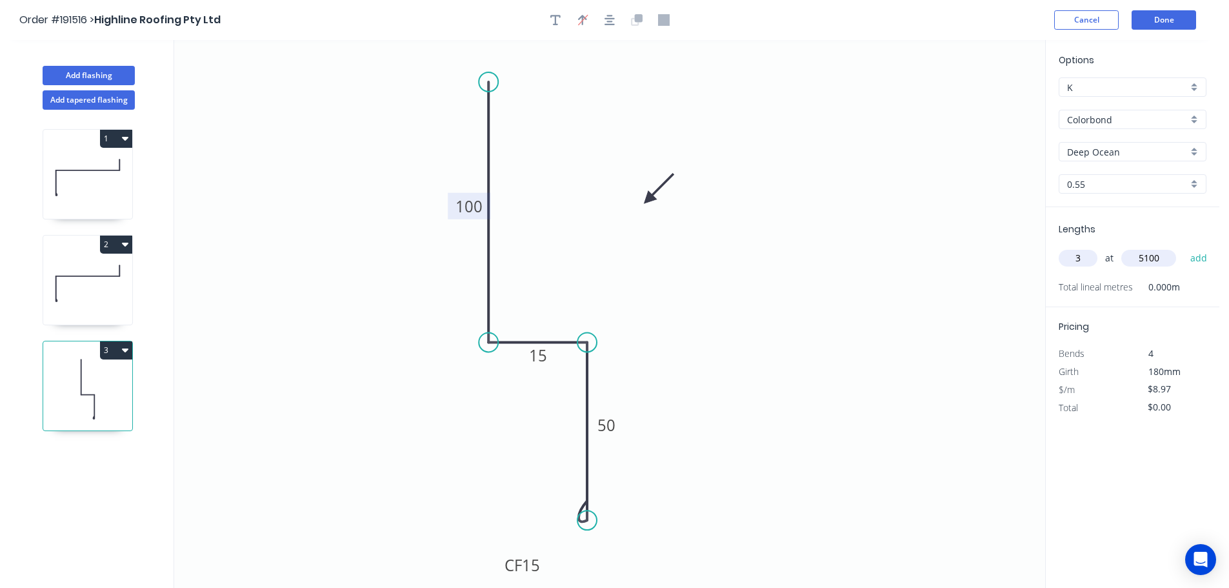
type input "5100"
click at [1183, 247] on button "add" at bounding box center [1198, 258] width 30 height 22
type input "$137.24"
click at [109, 76] on button "Add flashing" at bounding box center [89, 75] width 92 height 19
type input "$0.00"
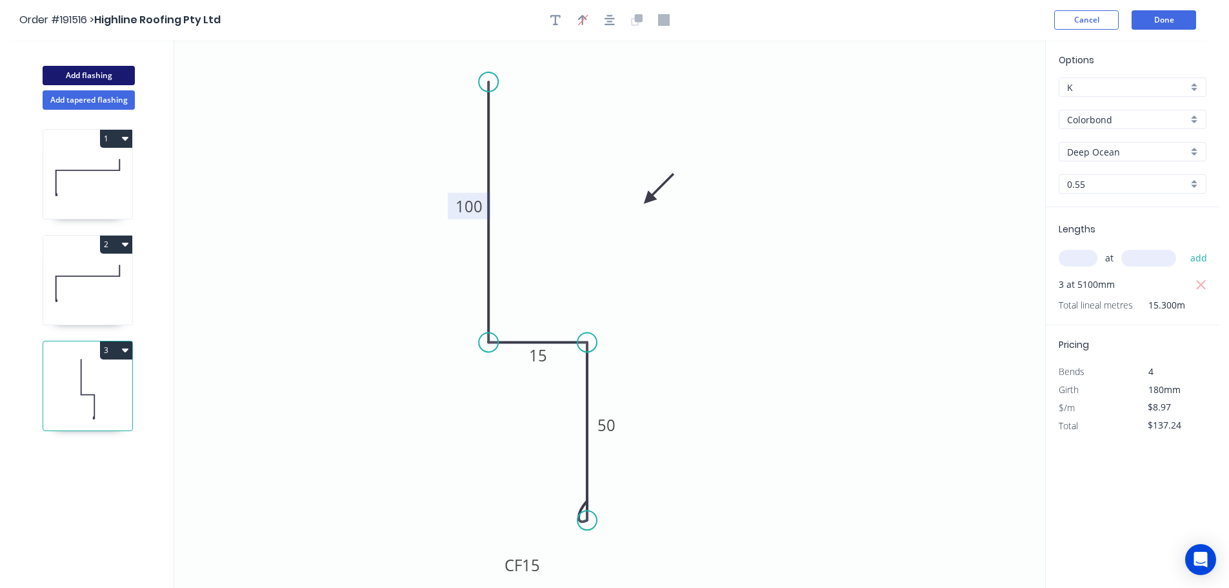
type input "$0.00"
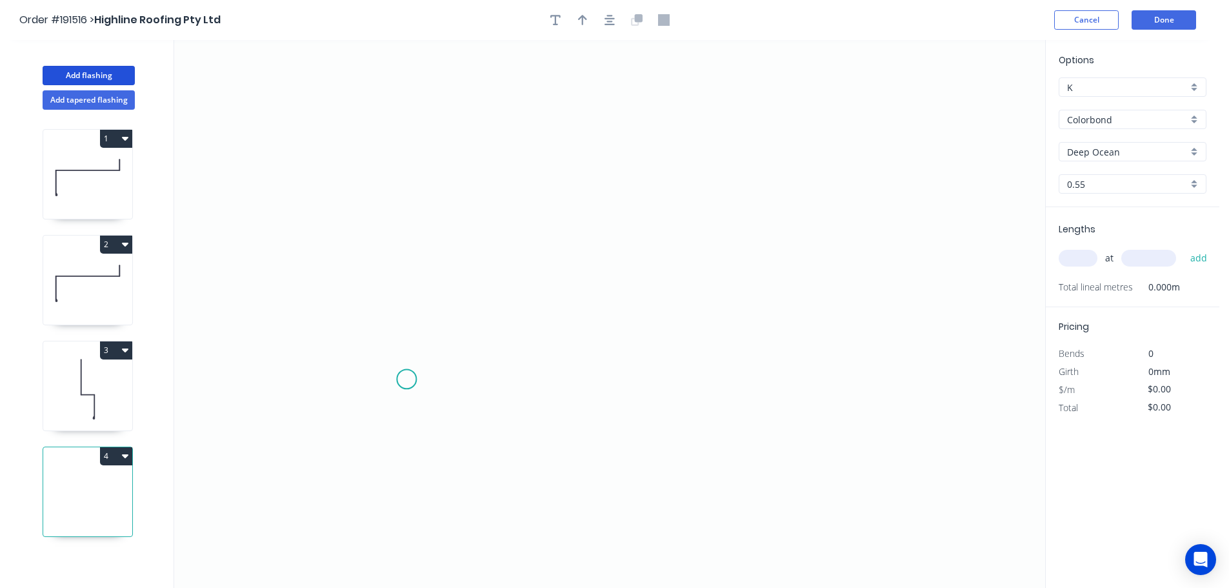
click at [406, 379] on icon "0" at bounding box center [609, 314] width 871 height 548
click at [393, 238] on icon "0" at bounding box center [609, 314] width 871 height 548
click at [595, 246] on icon "0 ?" at bounding box center [609, 314] width 871 height 548
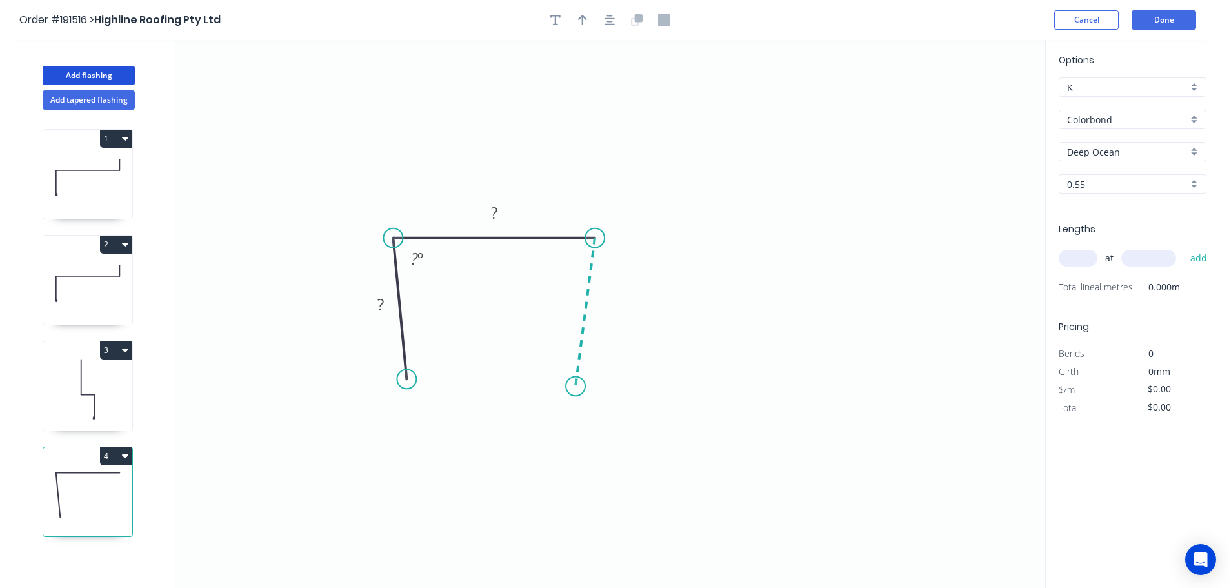
click at [575, 386] on icon "0 ? ? ? º" at bounding box center [609, 314] width 871 height 548
click at [575, 386] on circle at bounding box center [575, 385] width 19 height 19
click at [384, 307] on rect at bounding box center [381, 305] width 26 height 18
click at [795, 212] on icon "0 40 40 40 87 º 87 º" at bounding box center [609, 314] width 871 height 548
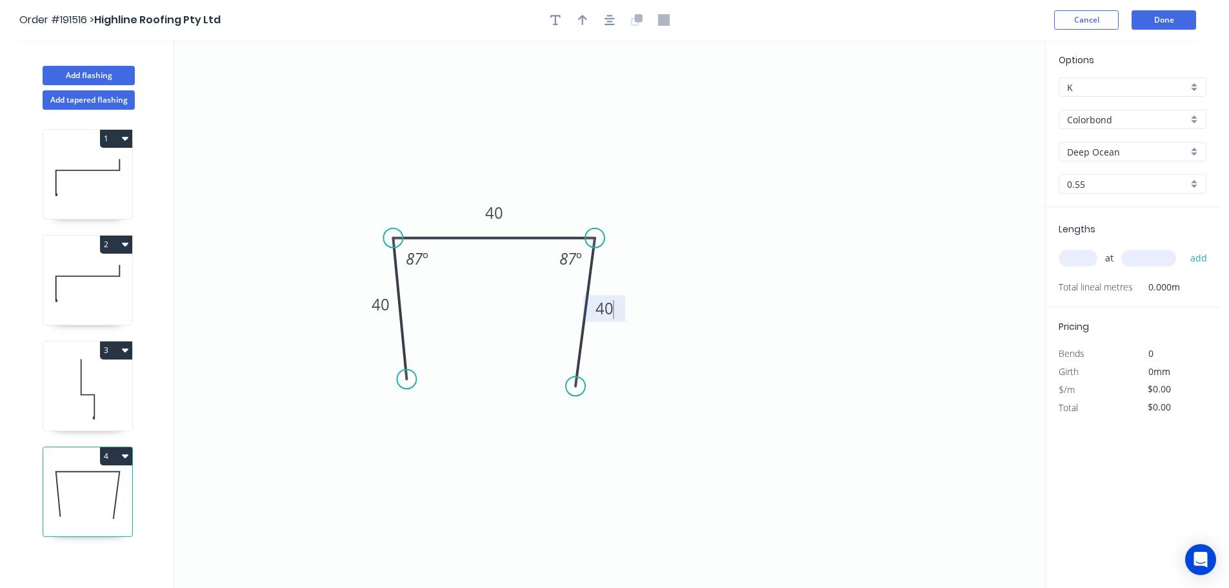
type input "$7.53"
click at [584, 15] on icon "button" at bounding box center [582, 20] width 9 height 12
drag, startPoint x: 977, startPoint y: 104, endPoint x: 543, endPoint y: 152, distance: 436.7
click at [543, 152] on icon at bounding box center [544, 136] width 12 height 41
click at [1082, 259] on input "text" at bounding box center [1077, 258] width 39 height 17
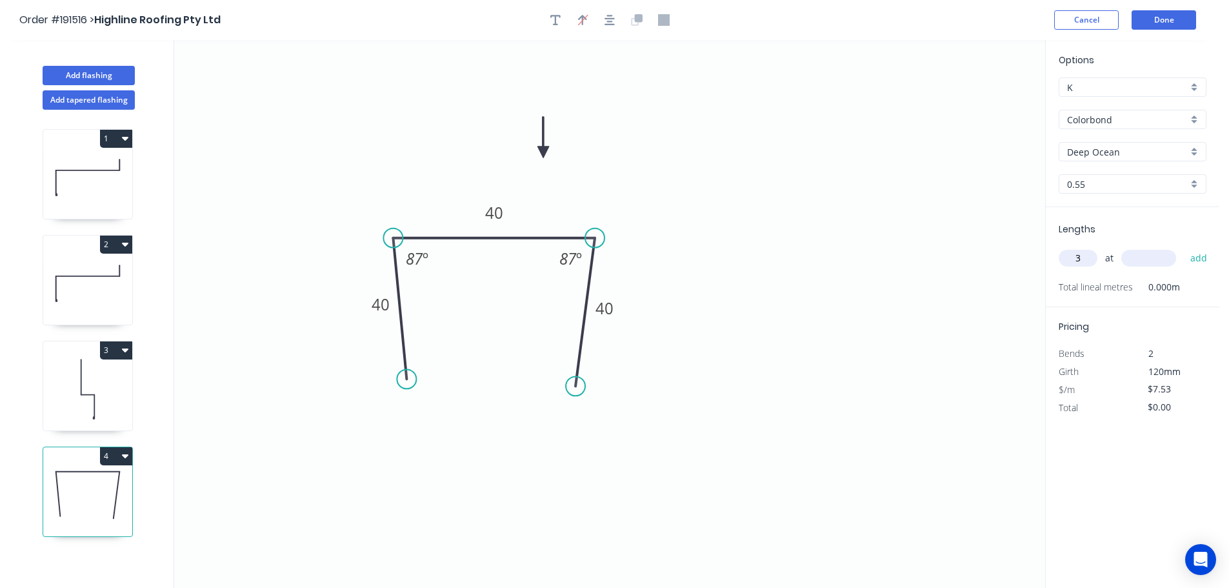
type input "3"
type input "3400"
click at [1183, 247] on button "add" at bounding box center [1198, 258] width 30 height 22
type input "$76.81"
click at [73, 72] on button "Add flashing" at bounding box center [89, 75] width 92 height 19
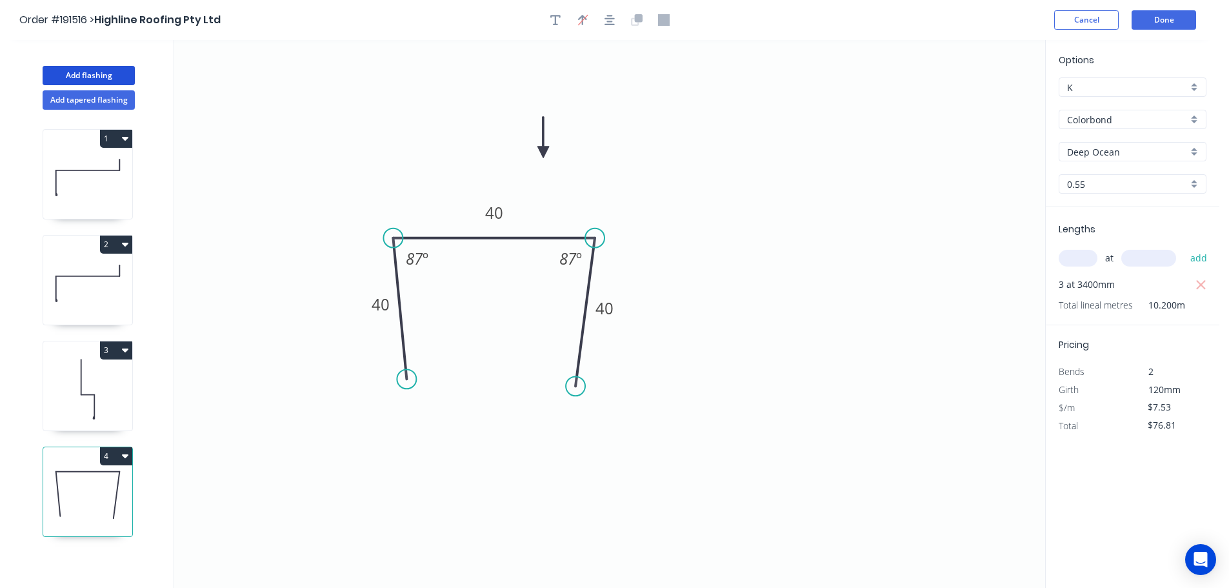
type input "$0.00"
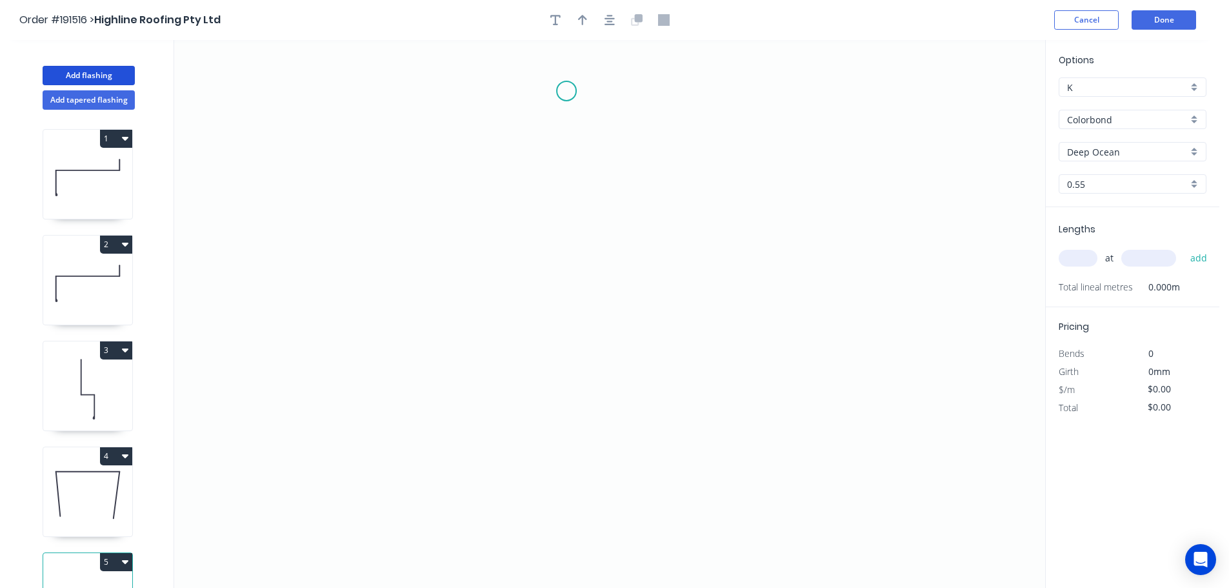
click at [566, 91] on icon "0" at bounding box center [609, 314] width 871 height 548
click at [568, 194] on icon "0" at bounding box center [609, 314] width 871 height 548
click at [726, 197] on icon "0 ?" at bounding box center [609, 314] width 871 height 548
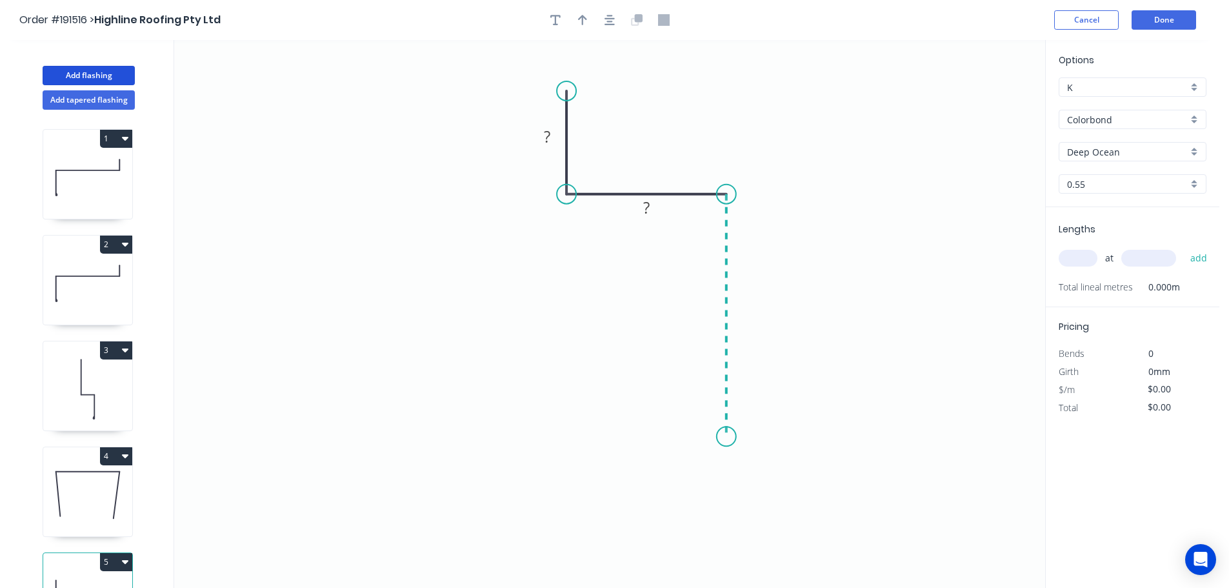
click at [723, 437] on icon "0 ? ?" at bounding box center [609, 314] width 871 height 548
click at [556, 425] on icon "0 ? ? ?" at bounding box center [609, 314] width 871 height 548
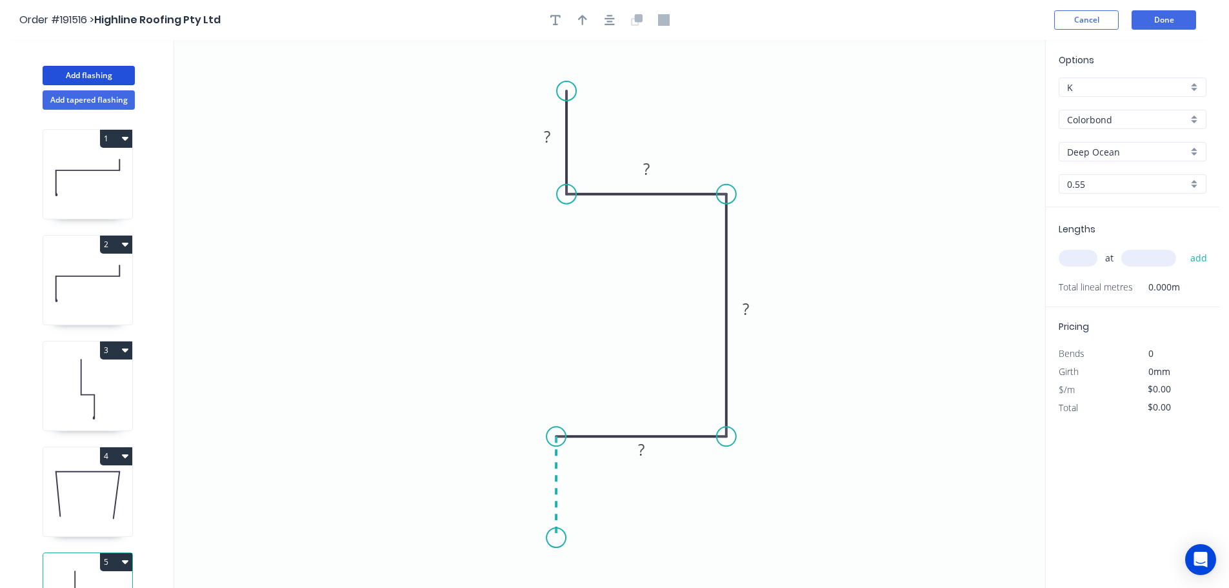
click at [553, 538] on icon "0 ? ? ? ?" at bounding box center [609, 314] width 871 height 548
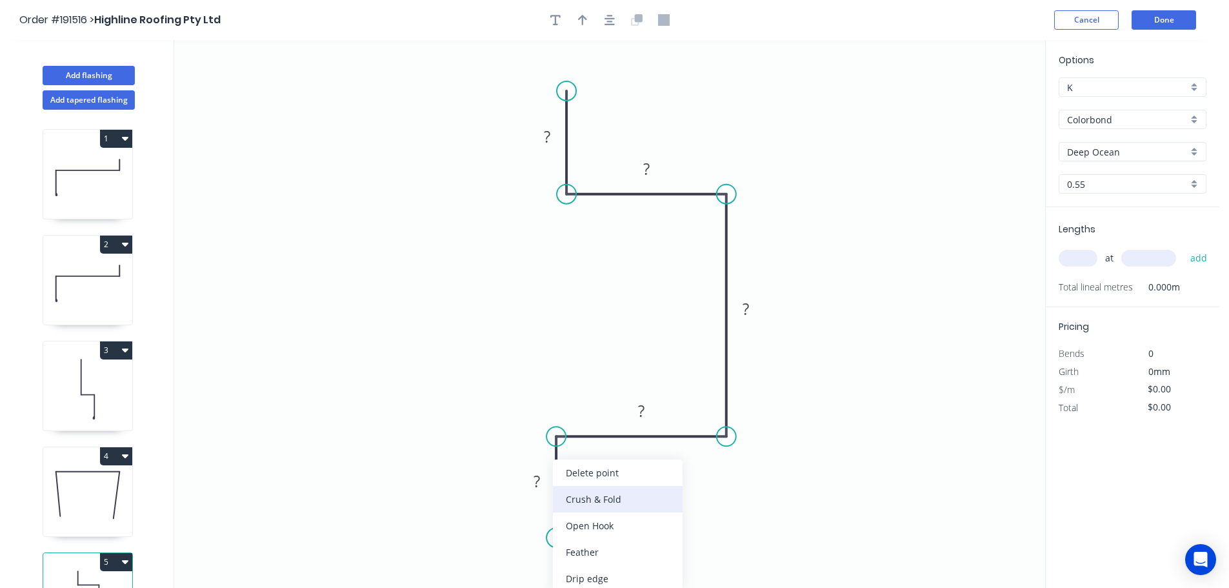
click at [628, 506] on div "Crush & Fold" at bounding box center [618, 499] width 130 height 26
click at [542, 517] on tspan "10" at bounding box center [537, 514] width 18 height 21
click at [695, 541] on icon "0 CF 15 ? ? ? ? ?" at bounding box center [609, 314] width 871 height 548
drag, startPoint x: 506, startPoint y: 517, endPoint x: 599, endPoint y: 569, distance: 106.6
click at [599, 569] on rect at bounding box center [621, 564] width 52 height 26
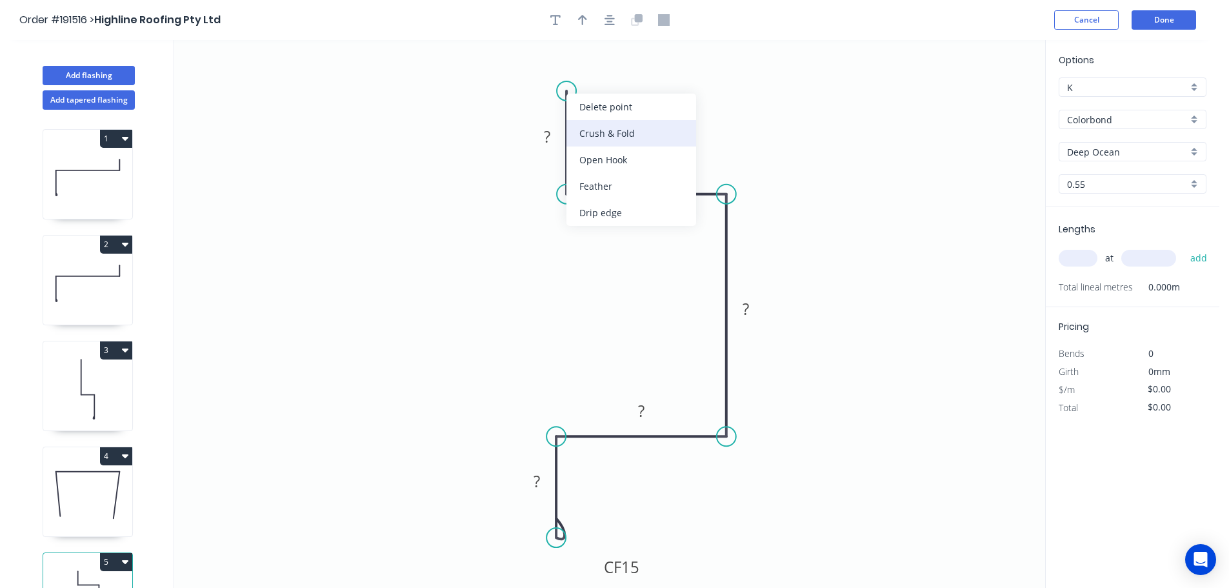
click at [631, 130] on div "Crush & Fold" at bounding box center [631, 133] width 130 height 26
click at [595, 126] on div "Flip bend" at bounding box center [633, 132] width 130 height 26
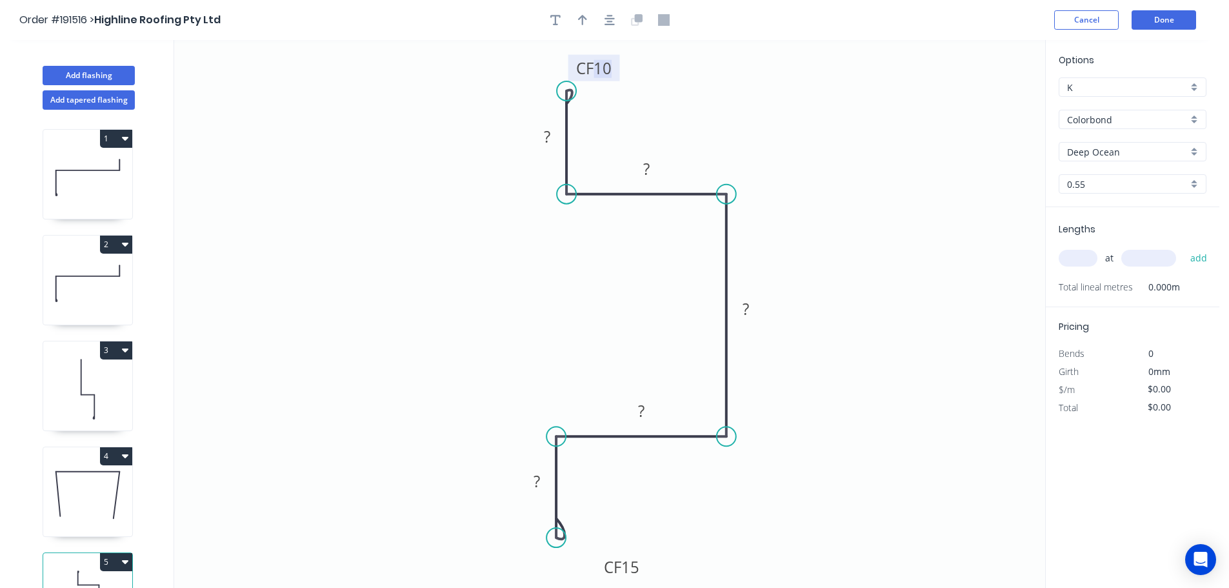
click at [608, 66] on tspan "10" at bounding box center [602, 67] width 18 height 21
click at [677, 79] on icon "0 CF 15 ? ? ? ? CF 15 ?" at bounding box center [609, 314] width 871 height 548
drag, startPoint x: 615, startPoint y: 72, endPoint x: 646, endPoint y: 68, distance: 31.2
click at [646, 68] on rect at bounding box center [625, 64] width 52 height 26
click at [552, 136] on rect at bounding box center [547, 137] width 26 height 18
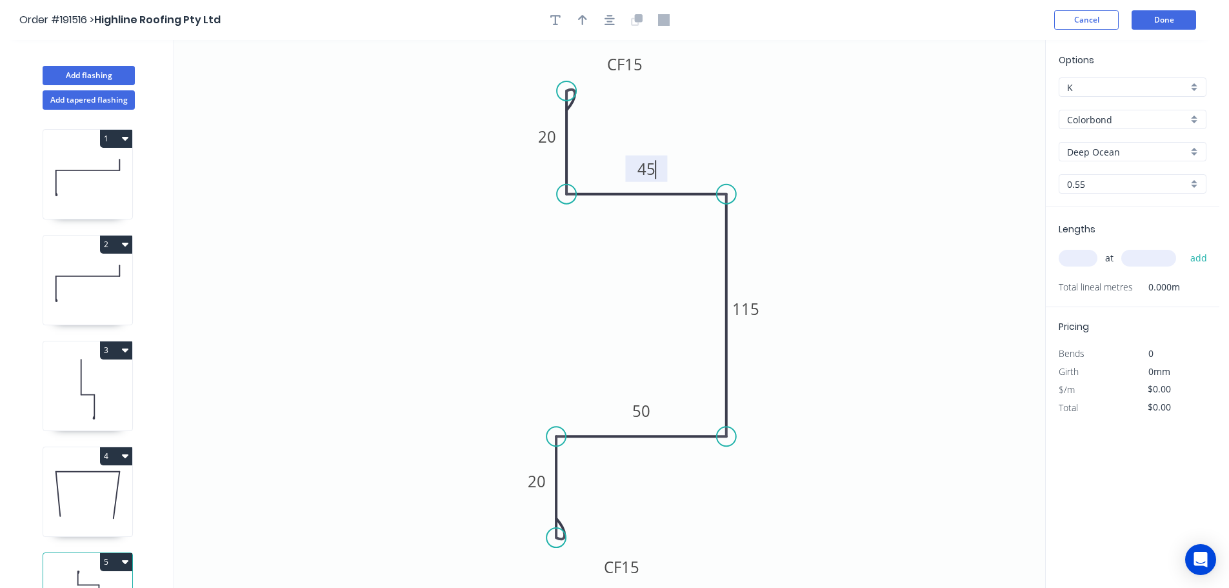
click at [740, 152] on icon "0 CF 15 20 50 115 45 CF 15 20" at bounding box center [609, 314] width 871 height 548
type input "$13.70"
click at [582, 15] on icon "button" at bounding box center [582, 20] width 9 height 10
drag, startPoint x: 980, startPoint y: 102, endPoint x: 841, endPoint y: 192, distance: 165.5
click at [841, 192] on icon at bounding box center [841, 177] width 12 height 41
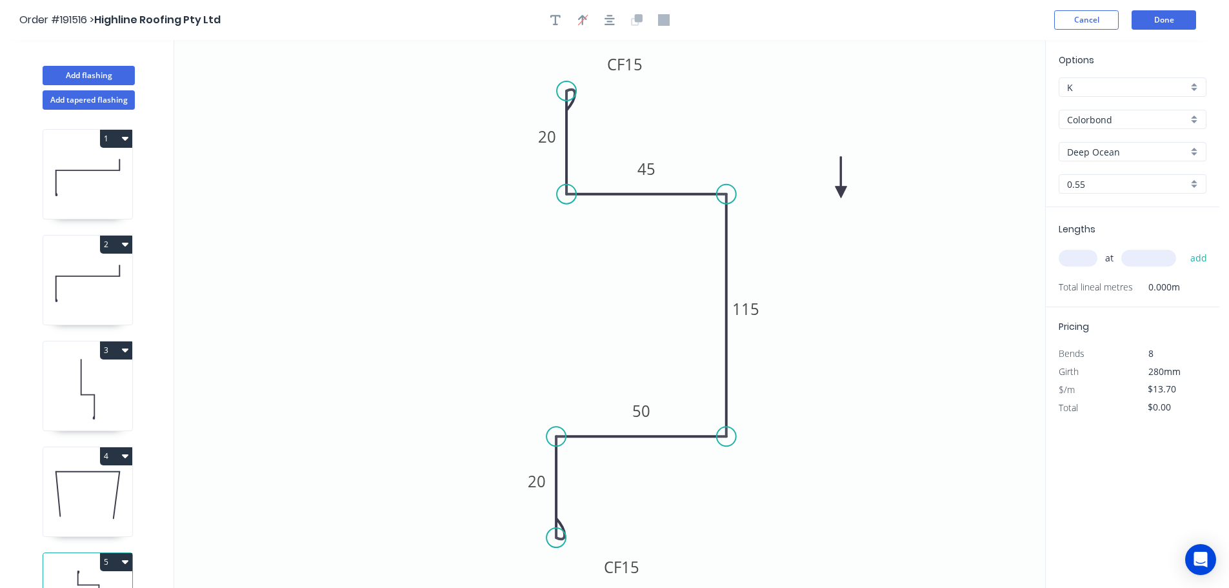
click at [841, 193] on icon at bounding box center [841, 177] width 12 height 41
click at [1190, 118] on div "Colorbond" at bounding box center [1132, 119] width 148 height 19
click at [1113, 230] on div "Zincalume" at bounding box center [1132, 232] width 146 height 23
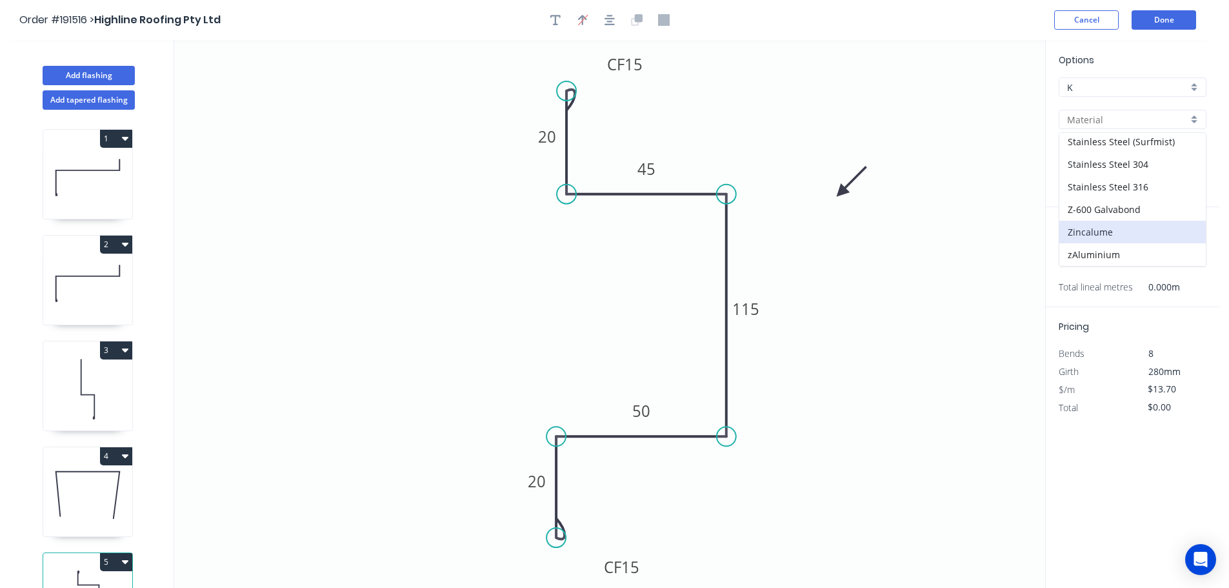
type input "Zincalume"
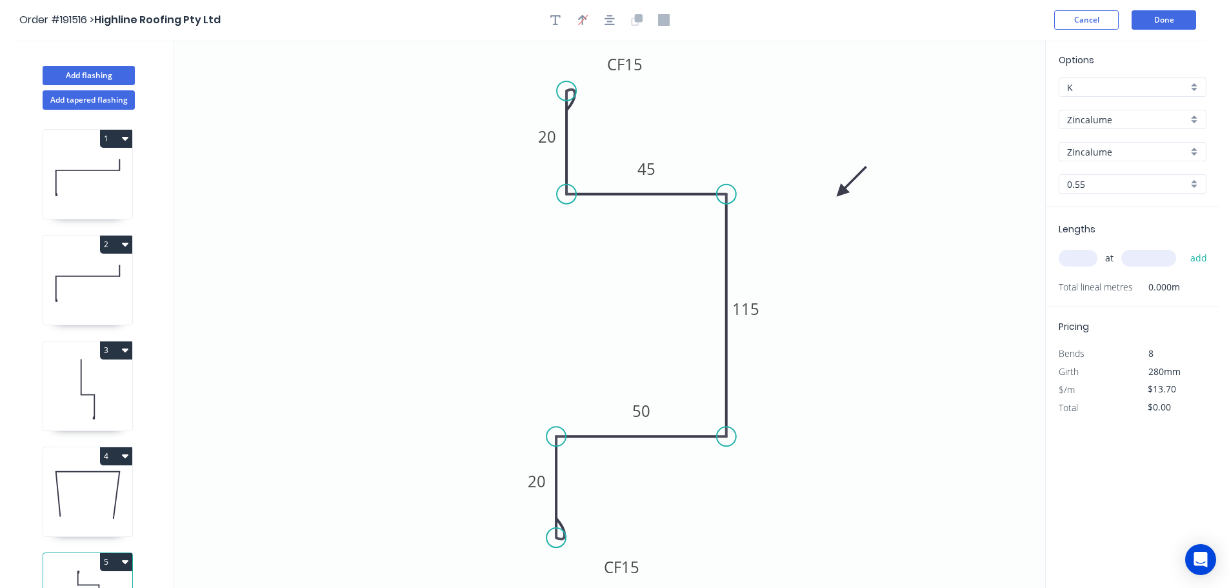
type input "$13.03"
click at [1078, 256] on input "text" at bounding box center [1077, 258] width 39 height 17
type input "2"
type input "3200"
click at [1183, 247] on button "add" at bounding box center [1198, 258] width 30 height 22
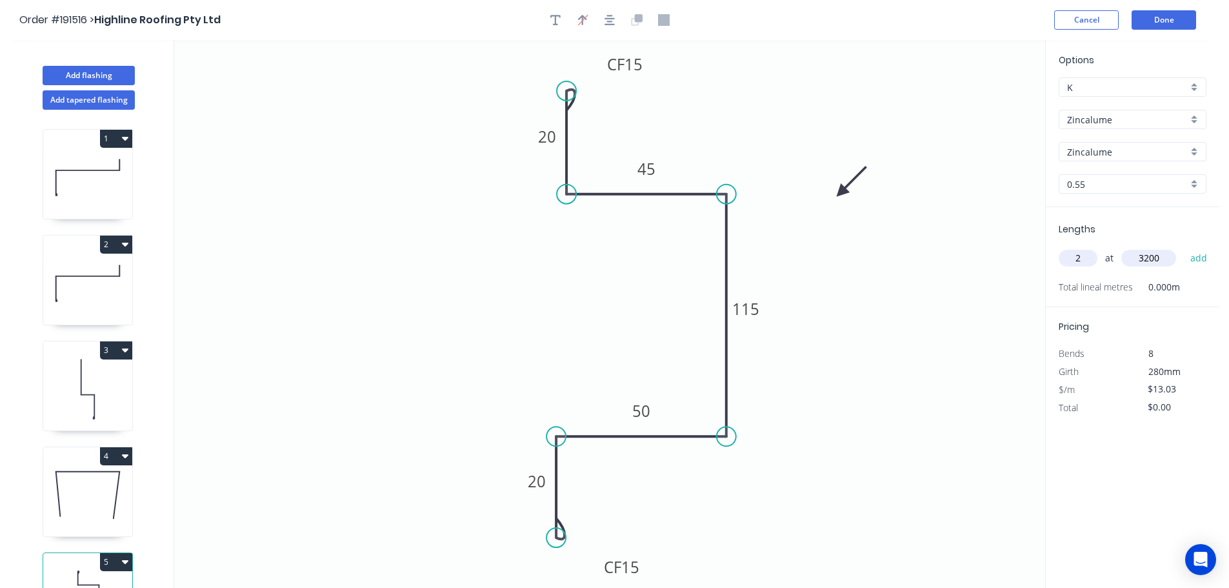
type input "$83.39"
drag, startPoint x: 79, startPoint y: 73, endPoint x: 94, endPoint y: 71, distance: 15.0
click at [79, 72] on button "Add flashing" at bounding box center [89, 75] width 92 height 19
type input "$0.00"
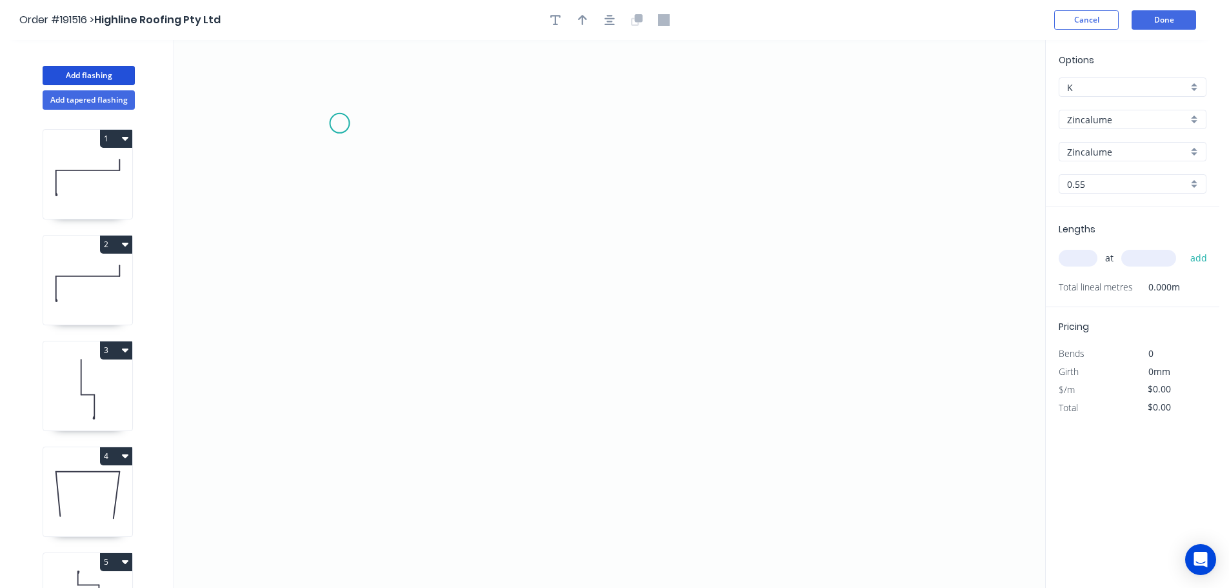
click at [339, 123] on icon "0" at bounding box center [609, 314] width 871 height 548
click at [428, 105] on icon at bounding box center [383, 114] width 89 height 18
click at [422, 517] on icon "0 ?" at bounding box center [609, 314] width 871 height 548
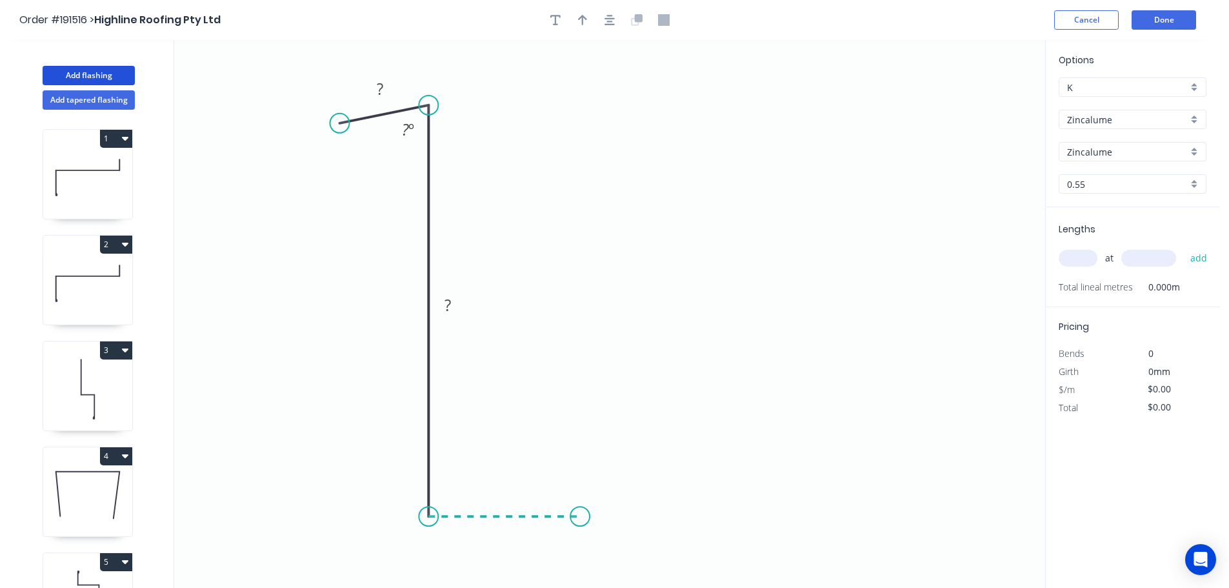
click at [580, 520] on icon "0 ? ? ? º" at bounding box center [609, 314] width 871 height 548
click at [582, 384] on icon "0 ? ? ? ? º" at bounding box center [609, 314] width 871 height 548
click at [778, 341] on icon "0 ? ? ? ? ? º" at bounding box center [609, 314] width 871 height 548
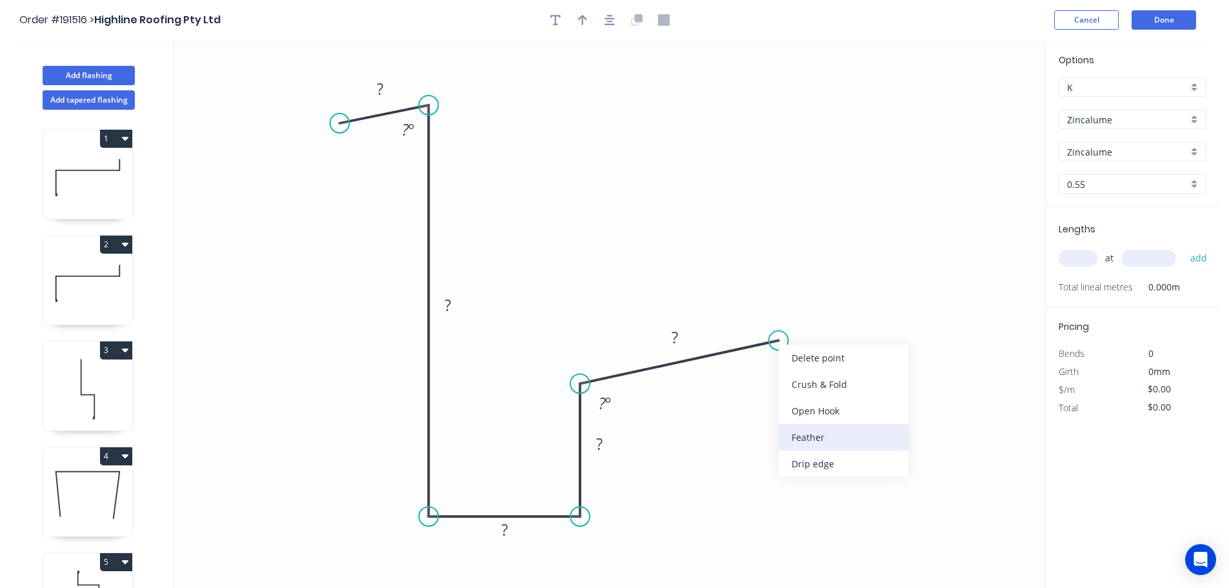
click at [832, 437] on div "Feather" at bounding box center [843, 437] width 130 height 26
click at [802, 377] on div "Flip bend" at bounding box center [841, 379] width 130 height 26
click at [769, 314] on tspan "15" at bounding box center [764, 311] width 18 height 21
click at [907, 324] on icon "0 ? ? ? ? FE 10 ? ? º ? º" at bounding box center [609, 314] width 871 height 548
drag, startPoint x: 775, startPoint y: 308, endPoint x: 851, endPoint y: 290, distance: 78.1
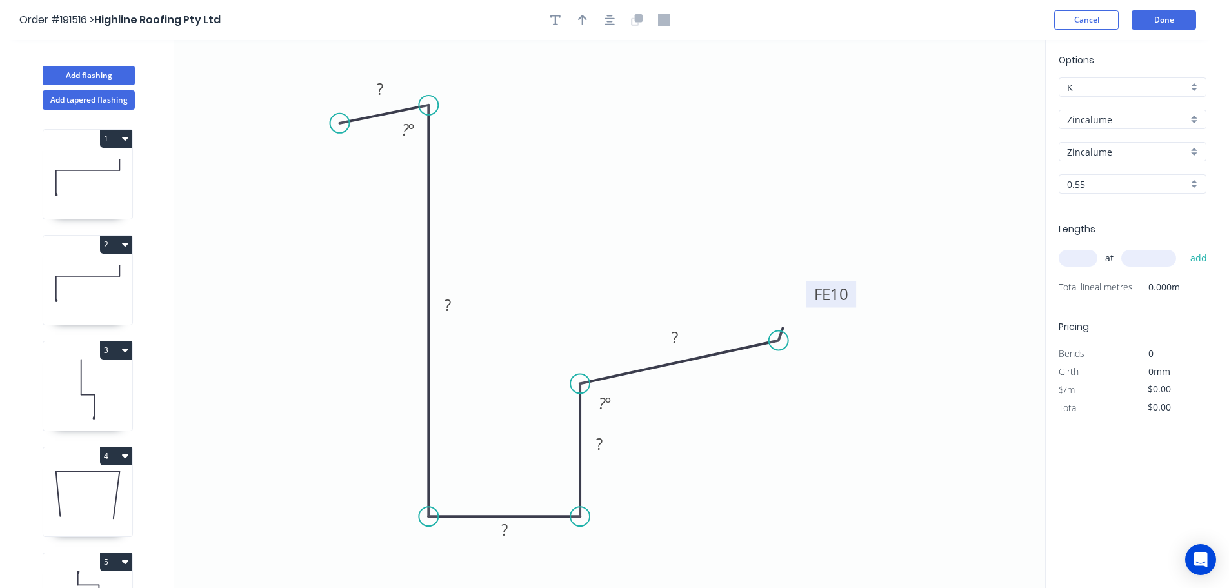
click at [851, 290] on rect at bounding box center [830, 294] width 50 height 26
click at [382, 84] on tspan "?" at bounding box center [380, 88] width 6 height 21
click at [767, 442] on icon "0 30 140 40 40 FE 10 50 87 º 93 º" at bounding box center [609, 314] width 871 height 548
type input "$12.49"
drag, startPoint x: 613, startPoint y: 450, endPoint x: 544, endPoint y: 460, distance: 69.8
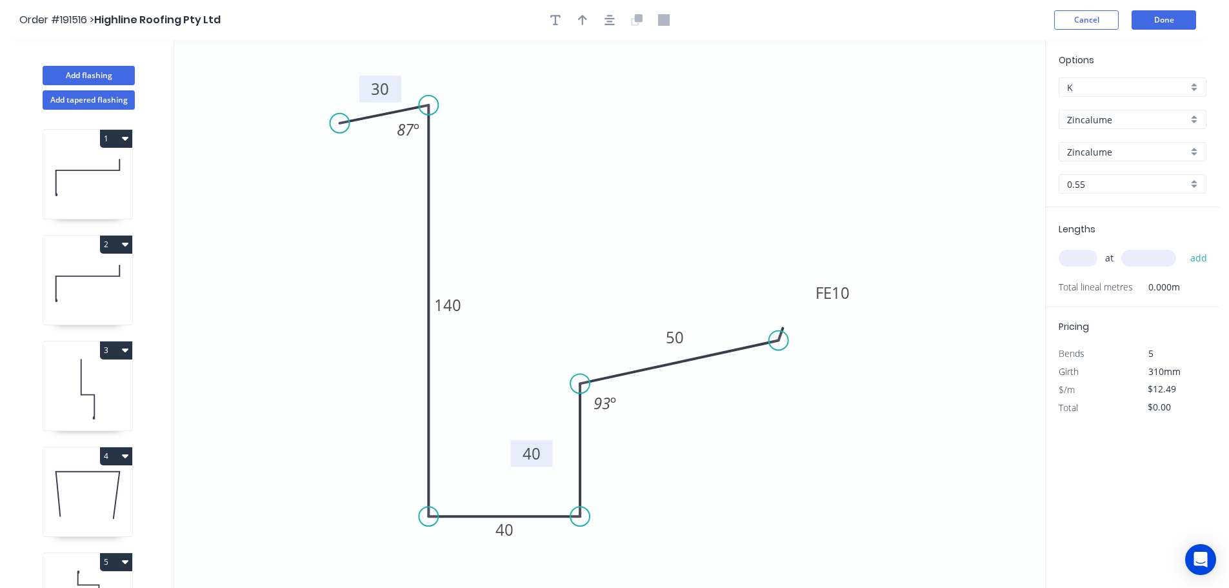
click at [544, 460] on rect at bounding box center [532, 453] width 42 height 26
click at [581, 19] on icon "button" at bounding box center [582, 20] width 9 height 12
drag, startPoint x: 979, startPoint y: 107, endPoint x: 324, endPoint y: 430, distance: 730.3
click at [324, 430] on icon at bounding box center [325, 413] width 12 height 41
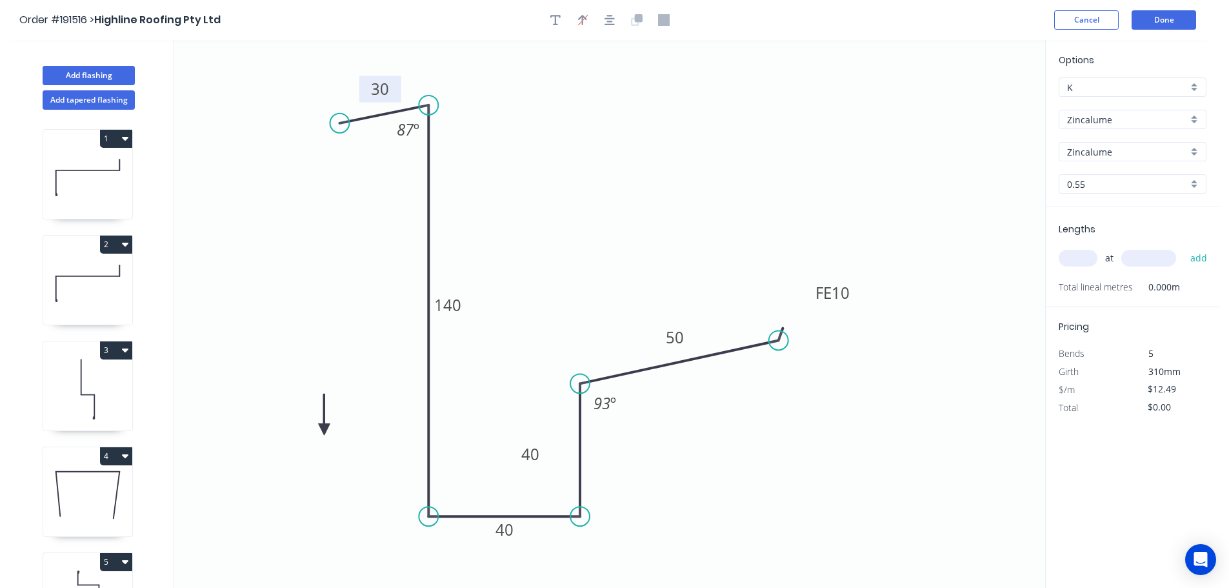
click at [324, 430] on icon at bounding box center [325, 413] width 12 height 41
click at [324, 430] on icon at bounding box center [339, 429] width 41 height 12
click at [324, 430] on icon at bounding box center [334, 439] width 37 height 37
click at [324, 430] on icon at bounding box center [325, 443] width 12 height 41
click at [1196, 116] on div "Zincalume" at bounding box center [1132, 119] width 148 height 19
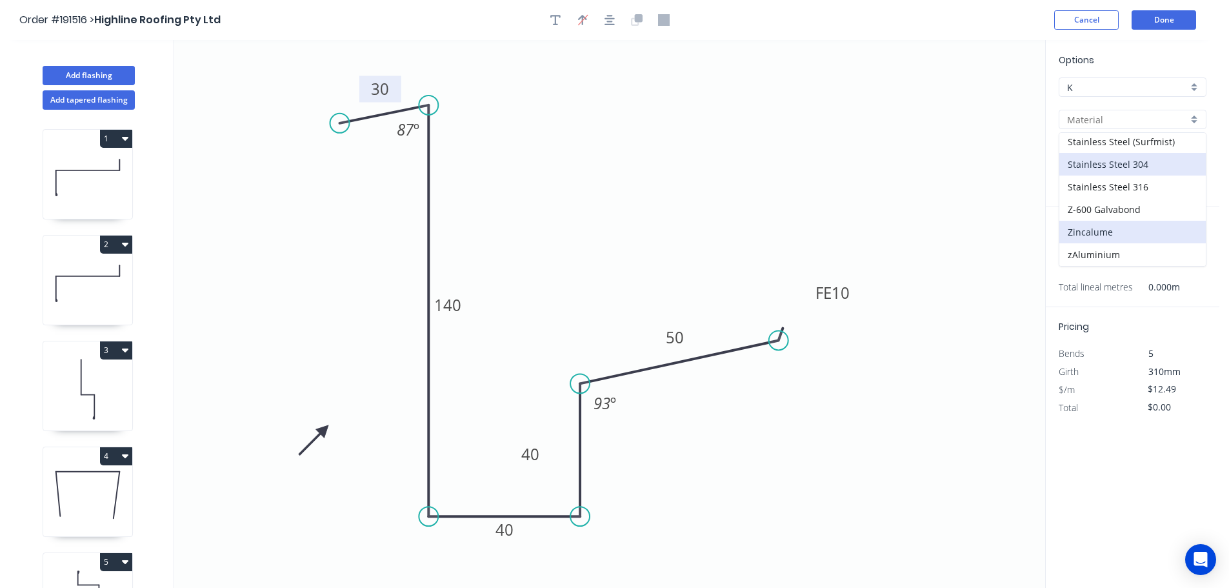
scroll to position [0, 0]
click at [1121, 137] on div "Colorbond" at bounding box center [1132, 144] width 146 height 23
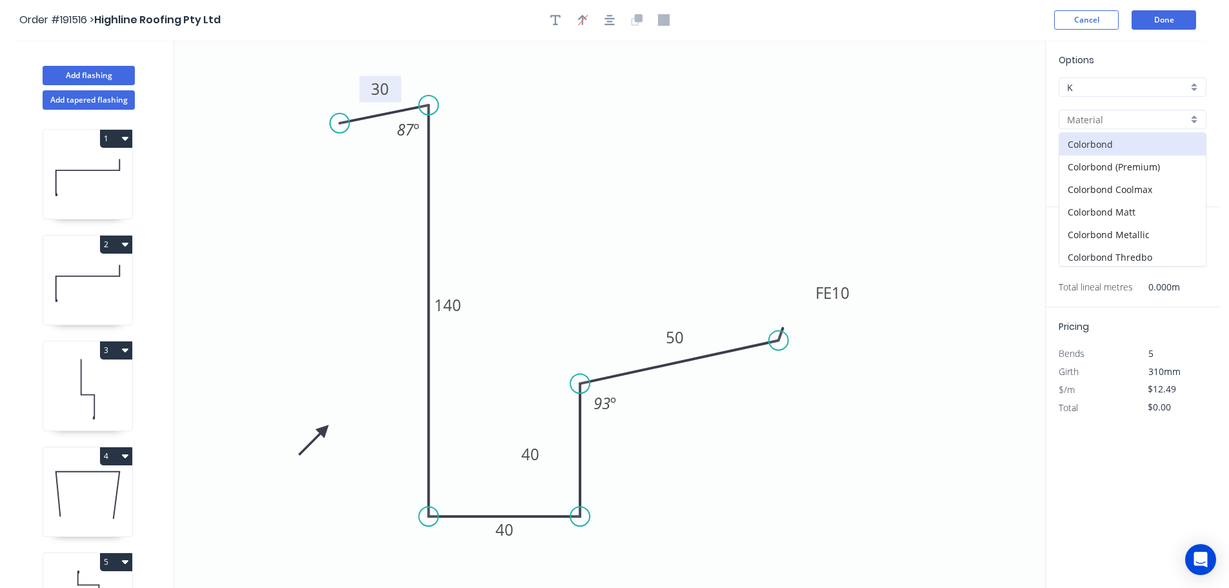
type input "Colorbond"
type input "aNoColor"
type input "$13.38"
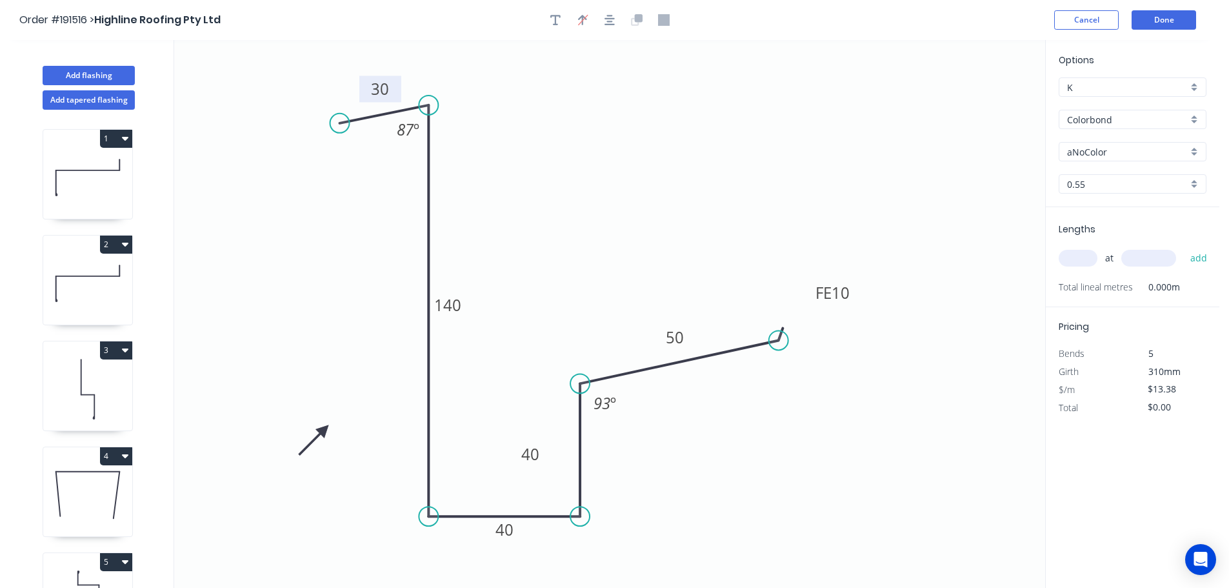
drag, startPoint x: 1198, startPoint y: 152, endPoint x: 1185, endPoint y: 161, distance: 15.7
click at [1198, 152] on div "aNoColor" at bounding box center [1132, 151] width 148 height 19
click at [1117, 175] on div "Surfmist" at bounding box center [1132, 174] width 146 height 23
click at [1082, 259] on input "text" at bounding box center [1077, 258] width 39 height 17
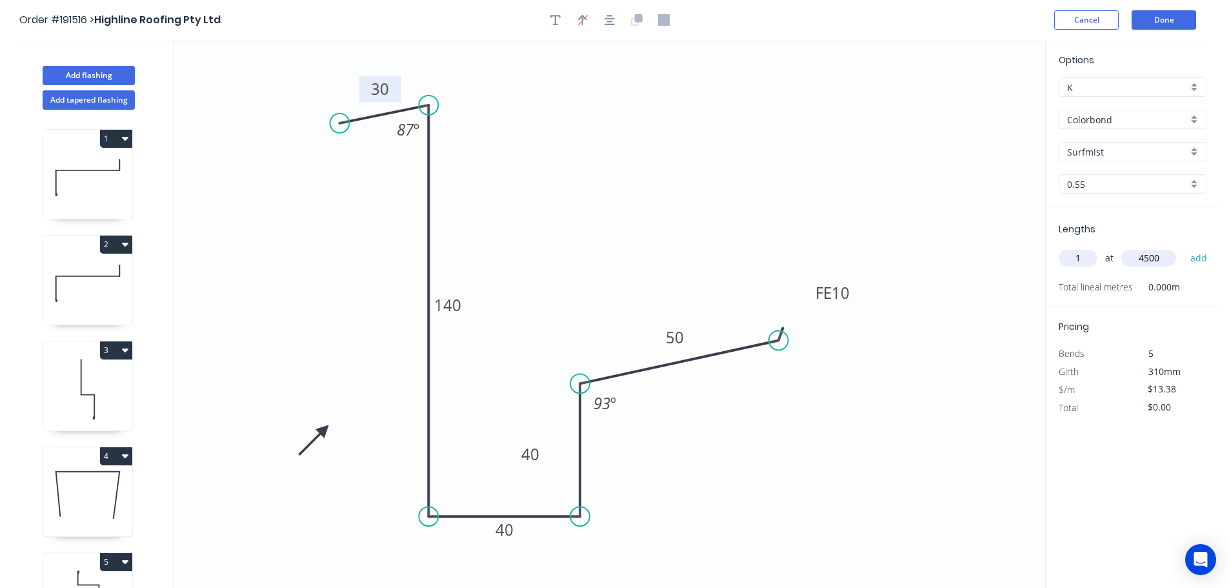
click at [1183, 247] on button "add" at bounding box center [1198, 258] width 30 height 22
click at [91, 73] on button "Add flashing" at bounding box center [89, 75] width 92 height 19
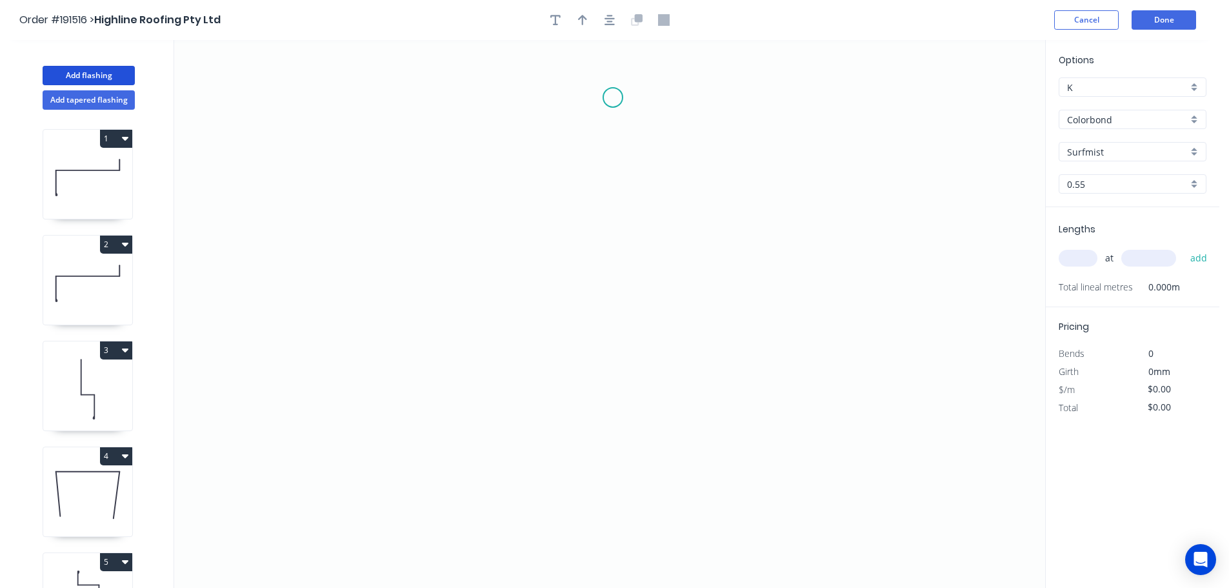
click at [613, 97] on icon "0" at bounding box center [609, 314] width 871 height 548
click at [551, 141] on icon "0" at bounding box center [609, 314] width 871 height 548
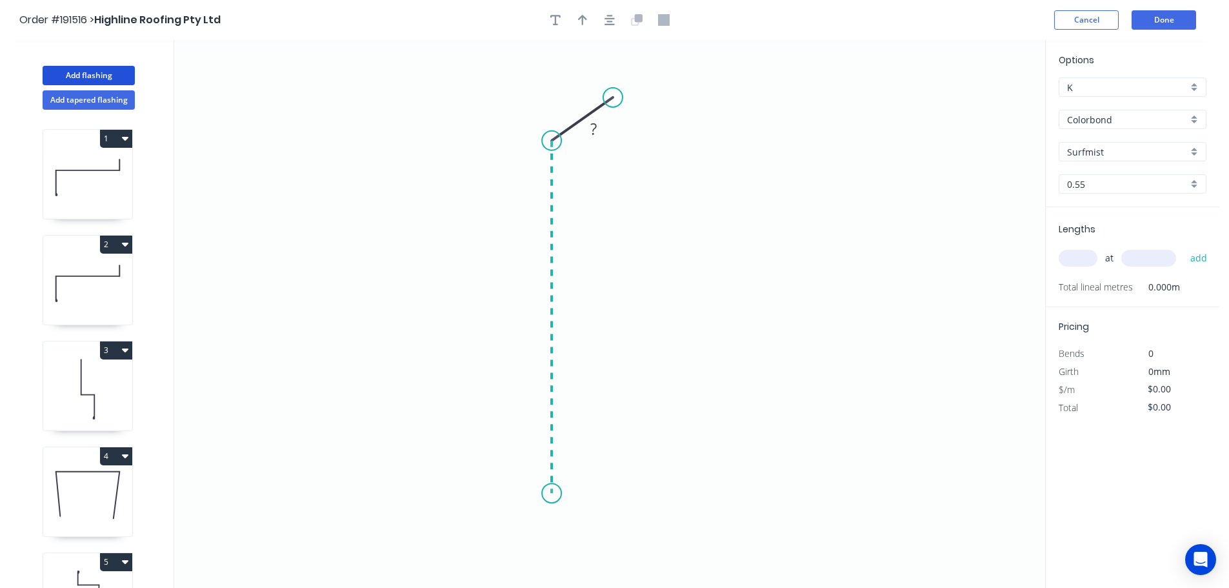
click at [566, 493] on icon "0 ?" at bounding box center [609, 314] width 871 height 548
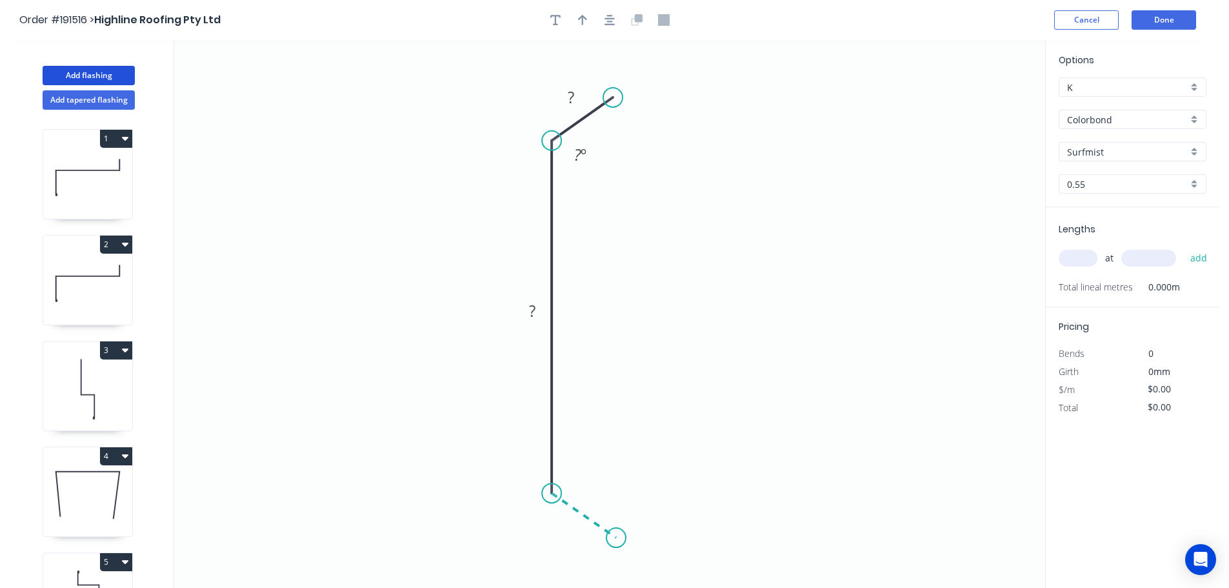
click at [616, 538] on icon "0 ? ? ? º" at bounding box center [609, 314] width 871 height 548
click at [616, 538] on circle at bounding box center [615, 537] width 19 height 19
click at [573, 86] on tspan "?" at bounding box center [571, 96] width 6 height 21
click at [685, 270] on icon "0 30 620 35 120 º 120 º" at bounding box center [609, 314] width 871 height 548
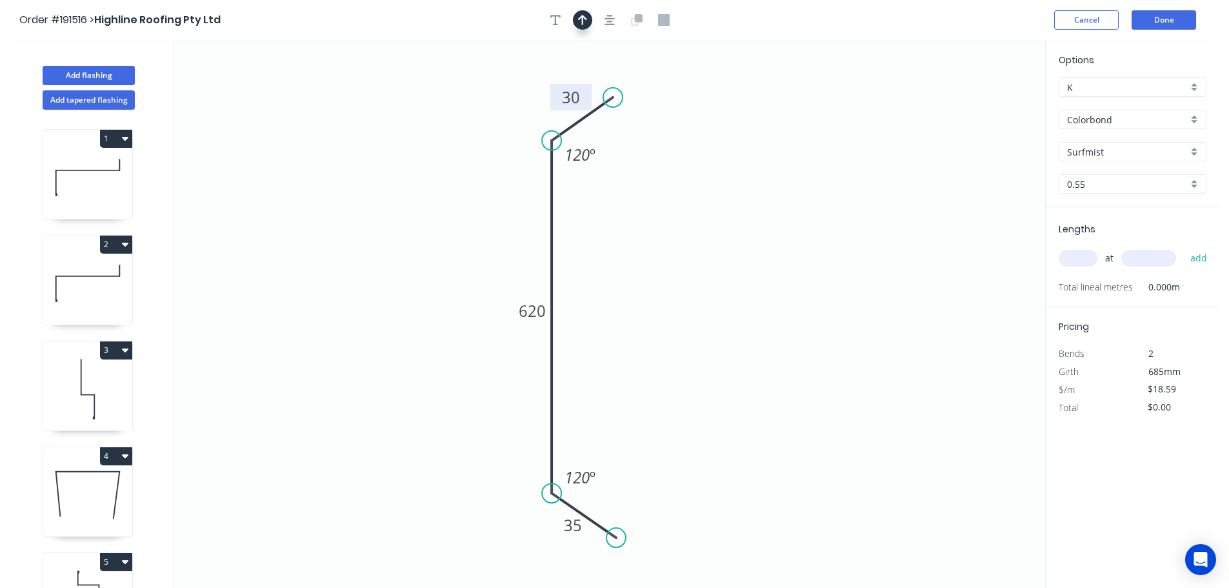
click at [583, 21] on icon "button" at bounding box center [582, 20] width 9 height 10
drag, startPoint x: 976, startPoint y: 103, endPoint x: 388, endPoint y: 229, distance: 601.0
click at [388, 229] on icon at bounding box center [388, 213] width 12 height 41
click at [388, 229] on icon at bounding box center [398, 217] width 37 height 37
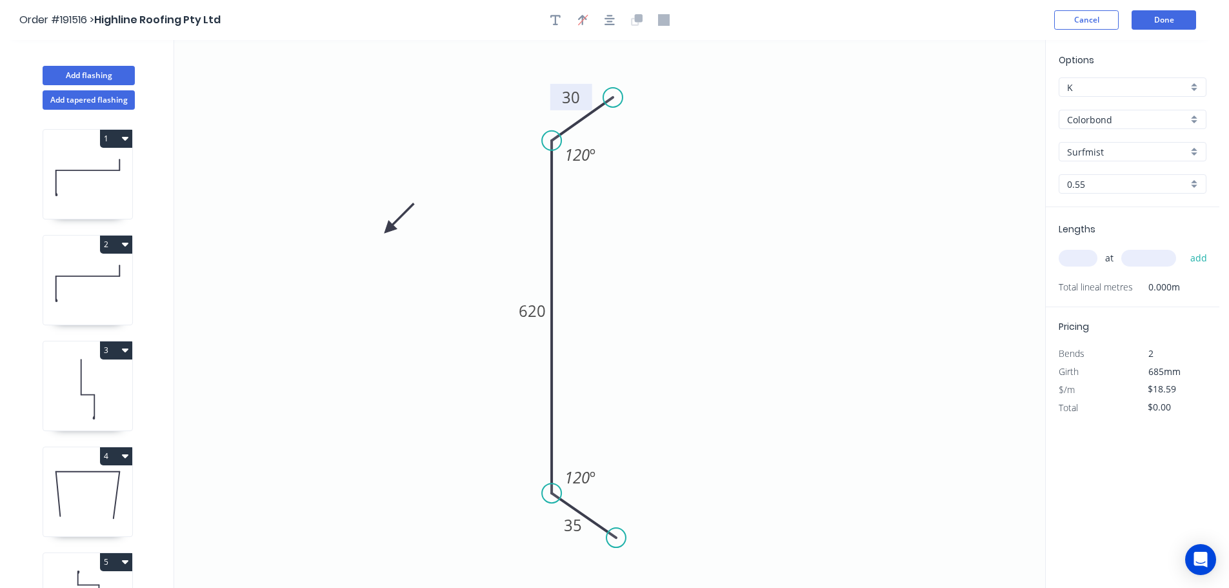
click at [388, 229] on icon at bounding box center [398, 217] width 37 height 37
click at [388, 229] on icon at bounding box center [398, 239] width 37 height 37
click at [388, 229] on icon at bounding box center [388, 243] width 12 height 41
click at [388, 229] on icon at bounding box center [377, 239] width 37 height 37
click at [1082, 255] on input "text" at bounding box center [1077, 258] width 39 height 17
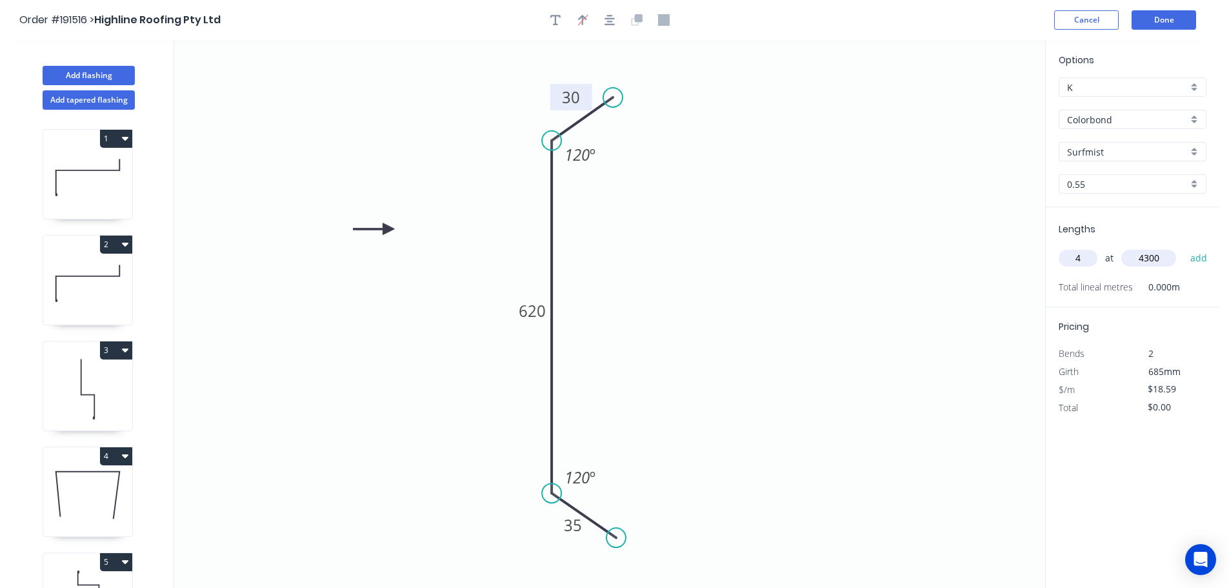
click at [1183, 247] on button "add" at bounding box center [1198, 258] width 30 height 22
drag, startPoint x: 90, startPoint y: 74, endPoint x: 101, endPoint y: 74, distance: 11.0
click at [90, 74] on button "Add flashing" at bounding box center [89, 75] width 92 height 19
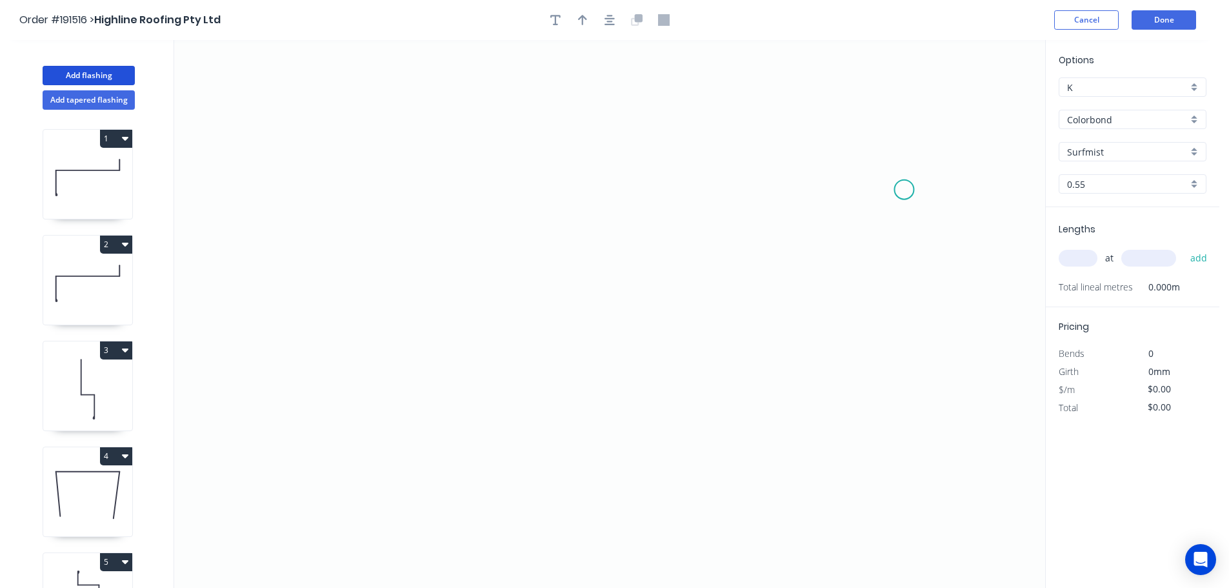
click at [906, 189] on icon "0" at bounding box center [609, 314] width 871 height 548
click at [867, 138] on icon "0" at bounding box center [609, 314] width 871 height 548
click at [407, 92] on icon "0 ?" at bounding box center [609, 314] width 871 height 548
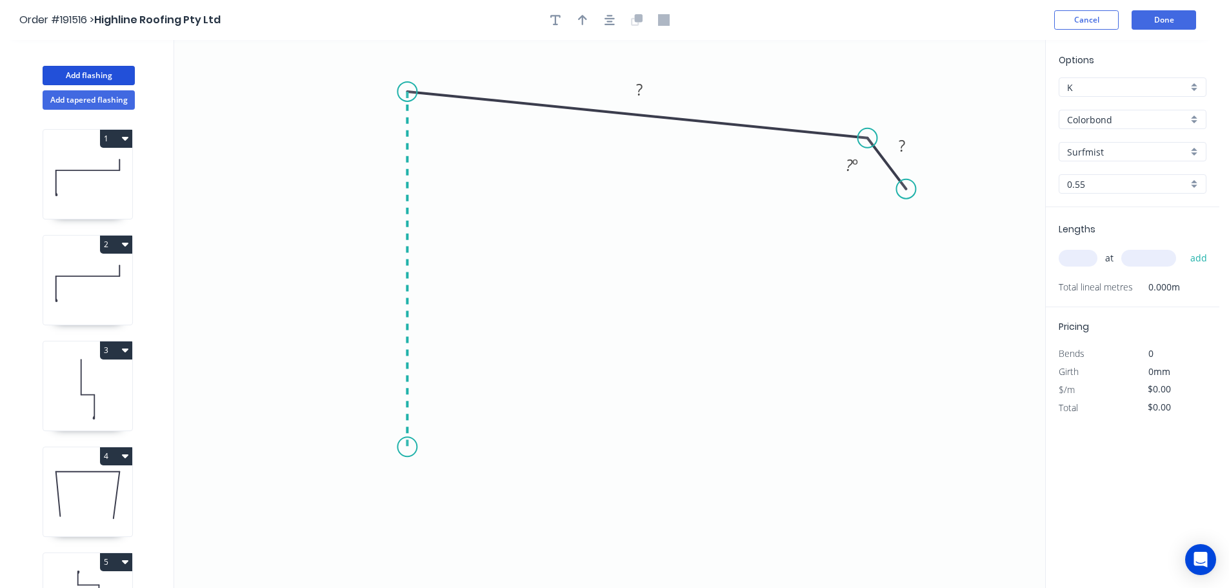
click at [412, 447] on icon "0 ? ? ? º" at bounding box center [609, 314] width 871 height 548
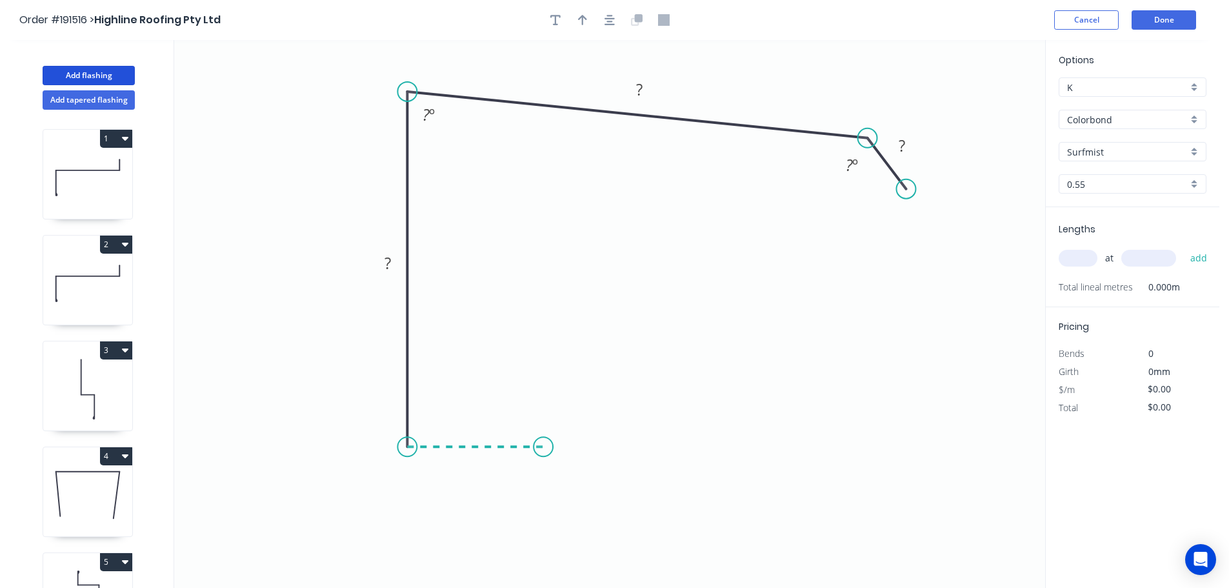
click at [543, 443] on icon "0 ? ? ? ? º ? º" at bounding box center [609, 314] width 871 height 548
click at [540, 341] on icon "0 ? ? ? ? ? º ? º" at bounding box center [609, 314] width 871 height 548
click at [741, 311] on icon "0 ? ? ? ? ? ? º ? º" at bounding box center [609, 314] width 871 height 548
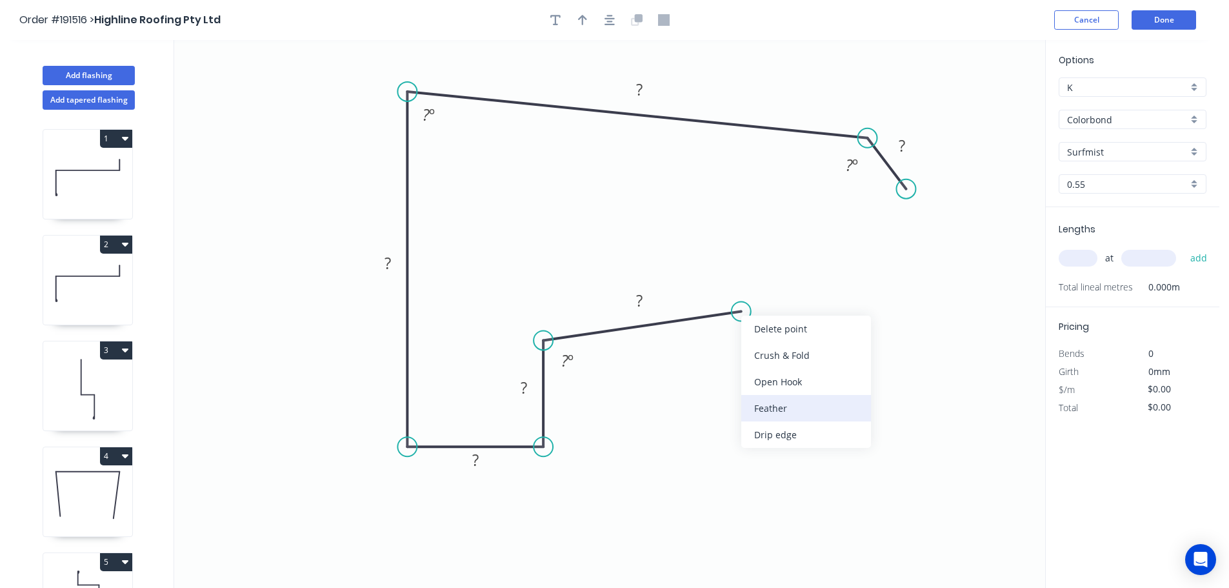
click at [785, 404] on div "Feather" at bounding box center [806, 408] width 130 height 26
click at [758, 349] on div "Flip bend" at bounding box center [807, 355] width 130 height 26
click at [735, 281] on tspan "15" at bounding box center [728, 280] width 18 height 21
click at [776, 356] on icon "0 FE 10 ? ? ? ? ? ? ? º ? º ? º" at bounding box center [609, 314] width 871 height 548
drag, startPoint x: 745, startPoint y: 279, endPoint x: 811, endPoint y: 269, distance: 67.1
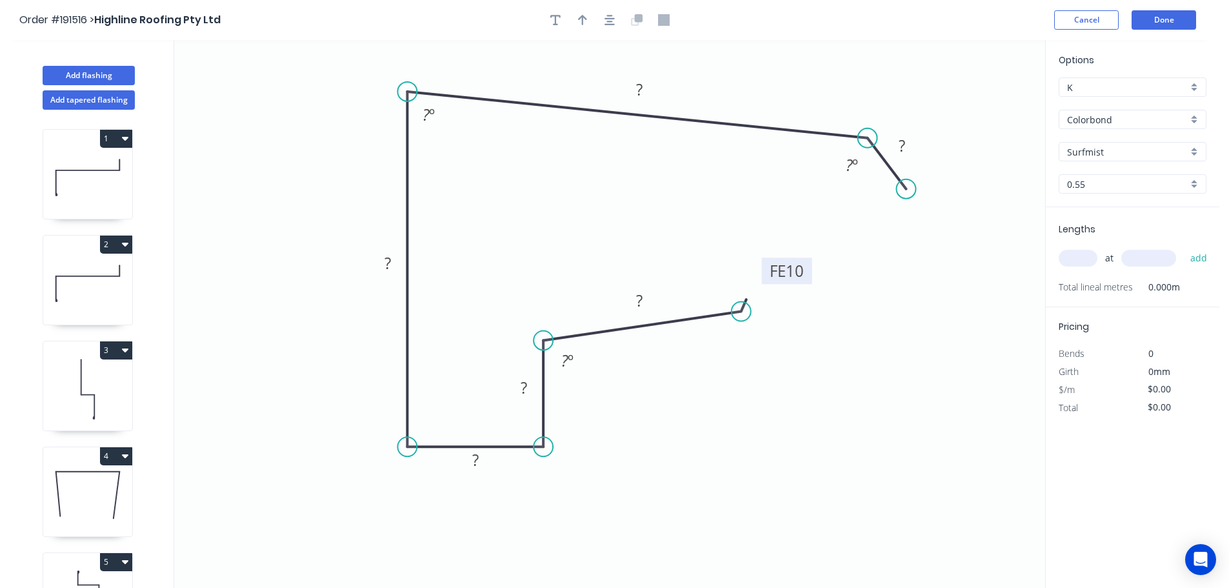
click at [811, 269] on rect at bounding box center [787, 270] width 50 height 26
click at [644, 296] on rect at bounding box center [639, 301] width 26 height 18
click at [997, 432] on icon "0 FE 10 50 40 40 175 350 35 120 º 87 º 93 º" at bounding box center [609, 314] width 871 height 548
click at [583, 20] on icon "button" at bounding box center [582, 20] width 9 height 10
drag, startPoint x: 982, startPoint y: 103, endPoint x: 764, endPoint y: 81, distance: 219.7
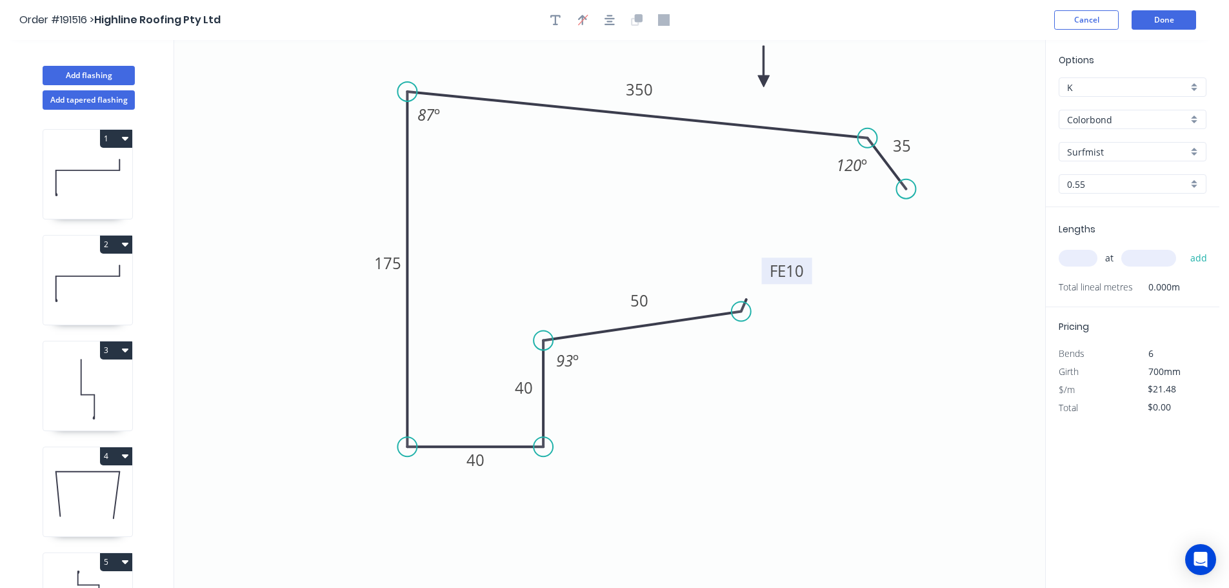
click at [764, 81] on icon at bounding box center [764, 66] width 12 height 41
click at [1082, 264] on input "text" at bounding box center [1077, 258] width 39 height 17
click at [1183, 247] on button "add" at bounding box center [1198, 258] width 30 height 22
click at [1166, 17] on button "Done" at bounding box center [1163, 19] width 64 height 19
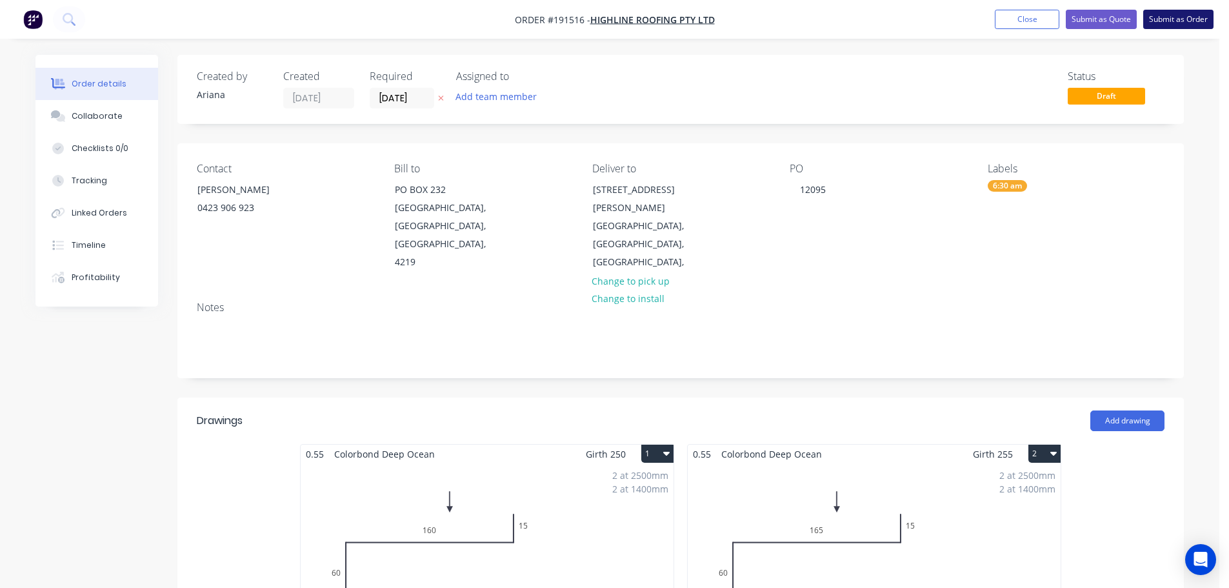
click at [1178, 20] on button "Submit as Order" at bounding box center [1178, 19] width 70 height 19
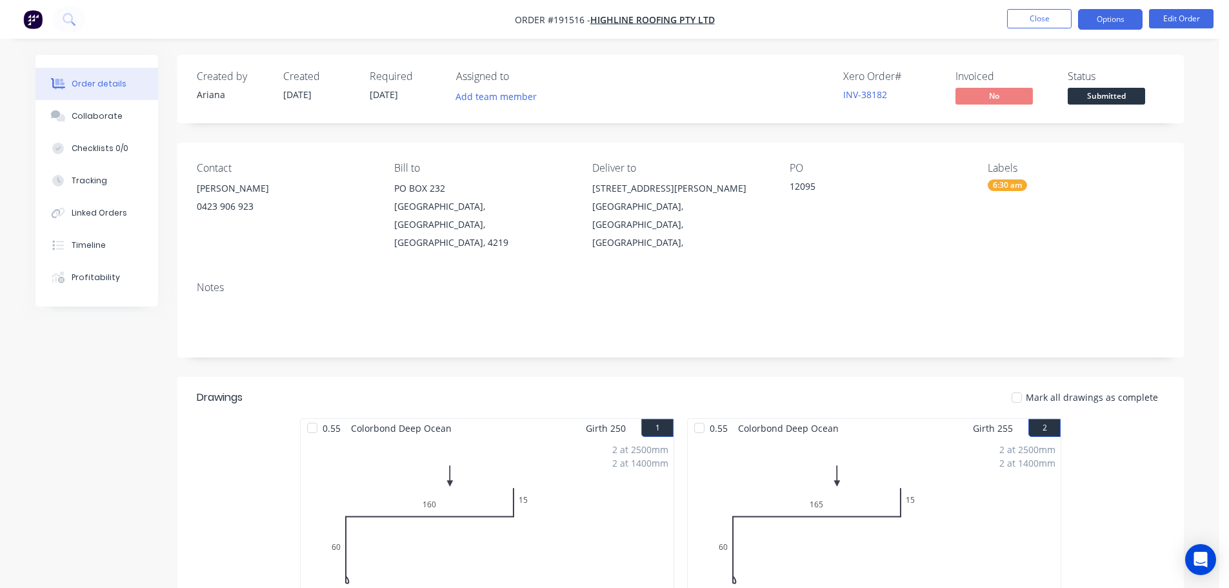
click at [1103, 18] on button "Options" at bounding box center [1110, 19] width 64 height 21
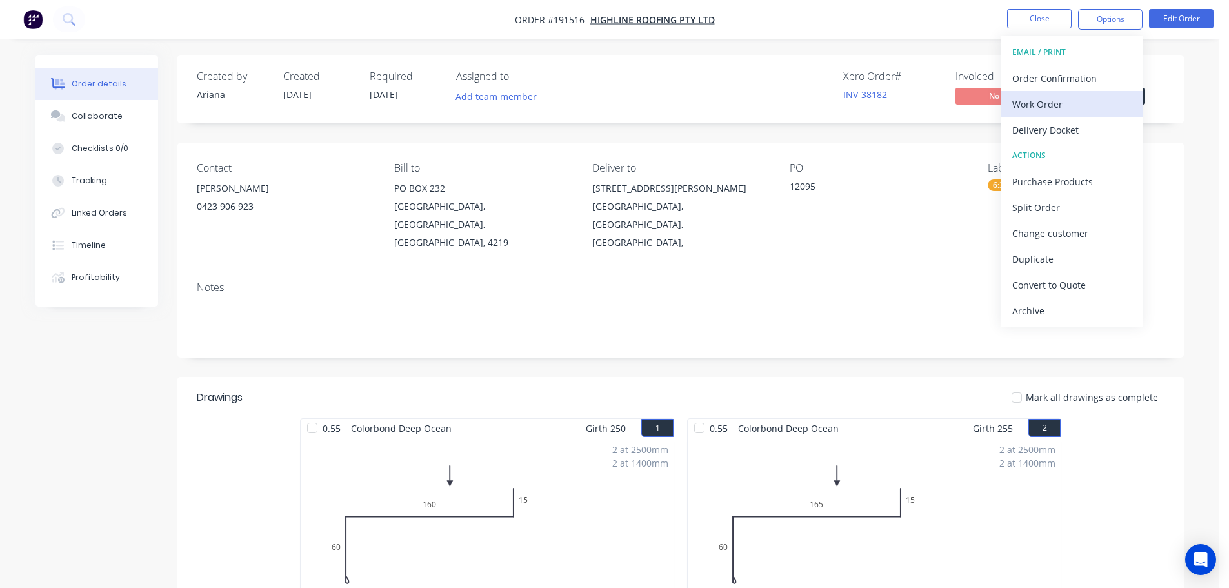
click at [1065, 101] on div "Work Order" at bounding box center [1071, 104] width 119 height 19
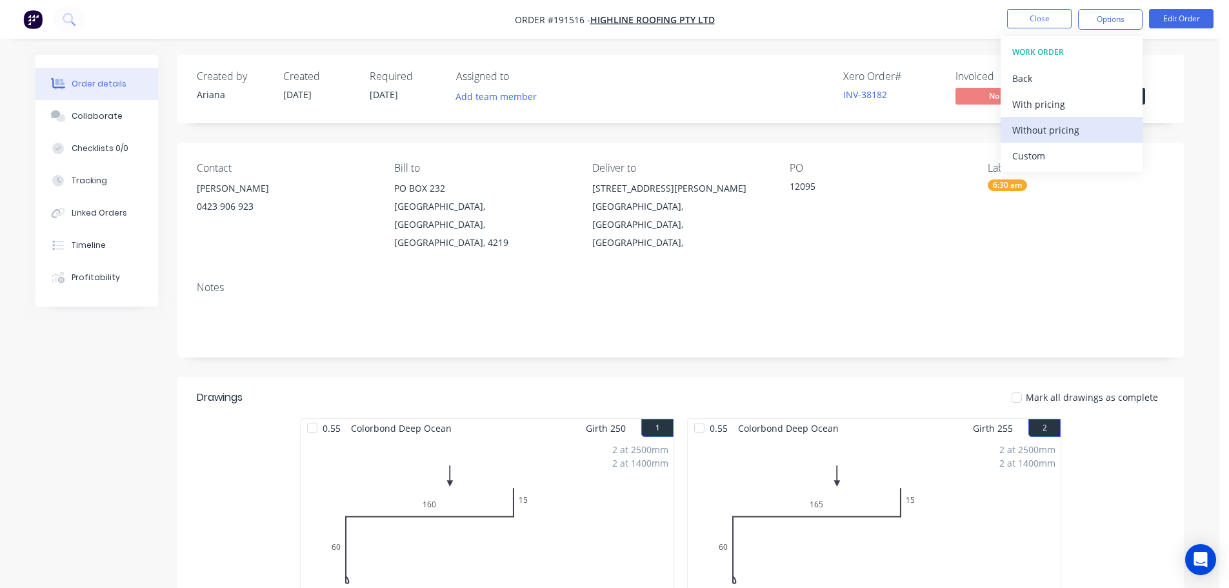
click at [1046, 130] on div "Without pricing" at bounding box center [1071, 130] width 119 height 19
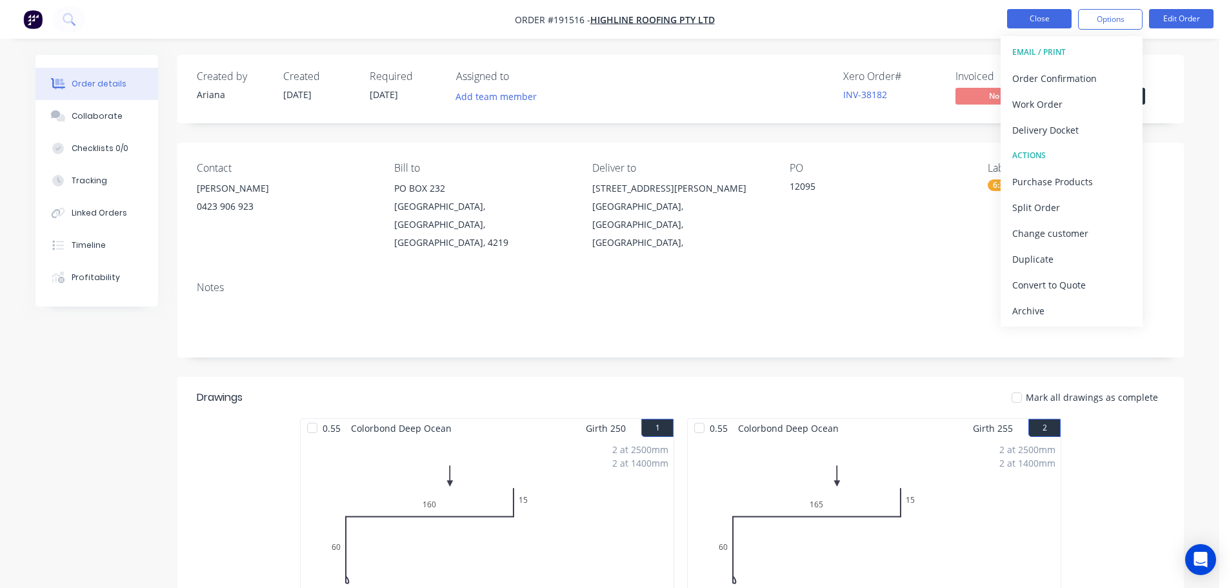
click at [1032, 16] on button "Close" at bounding box center [1039, 18] width 64 height 19
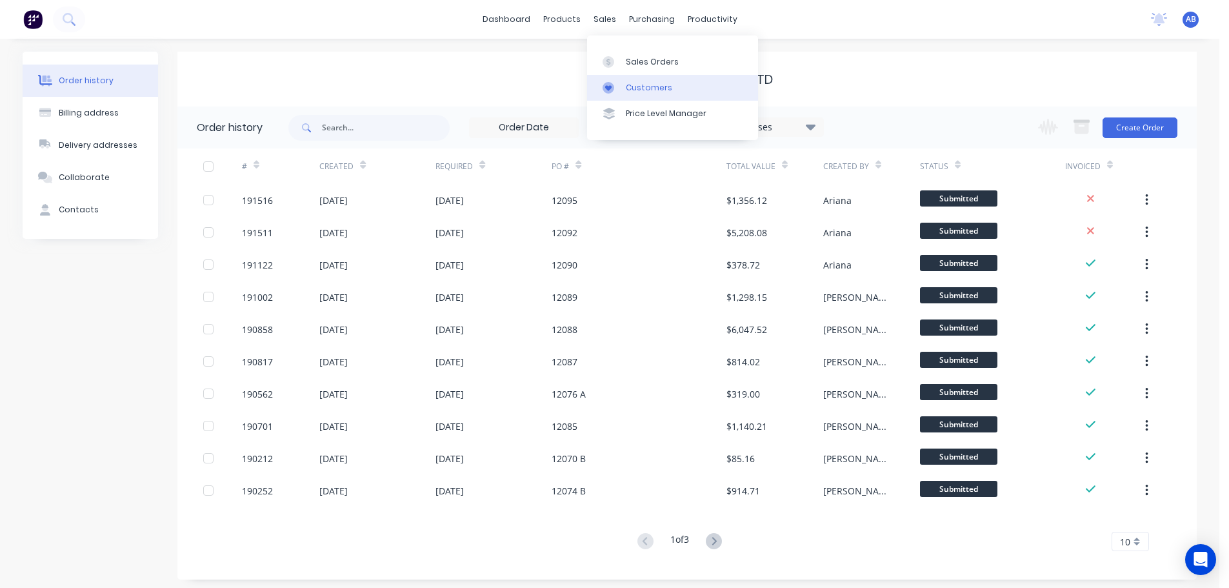
click at [649, 92] on div "Customers" at bounding box center [649, 88] width 46 height 12
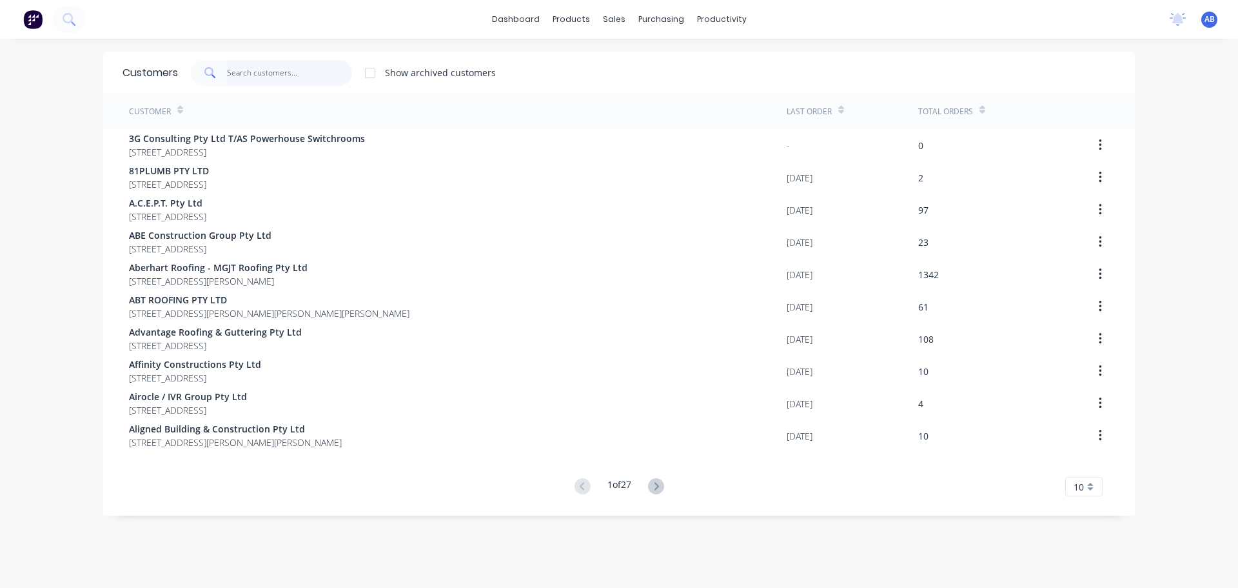
drag, startPoint x: 0, startPoint y: 0, endPoint x: 337, endPoint y: 64, distance: 342.8
click at [273, 73] on input "text" at bounding box center [290, 73] width 126 height 26
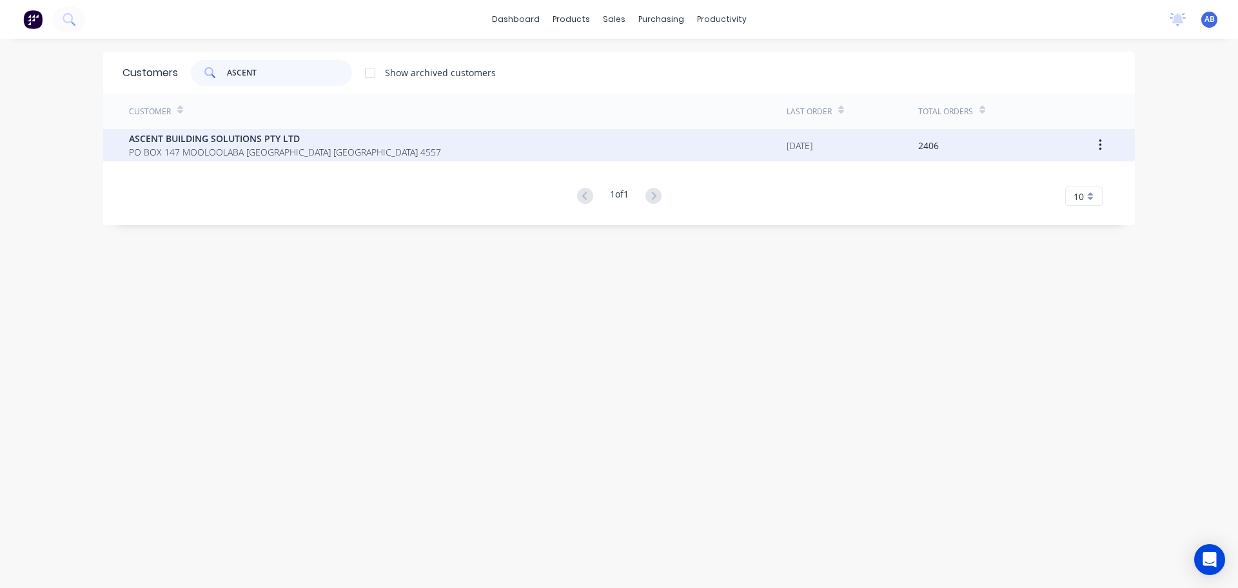
type input "ASCENT"
click at [236, 142] on span "ASCENT BUILDING SOLUTIONS PTY LTD" at bounding box center [285, 139] width 312 height 14
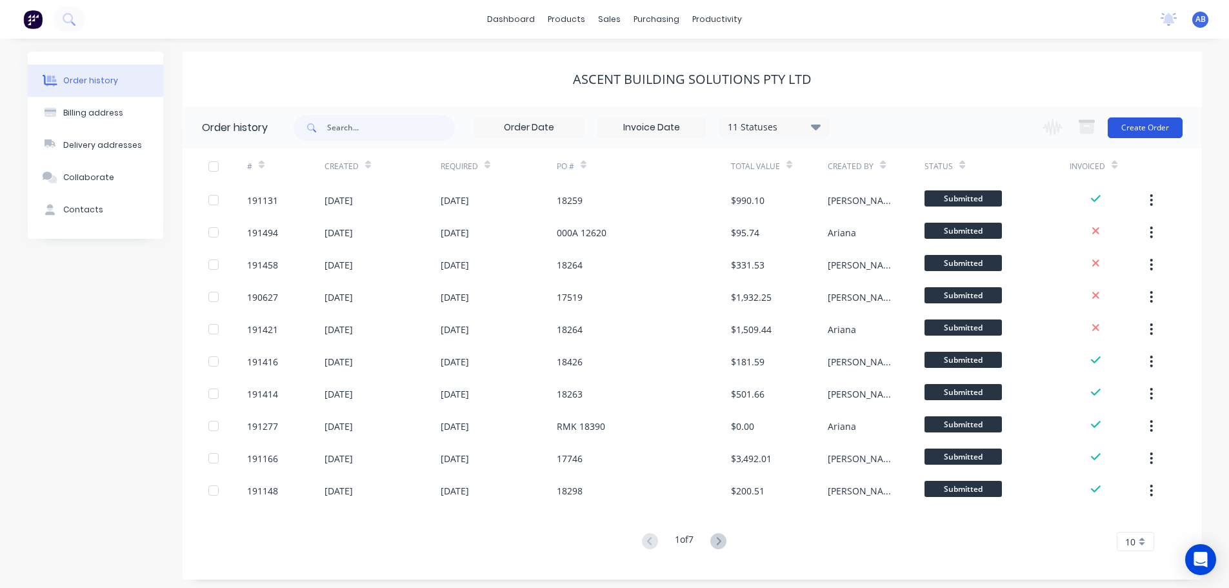
click at [1138, 132] on button "Create Order" at bounding box center [1144, 127] width 75 height 21
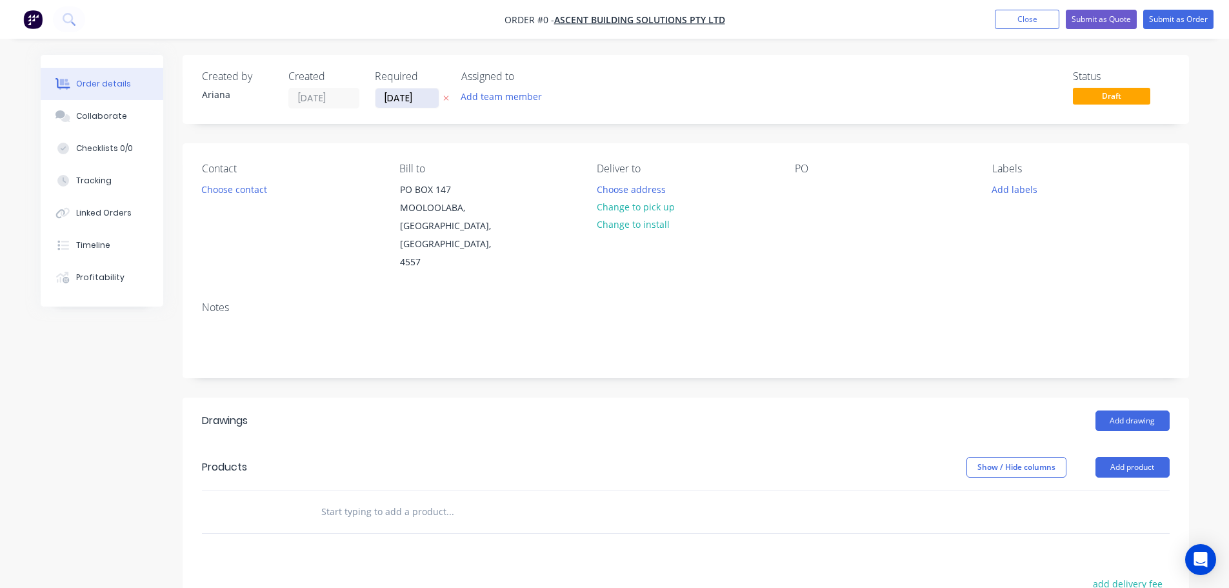
click at [406, 99] on input "[DATE]" at bounding box center [406, 97] width 63 height 19
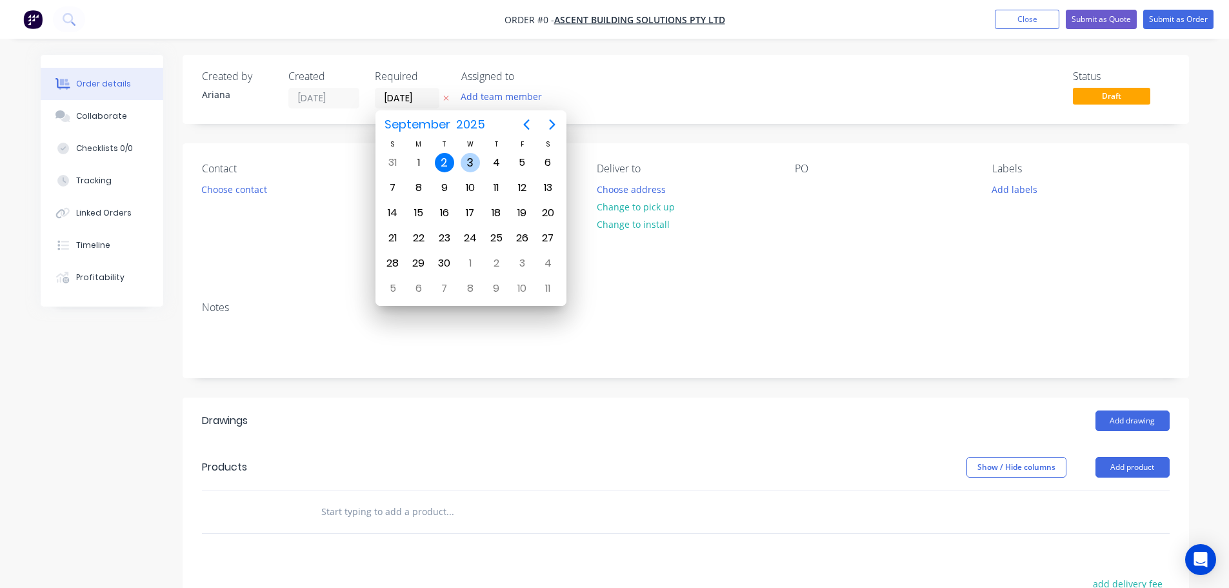
click at [471, 160] on div "3" at bounding box center [469, 162] width 19 height 19
type input "03/09/25"
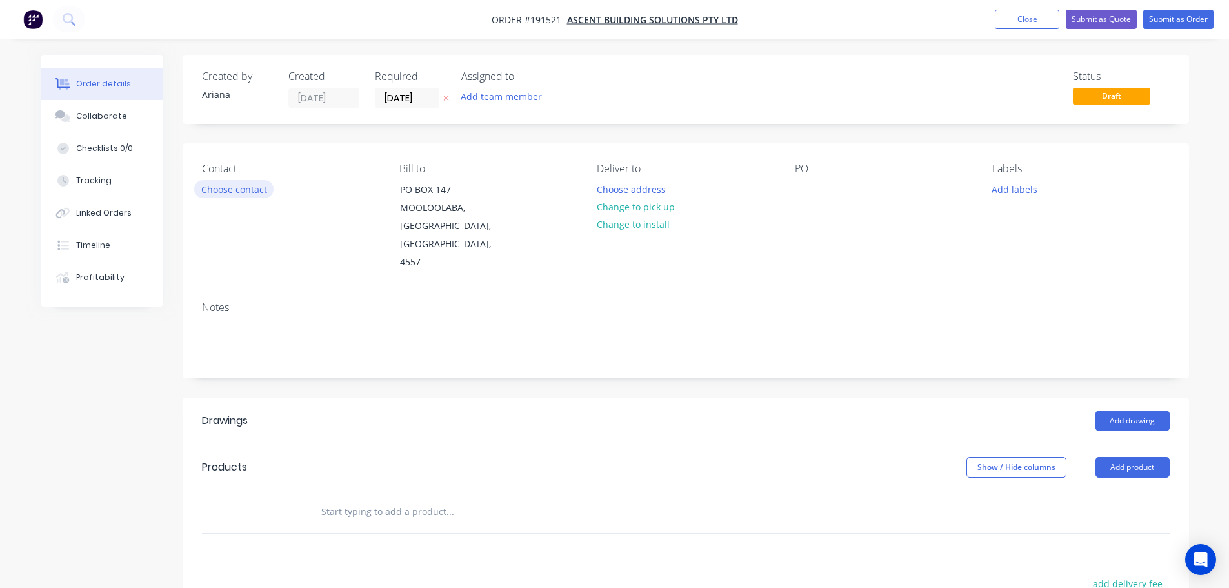
click at [242, 187] on button "Choose contact" at bounding box center [233, 188] width 79 height 17
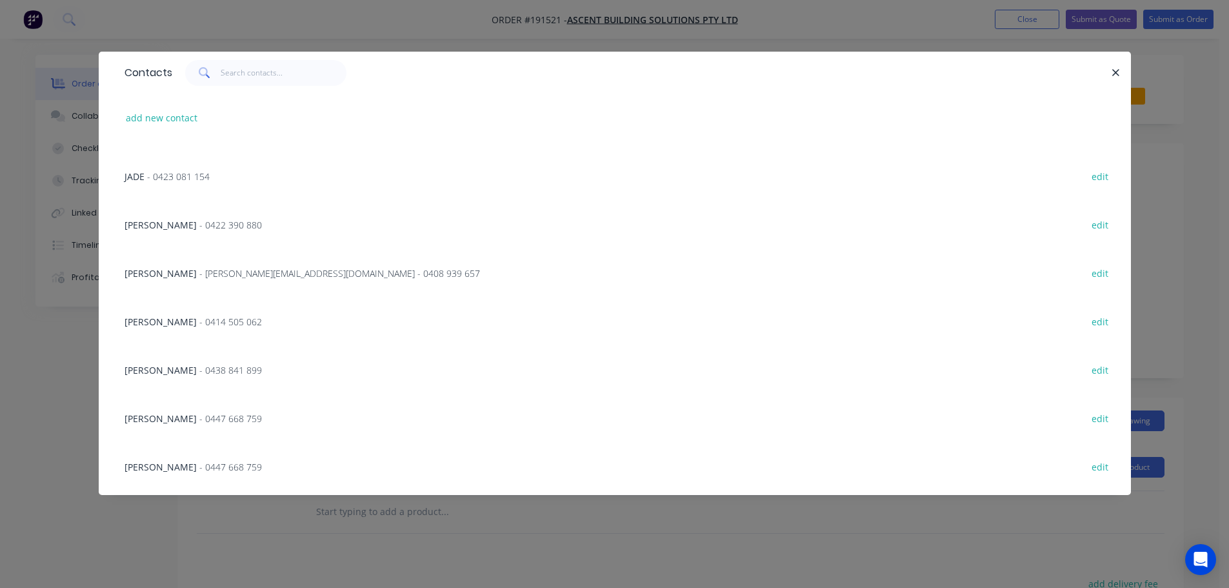
scroll to position [338, 0]
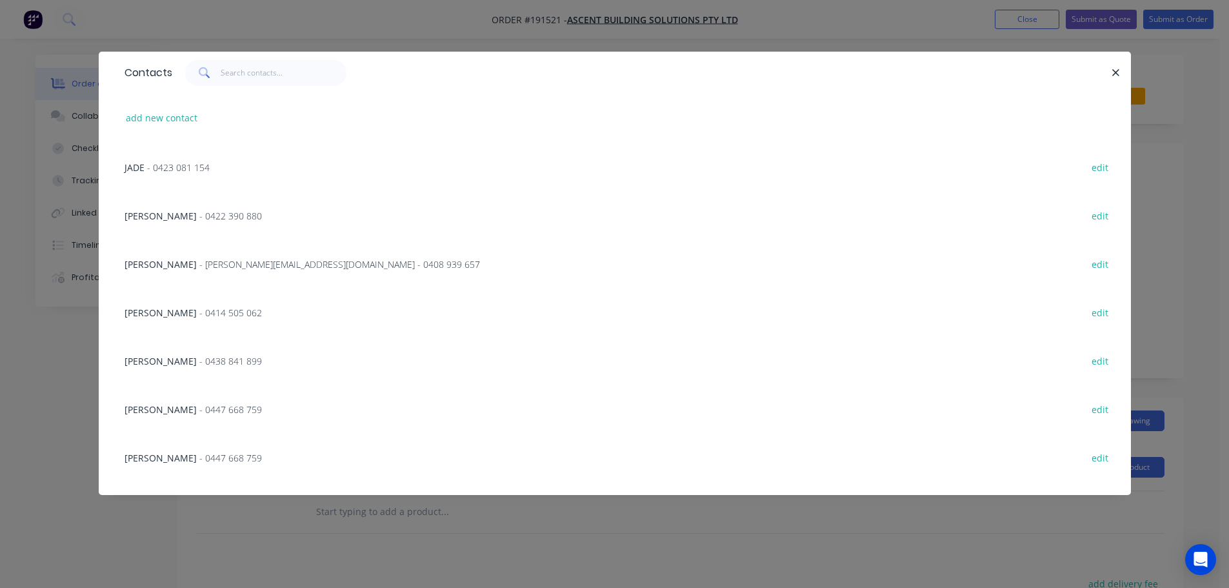
click at [199, 406] on span "- 0447 668 759" at bounding box center [230, 409] width 63 height 12
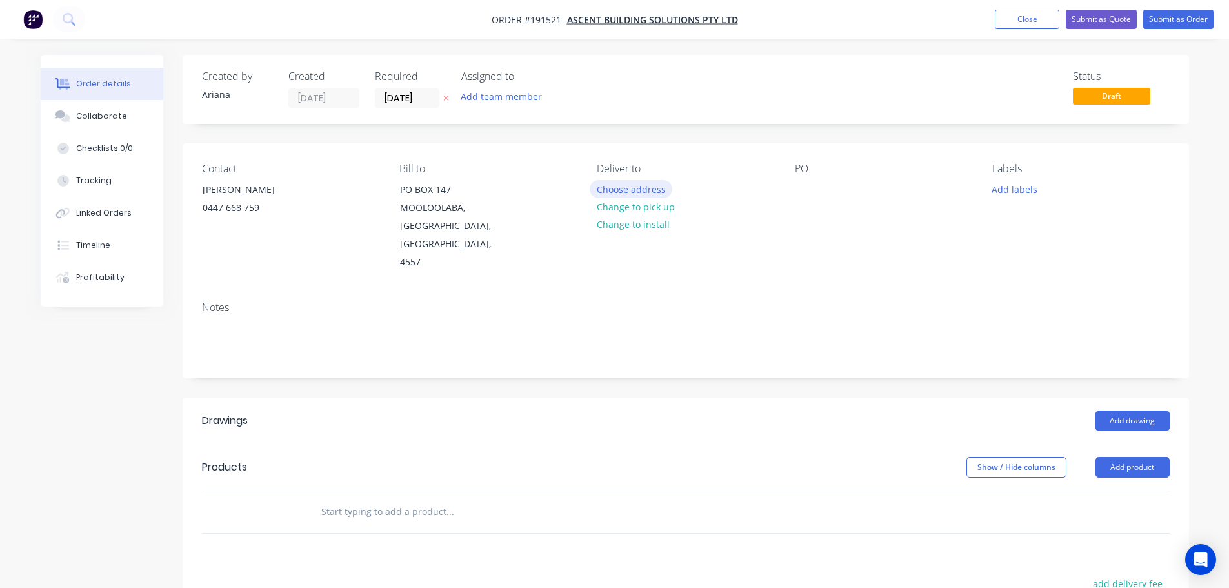
click at [639, 190] on button "Choose address" at bounding box center [630, 188] width 83 height 17
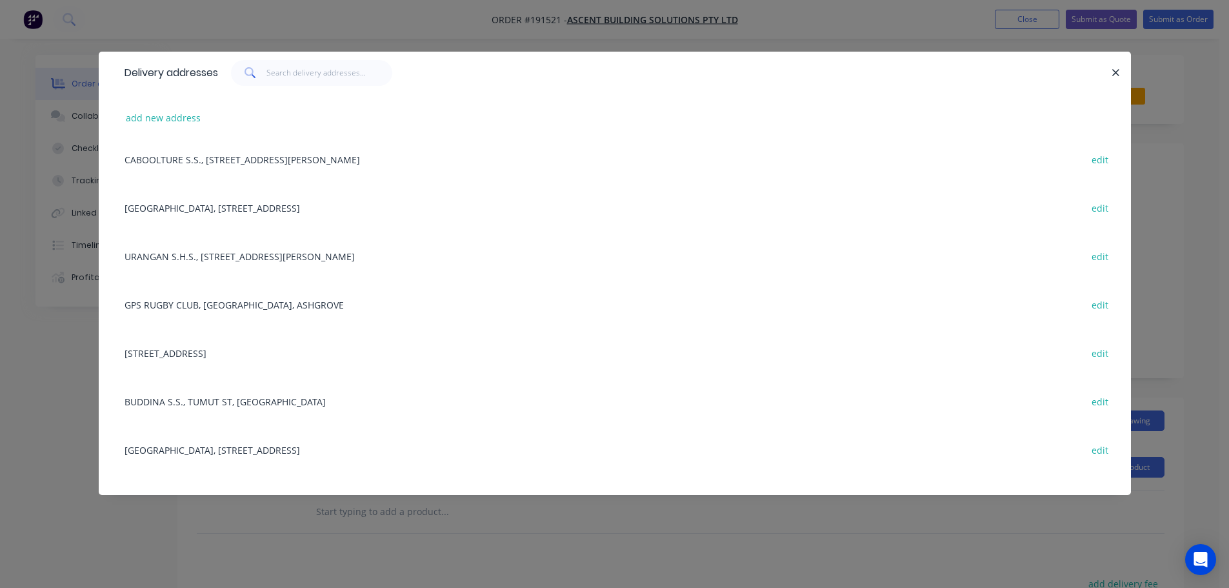
scroll to position [0, 0]
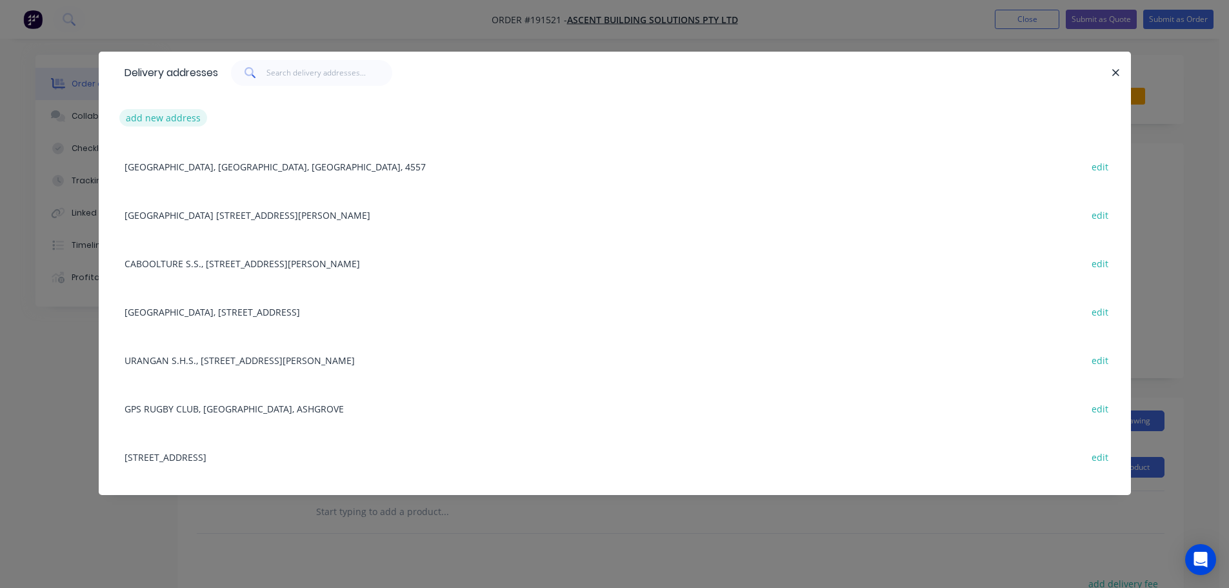
click at [150, 114] on button "add new address" at bounding box center [163, 117] width 88 height 17
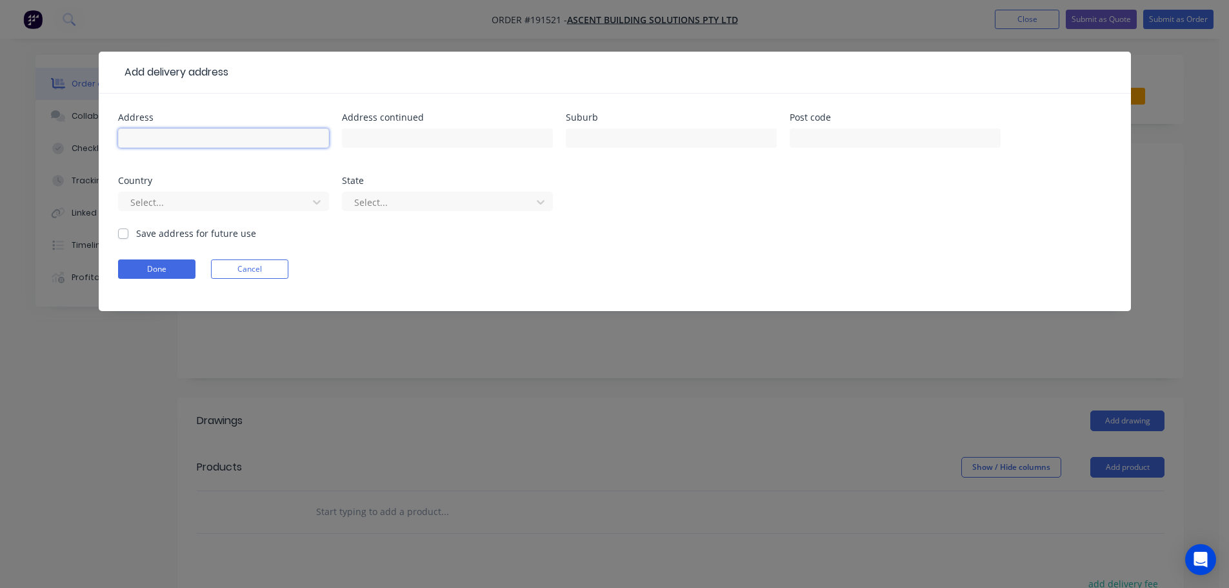
drag, startPoint x: 168, startPoint y: 135, endPoint x: 215, endPoint y: 146, distance: 48.3
click at [168, 135] on input "text" at bounding box center [223, 137] width 211 height 19
type input "528 IMAGE FLAT RD"
type input "KURELPA"
click at [599, 233] on form "Address 528 IMAGE FLAT RD Address continued Suburb KURELPA Post code Country Se…" at bounding box center [614, 212] width 993 height 198
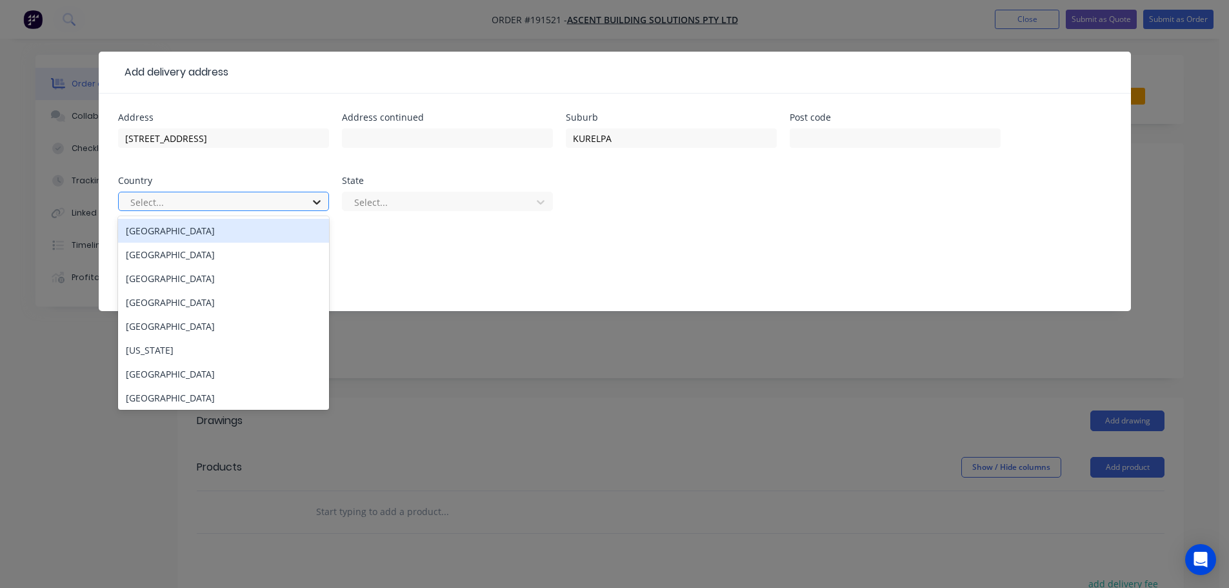
click at [317, 201] on icon at bounding box center [316, 201] width 13 height 13
click at [204, 228] on div "Australia" at bounding box center [223, 231] width 211 height 24
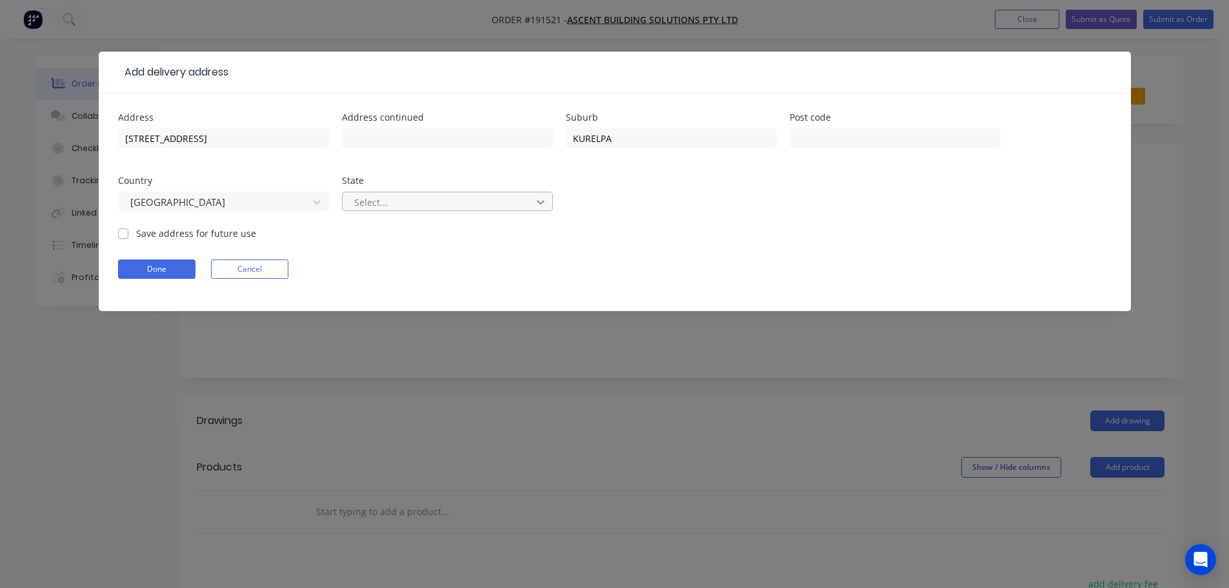
click at [546, 202] on div at bounding box center [540, 202] width 23 height 21
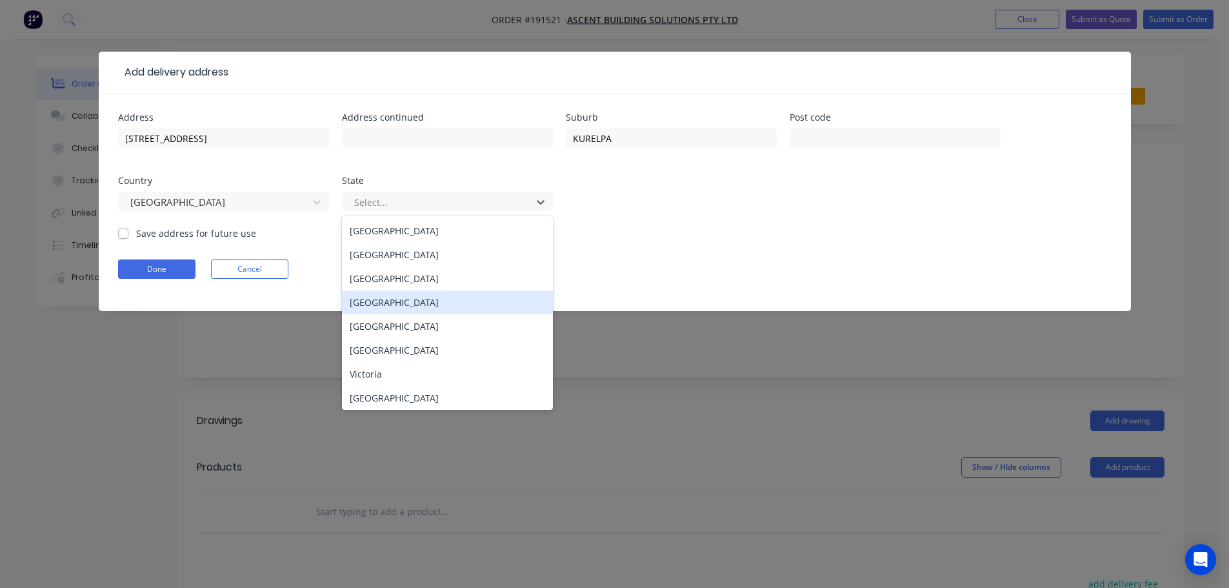
click at [379, 299] on div "Queensland" at bounding box center [447, 302] width 211 height 24
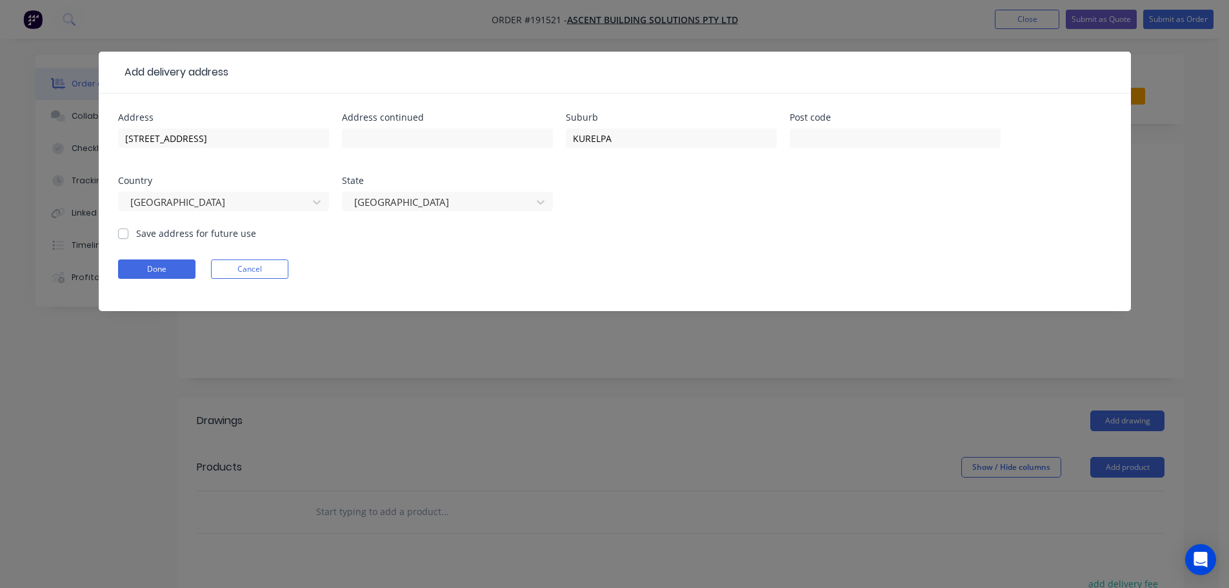
click at [683, 259] on form "Address 528 IMAGE FLAT RD Address continued Suburb KURELPA Post code Country Au…" at bounding box center [614, 212] width 993 height 198
click at [150, 264] on button "Done" at bounding box center [156, 268] width 77 height 19
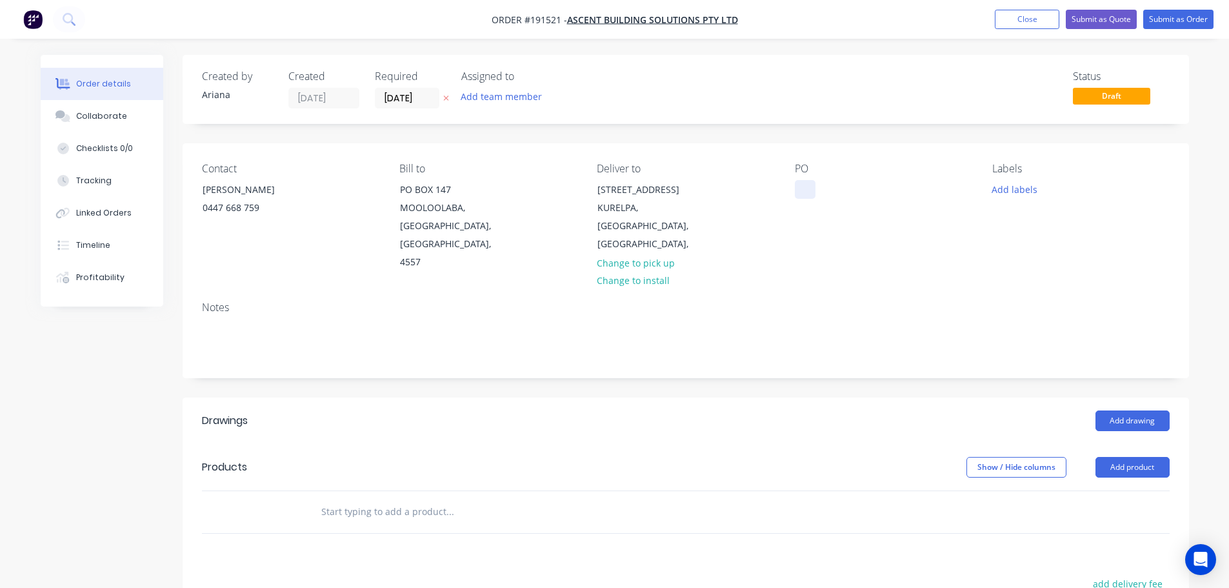
click at [804, 184] on div at bounding box center [805, 189] width 21 height 19
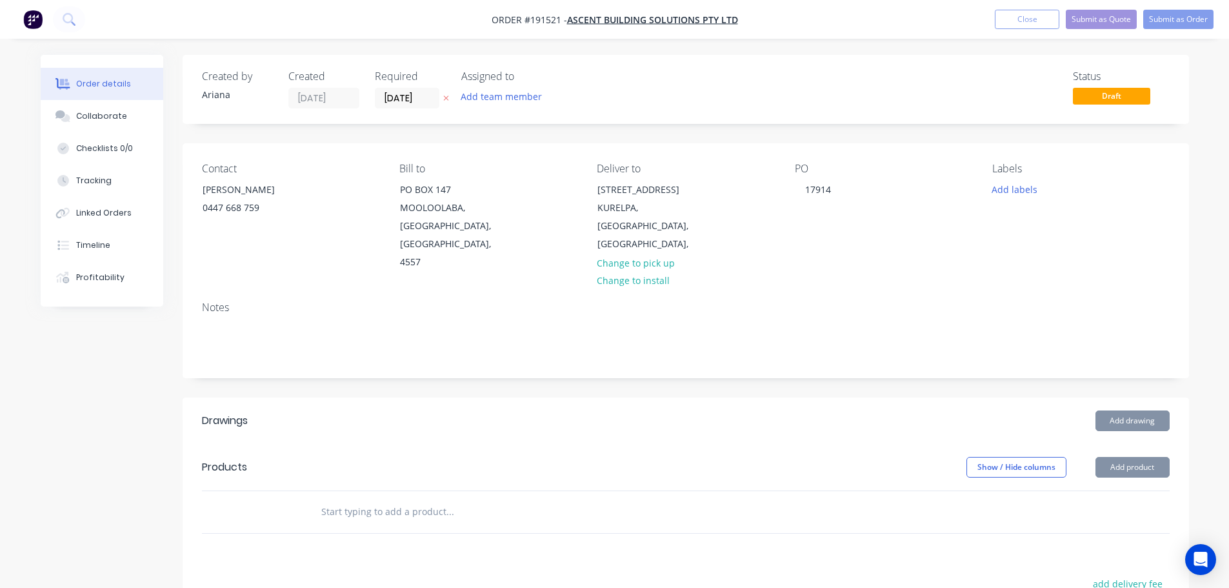
click at [936, 269] on div "Contact LUKE 0447 668 759 Bill to PO BOX 147 MOOLOOLABA, Queensland, Australia,…" at bounding box center [686, 217] width 1006 height 148
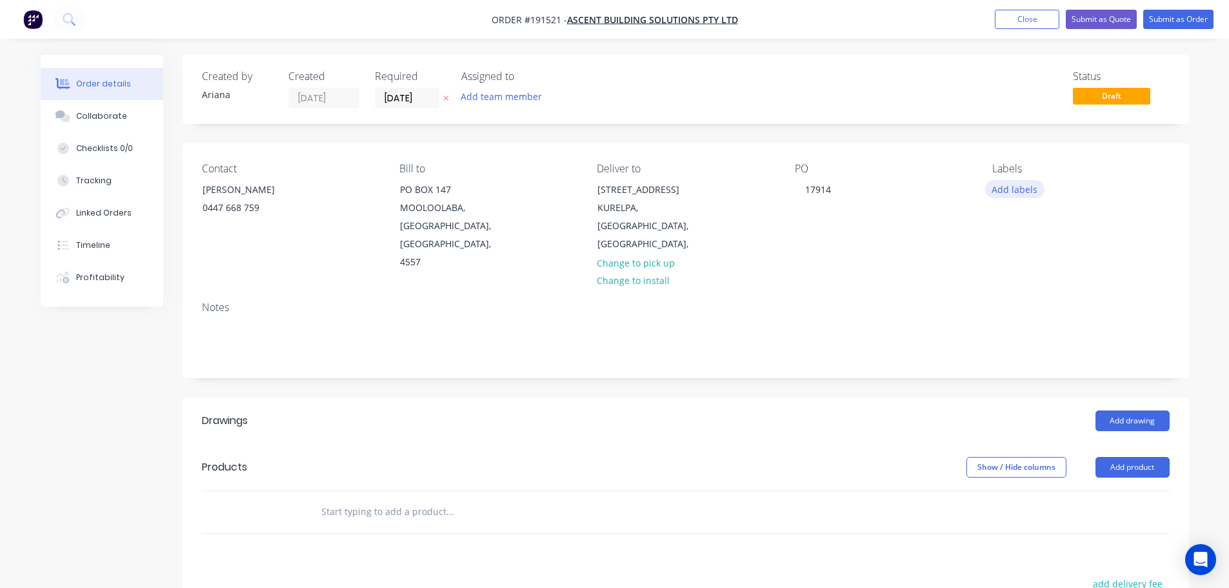
click at [1014, 190] on button "Add labels" at bounding box center [1014, 188] width 59 height 17
click at [1011, 317] on div at bounding box center [1015, 318] width 26 height 26
click at [931, 291] on div "Notes" at bounding box center [686, 334] width 1006 height 86
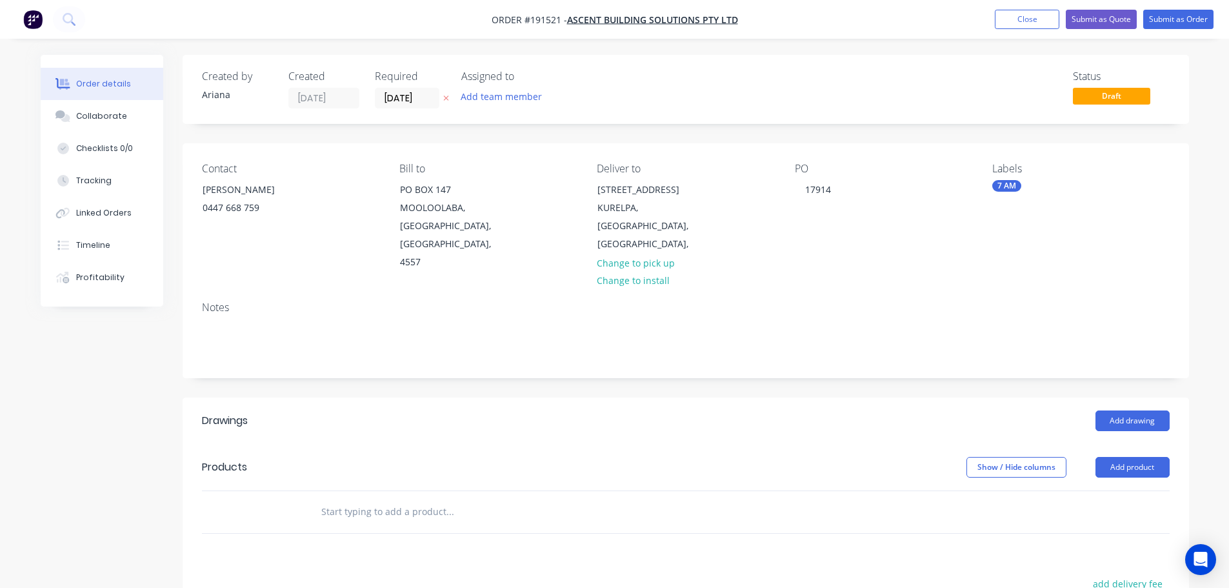
click at [1014, 186] on div "7 AM" at bounding box center [1006, 186] width 29 height 12
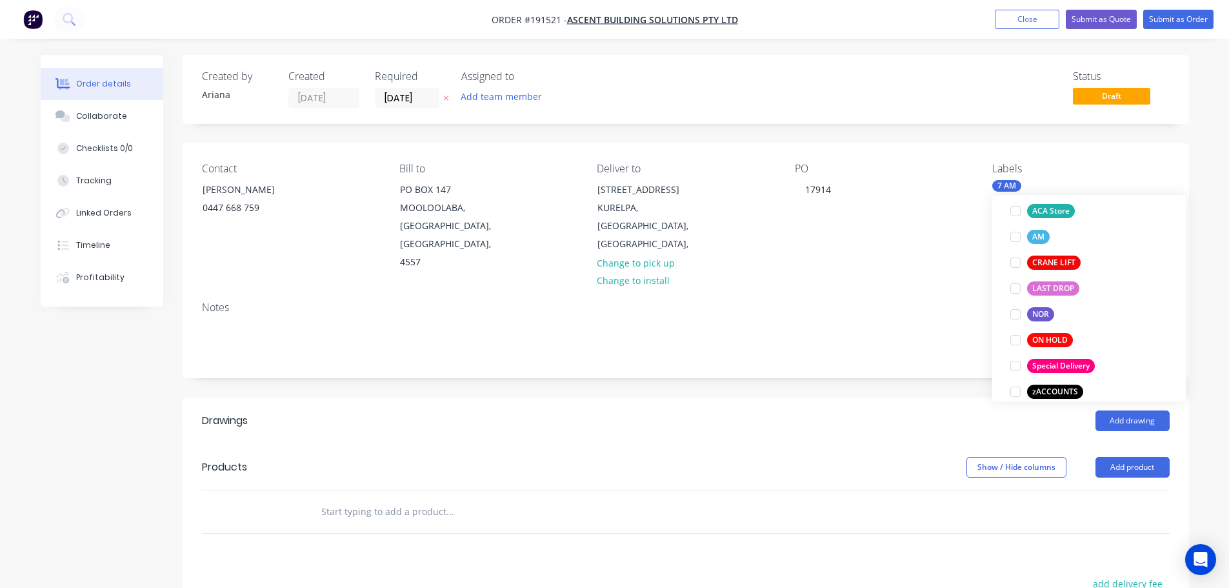
scroll to position [557, 0]
click at [1012, 355] on div at bounding box center [1015, 361] width 26 height 26
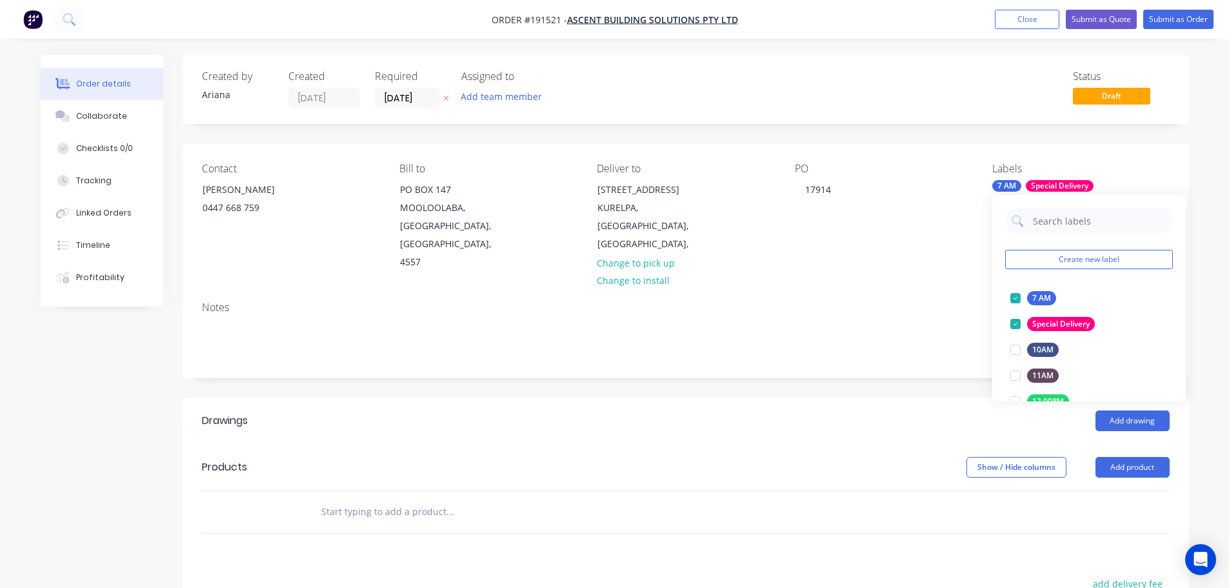
click at [937, 301] on div "Notes" at bounding box center [685, 307] width 967 height 12
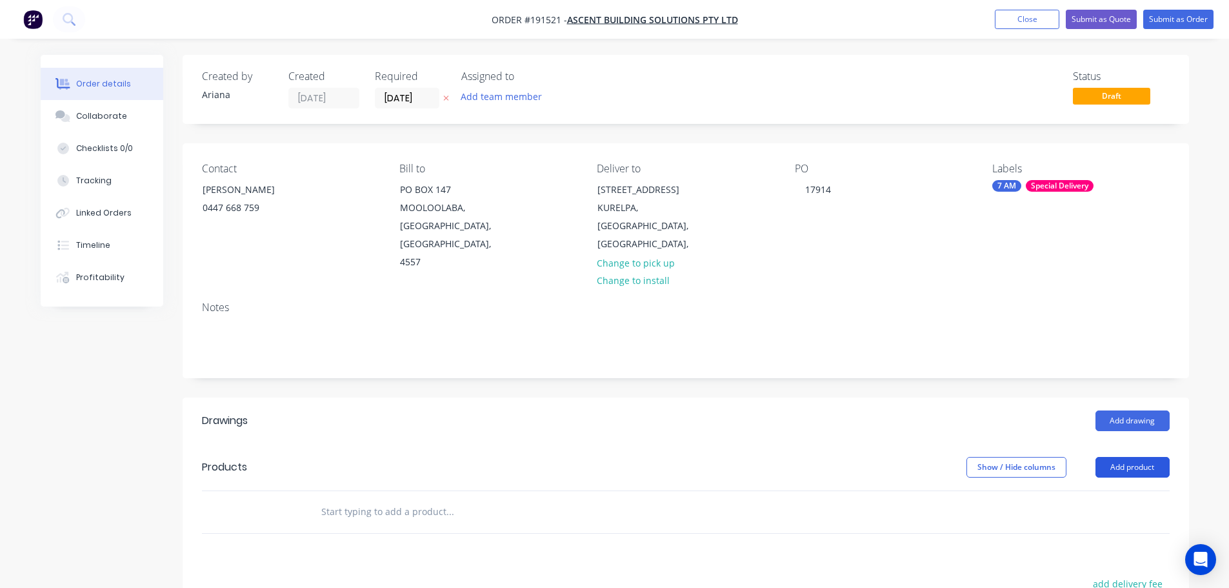
click at [1123, 457] on button "Add product" at bounding box center [1132, 467] width 74 height 21
click at [1092, 490] on div "Product catalogue" at bounding box center [1107, 499] width 99 height 19
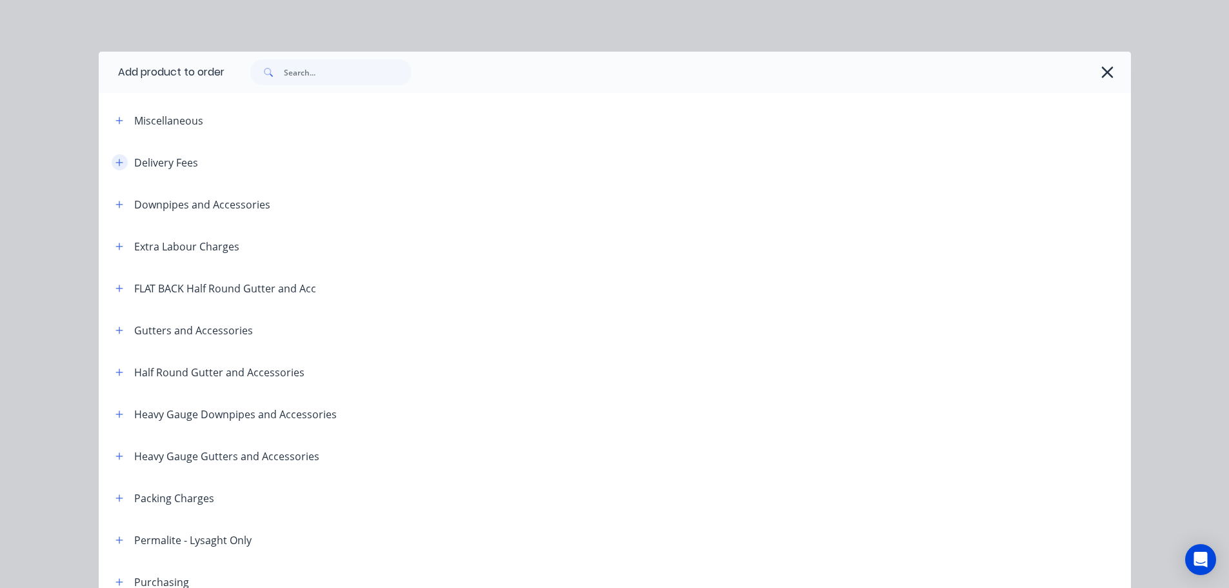
click at [115, 162] on icon "button" at bounding box center [119, 162] width 8 height 9
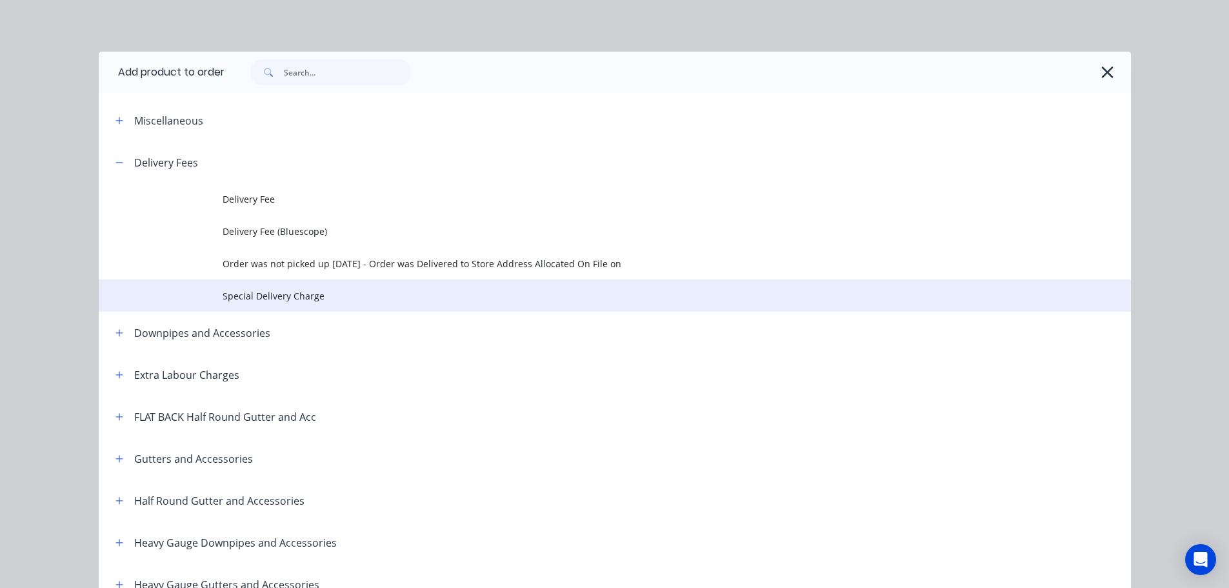
click at [266, 296] on span "Special Delivery Charge" at bounding box center [585, 296] width 726 height 14
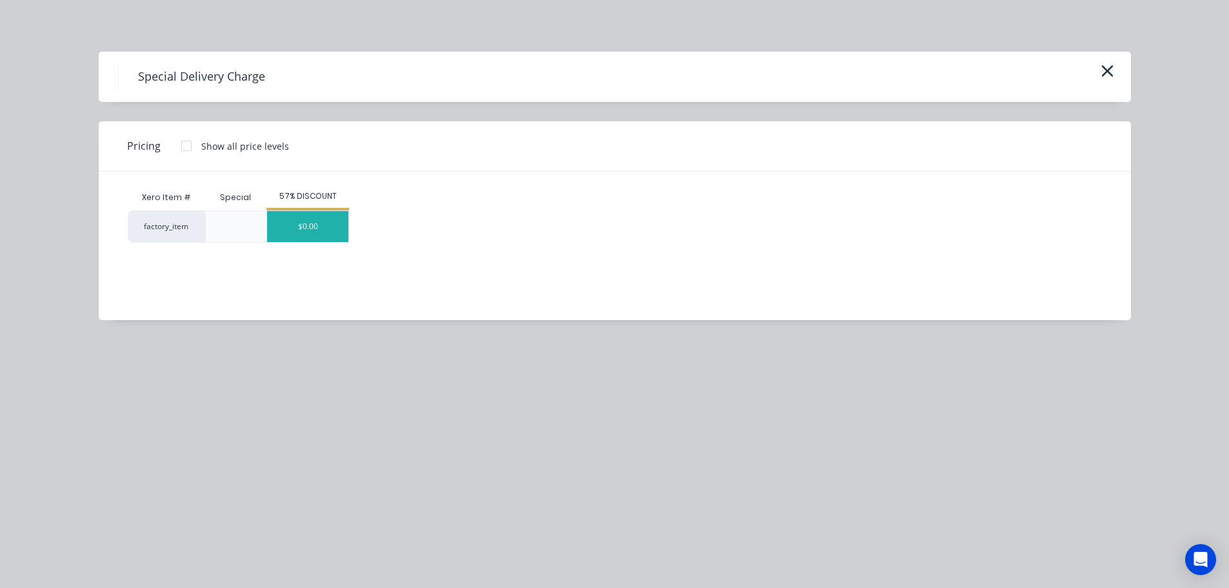
click at [313, 232] on div "$0.00" at bounding box center [307, 226] width 81 height 31
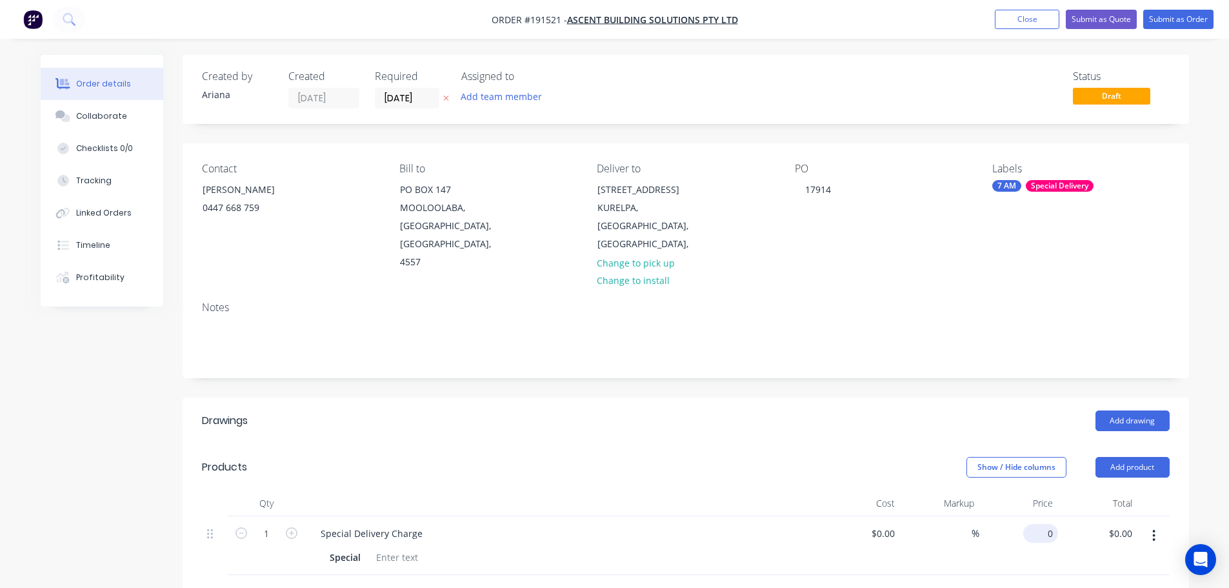
click at [1043, 524] on input "0" at bounding box center [1043, 533] width 30 height 19
type input "$135.00"
click at [824, 397] on header "Drawings Add drawing" at bounding box center [686, 420] width 1006 height 46
click at [1125, 410] on button "Add drawing" at bounding box center [1132, 420] width 74 height 21
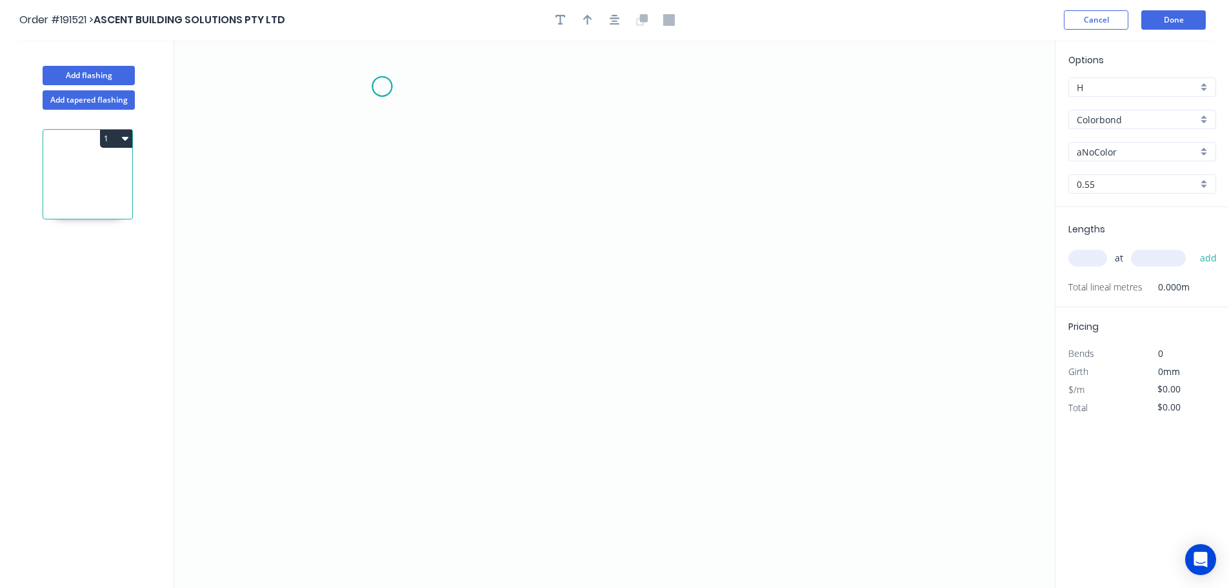
click at [382, 86] on icon "0" at bounding box center [614, 314] width 880 height 548
click at [371, 354] on icon "0" at bounding box center [614, 314] width 880 height 548
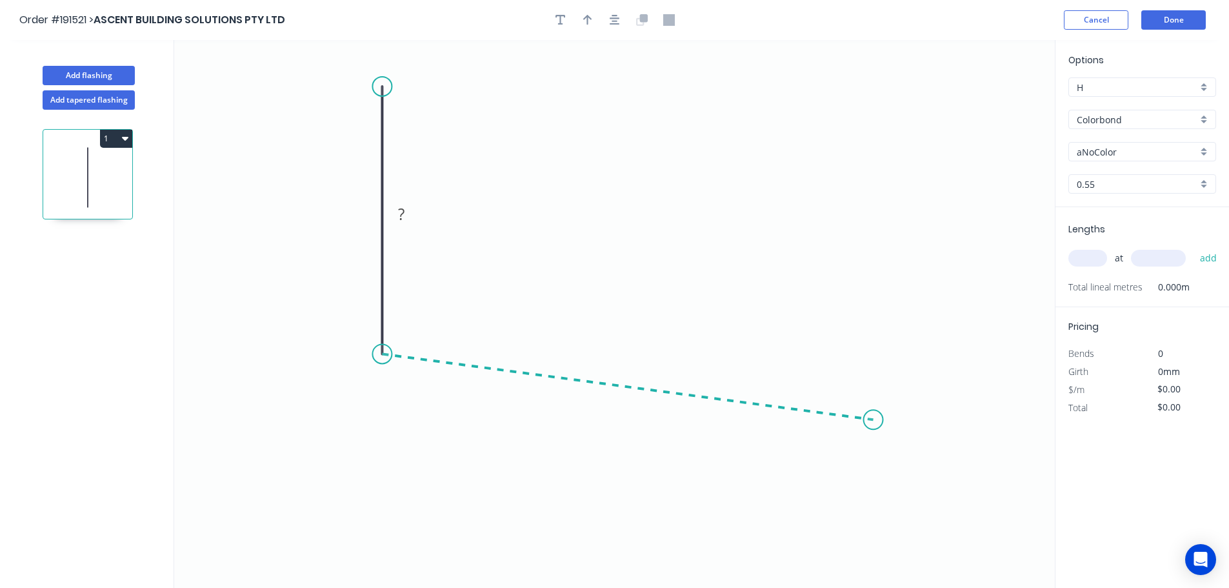
click at [873, 420] on icon "0 ?" at bounding box center [614, 314] width 880 height 548
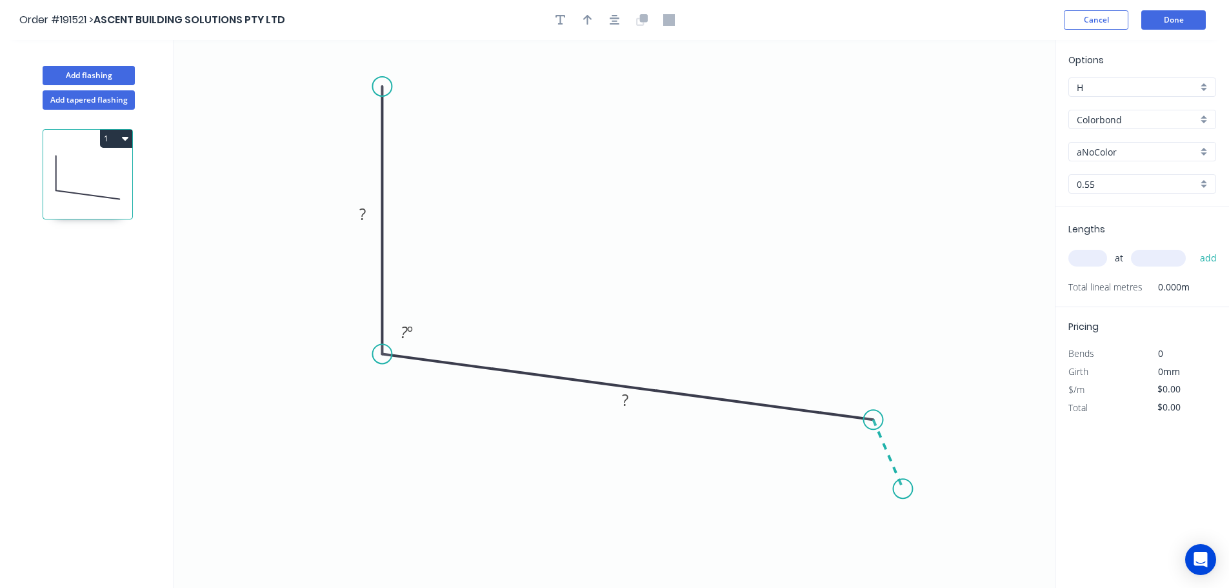
click at [903, 489] on icon "0 ? ? ? º" at bounding box center [614, 314] width 880 height 548
click at [903, 489] on circle at bounding box center [902, 488] width 19 height 19
click at [367, 215] on rect at bounding box center [363, 215] width 26 height 18
click at [508, 204] on icon "0 100 160 30 106 º 135 º" at bounding box center [614, 314] width 880 height 548
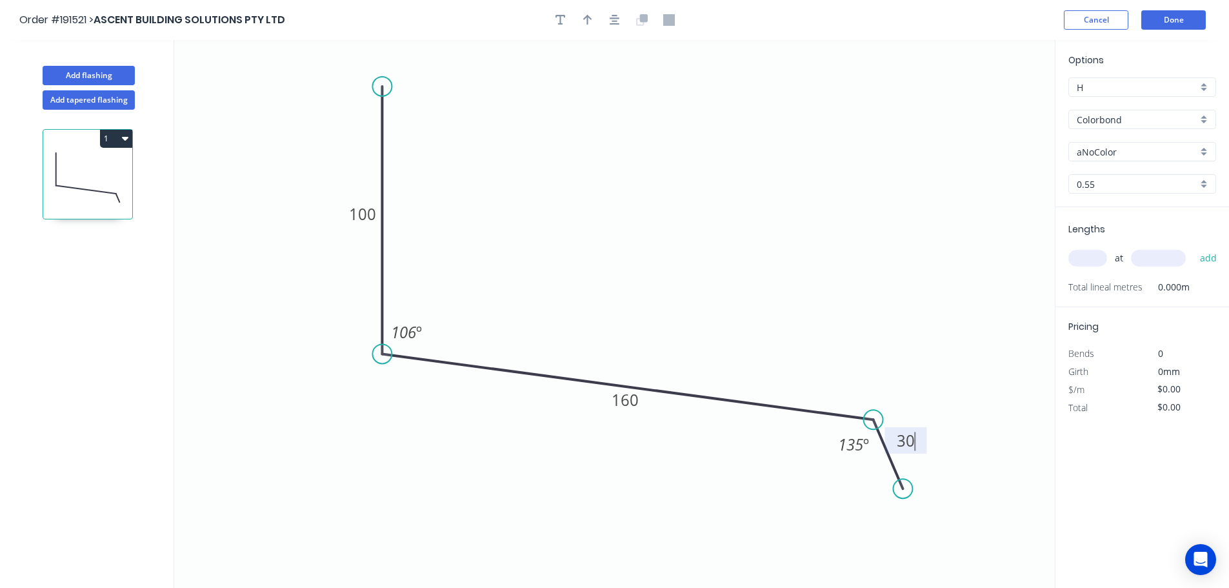
type input "$10.08"
click at [586, 20] on icon "button" at bounding box center [587, 20] width 9 height 12
drag, startPoint x: 994, startPoint y: 104, endPoint x: 735, endPoint y: 175, distance: 268.3
click at [735, 175] on icon "0 100 160 30 106 º 135 º" at bounding box center [614, 314] width 880 height 548
drag, startPoint x: 992, startPoint y: 99, endPoint x: 601, endPoint y: 211, distance: 406.4
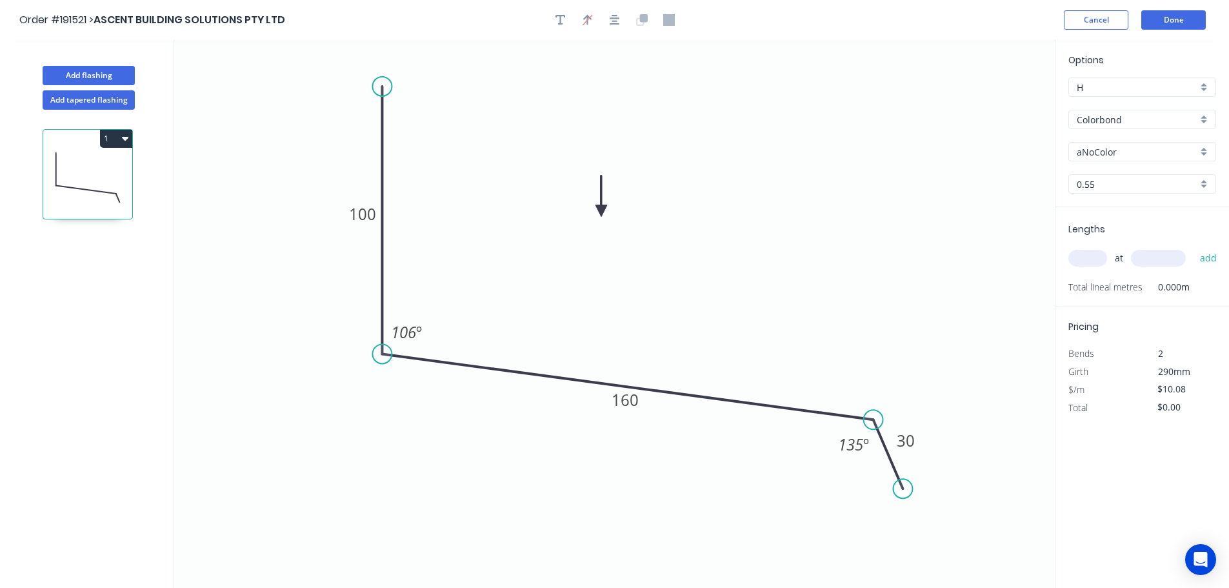
click at [601, 211] on icon at bounding box center [601, 195] width 12 height 41
click at [1208, 148] on div "aNoColor" at bounding box center [1142, 151] width 148 height 19
click at [1152, 217] on div "Pale Eucalypt" at bounding box center [1142, 213] width 146 height 23
type input "Pale Eucalypt"
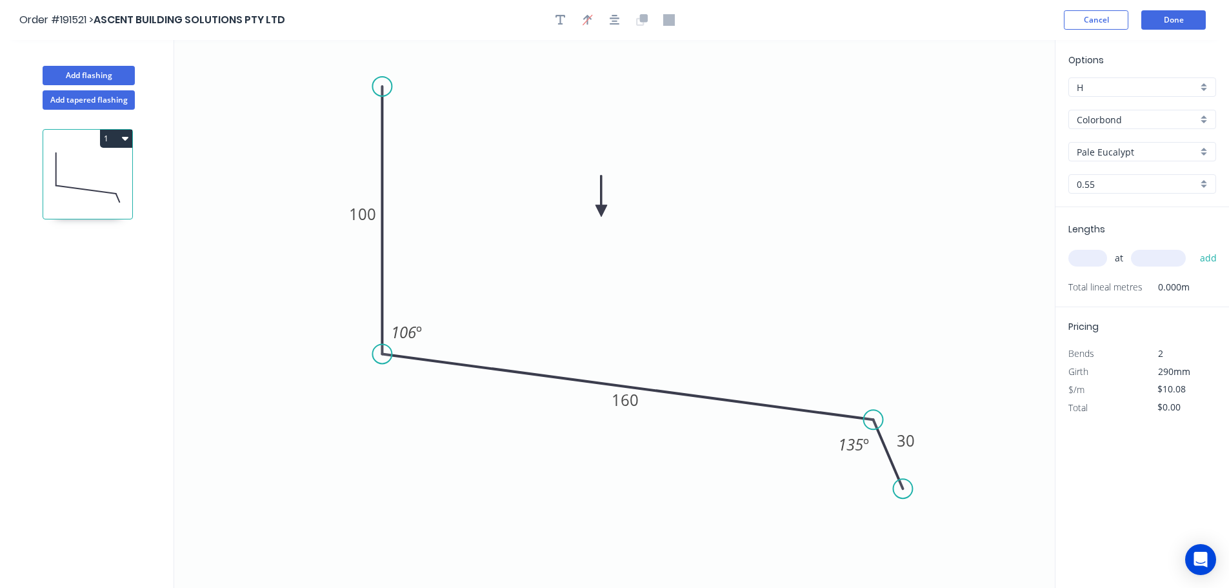
click at [1091, 255] on input "text" at bounding box center [1087, 258] width 39 height 17
type input "1"
type input "3500"
click at [1193, 247] on button "add" at bounding box center [1208, 258] width 30 height 22
type input "$35.28"
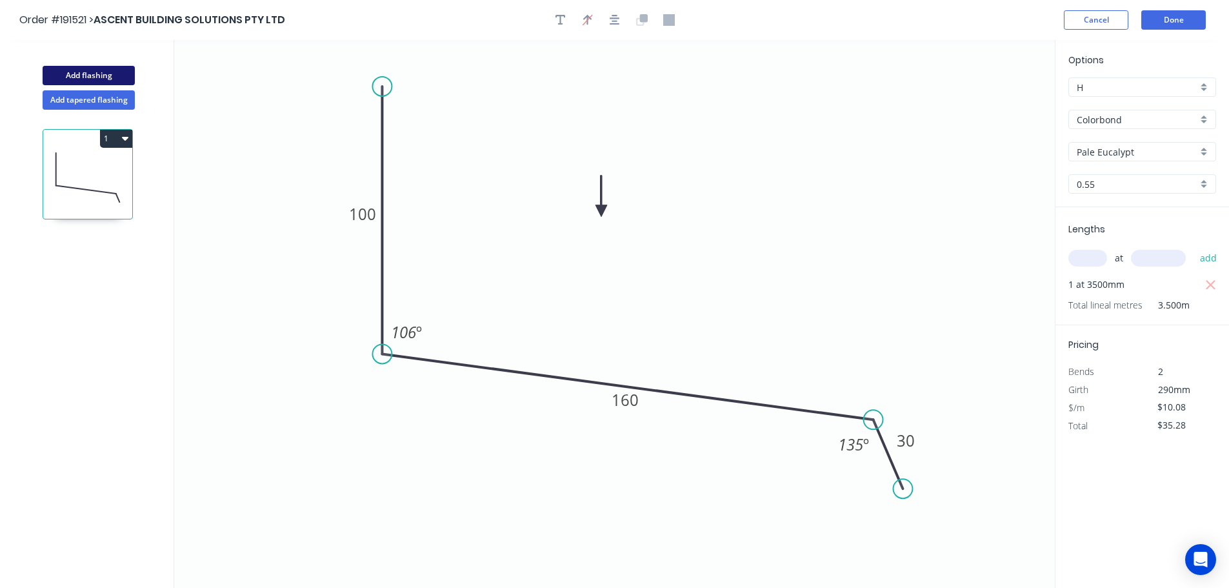
drag, startPoint x: 88, startPoint y: 70, endPoint x: 103, endPoint y: 69, distance: 14.8
click at [90, 70] on button "Add flashing" at bounding box center [89, 75] width 92 height 19
type input "$0.00"
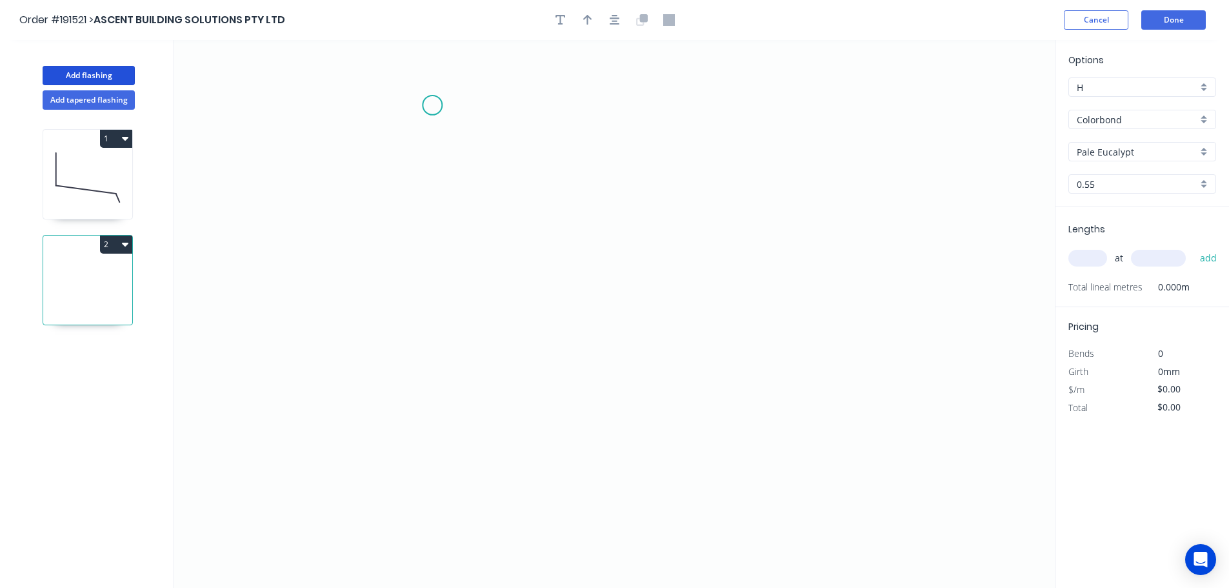
click at [432, 105] on icon "0" at bounding box center [614, 314] width 880 height 548
click at [435, 293] on icon "0" at bounding box center [614, 314] width 880 height 548
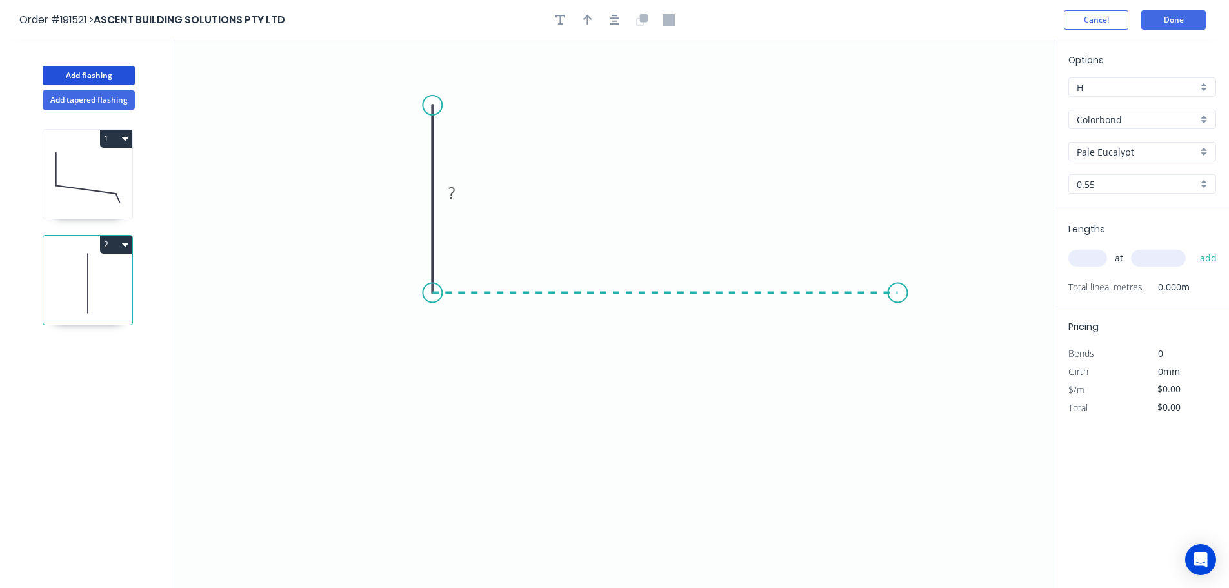
click at [898, 273] on icon "0 ?" at bounding box center [614, 314] width 880 height 548
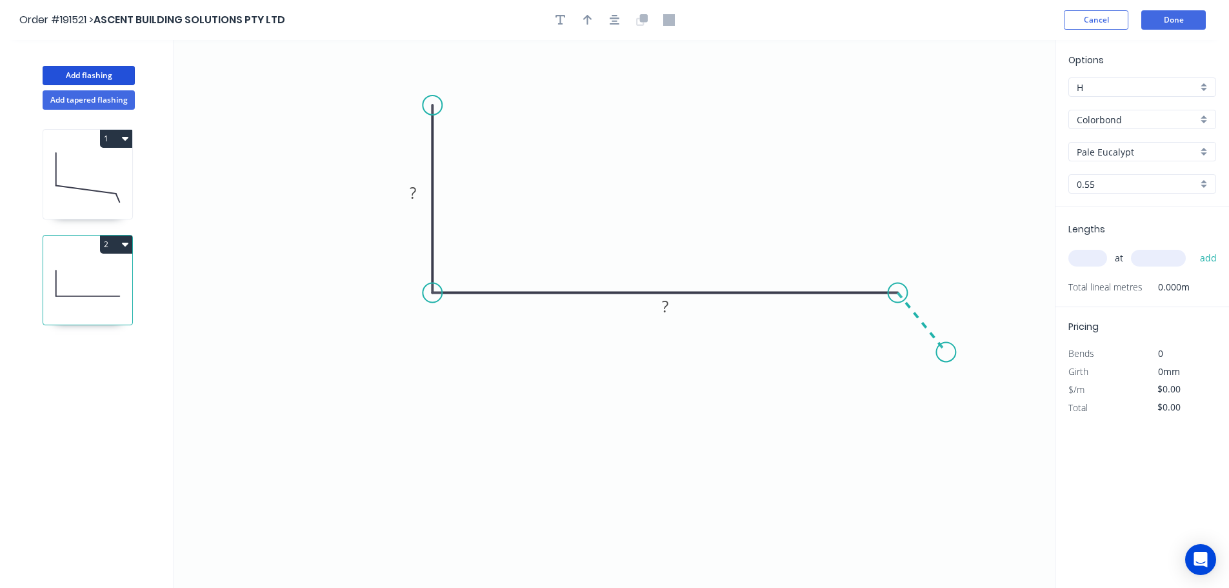
click at [946, 352] on icon "0 ? ?" at bounding box center [614, 314] width 880 height 548
click at [946, 352] on circle at bounding box center [945, 351] width 19 height 19
click at [946, 351] on circle at bounding box center [945, 350] width 19 height 19
click at [419, 190] on rect at bounding box center [413, 193] width 26 height 18
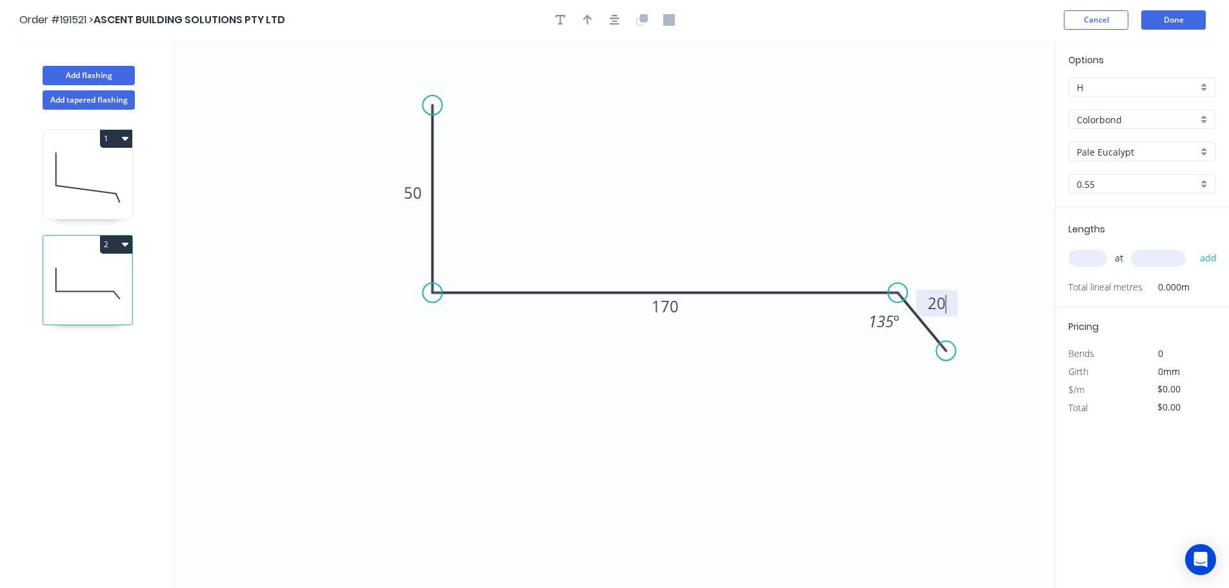
click at [586, 153] on icon "0 50 170 20 135 º" at bounding box center [614, 314] width 880 height 548
type input "$10.08"
click at [586, 17] on icon "button" at bounding box center [587, 20] width 9 height 10
drag, startPoint x: 992, startPoint y: 104, endPoint x: 666, endPoint y: 159, distance: 331.0
click at [666, 159] on icon at bounding box center [668, 141] width 12 height 41
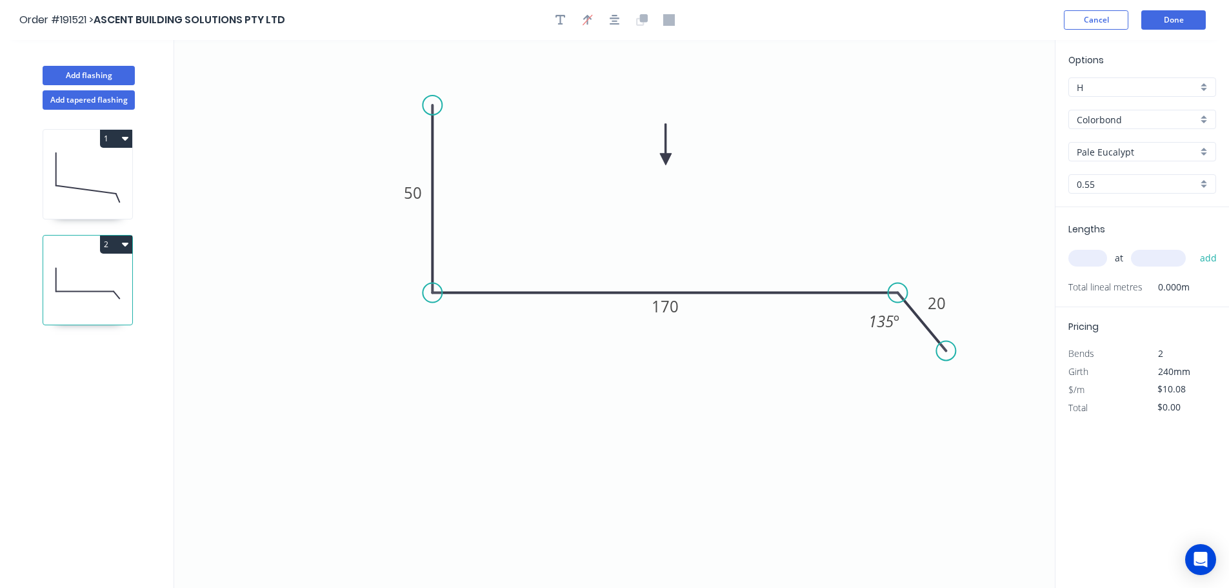
click at [902, 213] on icon "0 50 170 20 135 º" at bounding box center [614, 314] width 880 height 548
click at [1095, 255] on input "text" at bounding box center [1087, 258] width 39 height 17
type input "1"
type input "3700"
click at [1193, 247] on button "add" at bounding box center [1208, 258] width 30 height 22
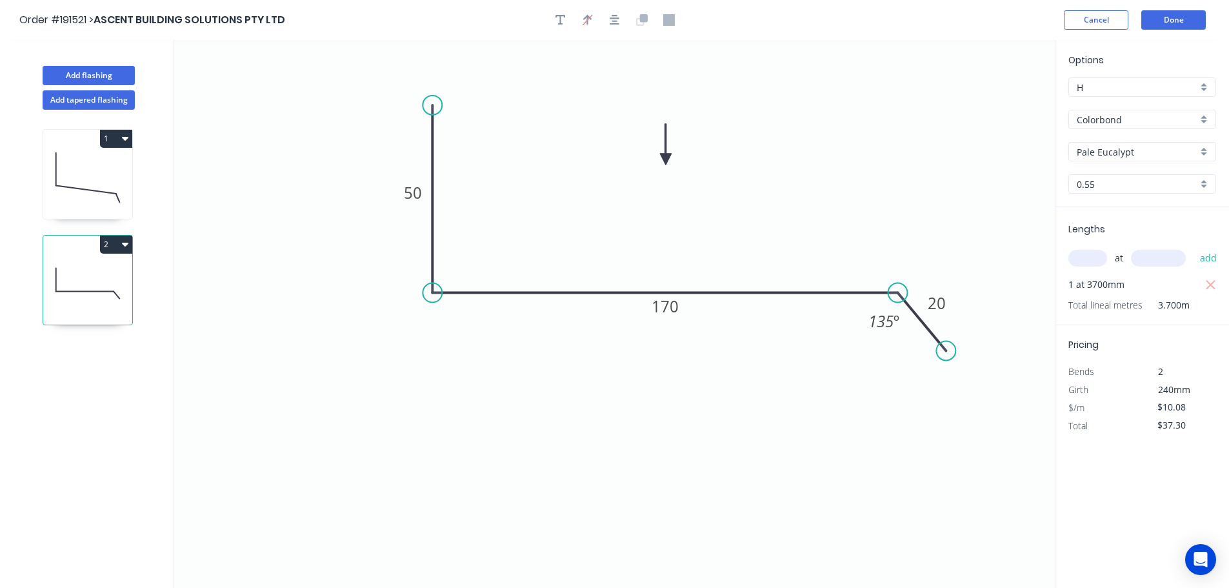
click at [90, 173] on icon at bounding box center [87, 177] width 89 height 83
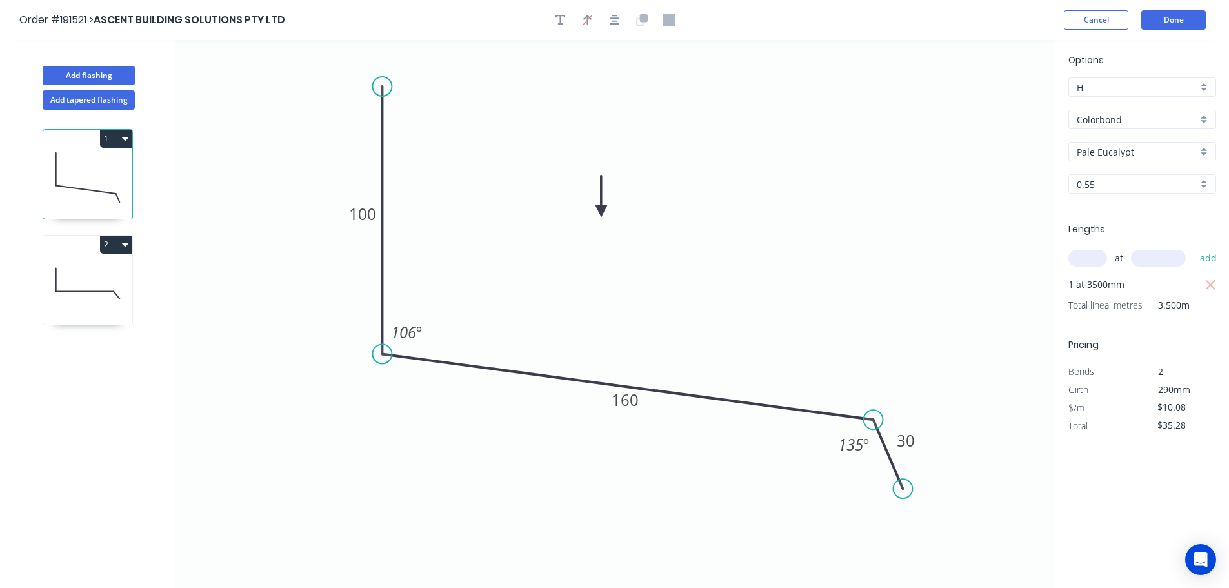
click at [122, 136] on icon "button" at bounding box center [125, 138] width 6 height 10
click at [93, 173] on div "Duplicate" at bounding box center [70, 170] width 99 height 19
type input "$0.00"
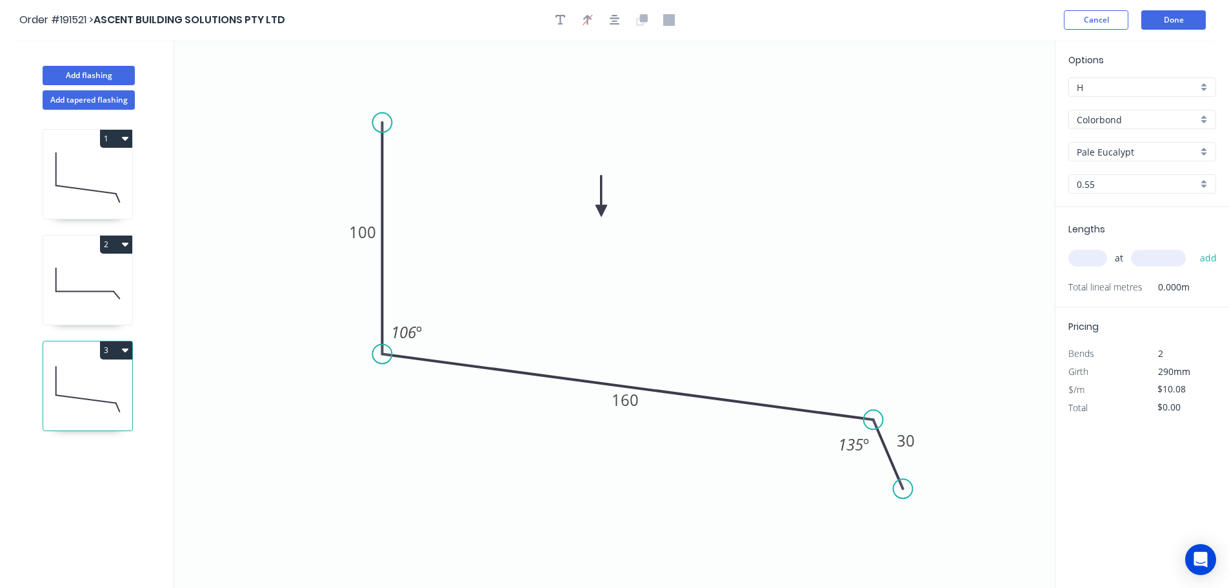
drag, startPoint x: 380, startPoint y: 85, endPoint x: 379, endPoint y: 128, distance: 43.2
click at [379, 128] on circle at bounding box center [381, 122] width 19 height 19
click at [371, 233] on tspan "100" at bounding box center [362, 234] width 27 height 21
click at [429, 183] on icon "0 50 160 30 106 º 135 º" at bounding box center [614, 314] width 880 height 548
click at [1096, 255] on input "text" at bounding box center [1087, 258] width 39 height 17
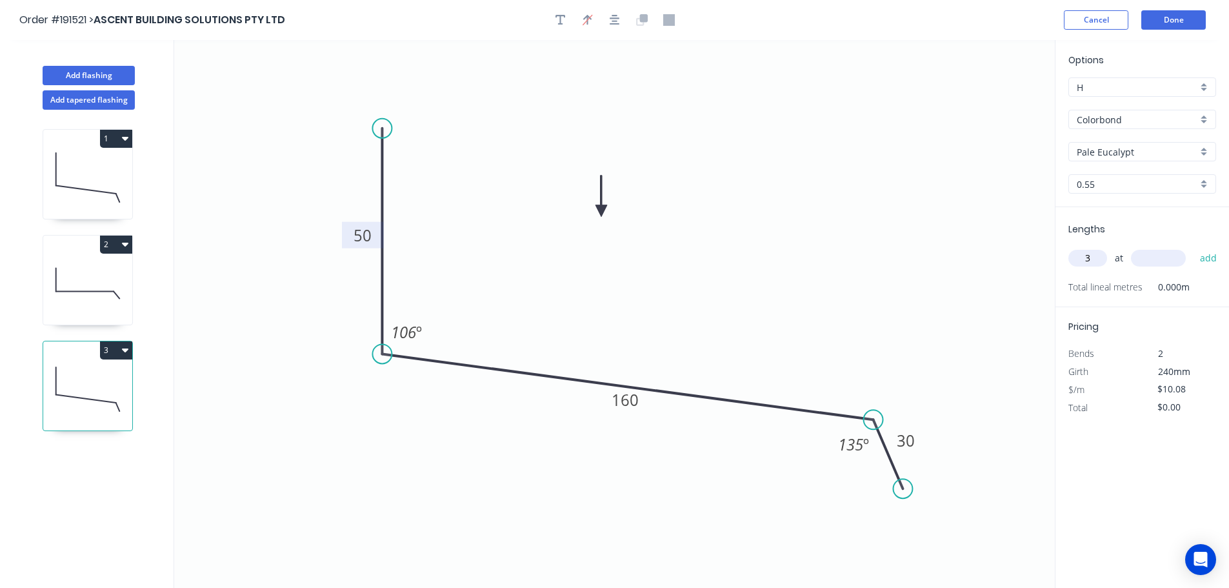
type input "3"
click at [1165, 257] on input "text" at bounding box center [1158, 258] width 55 height 17
type input "5000"
click at [1193, 247] on button "add" at bounding box center [1208, 258] width 30 height 22
type input "$151.20"
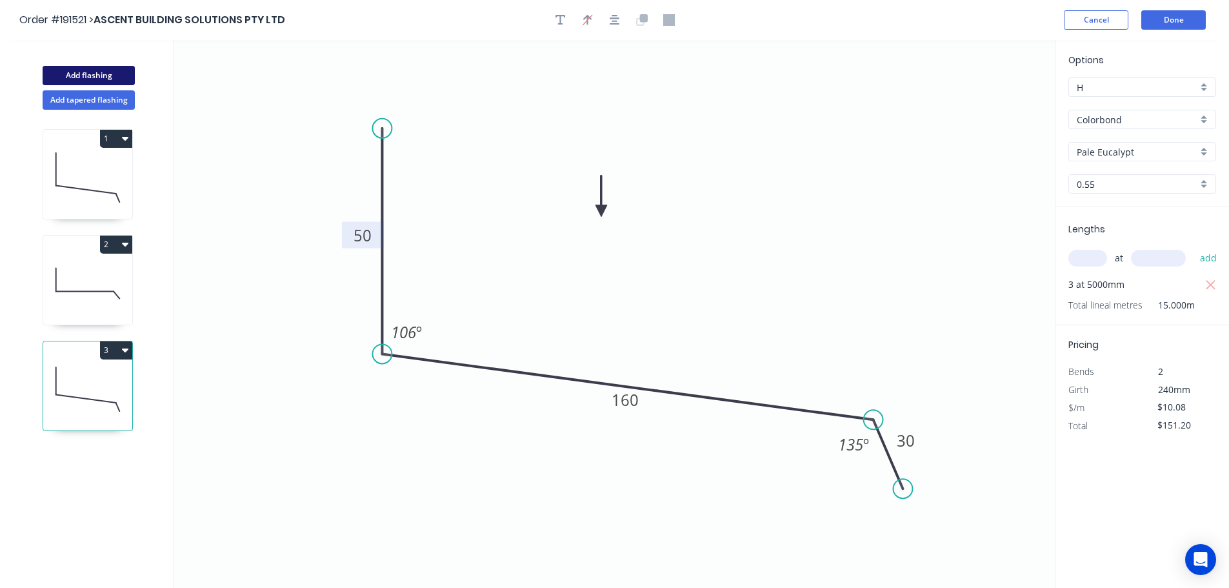
click at [89, 74] on button "Add flashing" at bounding box center [89, 75] width 92 height 19
type input "$0.00"
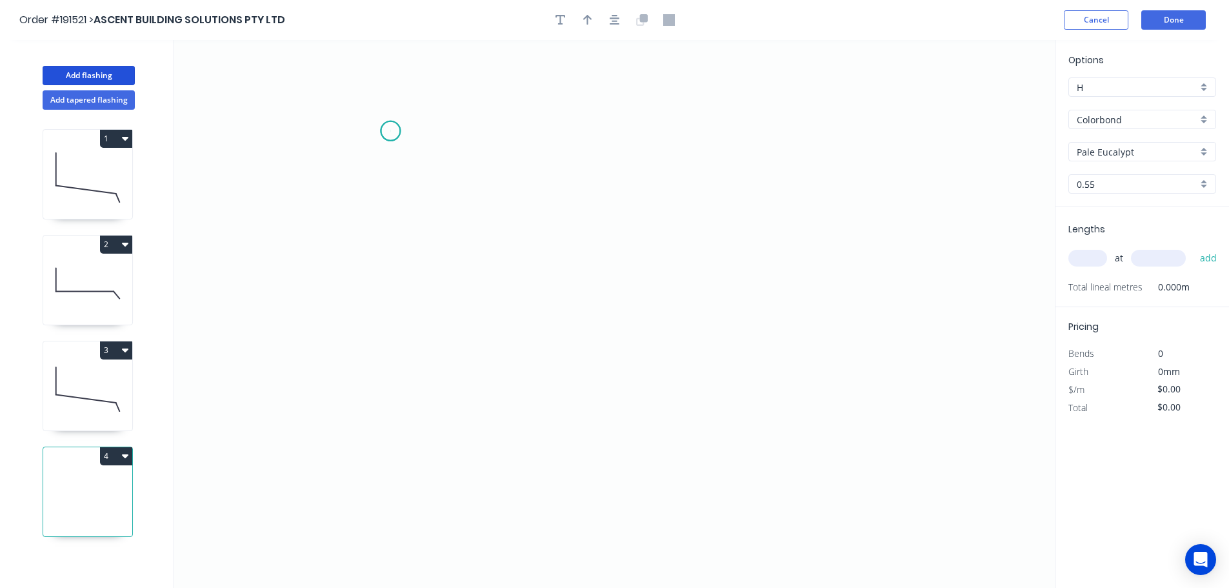
click at [390, 131] on icon "0" at bounding box center [614, 314] width 880 height 548
click at [315, 128] on icon "0" at bounding box center [614, 314] width 880 height 548
click at [275, 443] on icon "0 ?" at bounding box center [614, 314] width 880 height 548
click at [275, 443] on circle at bounding box center [275, 442] width 19 height 19
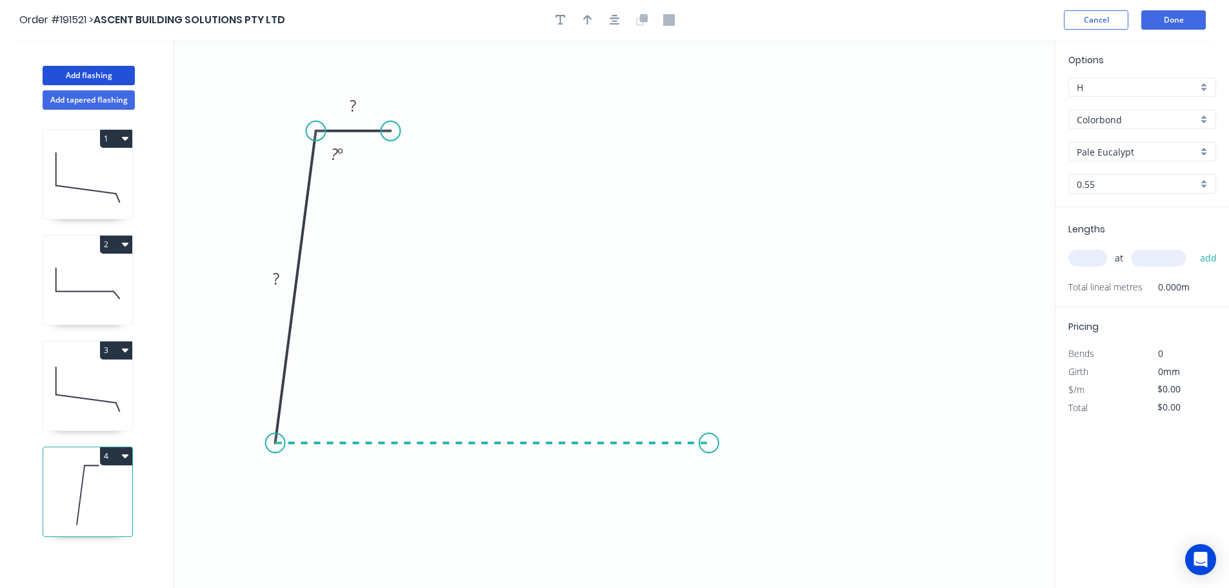
click at [709, 449] on icon "0 ? ? ? º" at bounding box center [614, 314] width 880 height 548
click at [713, 310] on icon "0 ? ? ? ? º ? º" at bounding box center [614, 314] width 880 height 548
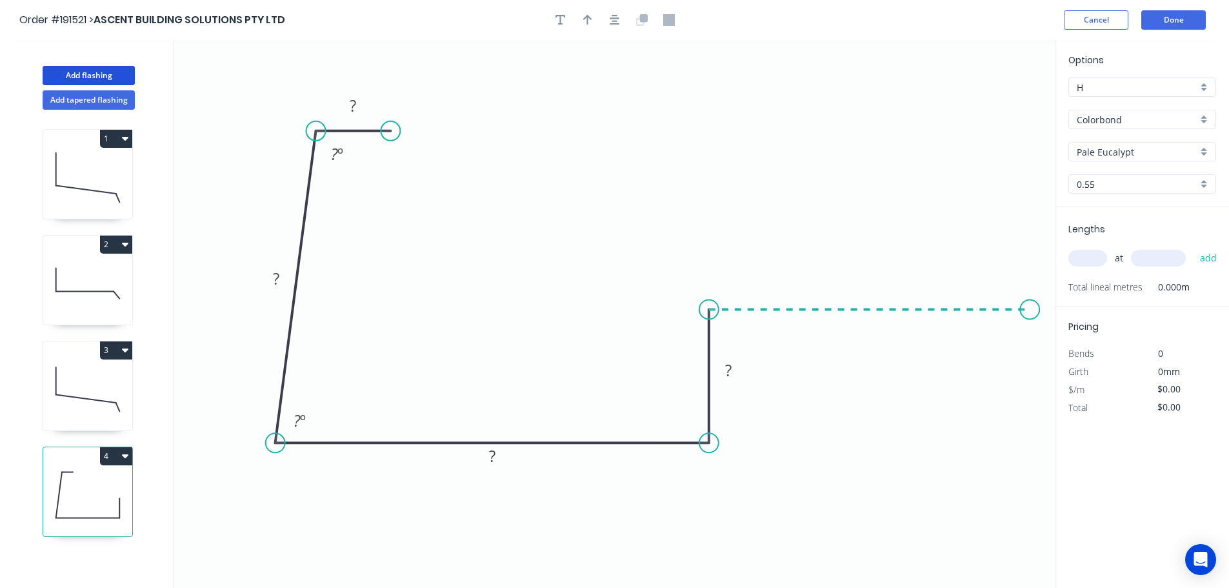
click at [1030, 318] on icon "0 ? ? ? ? ? º ? º" at bounding box center [614, 314] width 880 height 548
click at [987, 265] on icon "0 ? ? ? ? ? ? º ? º" at bounding box center [614, 314] width 880 height 548
click at [987, 265] on circle at bounding box center [986, 266] width 19 height 19
click at [987, 264] on circle at bounding box center [986, 266] width 19 height 19
drag, startPoint x: 390, startPoint y: 131, endPoint x: 389, endPoint y: 141, distance: 9.8
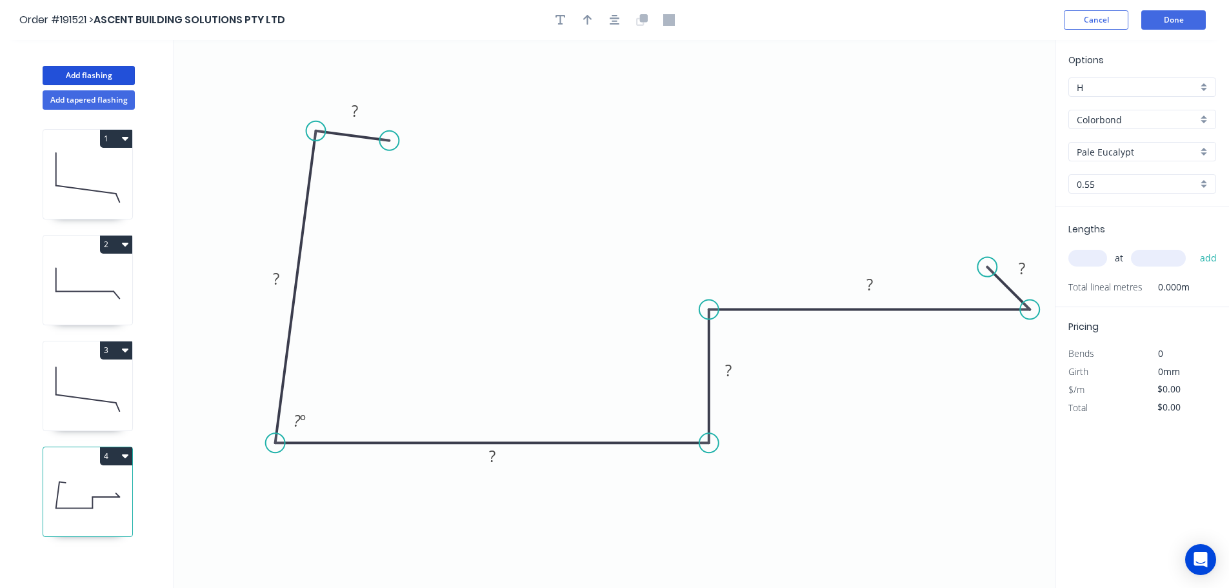
click at [389, 141] on circle at bounding box center [388, 140] width 19 height 19
click at [362, 104] on rect at bounding box center [355, 112] width 26 height 18
click at [647, 165] on icon "0 10 140 200 45 120 20 70 º" at bounding box center [614, 314] width 880 height 548
type input "$18.35"
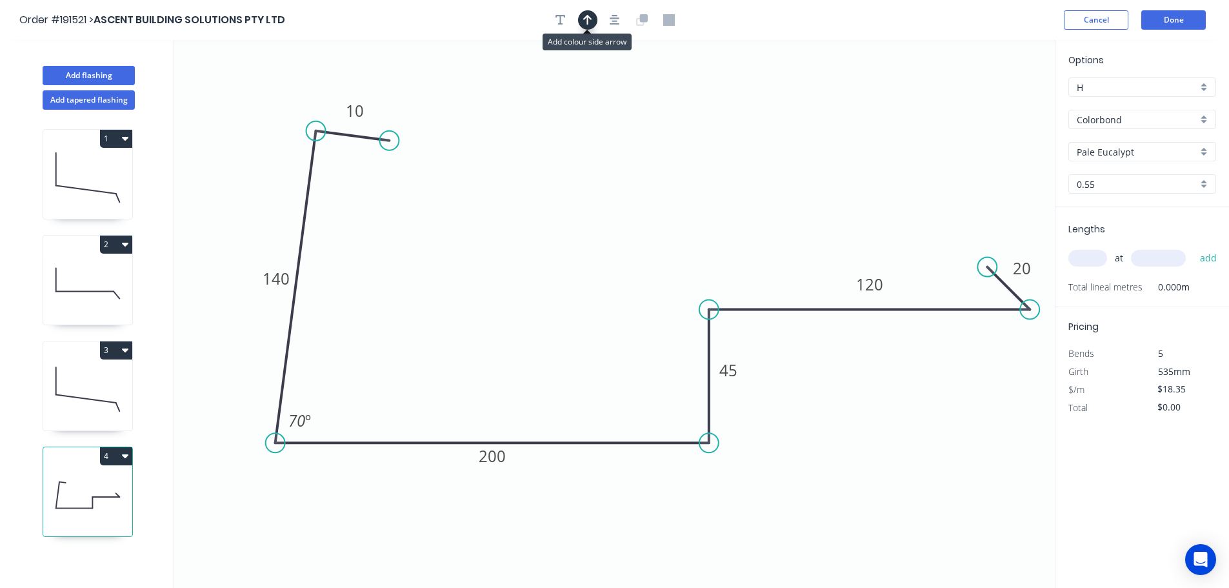
click at [591, 15] on icon "button" at bounding box center [587, 20] width 9 height 12
drag, startPoint x: 993, startPoint y: 99, endPoint x: 587, endPoint y: 201, distance: 418.9
click at [587, 201] on icon at bounding box center [589, 186] width 12 height 41
click at [1092, 259] on input "text" at bounding box center [1087, 258] width 39 height 17
type input "1"
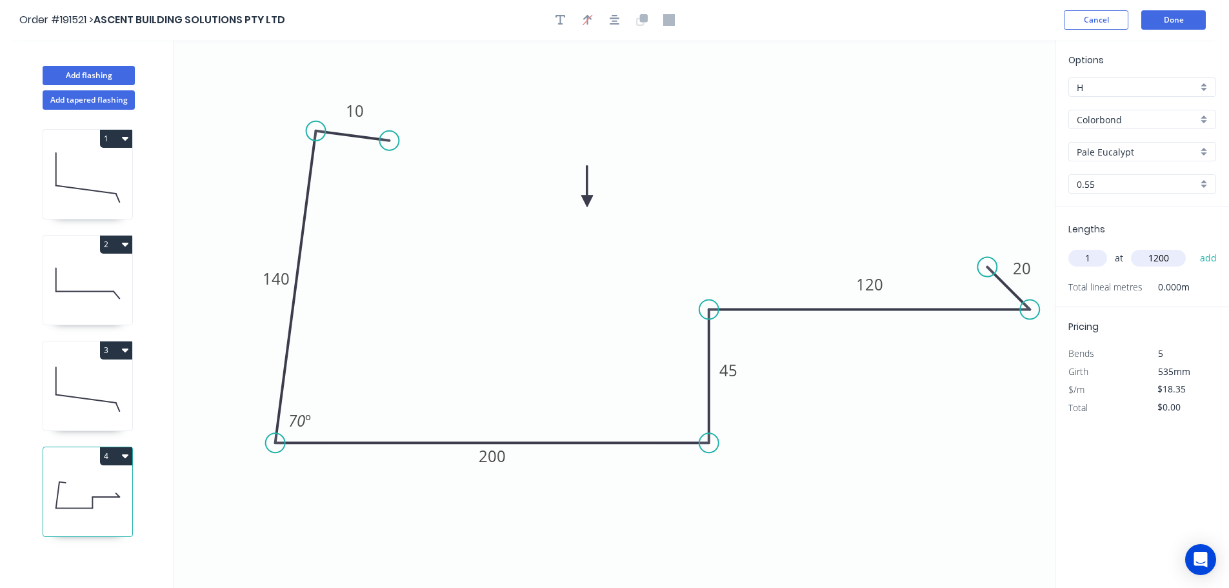
type input "1200"
click at [1193, 247] on button "add" at bounding box center [1208, 258] width 30 height 22
click at [115, 457] on button "4" at bounding box center [116, 456] width 32 height 18
click at [83, 492] on div "Duplicate" at bounding box center [70, 488] width 99 height 19
type input "$0.00"
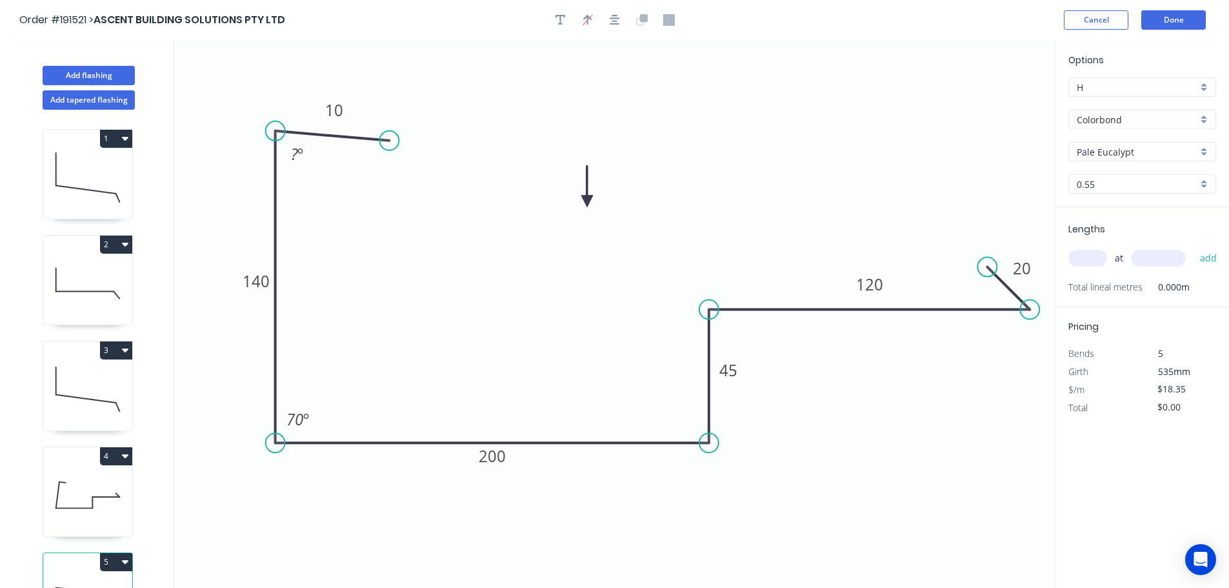
drag, startPoint x: 314, startPoint y: 131, endPoint x: 284, endPoint y: 131, distance: 29.7
click at [284, 131] on circle at bounding box center [275, 130] width 19 height 19
drag, startPoint x: 384, startPoint y: 140, endPoint x: 348, endPoint y: 133, distance: 36.8
click at [348, 133] on circle at bounding box center [348, 130] width 19 height 19
click at [349, 465] on div "Hide angle" at bounding box center [360, 460] width 130 height 26
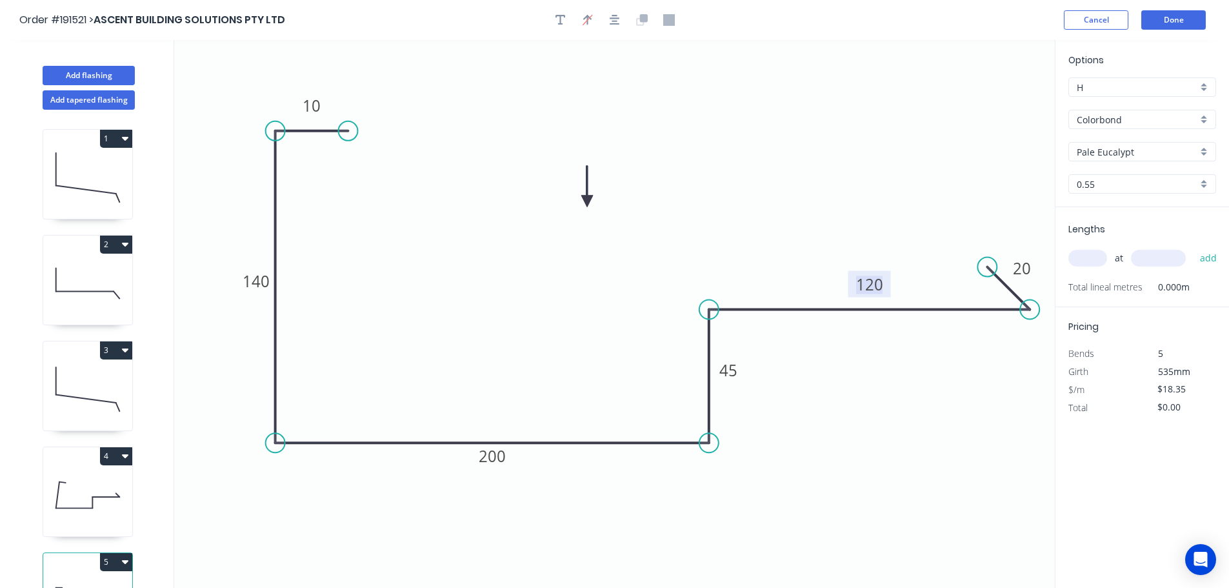
click at [878, 284] on tspan "120" at bounding box center [869, 283] width 27 height 21
click at [871, 391] on icon "0 10 140 200 45 100 20" at bounding box center [614, 314] width 880 height 548
click at [1089, 253] on input "text" at bounding box center [1087, 258] width 39 height 17
type input "1"
type input "6200"
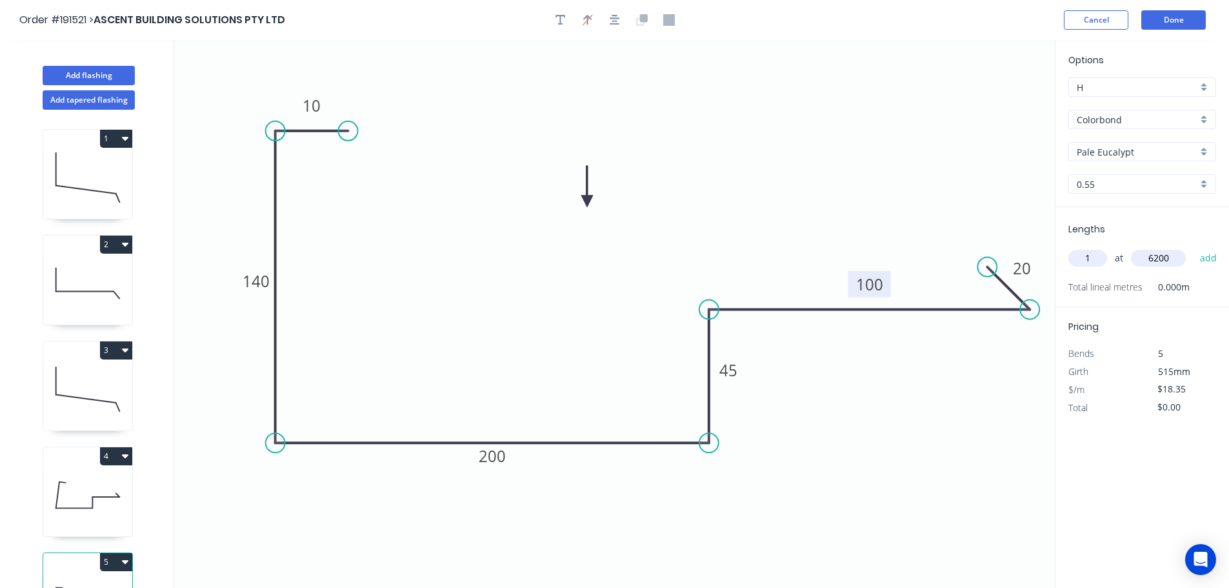
click at [1193, 247] on button "add" at bounding box center [1208, 258] width 30 height 22
type input "$113.77"
click at [92, 74] on button "Add flashing" at bounding box center [89, 75] width 92 height 19
type input "$0.00"
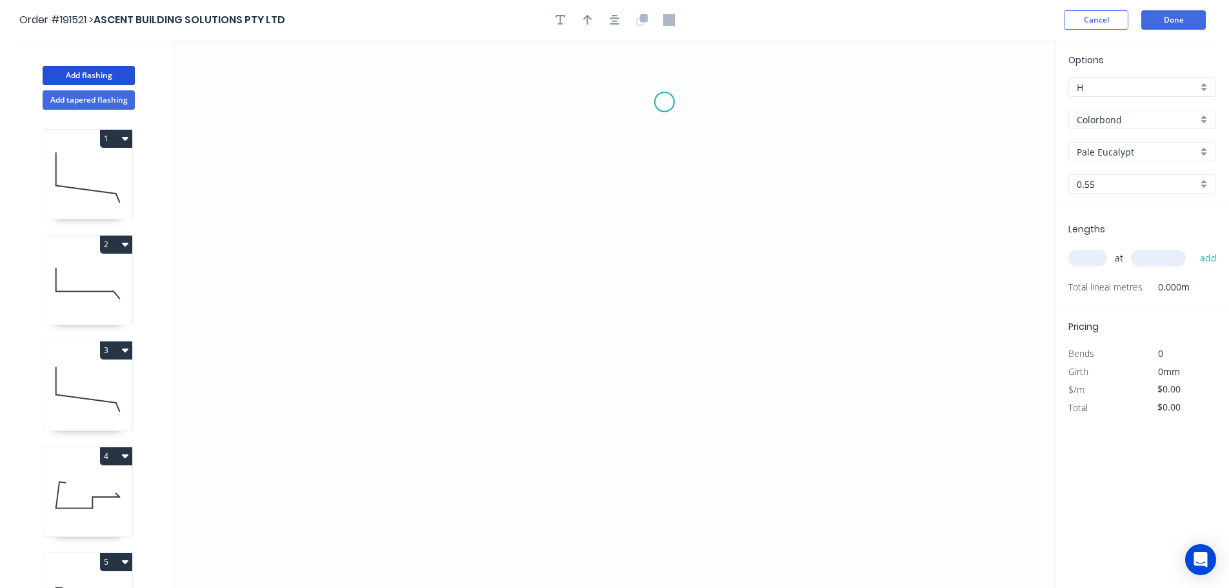
click at [664, 102] on icon "0" at bounding box center [614, 314] width 880 height 548
click at [595, 100] on icon "0" at bounding box center [614, 314] width 880 height 548
click at [600, 220] on icon "0 ?" at bounding box center [614, 314] width 880 height 548
click at [674, 215] on icon "0 ? ?" at bounding box center [614, 314] width 880 height 548
click at [681, 460] on icon "0 ? ? ?" at bounding box center [614, 314] width 880 height 548
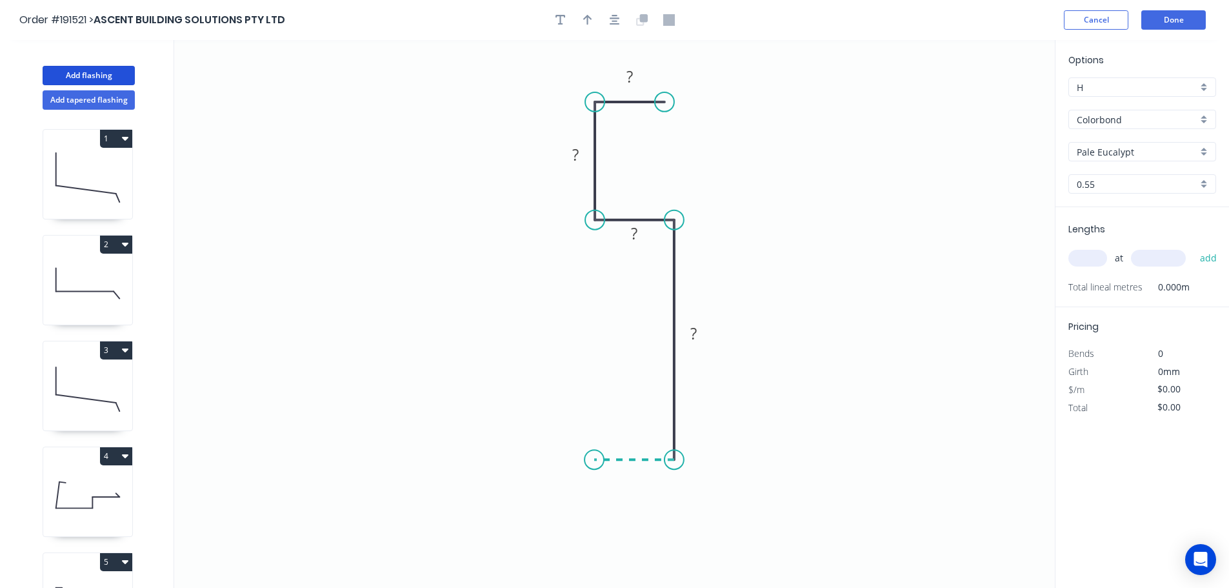
click at [594, 459] on icon "0 ? ? ? ?" at bounding box center [614, 314] width 880 height 548
click at [594, 459] on circle at bounding box center [593, 458] width 19 height 19
click at [633, 76] on tspan "?" at bounding box center [629, 76] width 6 height 21
type input "$9.64"
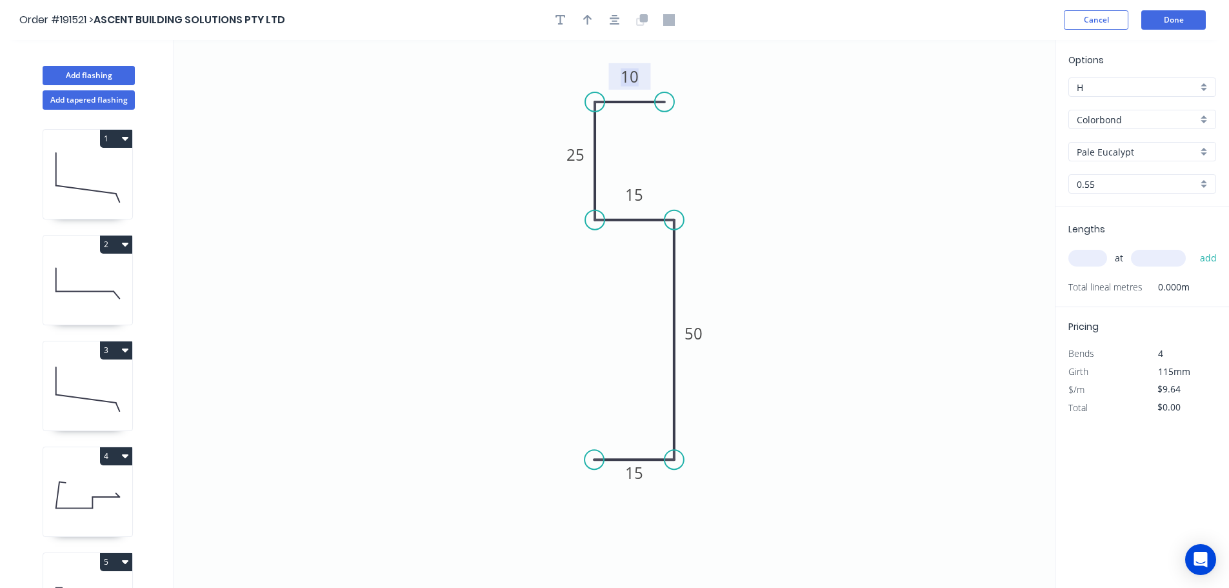
click at [754, 173] on icon "0 15 50 15 25 10" at bounding box center [614, 314] width 880 height 548
click at [589, 17] on icon "button" at bounding box center [587, 20] width 9 height 10
drag, startPoint x: 991, startPoint y: 101, endPoint x: 818, endPoint y: 205, distance: 202.5
click at [818, 205] on icon at bounding box center [818, 190] width 12 height 41
click at [818, 206] on icon at bounding box center [818, 190] width 12 height 41
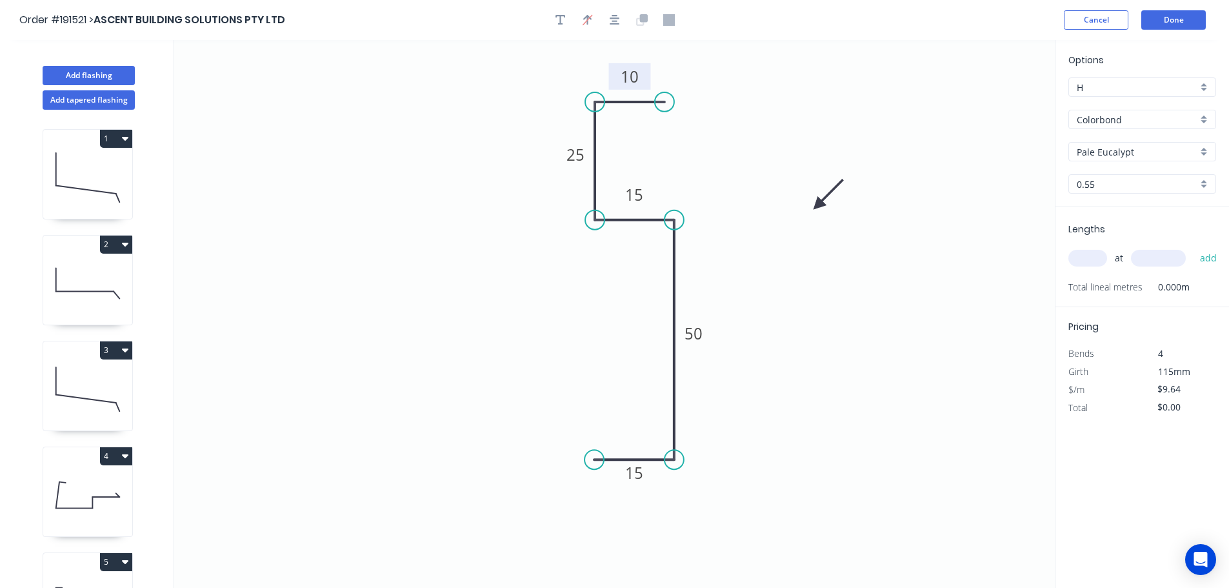
click at [1091, 255] on input "text" at bounding box center [1087, 258] width 39 height 17
type input "1"
type input "1200"
click at [1193, 247] on button "add" at bounding box center [1208, 258] width 30 height 22
type input "$11.57"
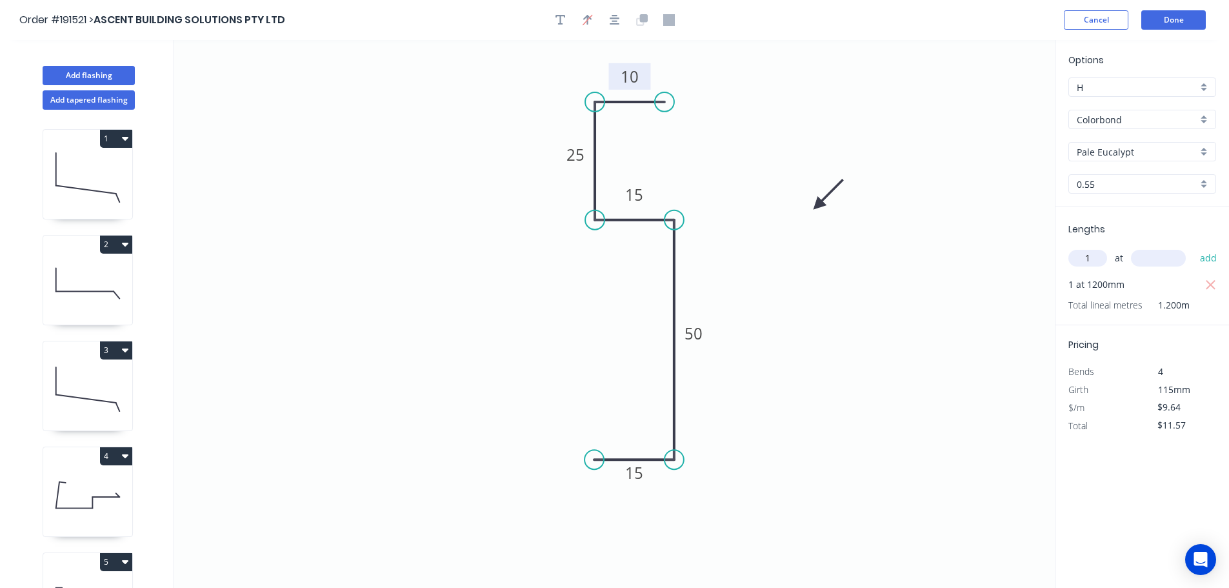
type input "1"
type input "6200"
click at [1193, 247] on button "add" at bounding box center [1208, 258] width 30 height 22
type input "$71.34"
click at [87, 72] on button "Add flashing" at bounding box center [89, 75] width 92 height 19
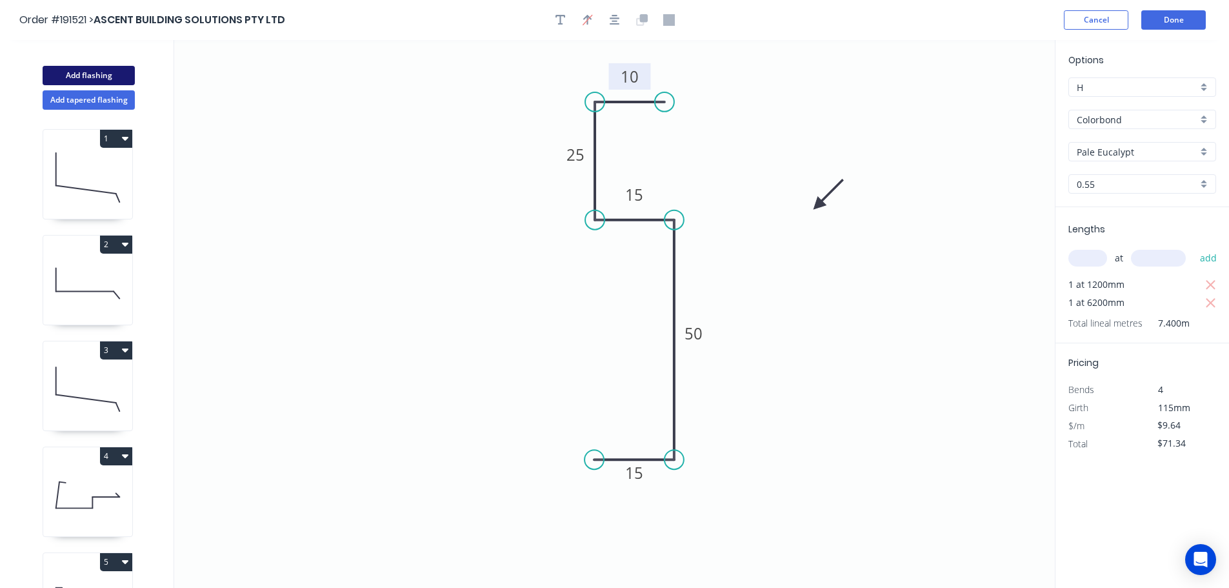
type input "$0.00"
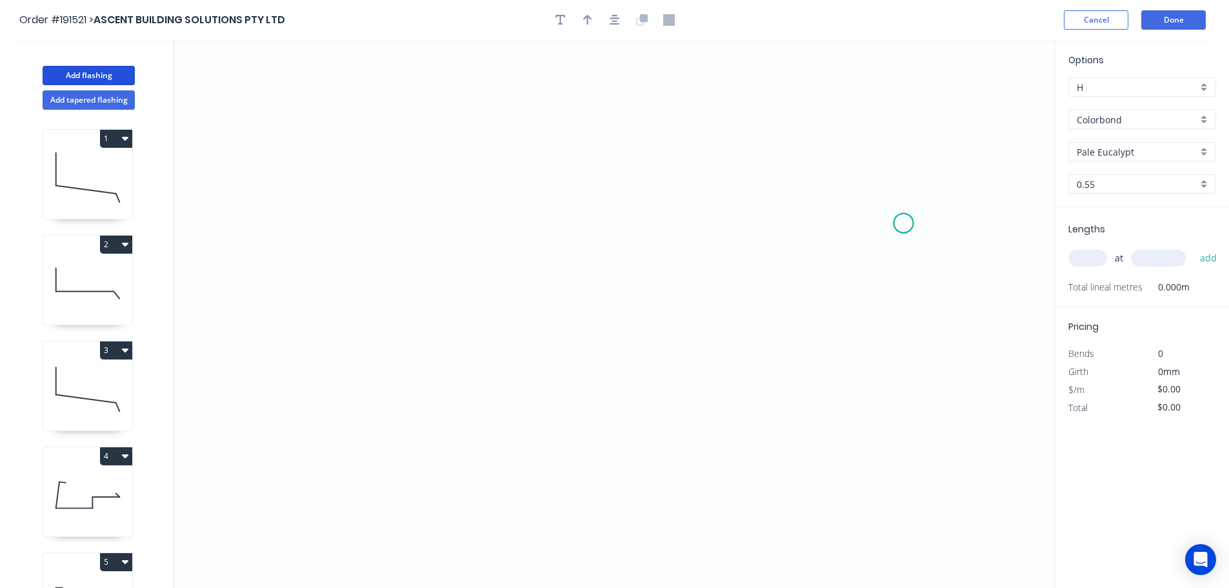
click at [904, 223] on icon "0" at bounding box center [614, 314] width 880 height 548
click at [853, 157] on icon at bounding box center [878, 190] width 51 height 66
click at [386, 113] on icon "0 ?" at bounding box center [614, 314] width 880 height 548
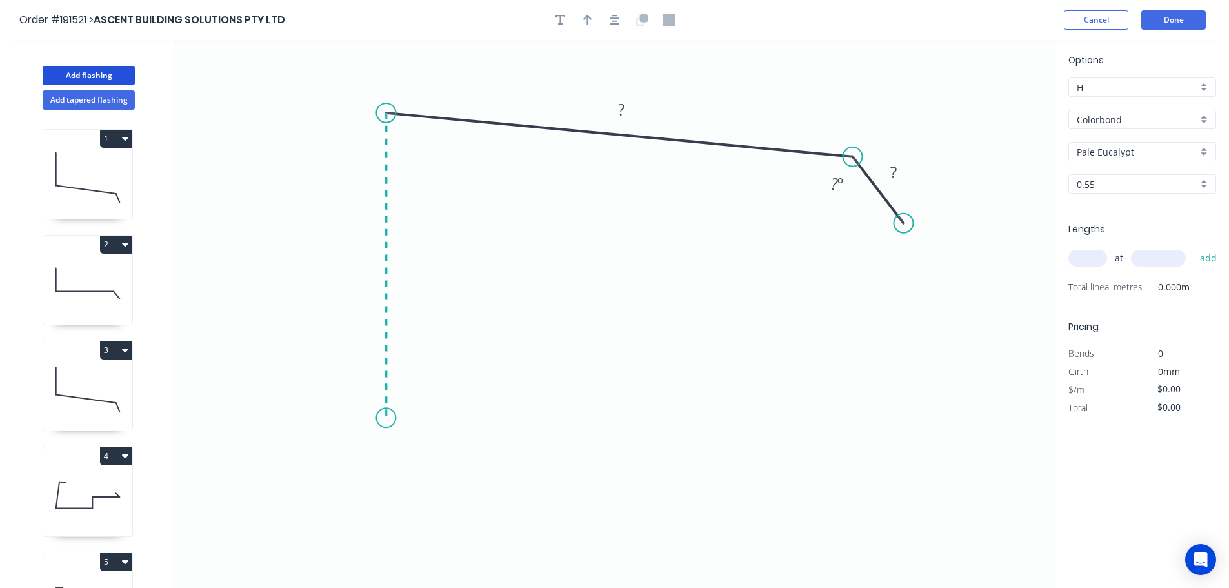
click at [376, 418] on icon "0 ? ? ? º" at bounding box center [614, 314] width 880 height 548
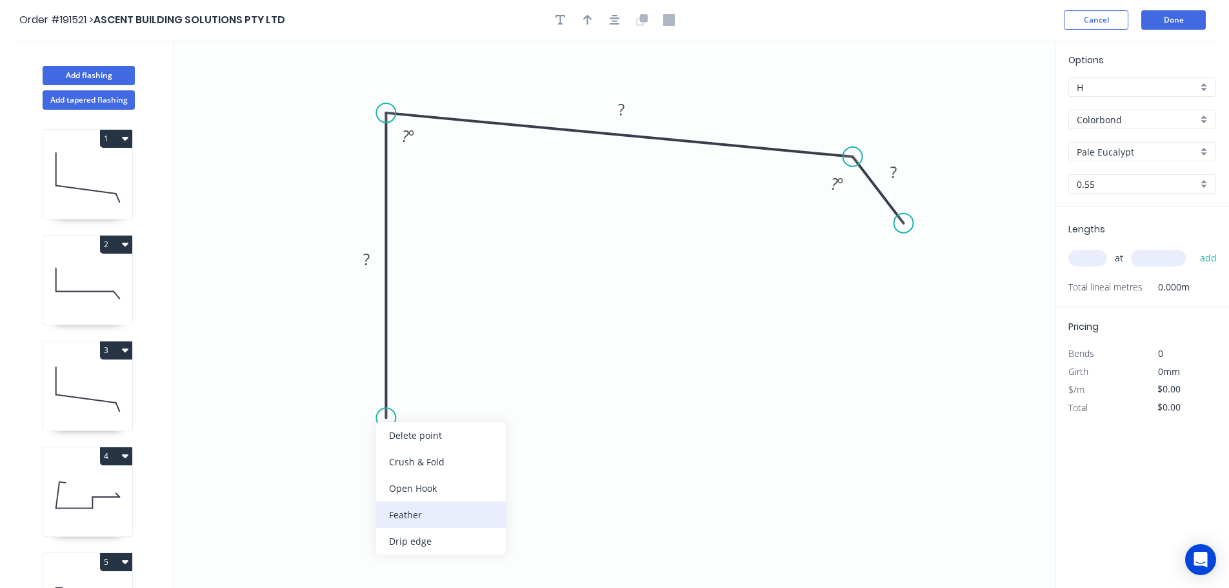
drag, startPoint x: 421, startPoint y: 513, endPoint x: 422, endPoint y: 506, distance: 7.2
click at [422, 513] on div "Feather" at bounding box center [441, 514] width 130 height 26
click at [411, 453] on div "Flip bend" at bounding box center [450, 460] width 130 height 26
click at [424, 395] on tspan "15" at bounding box center [421, 394] width 18 height 21
click at [479, 386] on icon "0 FE 10 ? ? ? ? º ? º" at bounding box center [614, 314] width 880 height 548
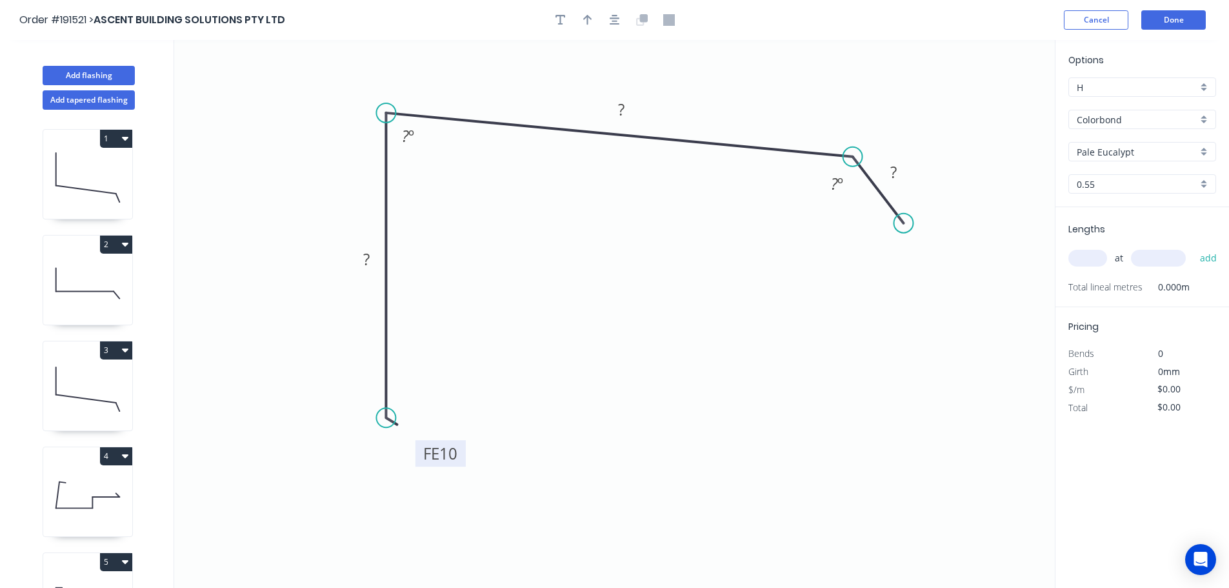
drag, startPoint x: 433, startPoint y: 397, endPoint x: 460, endPoint y: 455, distance: 64.6
click at [460, 455] on rect at bounding box center [440, 453] width 50 height 26
click at [368, 261] on tspan "?" at bounding box center [366, 258] width 6 height 21
click at [509, 302] on icon "0 FE 10 130 ? ? ? º 8 º" at bounding box center [614, 314] width 880 height 548
click at [410, 132] on tspan "º" at bounding box center [412, 135] width 6 height 21
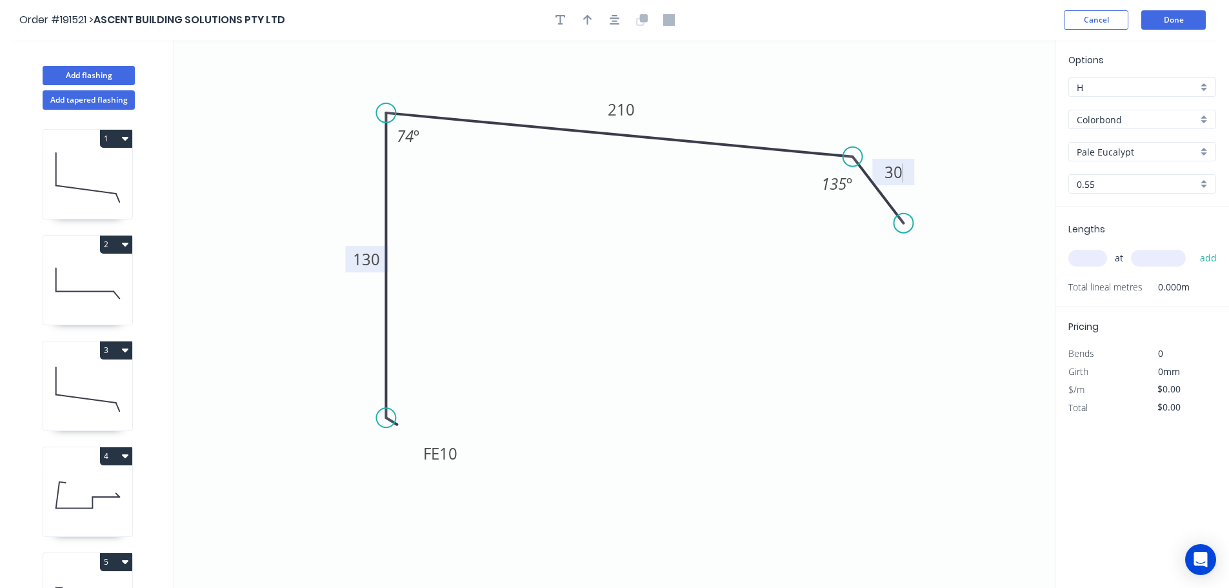
click at [641, 290] on icon "0 FE 10 130 210 30 135 º 74 º" at bounding box center [614, 314] width 880 height 548
type input "$12.84"
click at [588, 18] on icon "button" at bounding box center [587, 20] width 9 height 10
drag, startPoint x: 989, startPoint y: 102, endPoint x: 718, endPoint y: 89, distance: 271.2
click at [718, 89] on icon at bounding box center [718, 74] width 12 height 41
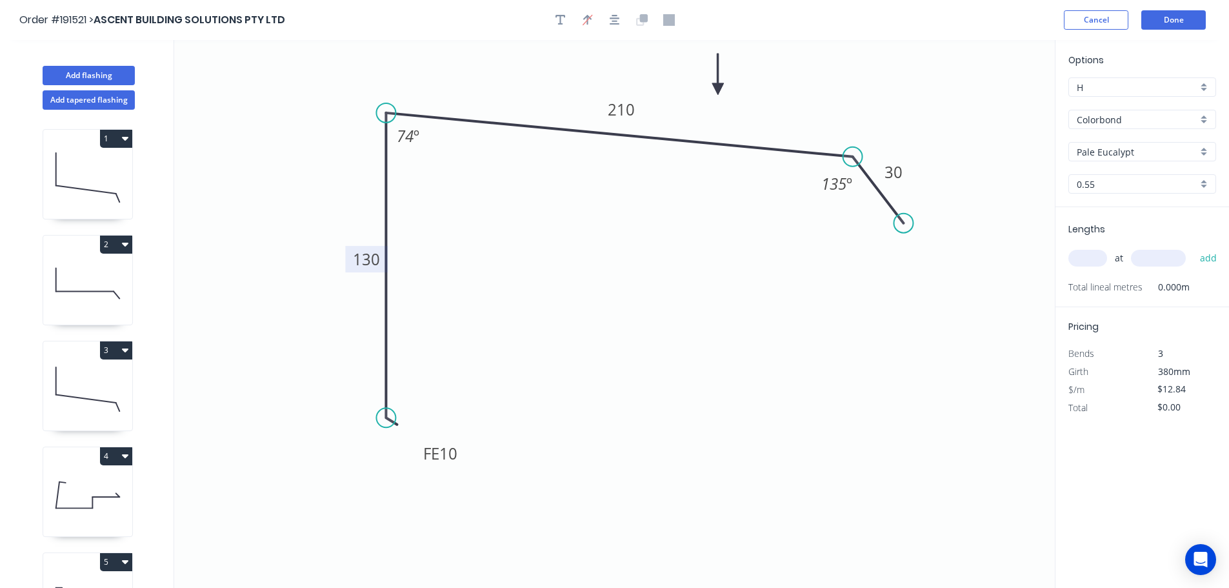
click at [1096, 258] on input "text" at bounding box center [1087, 258] width 39 height 17
type input "1"
type input "1000"
click at [1193, 247] on button "add" at bounding box center [1208, 258] width 30 height 22
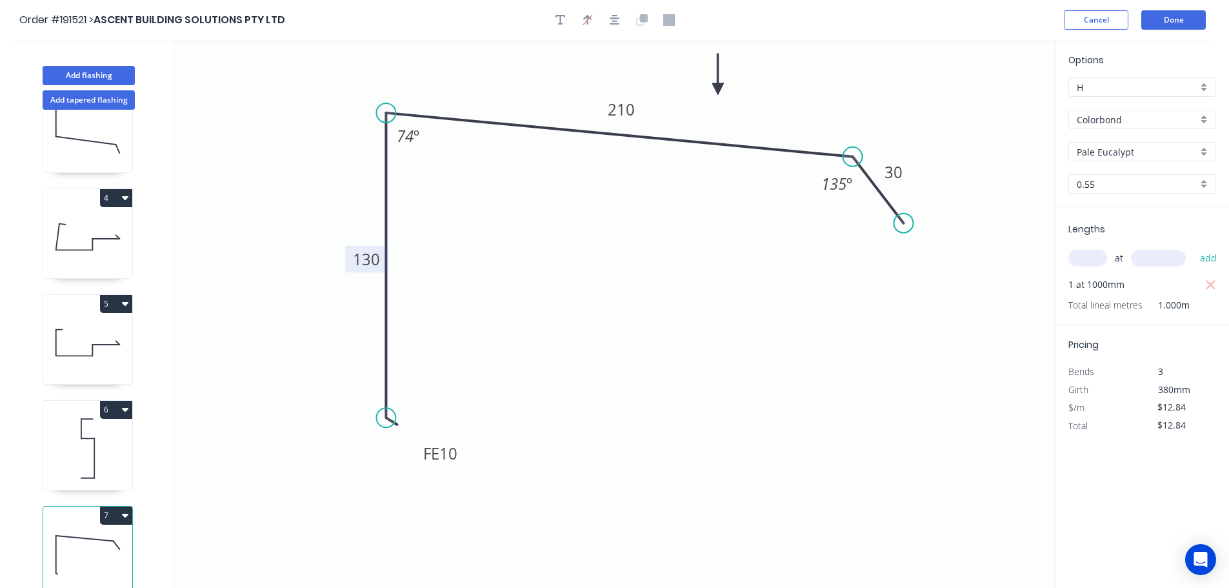
click at [119, 509] on button "7" at bounding box center [116, 515] width 32 height 18
click at [104, 538] on div "Duplicate" at bounding box center [70, 547] width 99 height 19
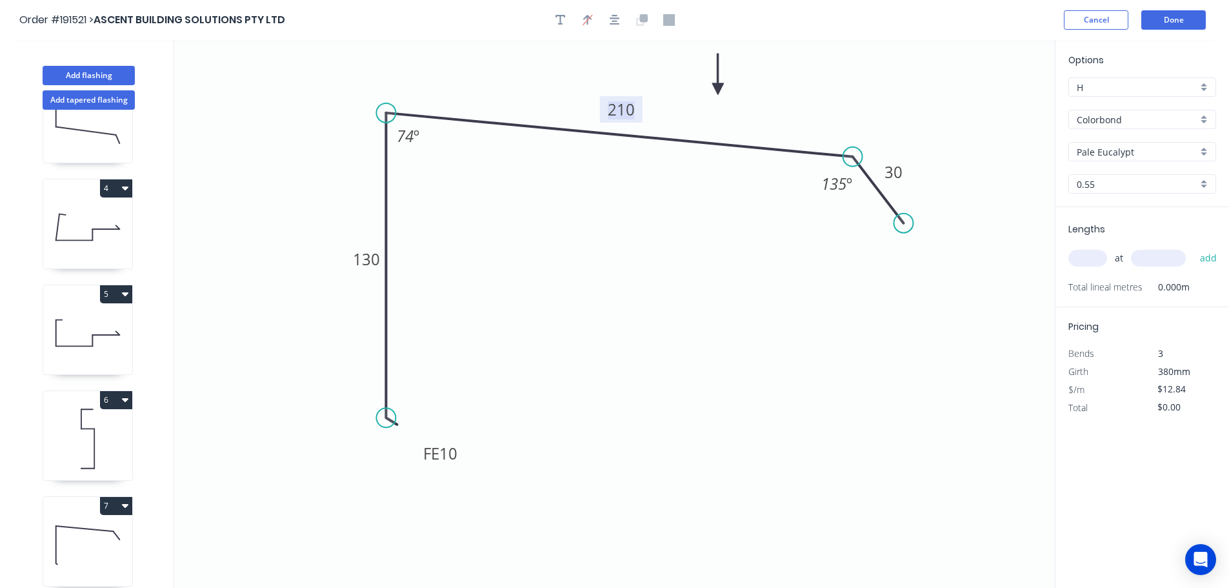
click at [629, 106] on tspan "210" at bounding box center [621, 109] width 27 height 21
click at [632, 204] on icon "0 FE 10 130 200 30 135 º 74 º" at bounding box center [614, 314] width 880 height 548
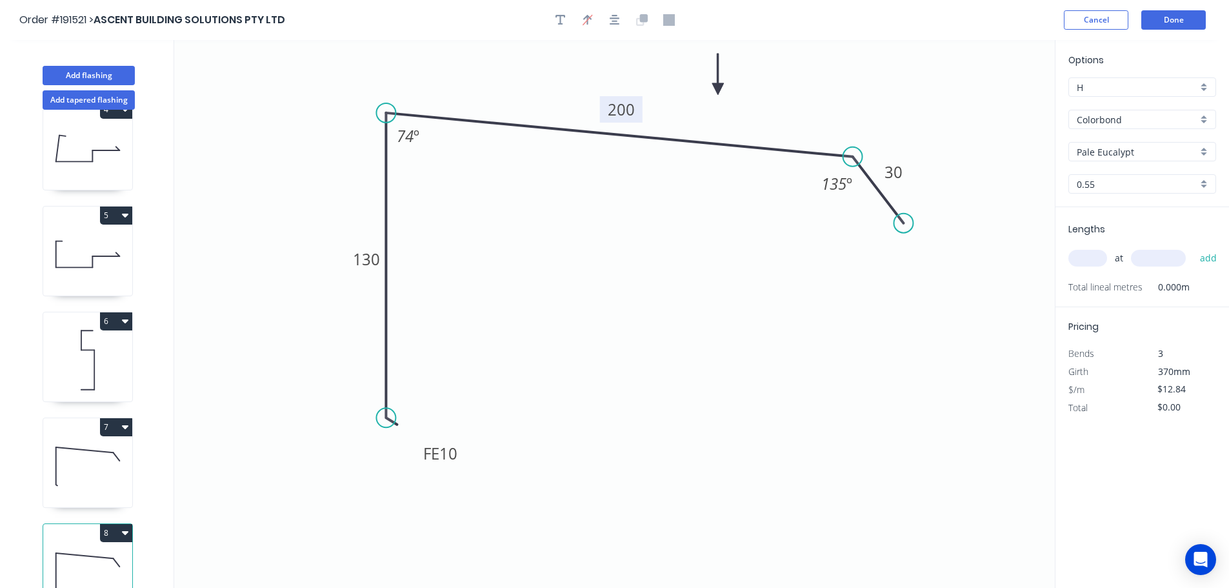
scroll to position [373, 0]
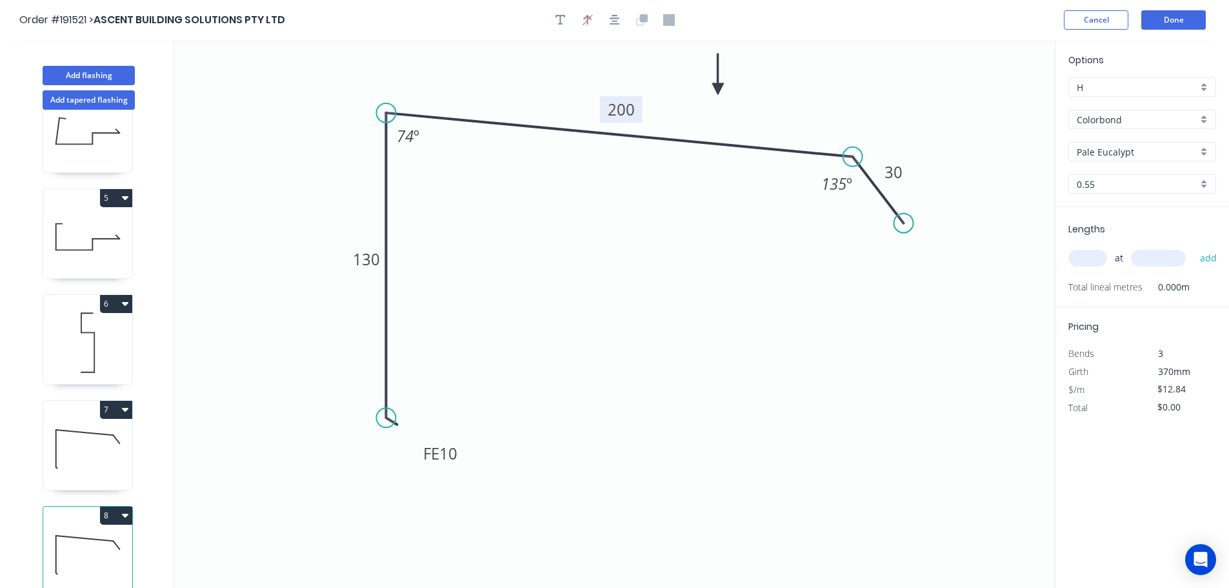
click at [101, 439] on icon at bounding box center [87, 448] width 89 height 83
click at [88, 537] on icon at bounding box center [87, 554] width 89 height 83
type input "$0.00"
click at [1092, 257] on input "text" at bounding box center [1087, 258] width 39 height 17
type input "1"
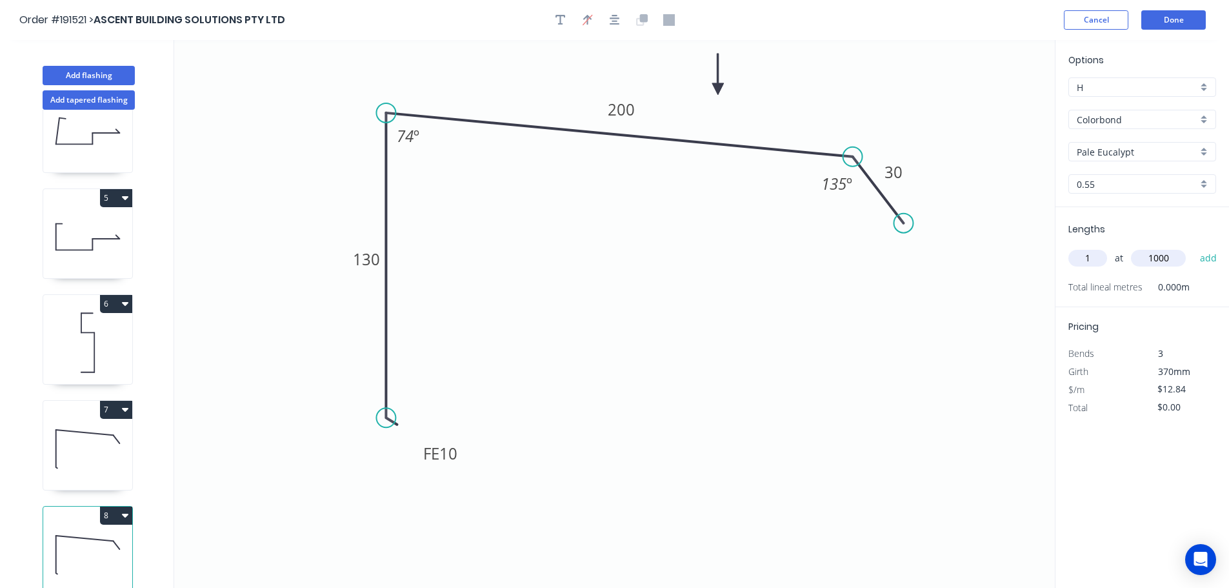
type input "1000"
click at [1193, 247] on button "add" at bounding box center [1208, 258] width 30 height 22
type input "$12.84"
click at [1161, 15] on button "Done" at bounding box center [1173, 19] width 64 height 19
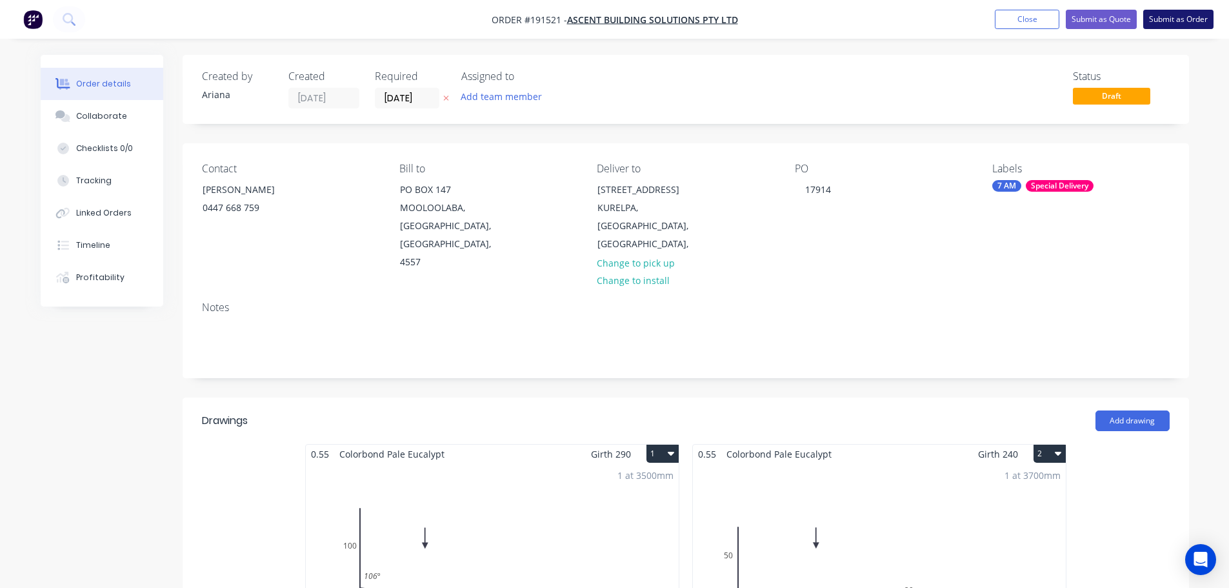
click at [1163, 20] on button "Submit as Order" at bounding box center [1178, 19] width 70 height 19
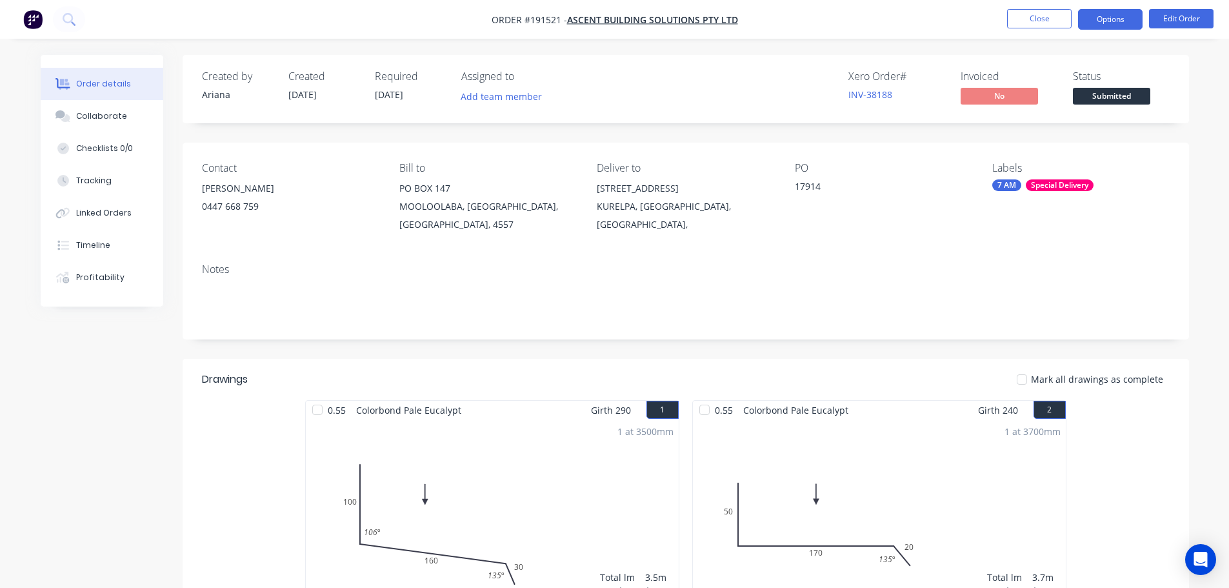
click at [1098, 19] on button "Options" at bounding box center [1110, 19] width 64 height 21
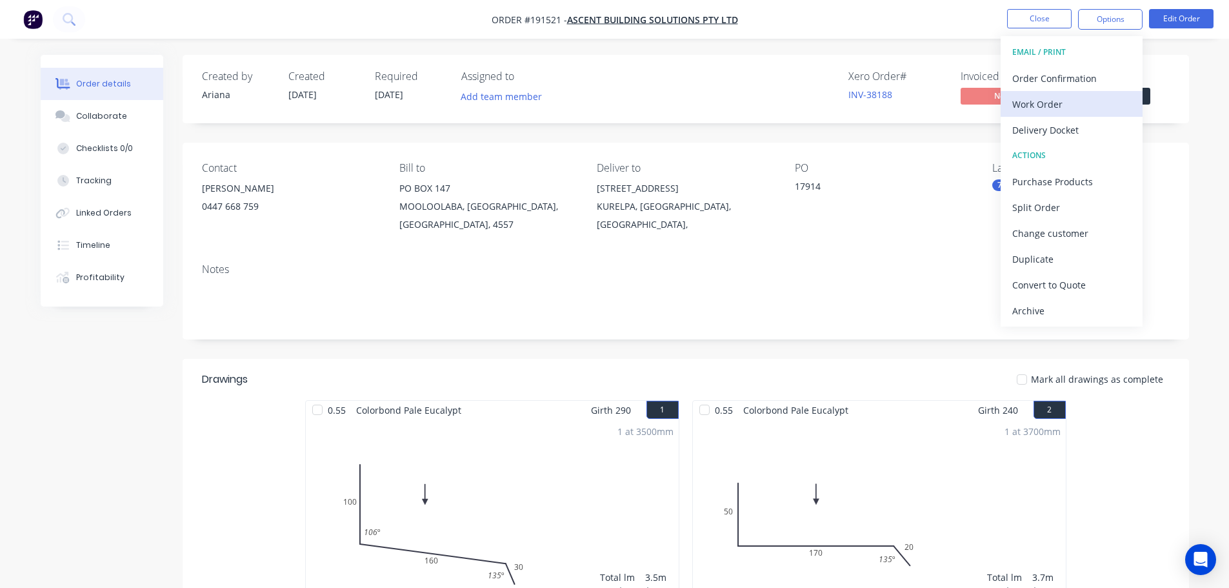
click at [1043, 104] on div "Work Order" at bounding box center [1071, 104] width 119 height 19
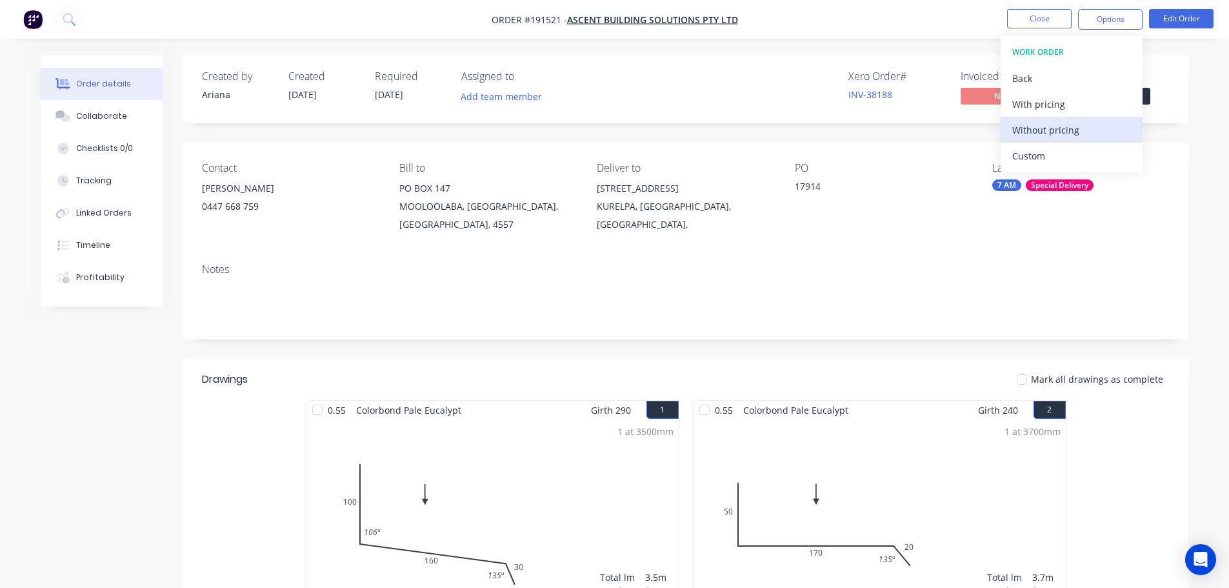
click at [1026, 132] on div "Without pricing" at bounding box center [1071, 130] width 119 height 19
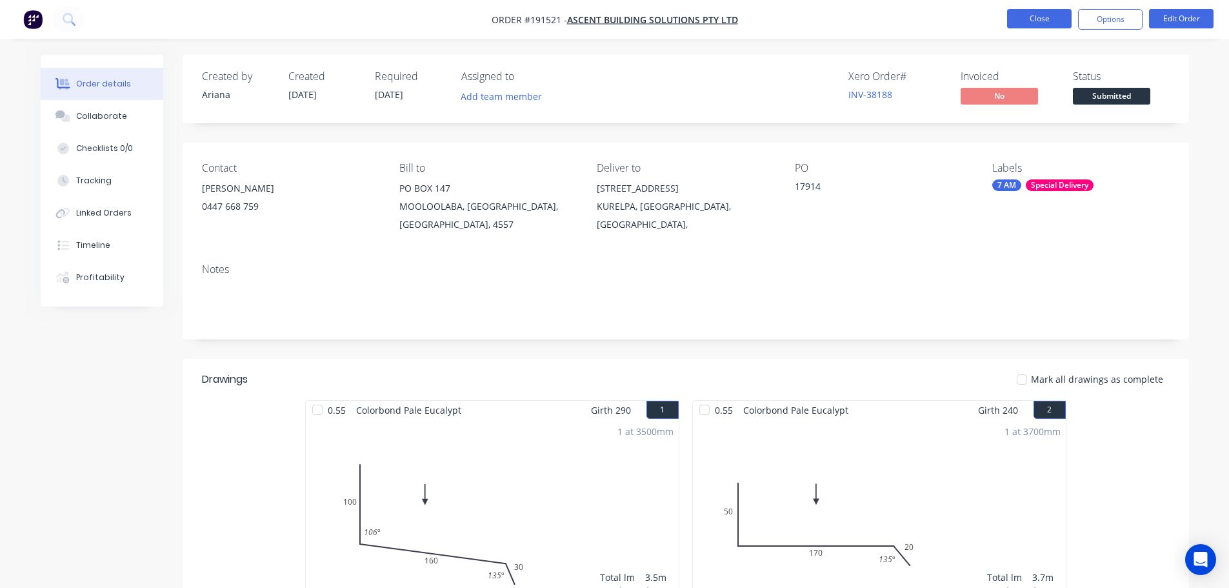
click at [1032, 17] on button "Close" at bounding box center [1039, 18] width 64 height 19
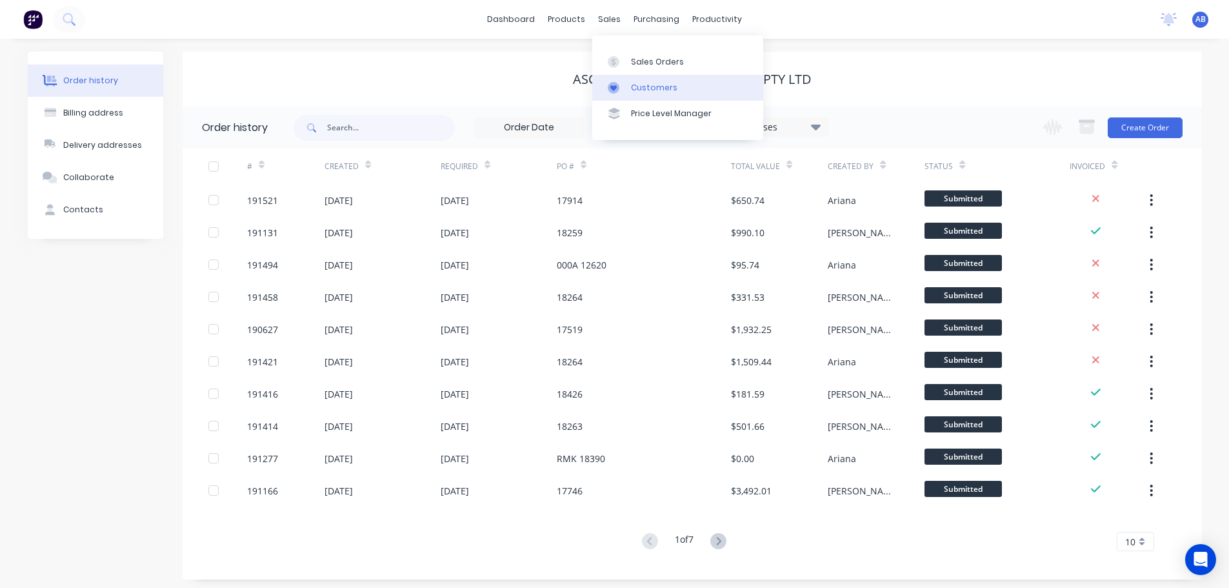
click at [642, 83] on div "Customers" at bounding box center [654, 88] width 46 height 12
